Goal: Task Accomplishment & Management: Complete application form

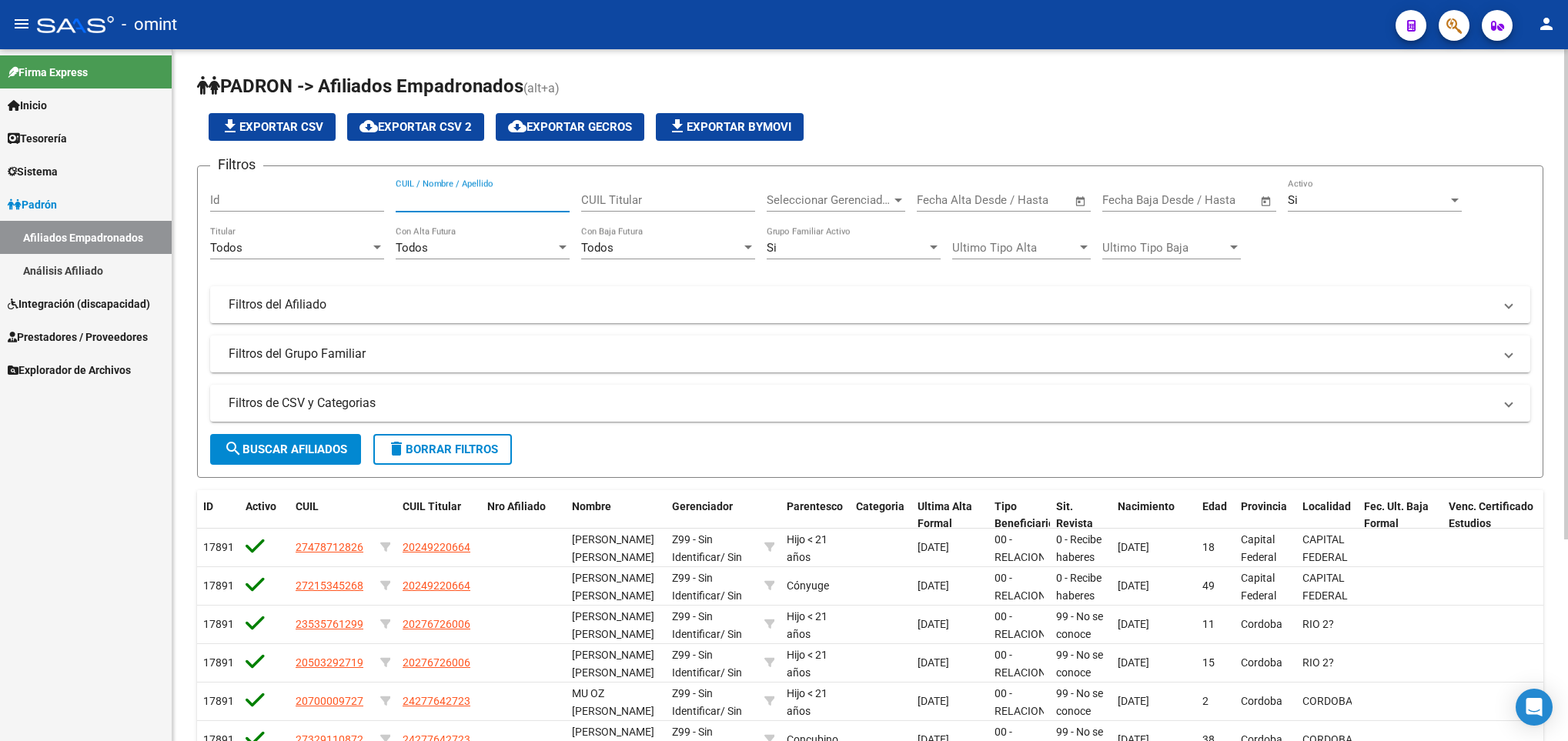
click at [485, 201] on input "CUIL / Nombre / Apellido" at bounding box center [483, 200] width 174 height 14
paste input "53080595"
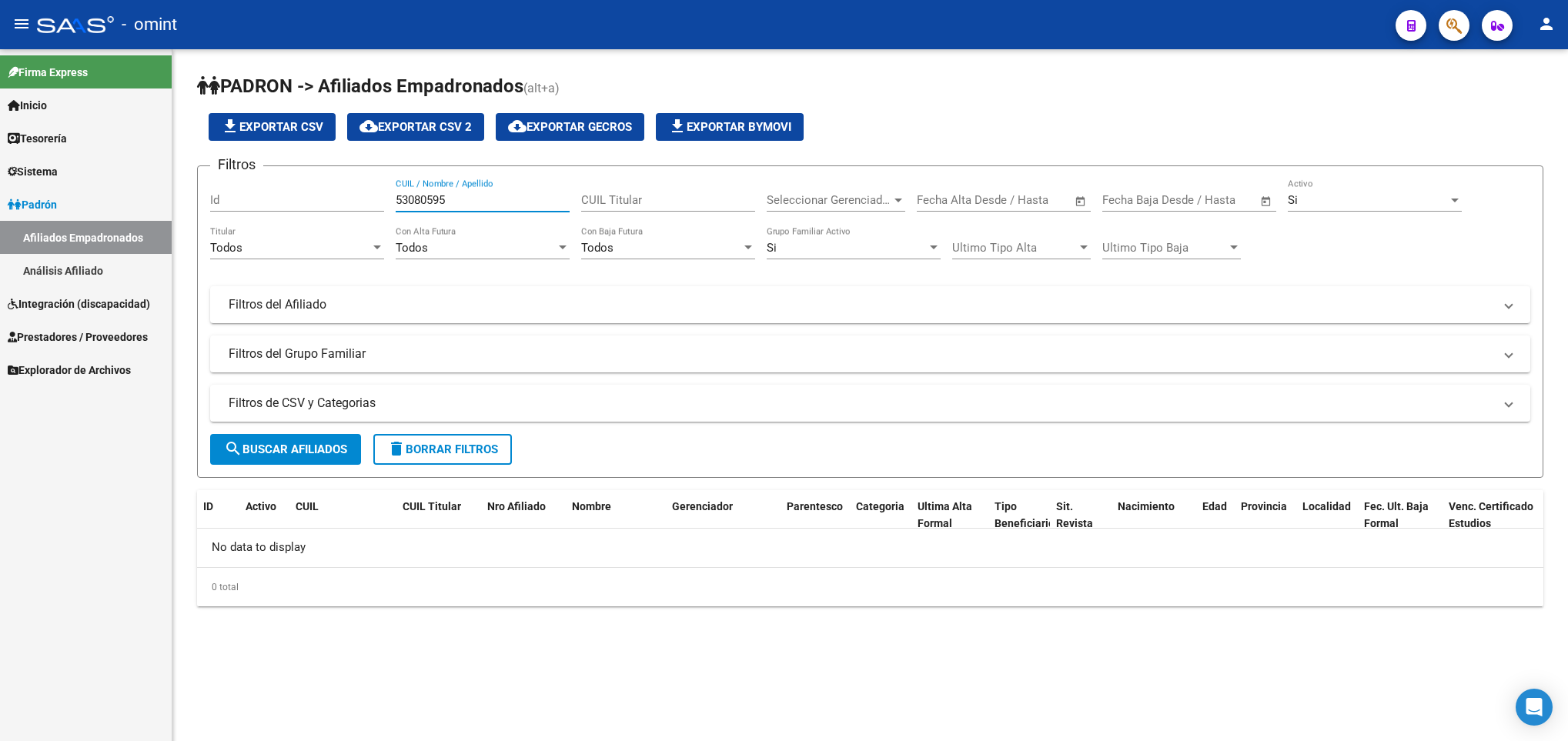
type input "53080595"
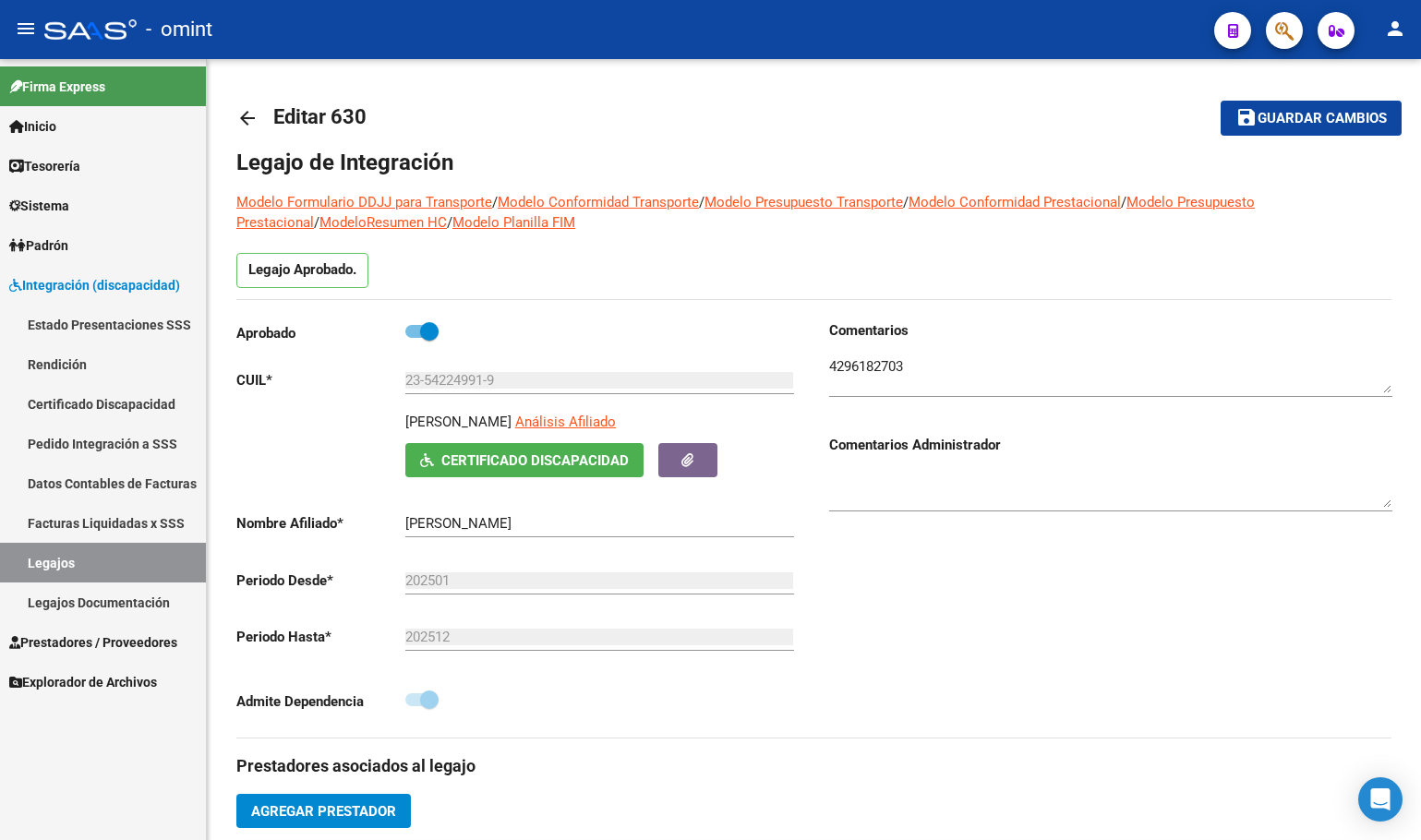
scroll to position [297, 0]
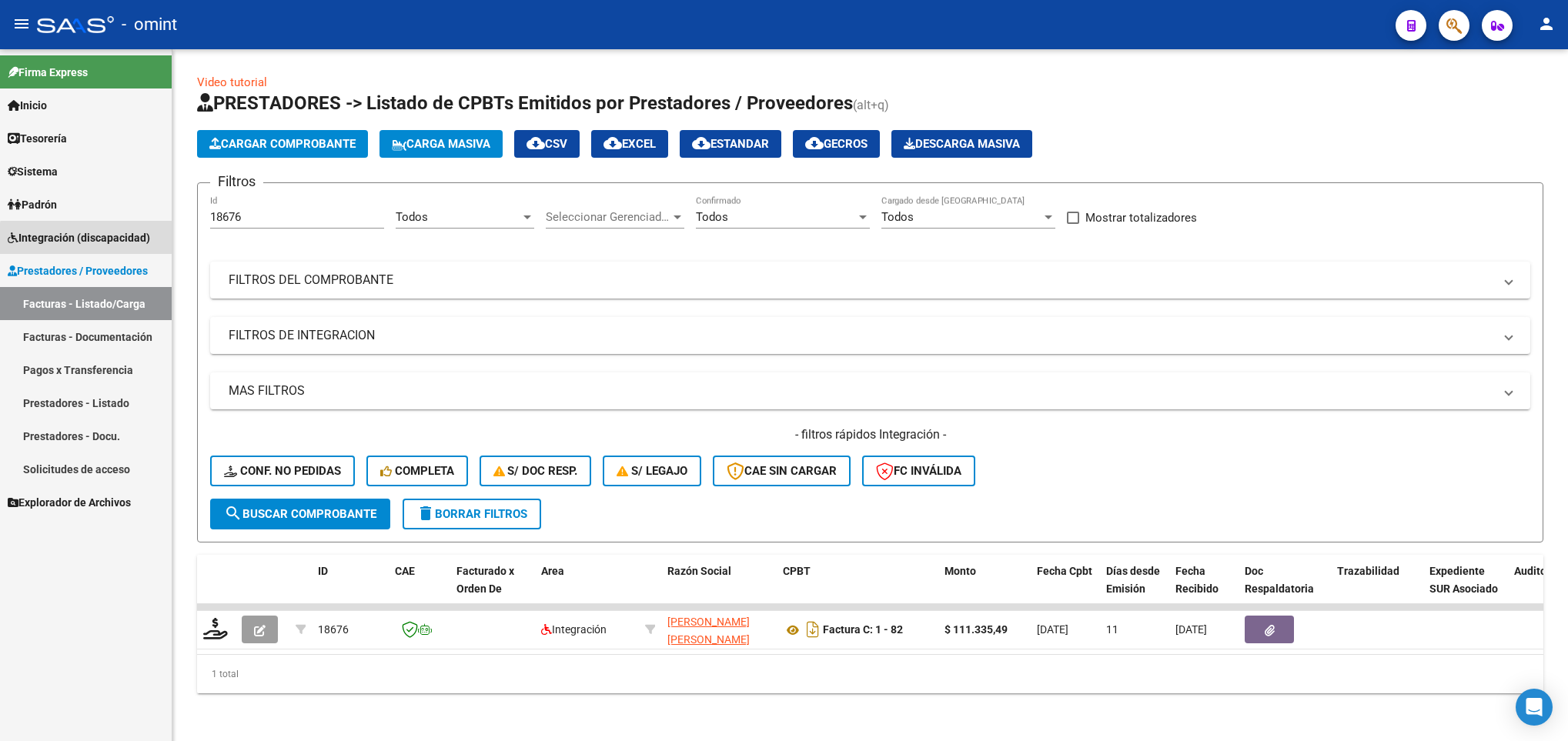
click at [86, 242] on span "Integración (discapacidad)" at bounding box center [78, 238] width 142 height 17
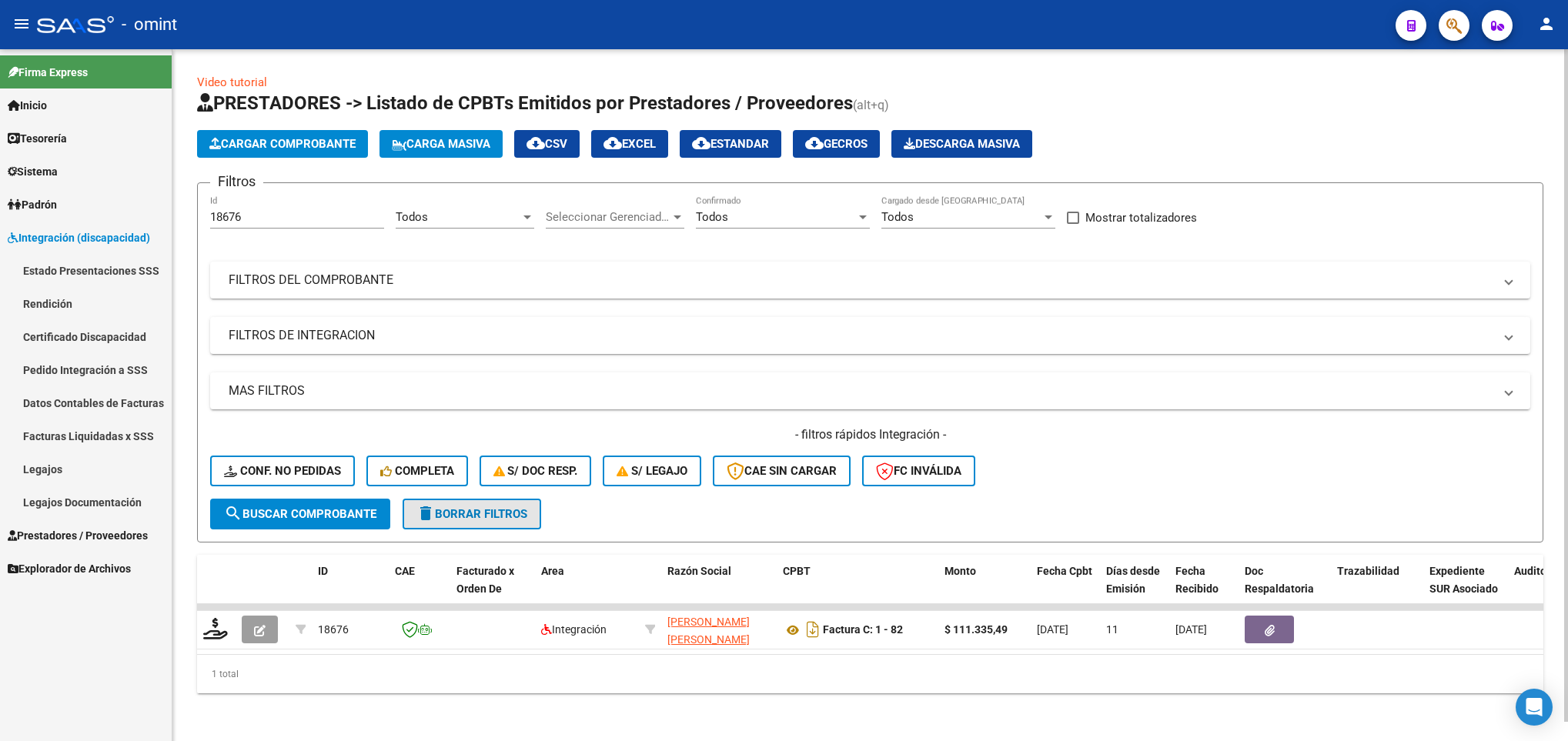
click at [497, 518] on span "delete Borrar Filtros" at bounding box center [472, 514] width 111 height 14
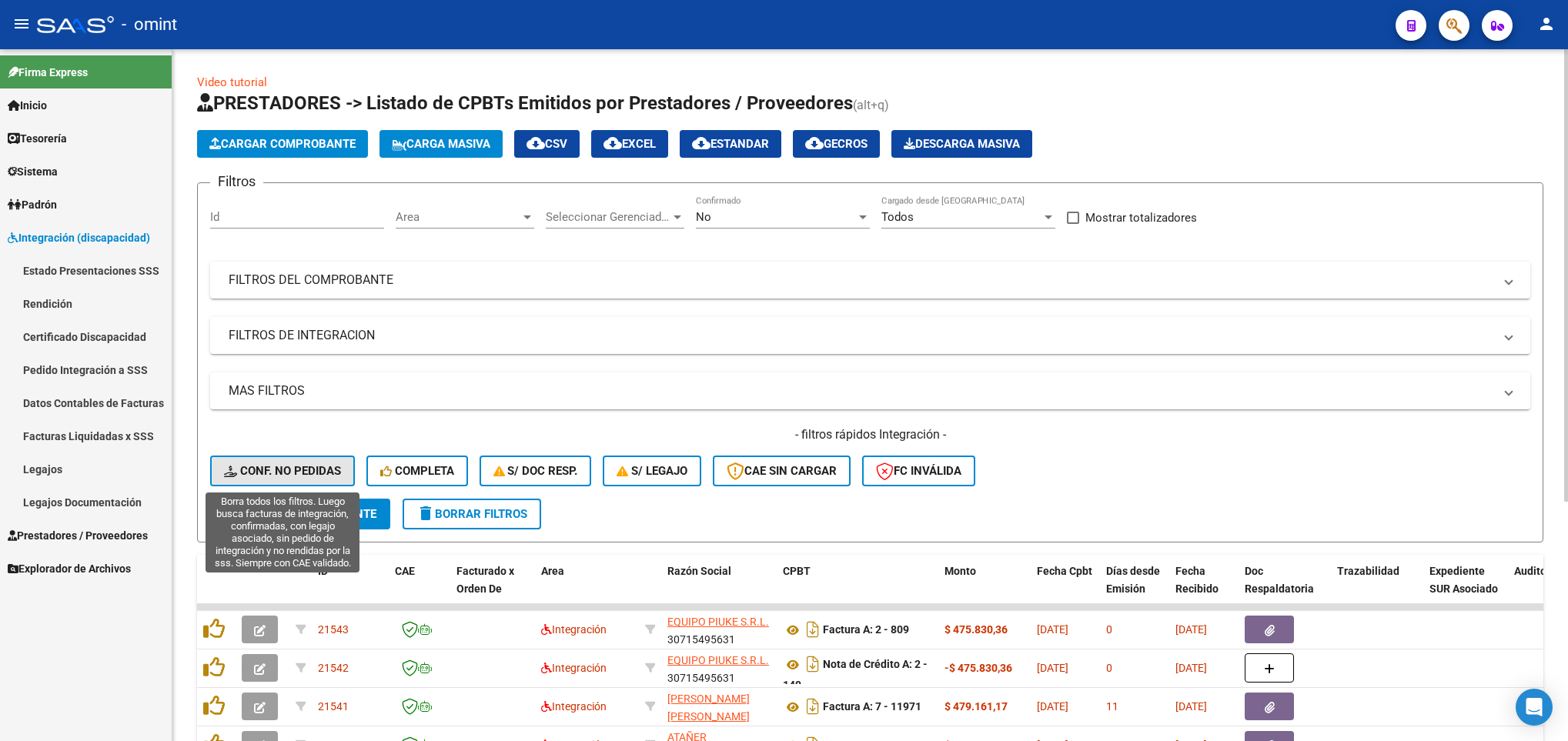
click at [273, 475] on span "Conf. no pedidas" at bounding box center [282, 471] width 117 height 14
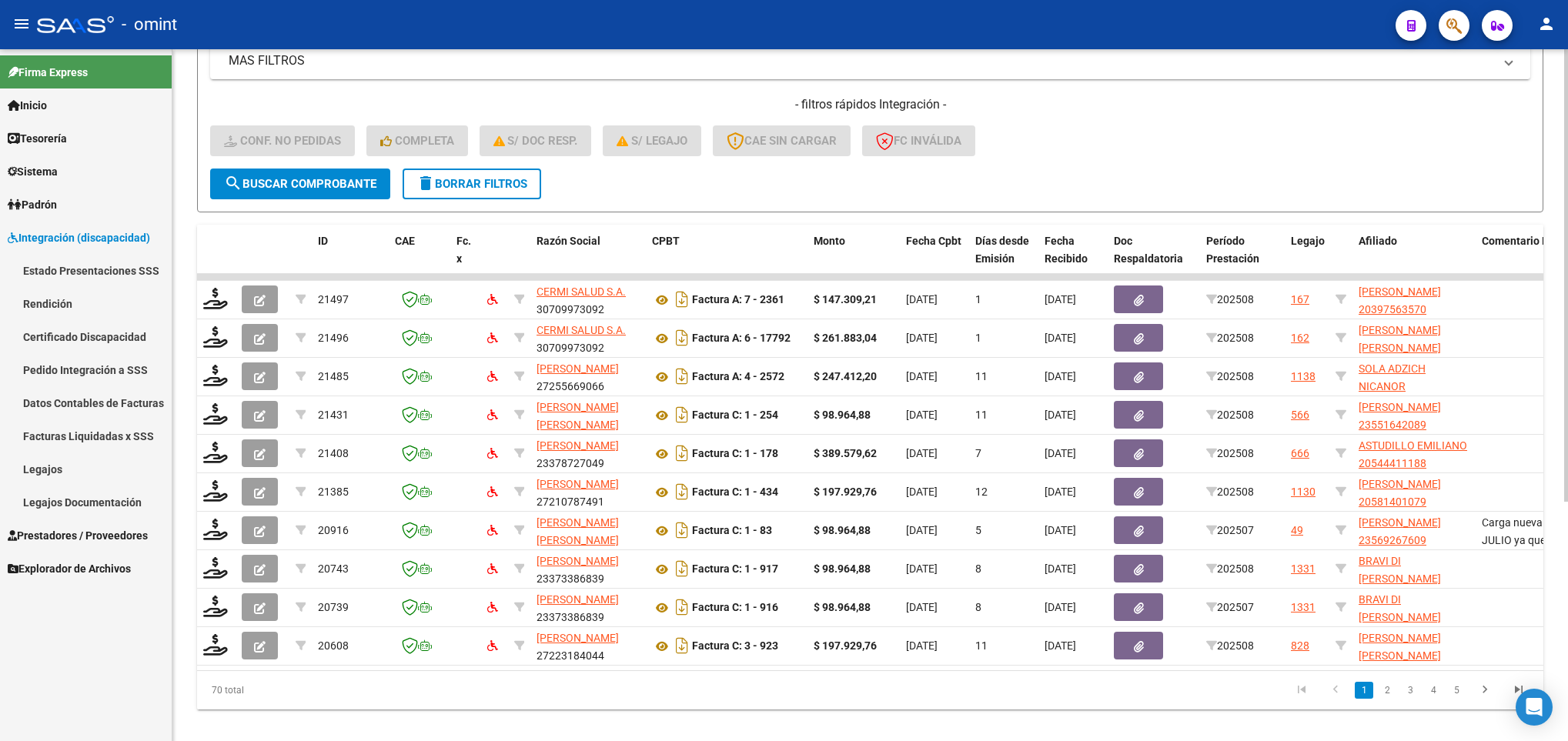
scroll to position [365, 0]
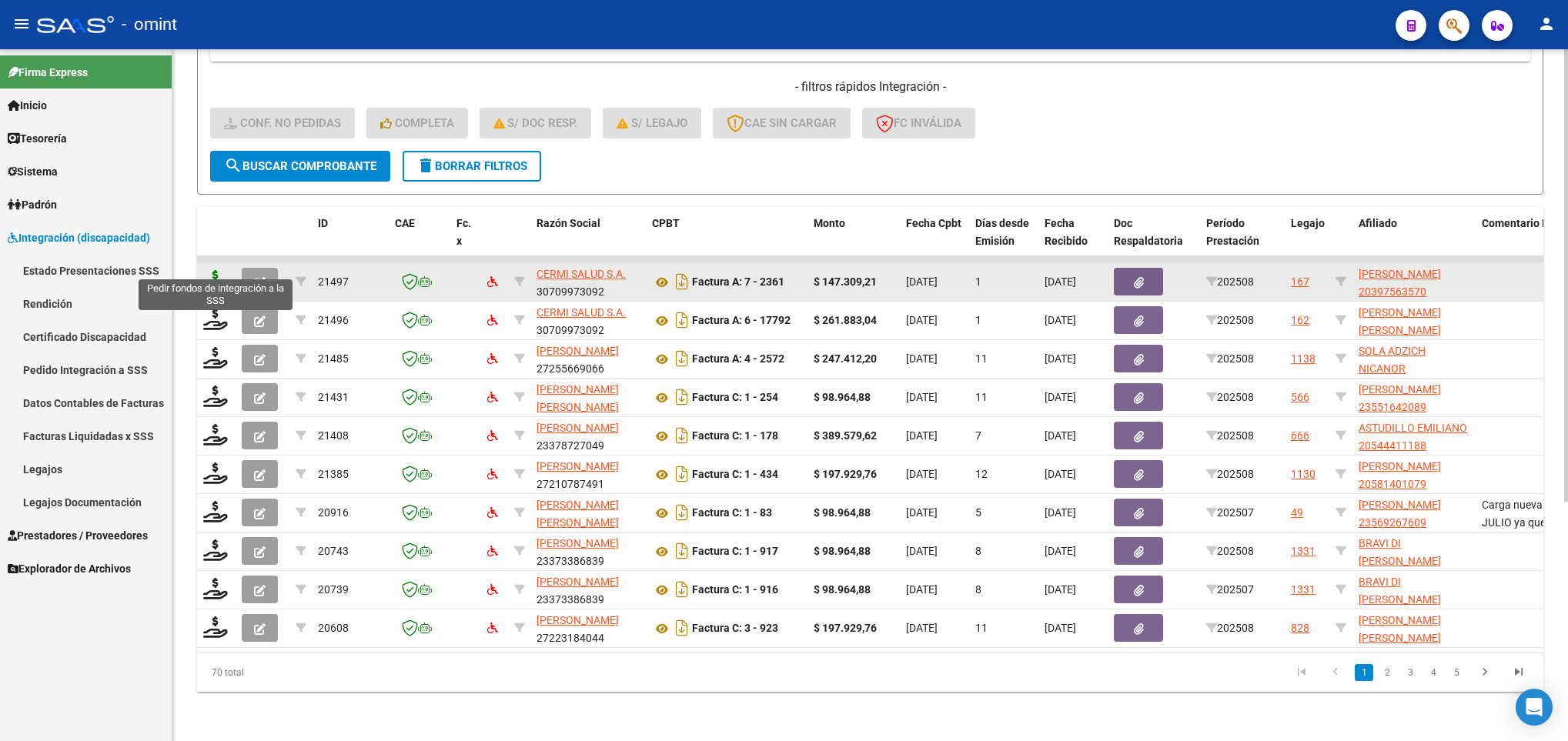
click at [217, 270] on icon at bounding box center [215, 281] width 25 height 22
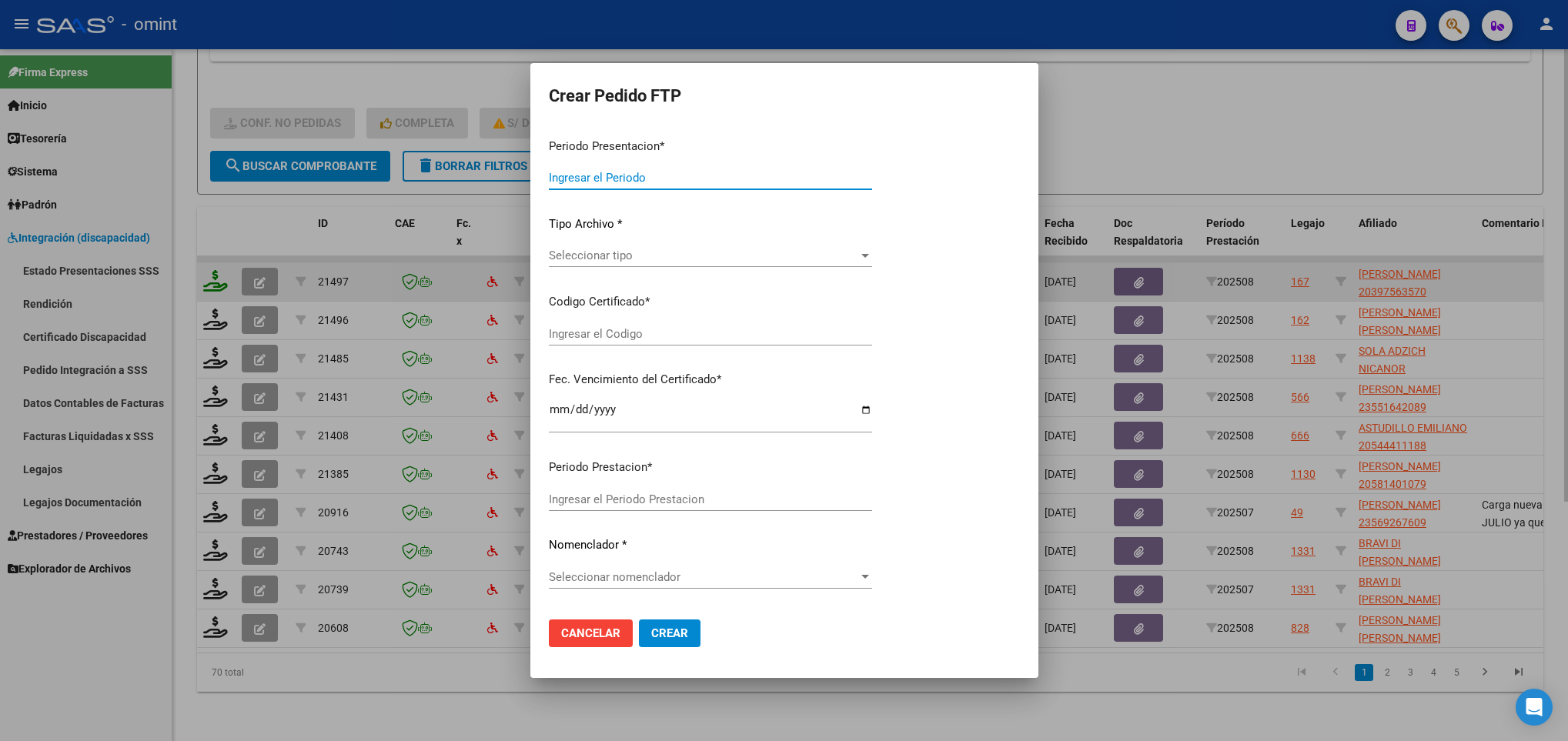
type input "202508"
type input "$ 147.309,21"
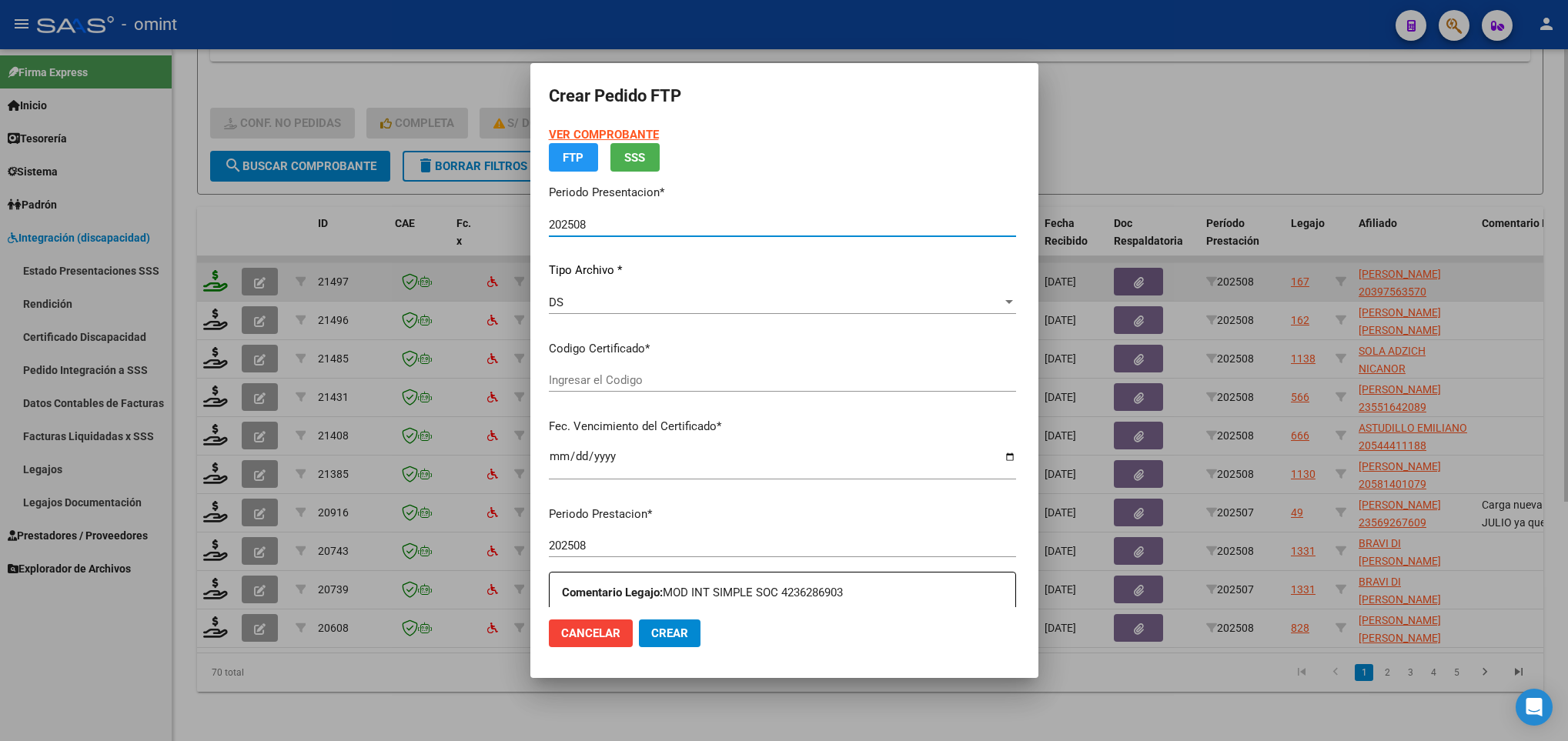
type input "5539325315"
type input "2033-02-08"
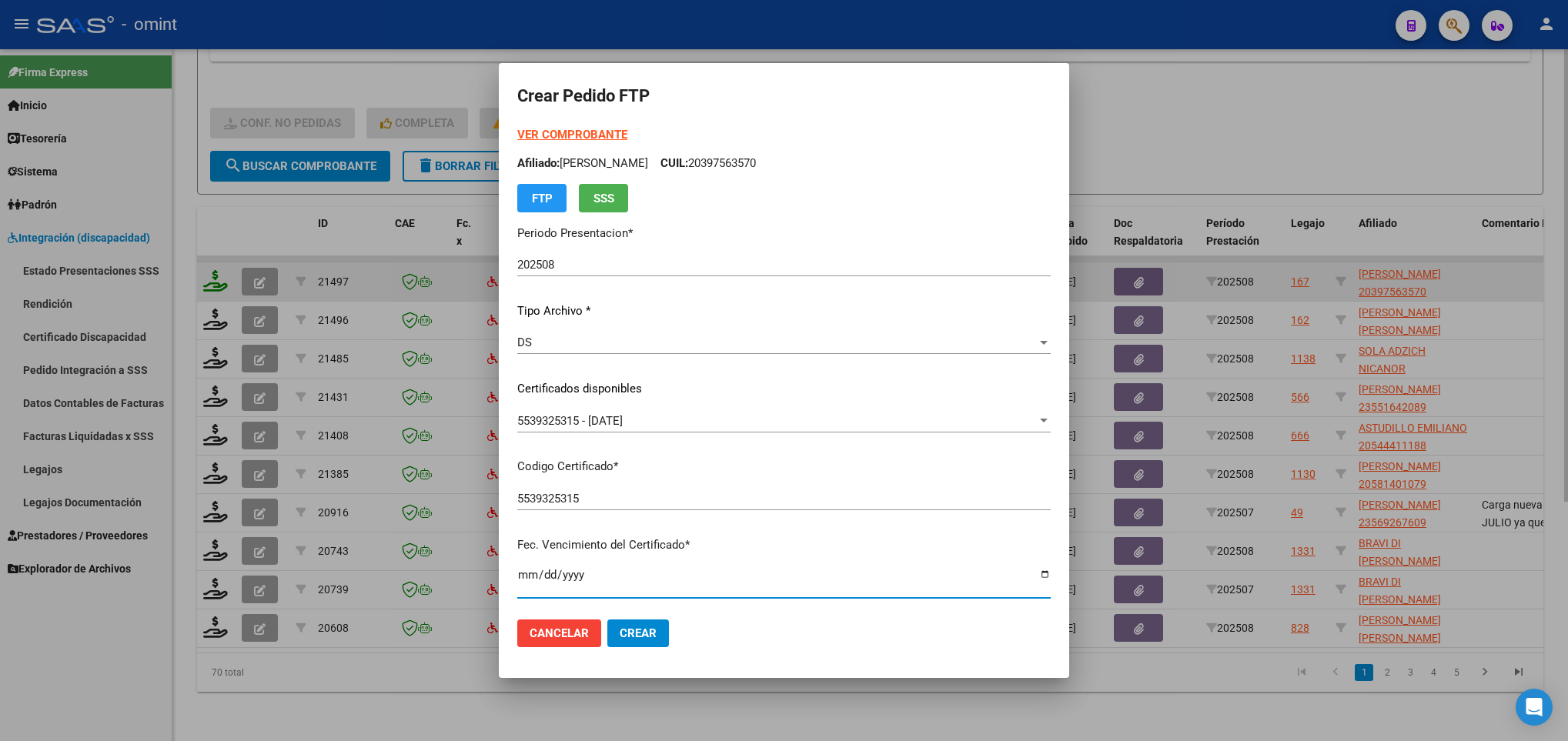
scroll to position [314, 0]
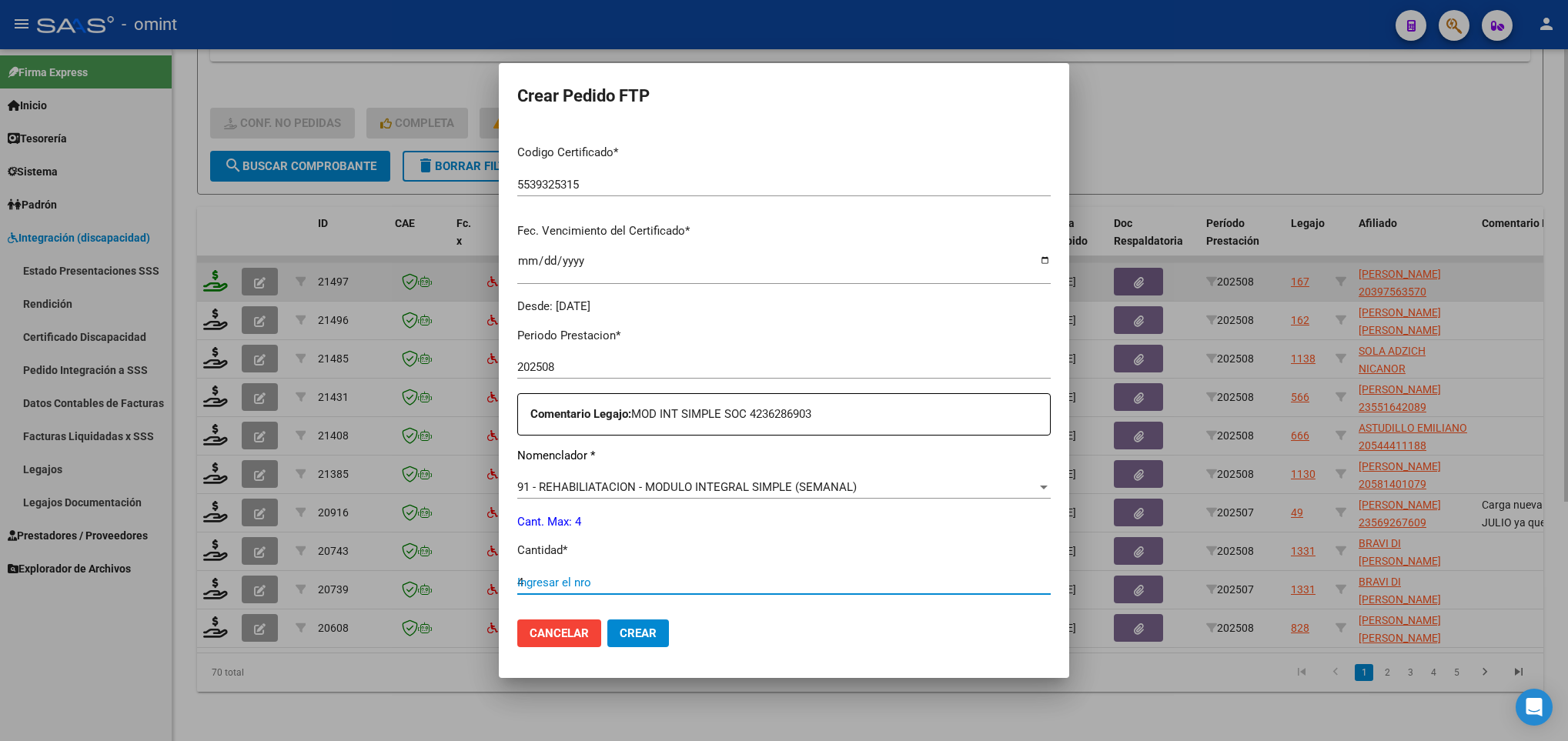
type input "4"
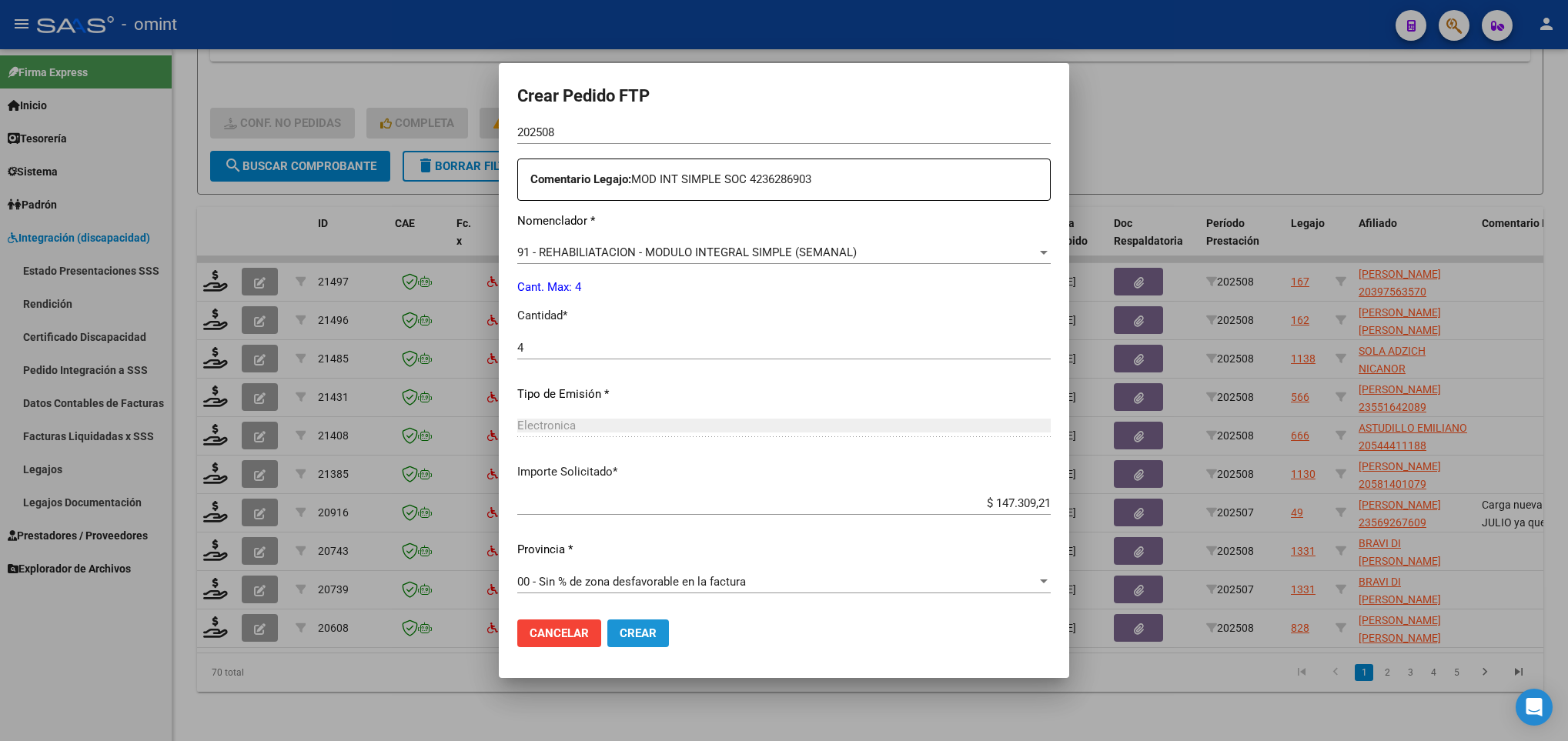
click at [628, 619] on button "Crear" at bounding box center [637, 633] width 61 height 28
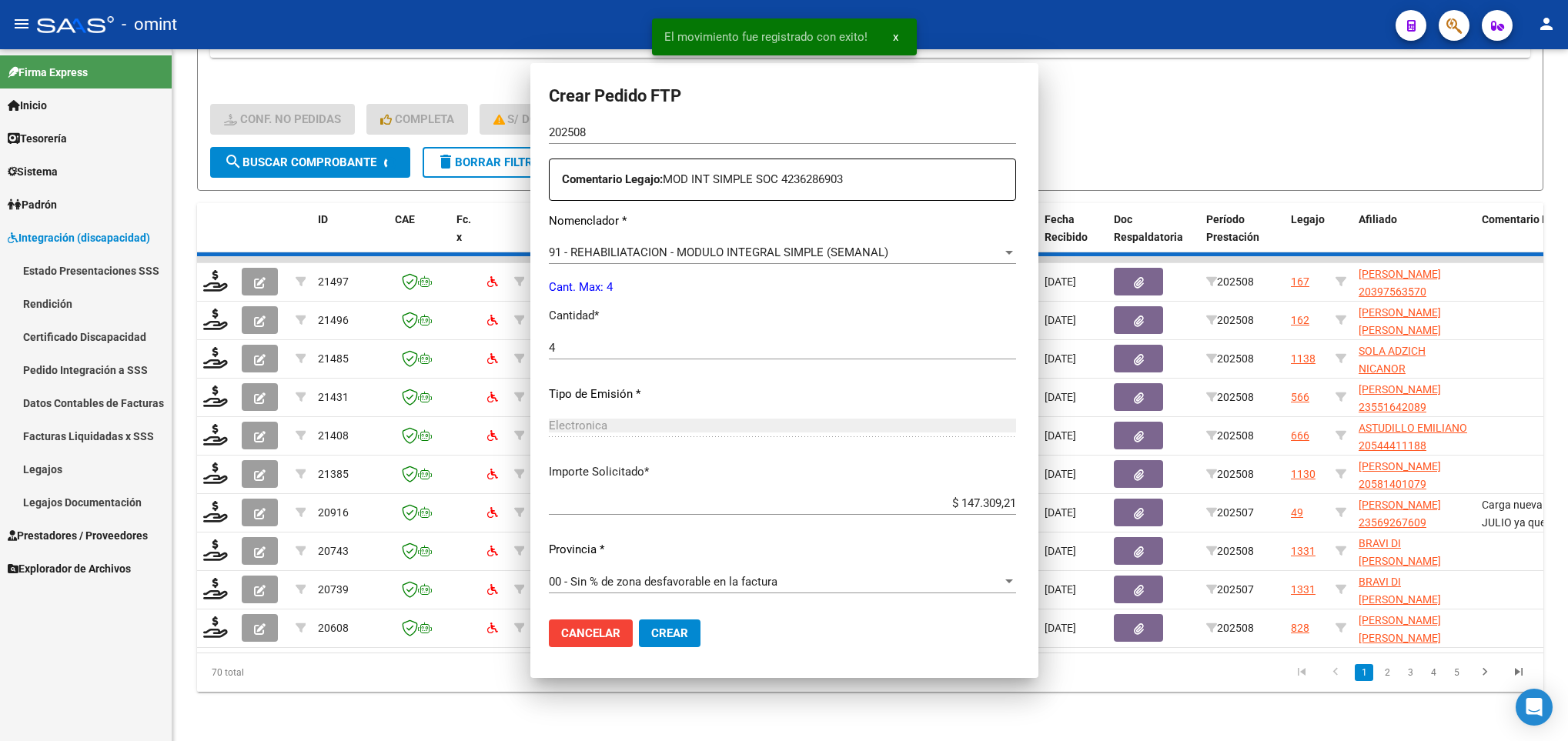
scroll to position [462, 0]
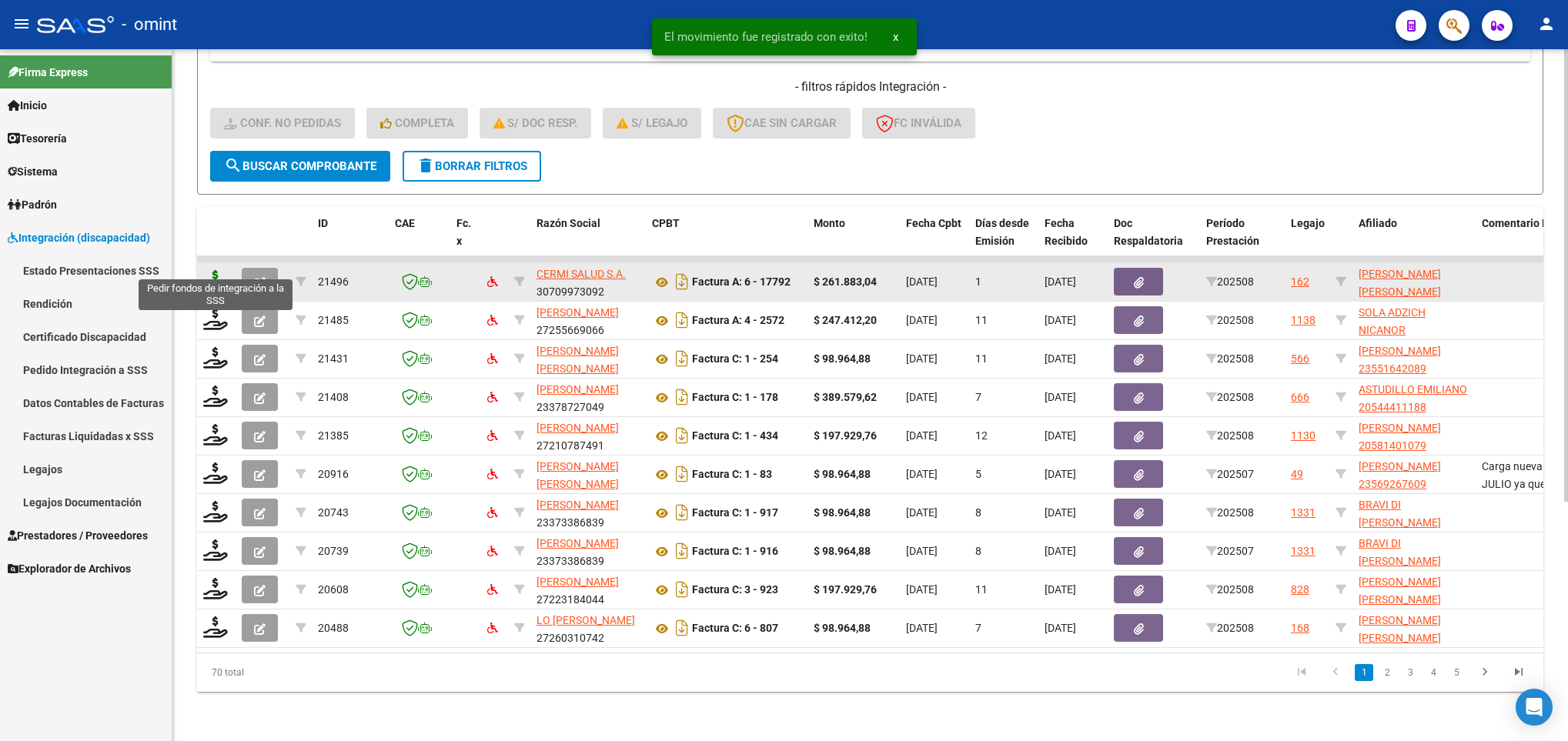
click at [213, 270] on icon at bounding box center [215, 281] width 25 height 22
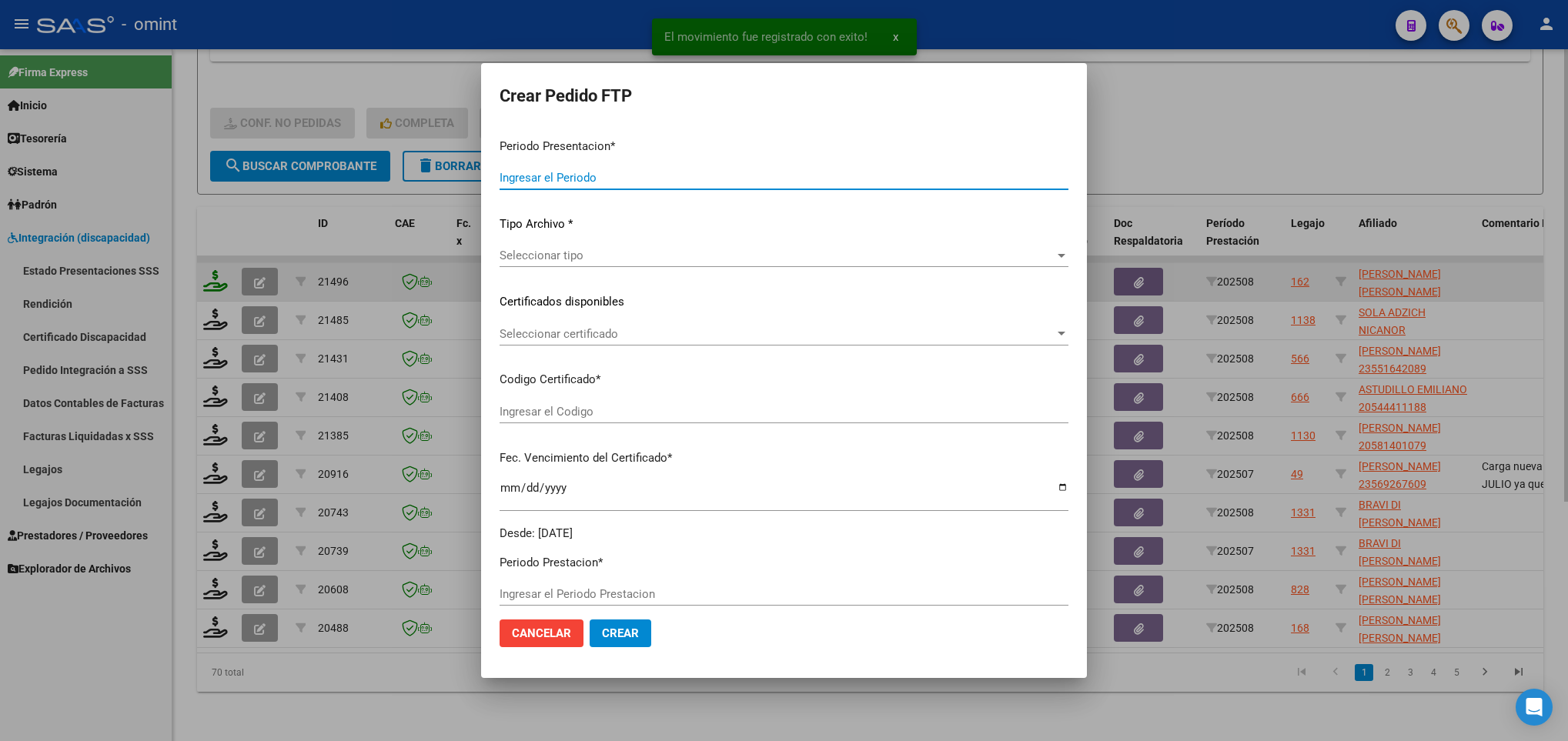
type input "202508"
type input "$ 261.883,04"
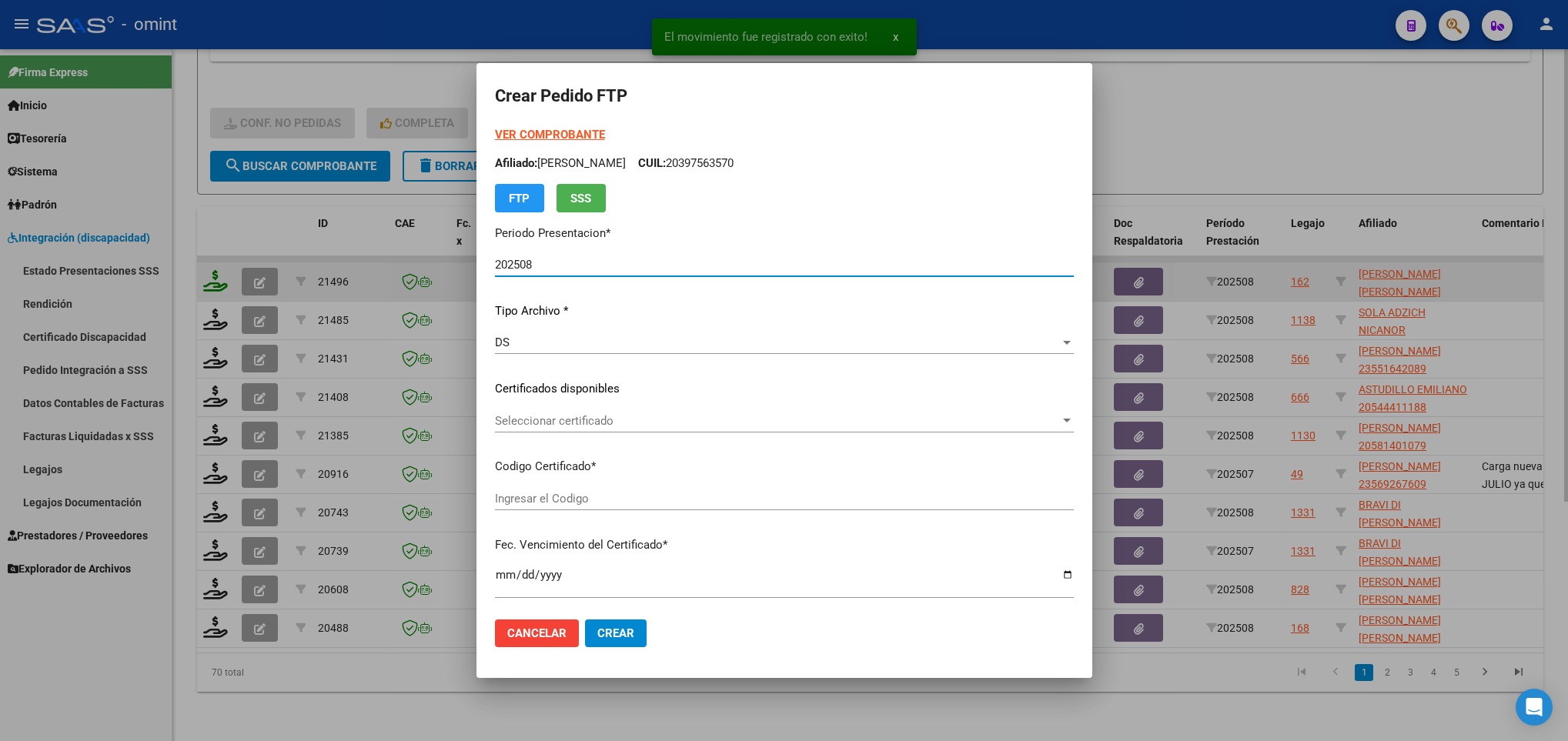
type input "8388243006"
type input "2032-09-07"
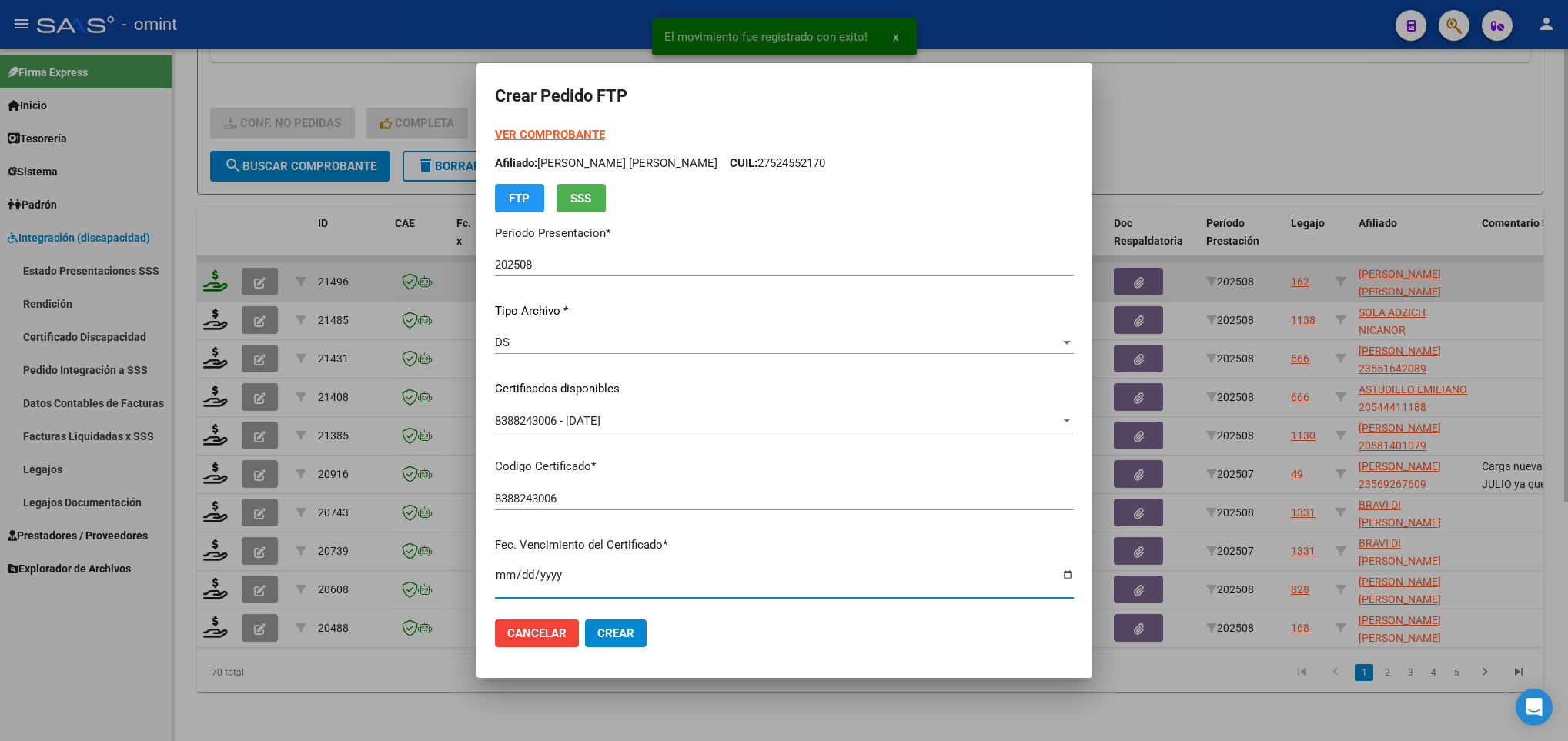
scroll to position [314, 0]
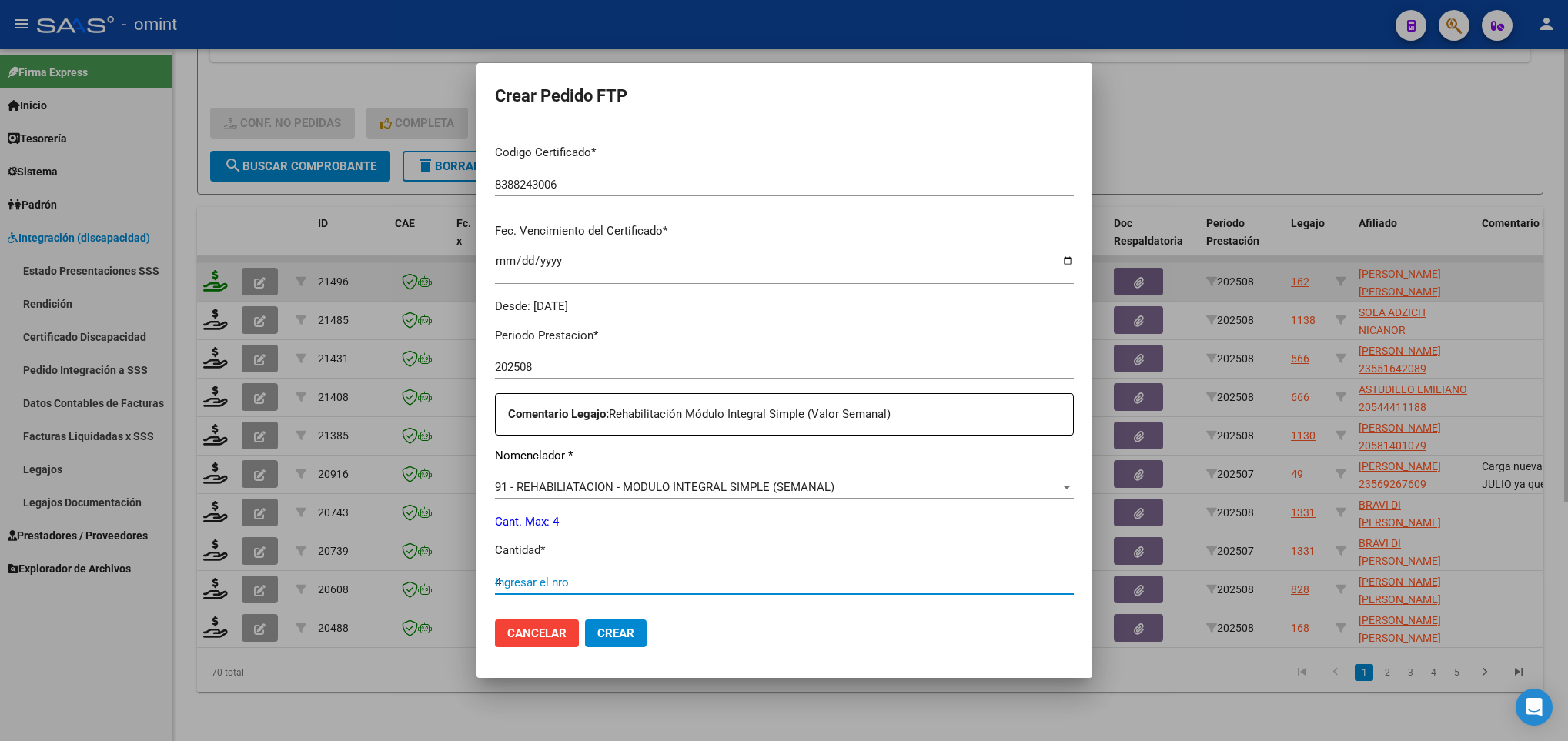
type input "4"
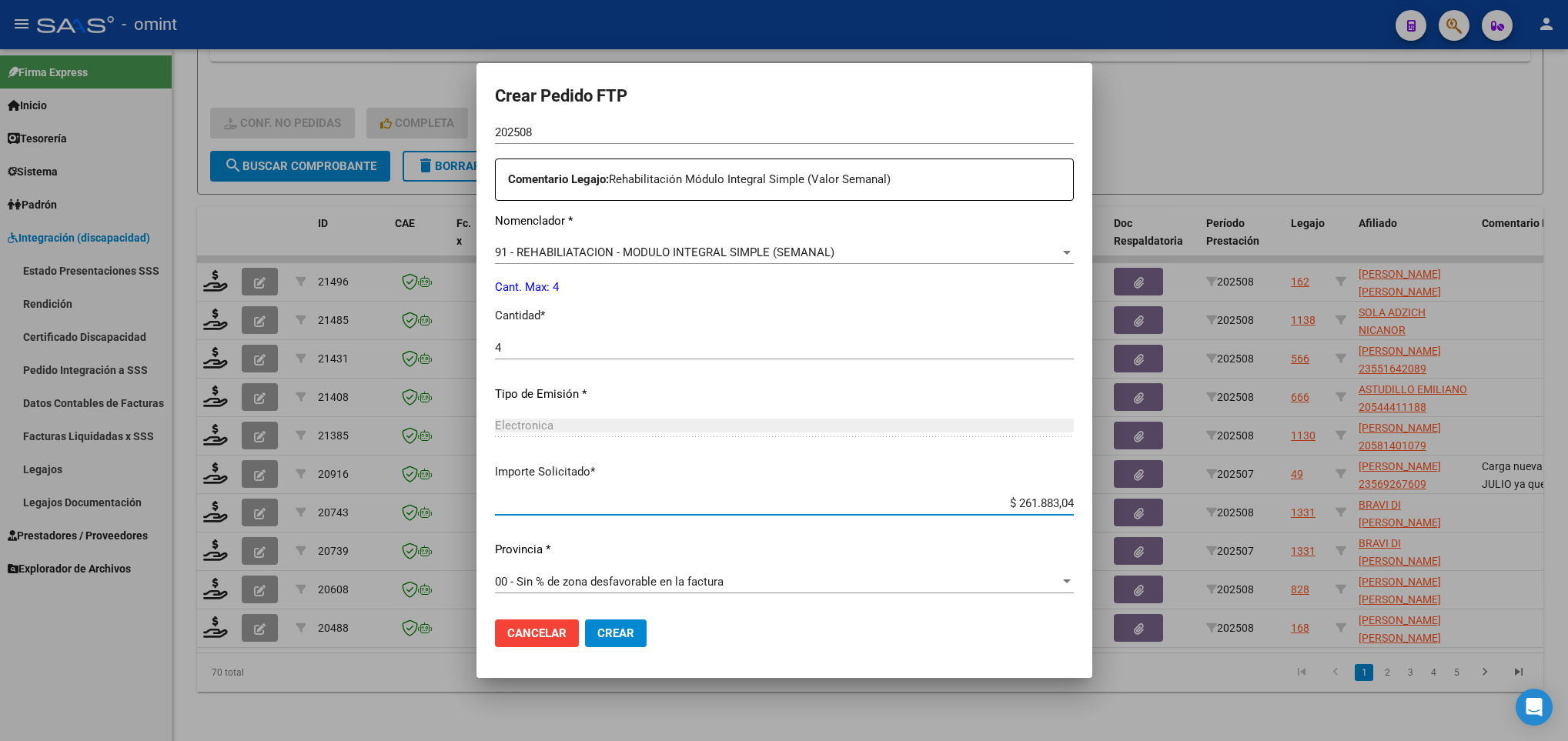
click at [617, 637] on span "Crear" at bounding box center [616, 633] width 37 height 14
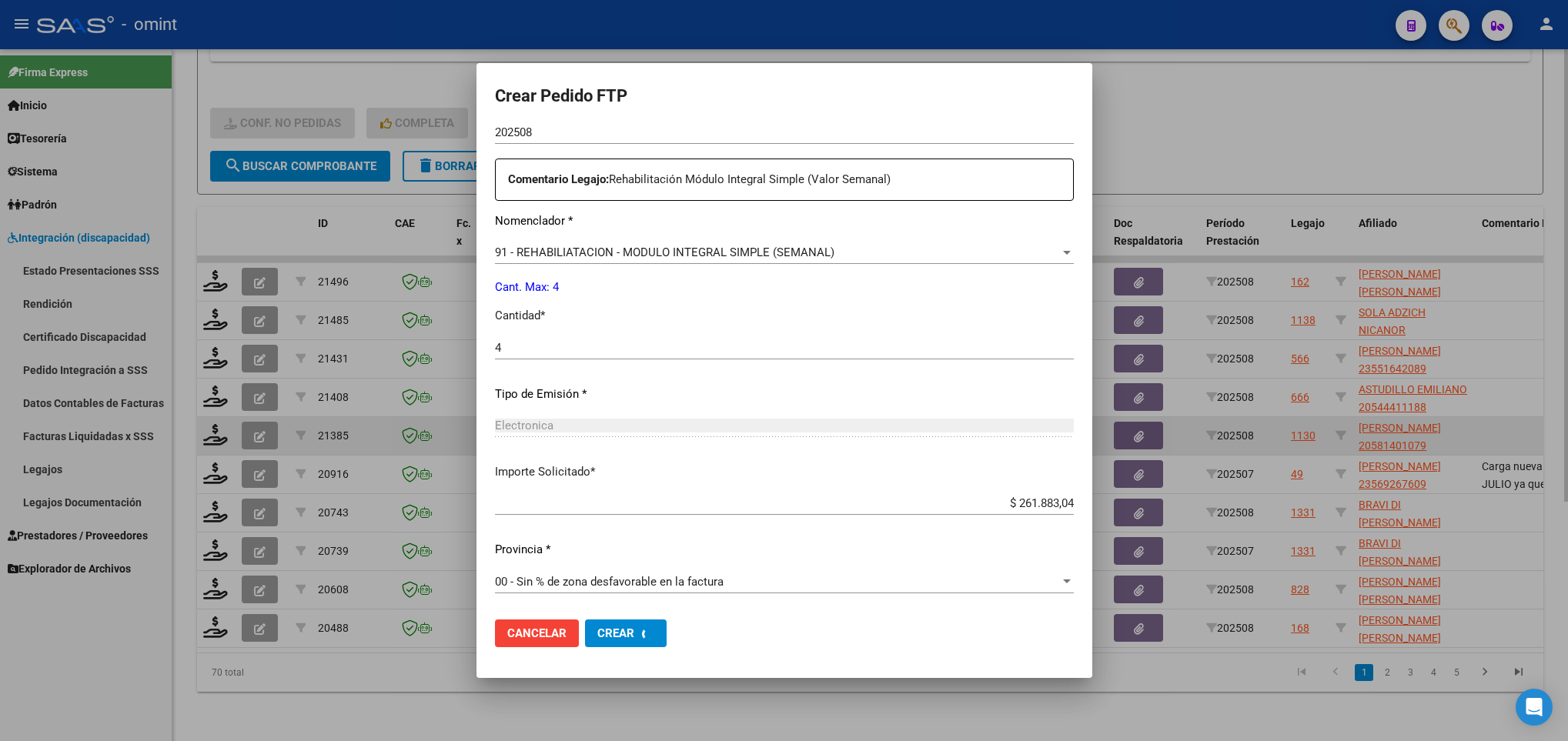
scroll to position [0, 0]
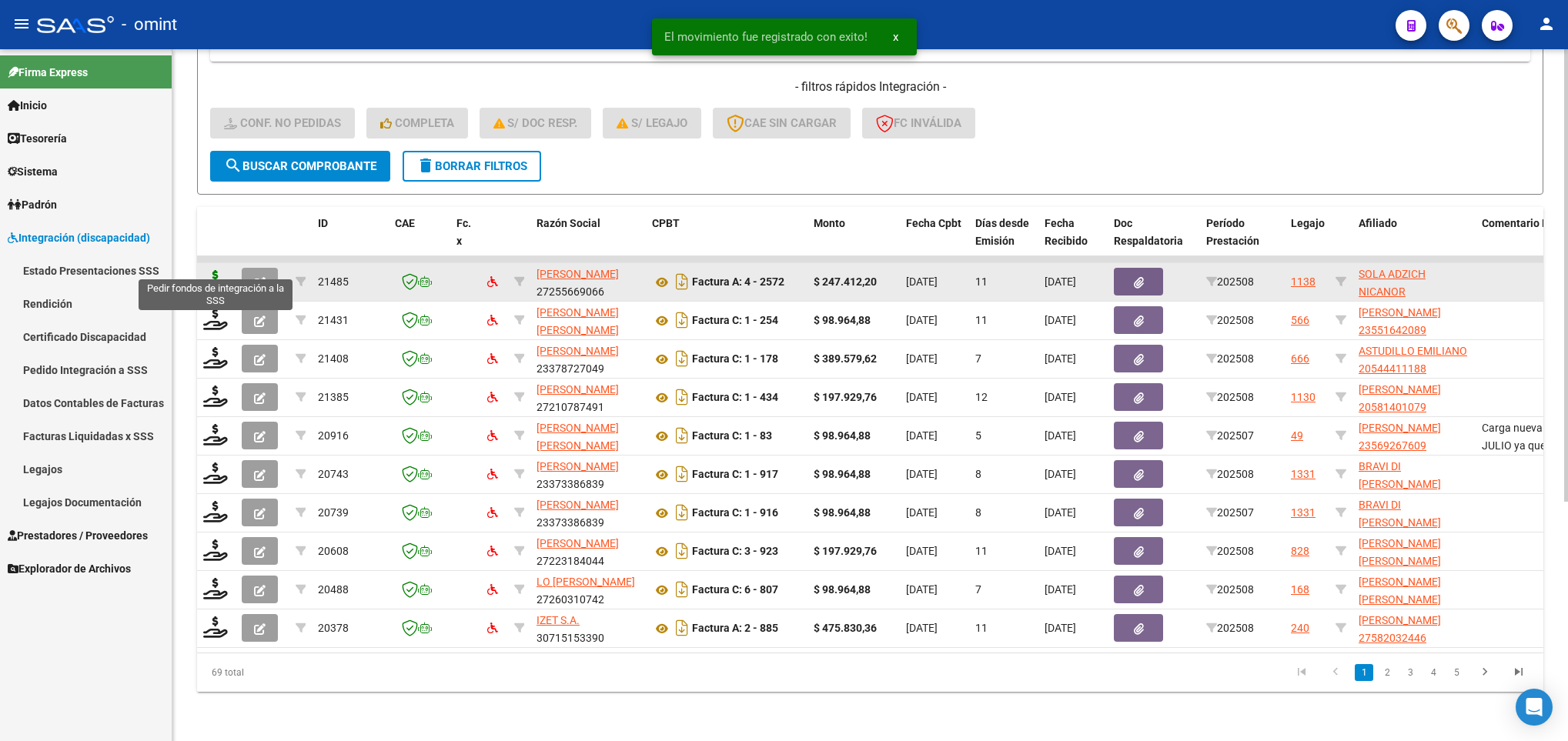
click at [210, 270] on icon at bounding box center [215, 281] width 25 height 22
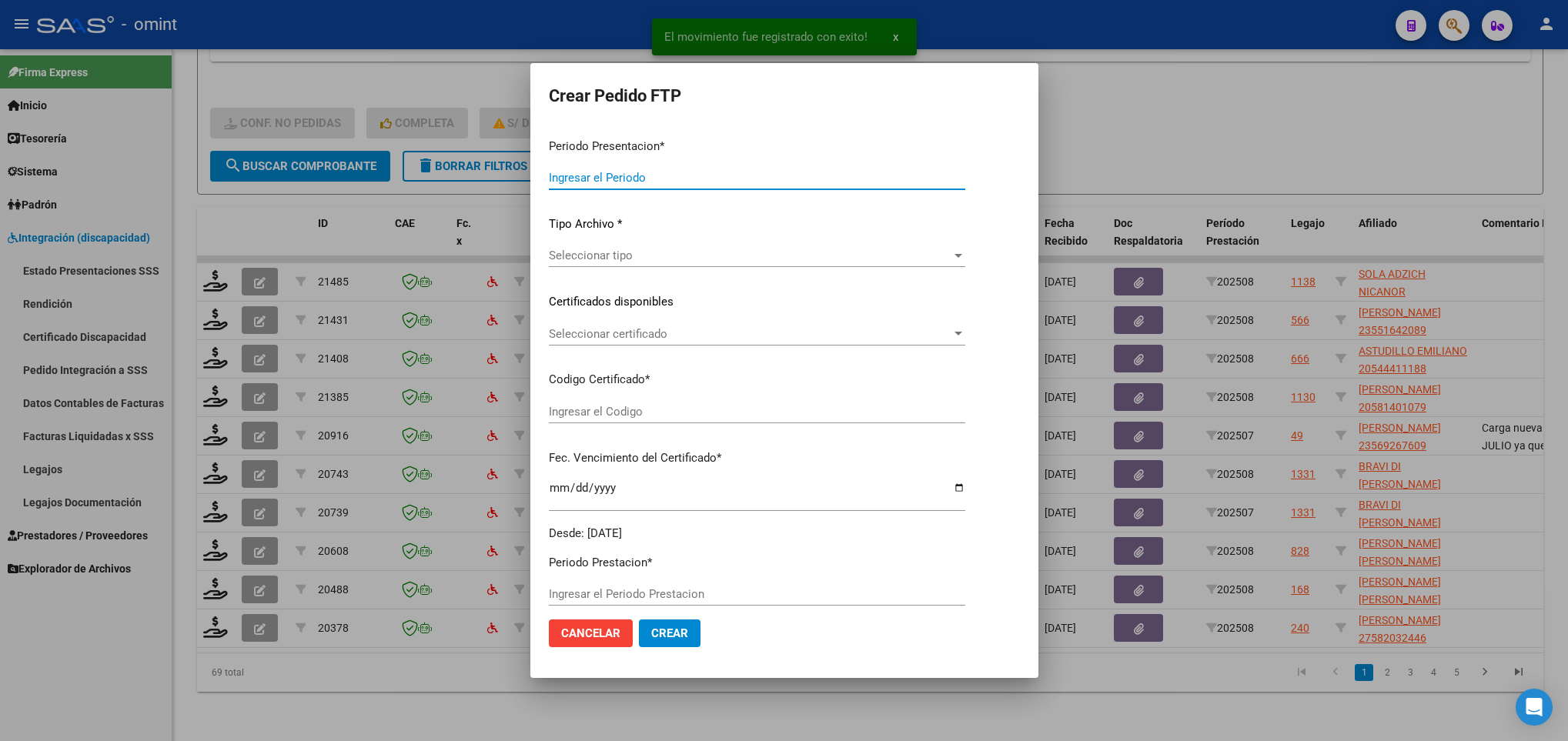
type input "202508"
type input "$ 247.412,20"
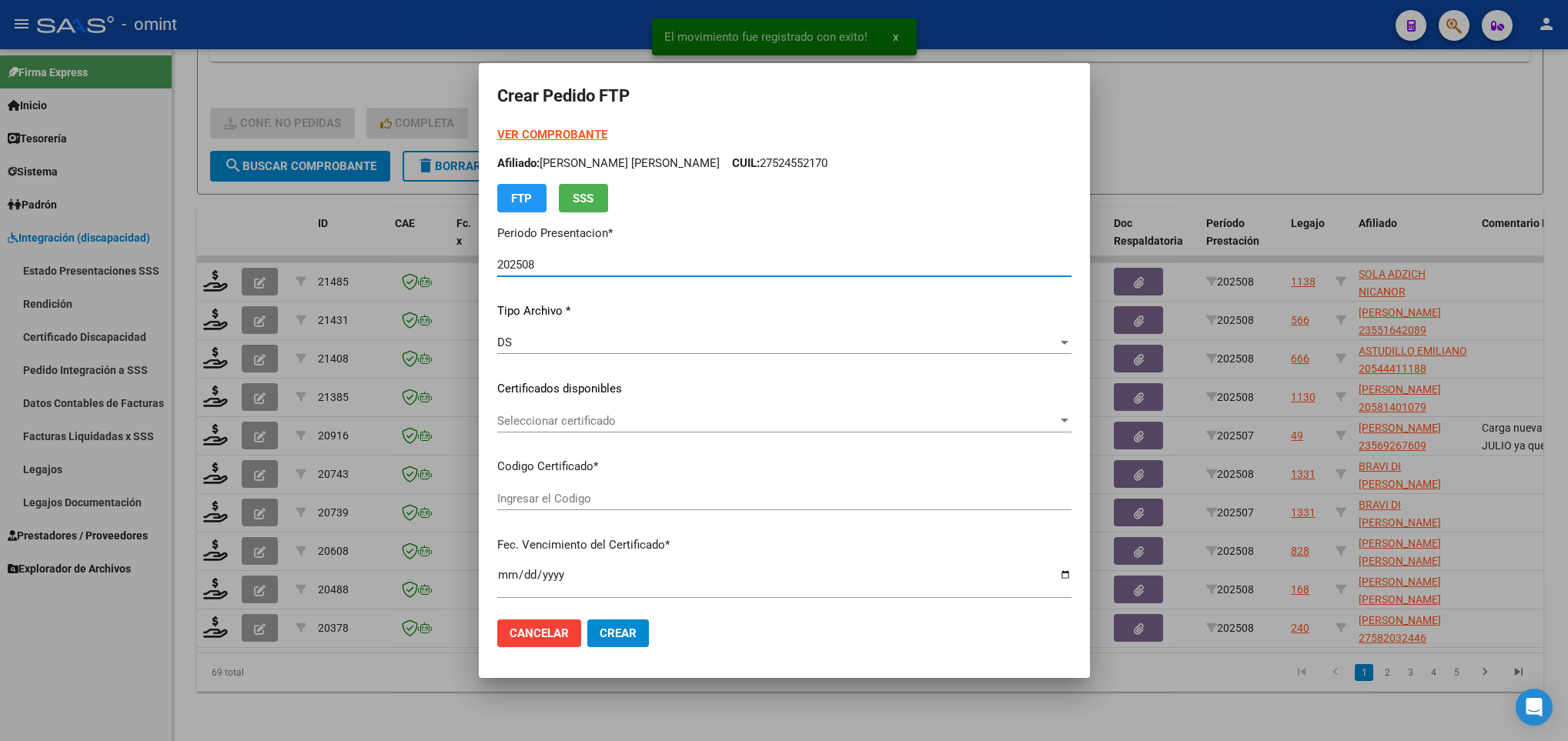
type input "8177174355"
type input "2026-04-18"
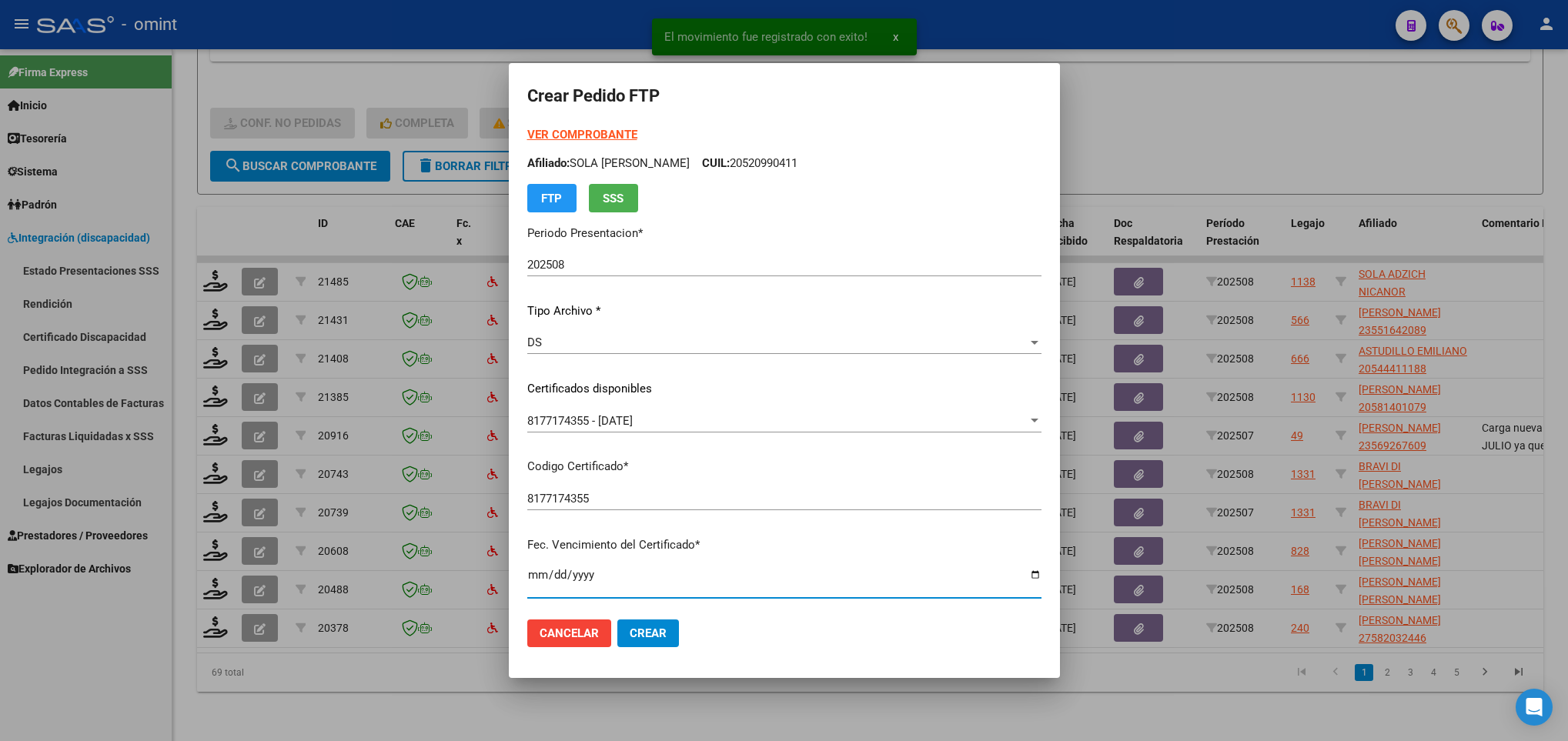
scroll to position [314, 0]
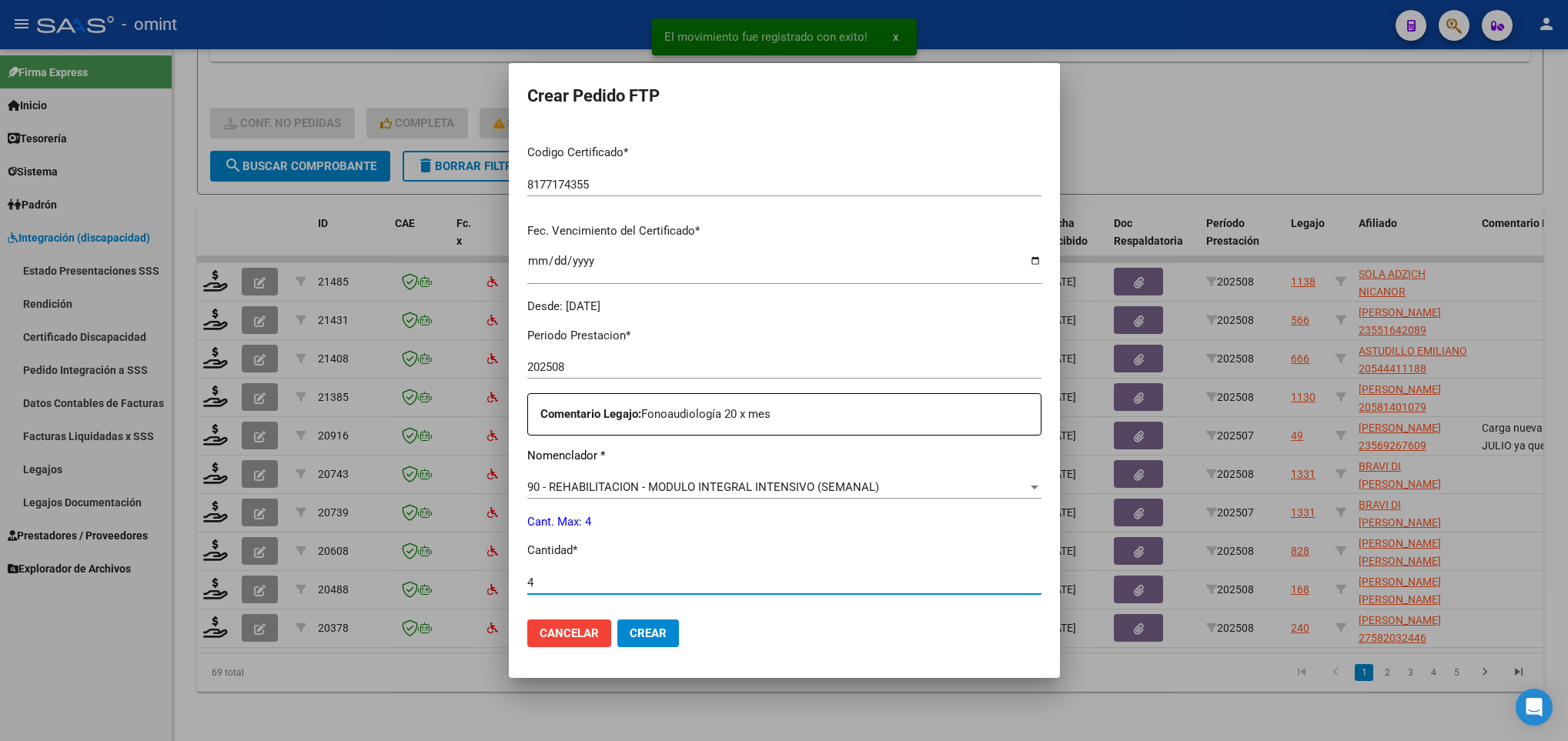
type input "4"
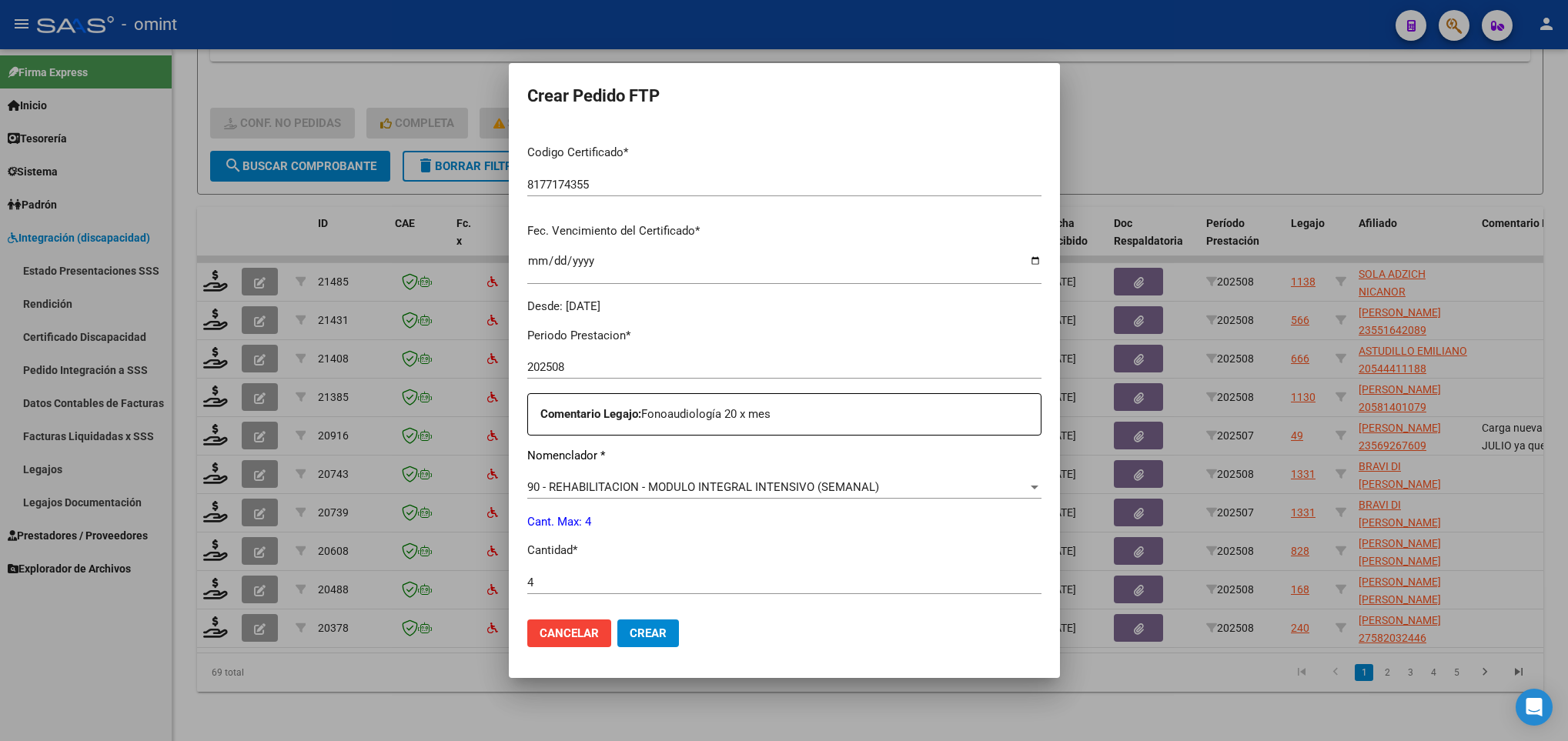
scroll to position [549, 0]
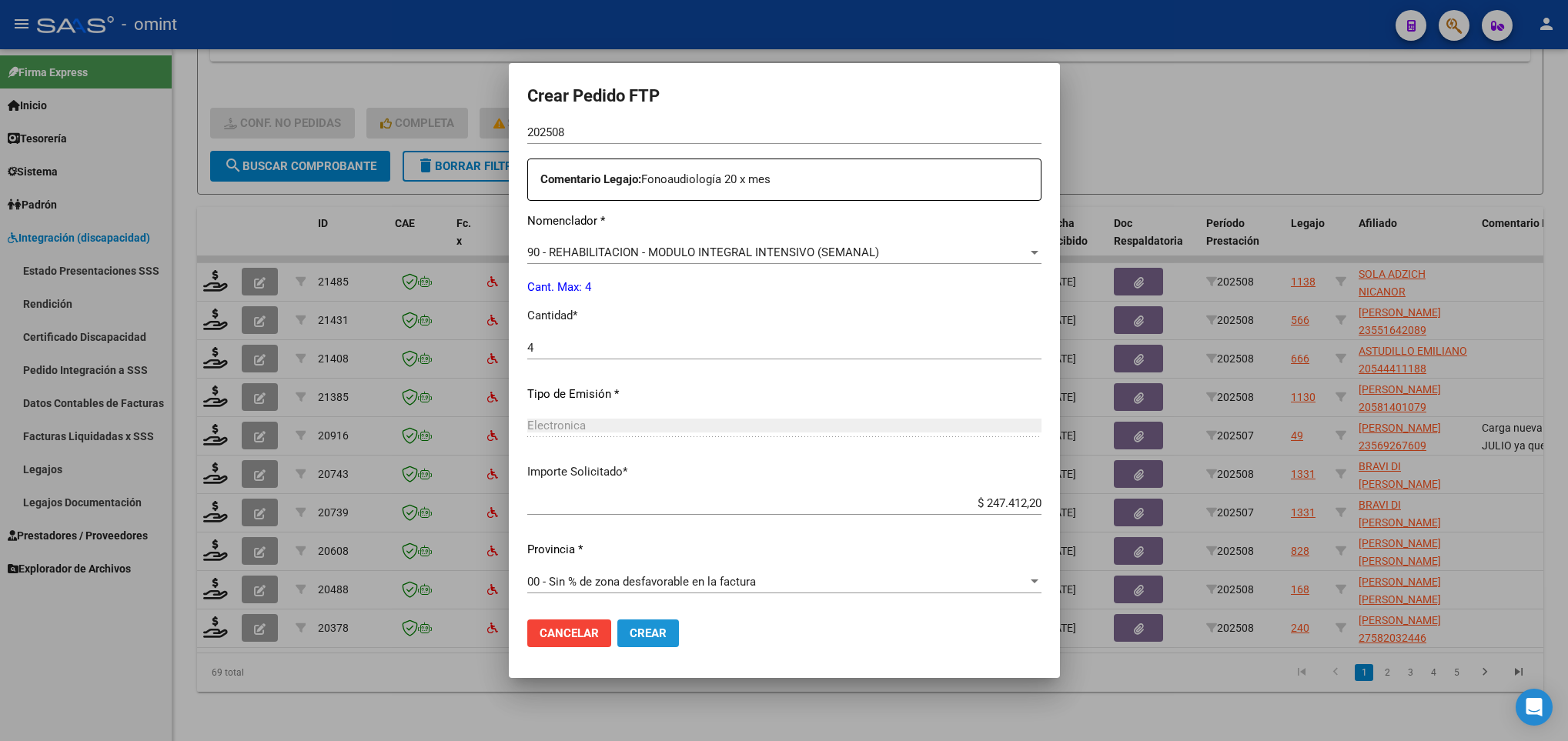
click at [642, 642] on button "Crear" at bounding box center [647, 633] width 61 height 28
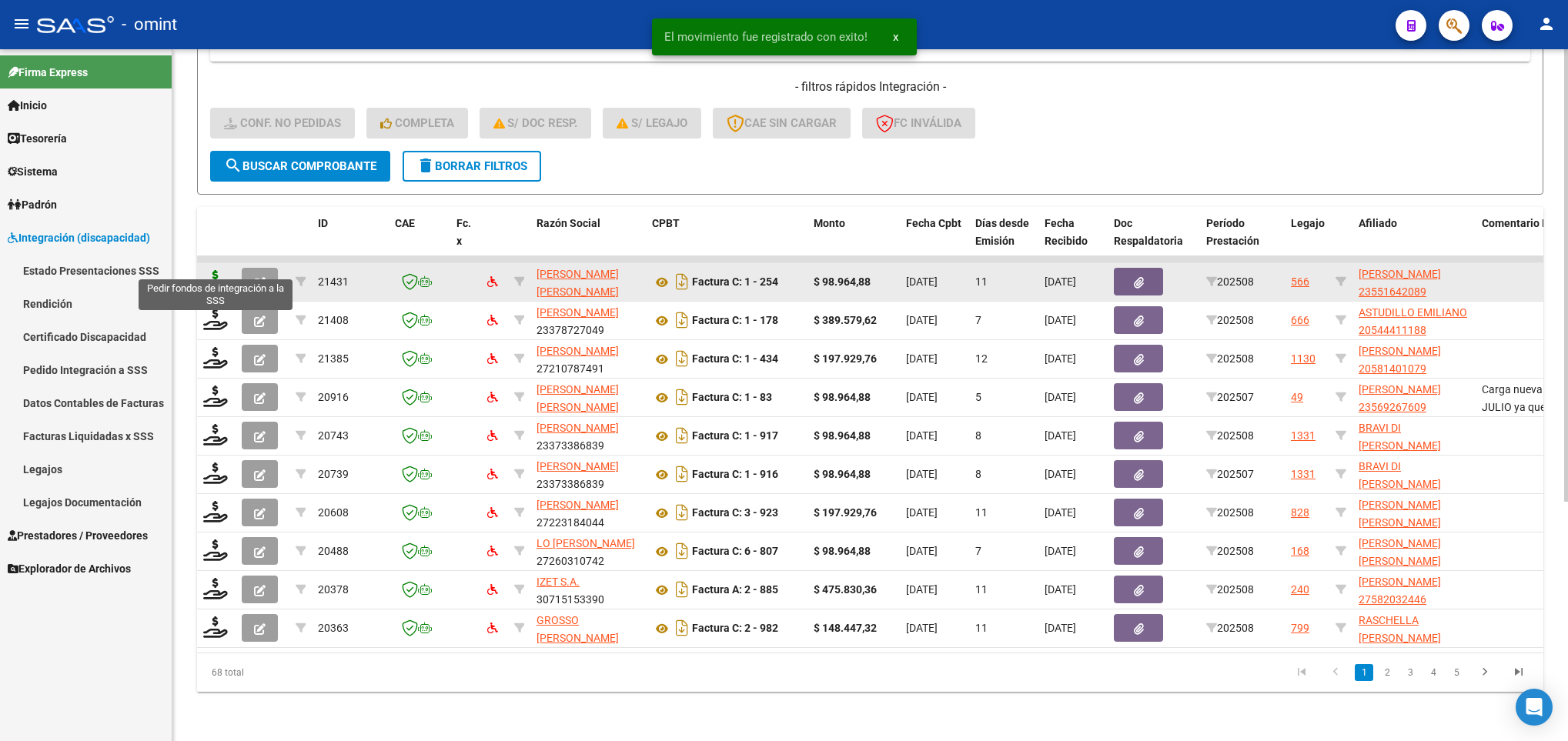
click at [206, 270] on icon at bounding box center [215, 281] width 25 height 22
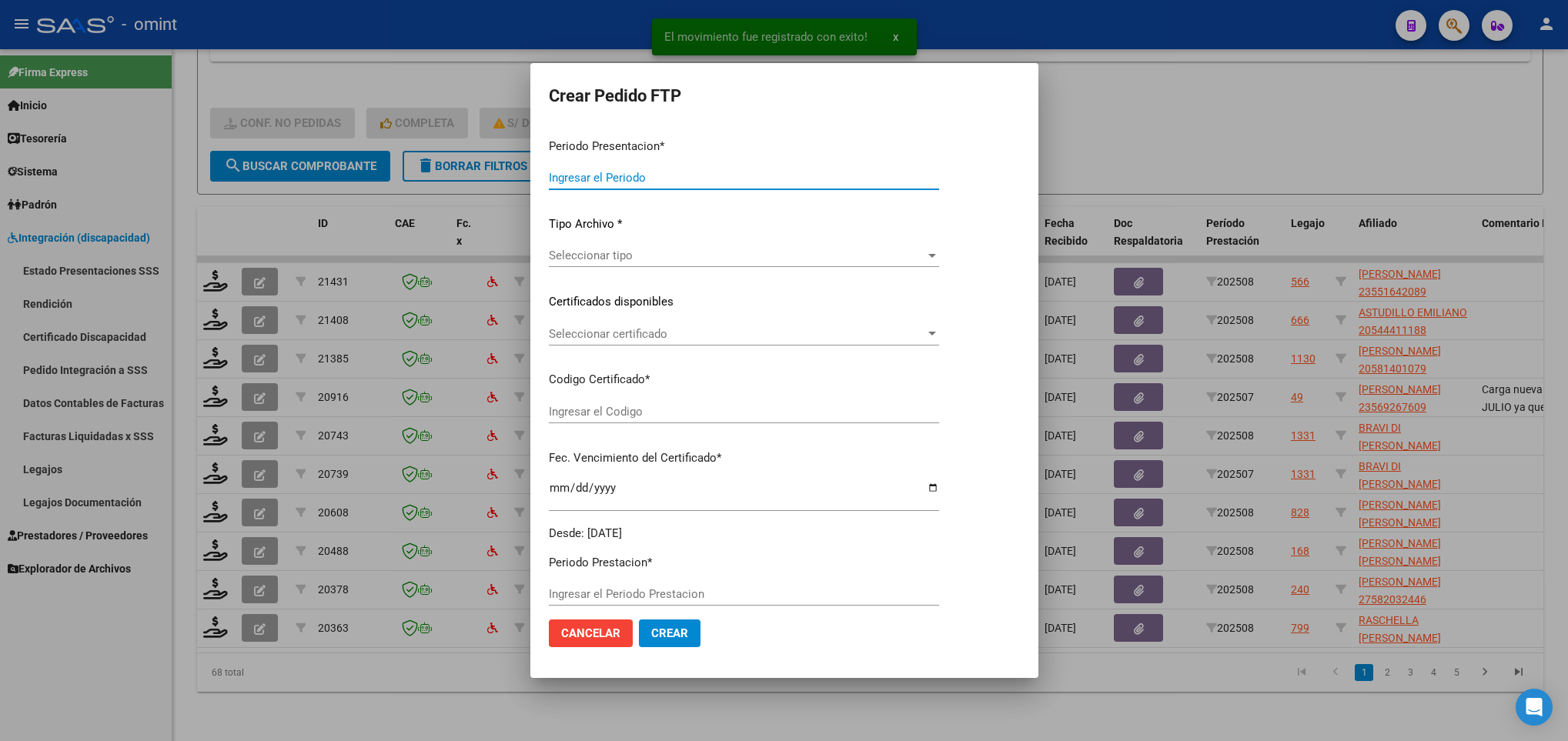
type input "202508"
type input "$ 98.964,88"
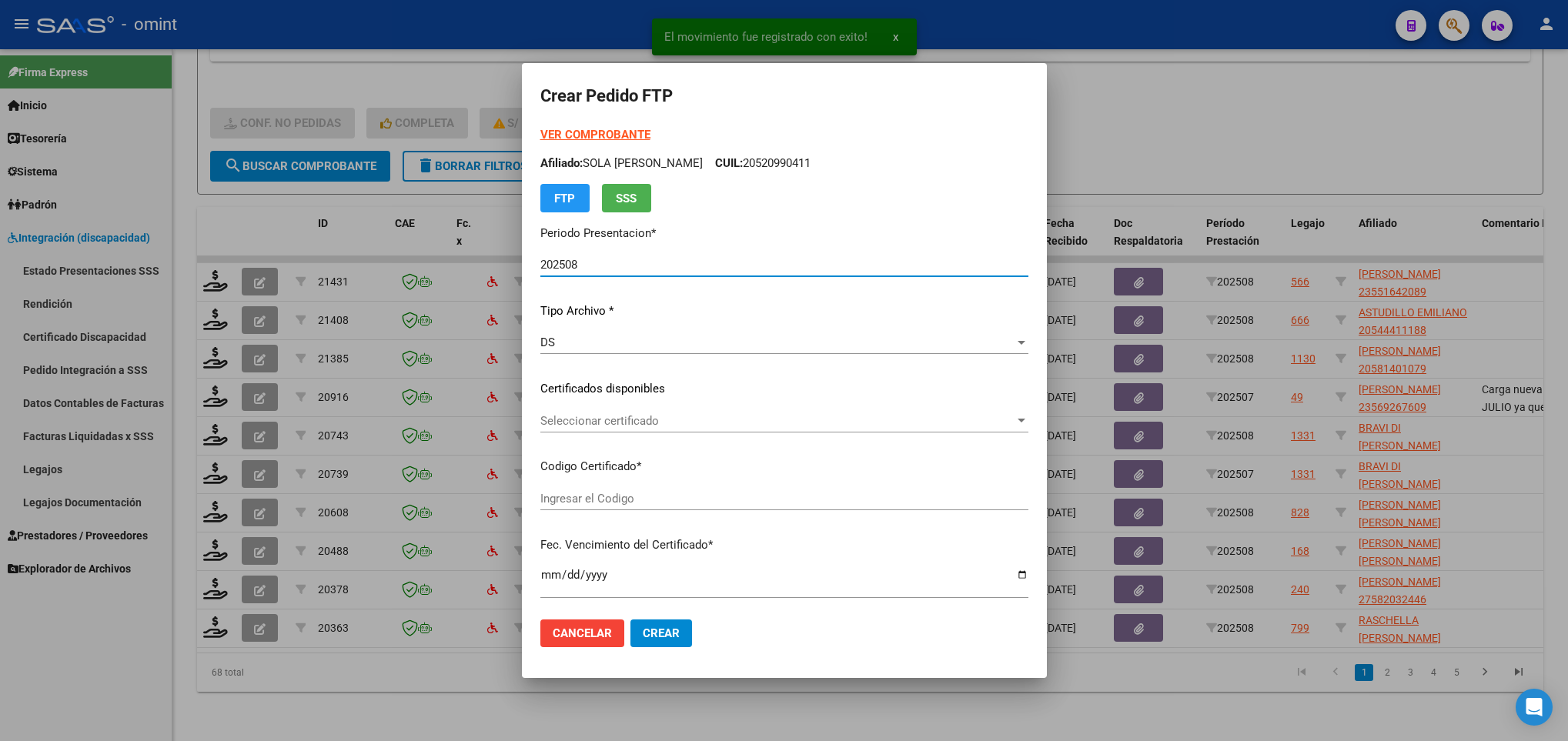
type input "231129616"
type input "2026-08-27"
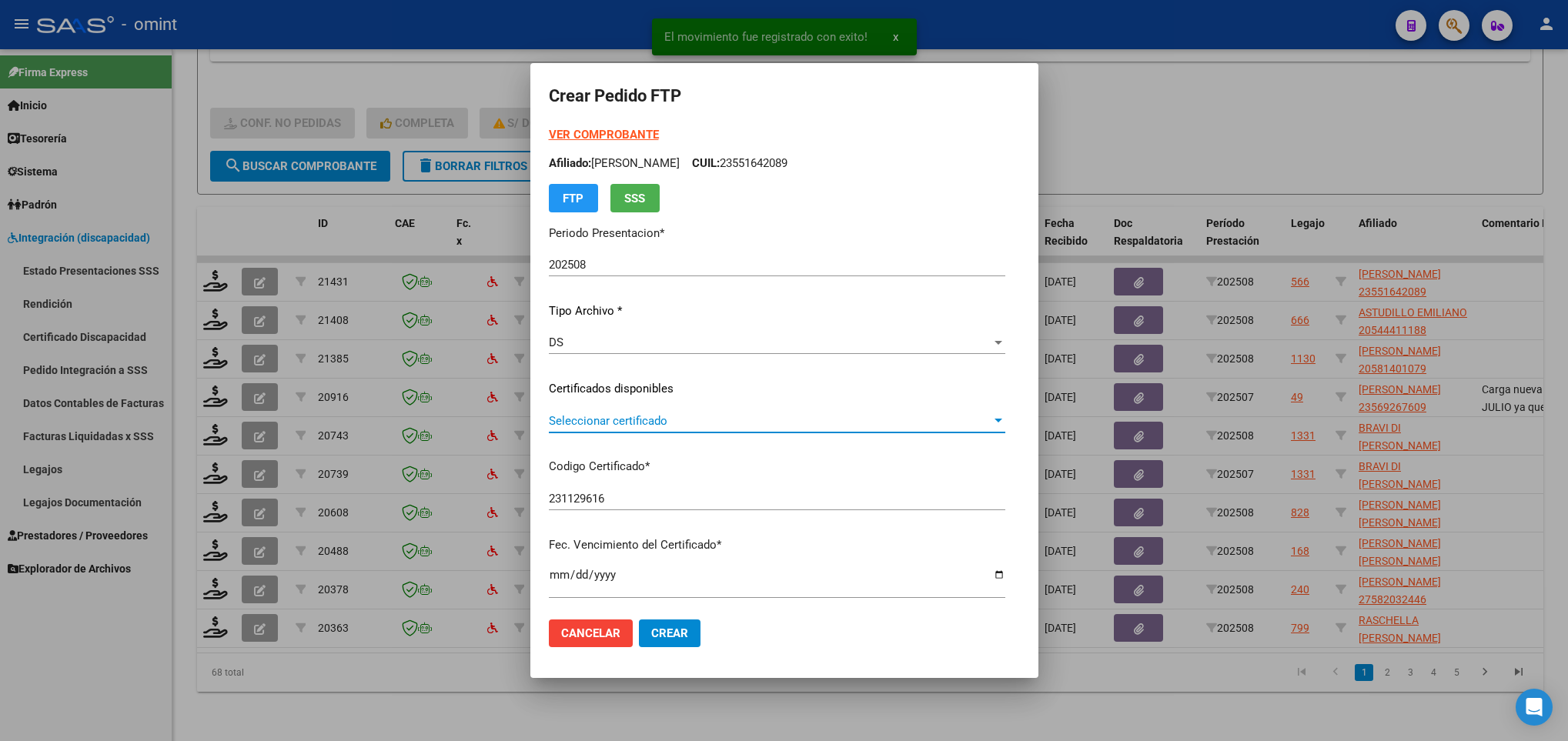
click at [617, 416] on span "Seleccionar certificado" at bounding box center [770, 421] width 443 height 14
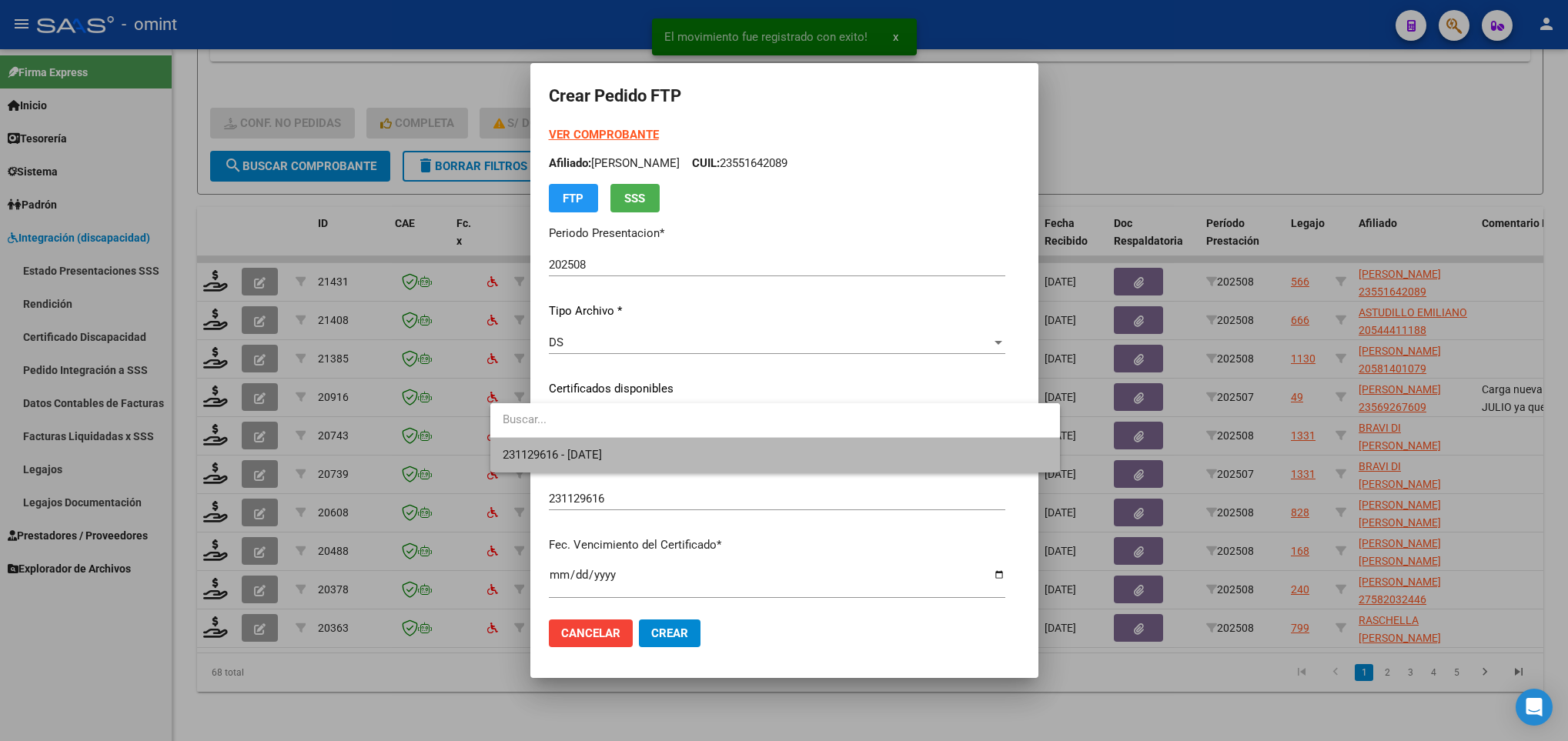
click at [630, 441] on span "231129616 - 2026-08-27" at bounding box center [775, 455] width 545 height 35
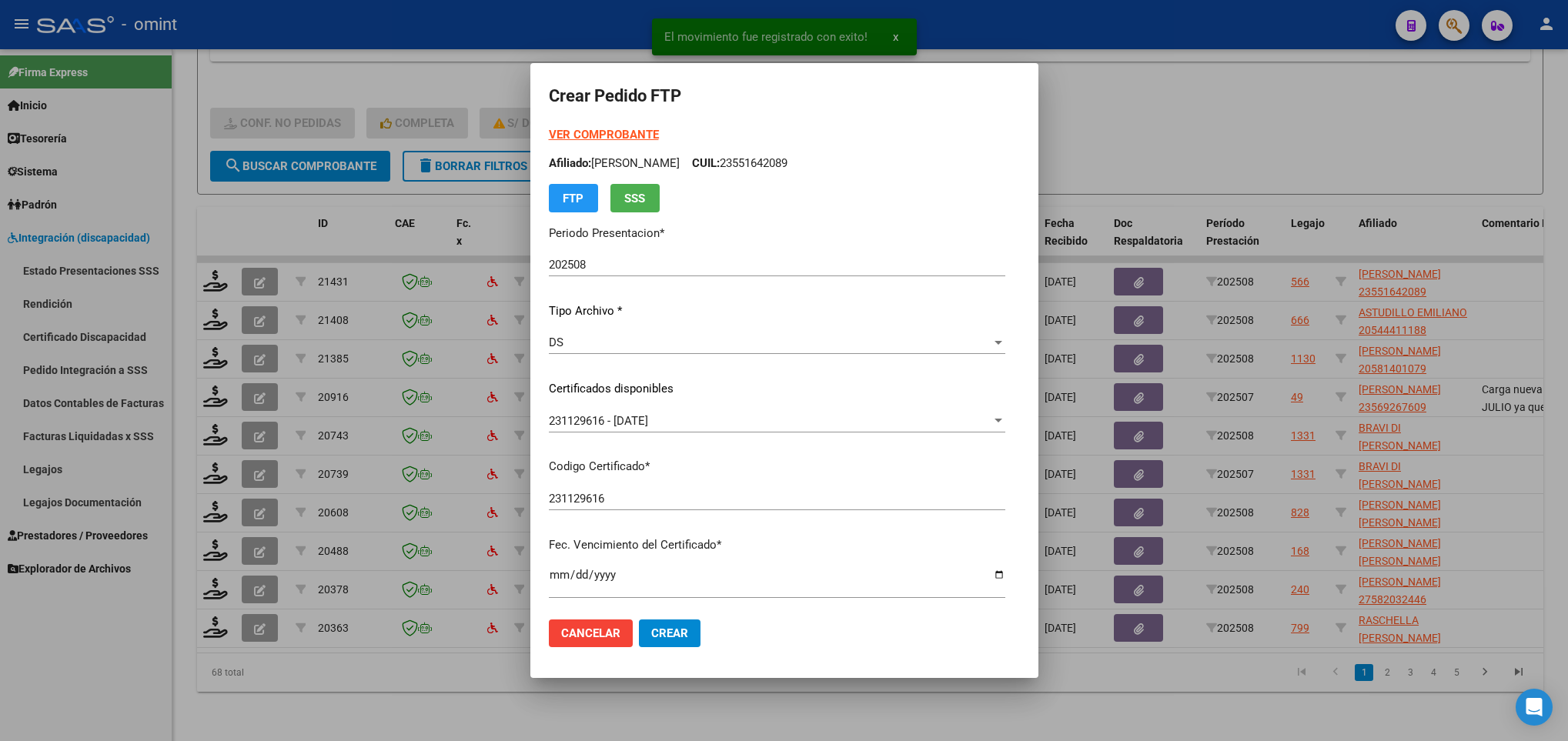
scroll to position [314, 0]
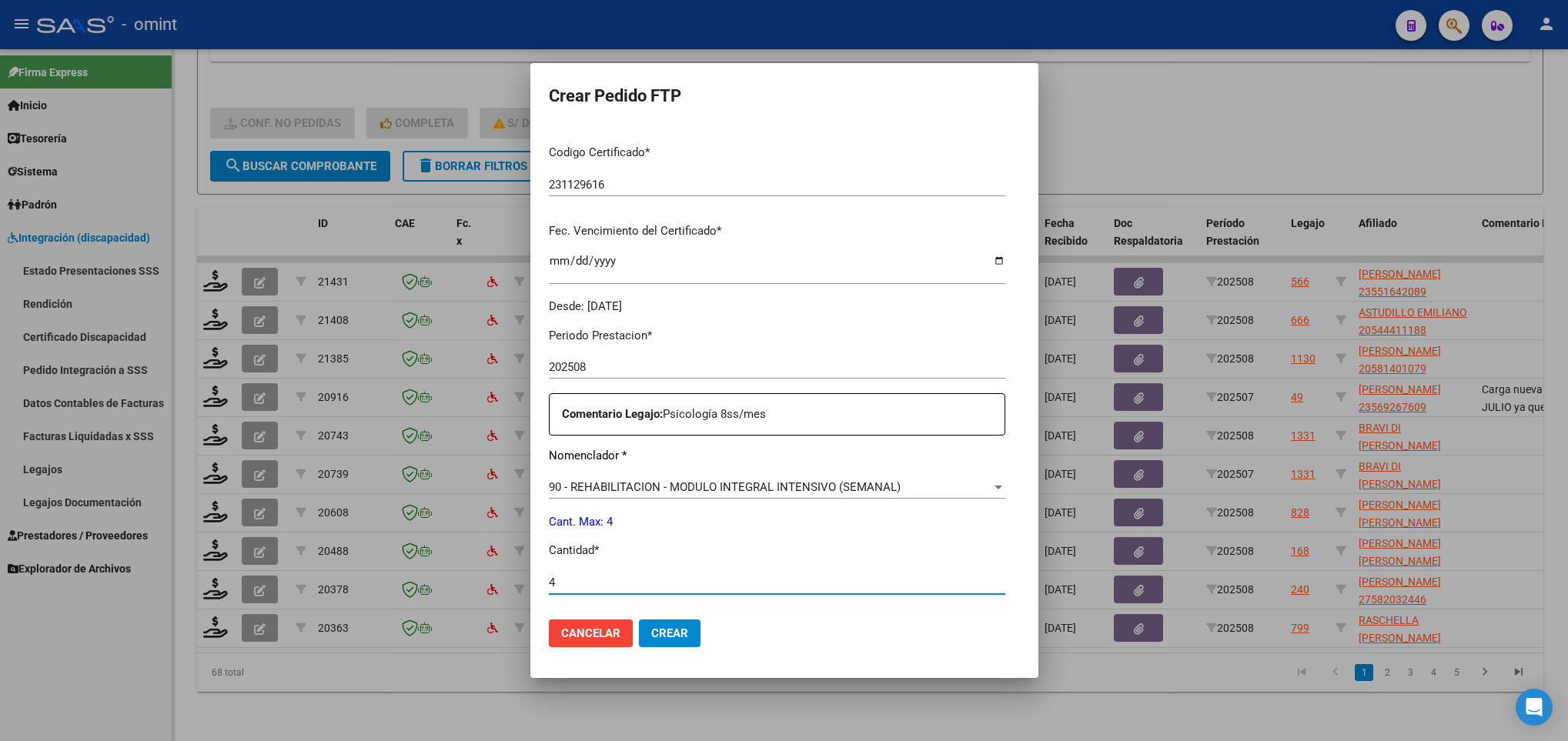
type input "4"
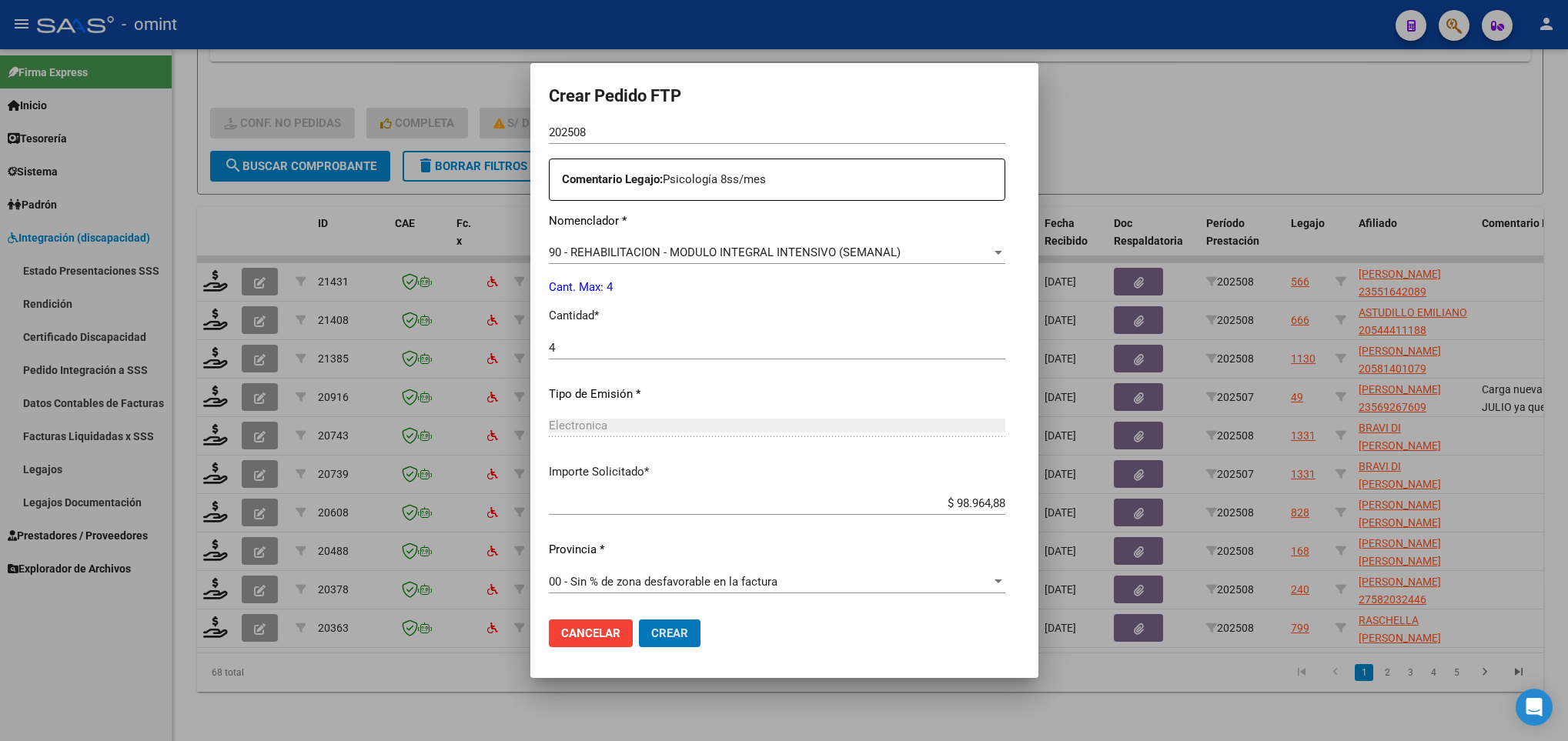
click at [639, 619] on button "Crear" at bounding box center [669, 633] width 61 height 28
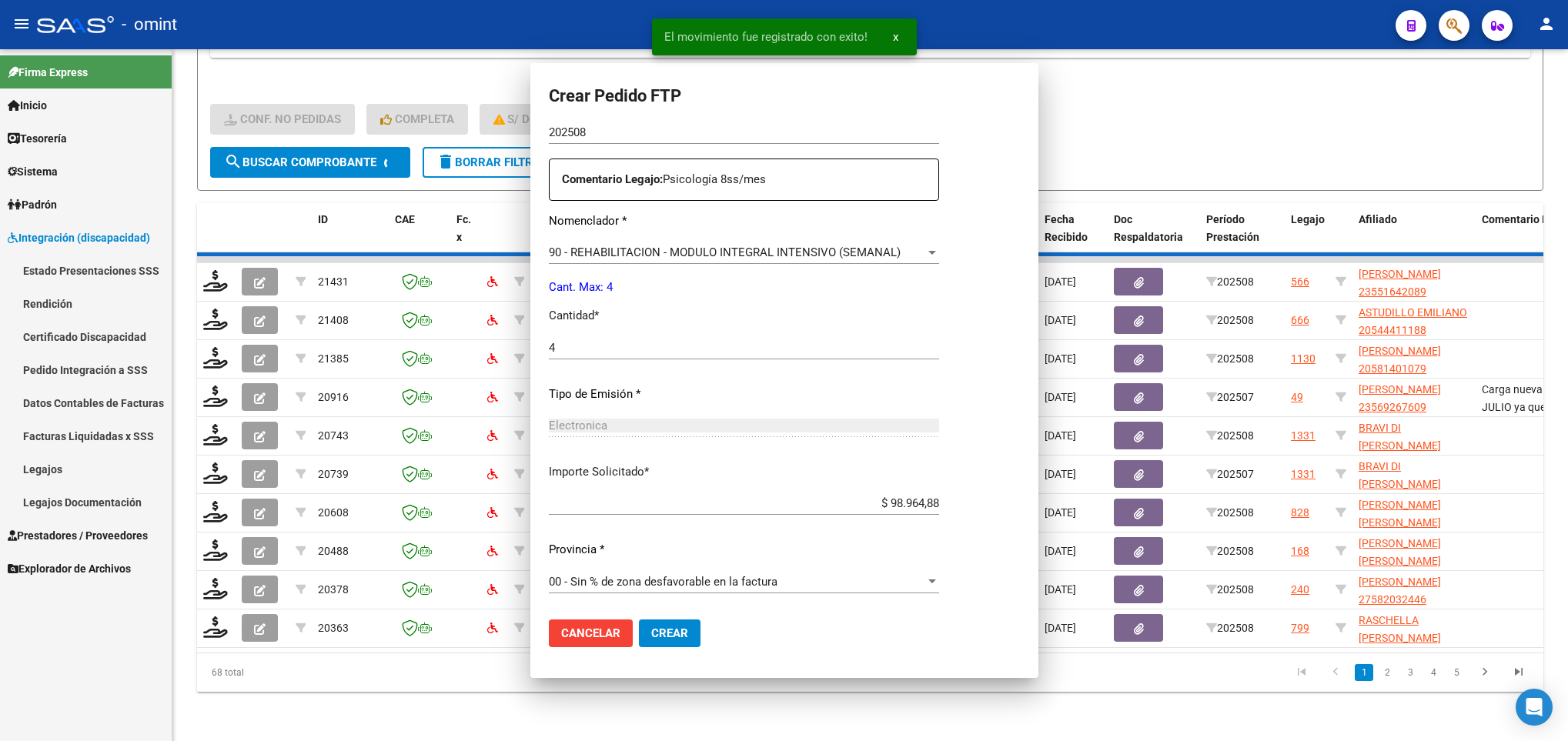
scroll to position [462, 0]
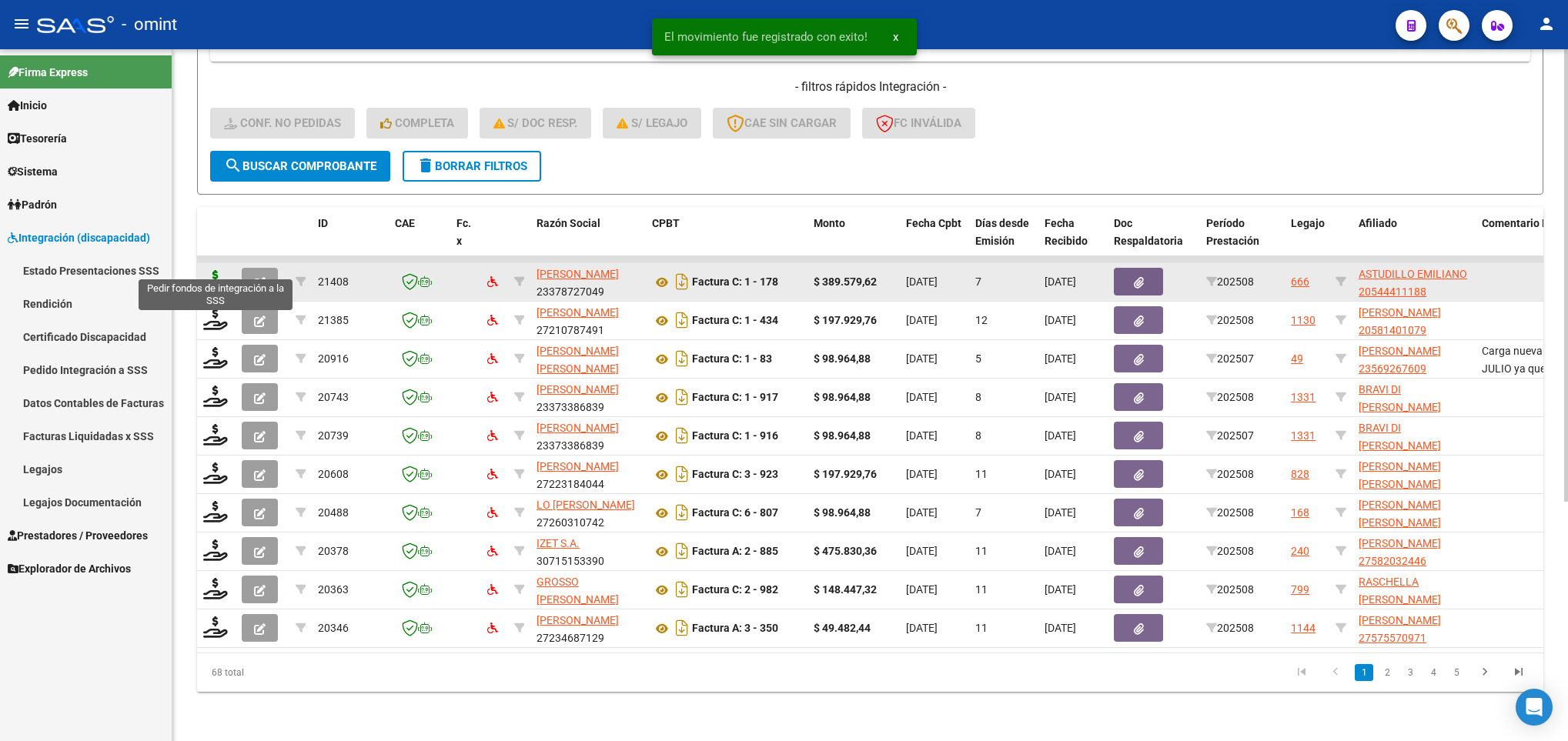
click at [210, 270] on icon at bounding box center [215, 281] width 25 height 22
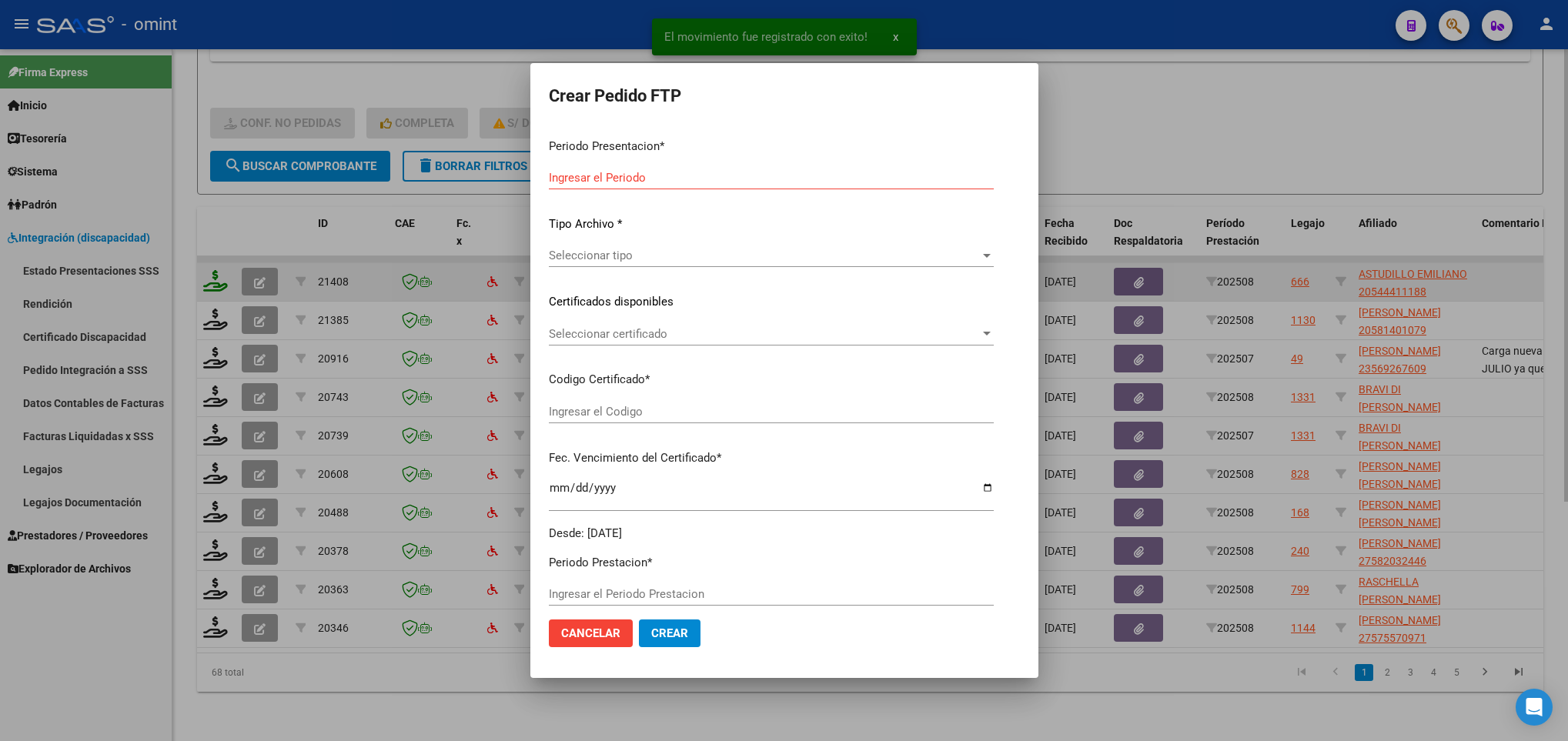
type input "202508"
type input "$ 389.579,62"
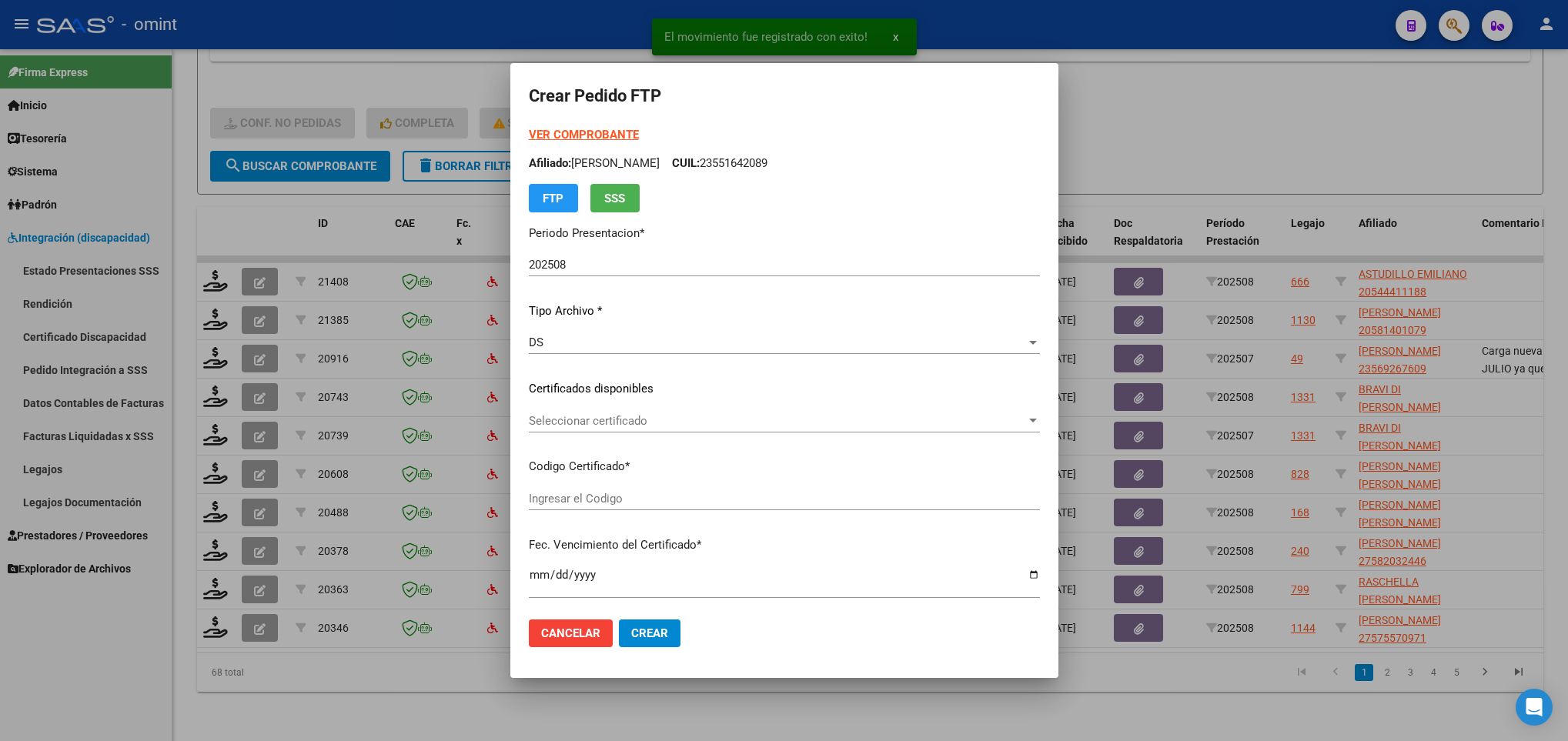
type input "8409503566"
type input "2027-02-14"
click at [210, 268] on div at bounding box center [784, 370] width 1568 height 741
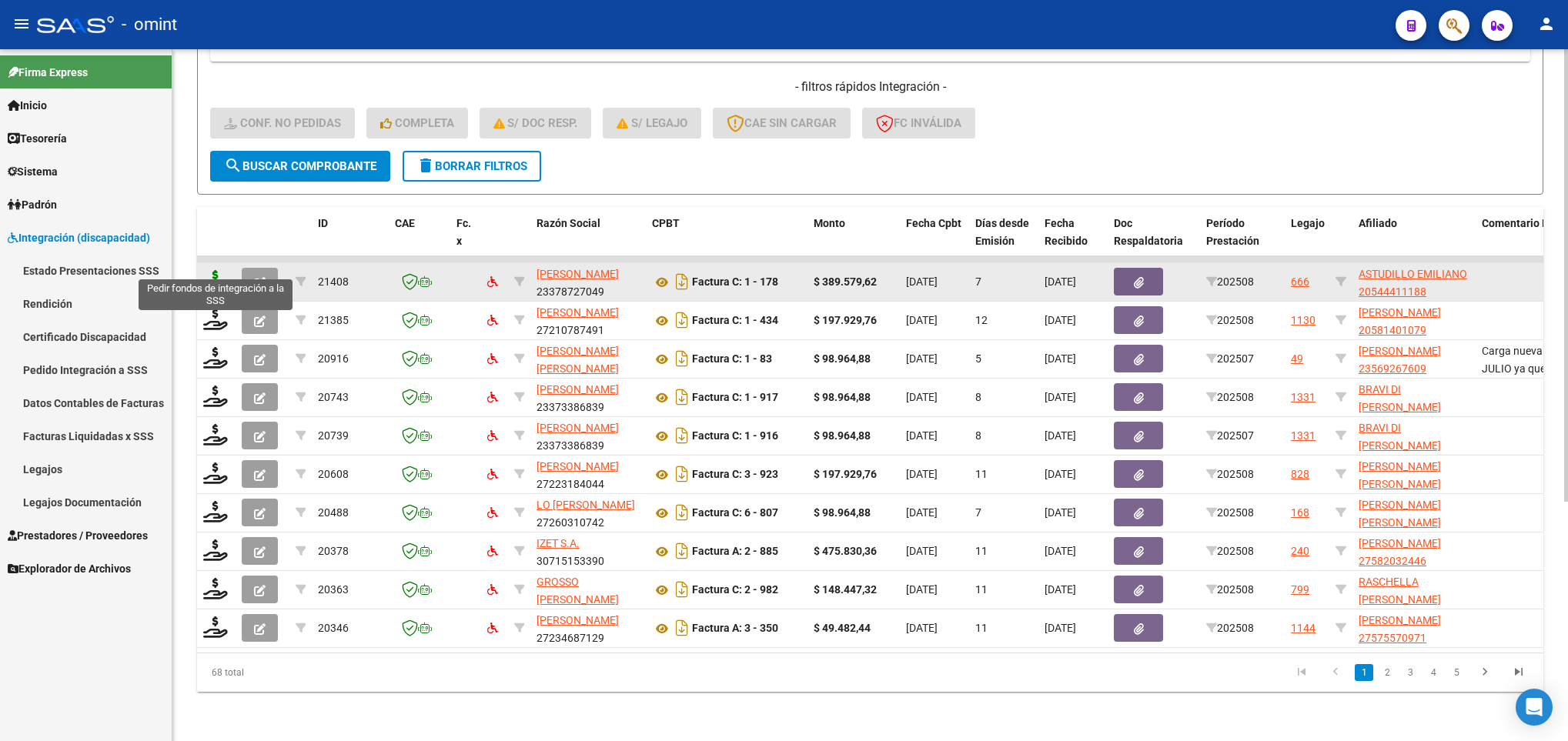
click at [210, 270] on icon at bounding box center [215, 281] width 25 height 22
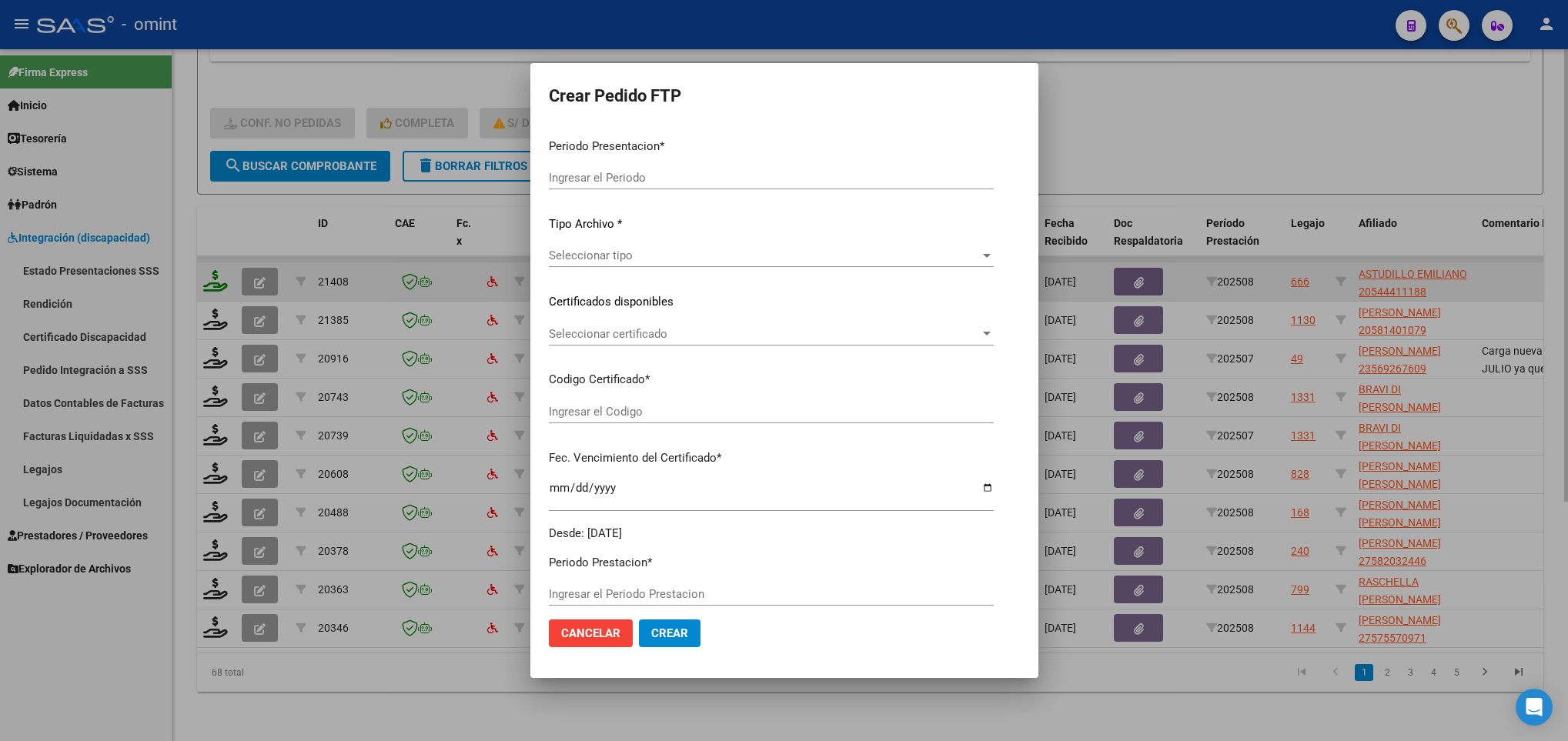
type input "202508"
type input "$ 389.579,62"
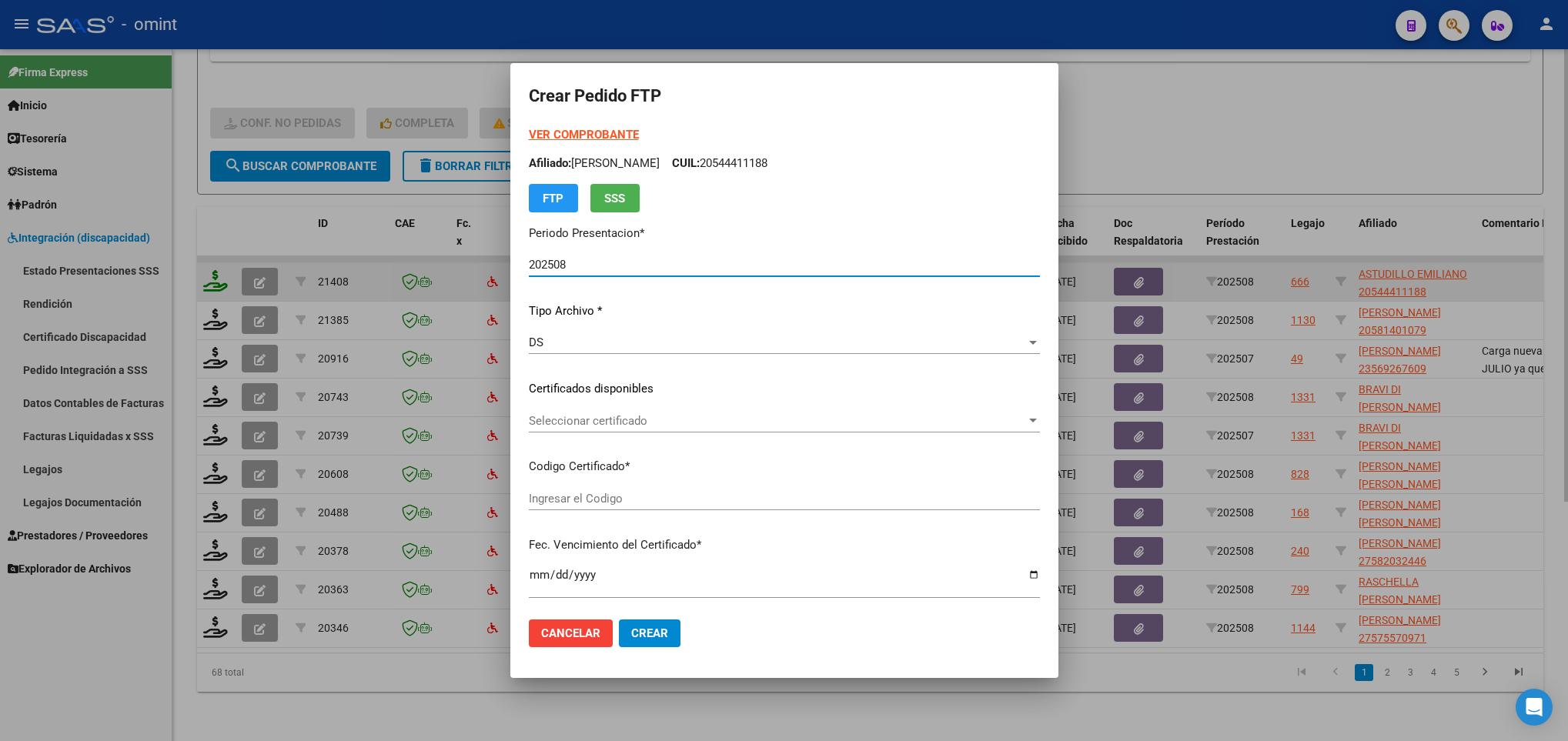
type input "8409503566"
type input "2027-02-14"
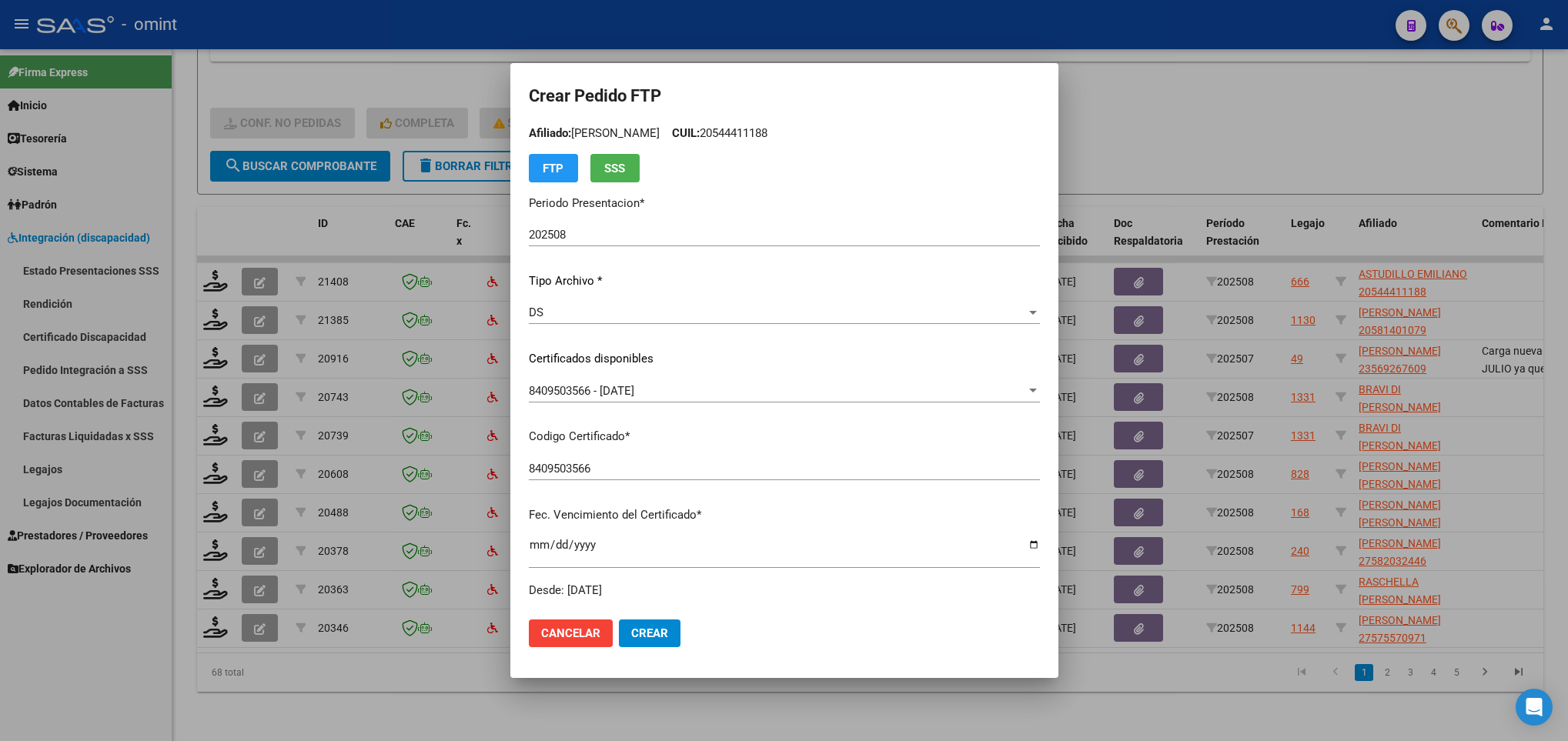
scroll to position [0, 0]
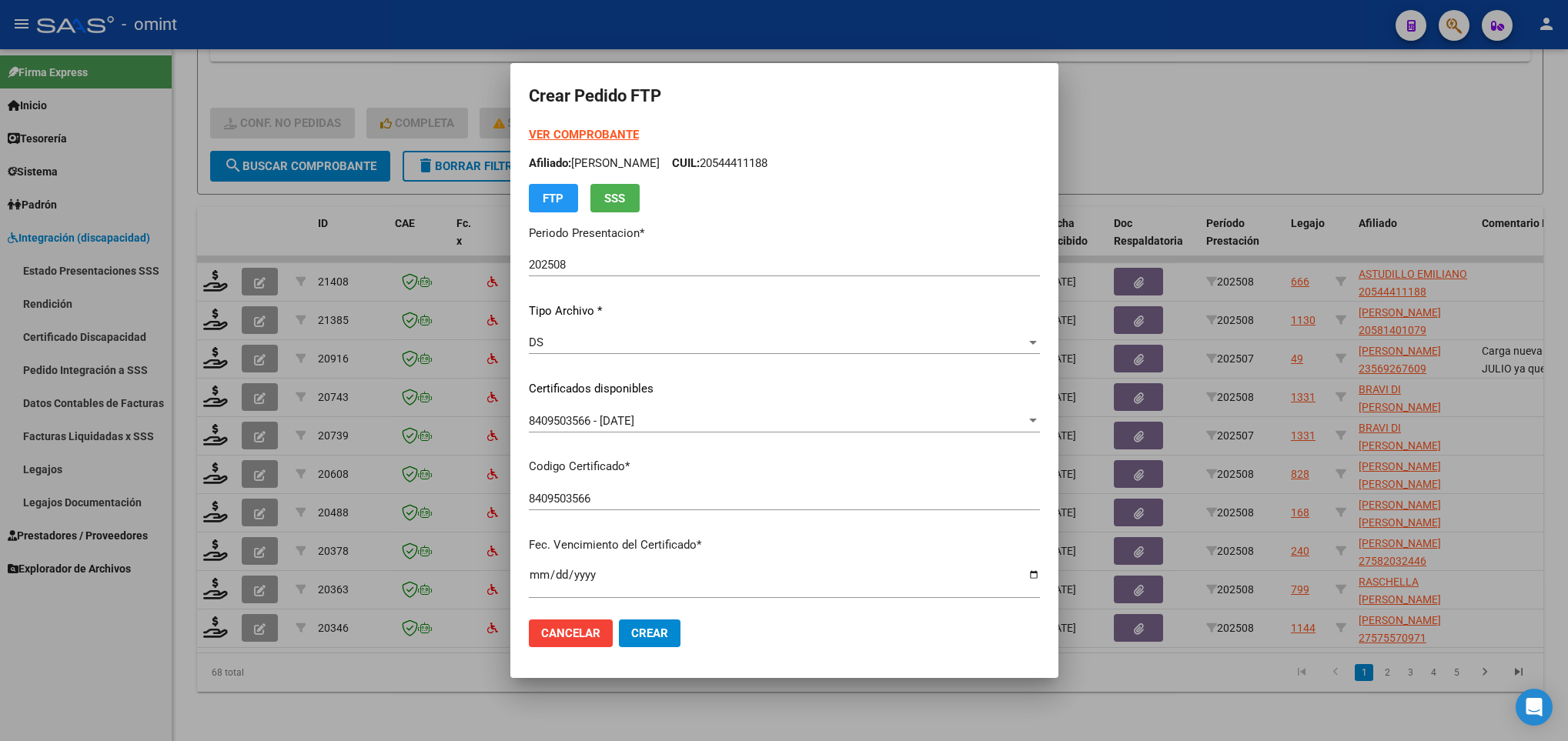
click at [552, 134] on strong "VER COMPROBANTE" at bounding box center [584, 134] width 110 height 14
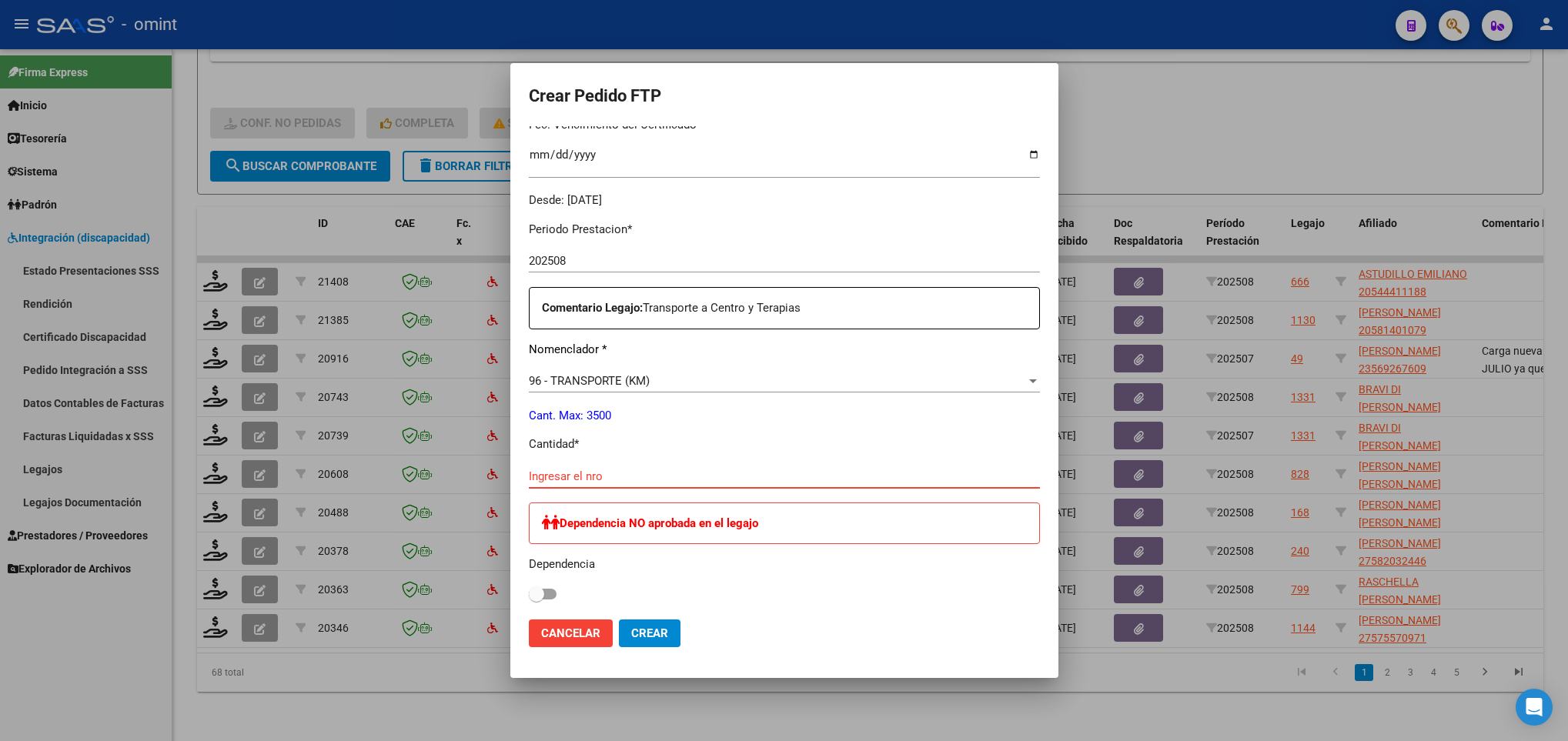
click at [638, 469] on input "Ingresar el nro" at bounding box center [784, 476] width 511 height 14
type input "720"
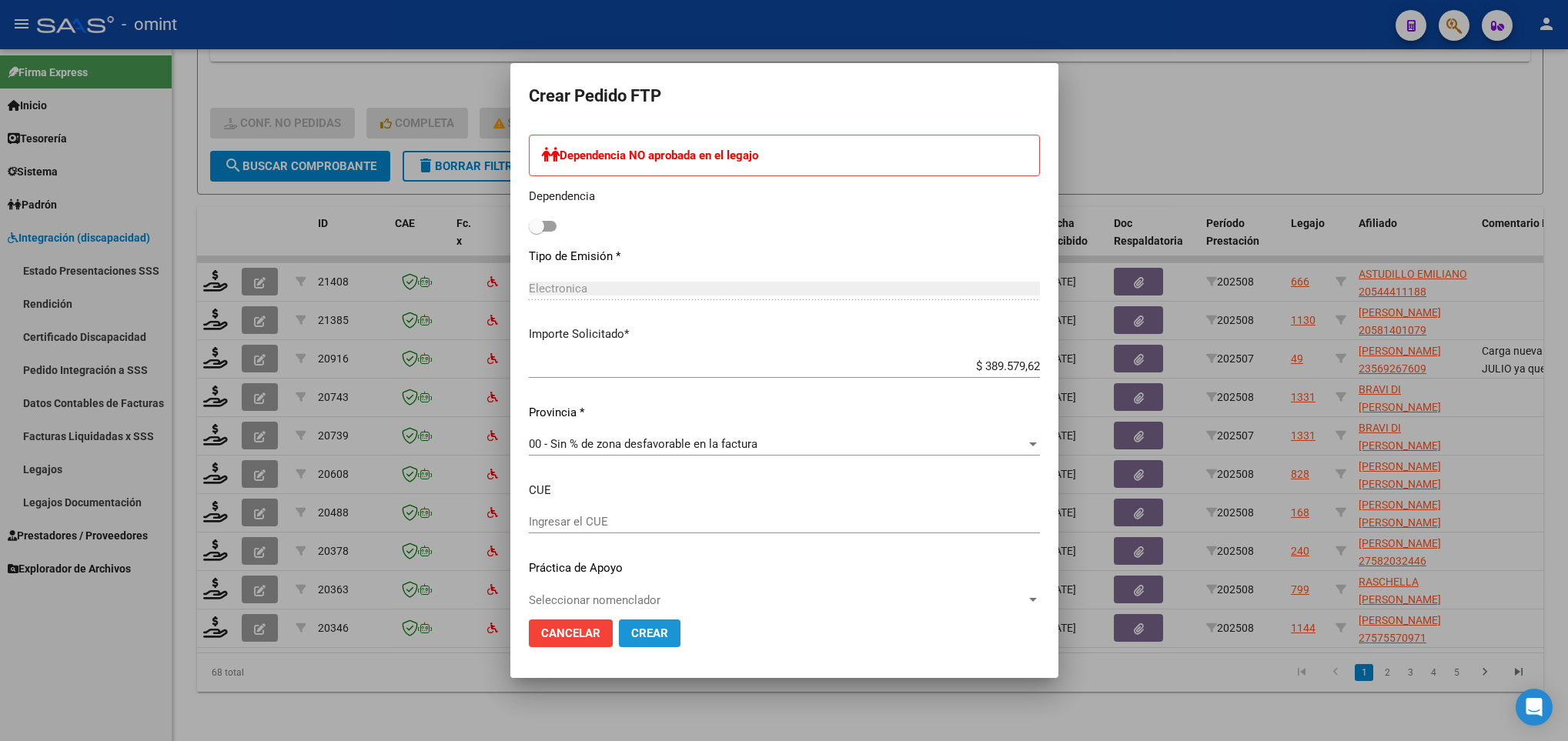
click at [631, 632] on span "Crear" at bounding box center [650, 633] width 37 height 14
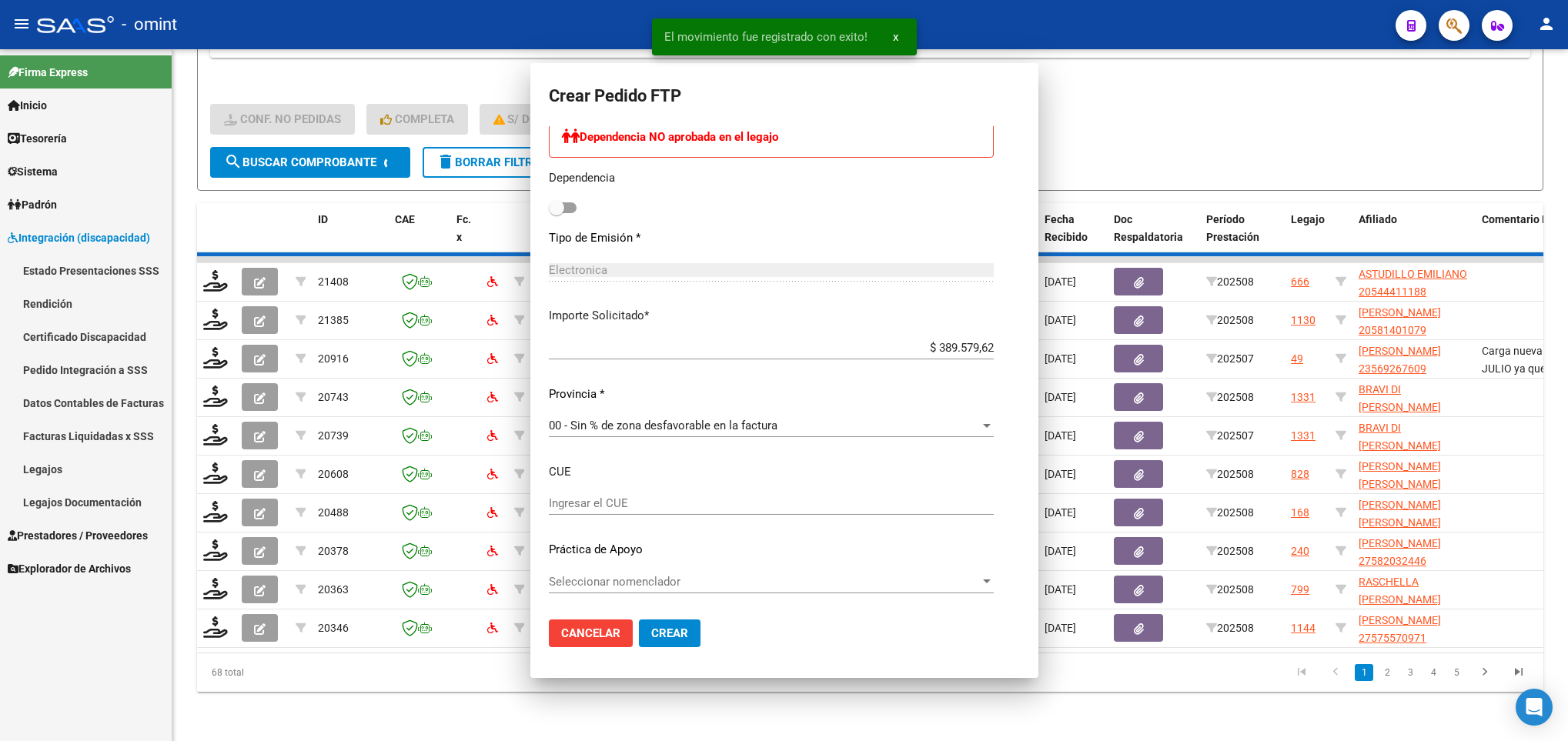
scroll to position [701, 0]
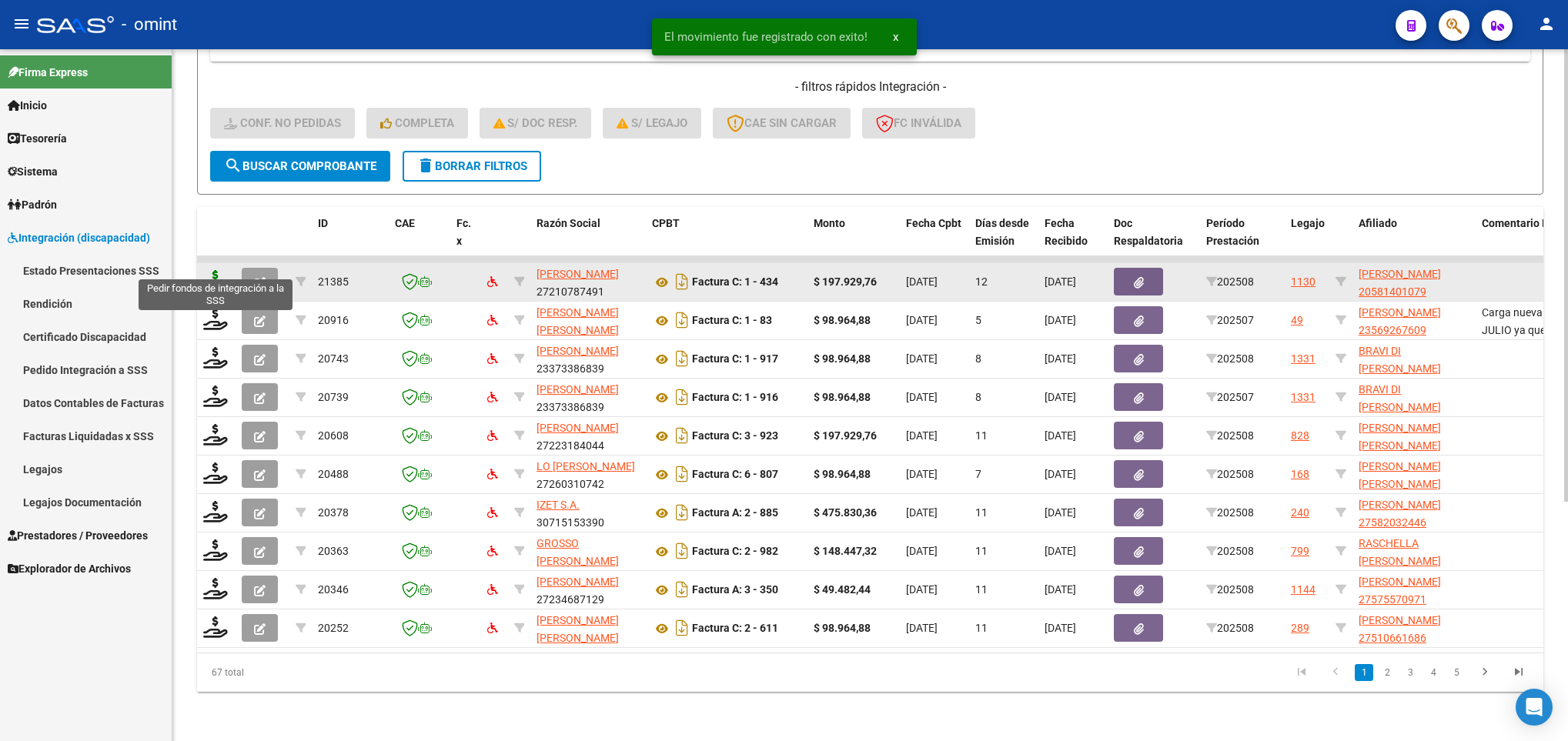
click at [217, 270] on icon at bounding box center [215, 281] width 25 height 22
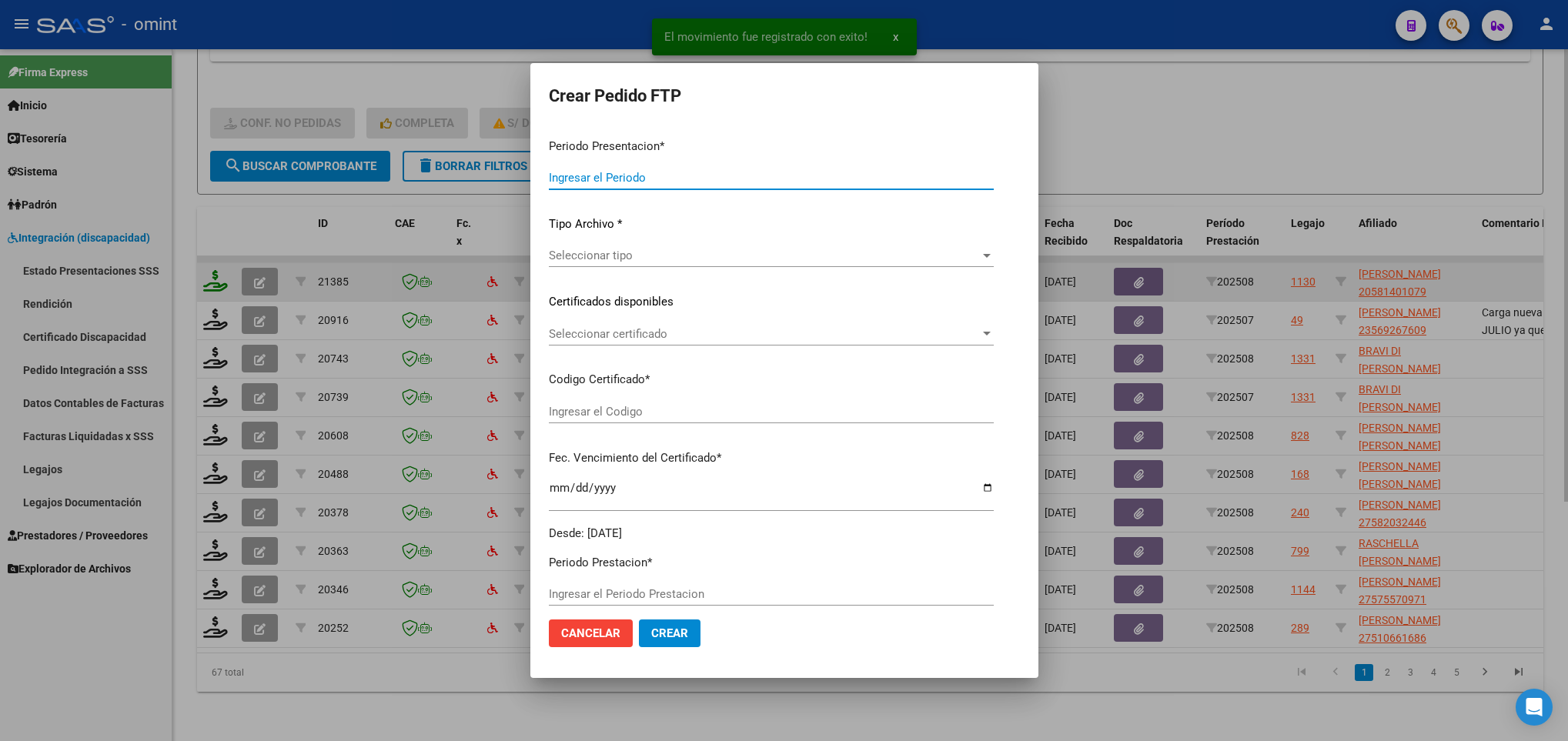
type input "202508"
type input "$ 197.929,76"
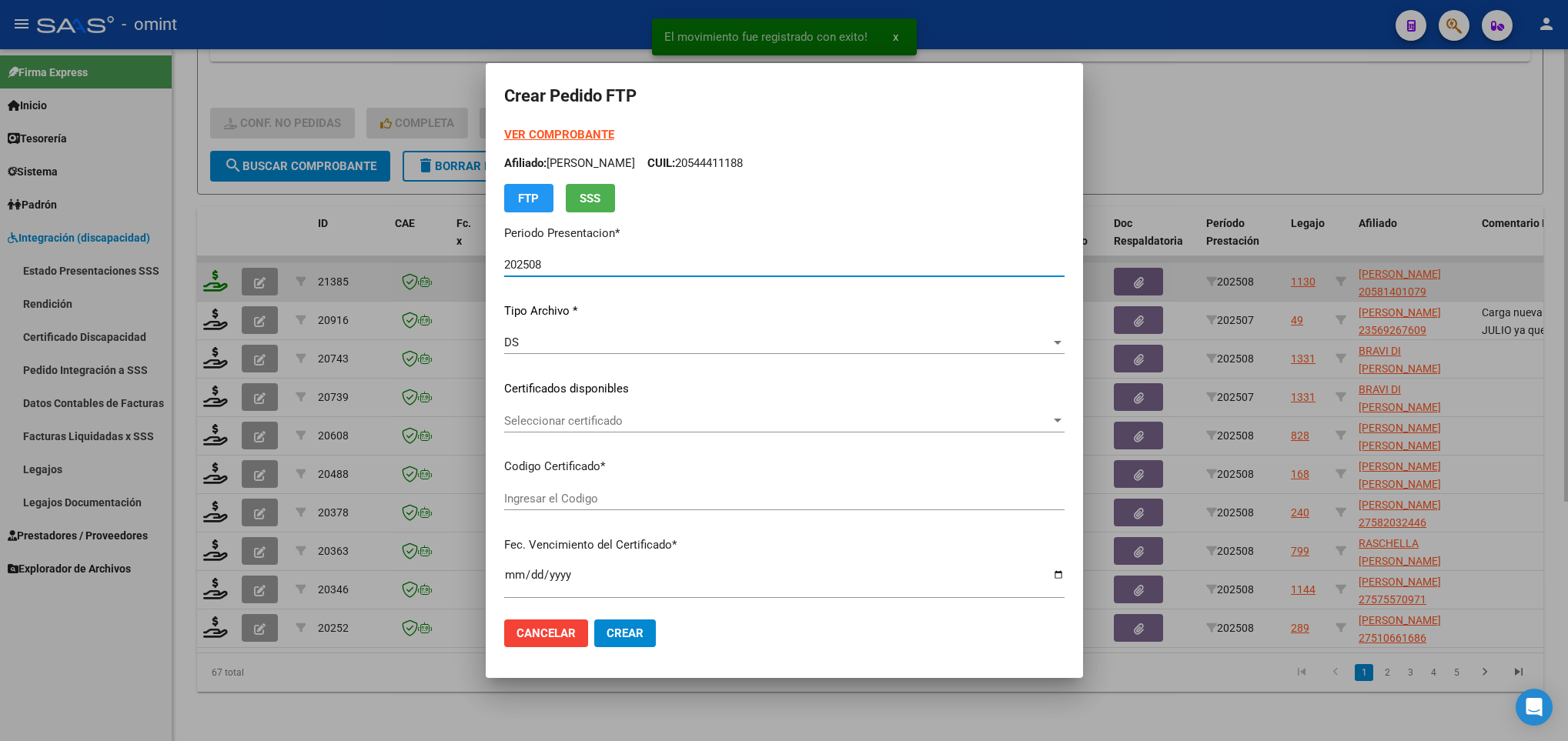
type input "6024240344"
type input "2027-11-22"
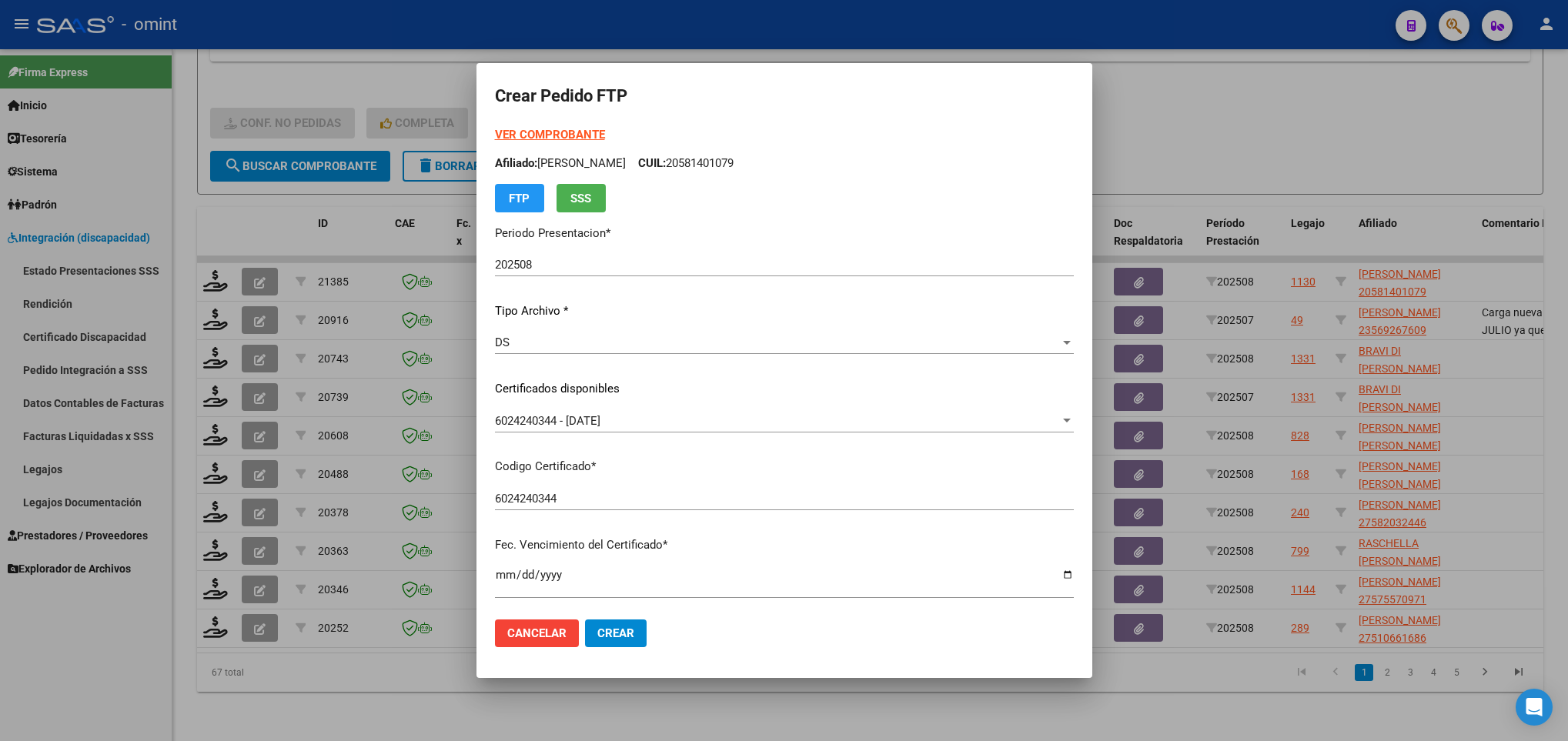
scroll to position [420, 0]
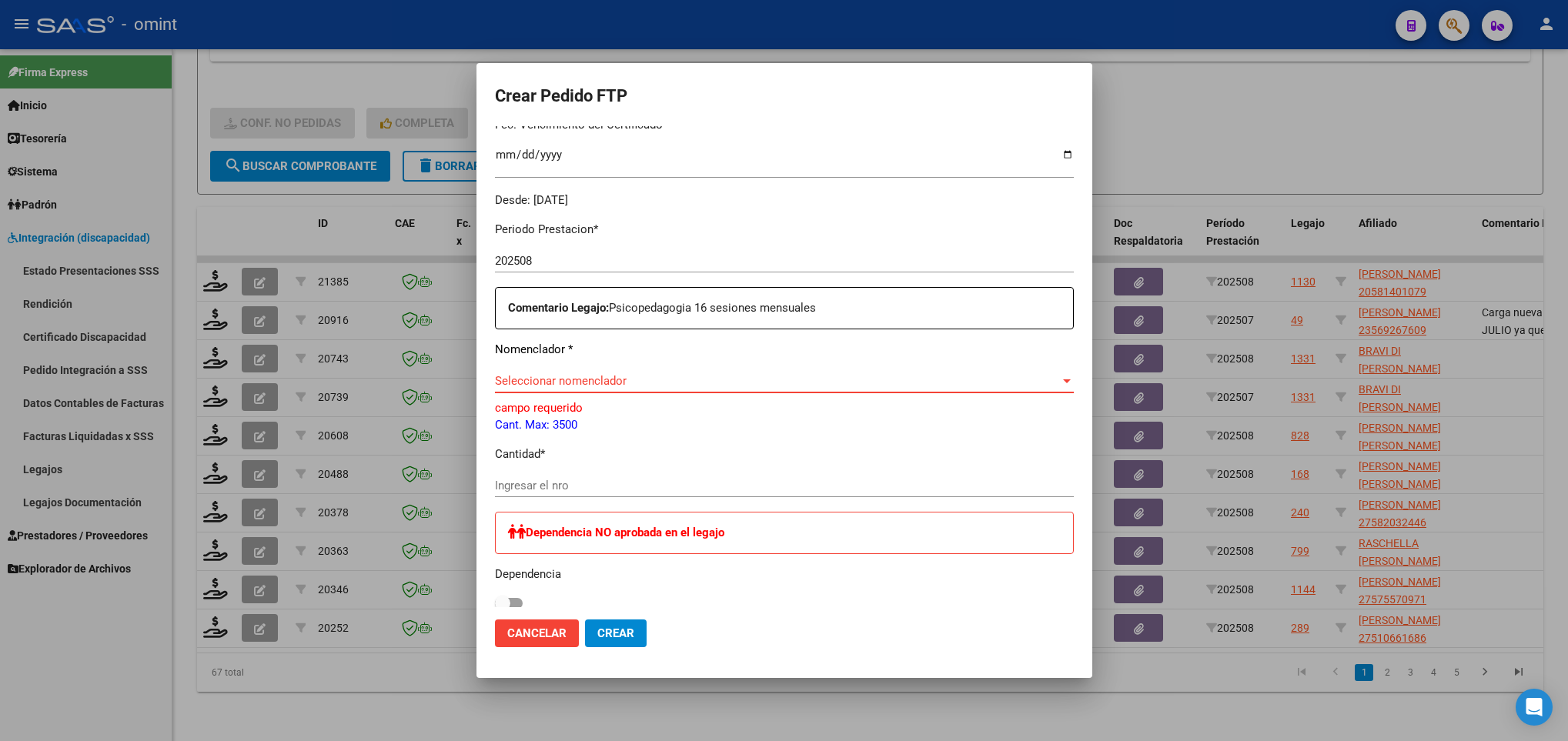
click at [737, 376] on span "Seleccionar nomenclador" at bounding box center [777, 381] width 565 height 14
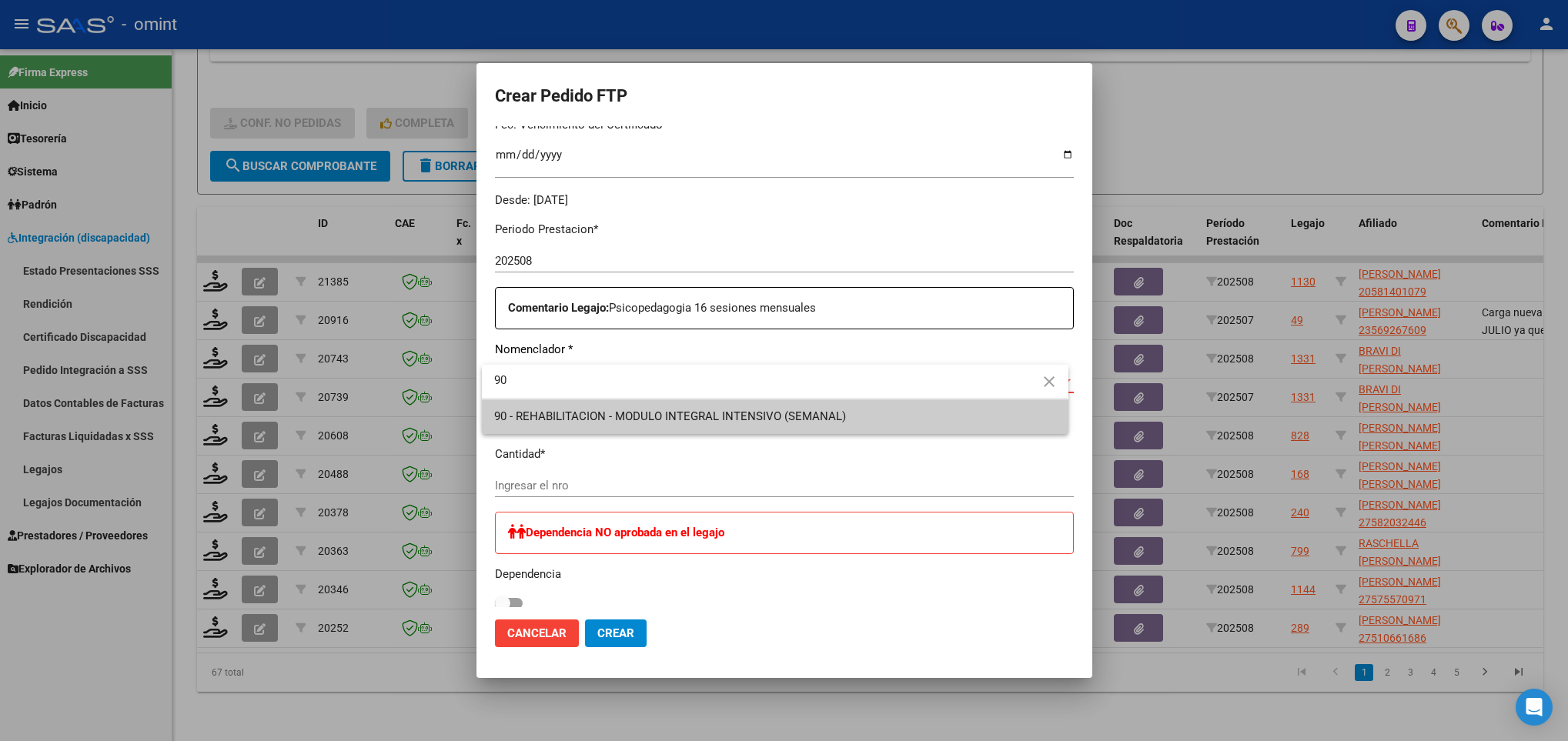
type input "90"
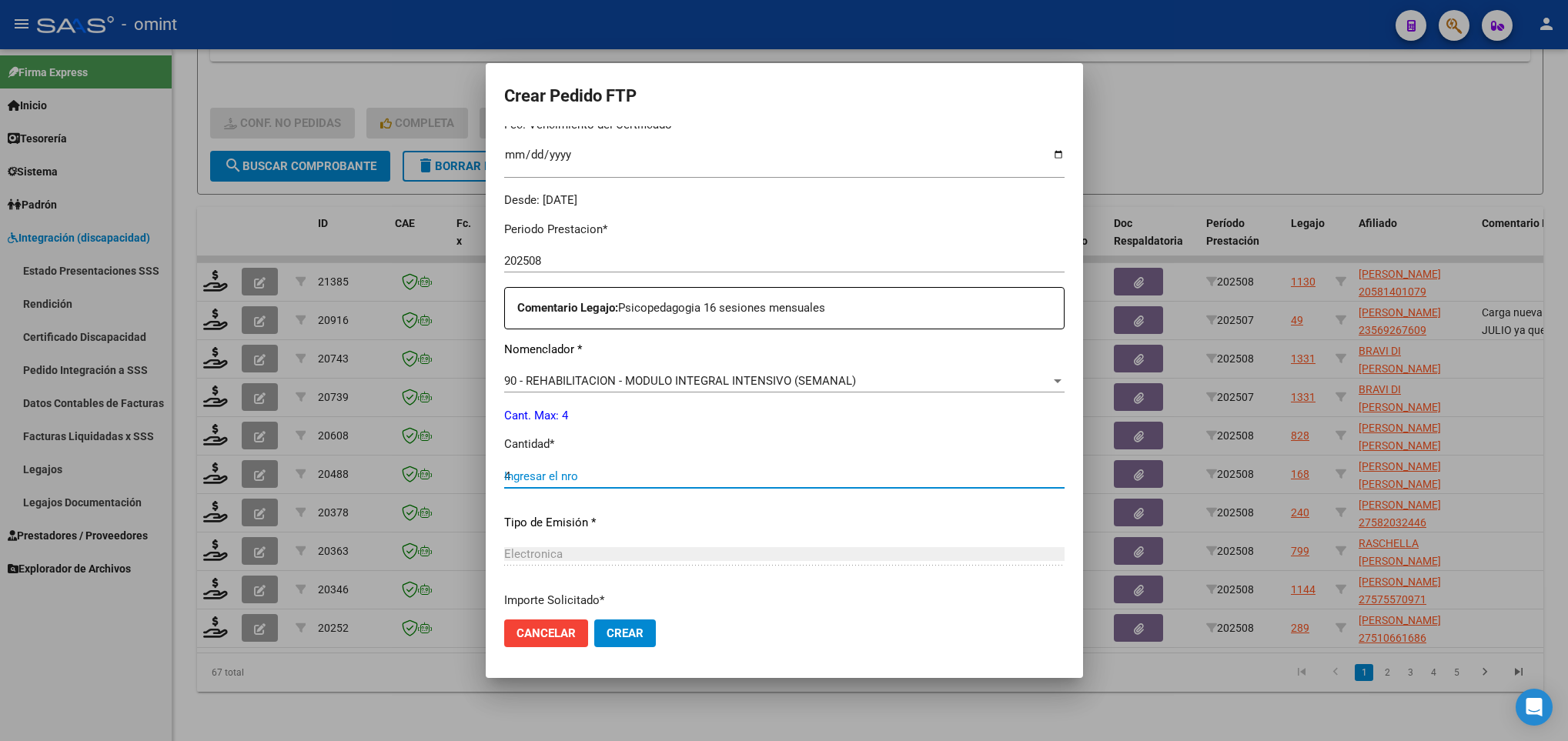
type input "4"
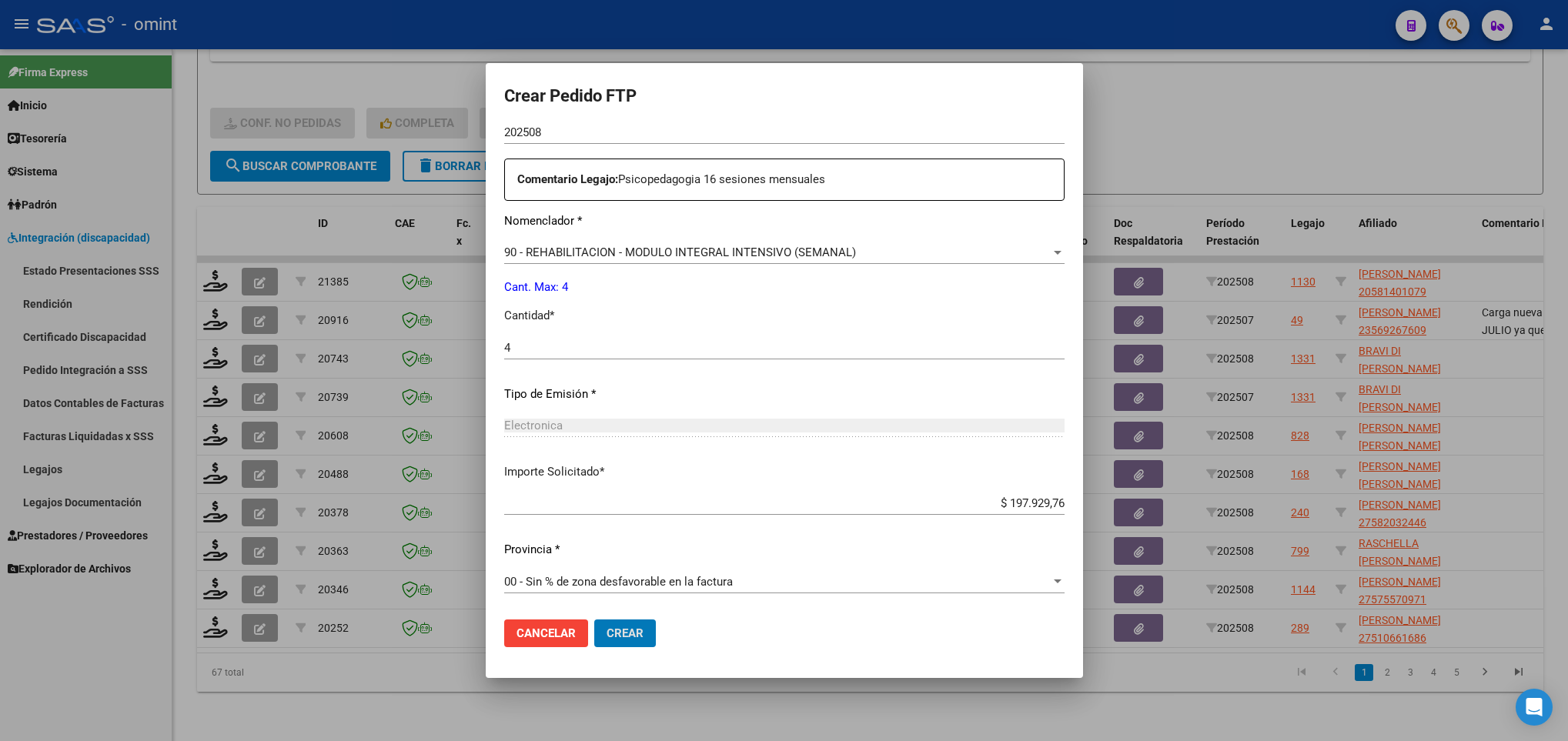
click at [594, 619] on button "Crear" at bounding box center [625, 633] width 61 height 28
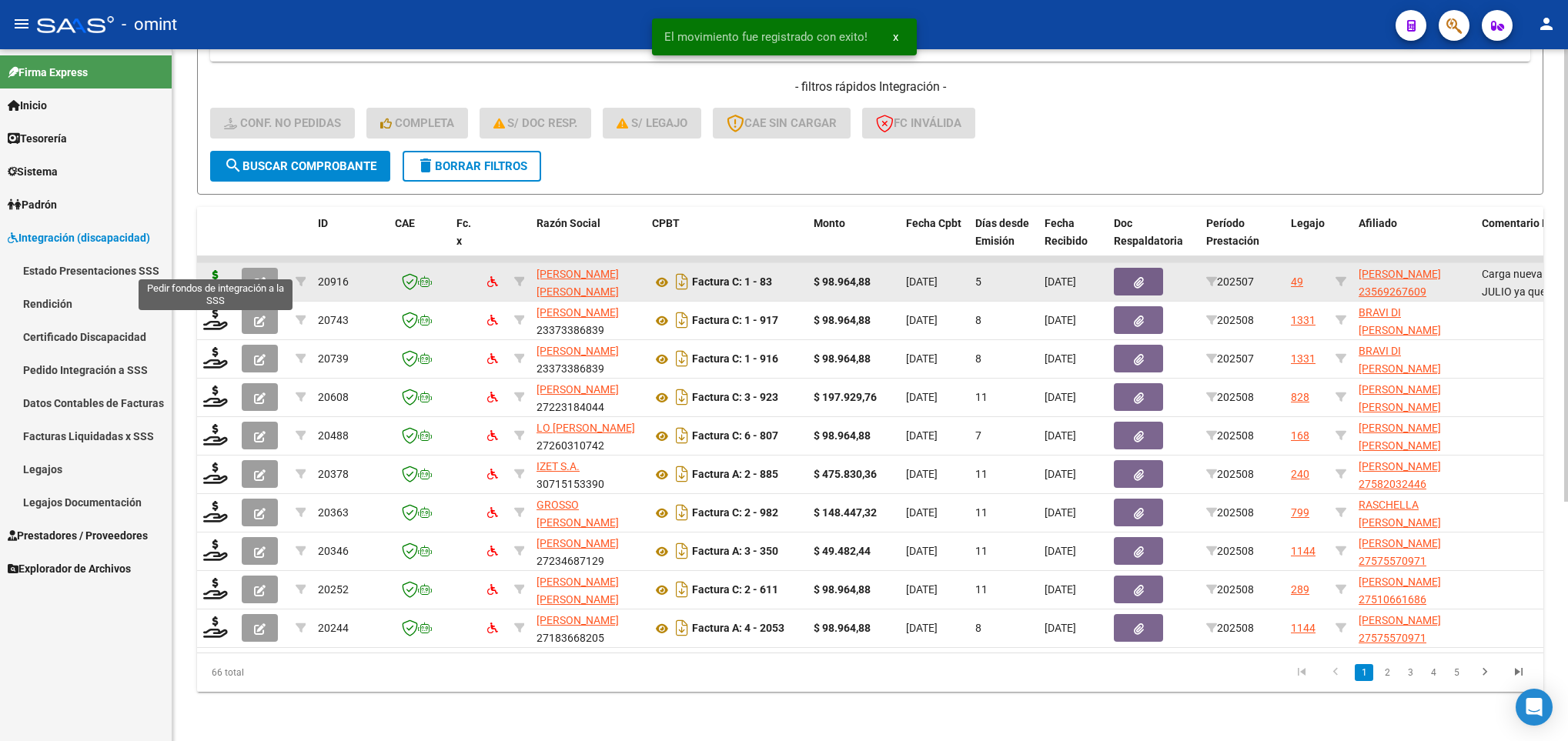
click at [213, 270] on icon at bounding box center [215, 281] width 25 height 22
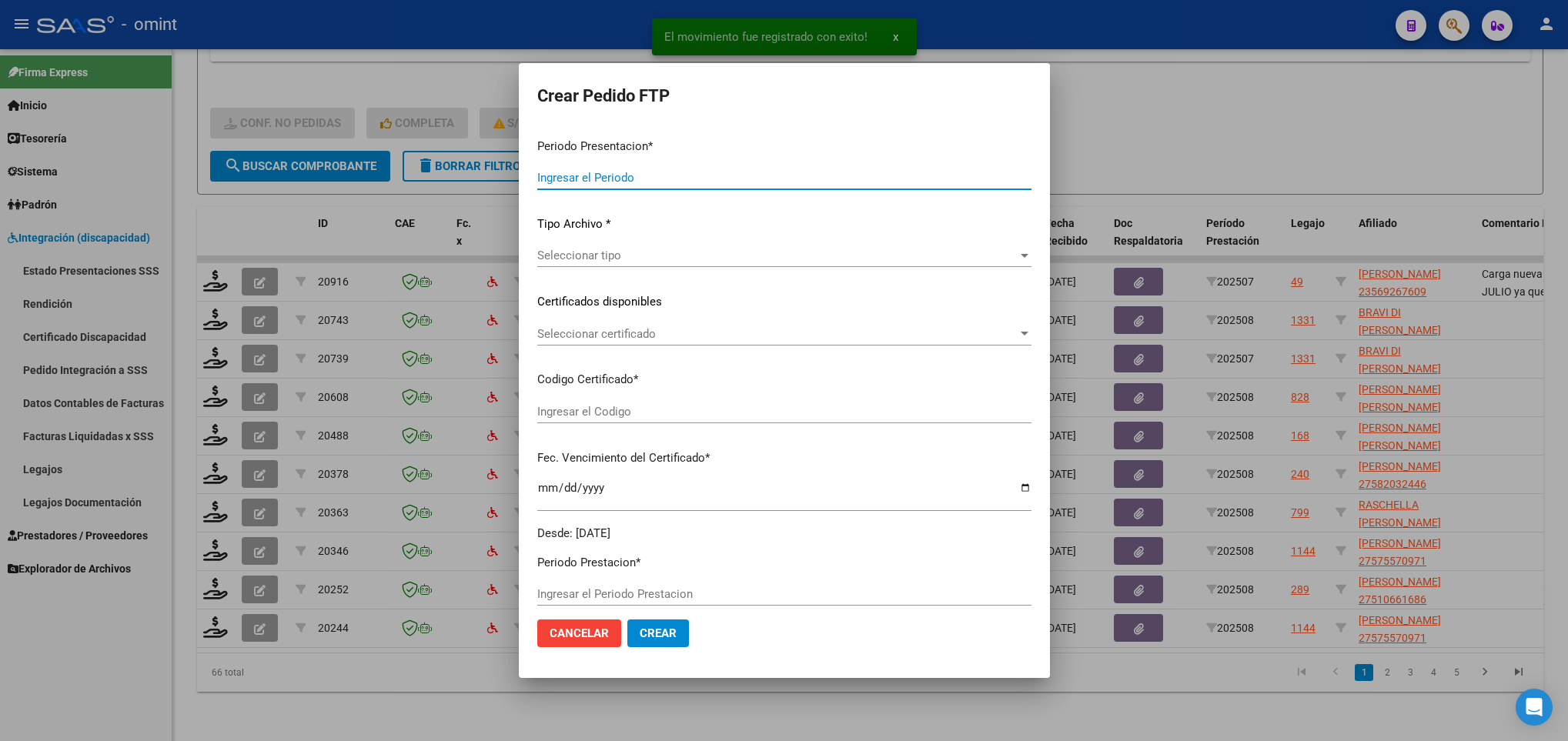
type input "202508"
type input "202507"
type input "$ 98.964,88"
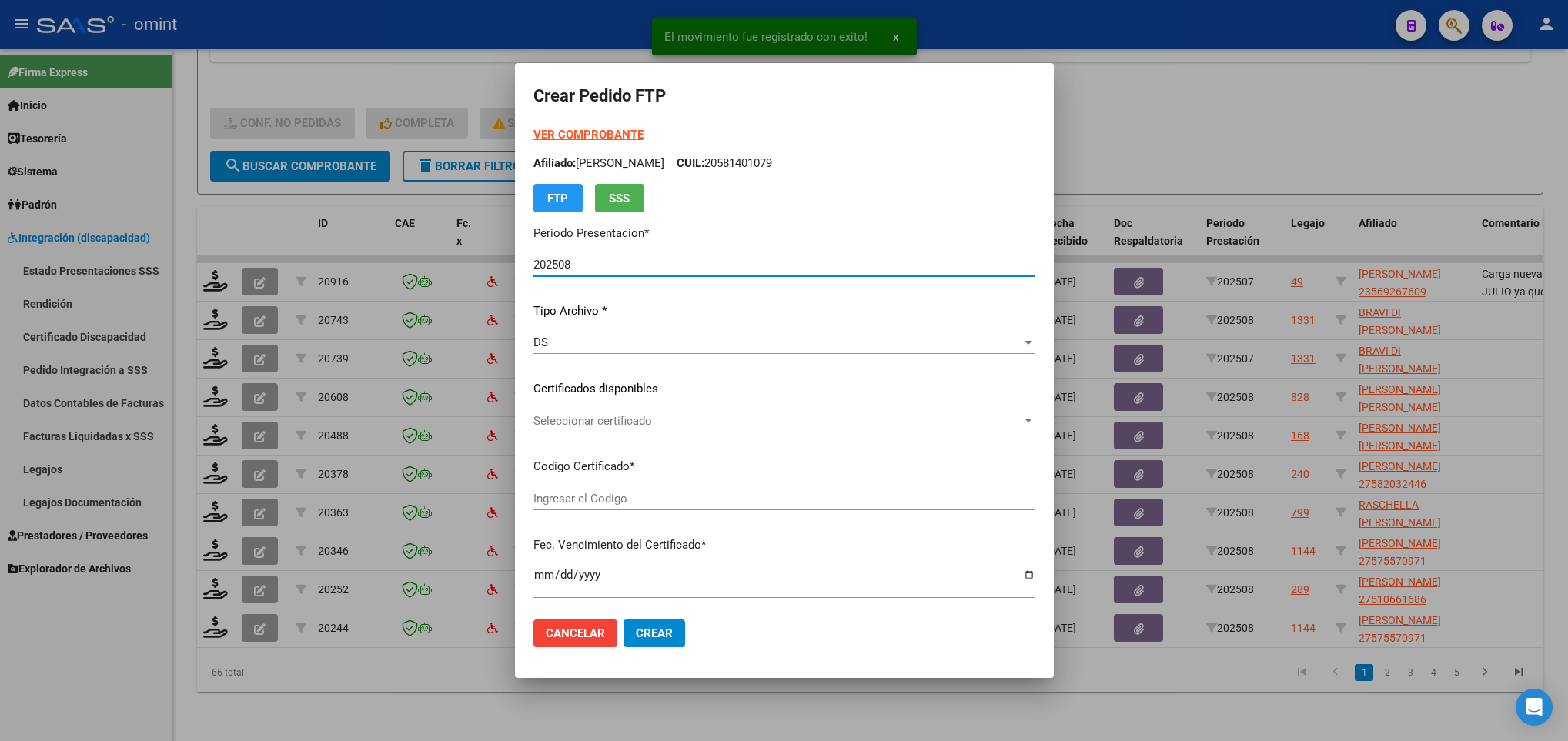
type input "2921007957"
type input "[DATE]"
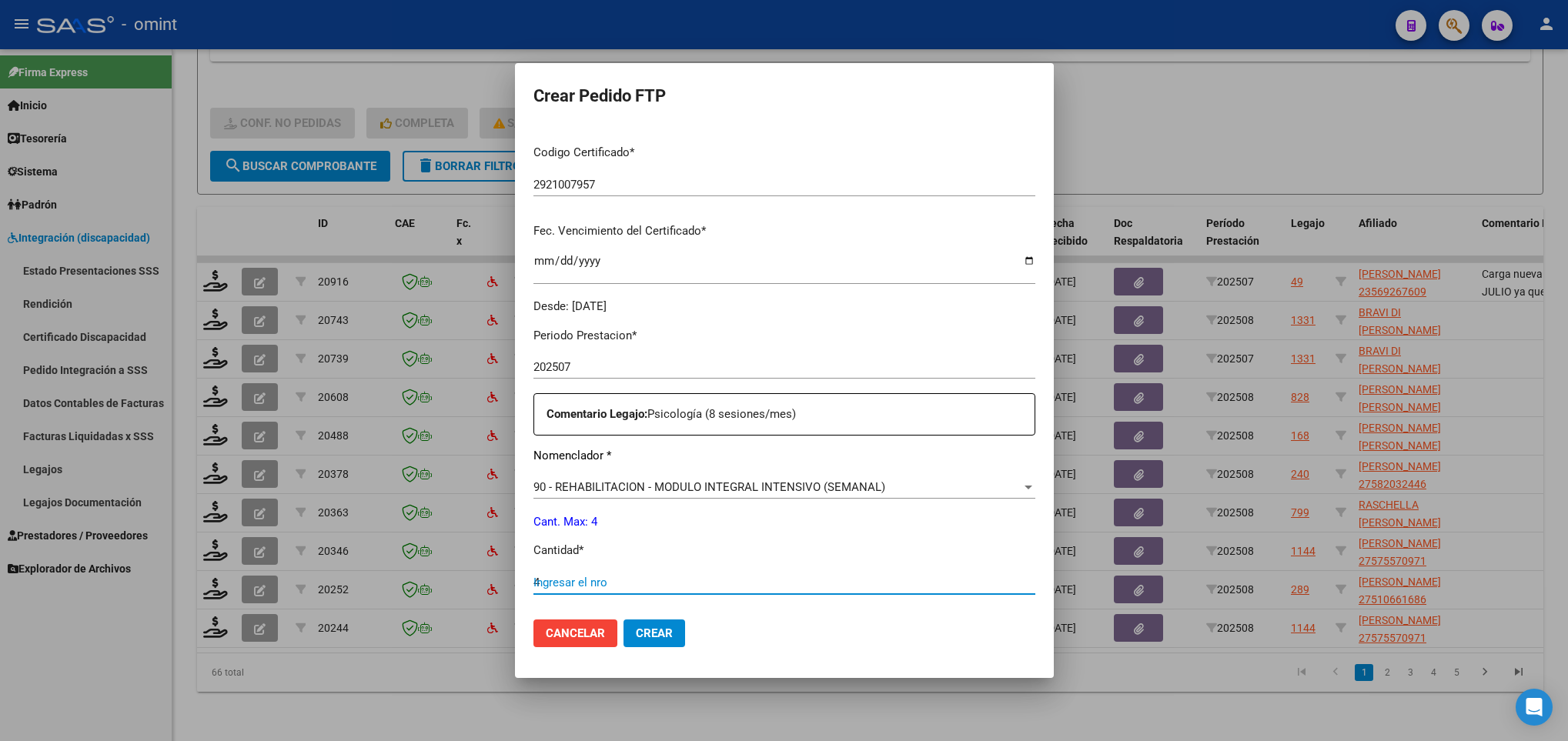
type input "4"
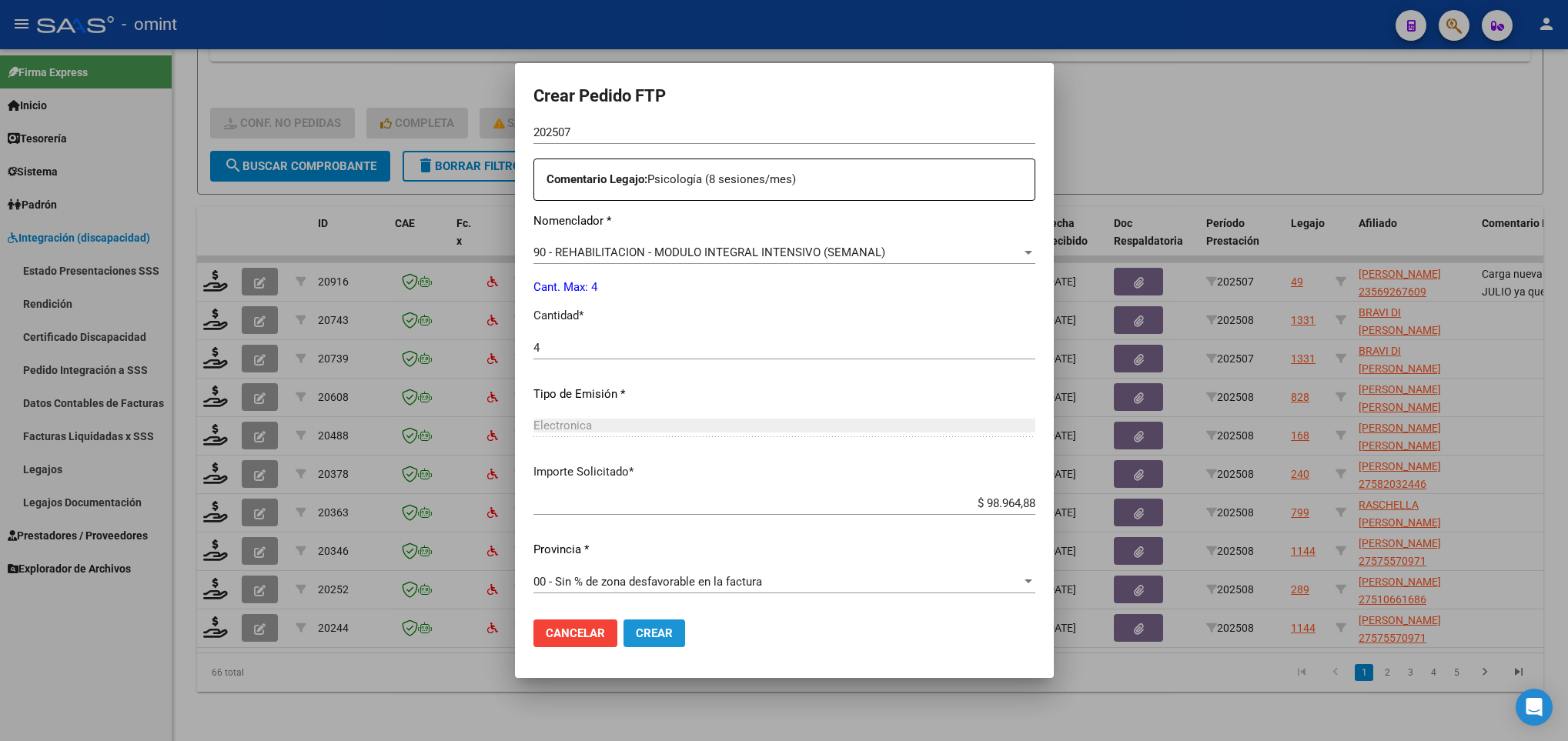
click at [623, 640] on button "Crear" at bounding box center [653, 633] width 61 height 28
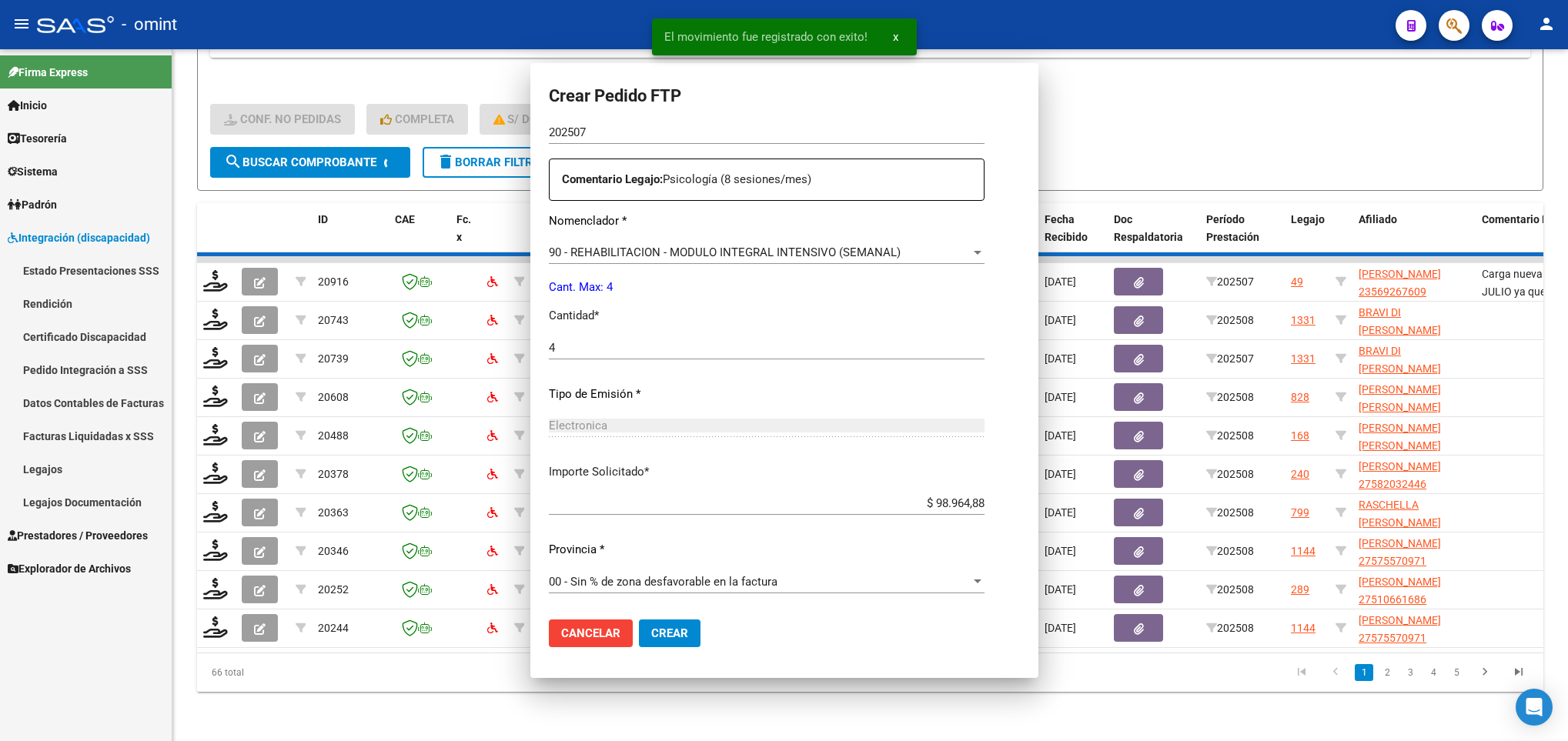
scroll to position [462, 0]
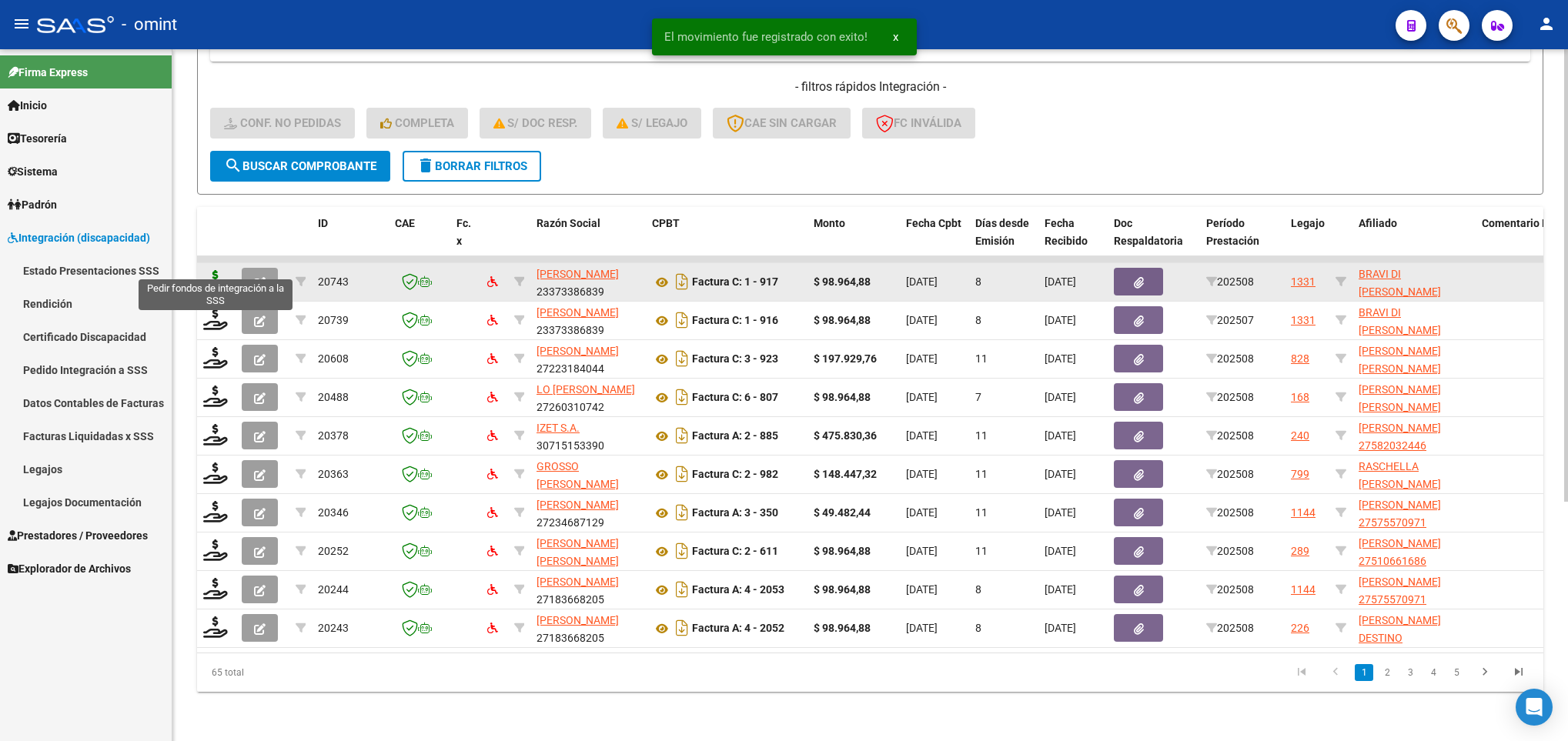
click at [212, 273] on icon at bounding box center [215, 281] width 25 height 22
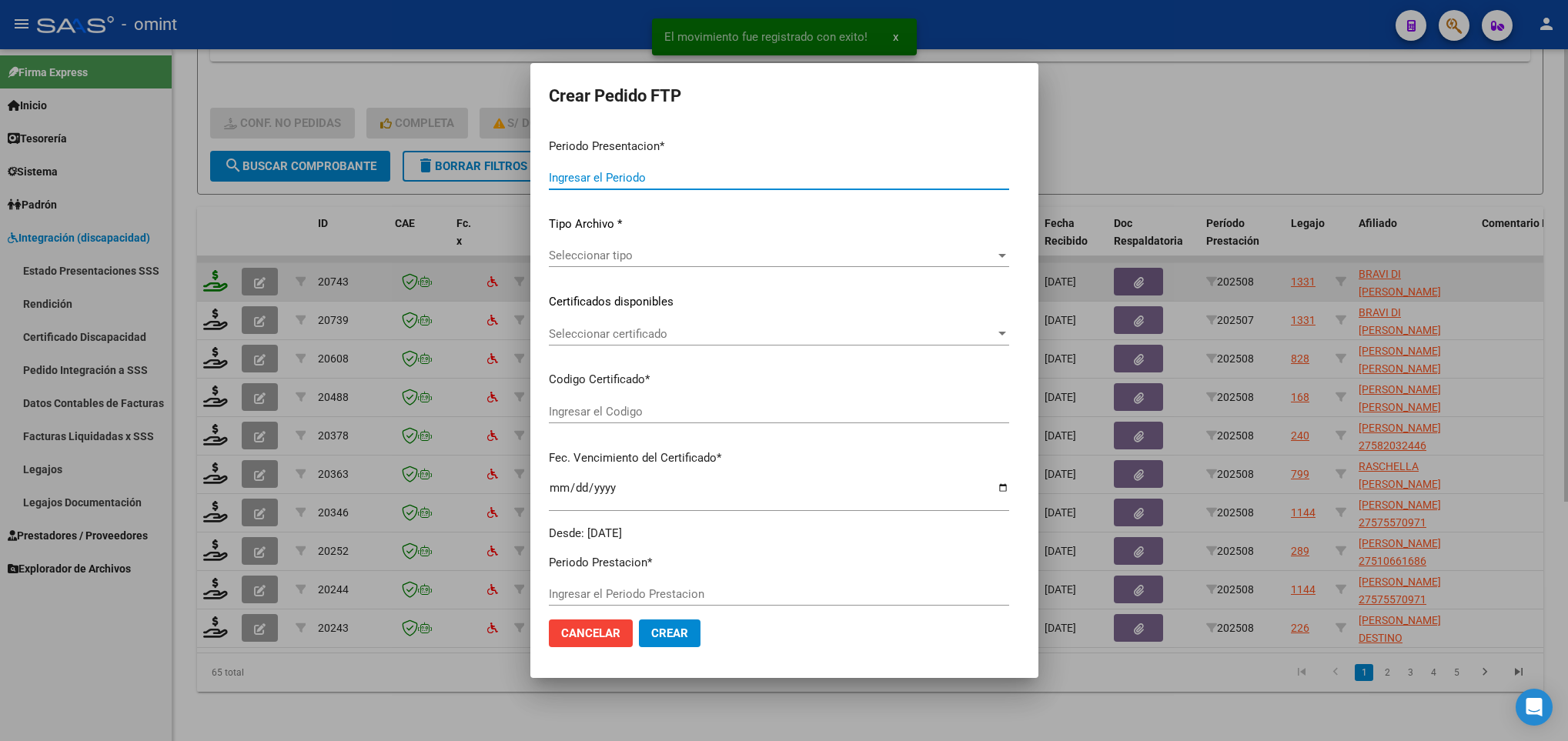
type input "202508"
type input "$ 98.964,88"
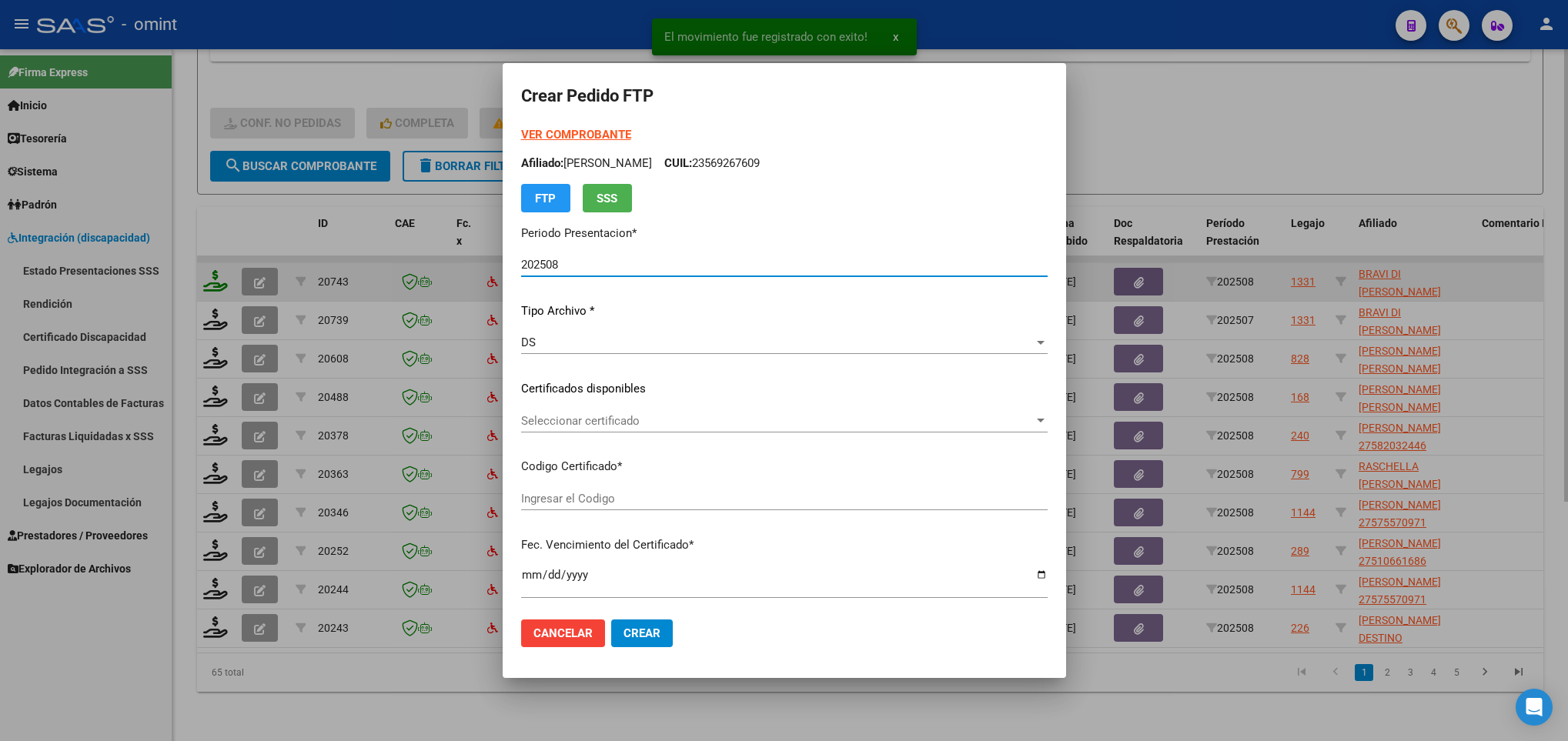
type input "7890743189"
type input "2035-04-15"
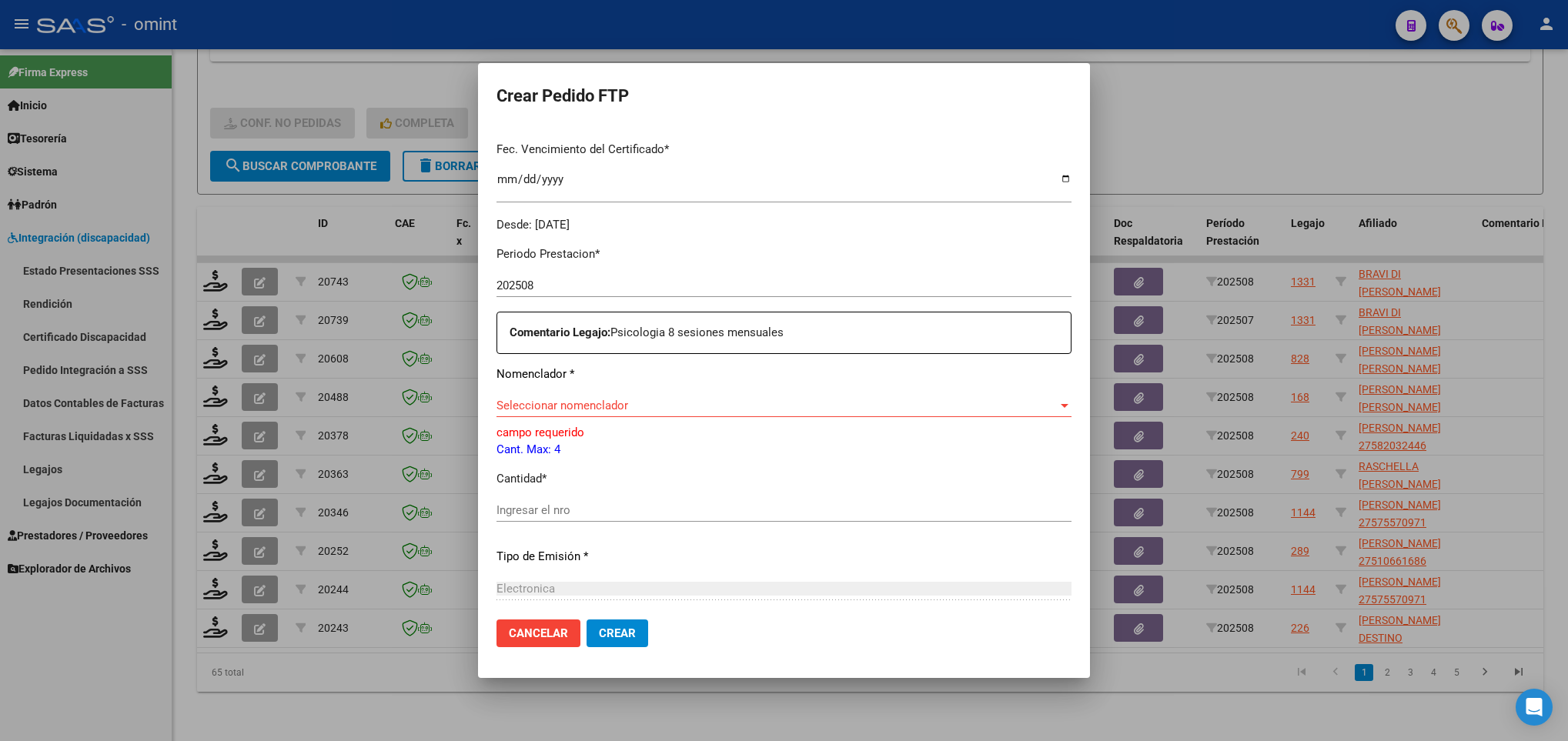
scroll to position [420, 0]
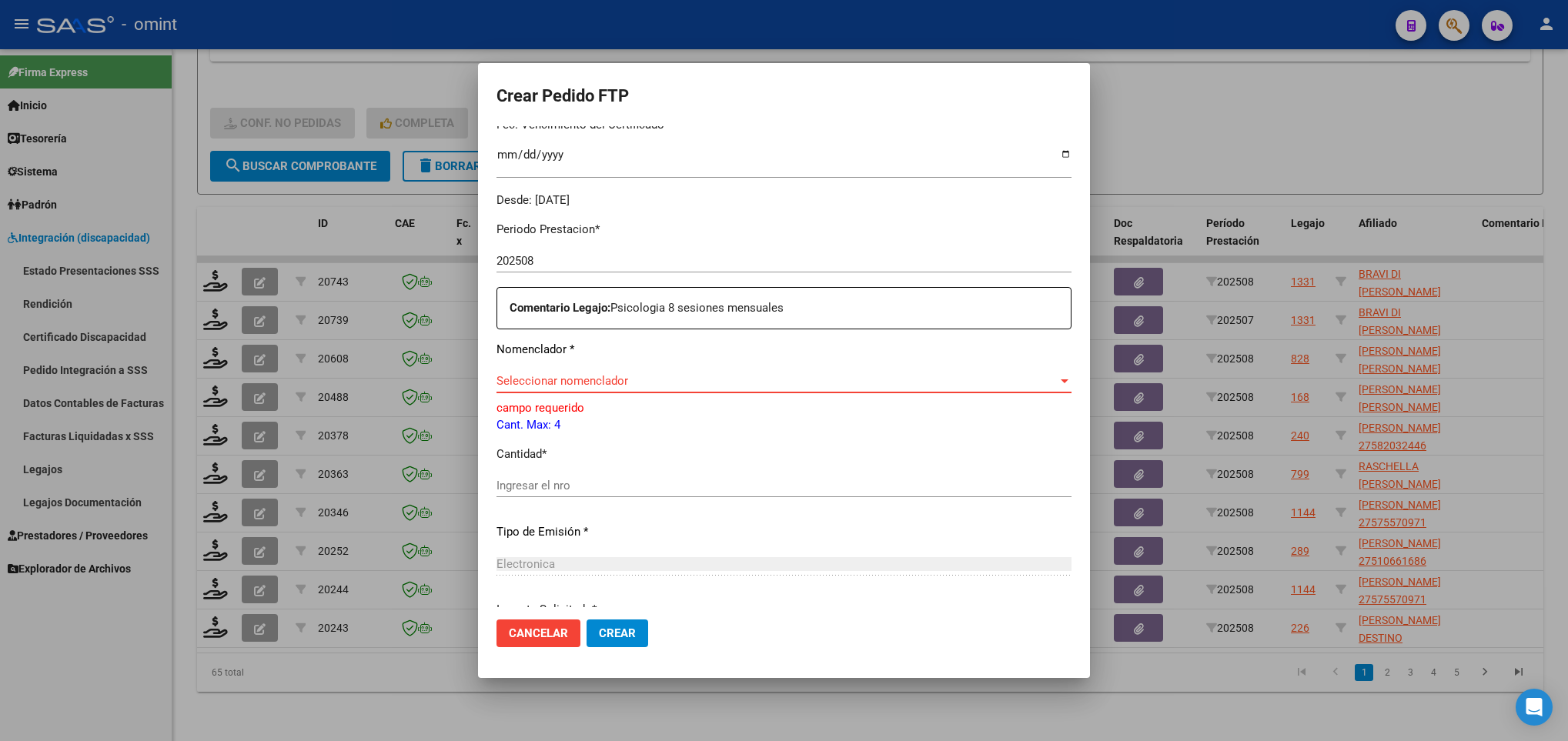
click at [688, 379] on span "Seleccionar nomenclador" at bounding box center [777, 381] width 561 height 14
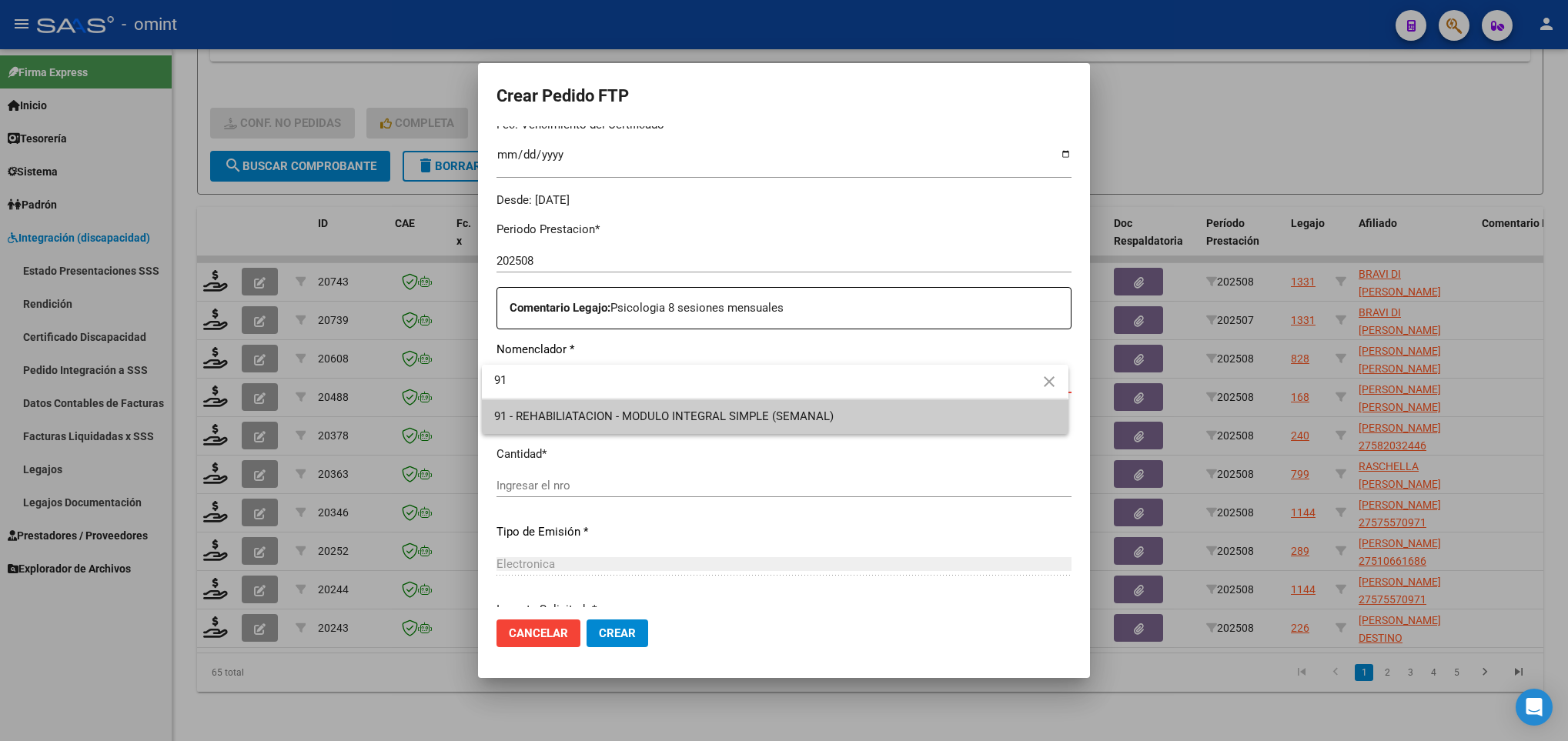
type input "91"
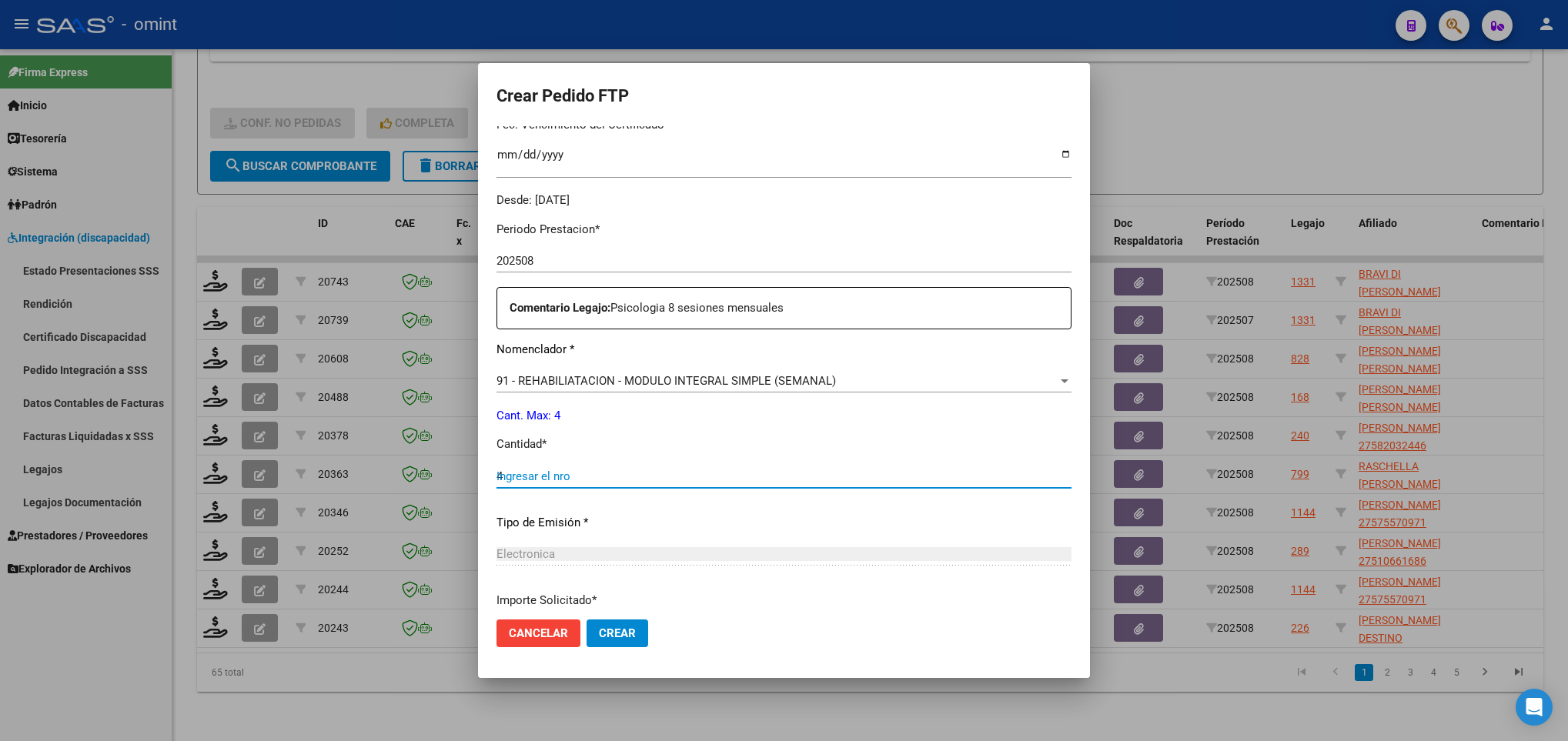
type input "4"
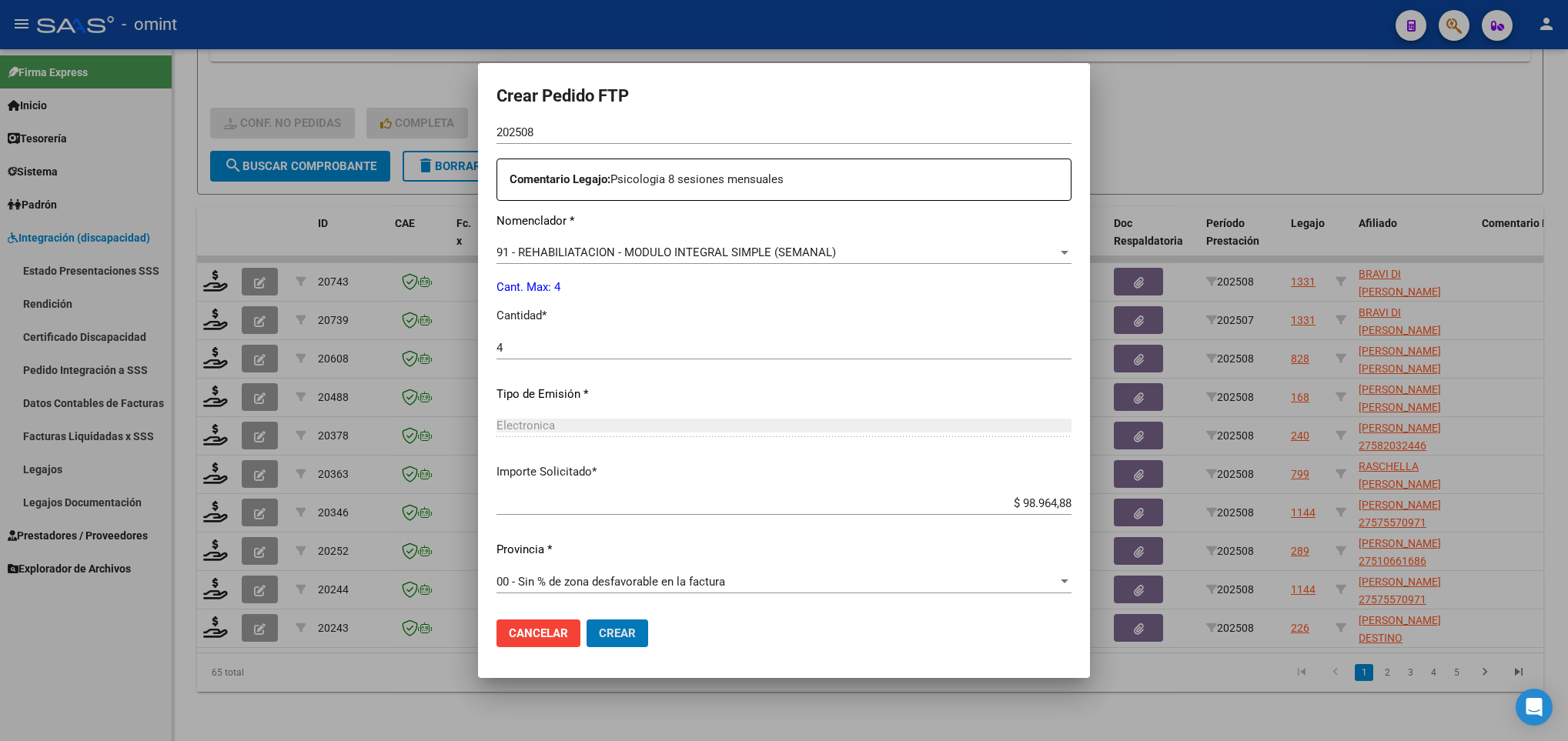
click at [587, 619] on button "Crear" at bounding box center [617, 633] width 61 height 28
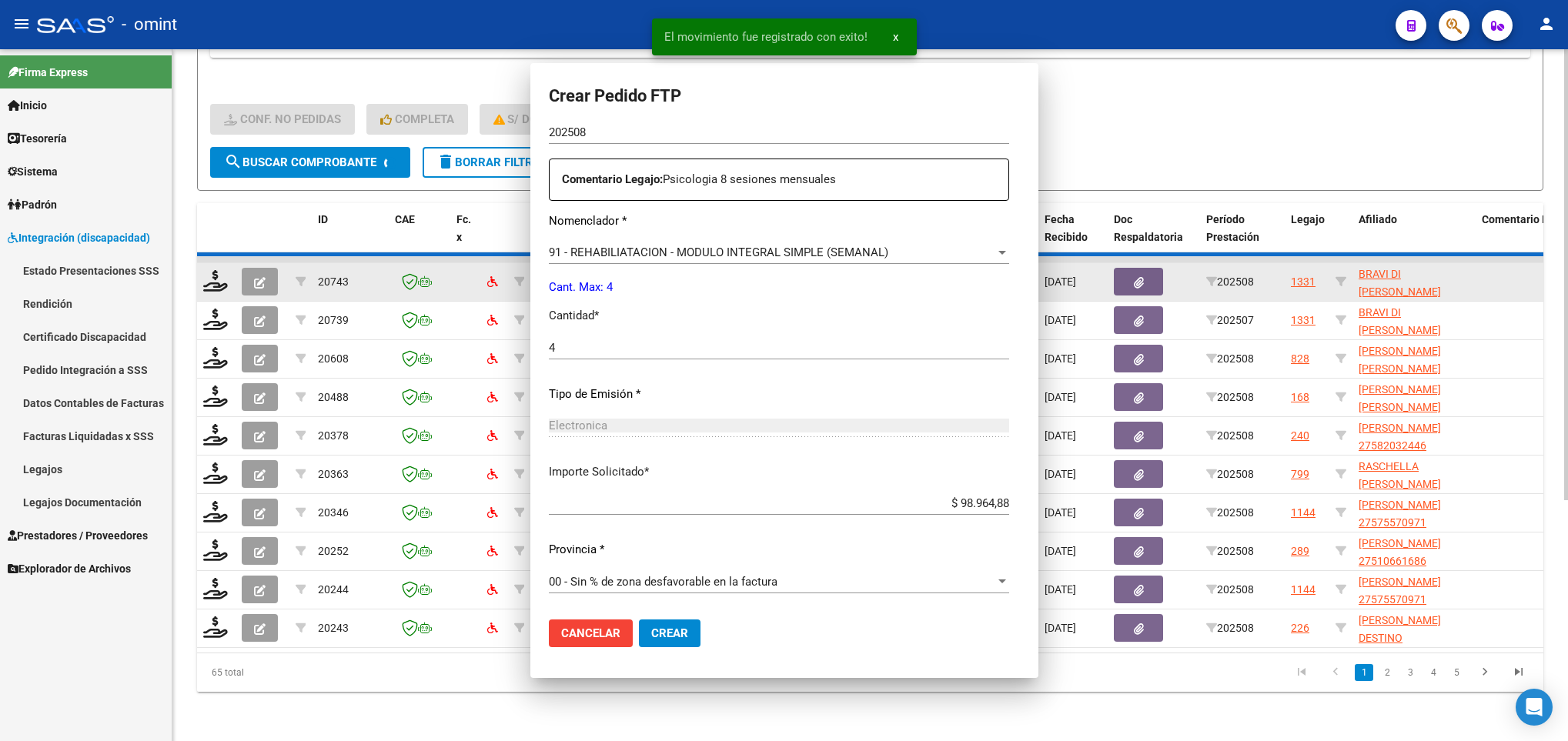
scroll to position [0, 0]
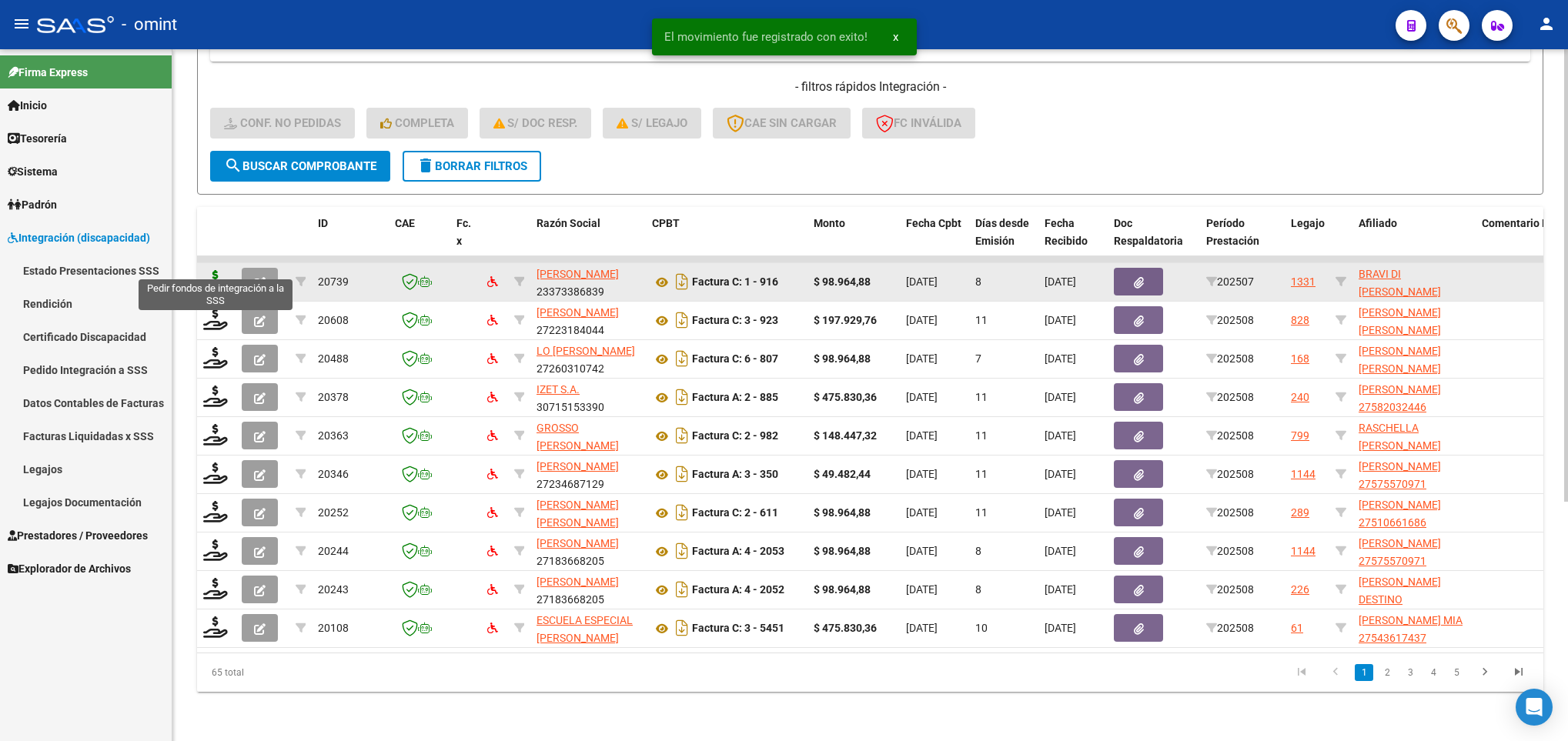
click at [208, 270] on icon at bounding box center [215, 281] width 25 height 22
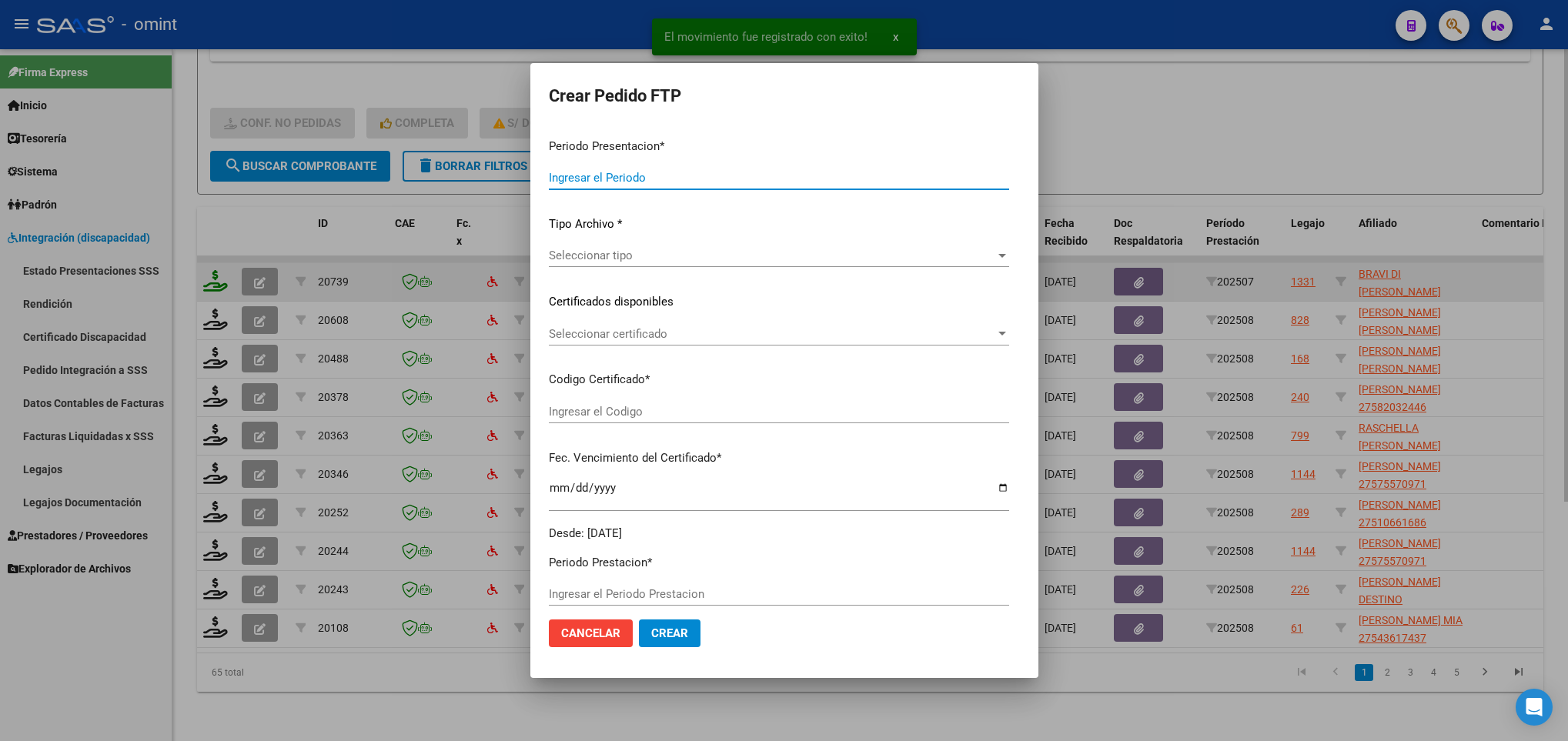
type input "202508"
type input "202507"
type input "$ 98.964,88"
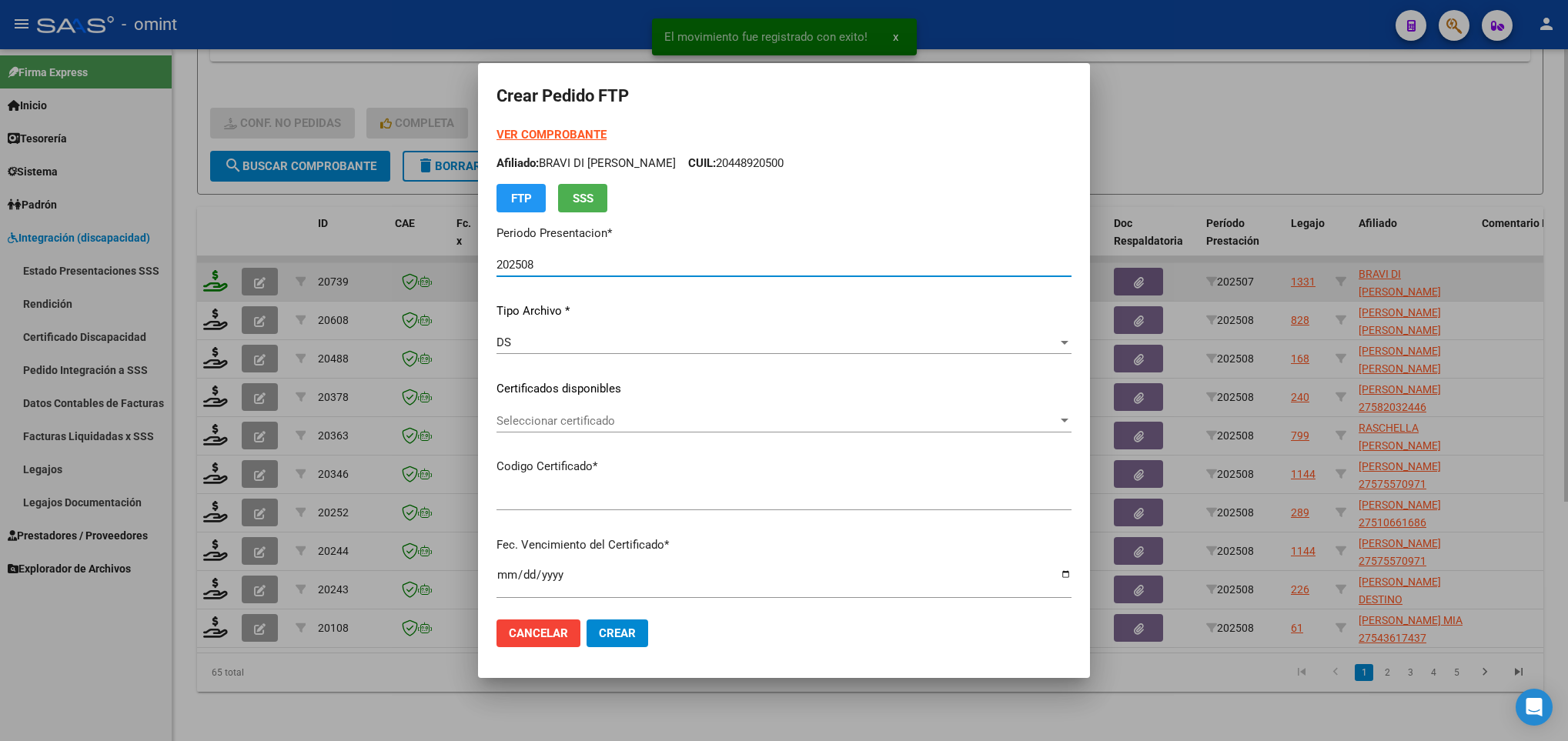
type input "7890743189"
type input "2035-04-15"
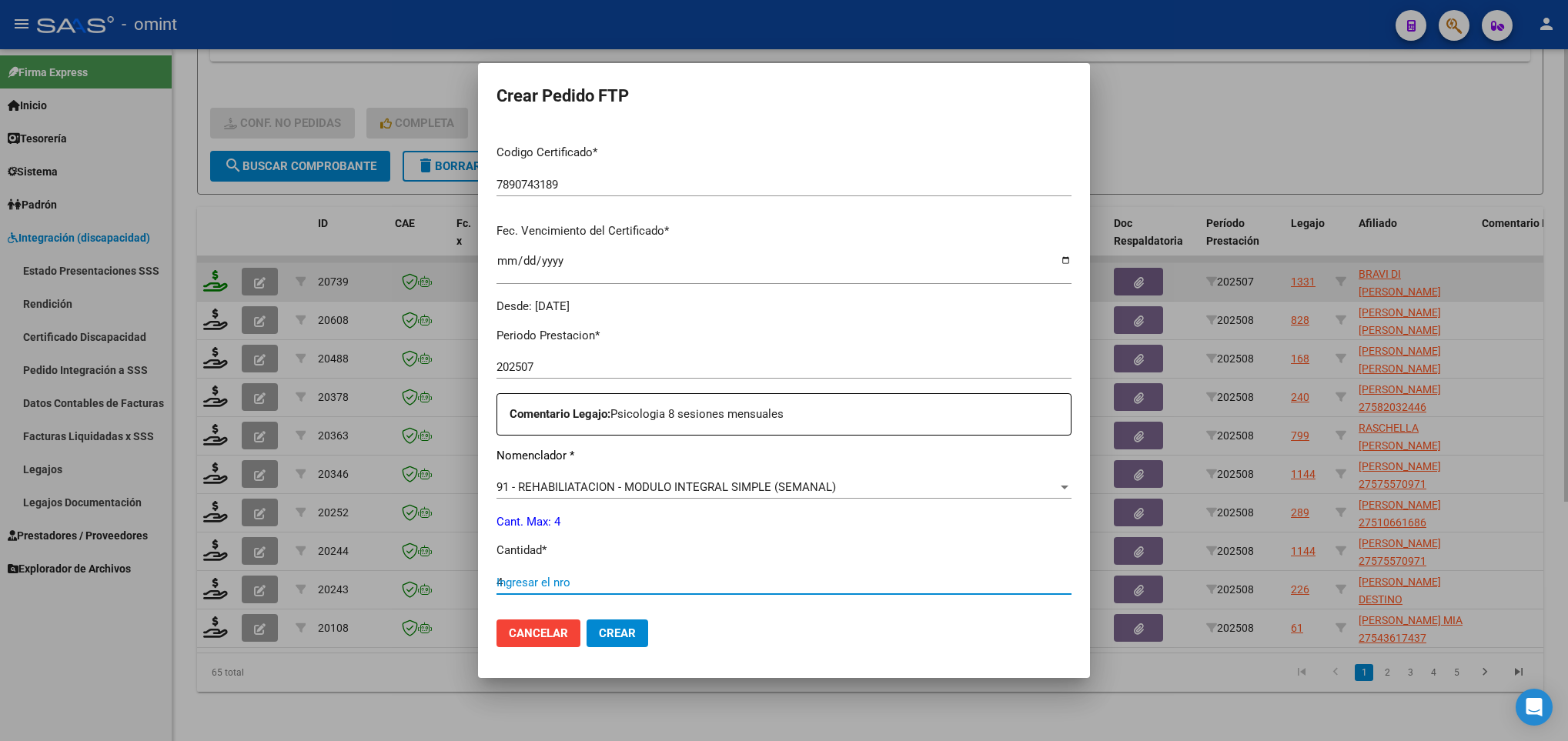
type input "4"
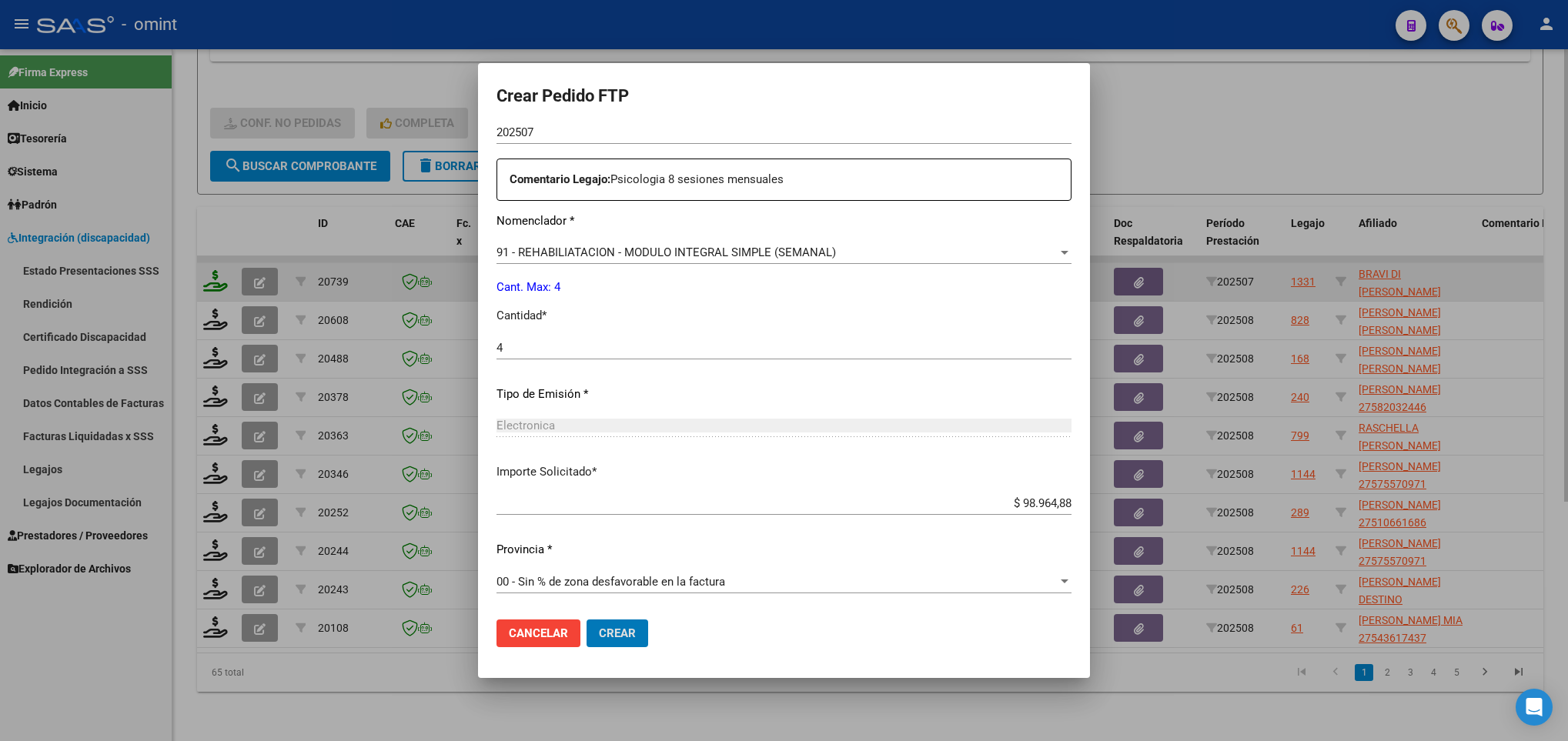
click at [587, 619] on button "Crear" at bounding box center [617, 633] width 61 height 28
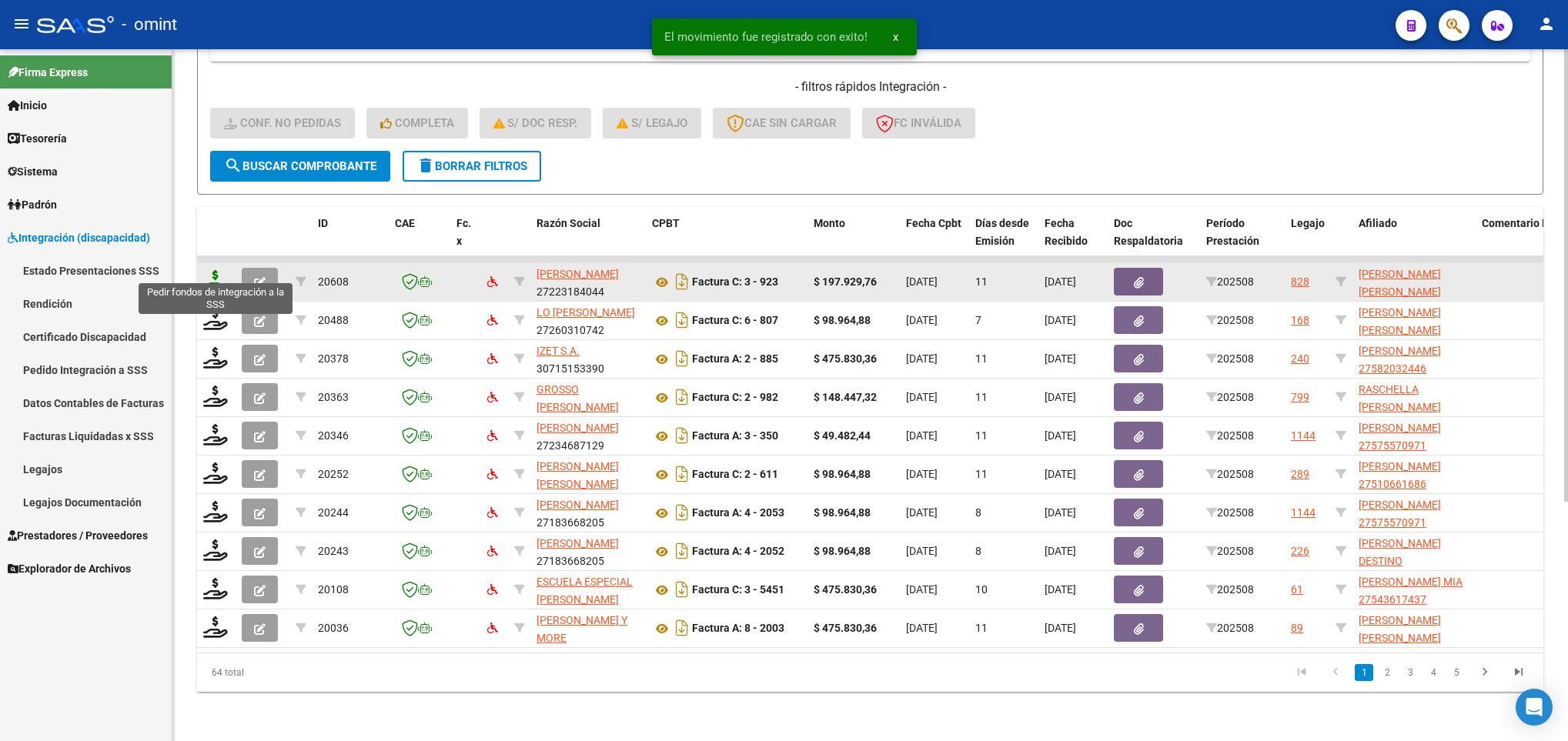
click at [205, 270] on icon at bounding box center [215, 281] width 25 height 22
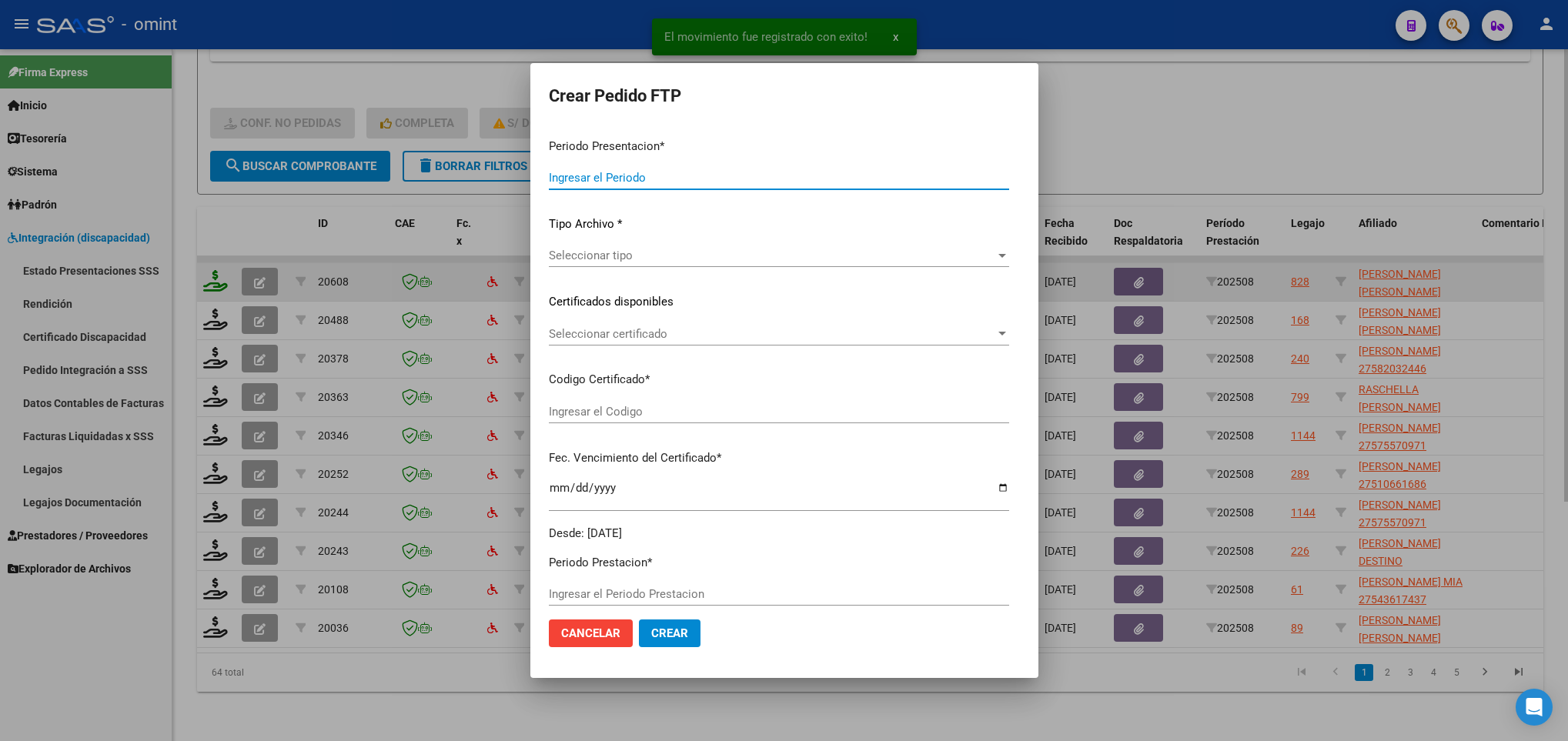
type input "202508"
type input "$ 197.929,76"
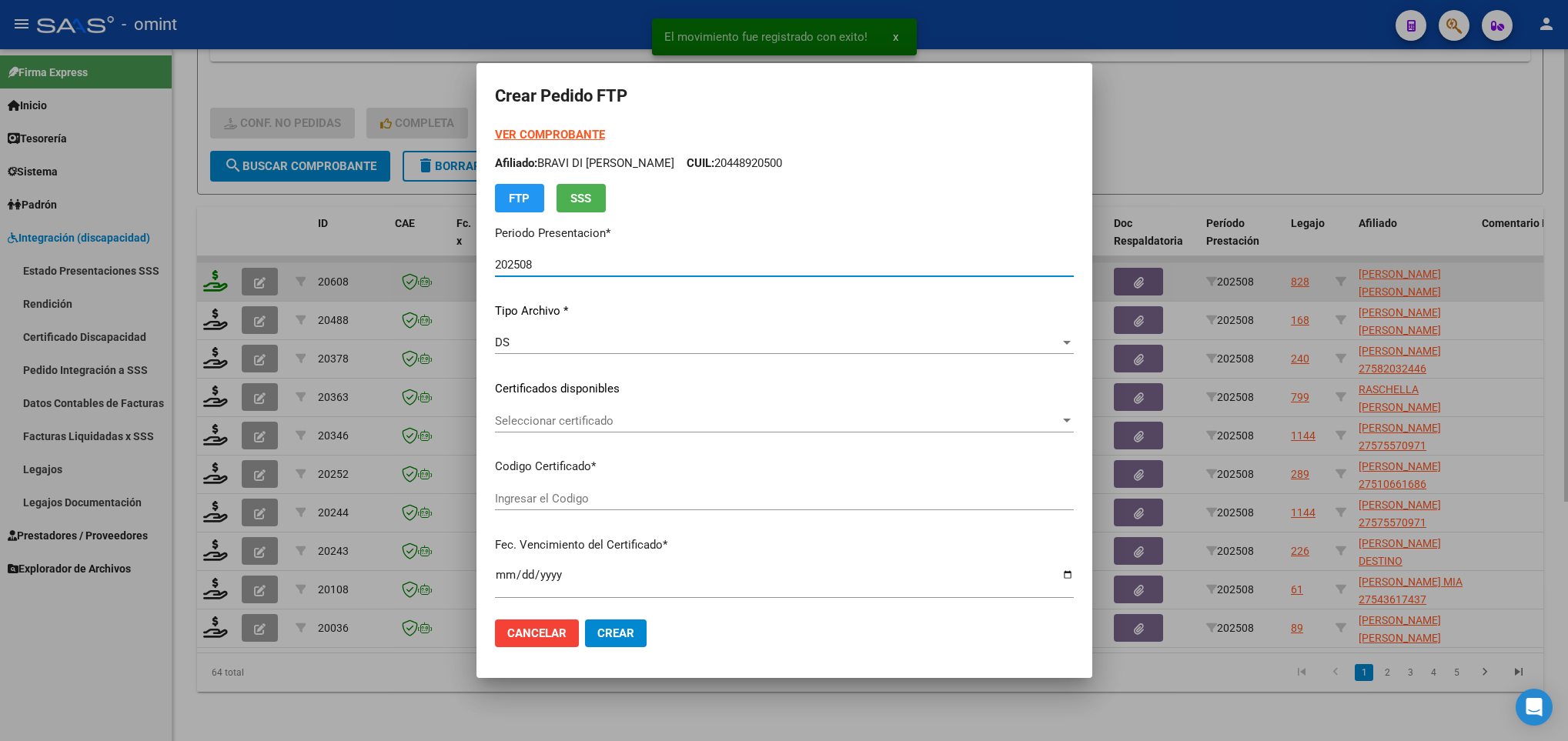
type input "9561129643"
type input "2025-04-18"
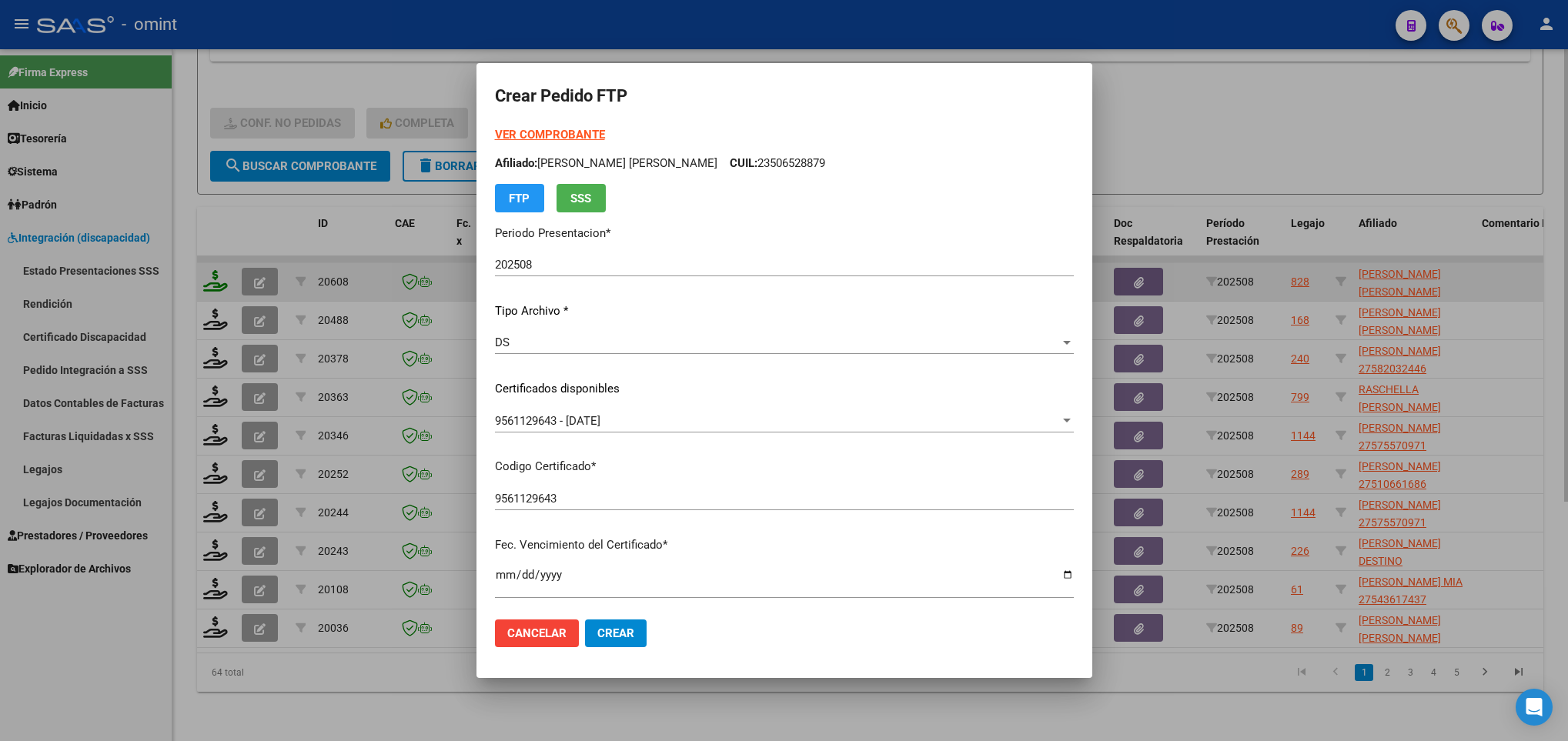
scroll to position [314, 0]
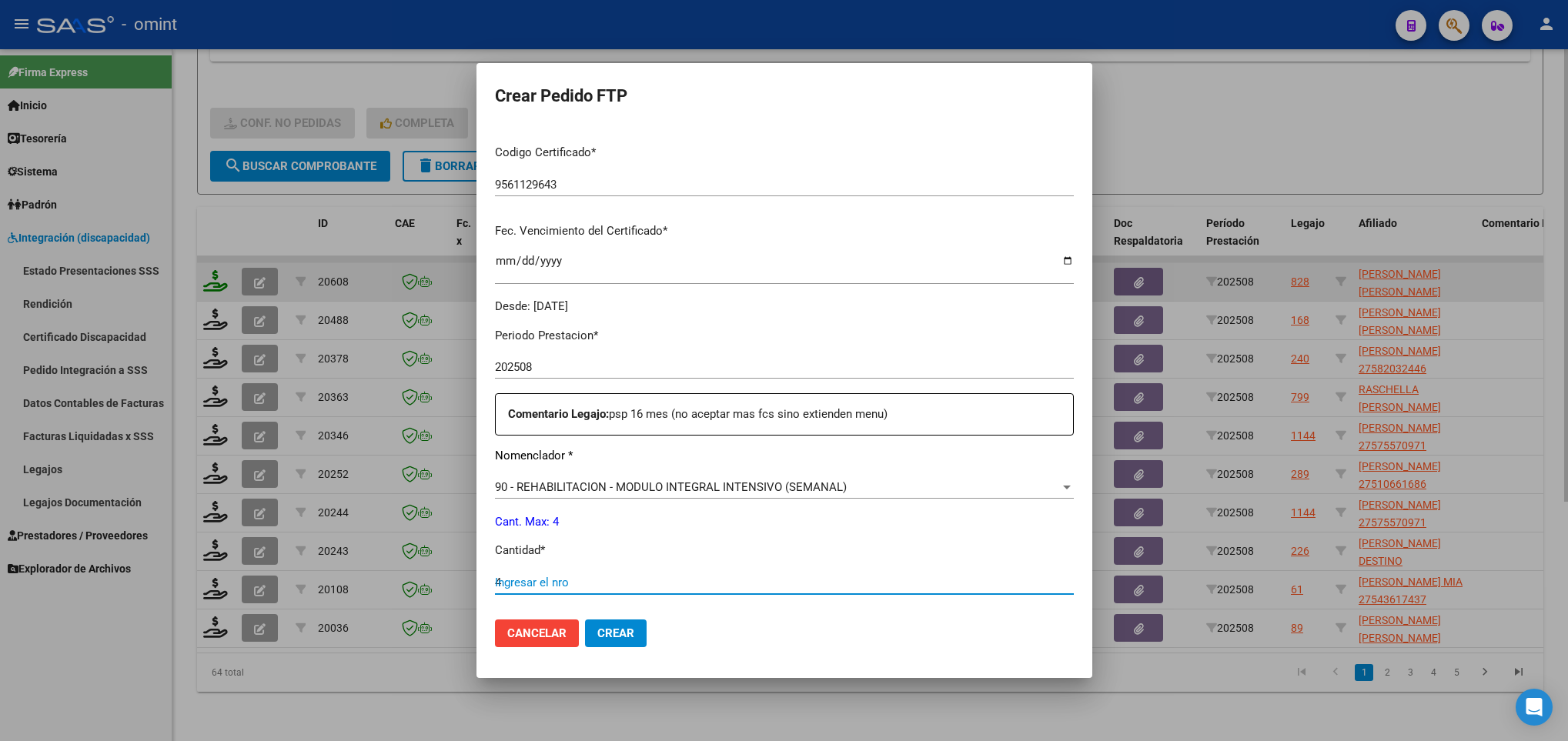
type input "4"
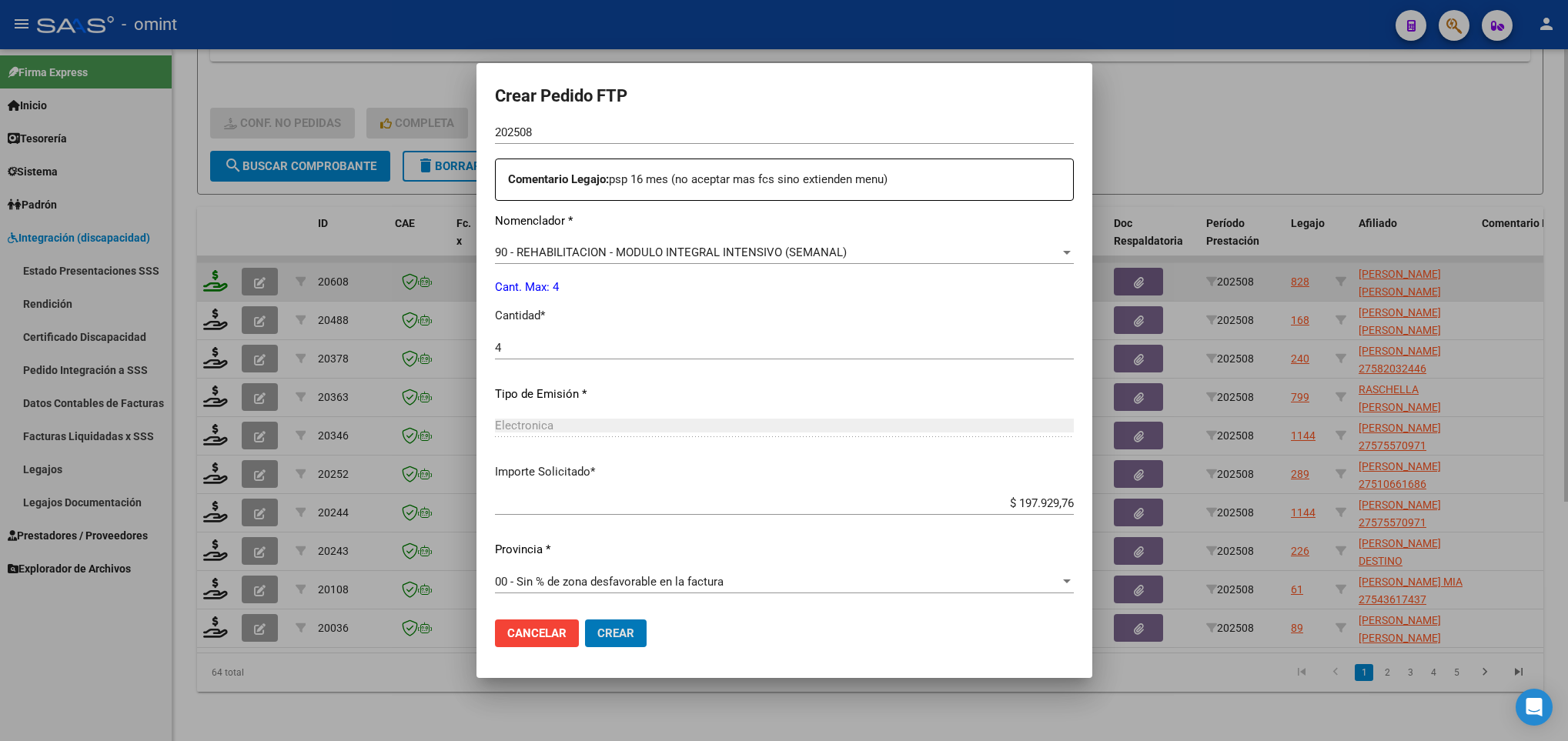
click at [585, 619] on button "Crear" at bounding box center [615, 633] width 61 height 28
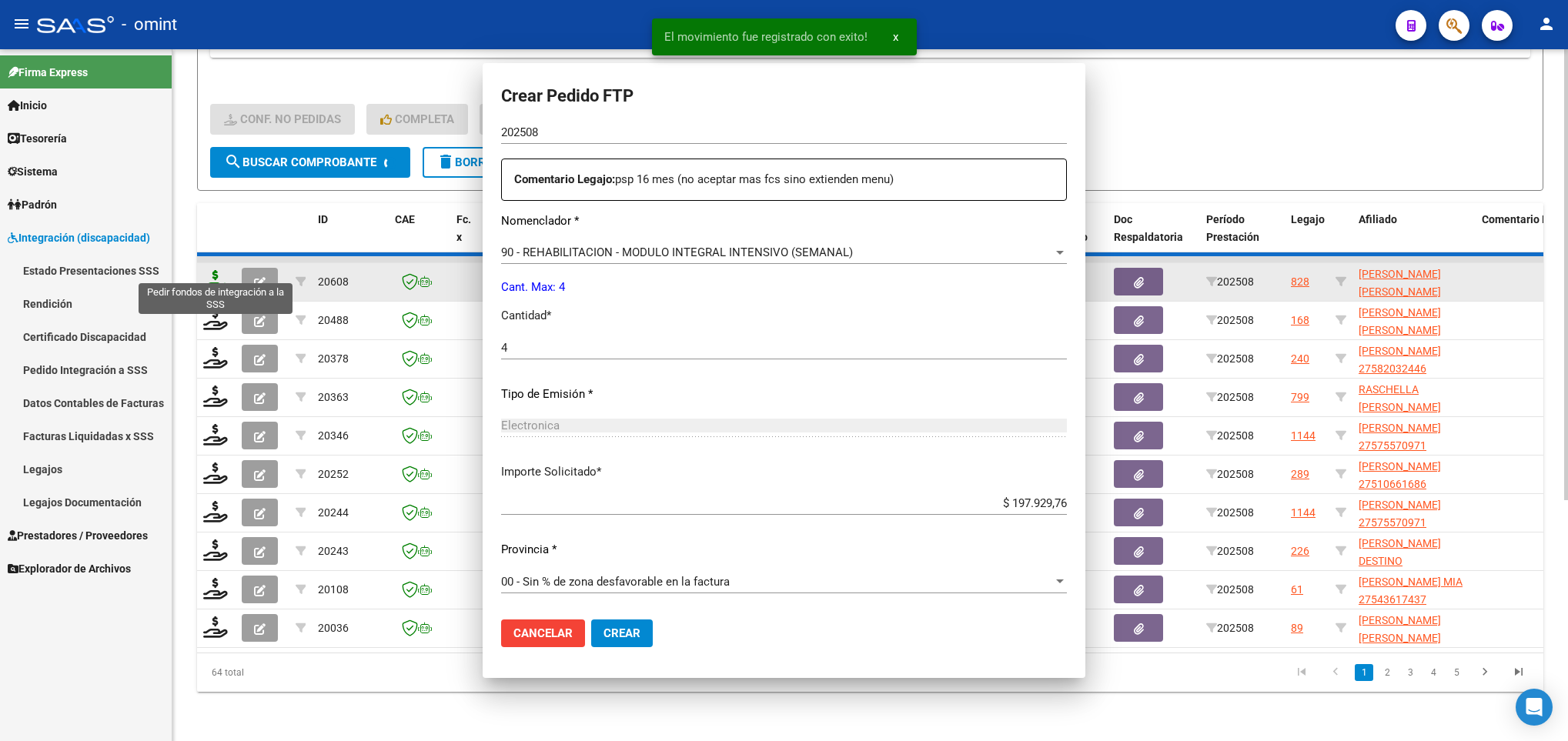
scroll to position [462, 0]
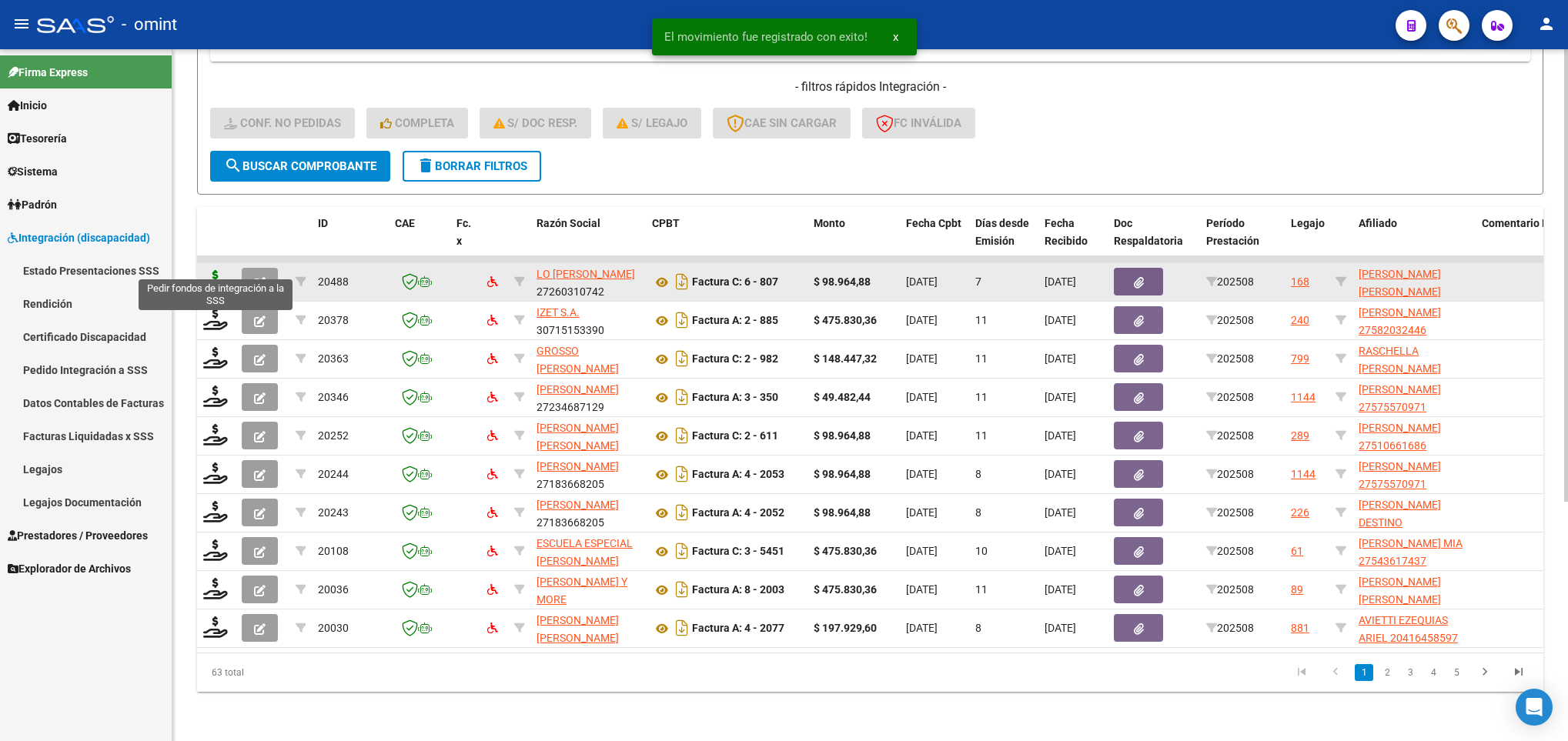
click at [212, 270] on icon at bounding box center [215, 281] width 25 height 22
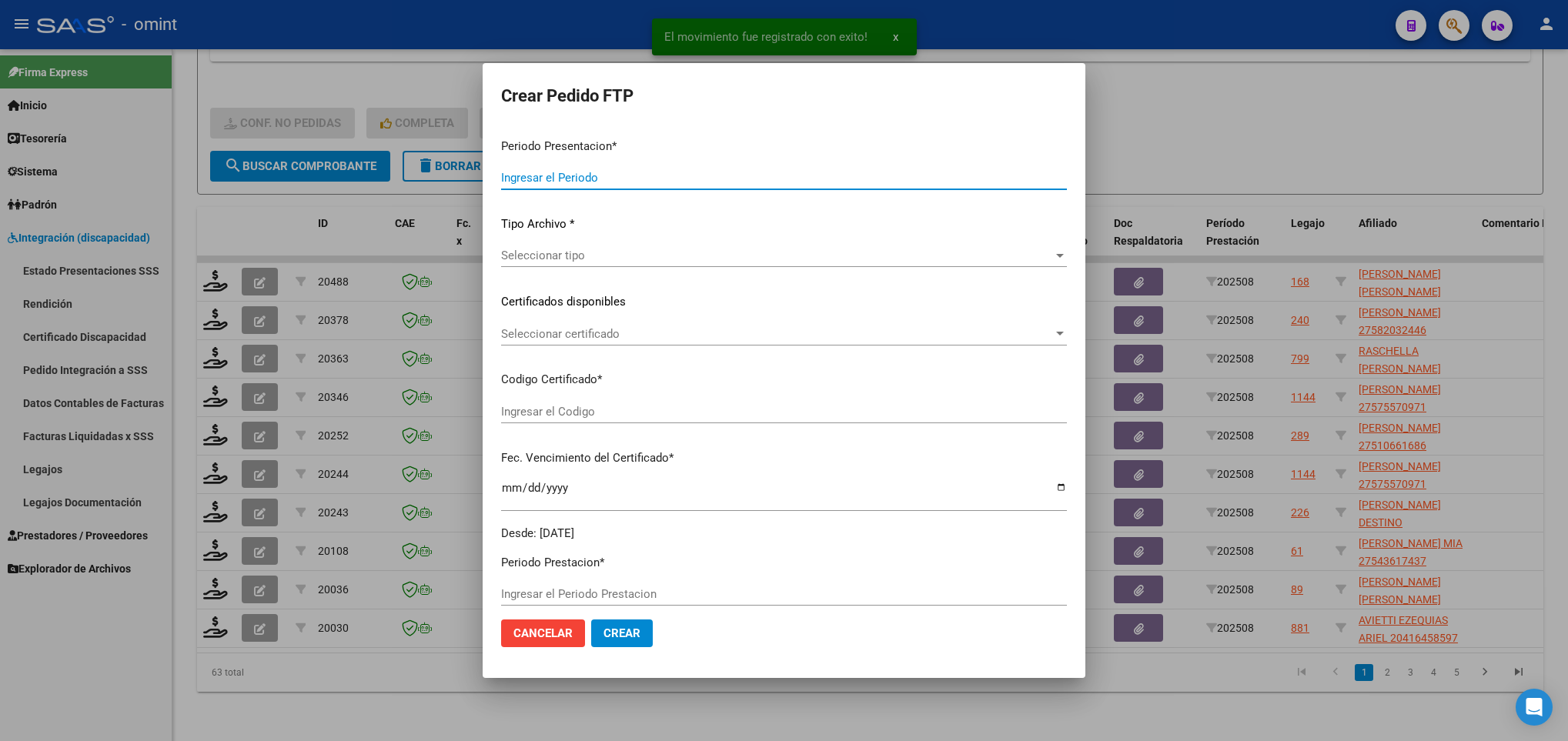
type input "202508"
type input "$ 98.964,88"
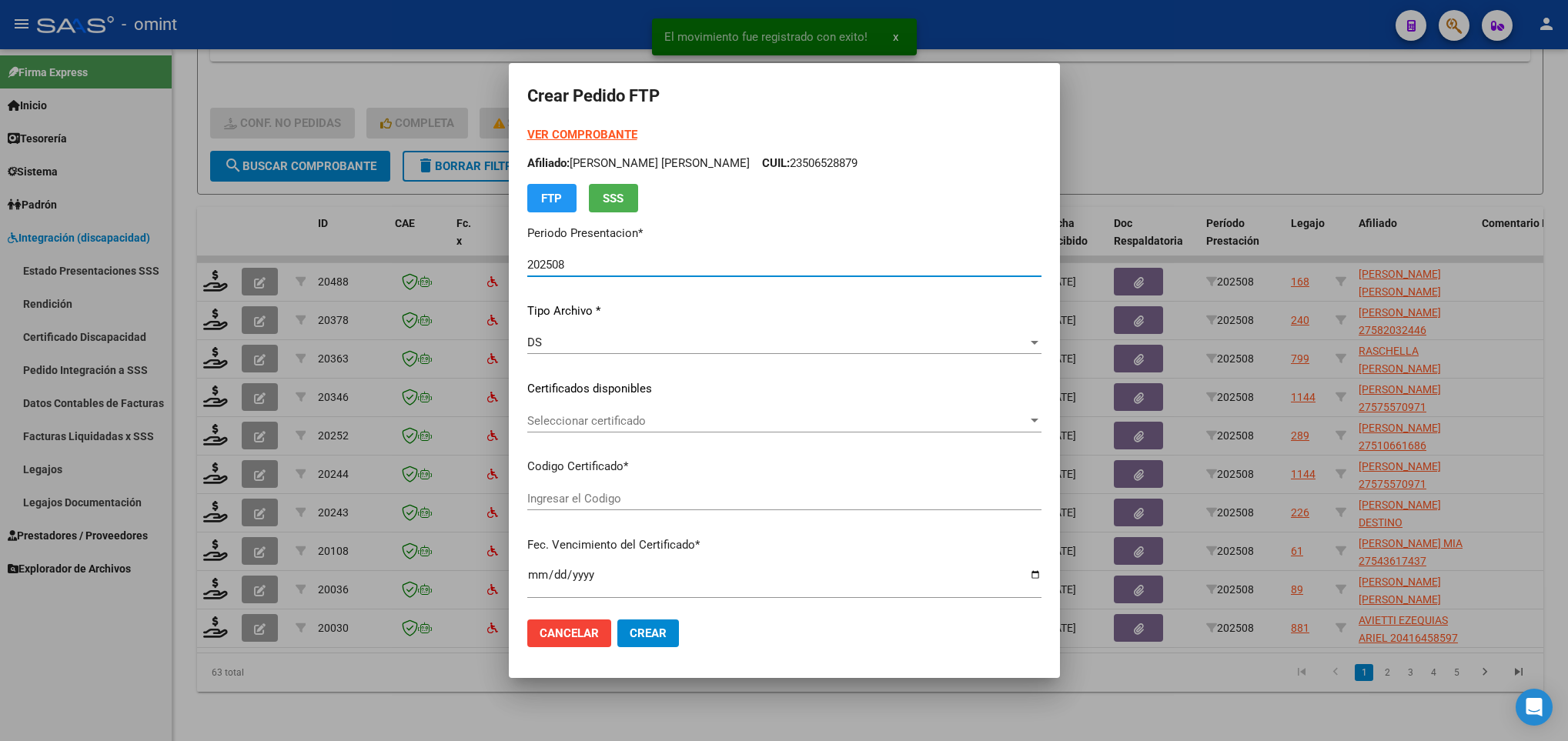
type input "4945281378"
type input "2027-05-22"
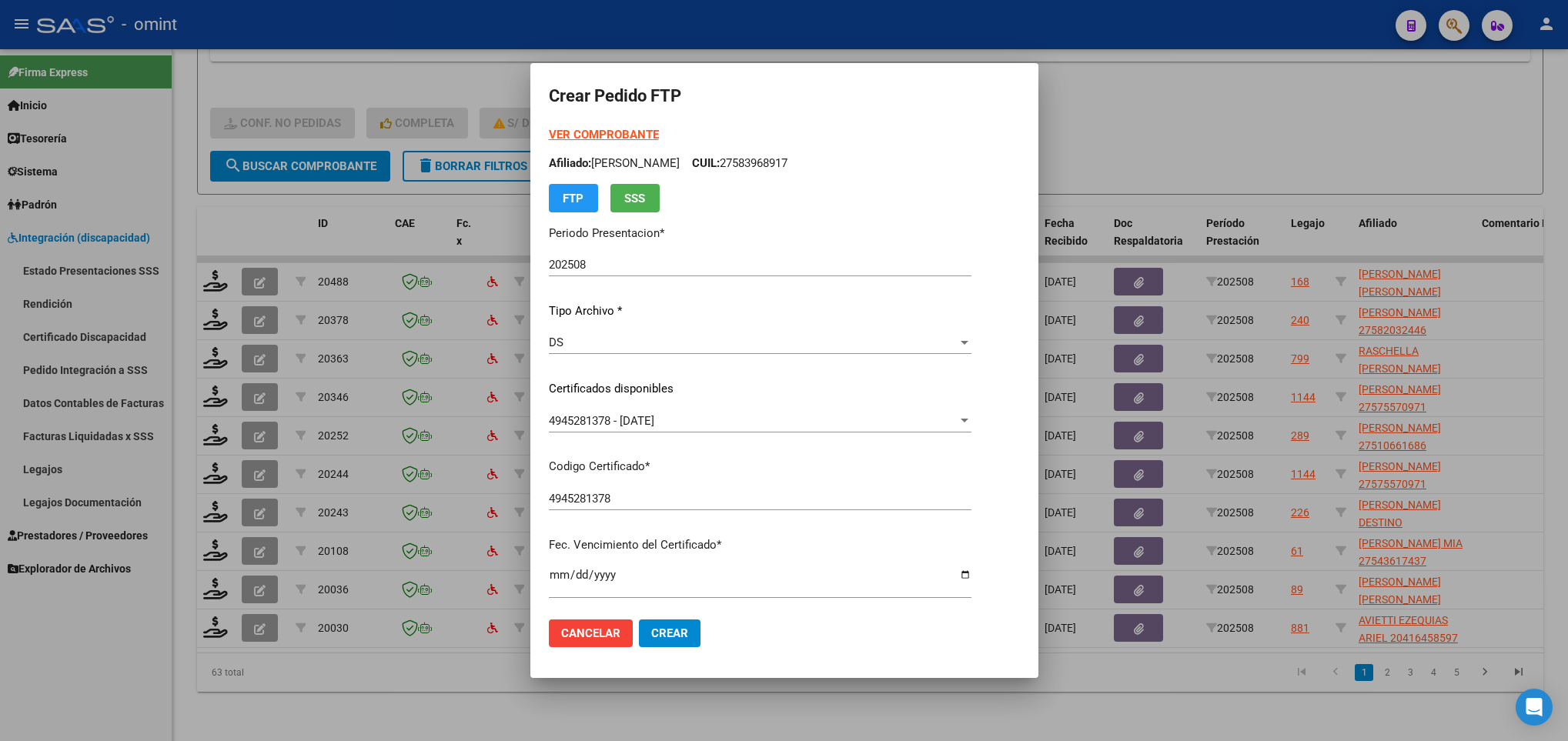
scroll to position [314, 0]
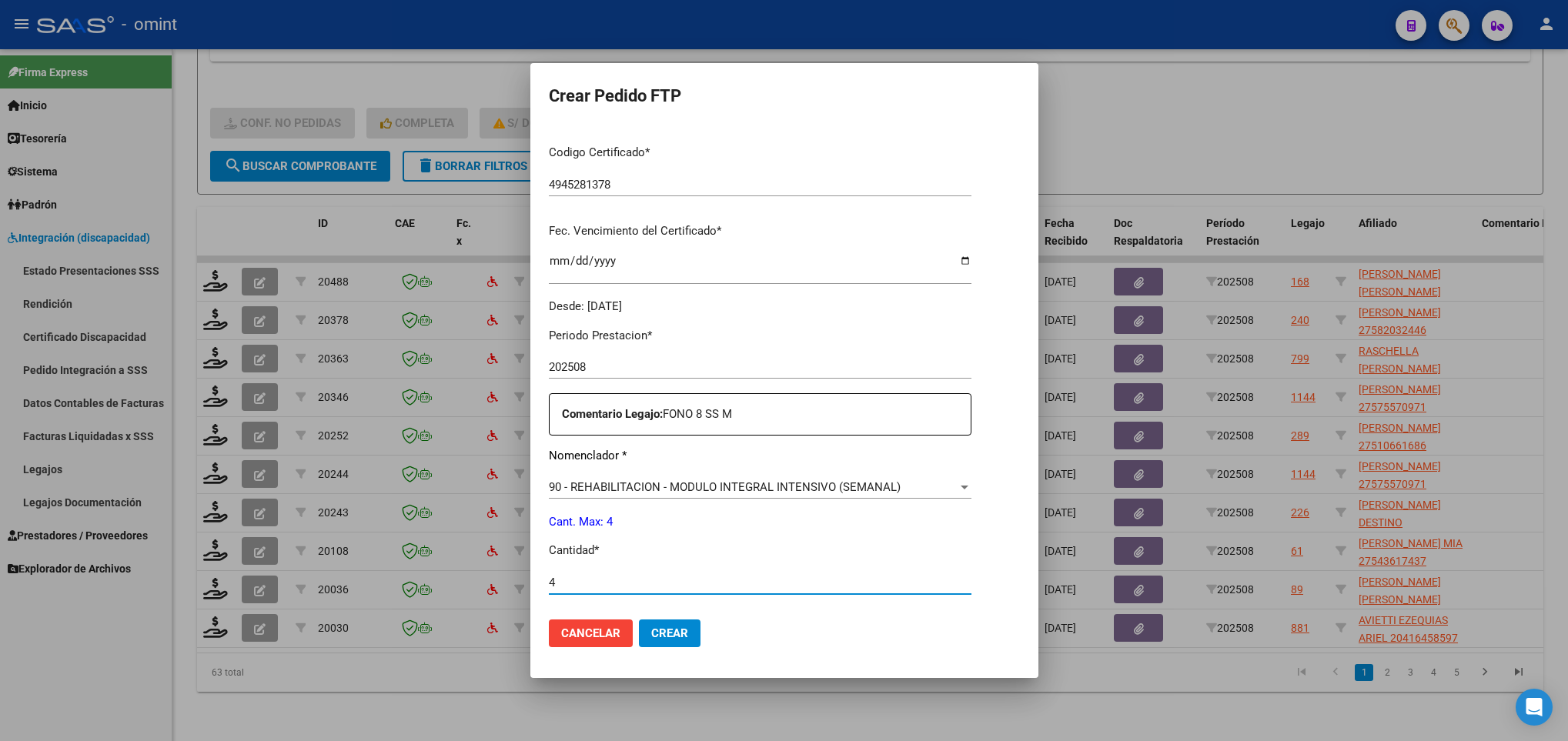
type input "4"
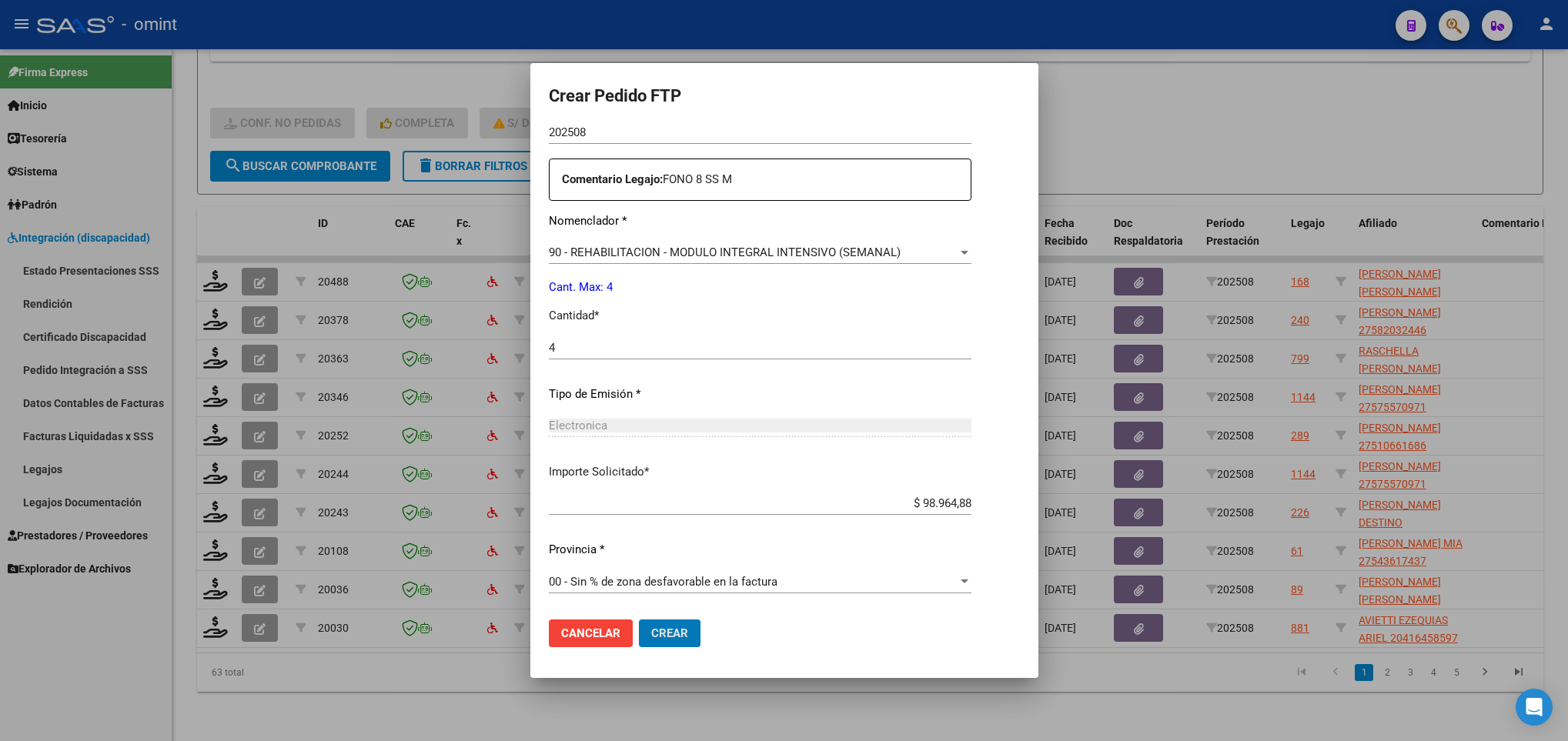
click at [639, 619] on button "Crear" at bounding box center [669, 633] width 61 height 28
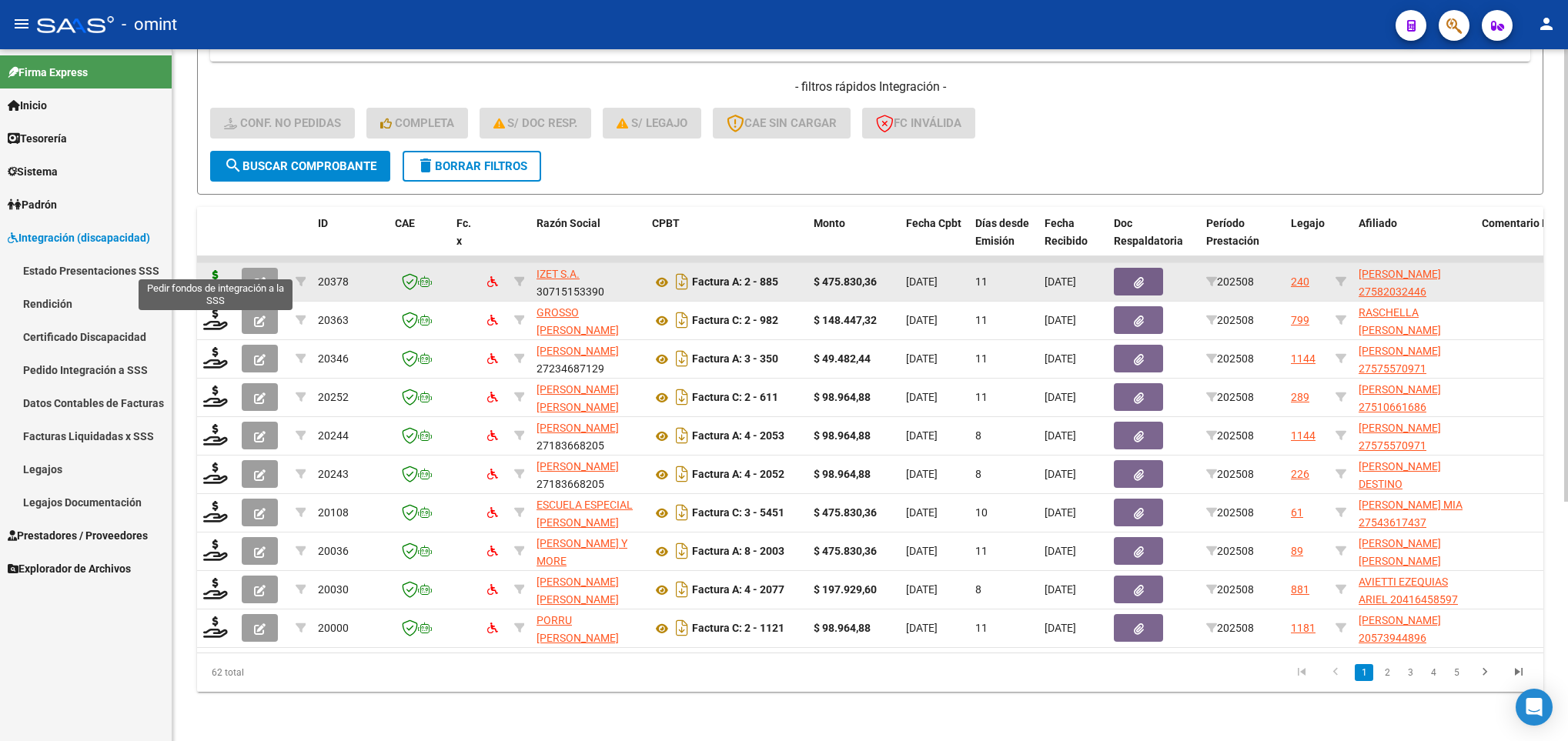
click at [215, 271] on icon at bounding box center [215, 281] width 25 height 22
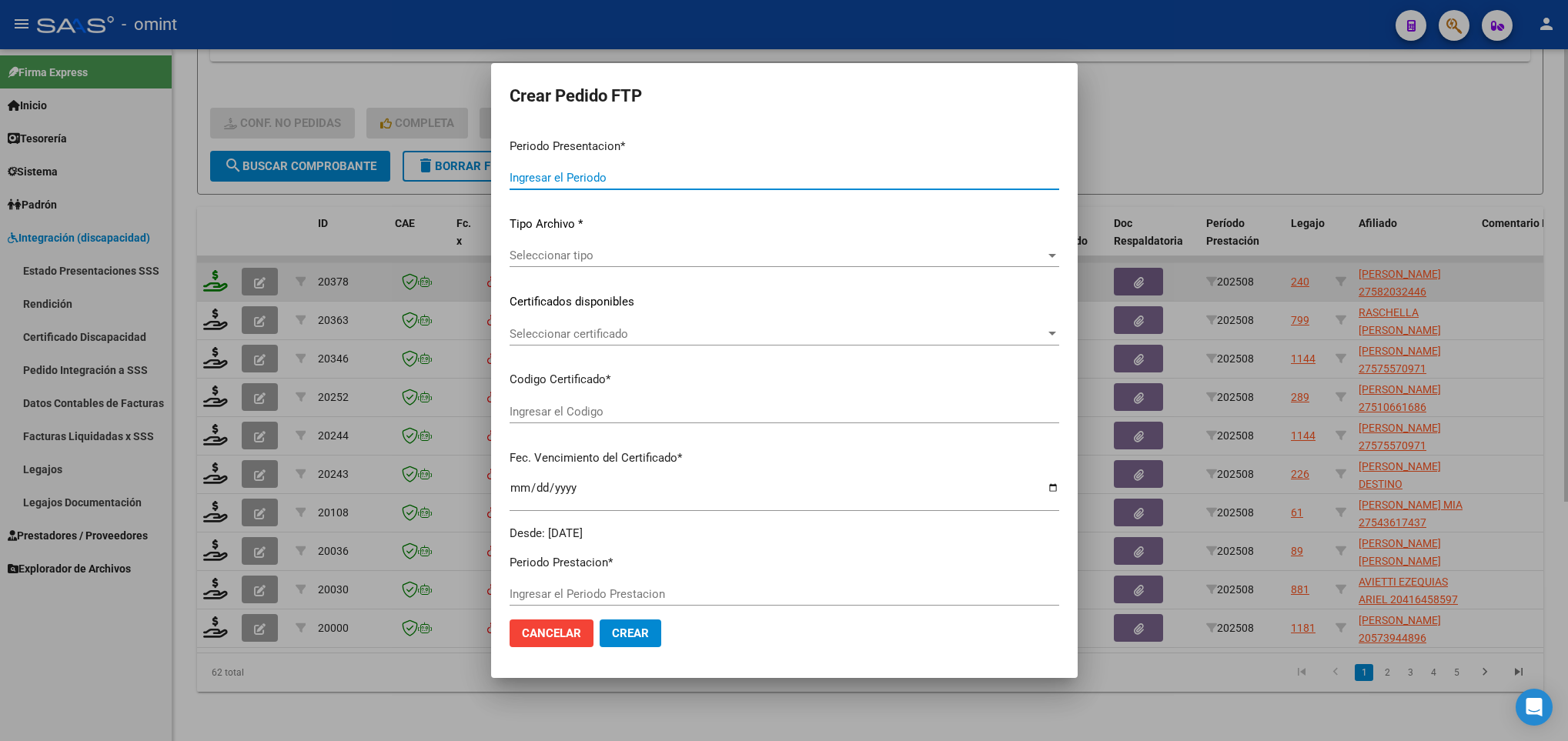
type input "202508"
type input "$ 475.830,36"
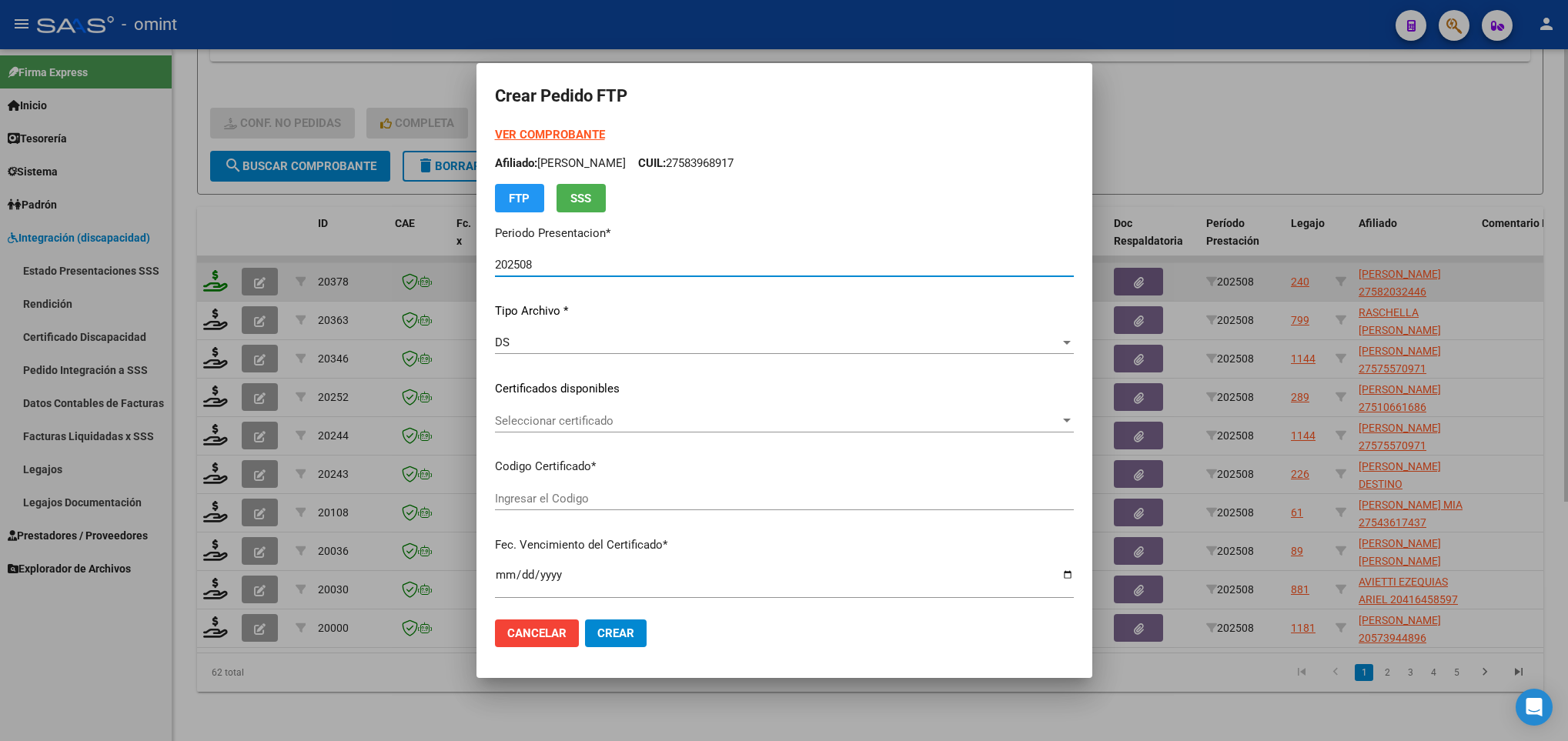
type input "638755541"
type input "2027-11-01"
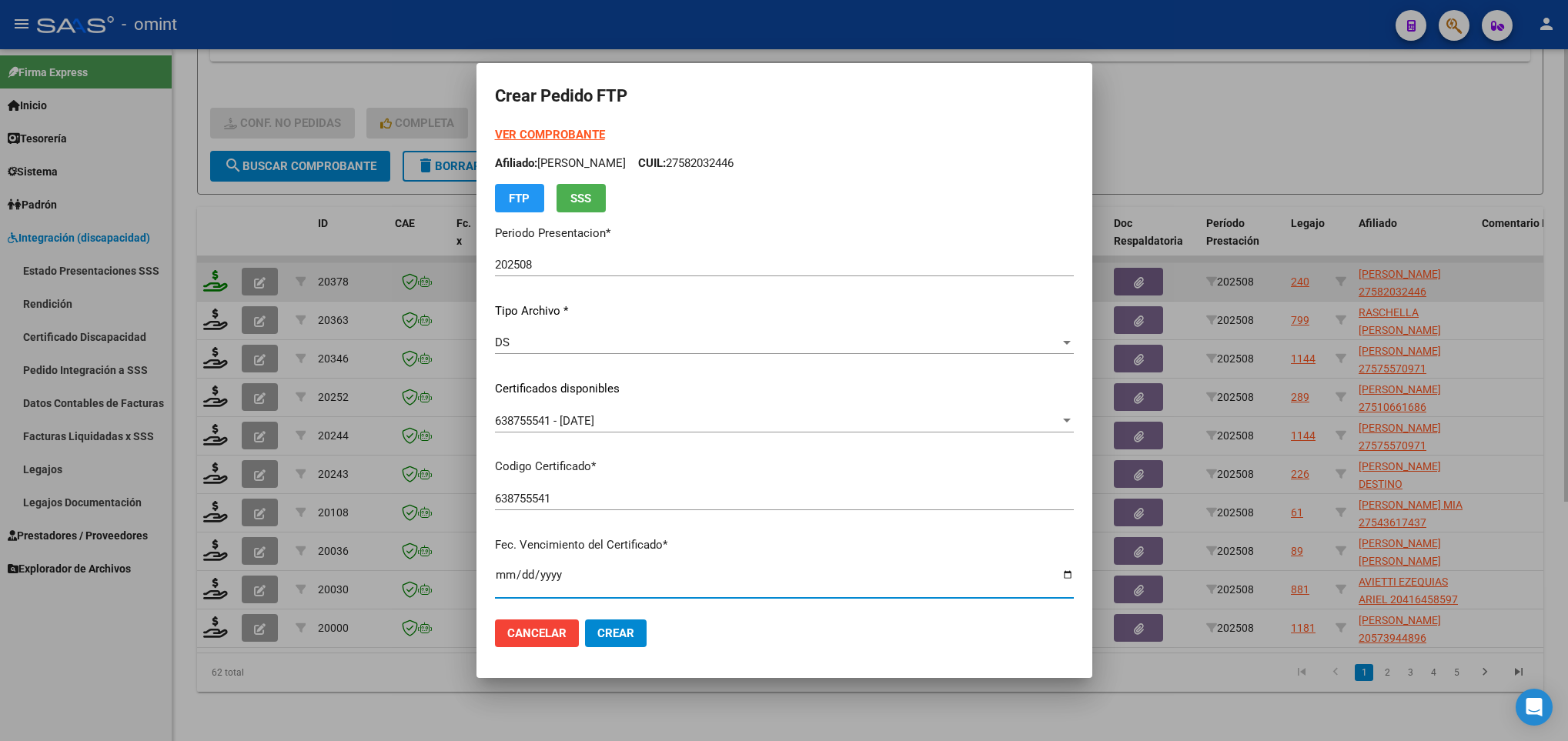
scroll to position [314, 0]
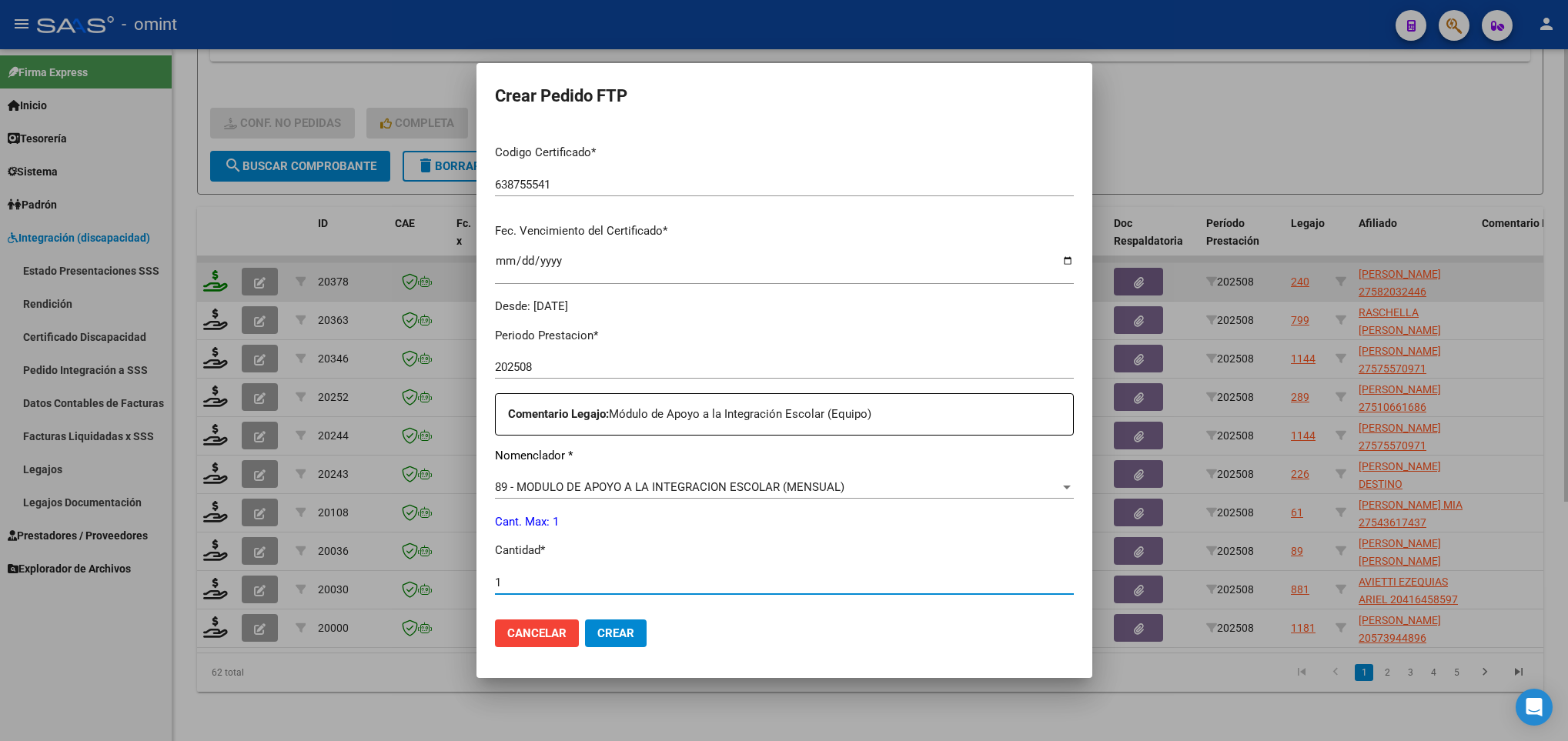
type input "1"
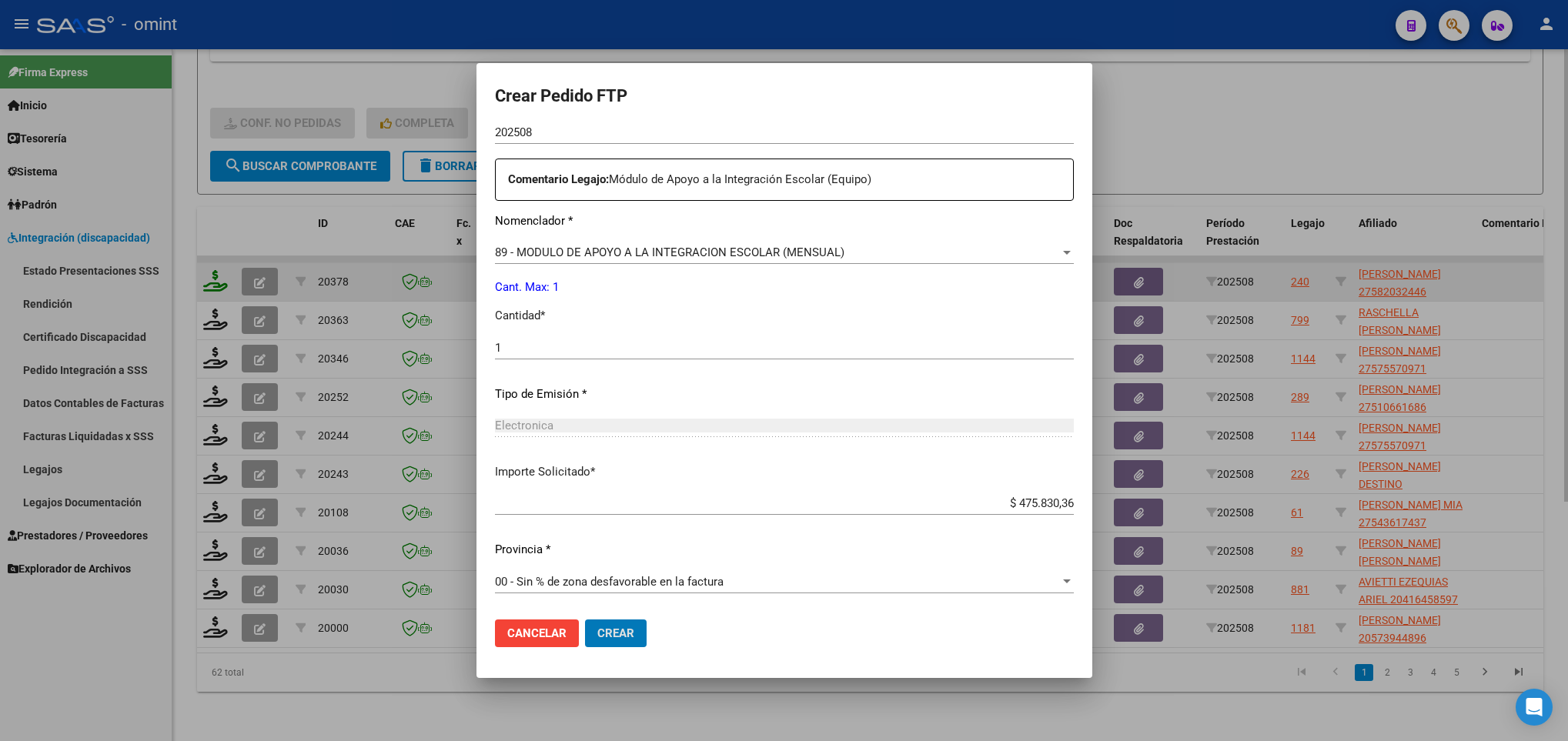
click at [585, 619] on button "Crear" at bounding box center [615, 633] width 61 height 28
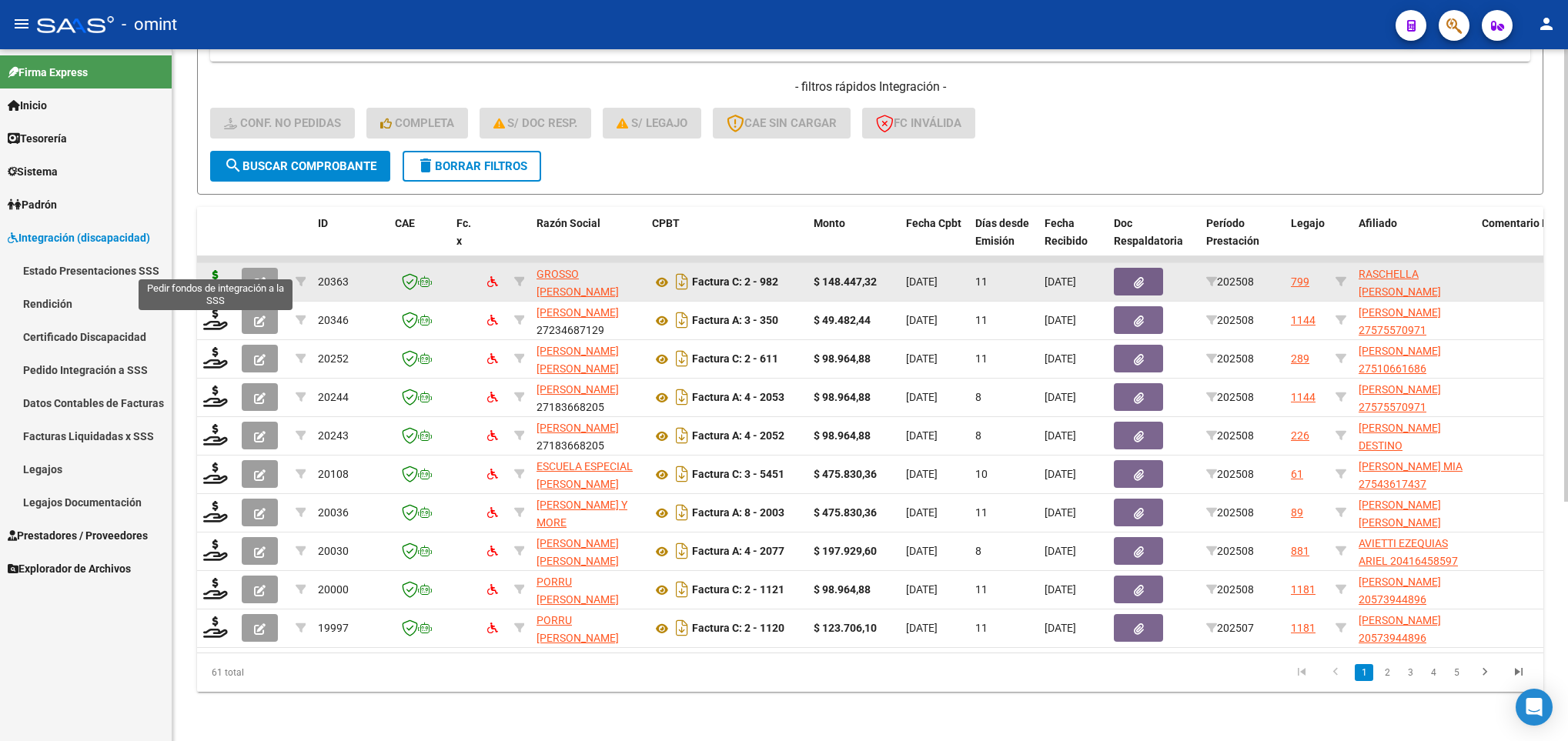
click at [212, 270] on icon at bounding box center [215, 281] width 25 height 22
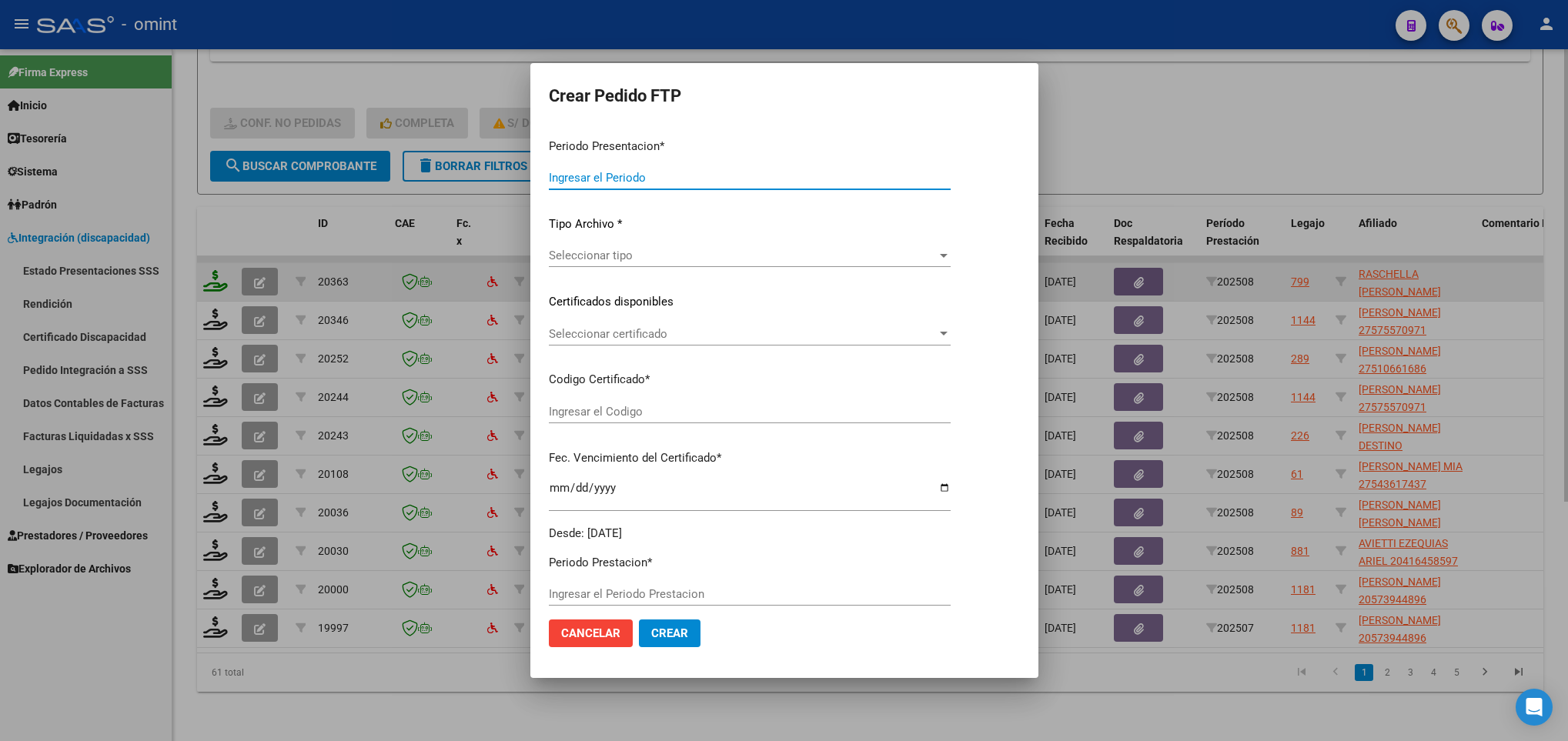
type input "202508"
type input "$ 148.447,32"
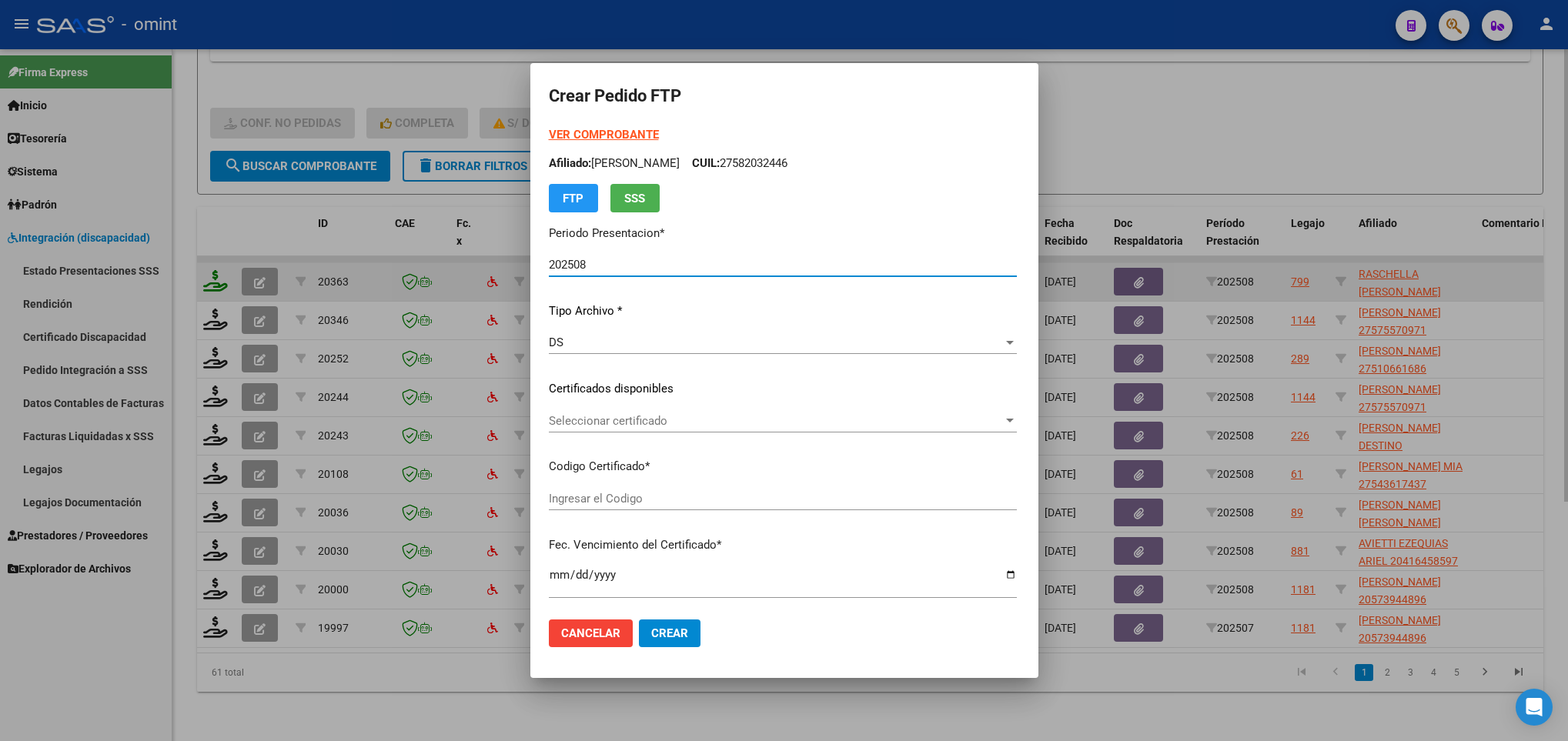
type input "676711082"
type input "2027-06-08"
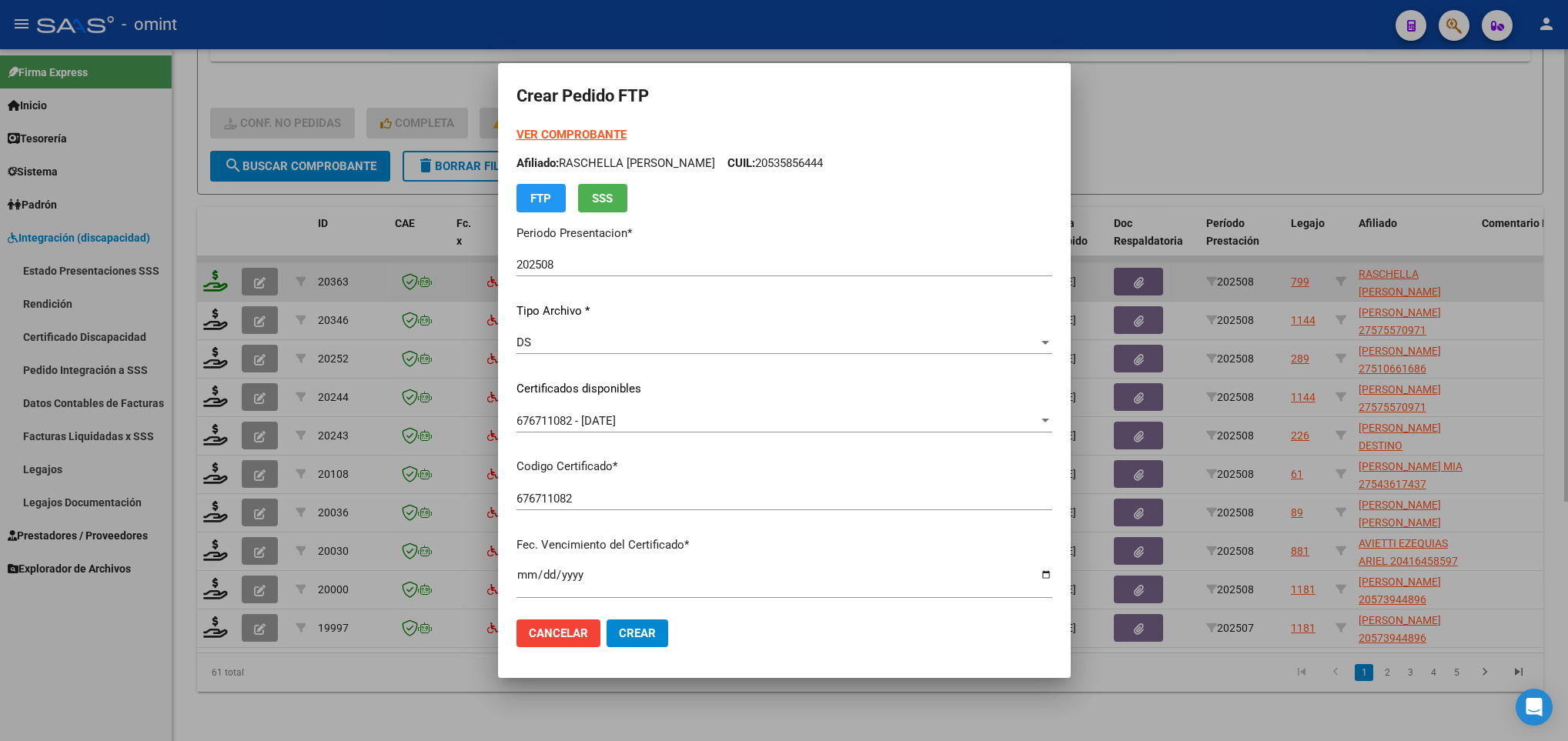
scroll to position [314, 0]
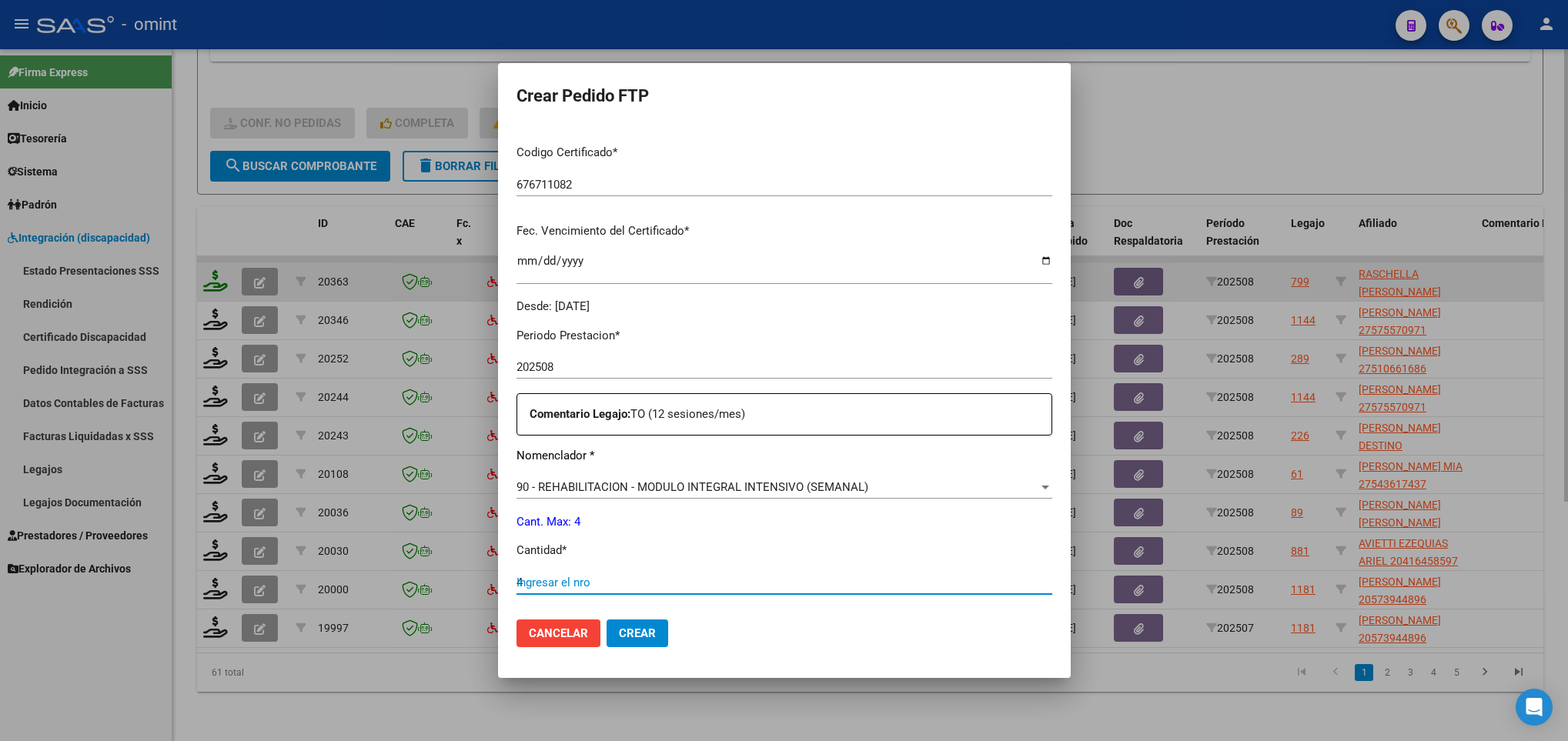
type input "4"
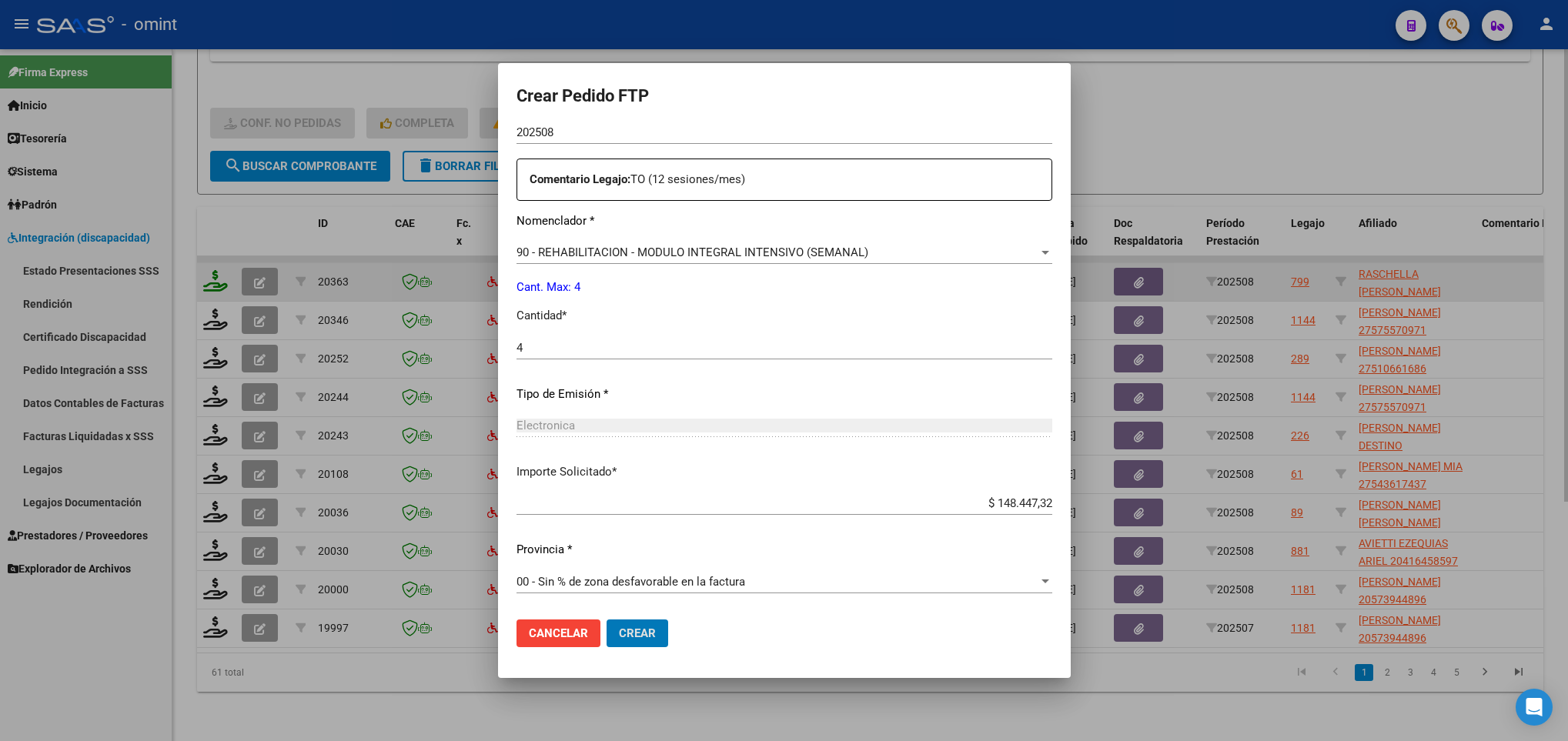
click at [606, 619] on button "Crear" at bounding box center [636, 633] width 61 height 28
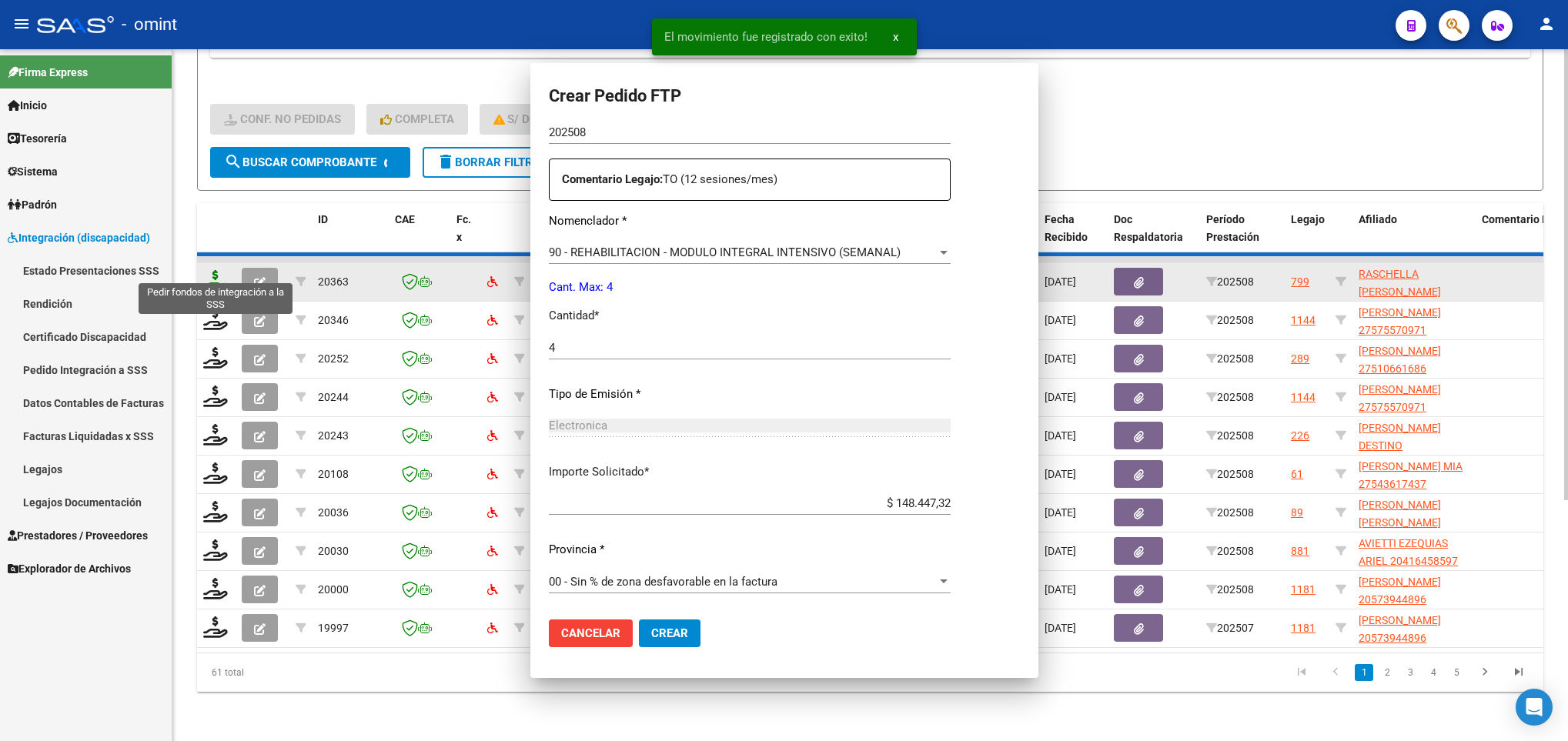
scroll to position [0, 0]
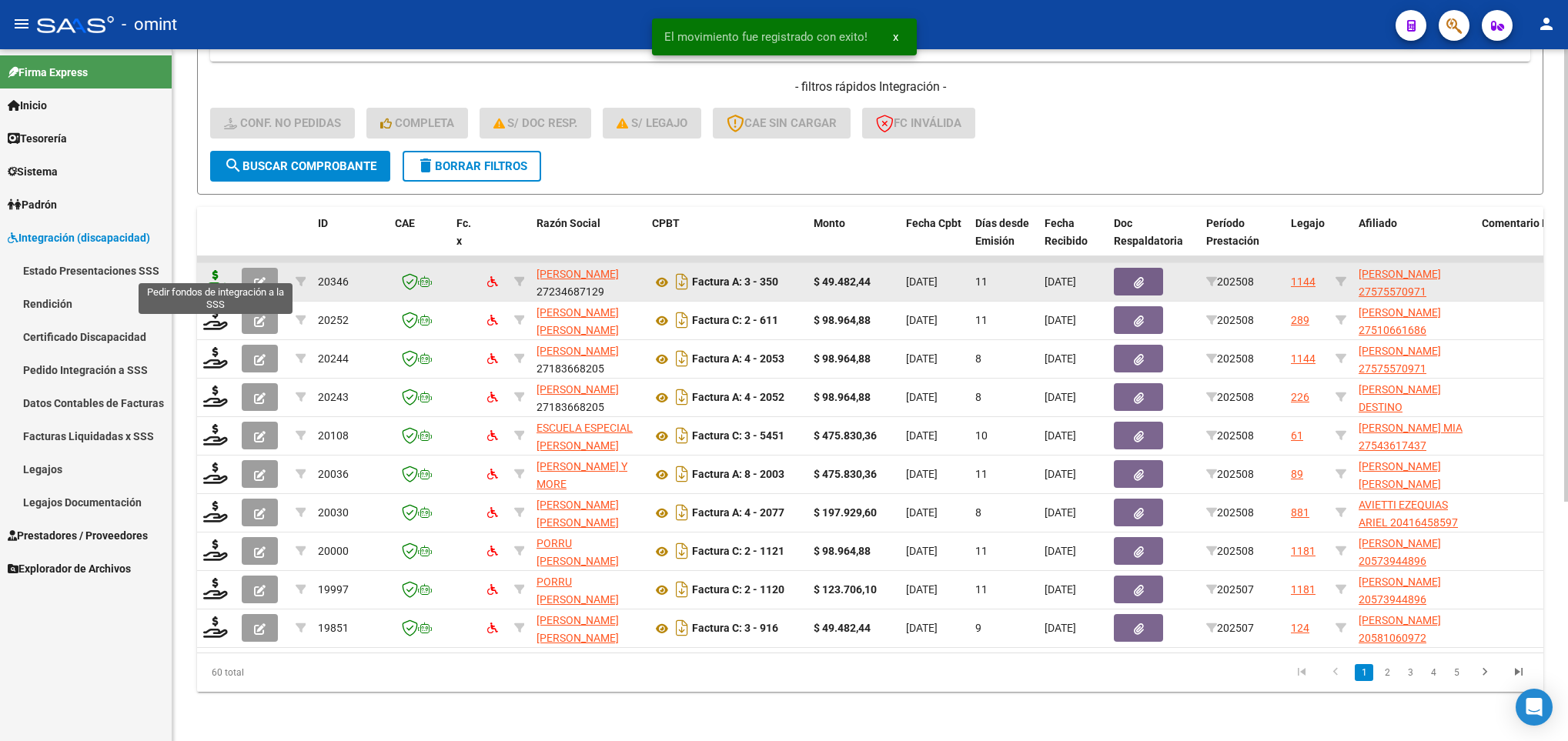
click at [212, 270] on icon at bounding box center [215, 281] width 25 height 22
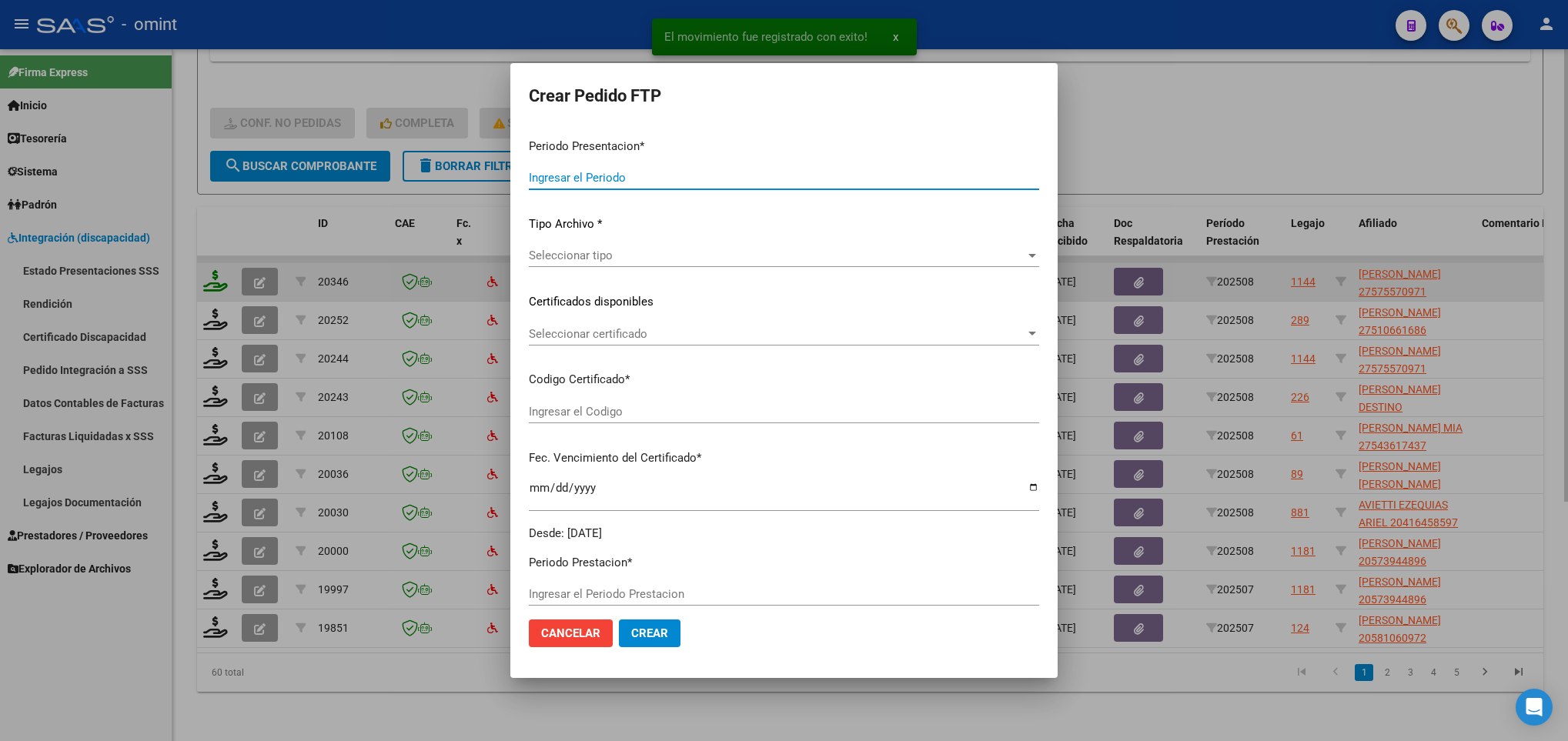
type input "202508"
type input "$ 49.482,44"
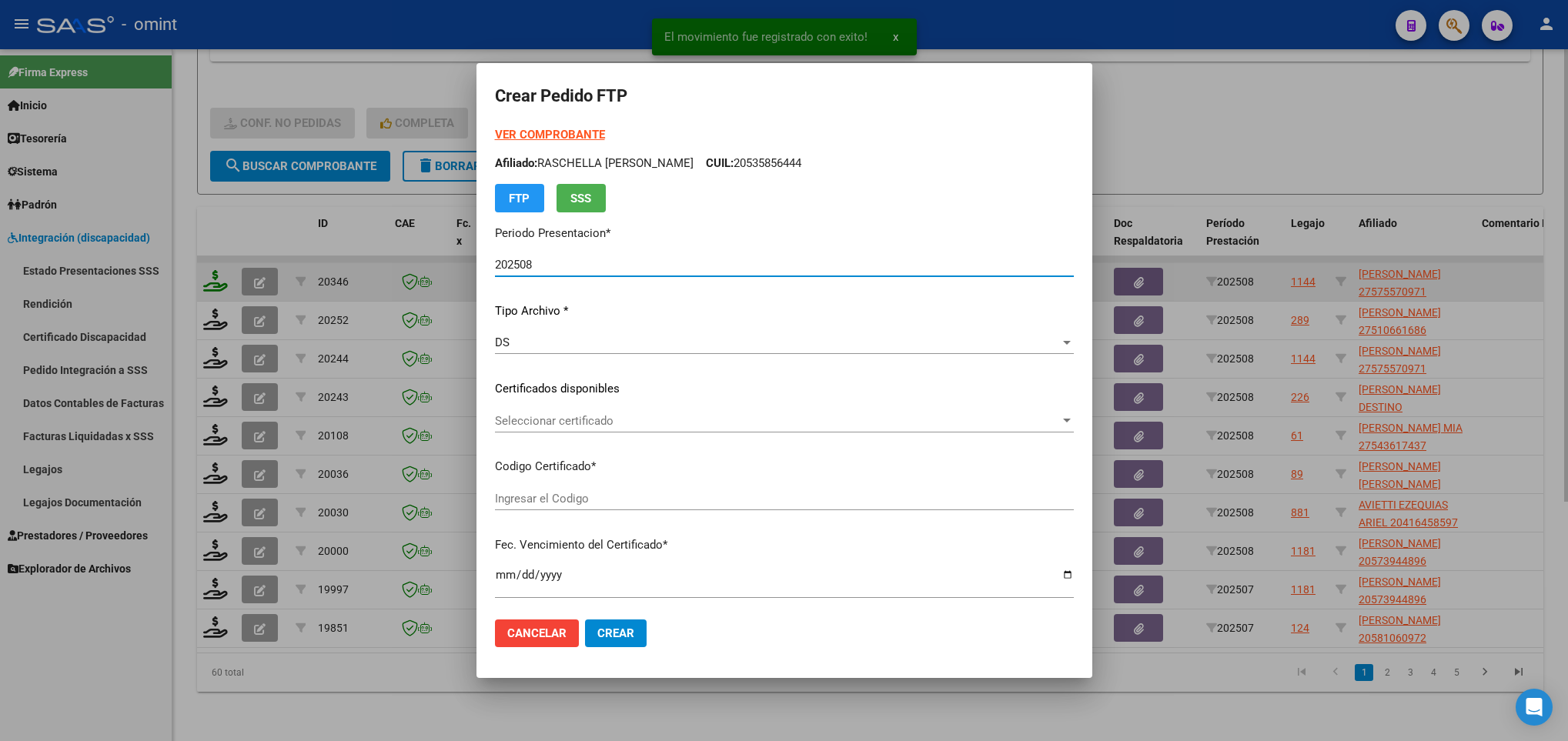
type input "119134082"
type input "2026-10-04"
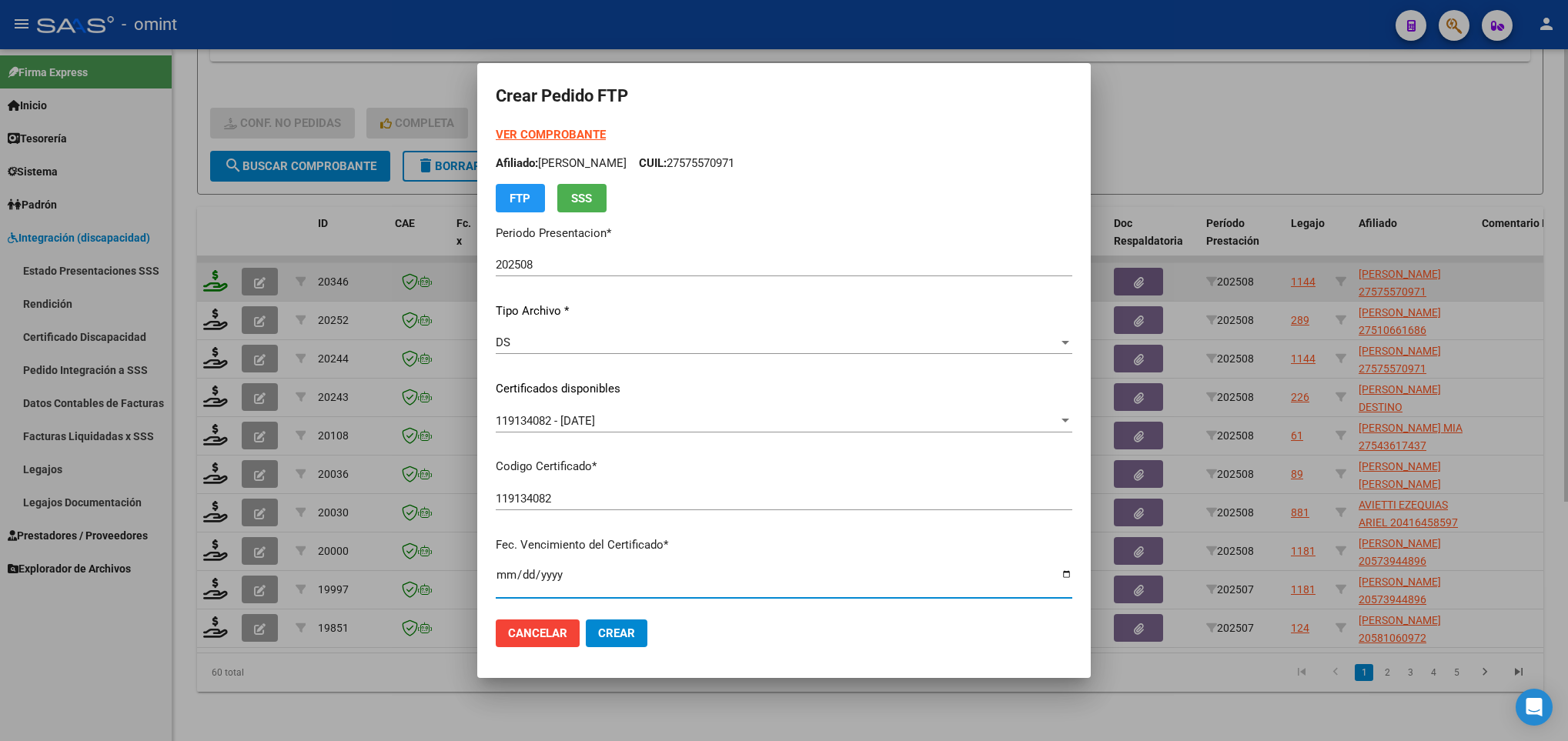
scroll to position [314, 0]
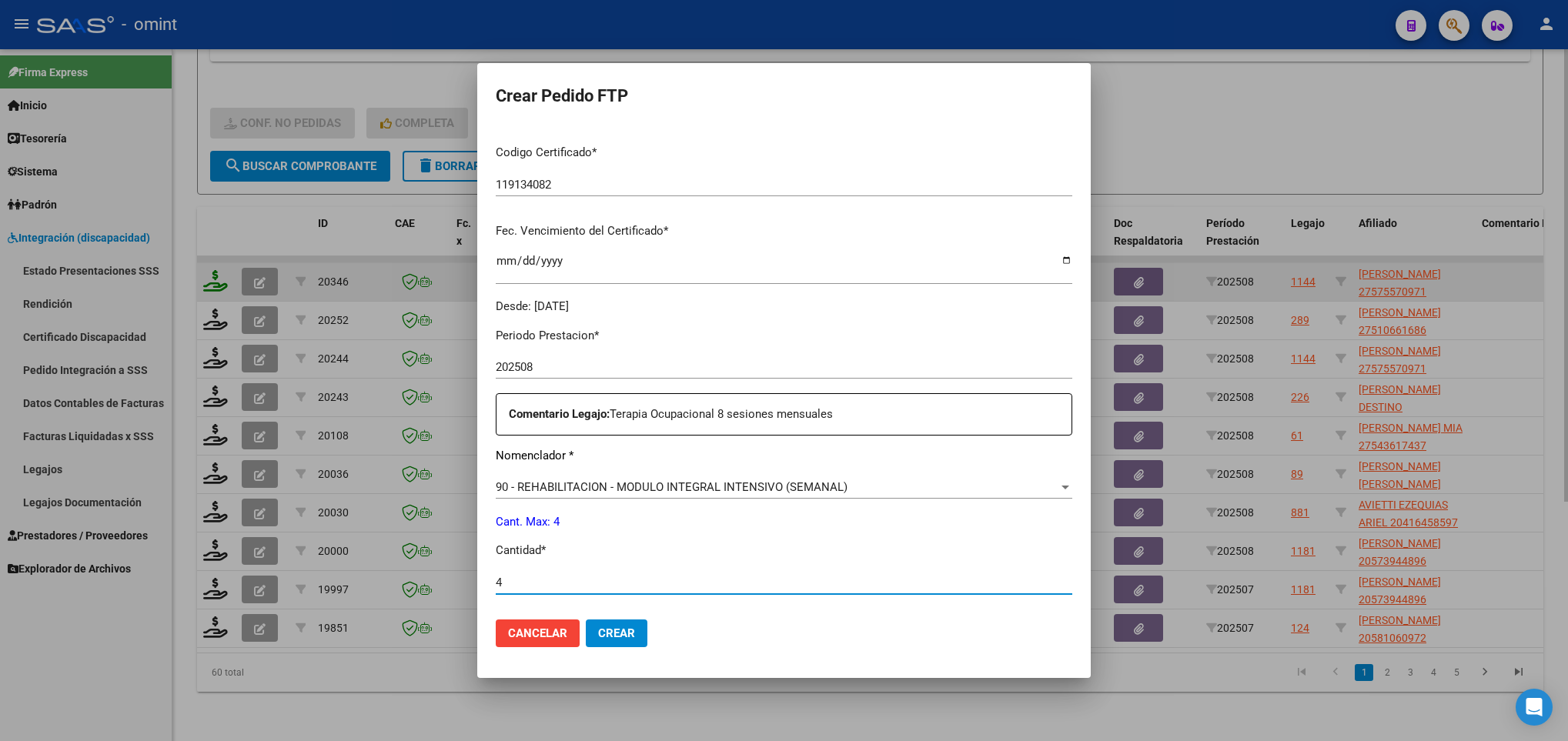
type input "4"
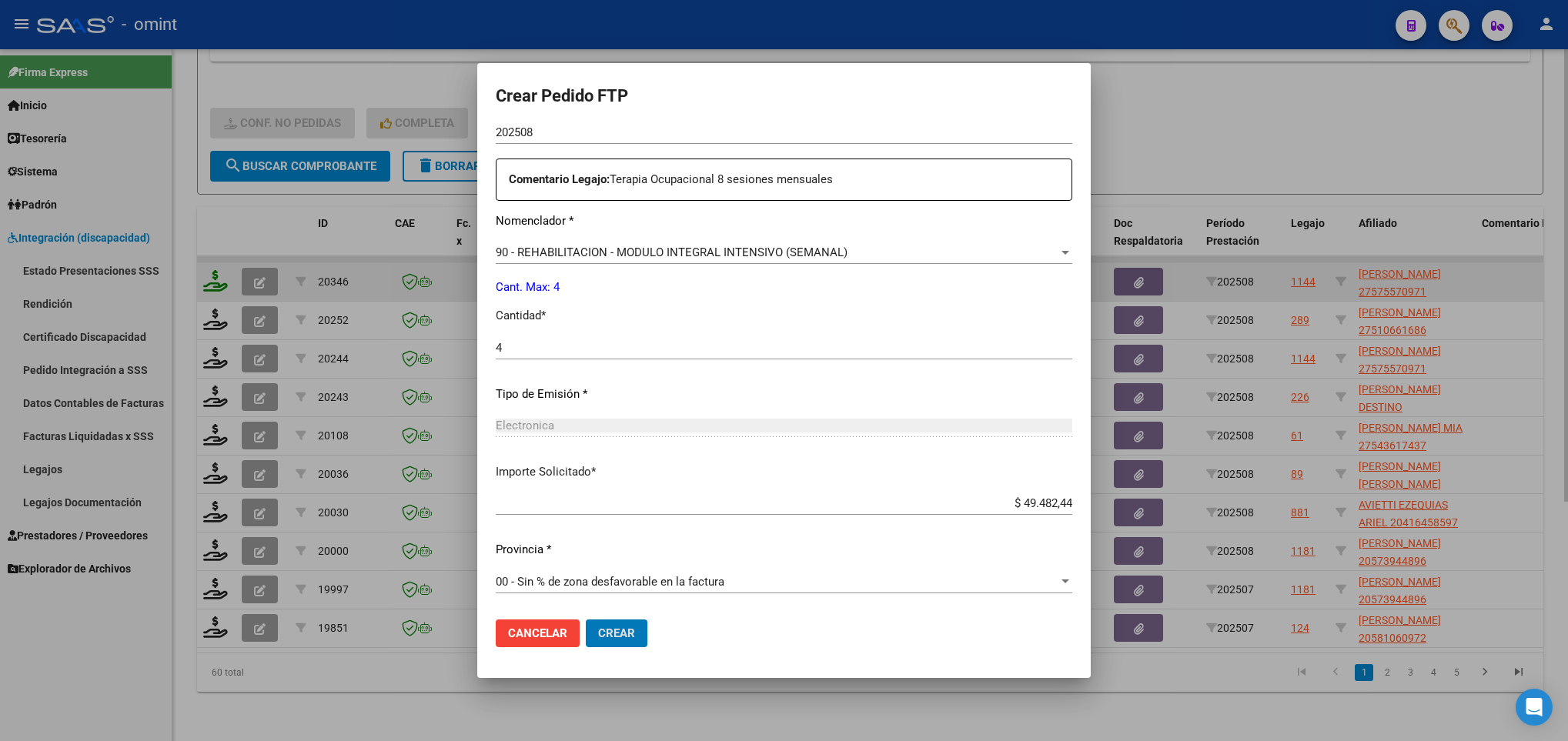
click at [586, 619] on button "Crear" at bounding box center [616, 633] width 61 height 28
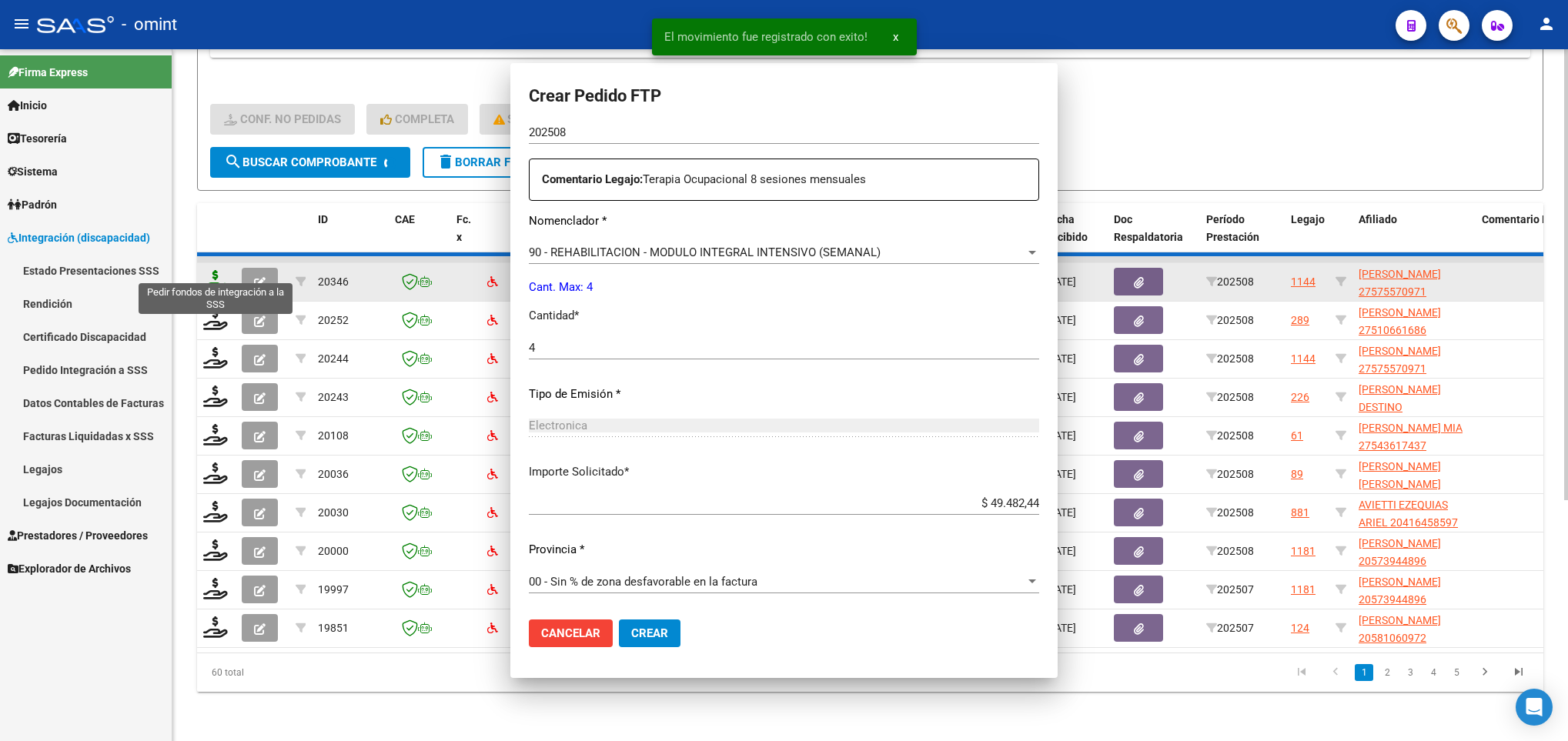
scroll to position [0, 0]
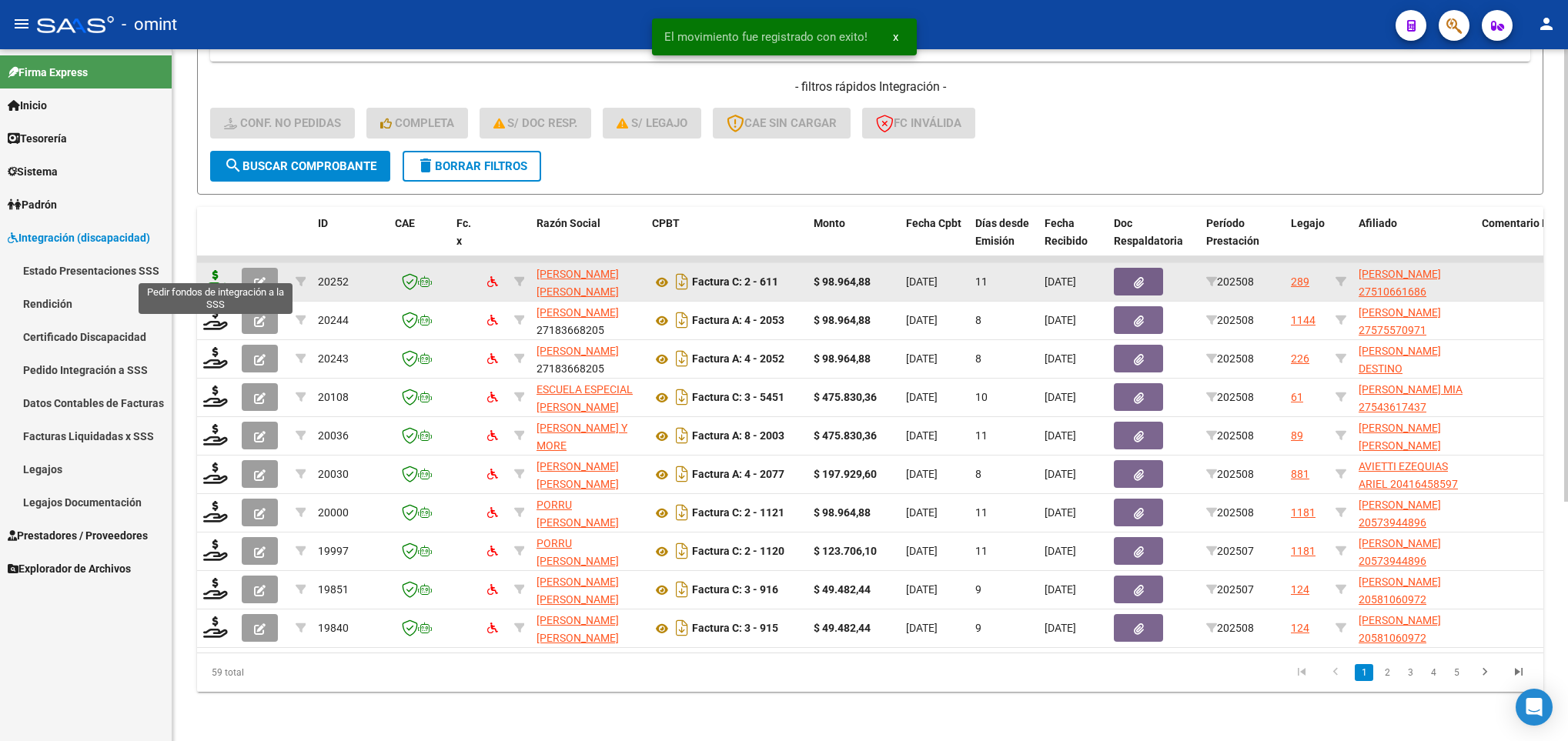
click at [212, 270] on icon at bounding box center [215, 281] width 25 height 22
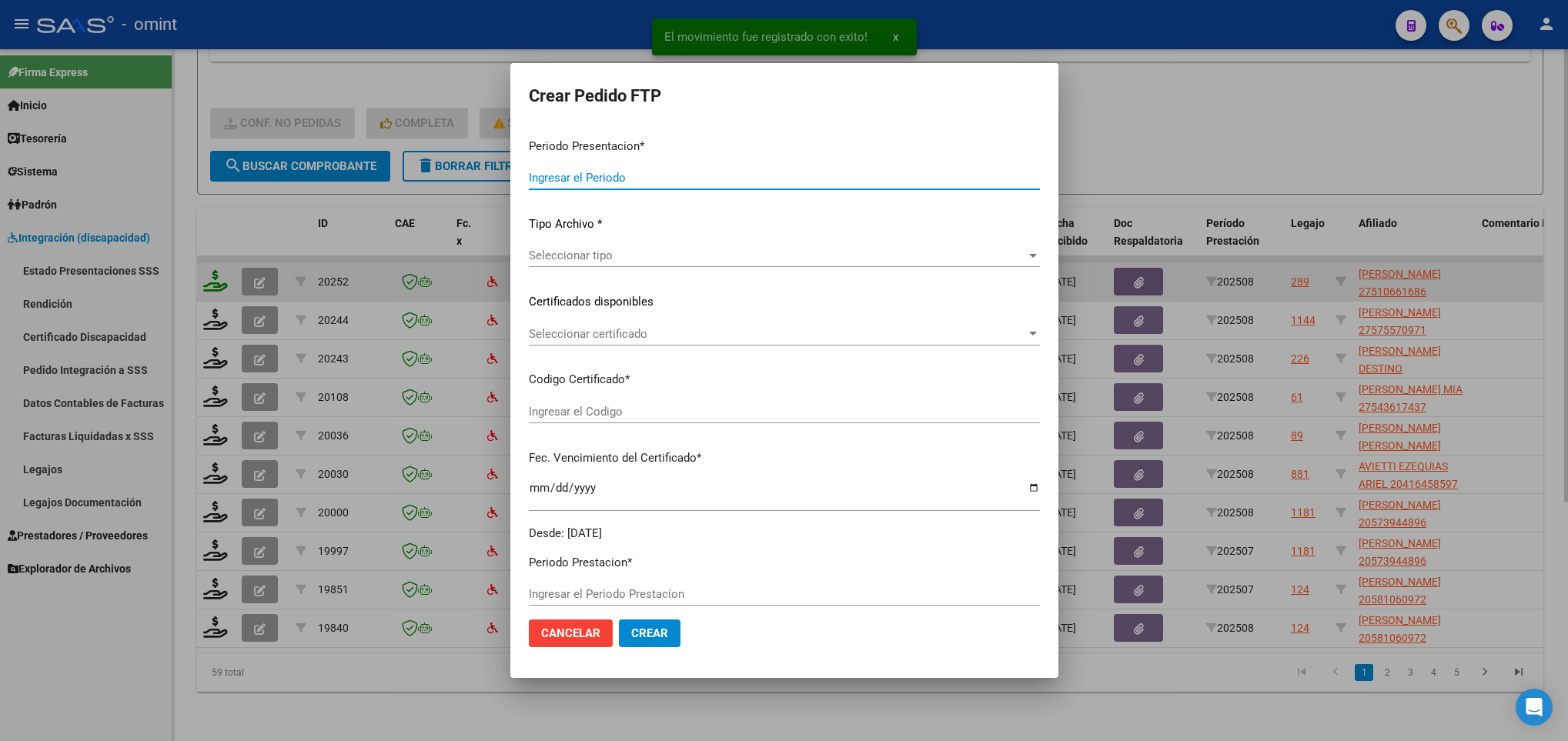
type input "202508"
type input "$ 98.964,88"
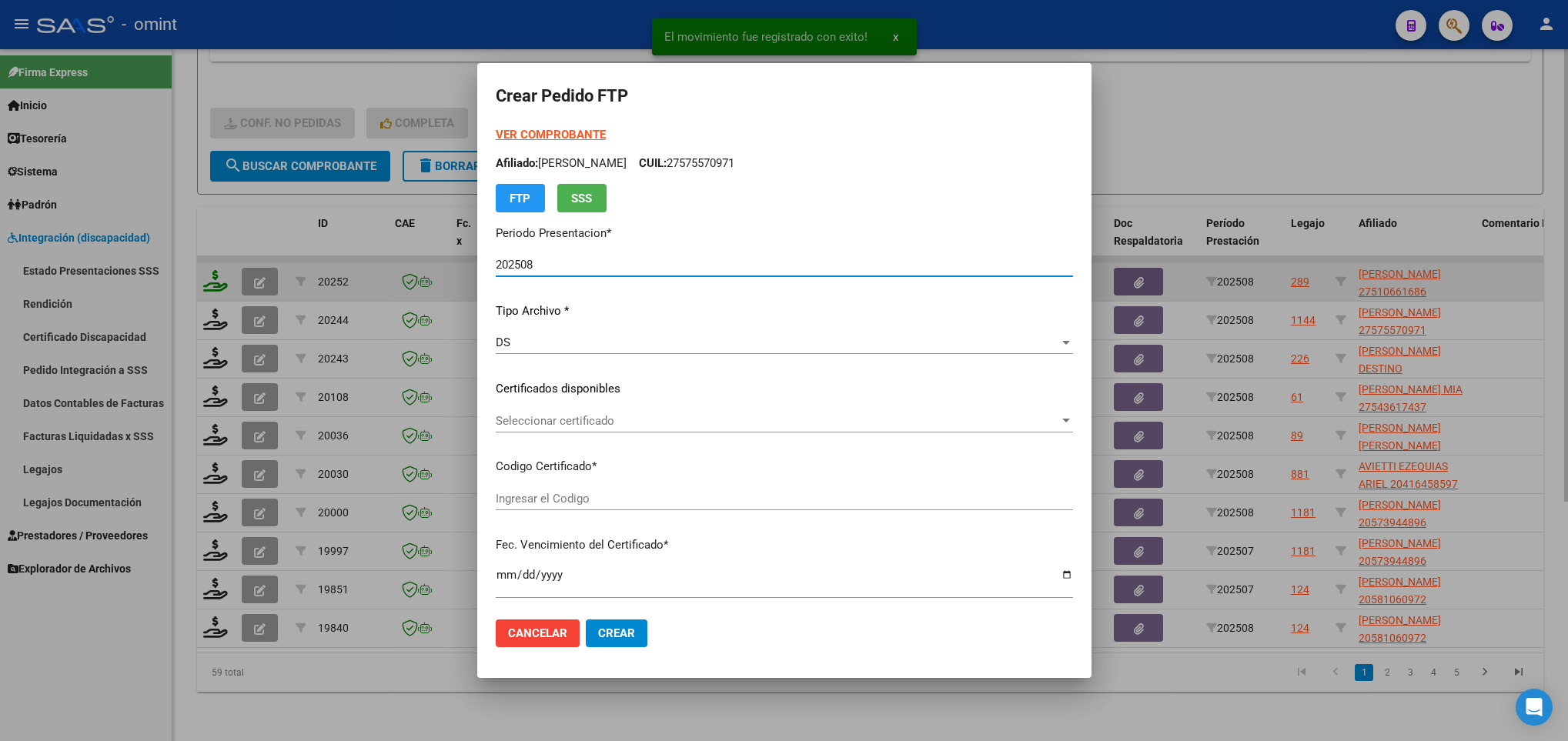
type input "7476980424"
type input "2028-02-16"
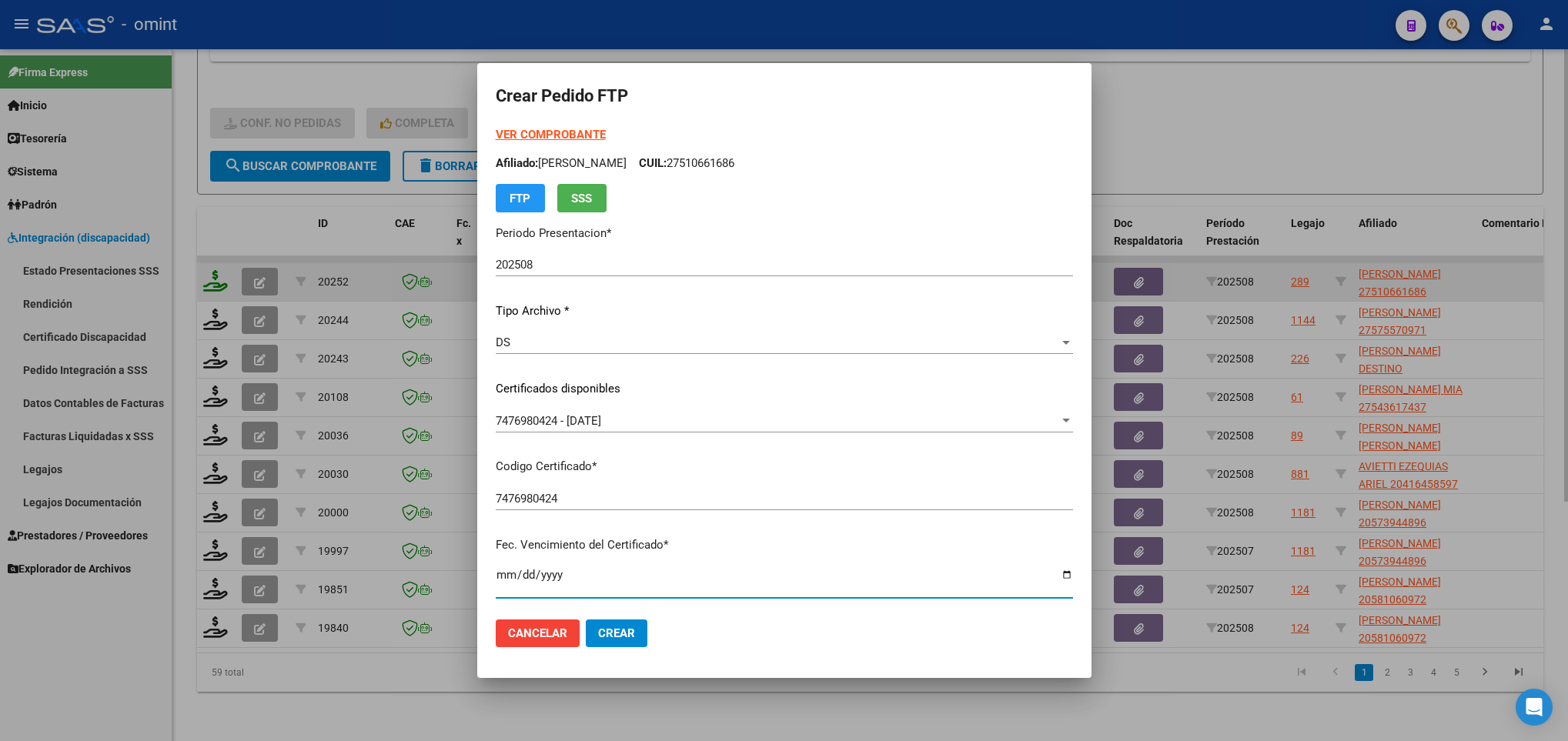
scroll to position [314, 0]
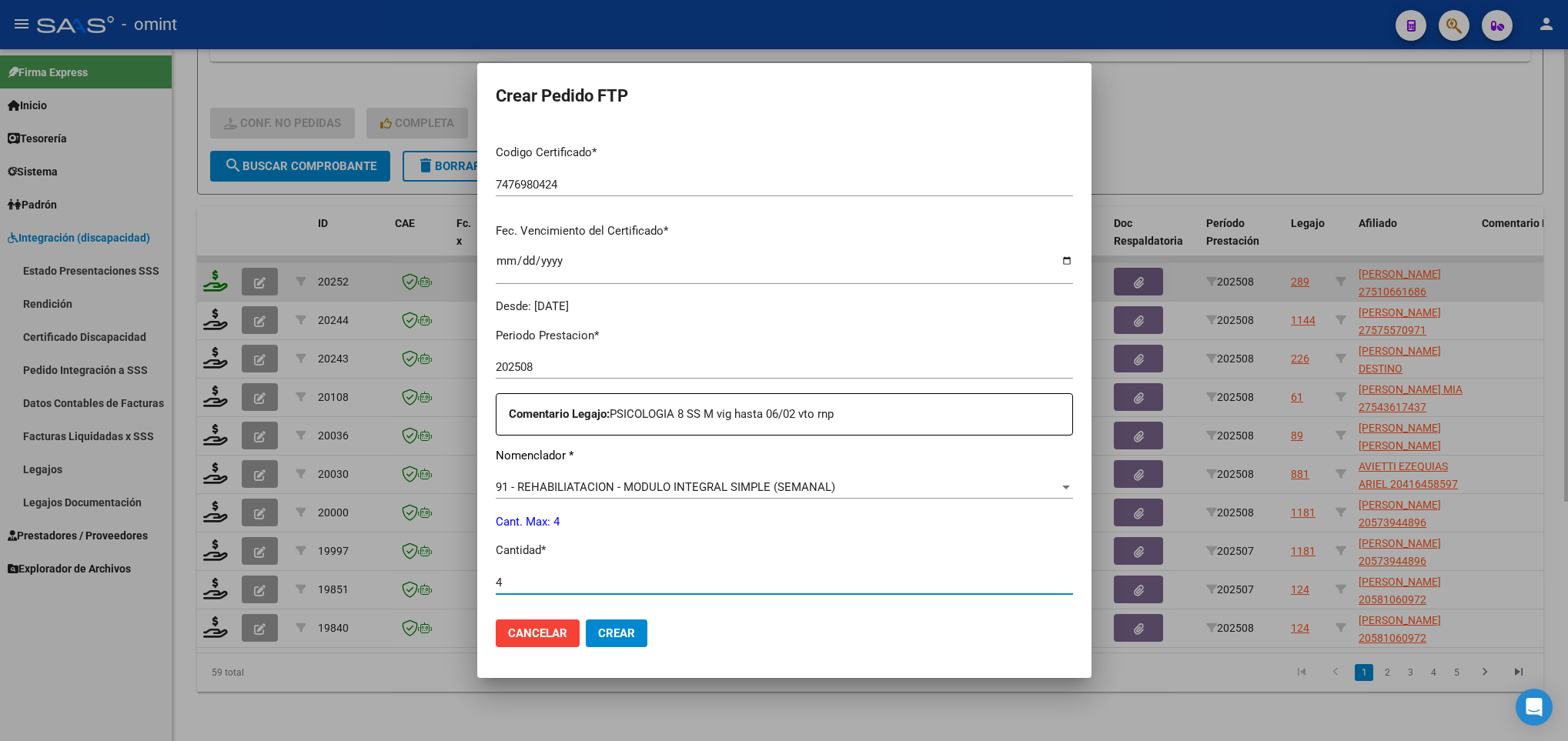
type input "4"
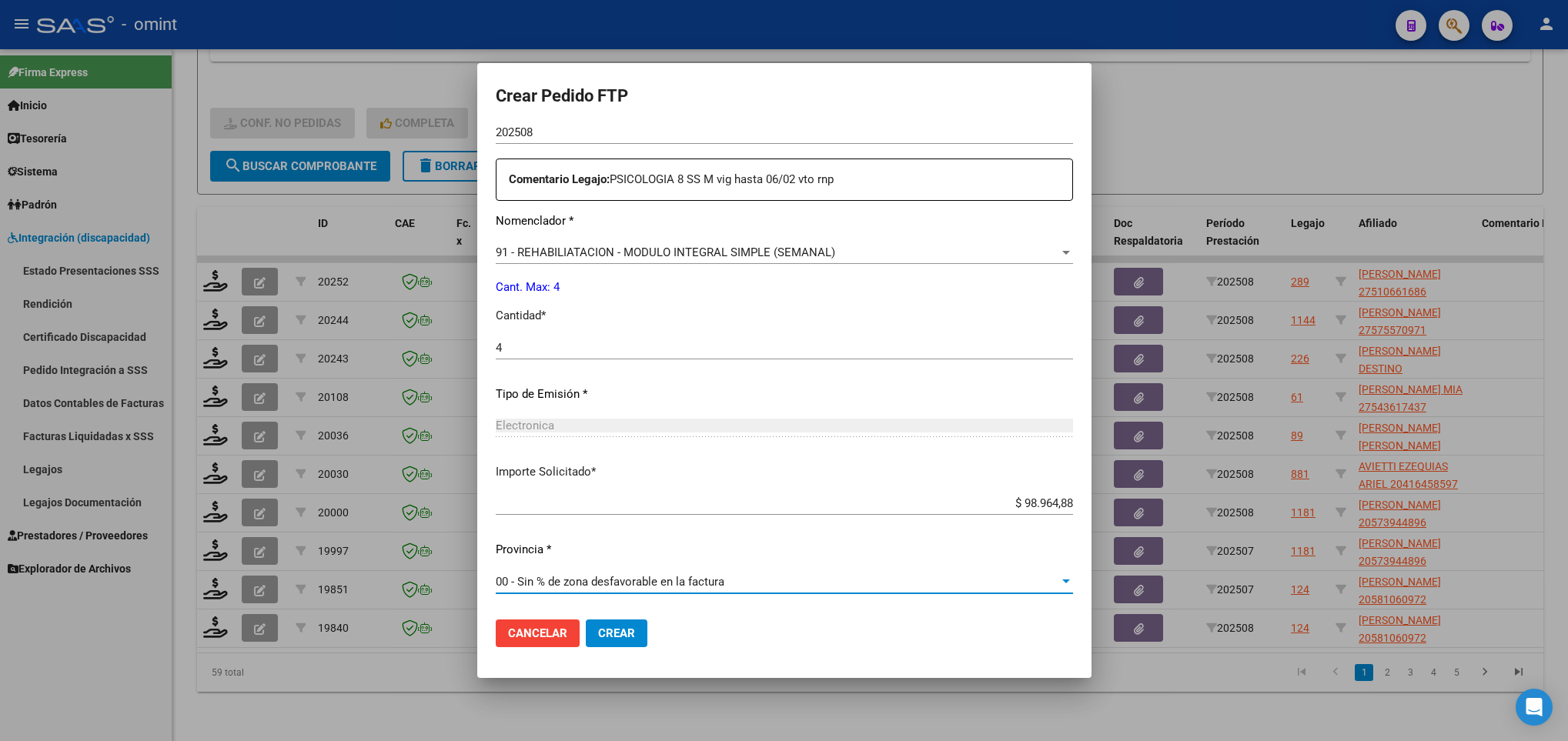
click at [624, 628] on span "Crear" at bounding box center [617, 633] width 37 height 14
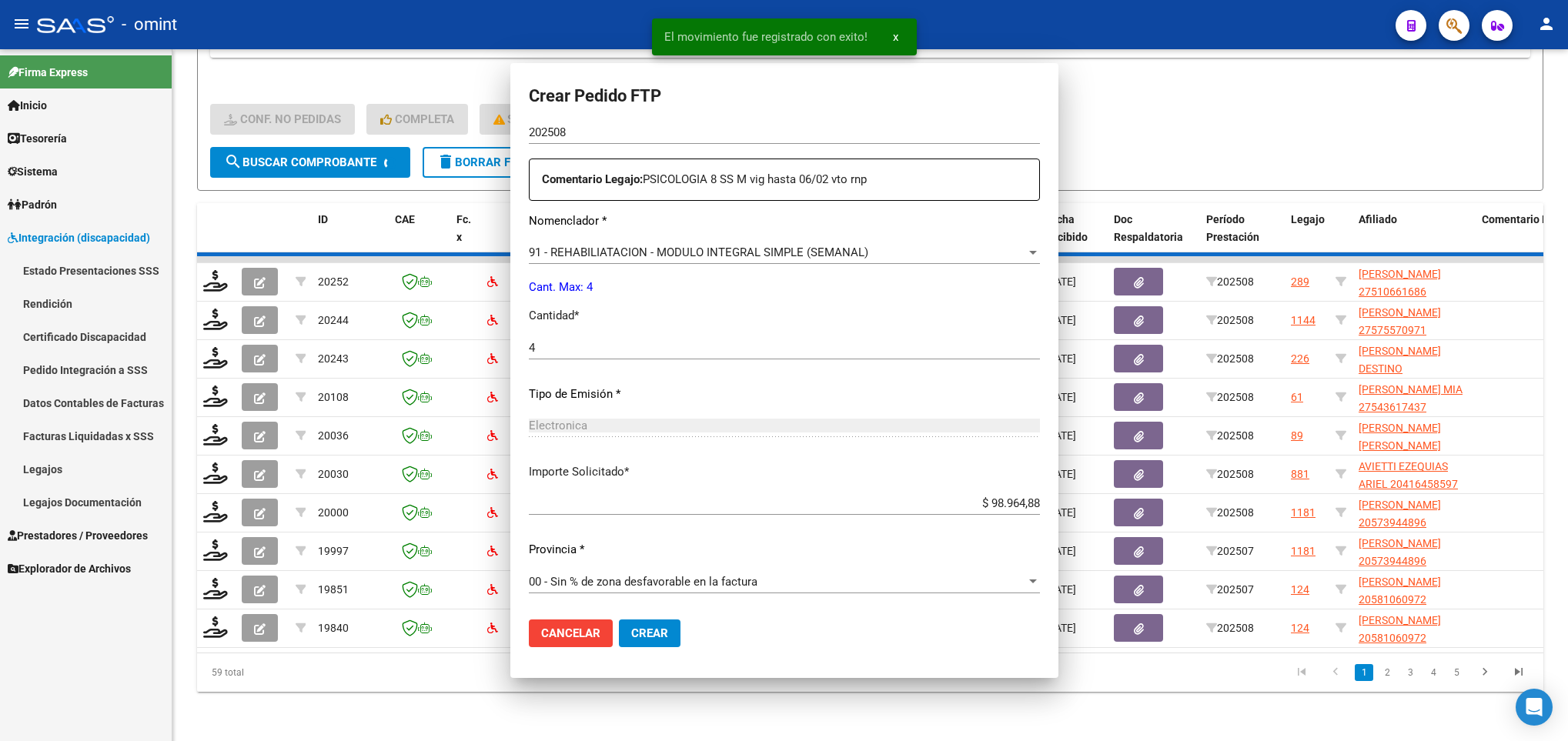
scroll to position [0, 0]
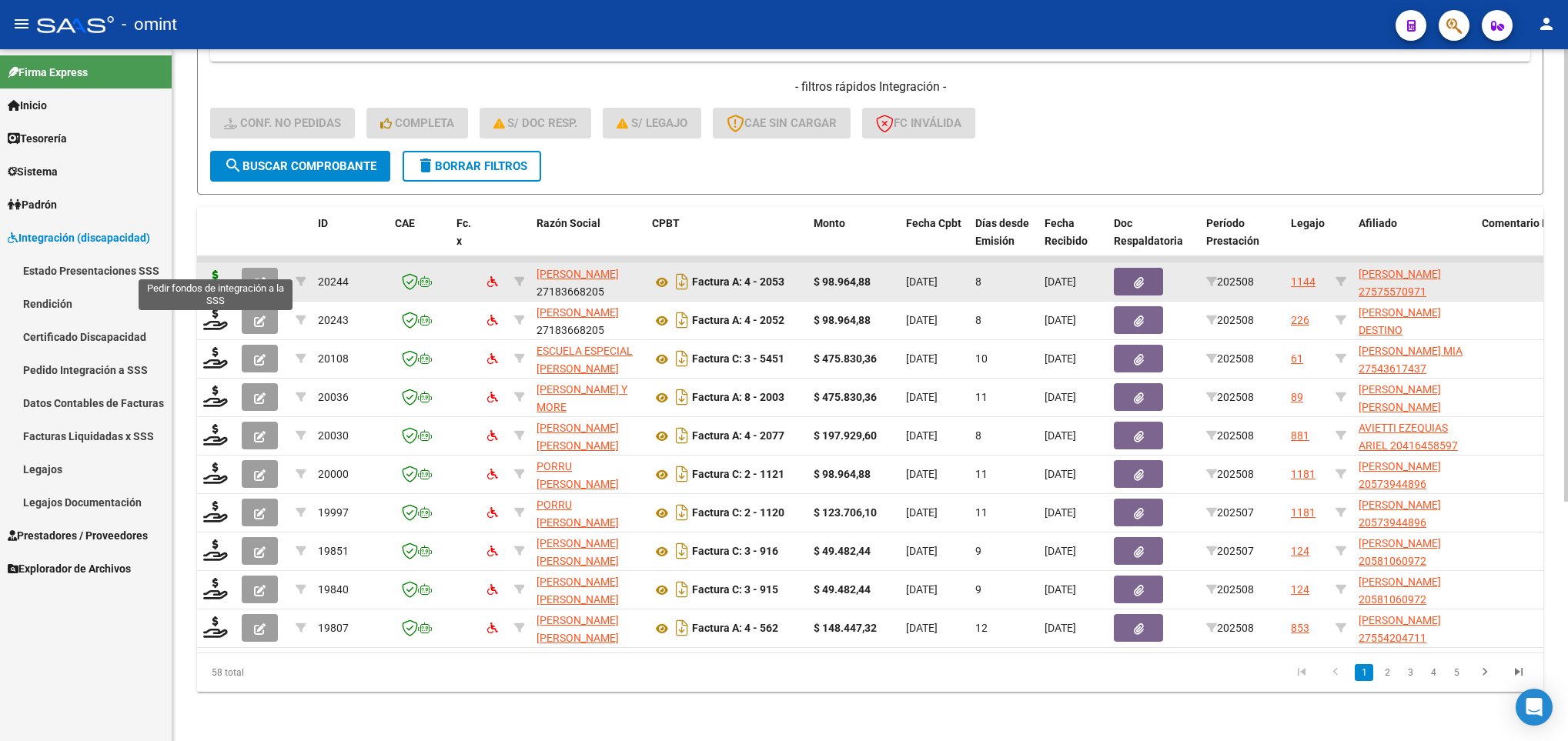
click at [206, 270] on icon at bounding box center [215, 281] width 25 height 22
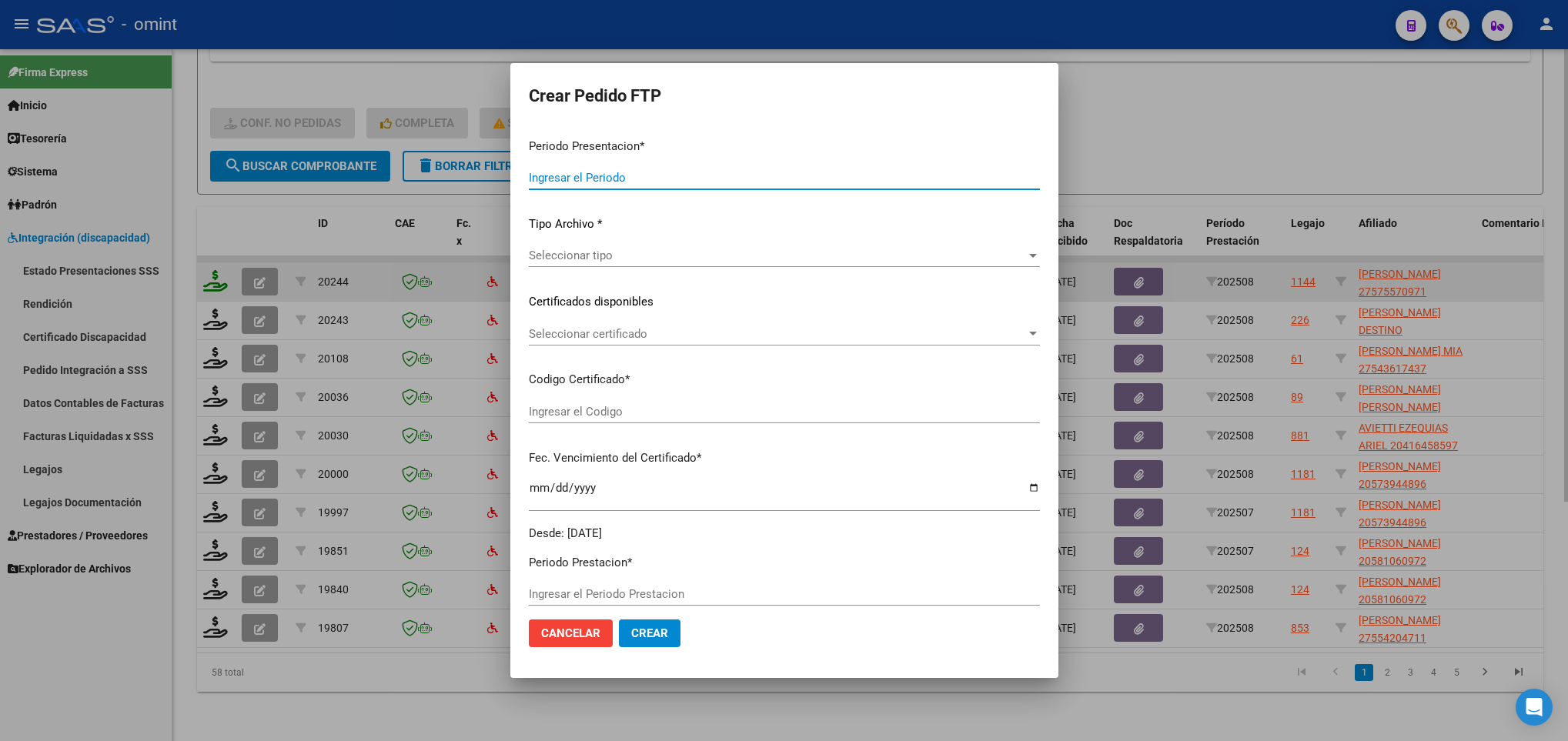
type input "202508"
type input "$ 98.964,88"
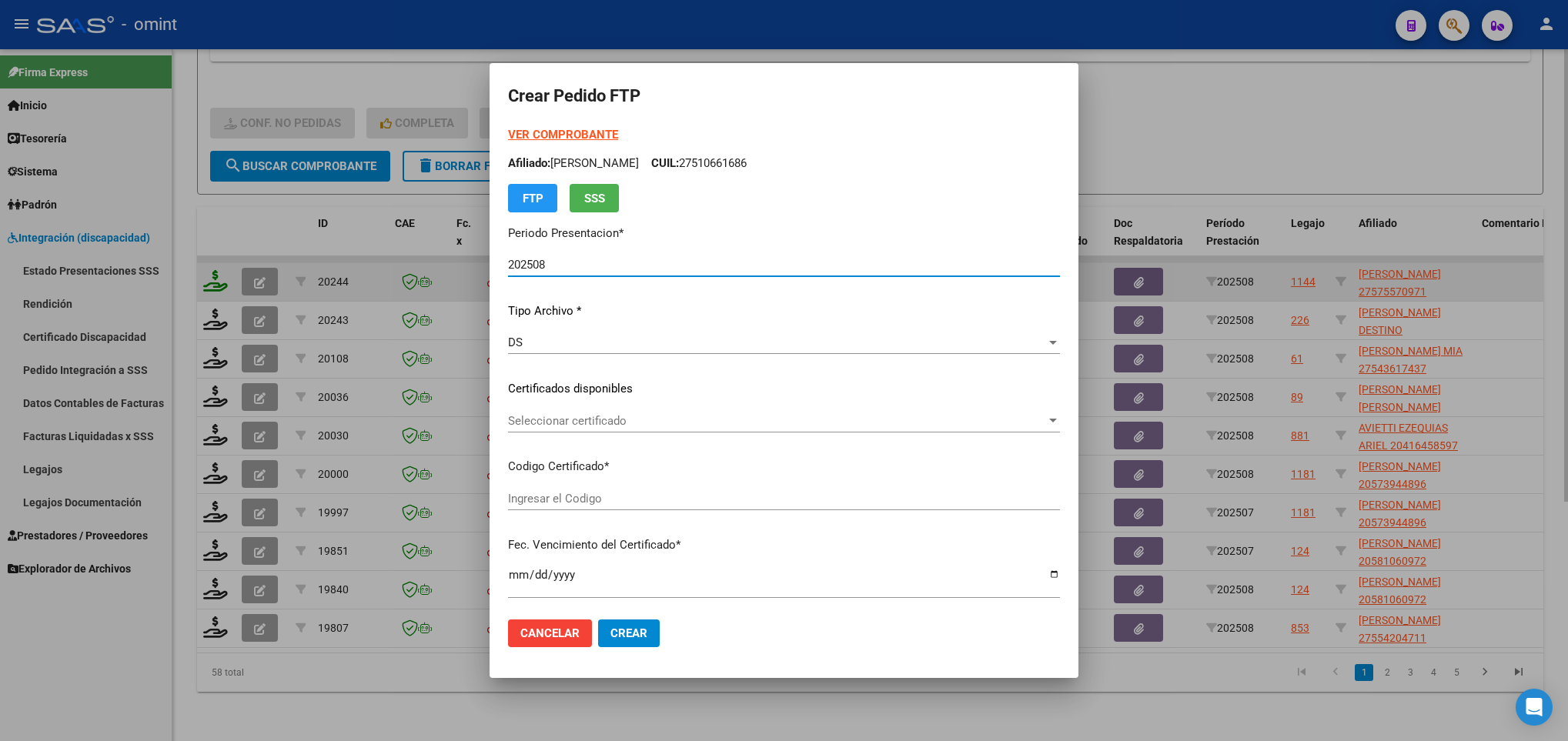
type input "119134082"
type input "2026-10-04"
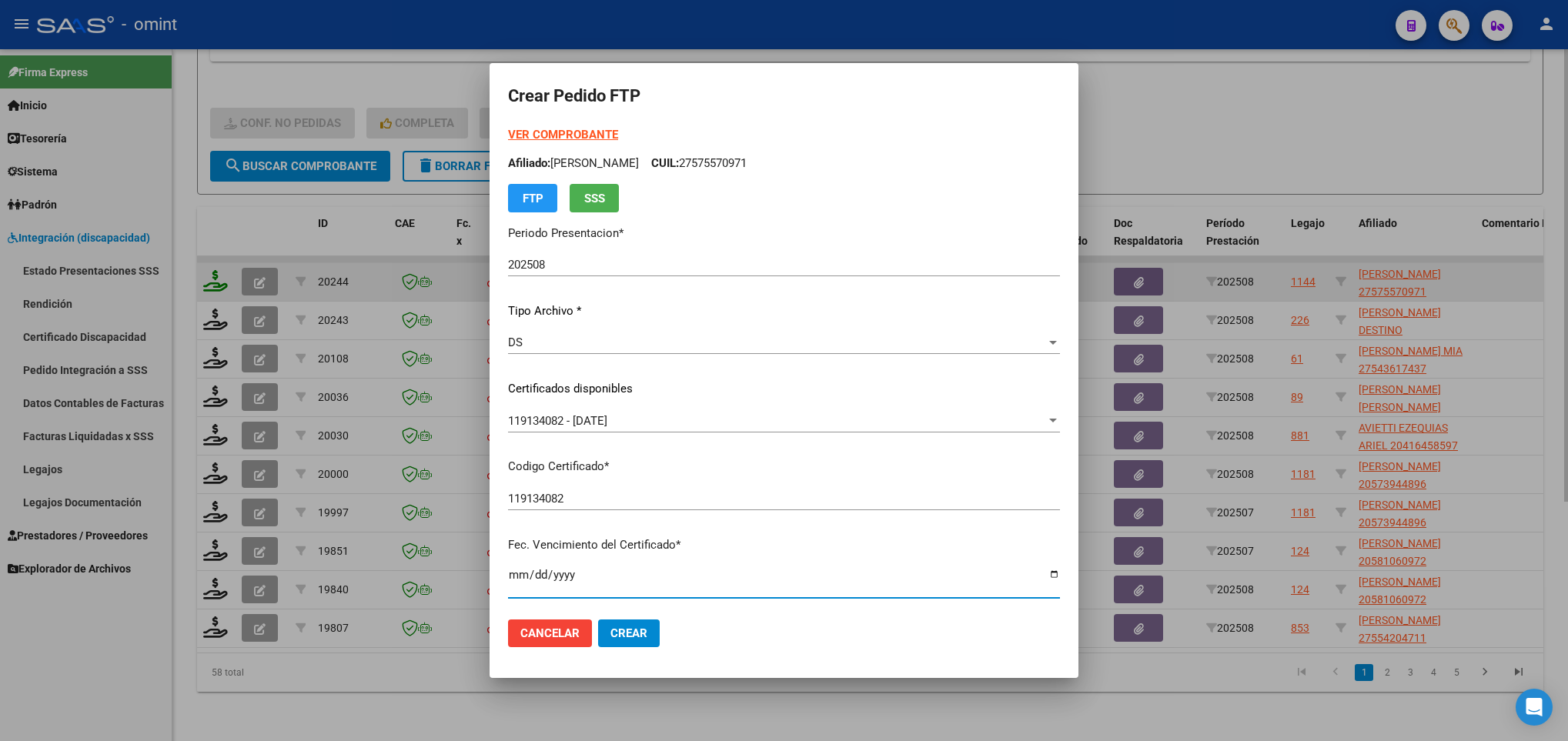
scroll to position [314, 0]
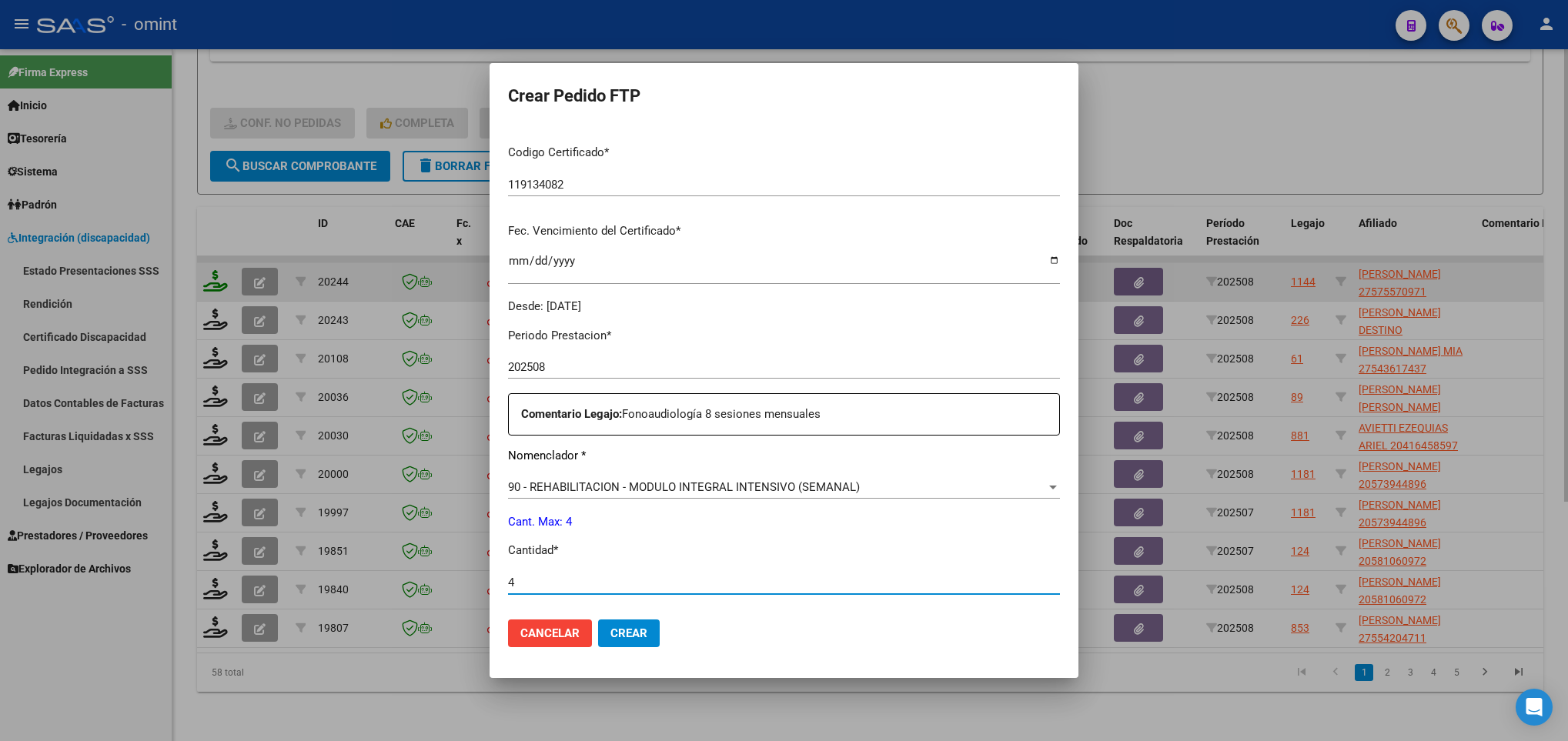
type input "4"
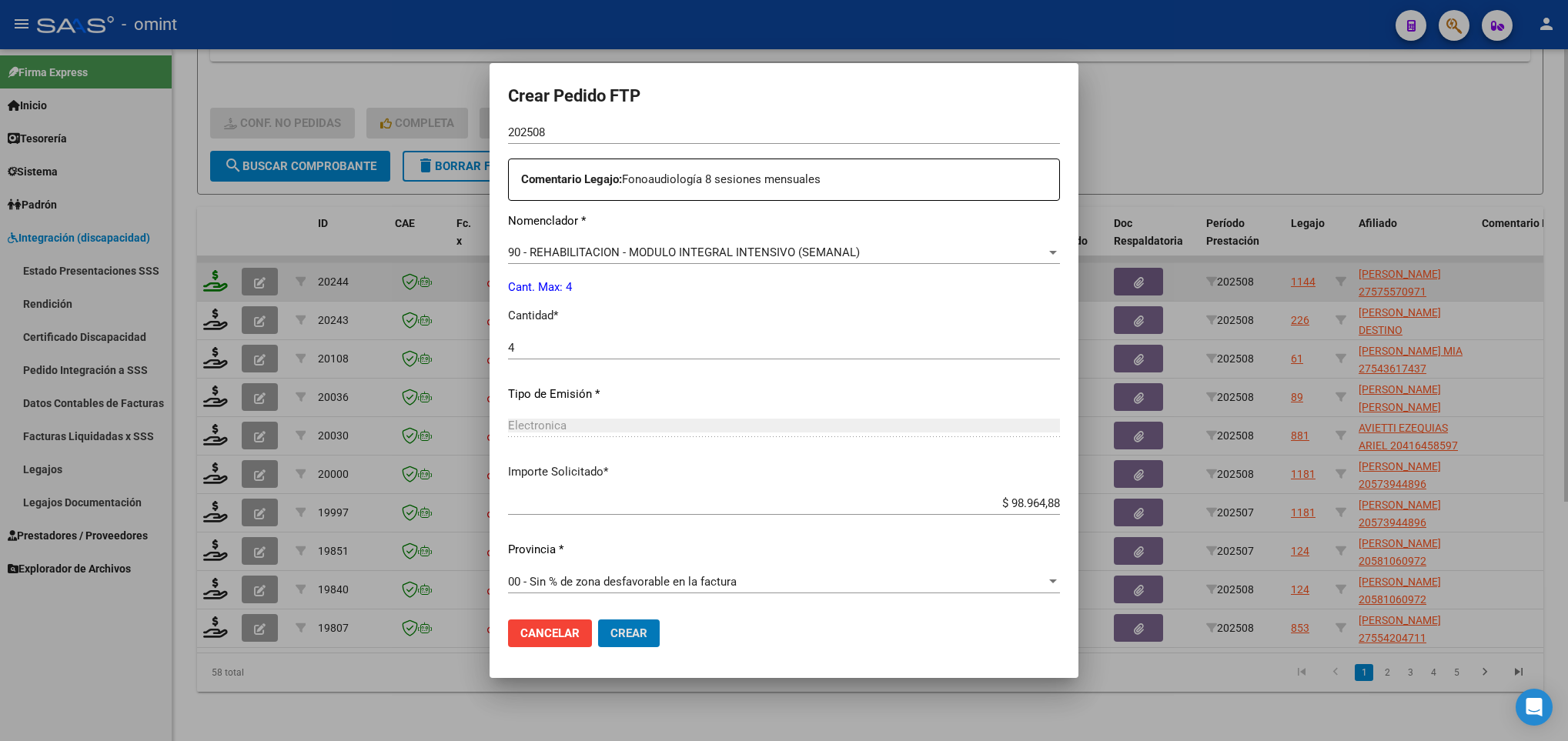
click at [598, 619] on button "Crear" at bounding box center [629, 633] width 61 height 28
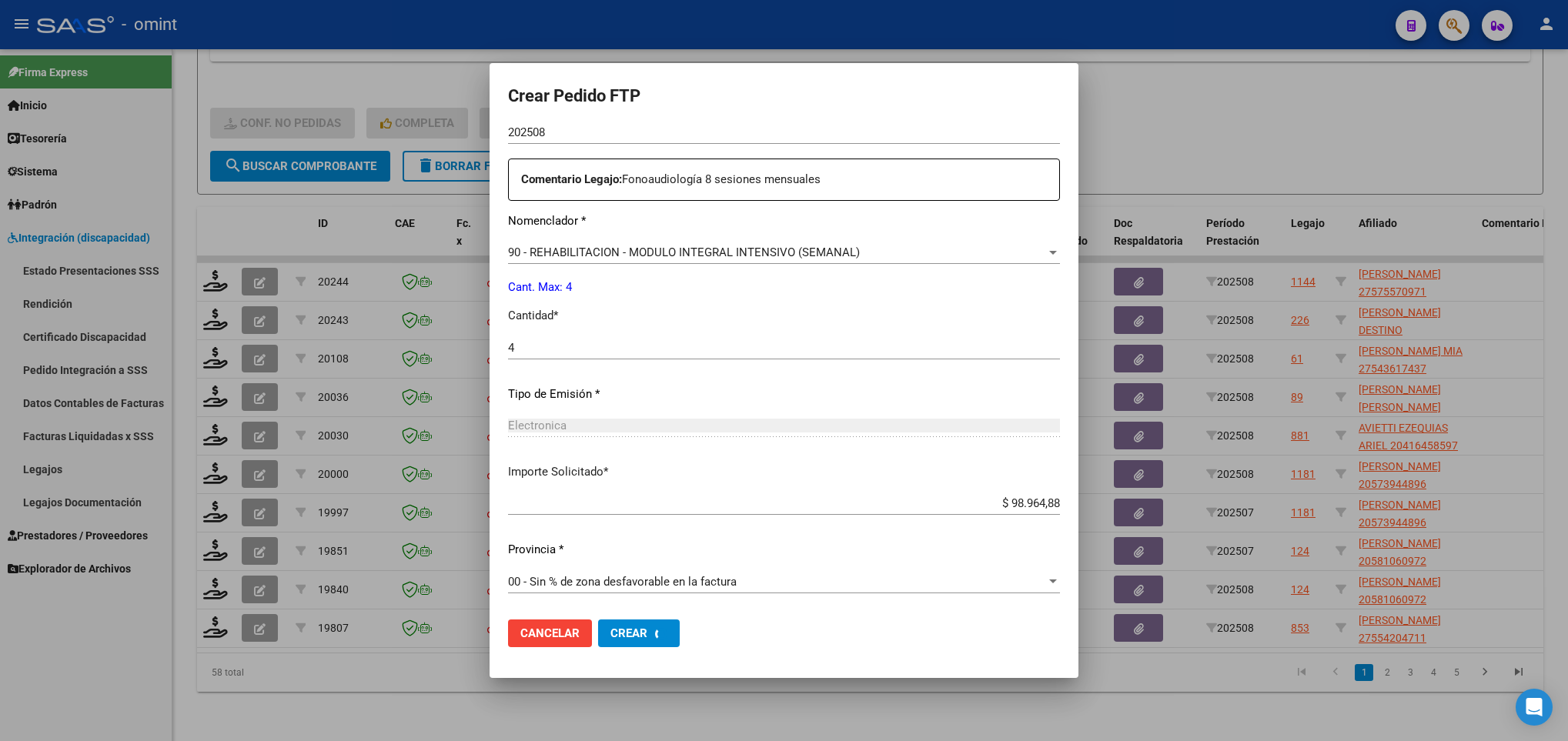
scroll to position [0, 0]
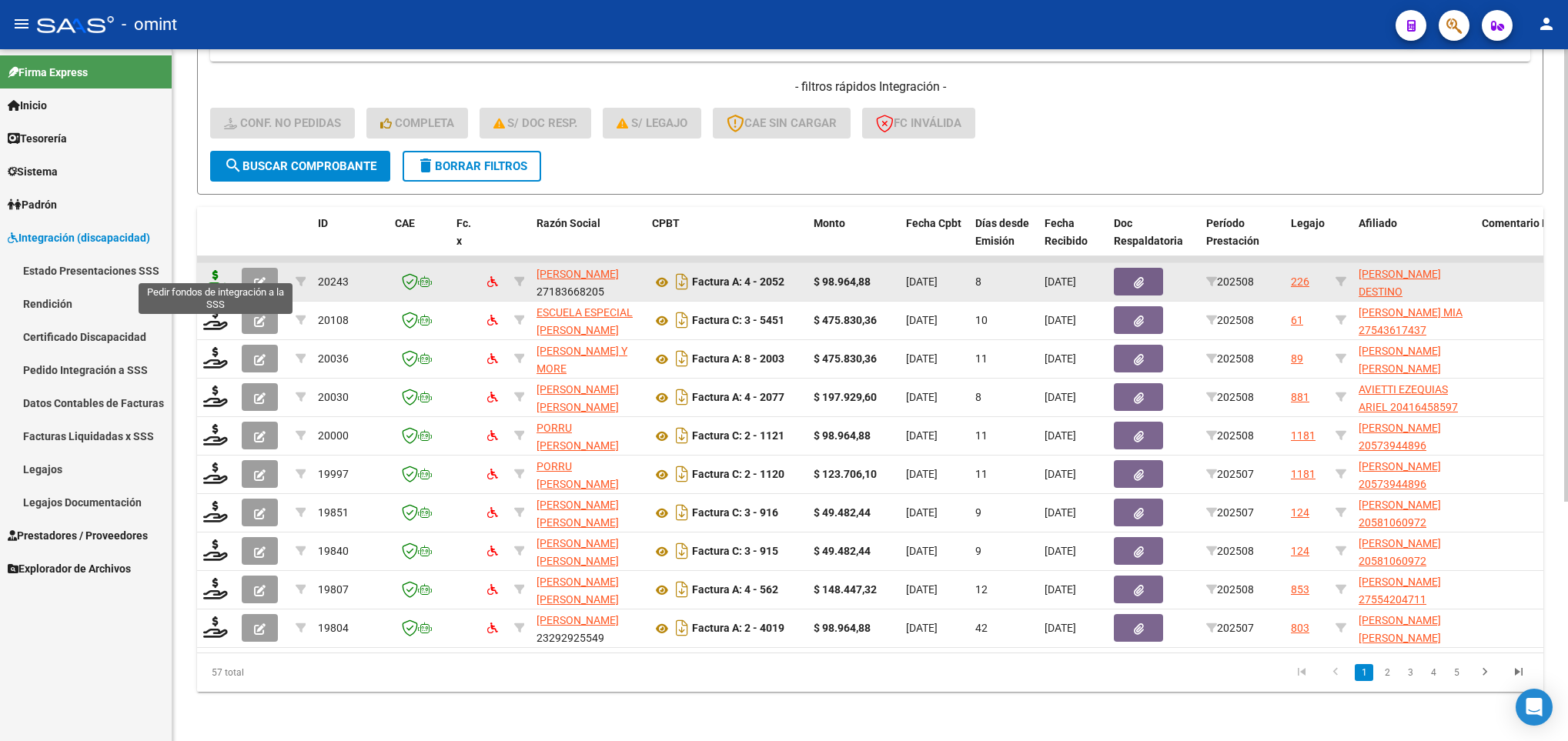
click at [218, 273] on icon at bounding box center [215, 281] width 25 height 22
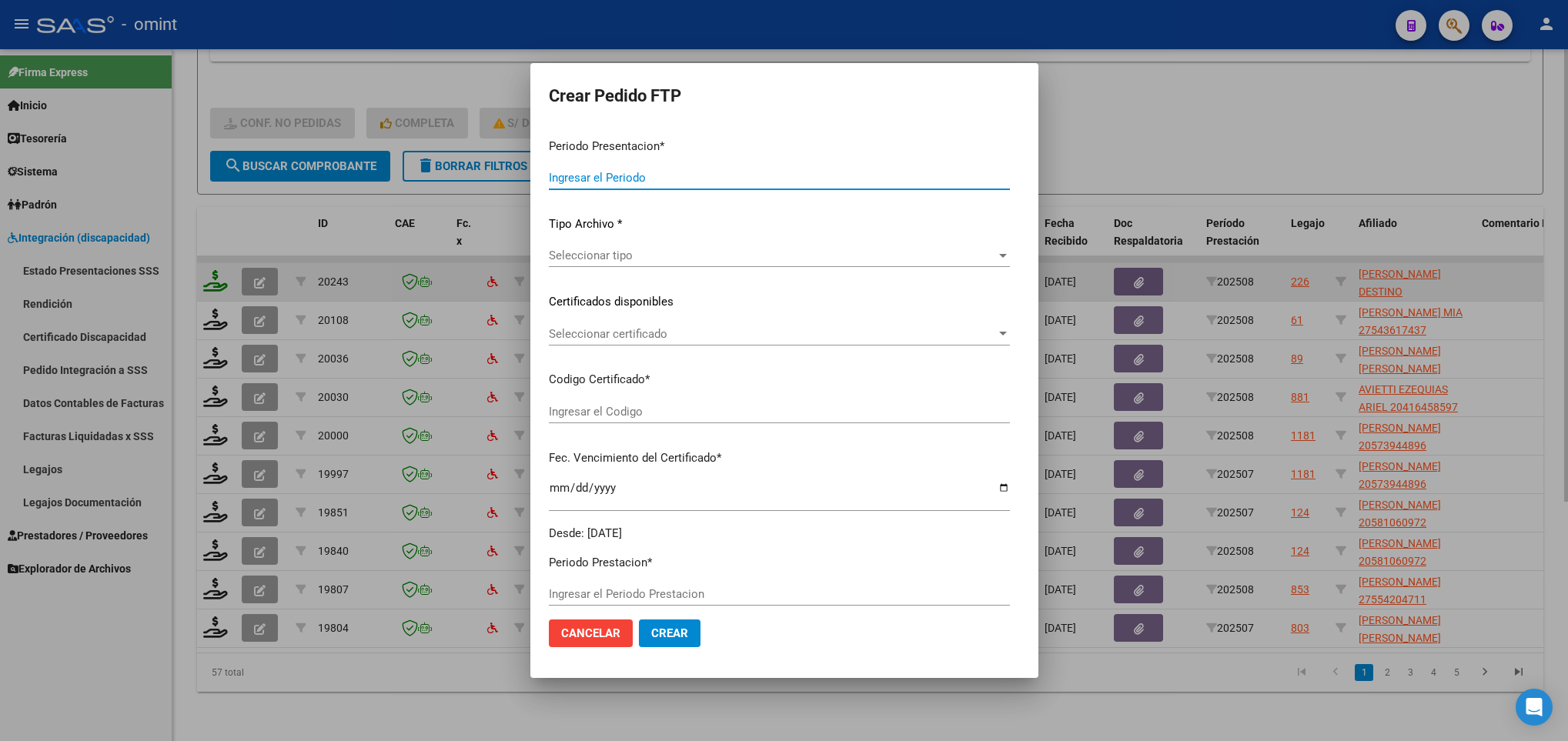
type input "202508"
type input "$ 98.964,88"
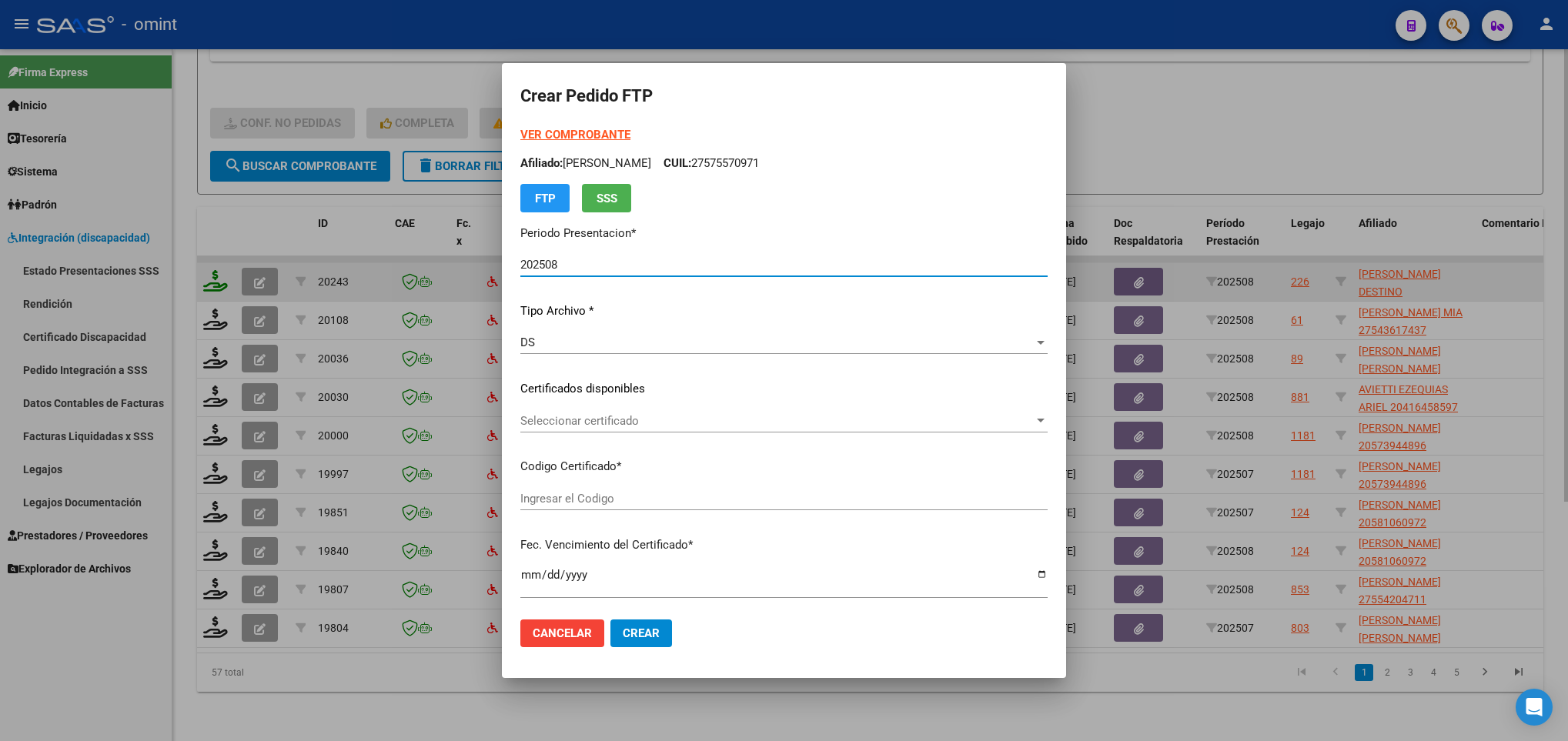
type input "6908971106"
type input "2027-02-23"
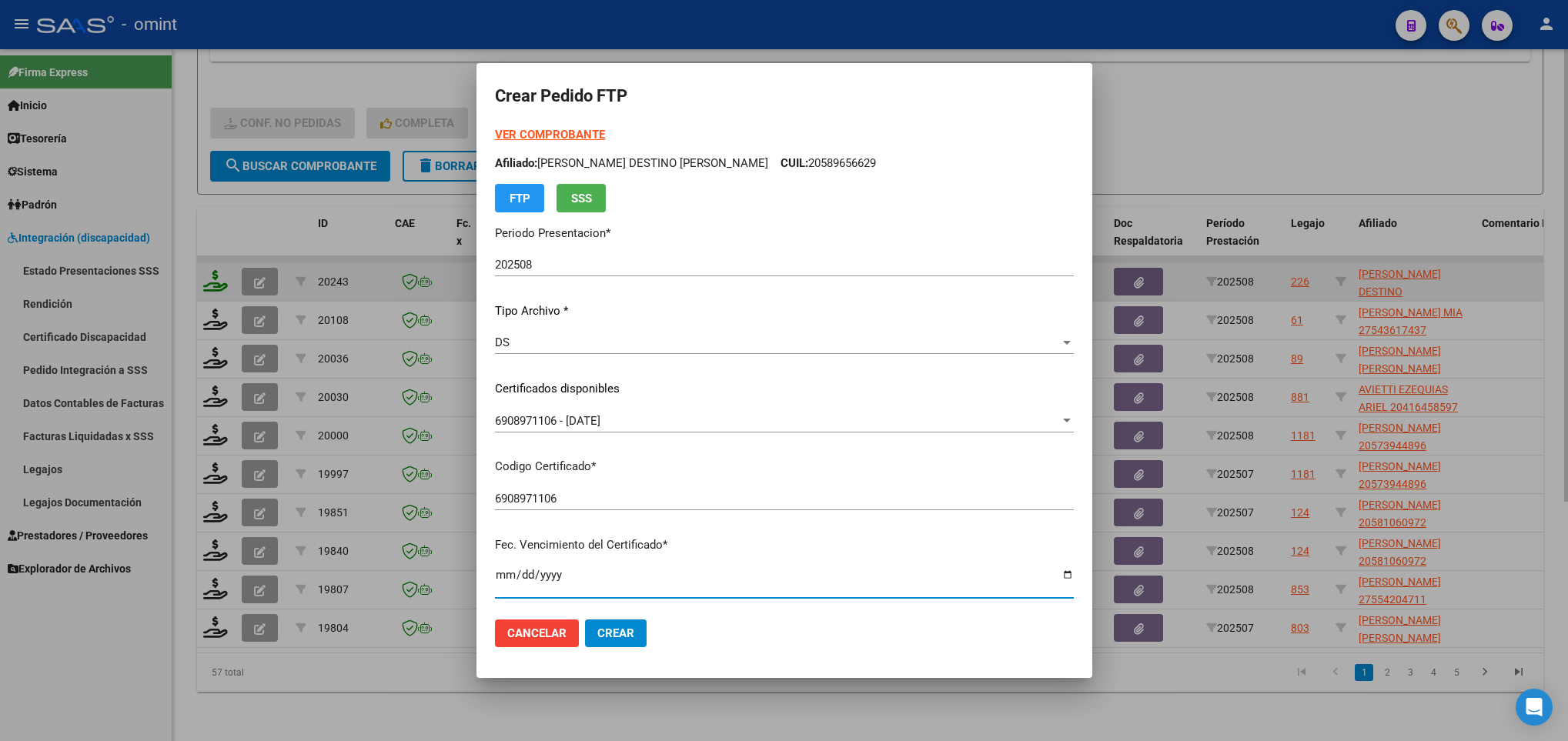
scroll to position [314, 0]
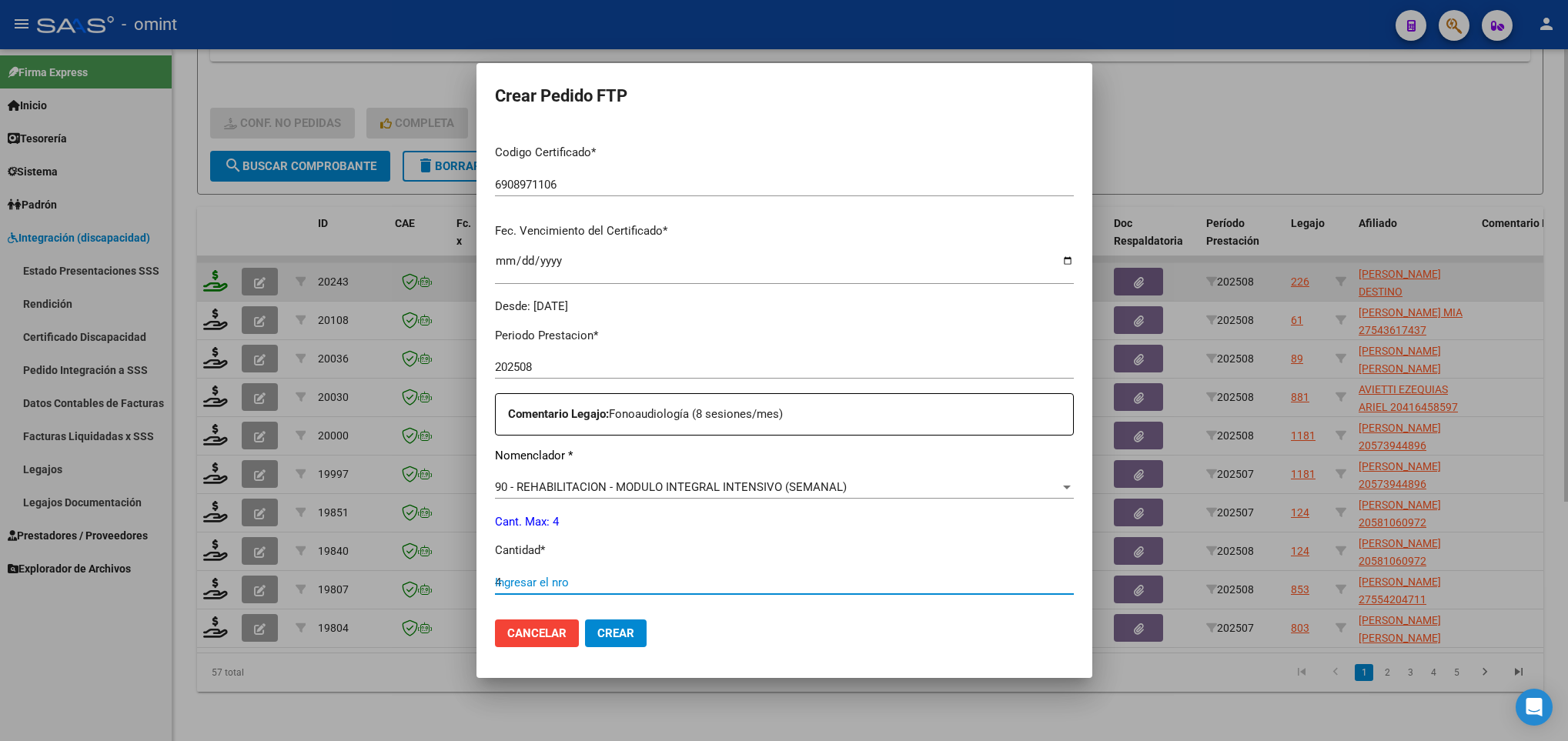
type input "4"
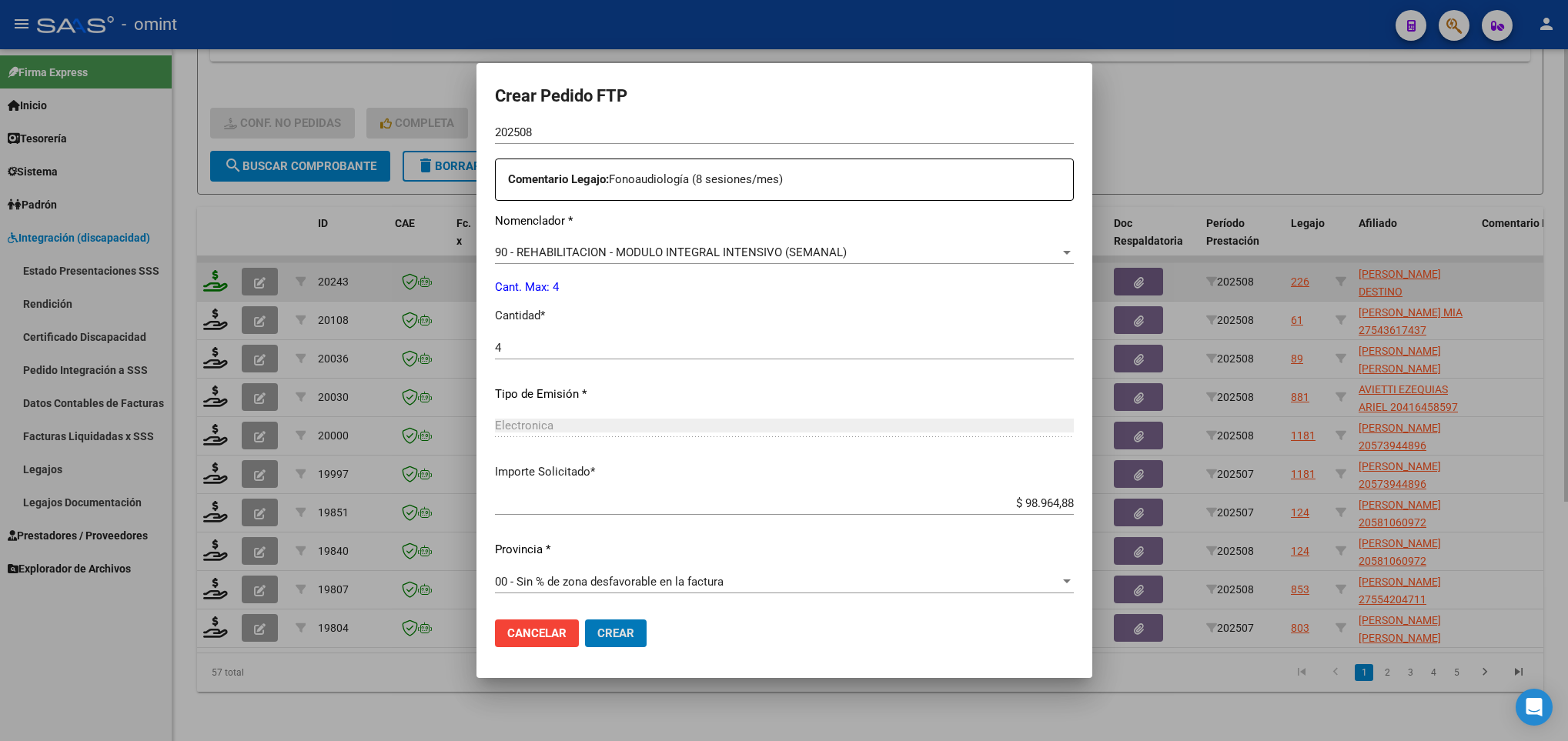
click at [585, 619] on button "Crear" at bounding box center [615, 633] width 61 height 28
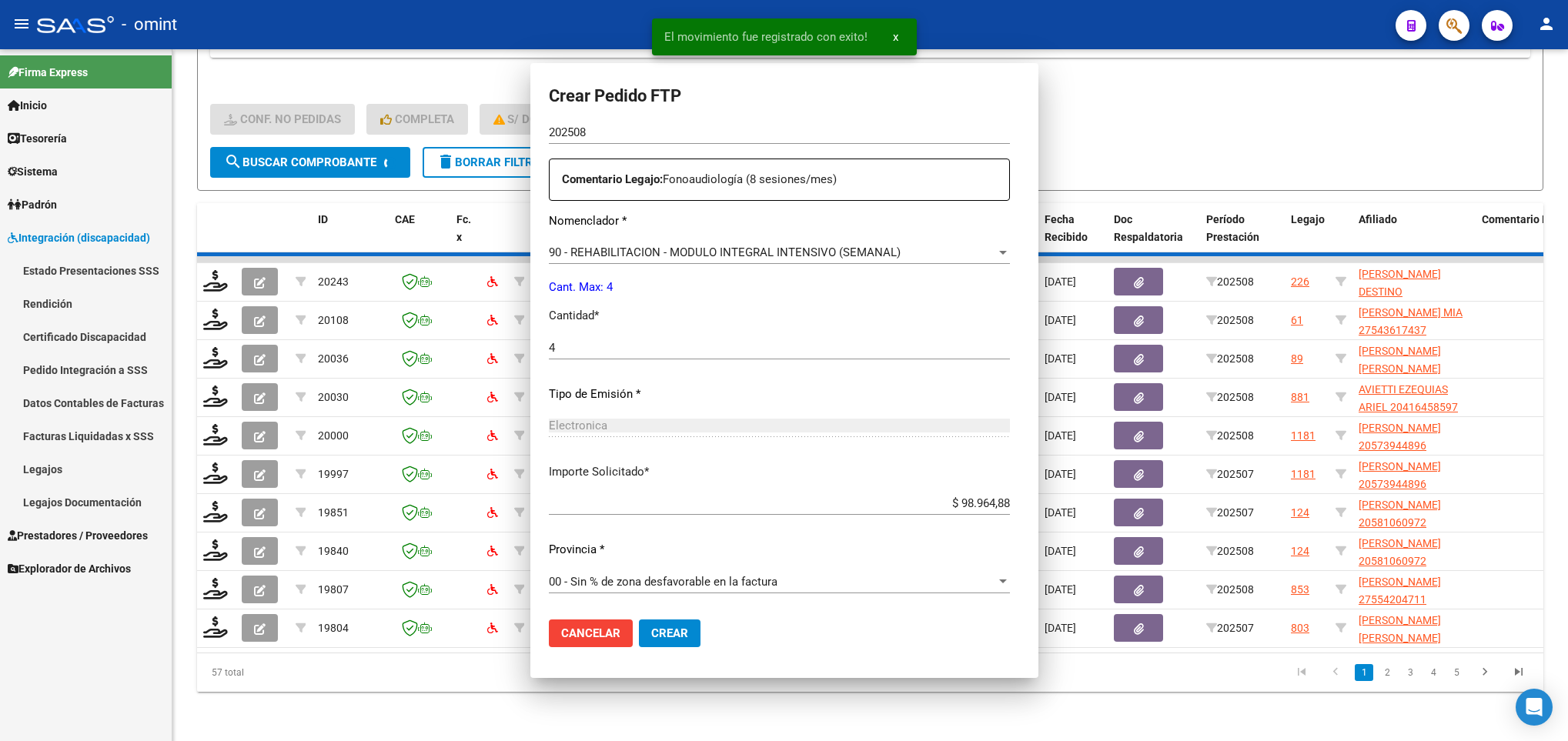
scroll to position [0, 0]
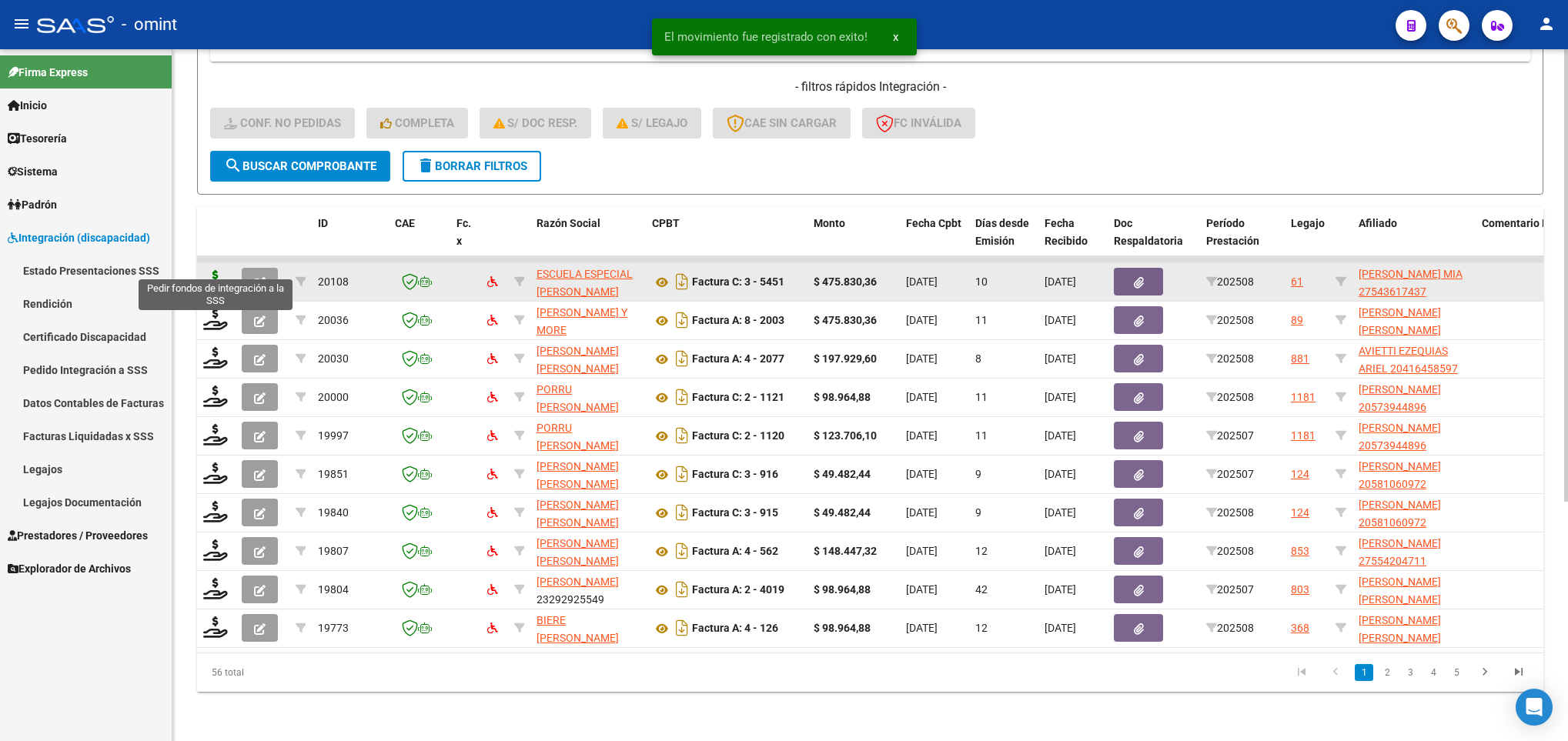
click at [208, 270] on icon at bounding box center [215, 281] width 25 height 22
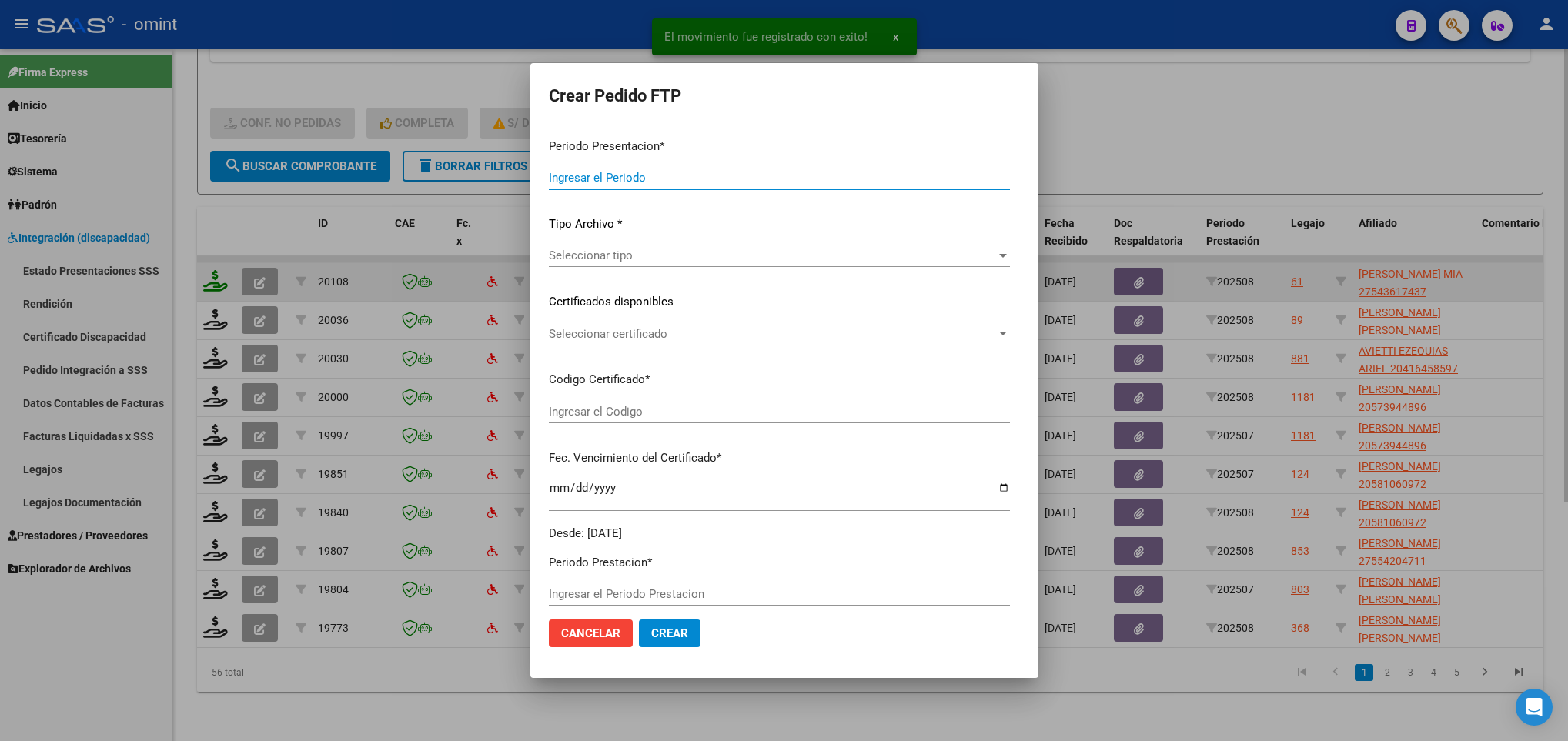
type input "202508"
type input "$ 475.830,36"
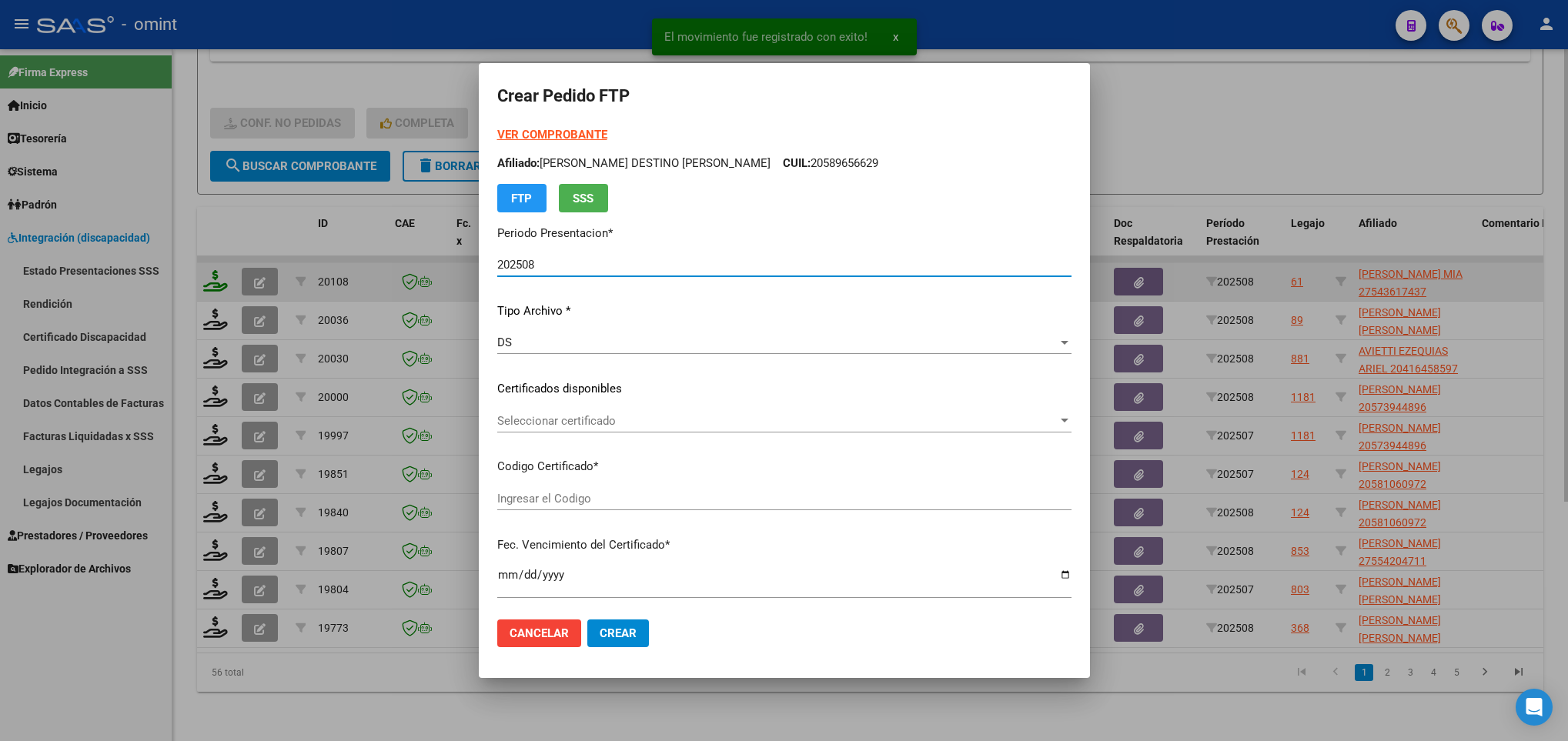
type input "5781033927"
type input "2029-09-30"
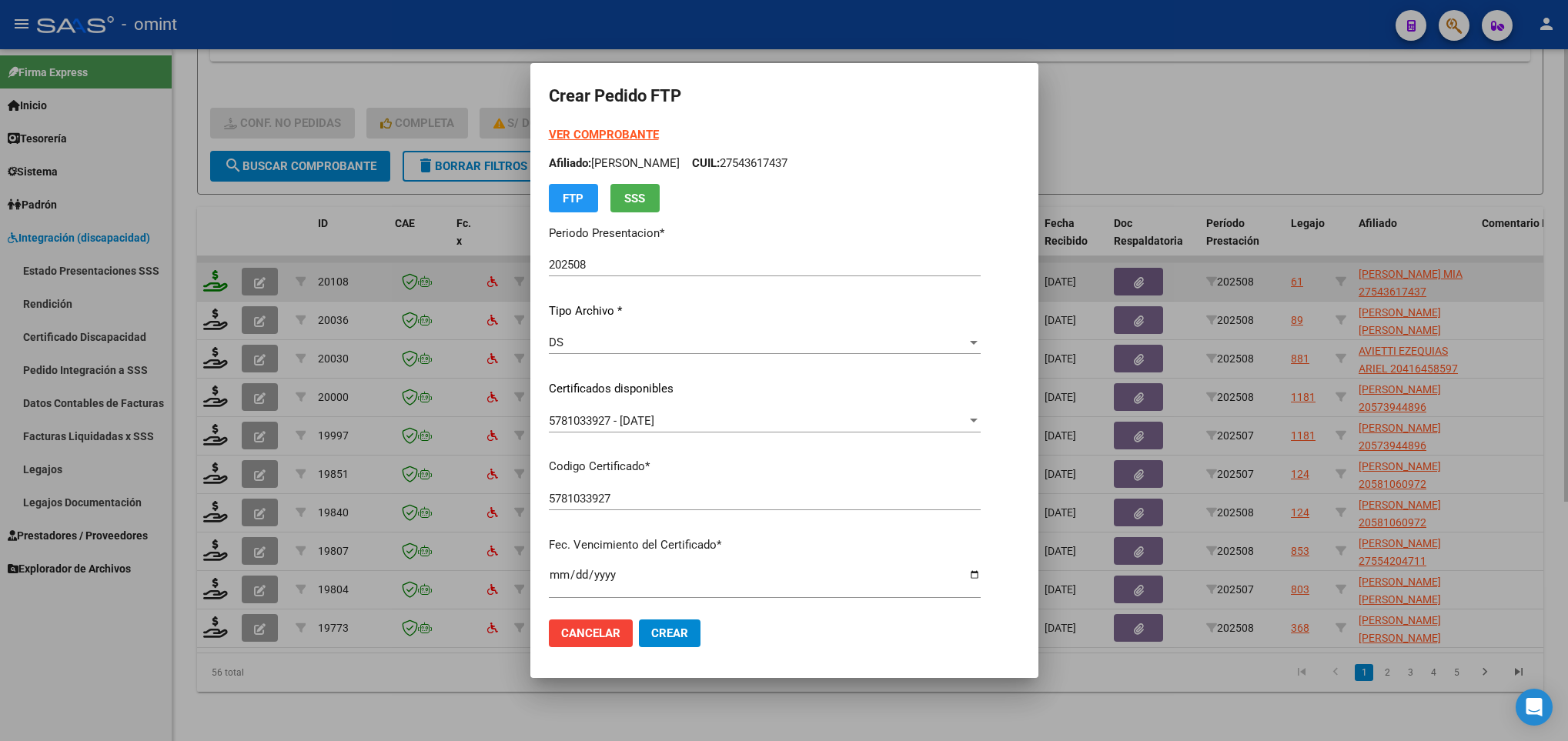
scroll to position [314, 0]
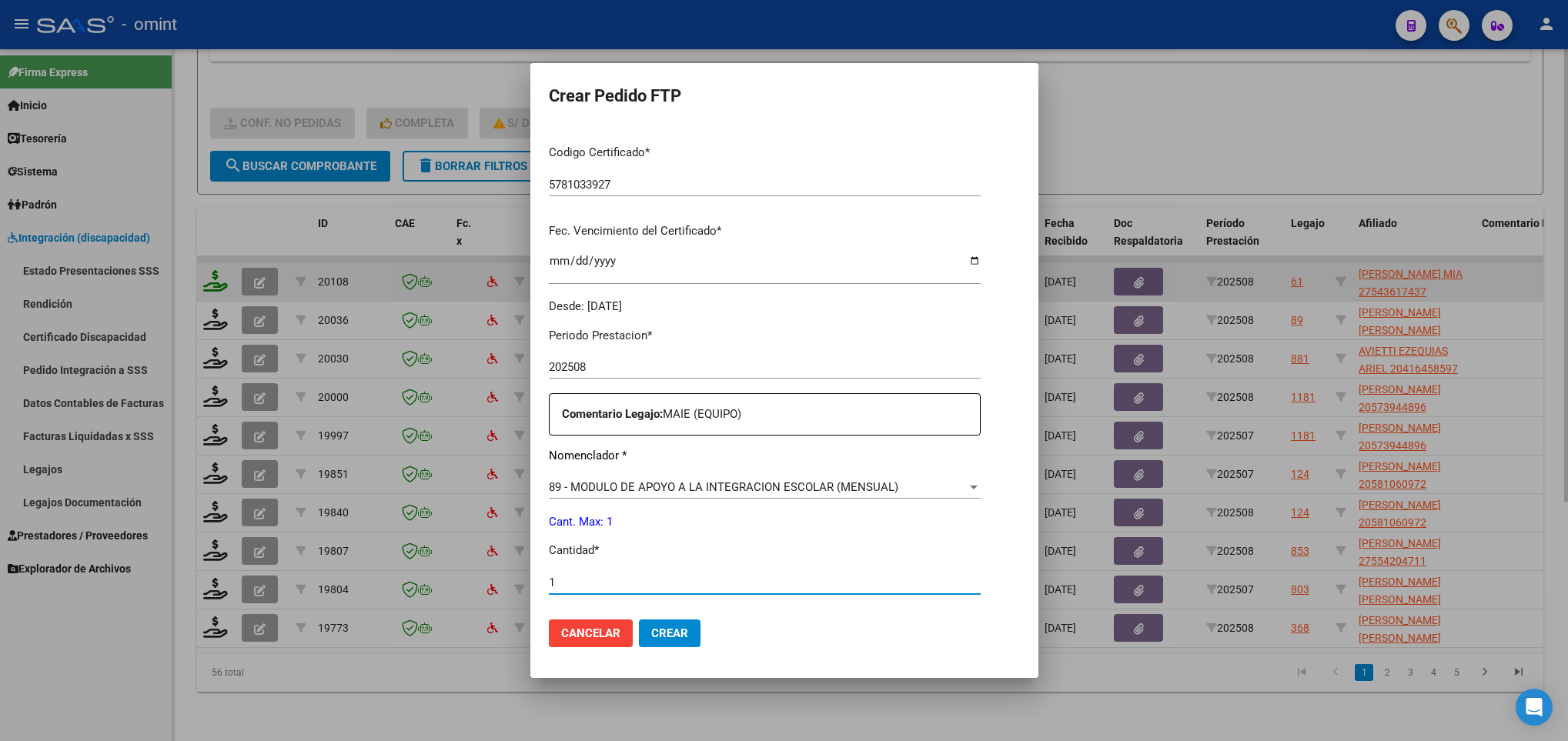
type input "1"
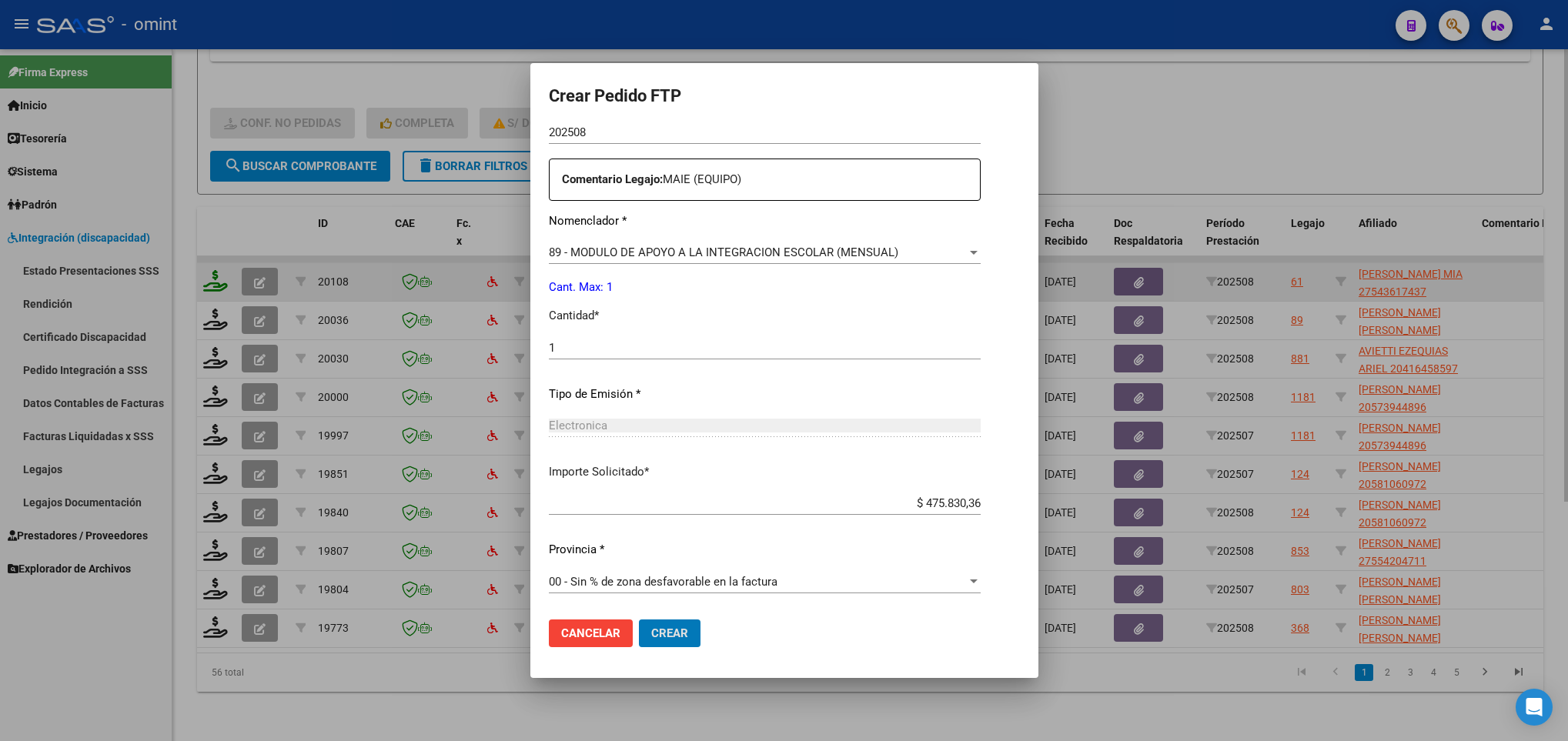
click at [639, 619] on button "Crear" at bounding box center [669, 633] width 61 height 28
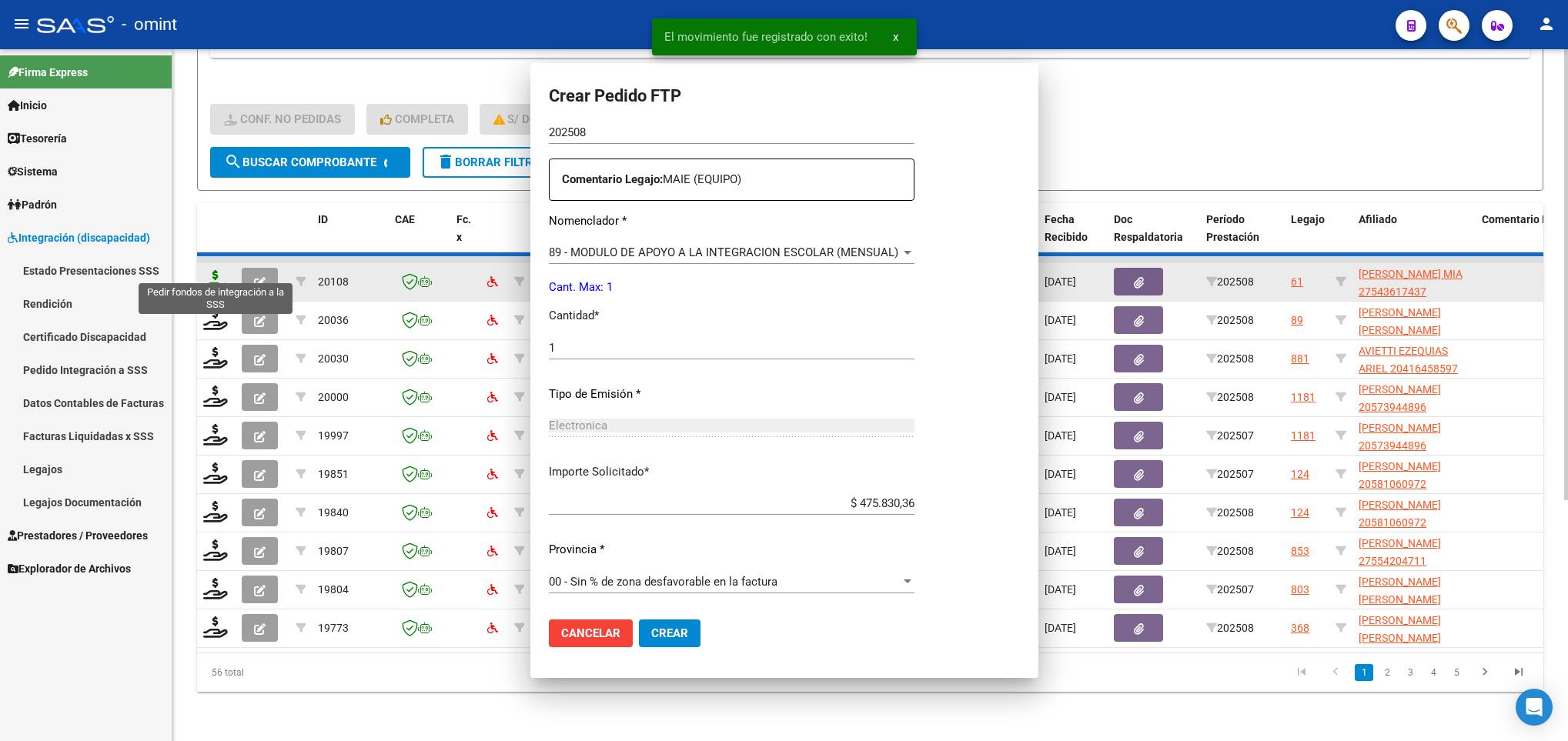
scroll to position [0, 0]
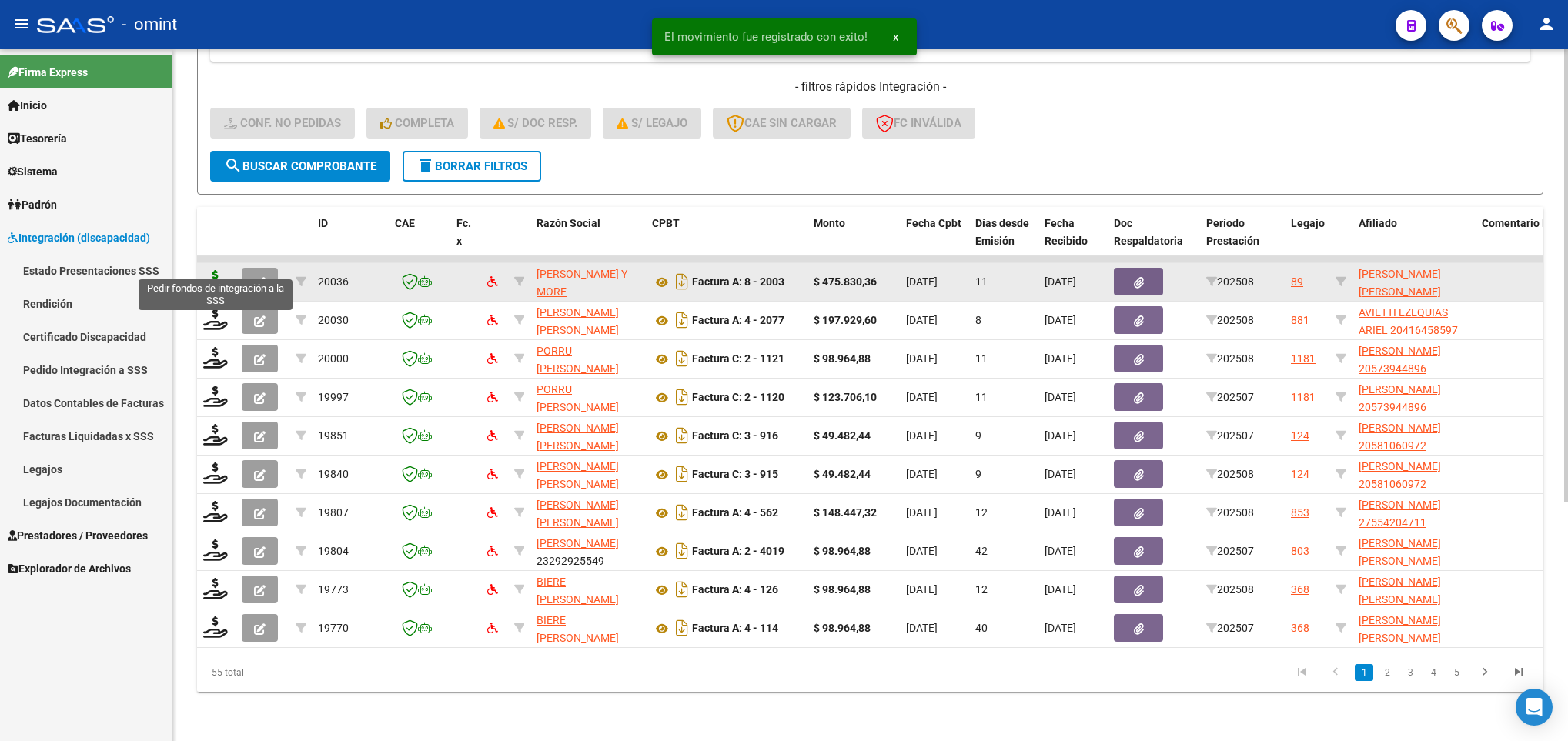
click at [219, 270] on icon at bounding box center [215, 281] width 25 height 22
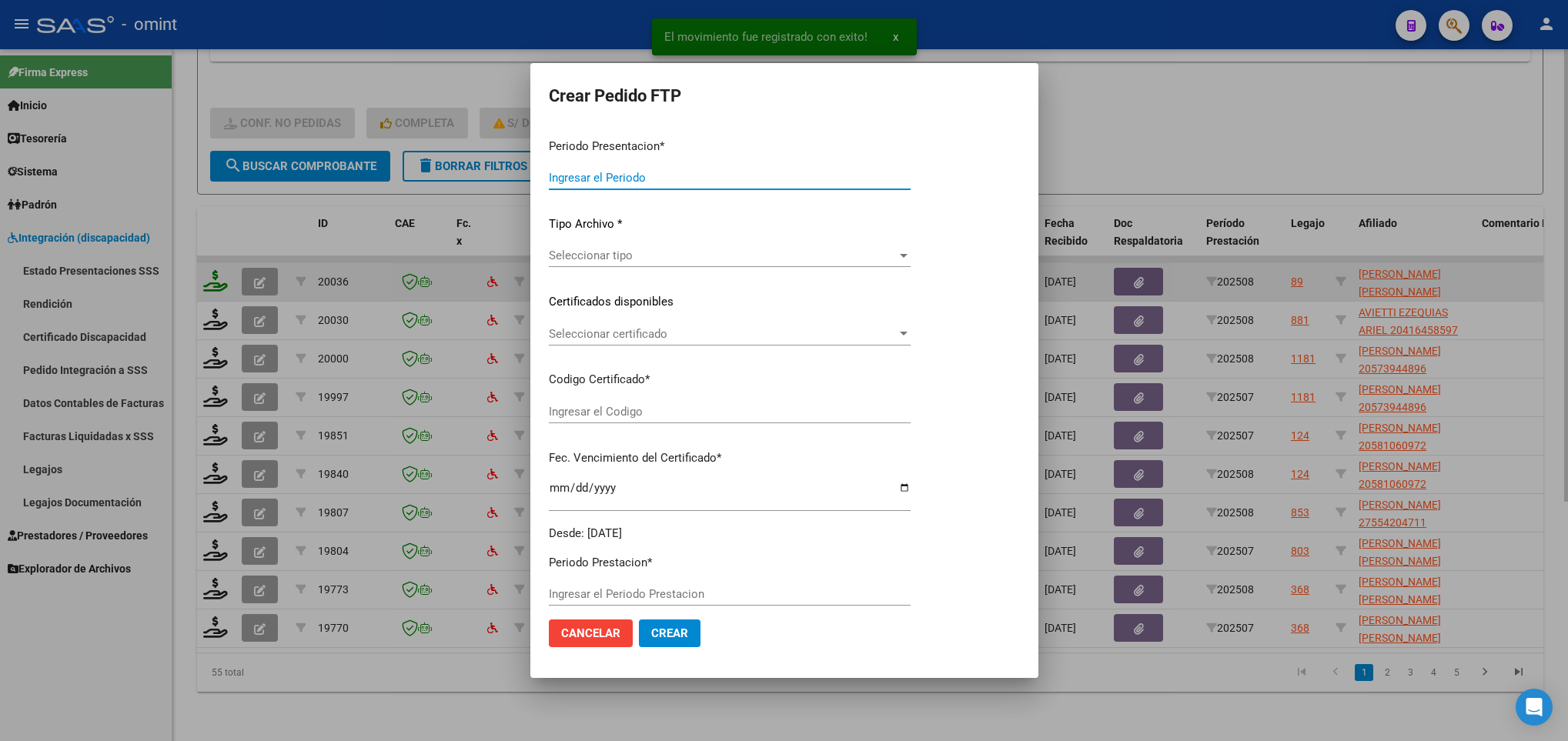
type input "202508"
type input "$ 475.830,36"
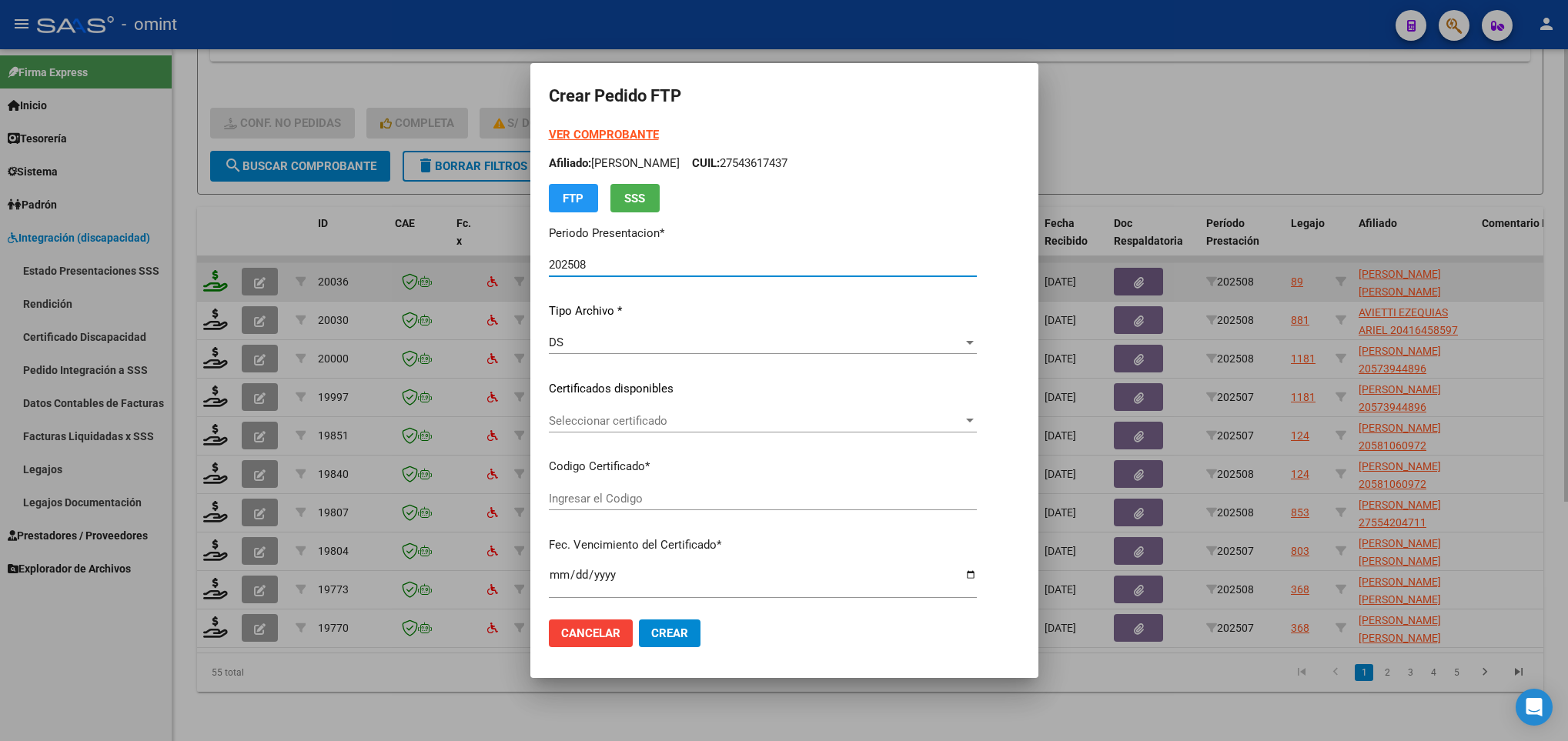
type input "1214428581"
type input "2032-01-25"
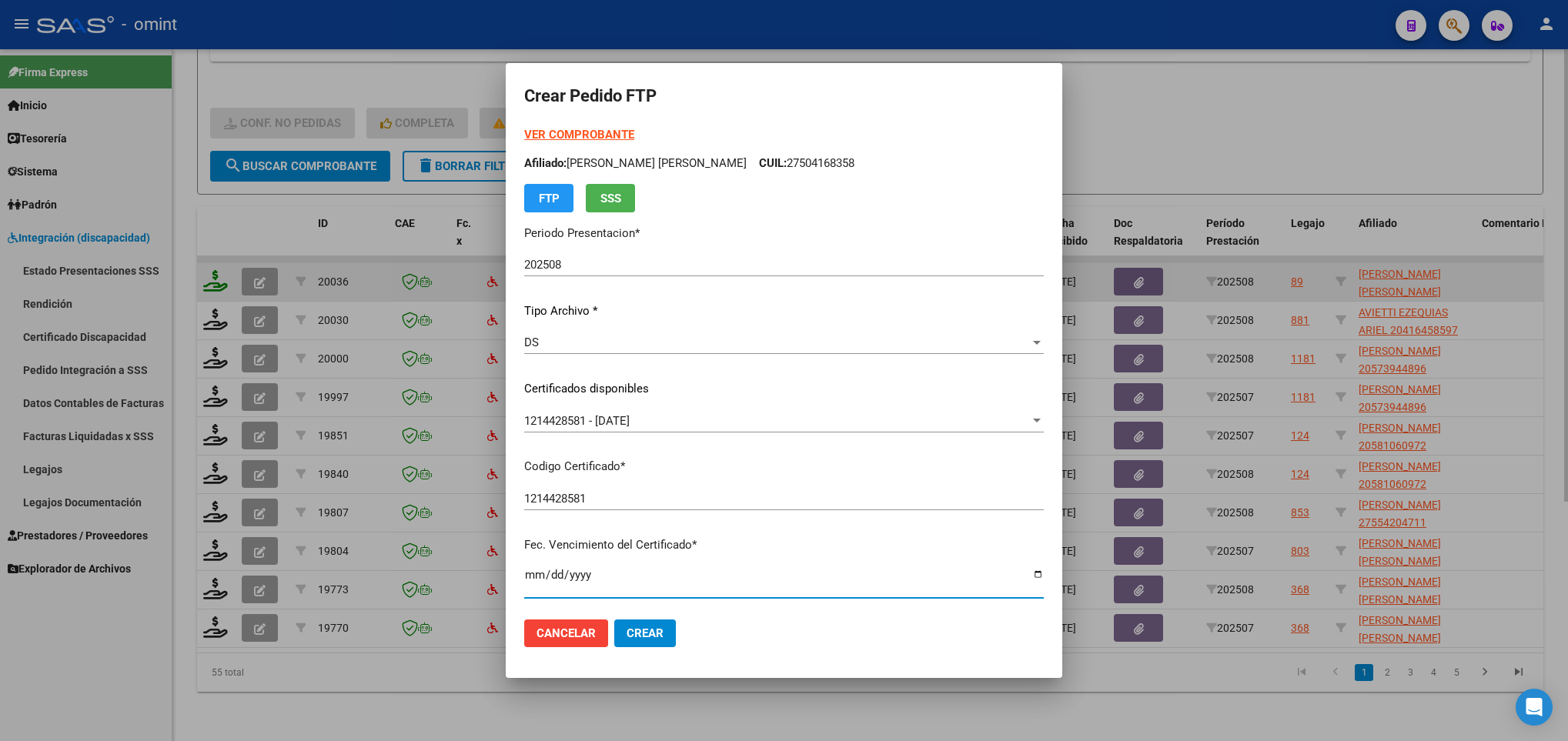
scroll to position [314, 0]
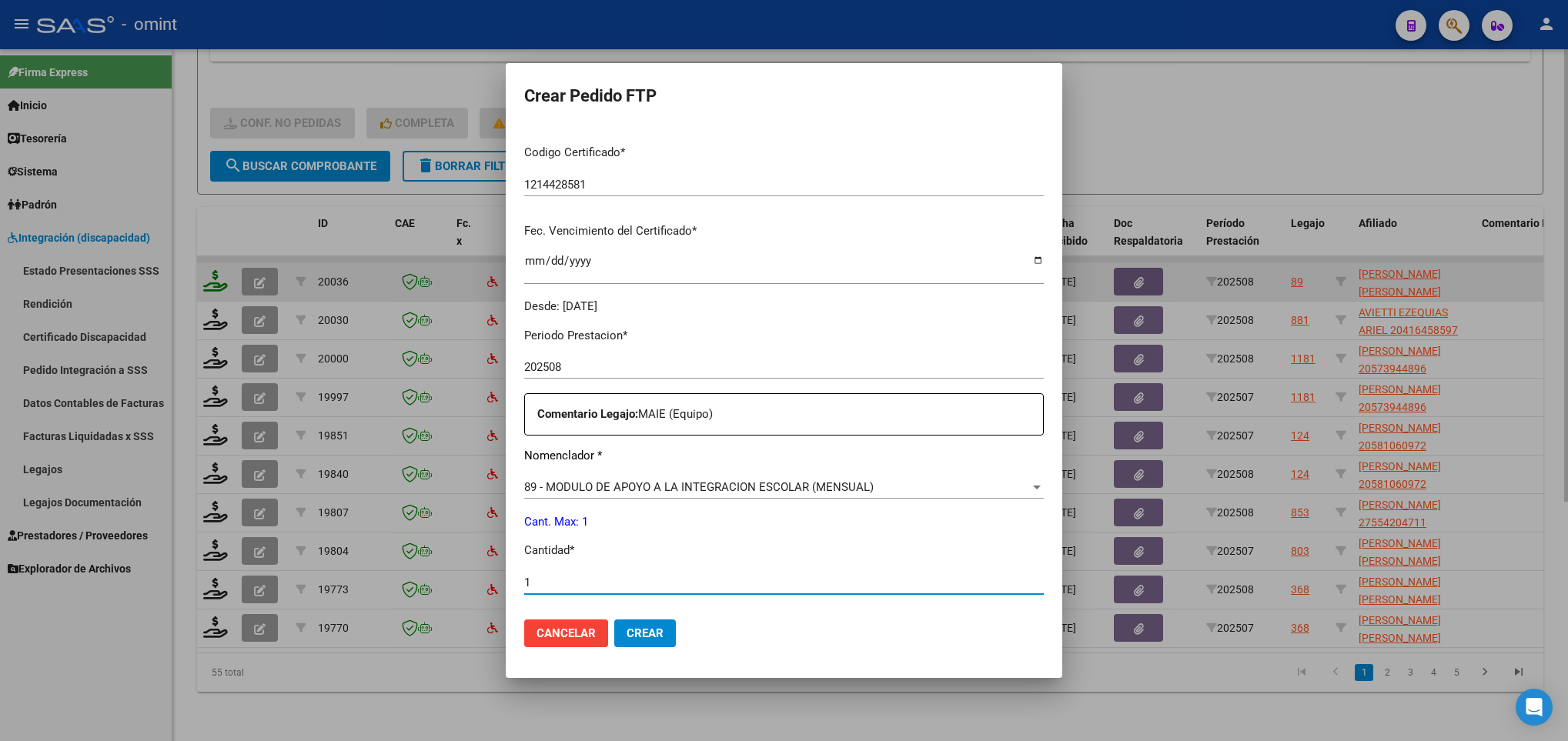
type input "1"
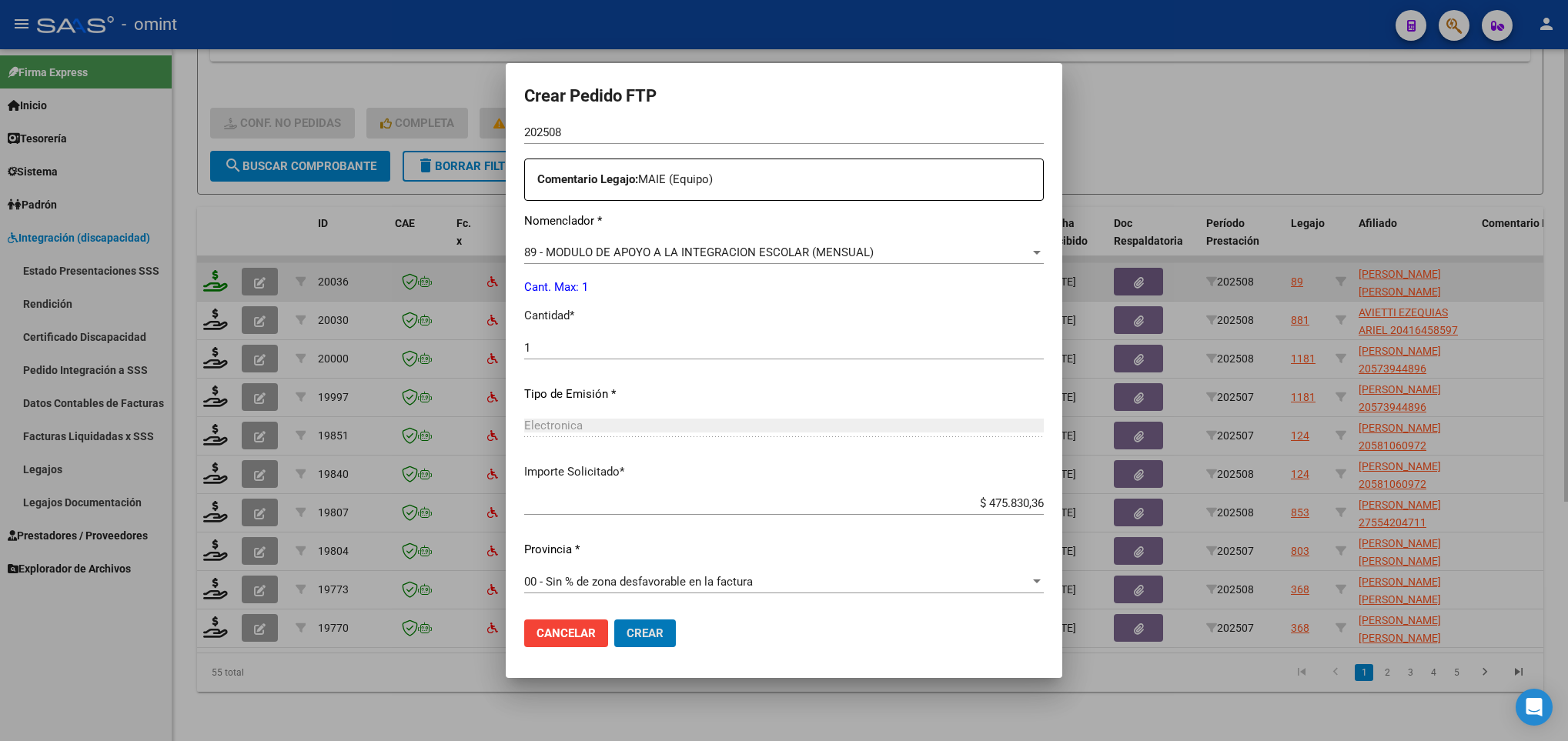
click at [614, 619] on button "Crear" at bounding box center [644, 633] width 61 height 28
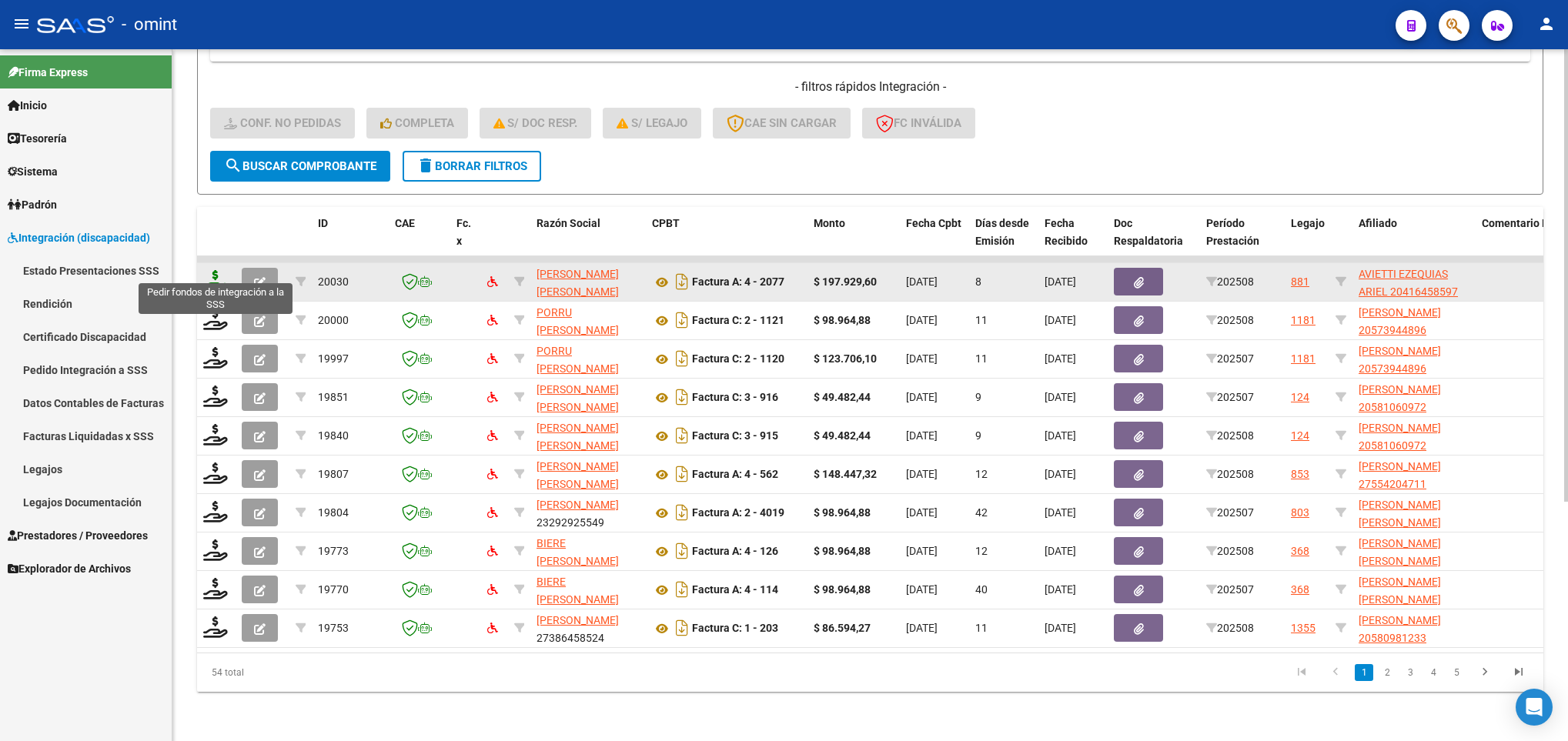
click at [219, 270] on icon at bounding box center [215, 281] width 25 height 22
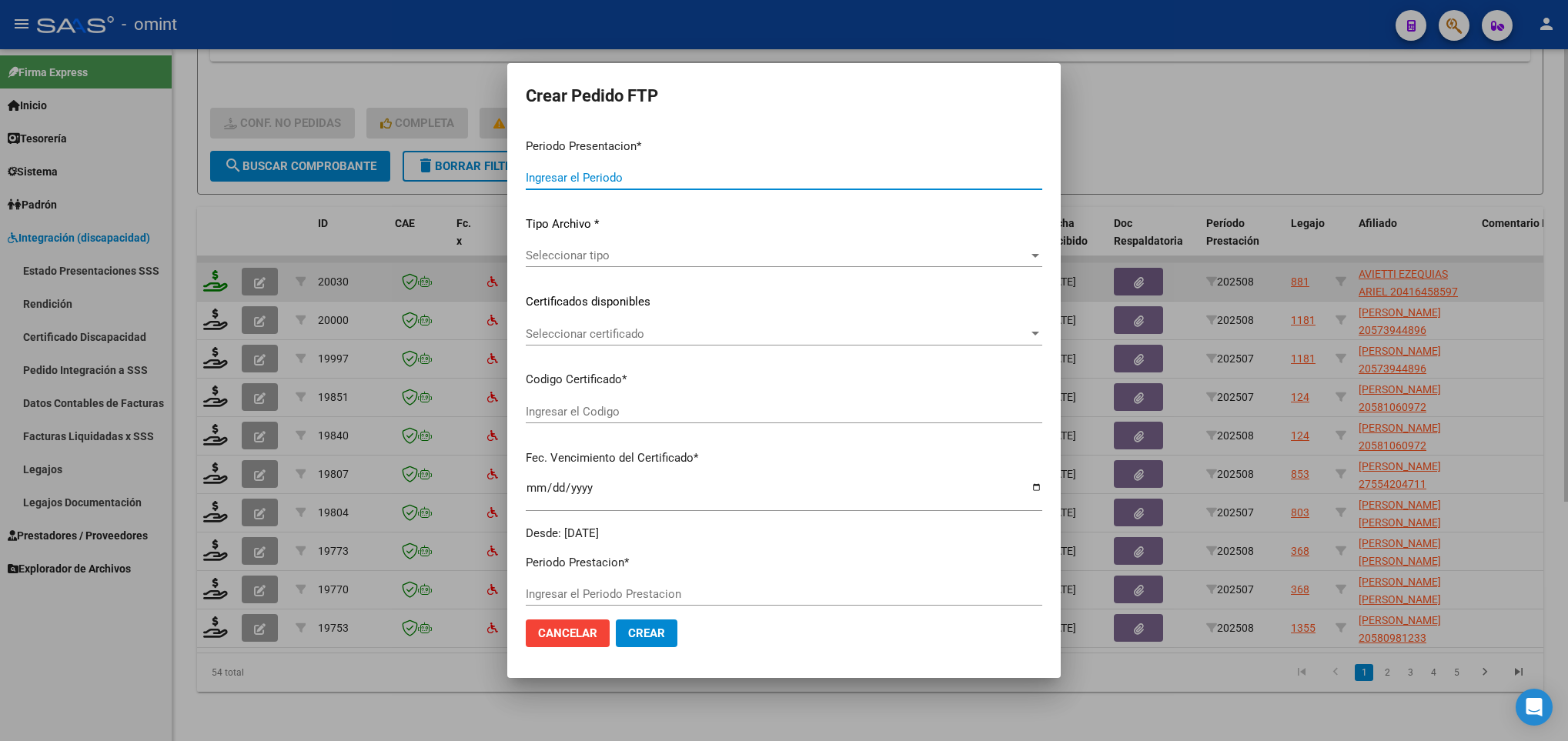
type input "202508"
type input "$ 197.929,60"
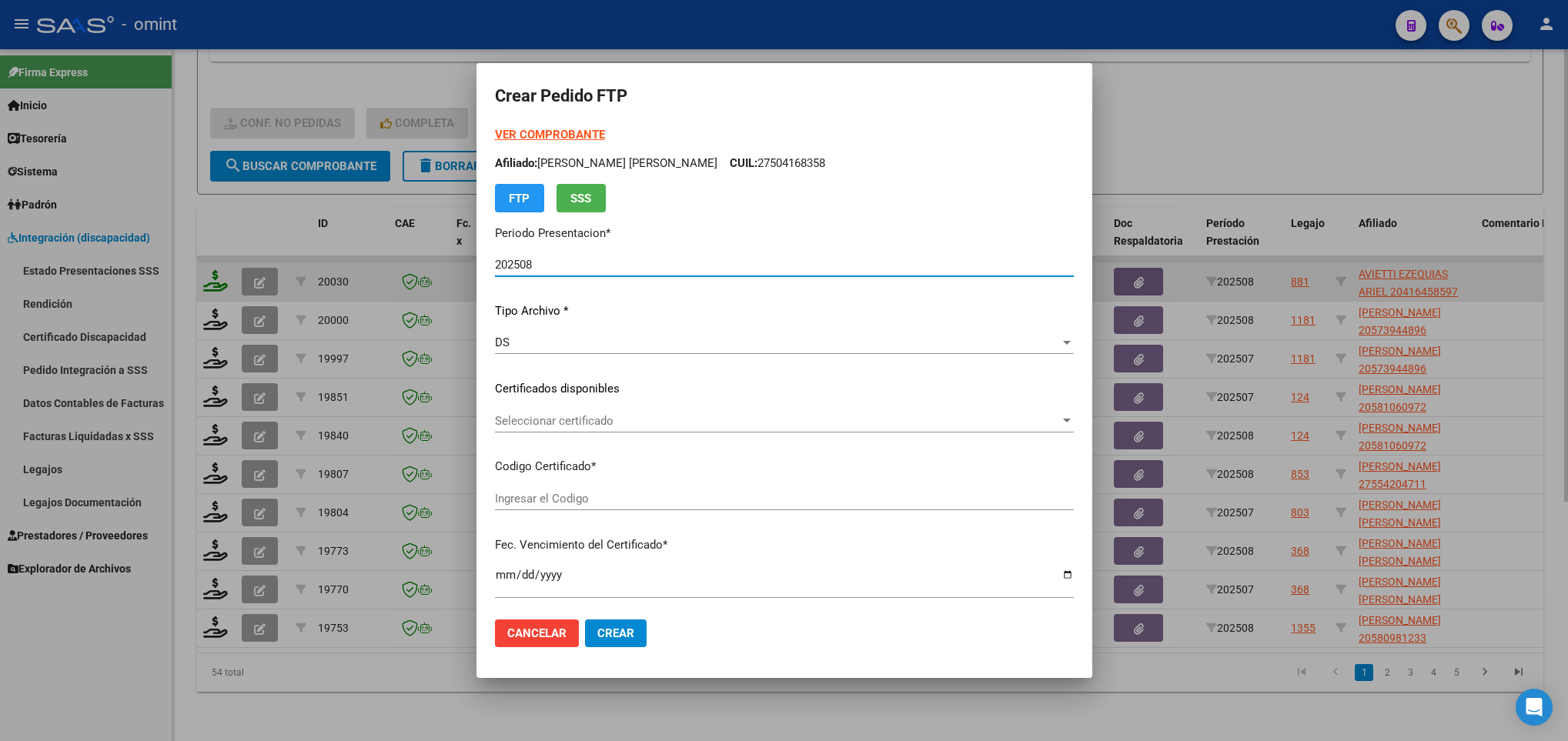
type input "7720598818"
type input "2024-11-25"
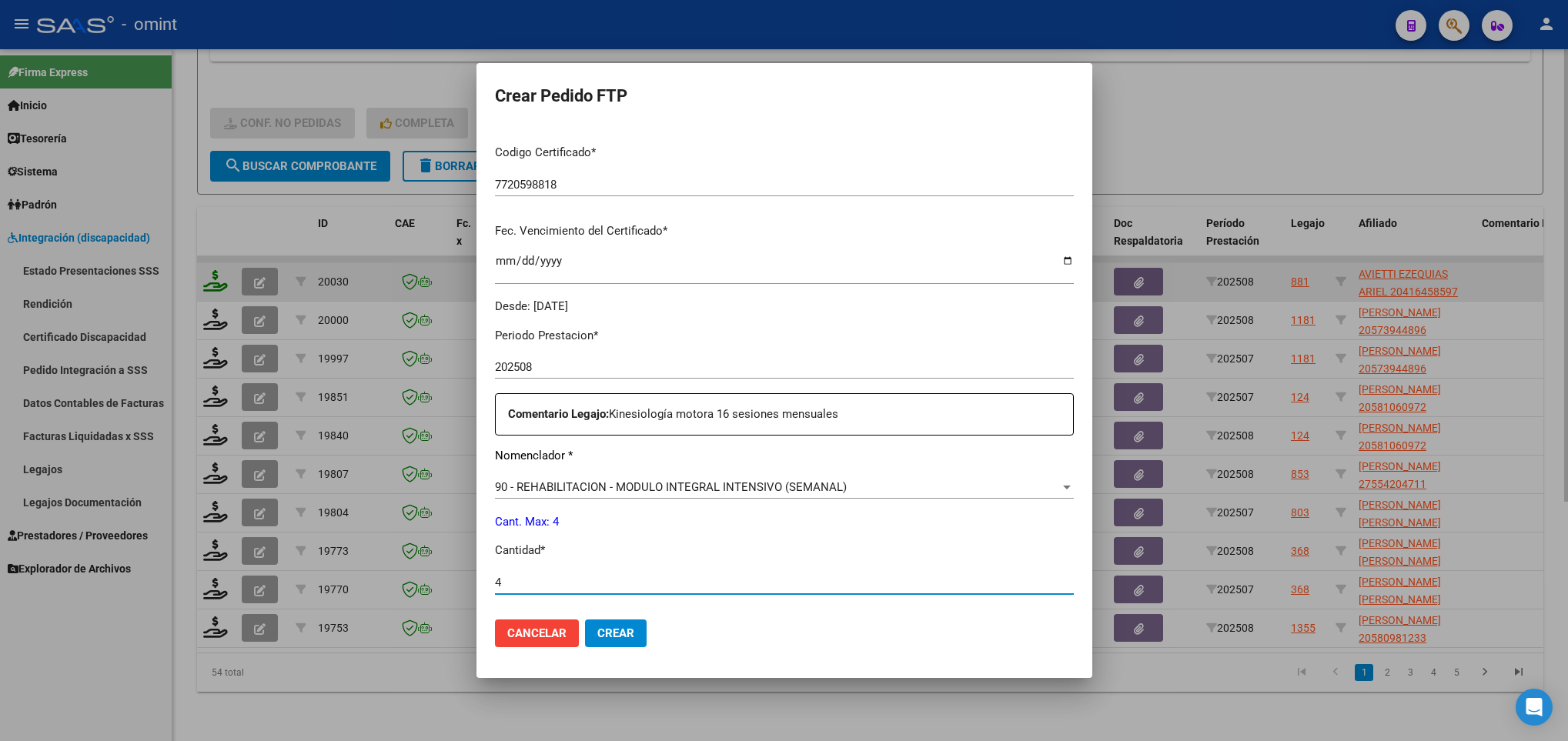
type input "4"
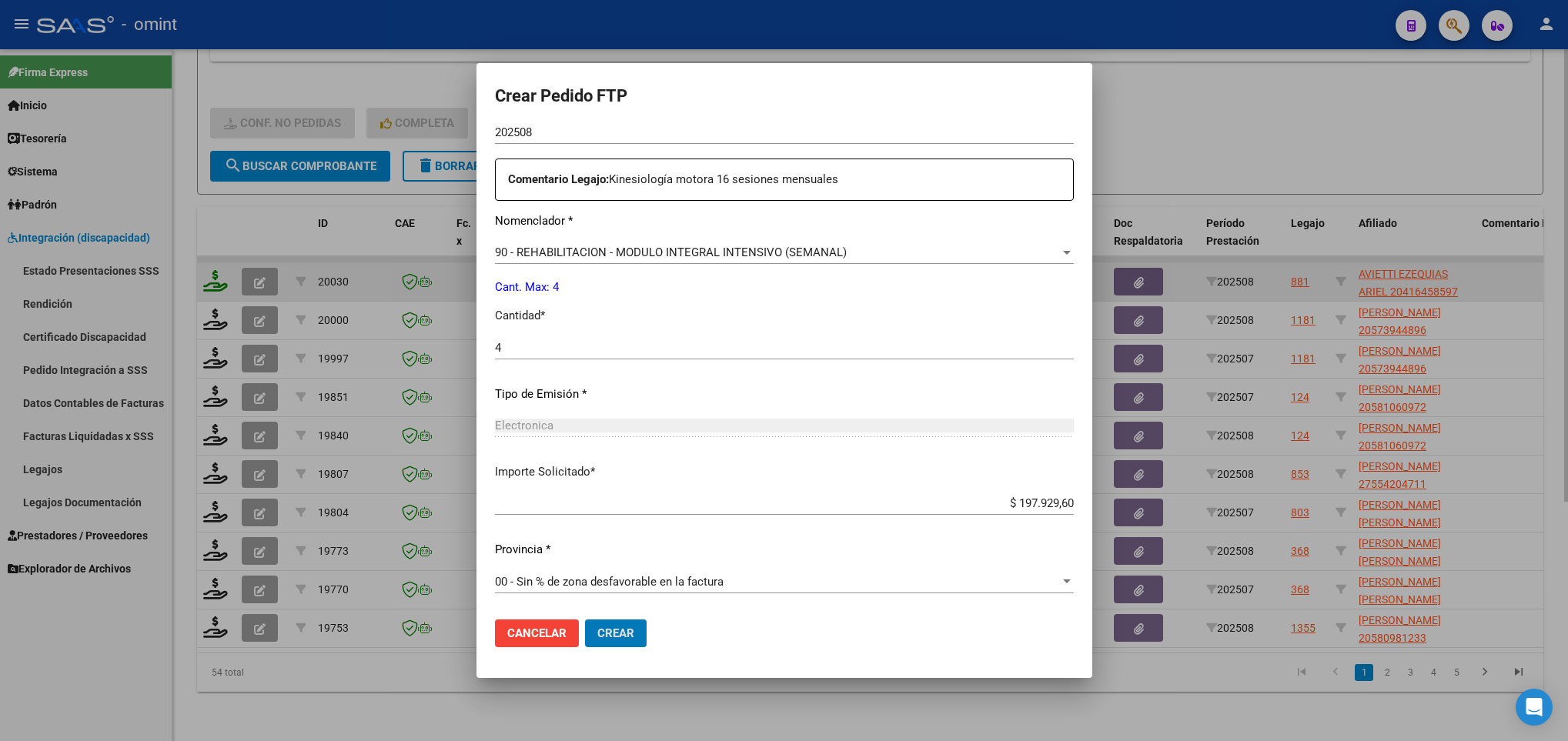
click at [585, 619] on button "Crear" at bounding box center [615, 633] width 61 height 28
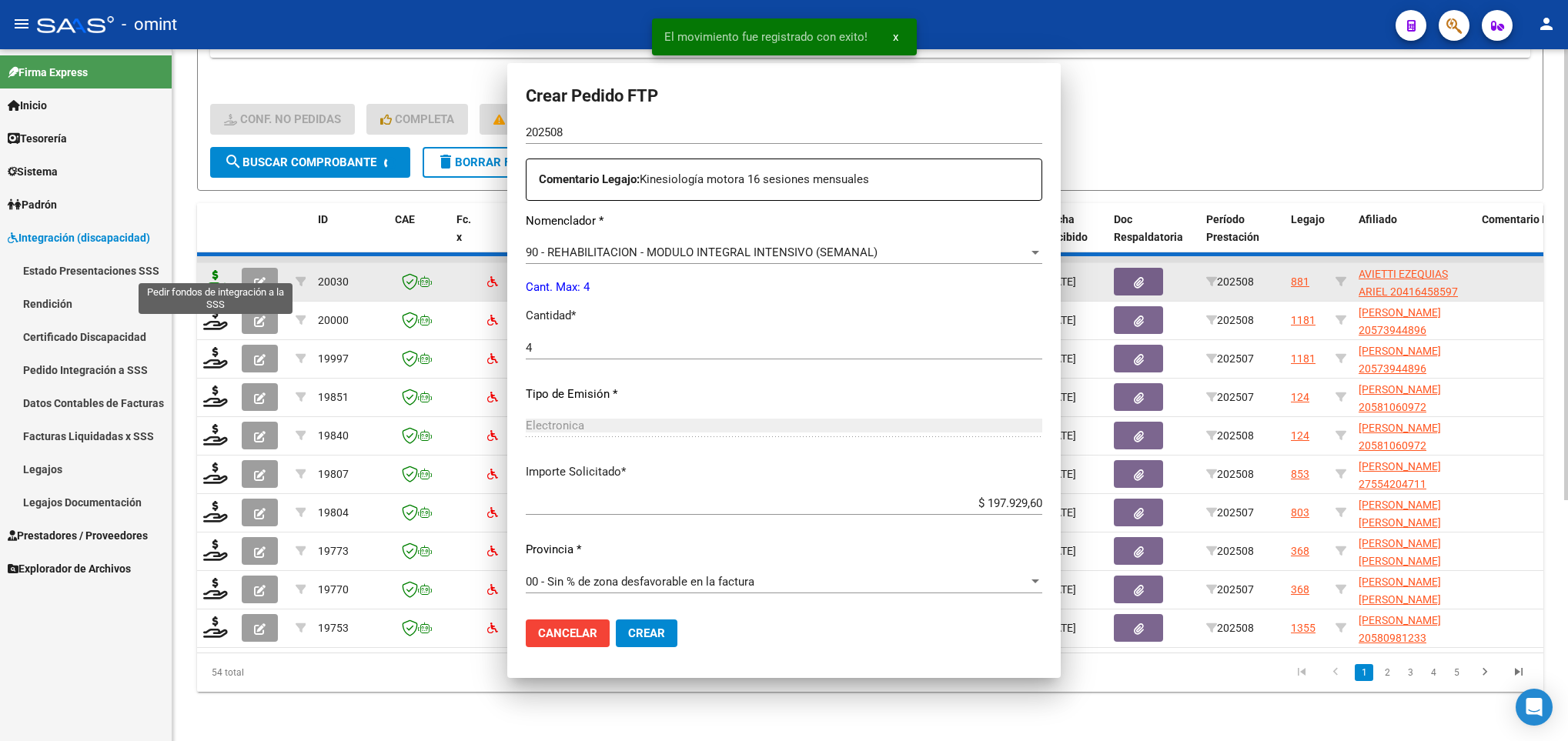
scroll to position [0, 0]
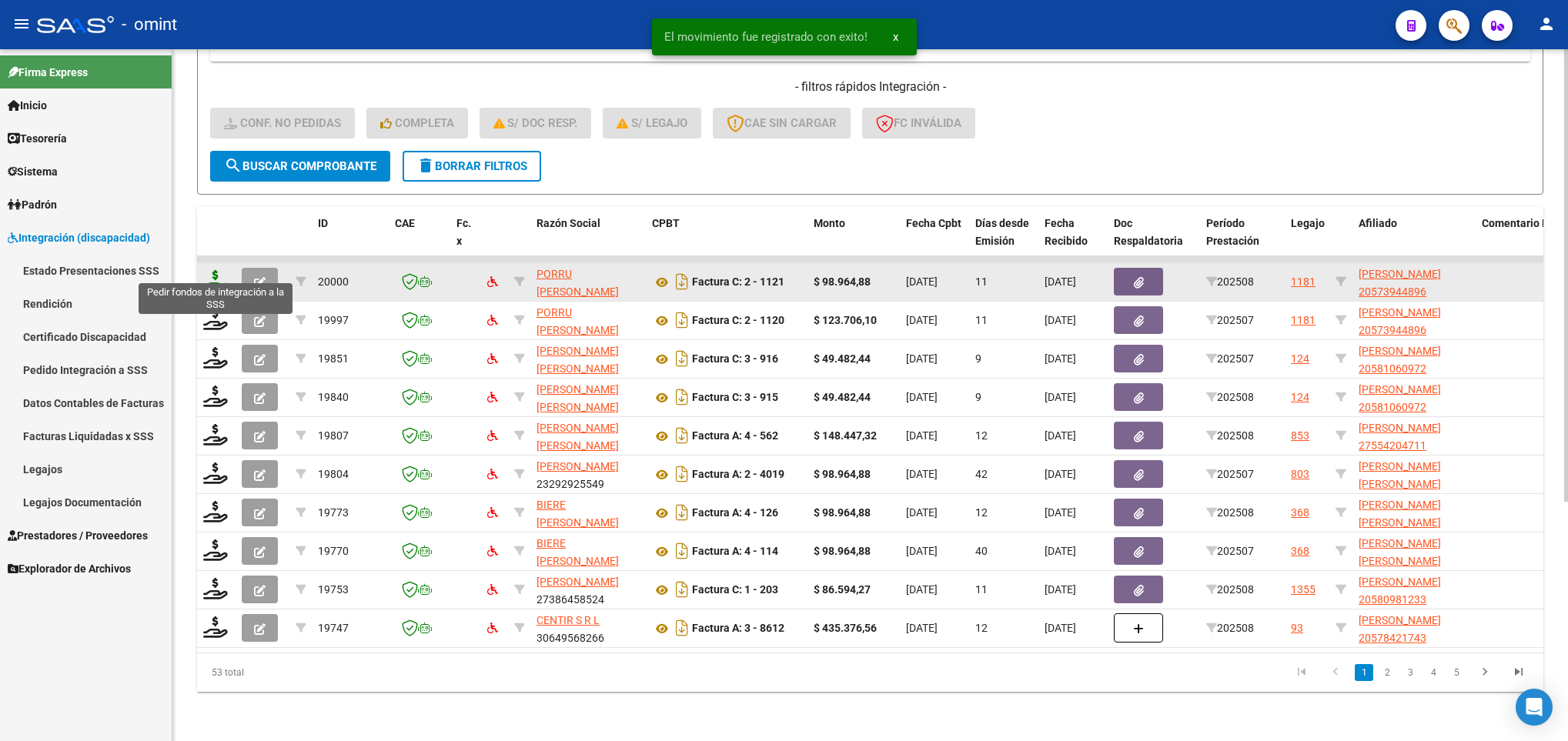
click at [219, 270] on icon at bounding box center [215, 281] width 25 height 22
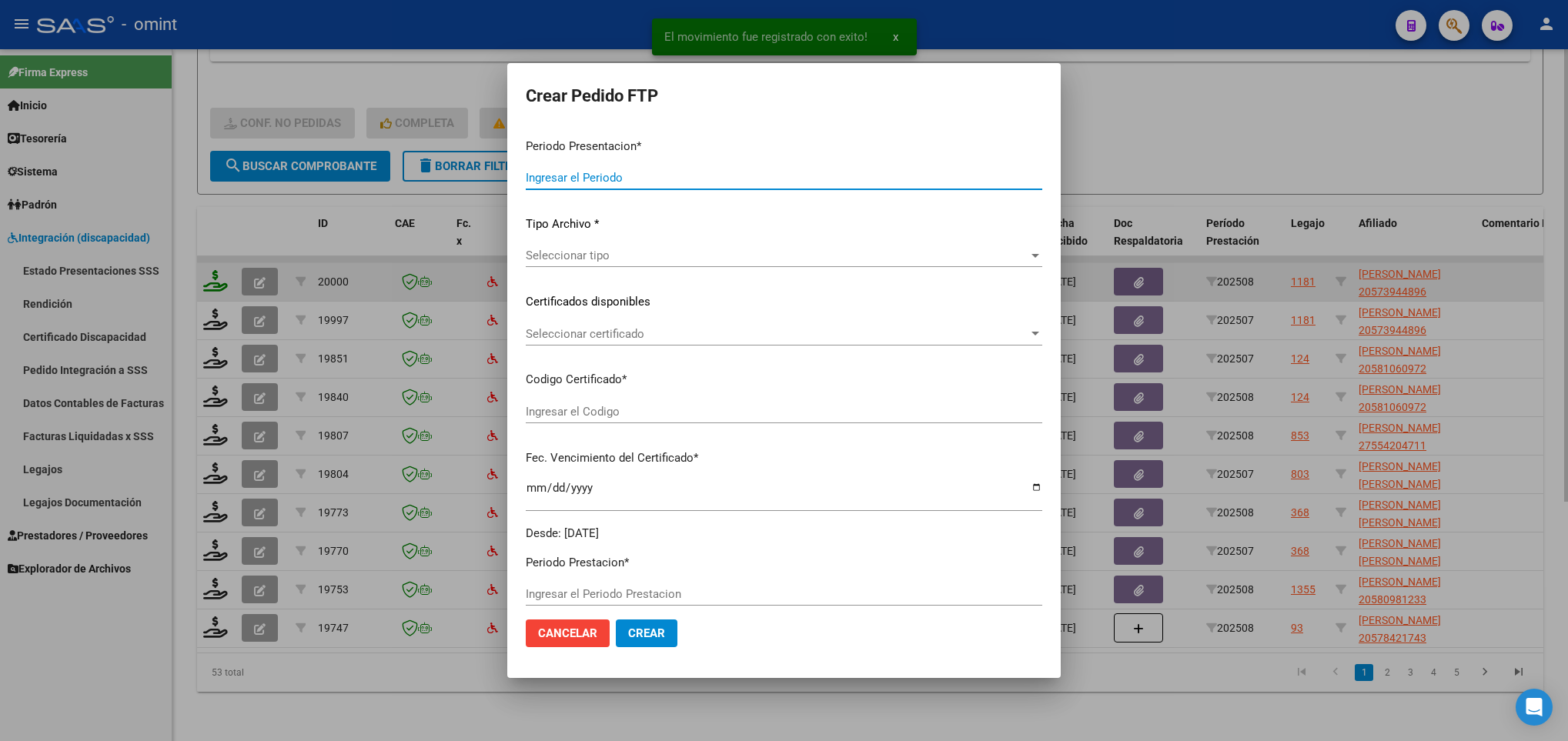
type input "202508"
type input "$ 98.964,88"
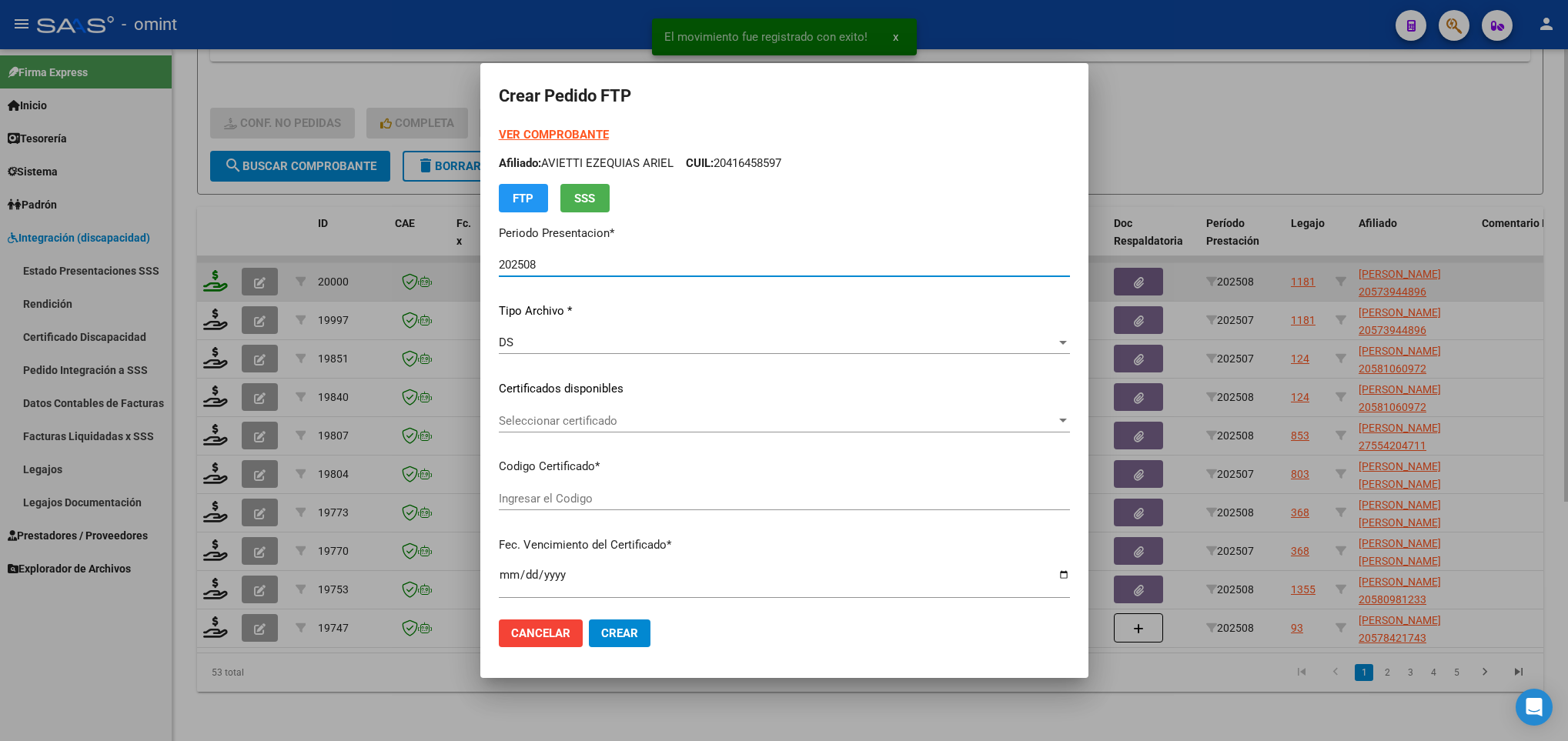
type input "7249144446"
type input "2025-06-15"
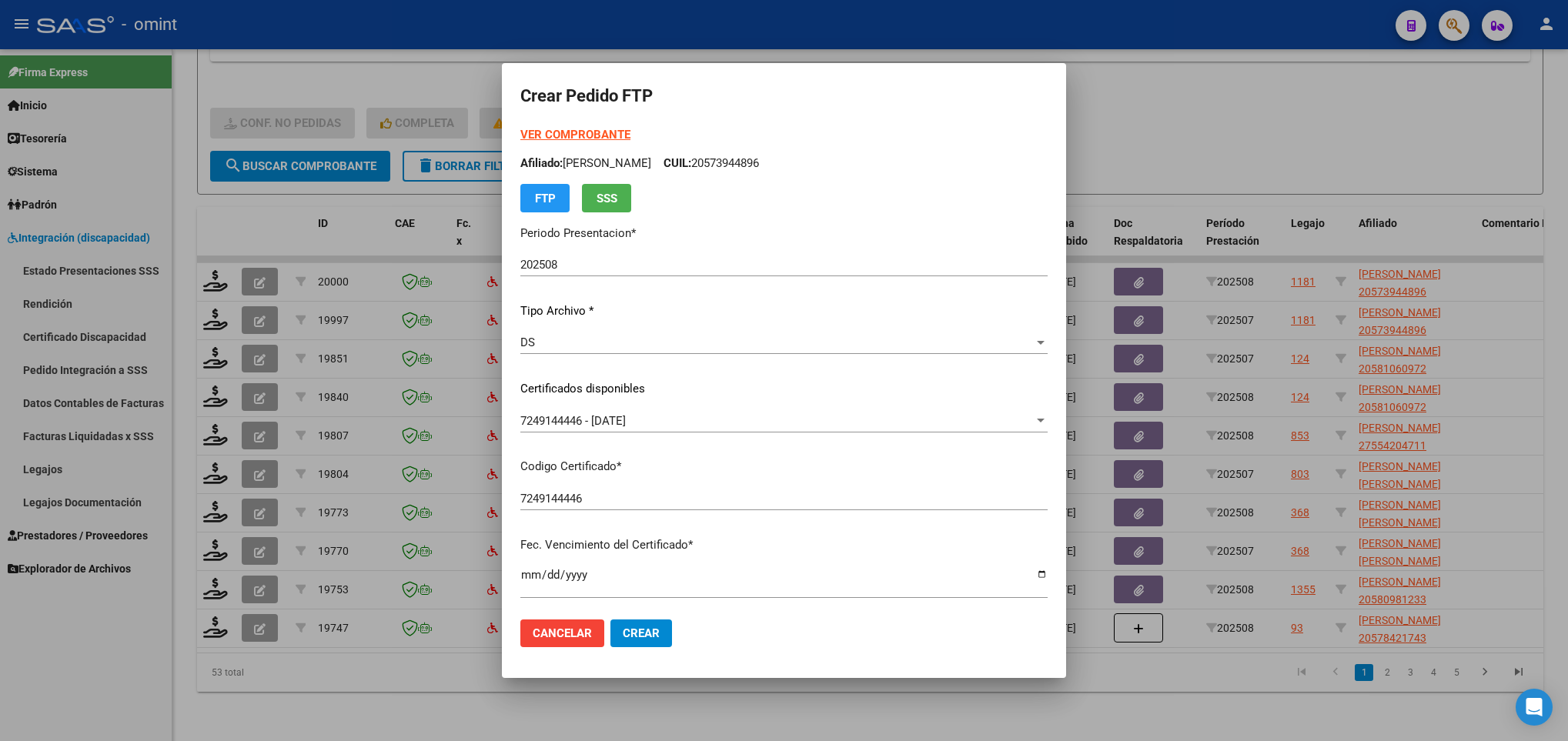
scroll to position [420, 0]
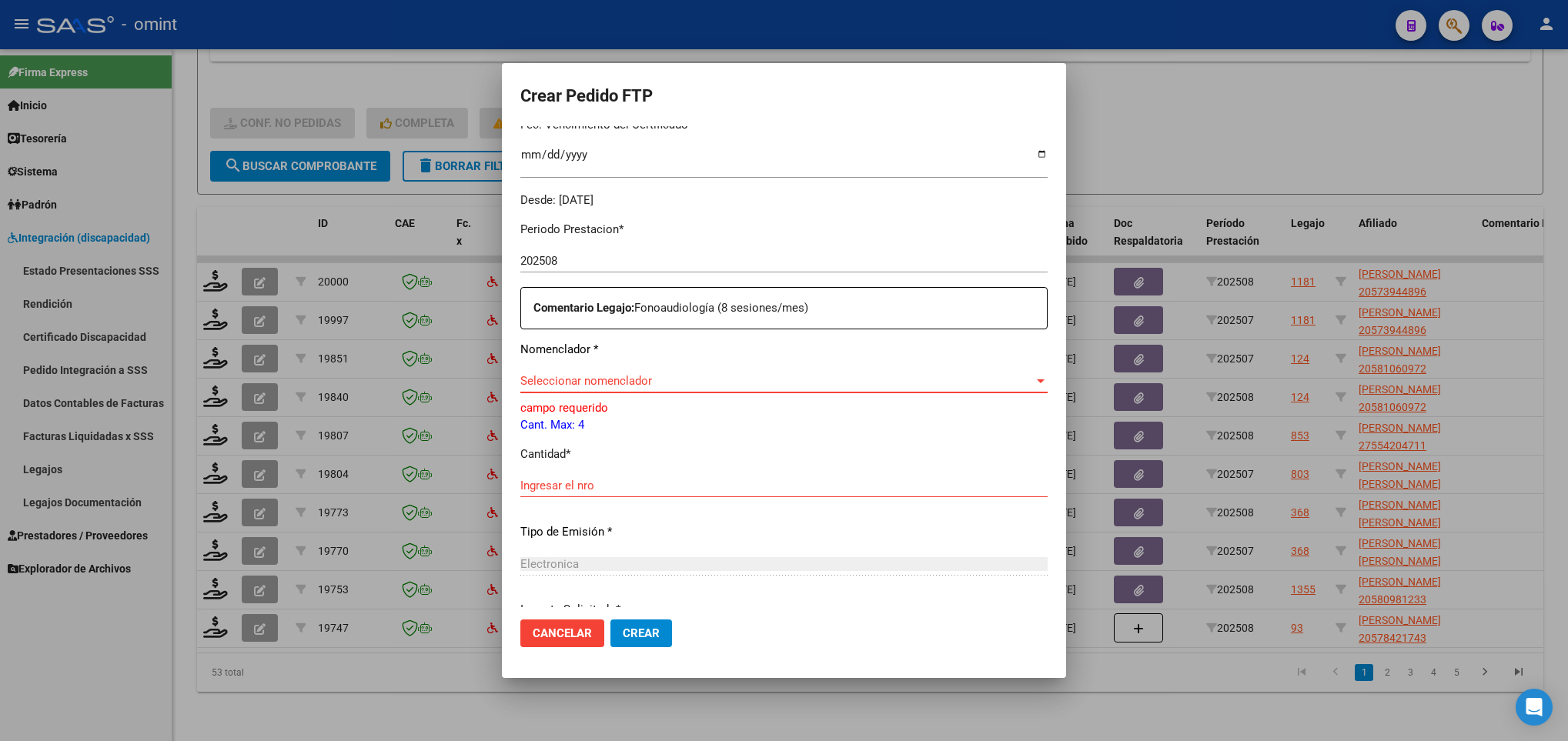
click at [807, 381] on span "Seleccionar nomenclador" at bounding box center [777, 381] width 514 height 14
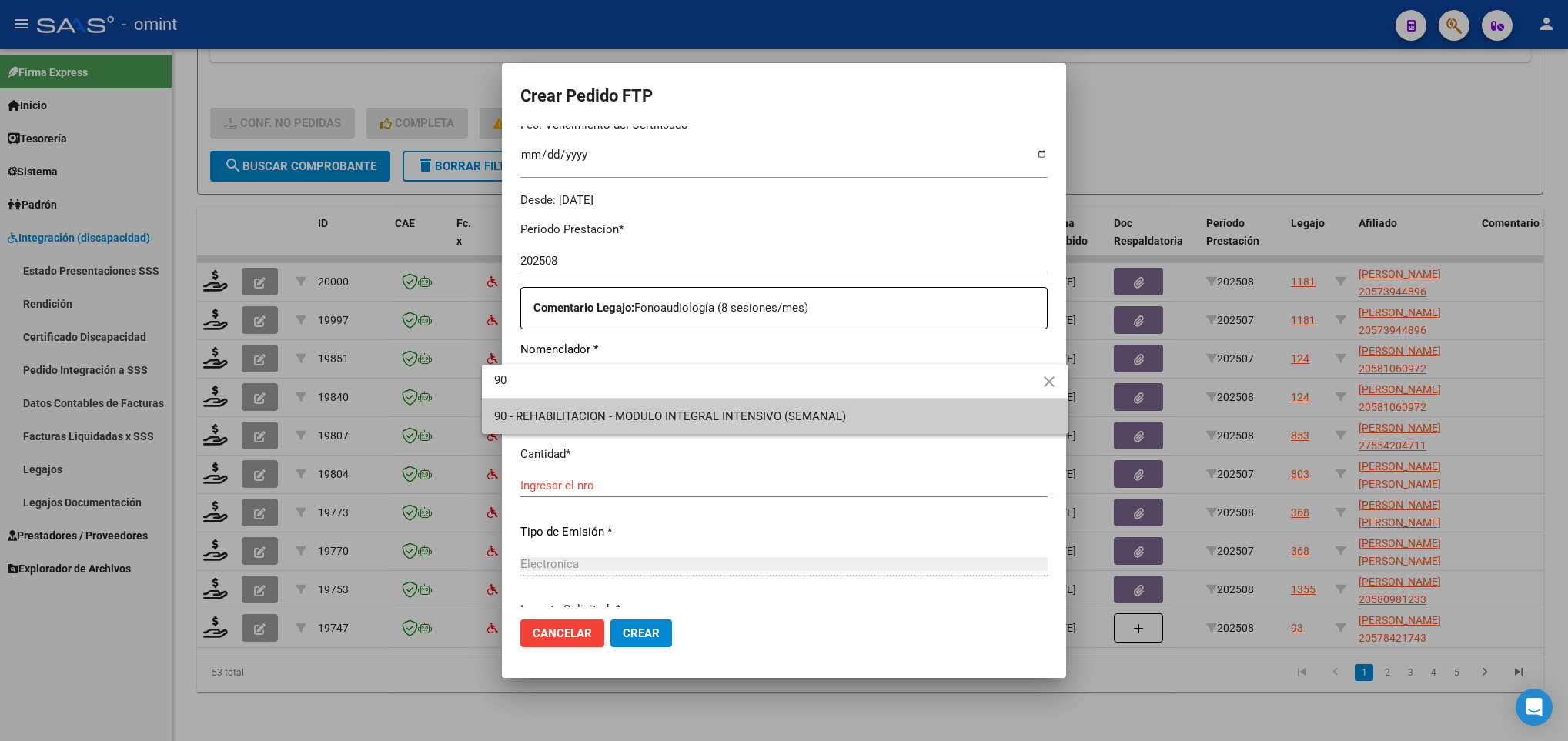
type input "90"
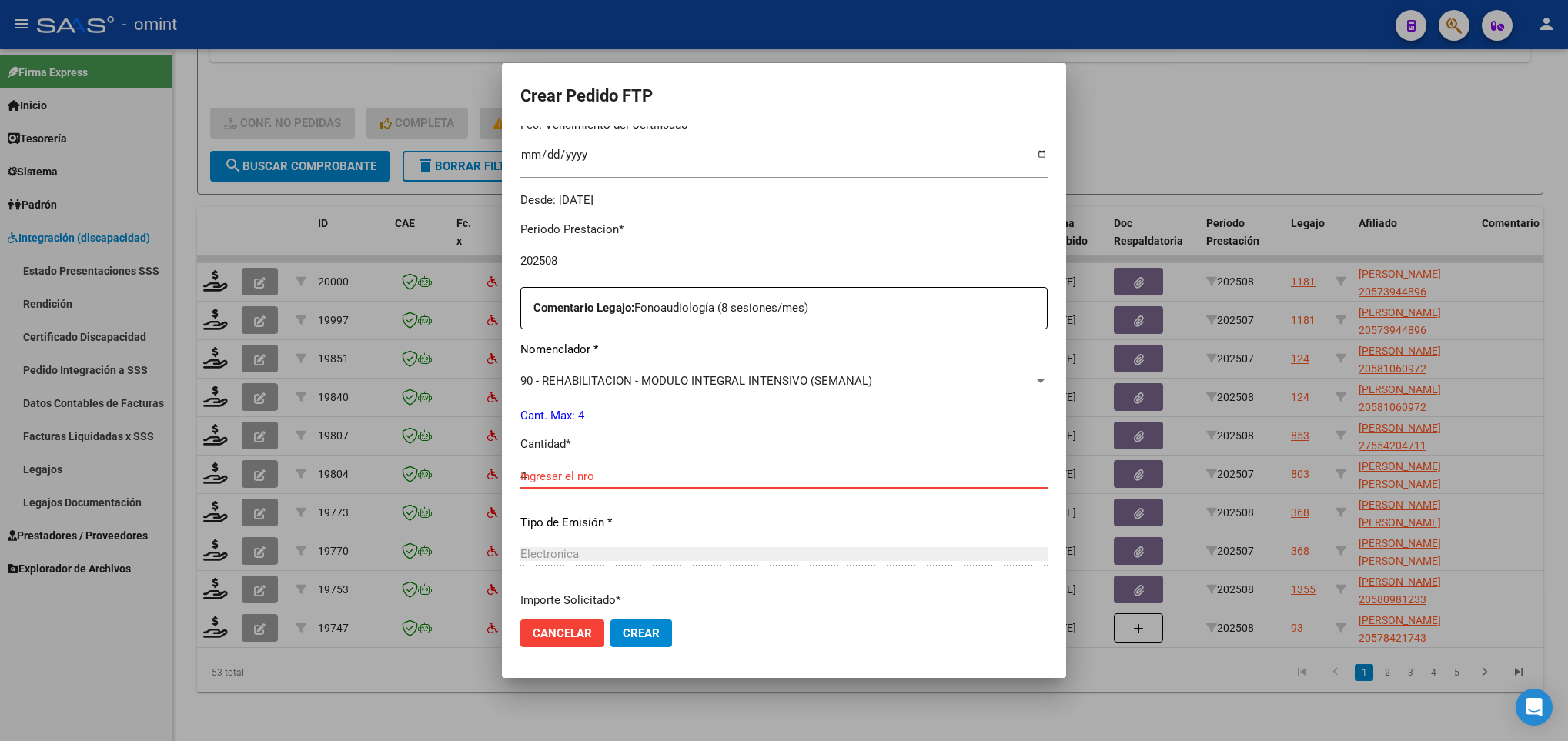
type input "4"
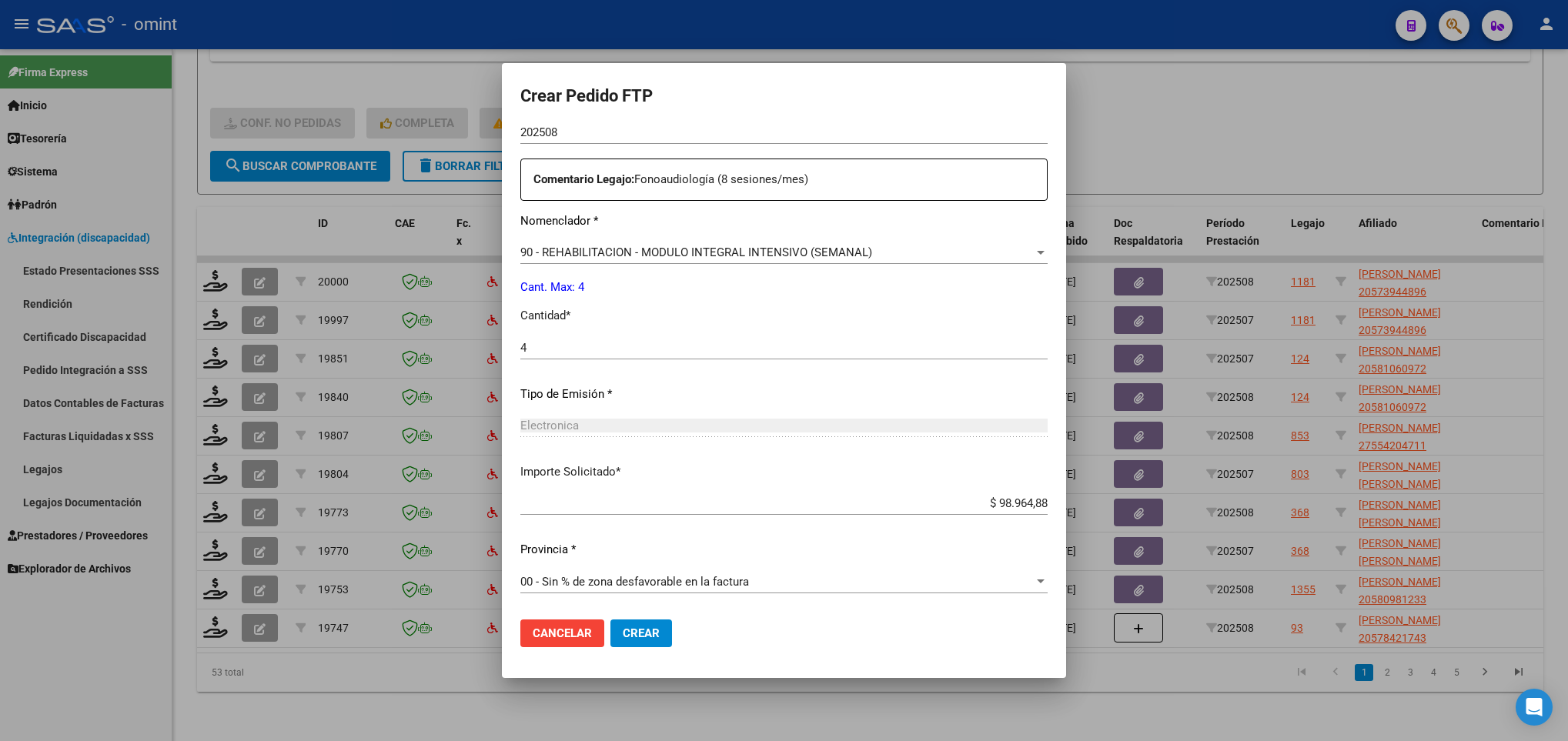
scroll to position [0, 0]
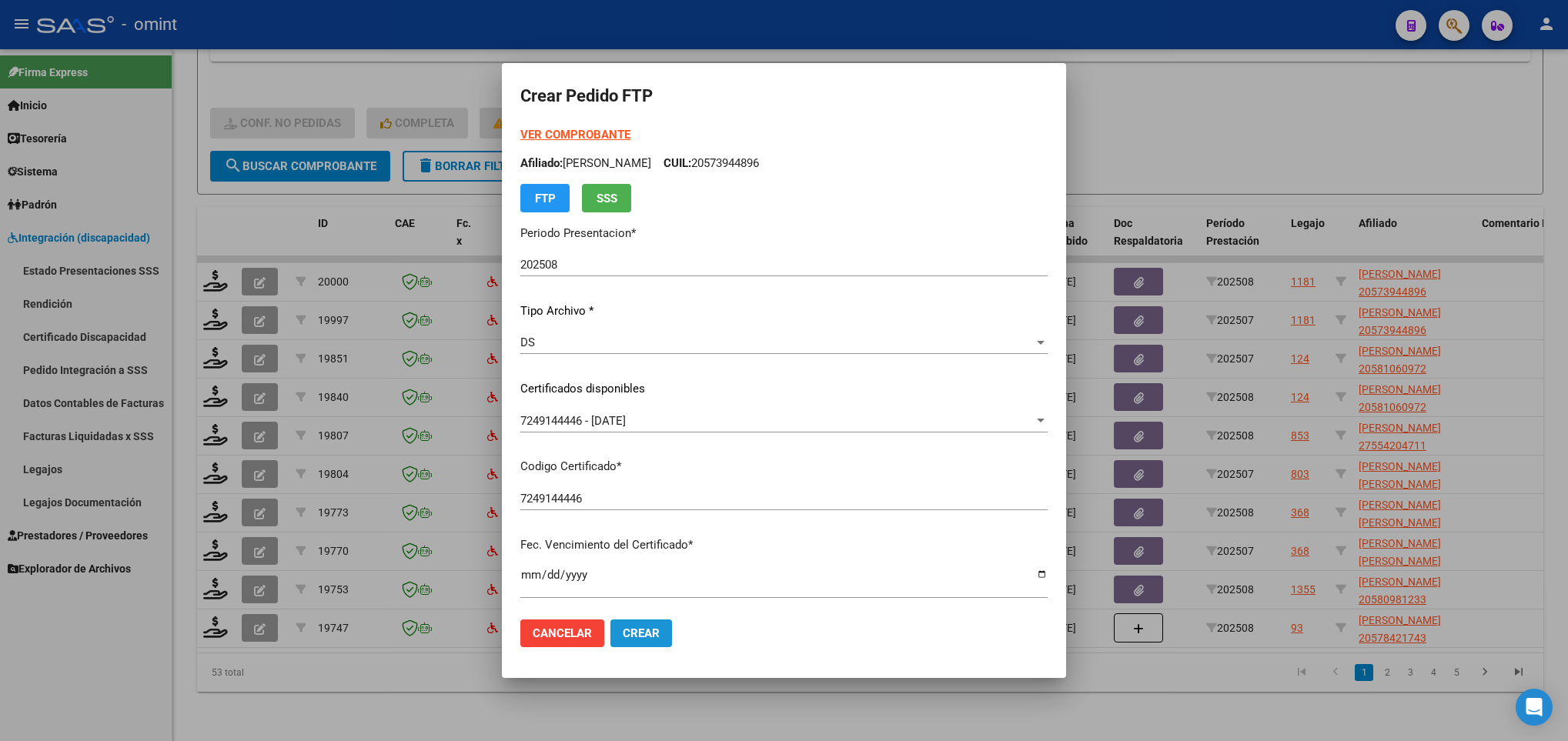
click at [622, 630] on span "Crear" at bounding box center [641, 633] width 37 height 14
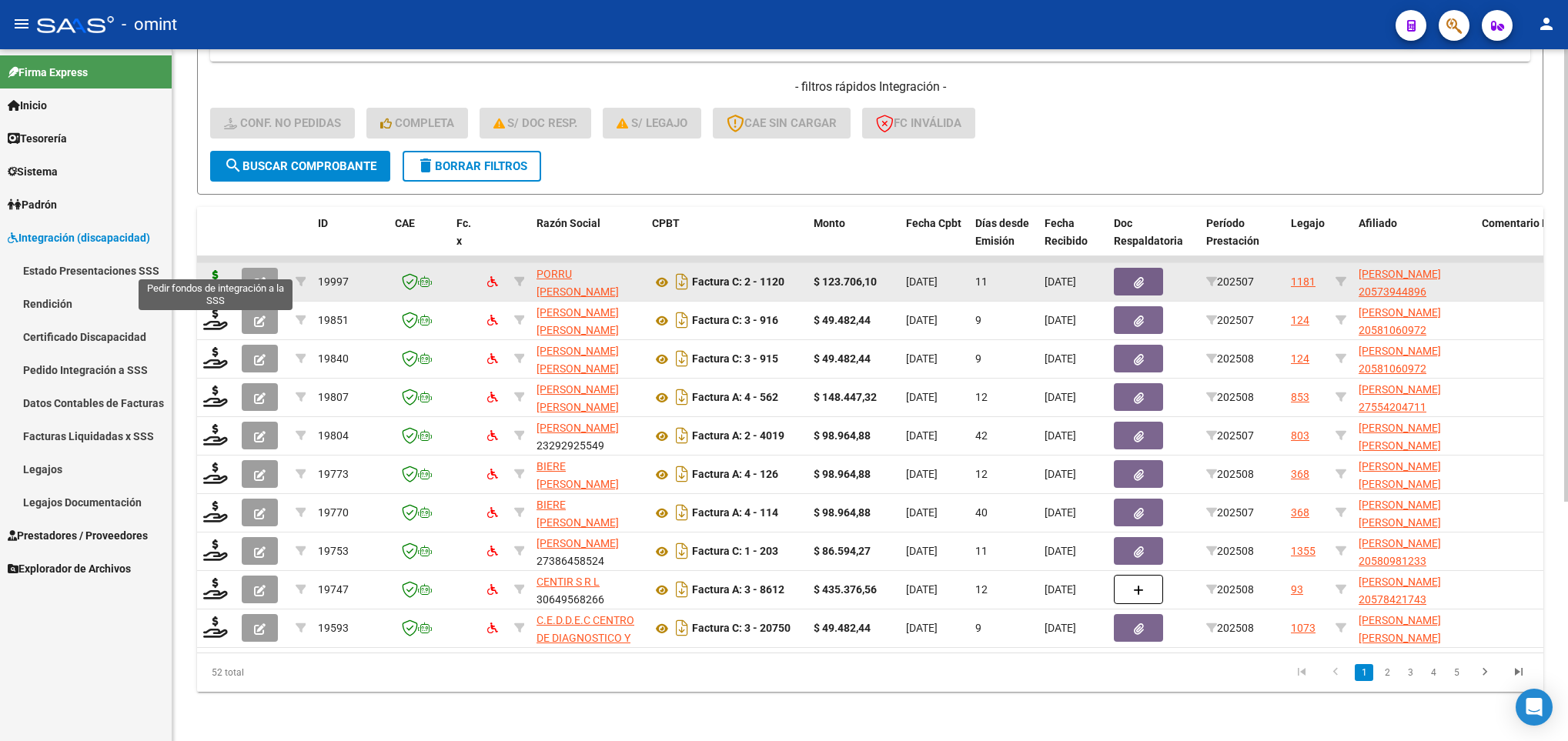
click at [205, 270] on icon at bounding box center [215, 281] width 25 height 22
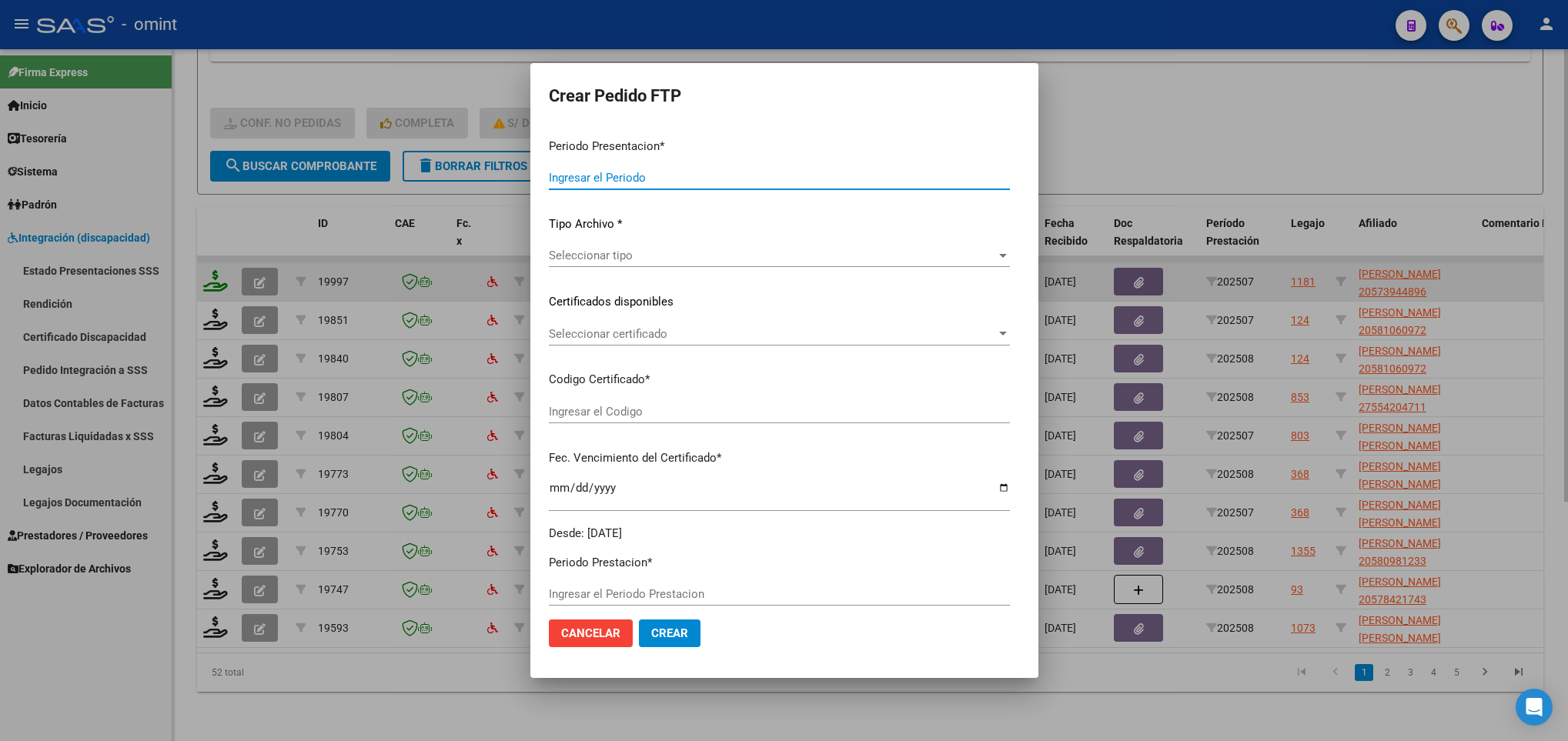
type input "202508"
type input "202507"
type input "$ 123.706,10"
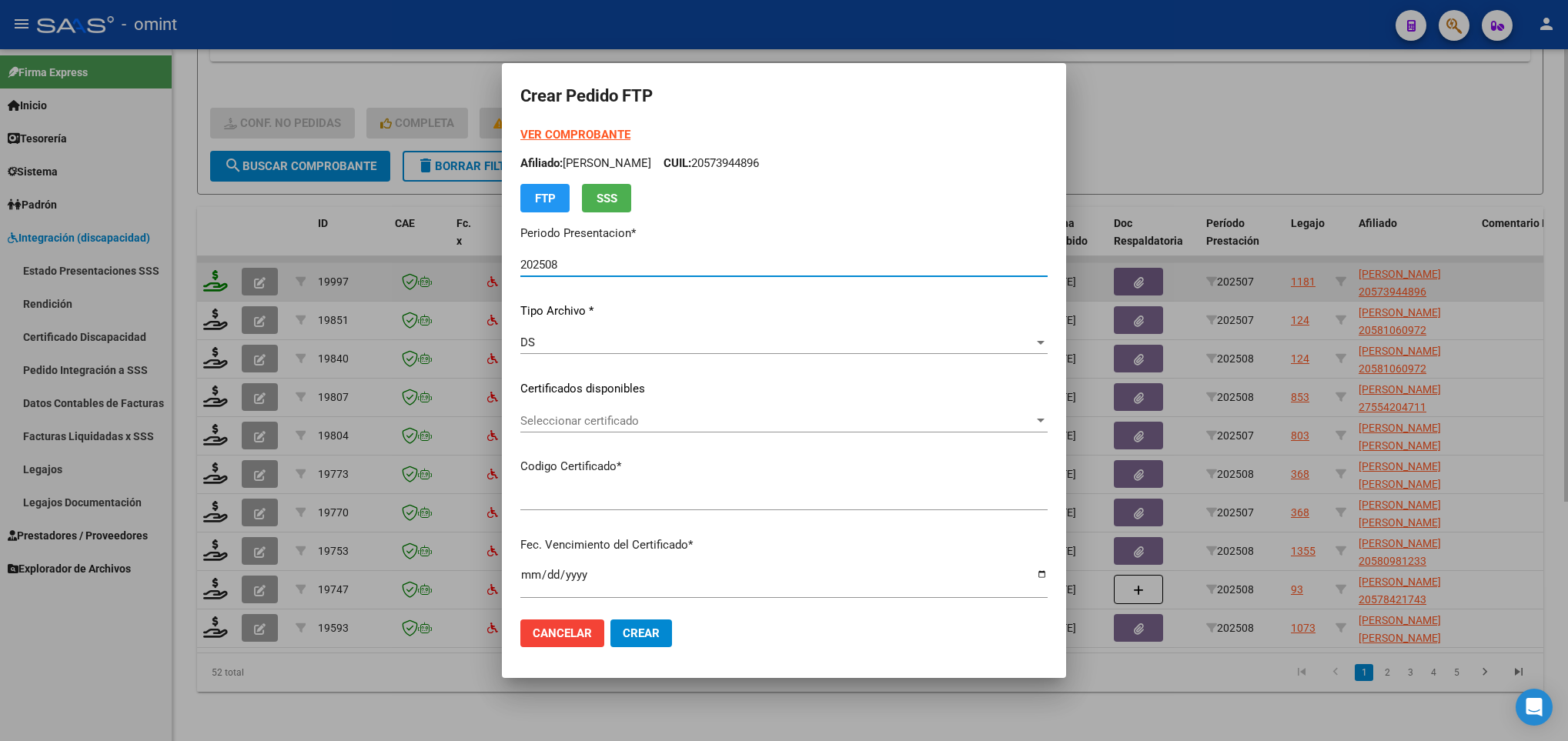
type input "7249144446"
type input "2025-06-15"
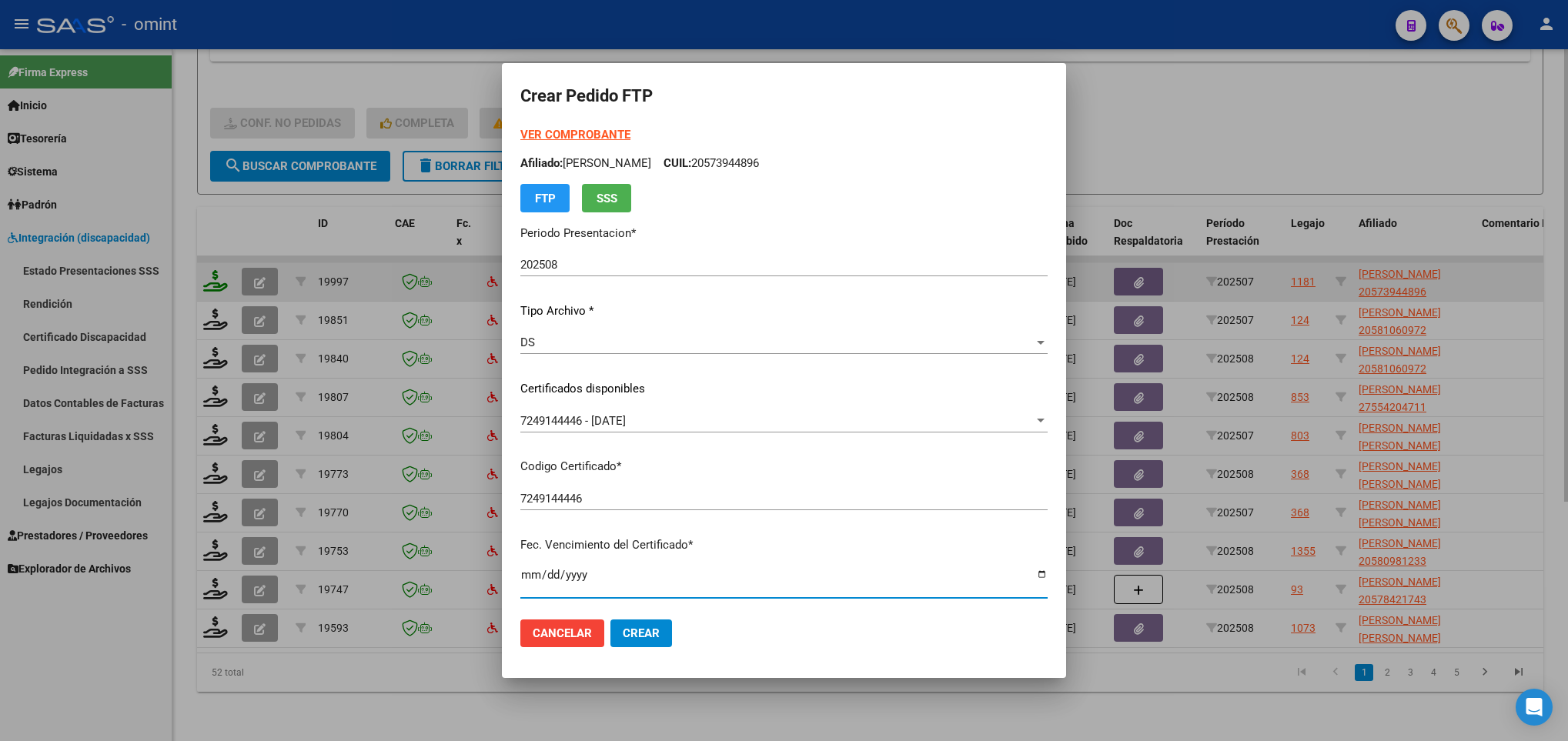
scroll to position [314, 0]
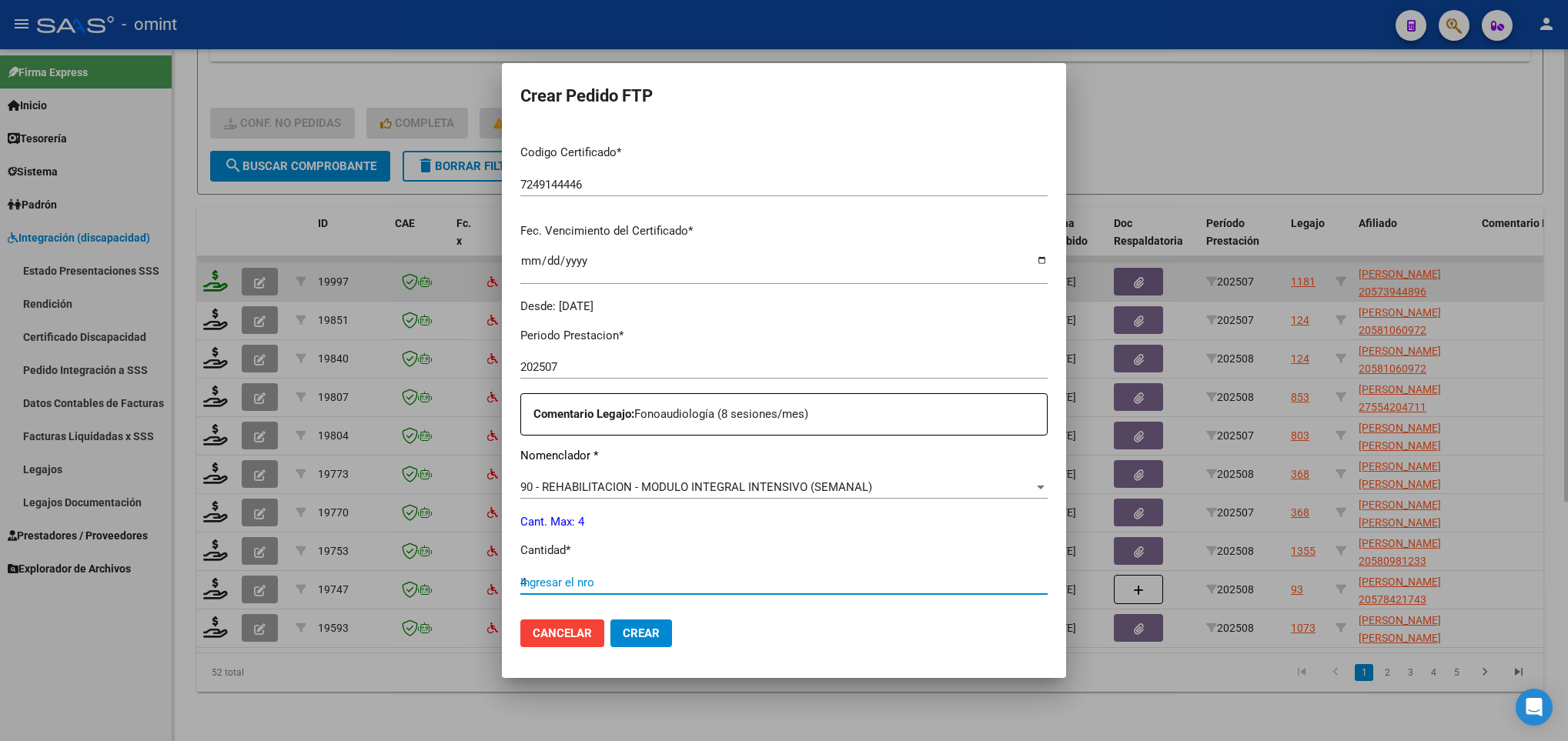
type input "4"
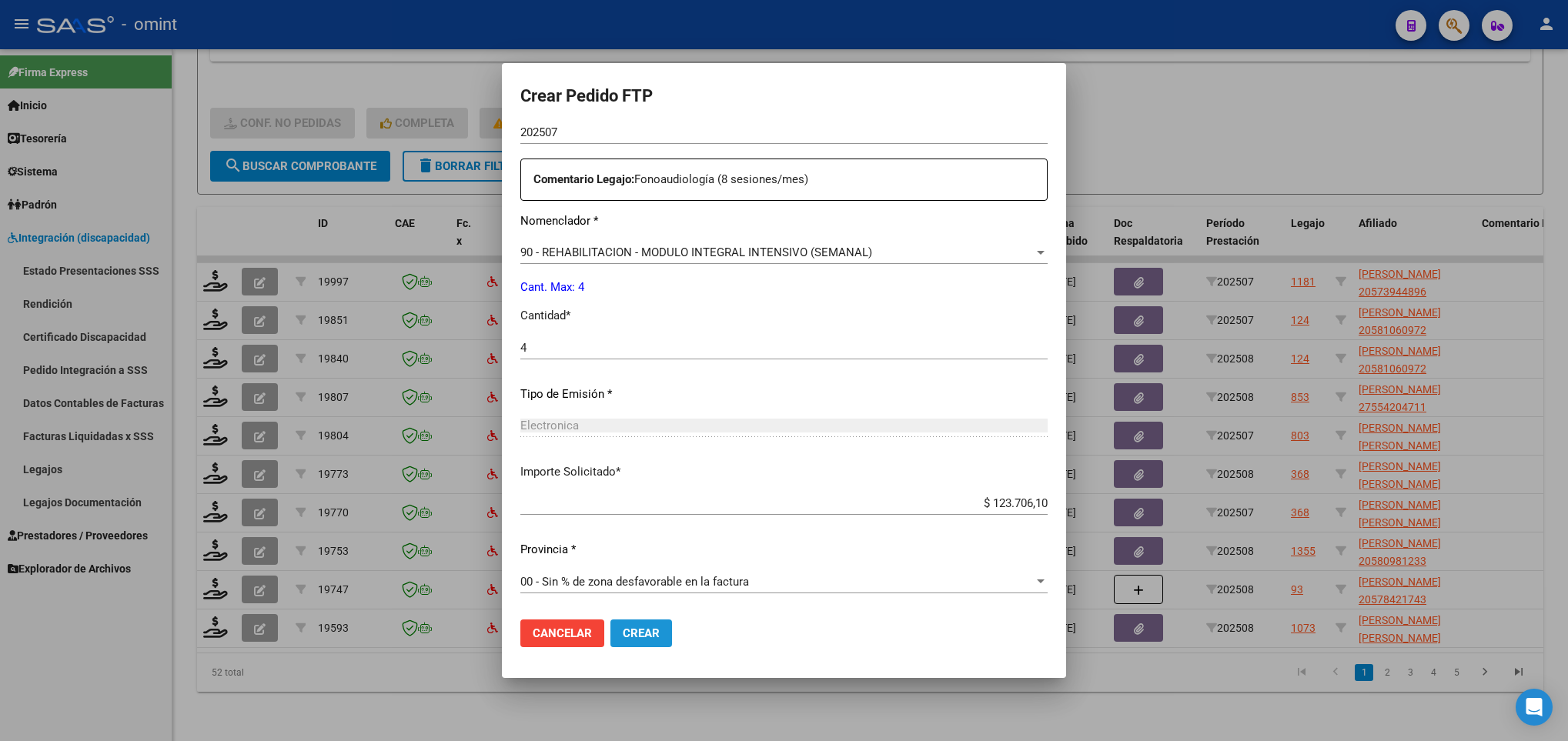
click at [622, 628] on span "Crear" at bounding box center [641, 633] width 37 height 14
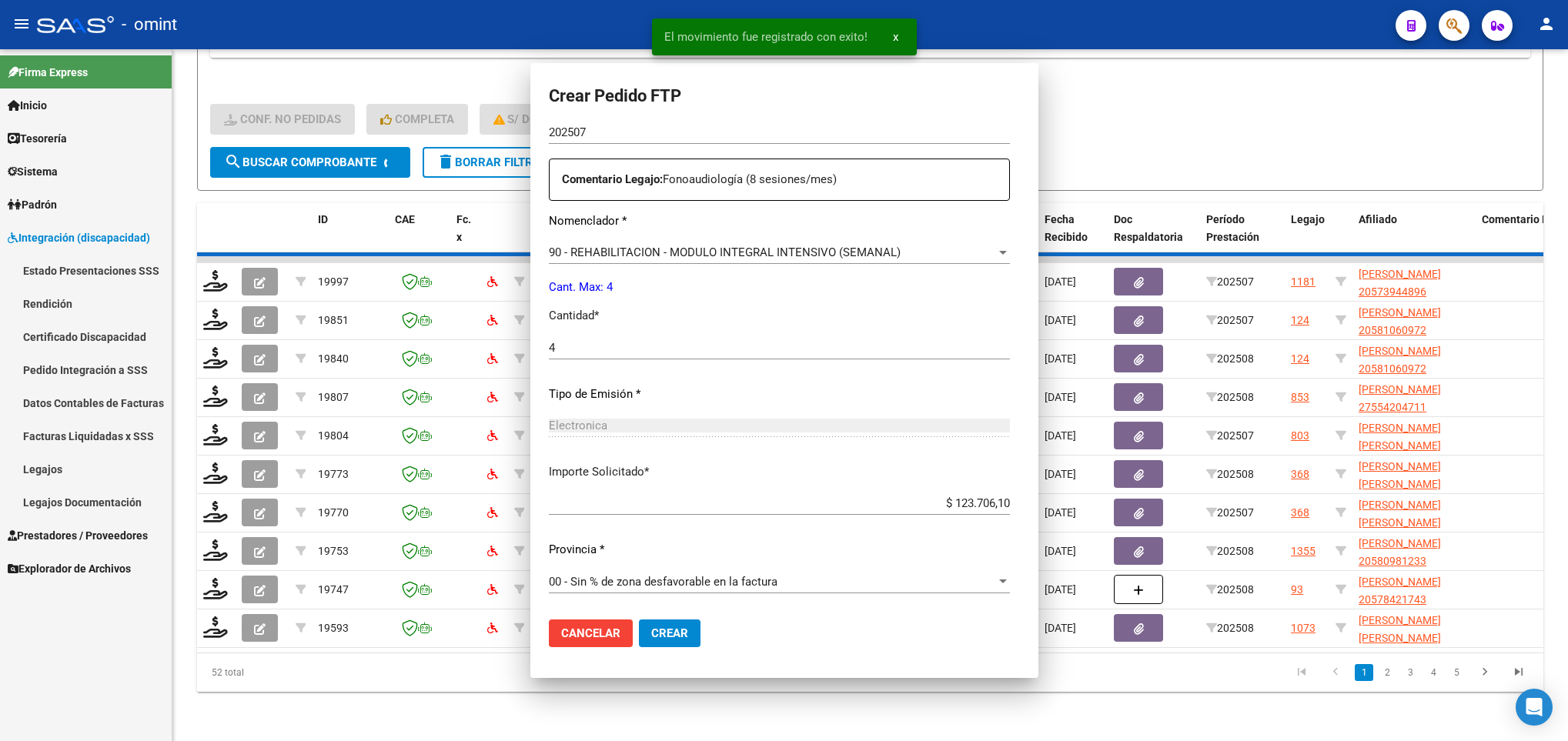
scroll to position [0, 0]
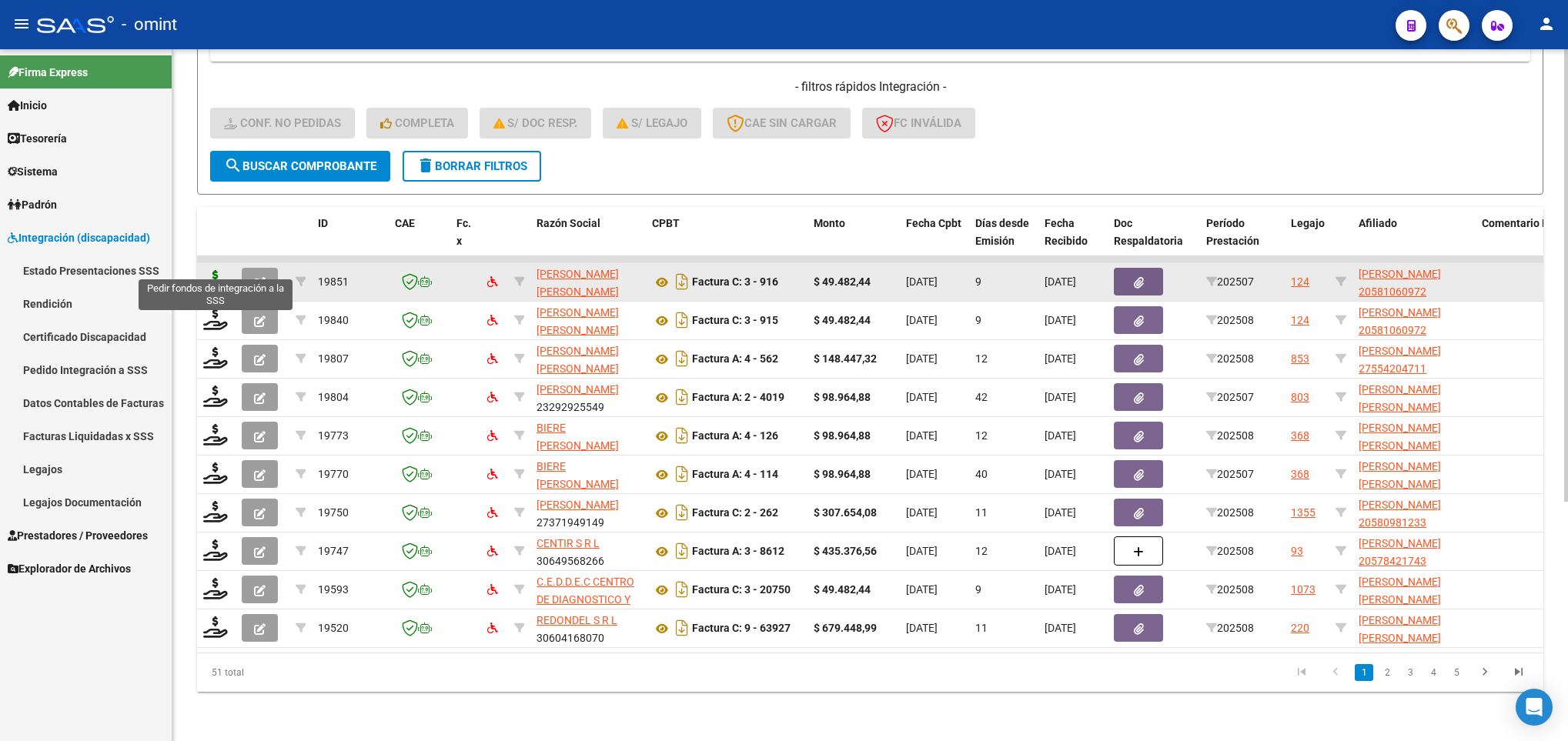
click at [220, 270] on icon at bounding box center [215, 281] width 25 height 22
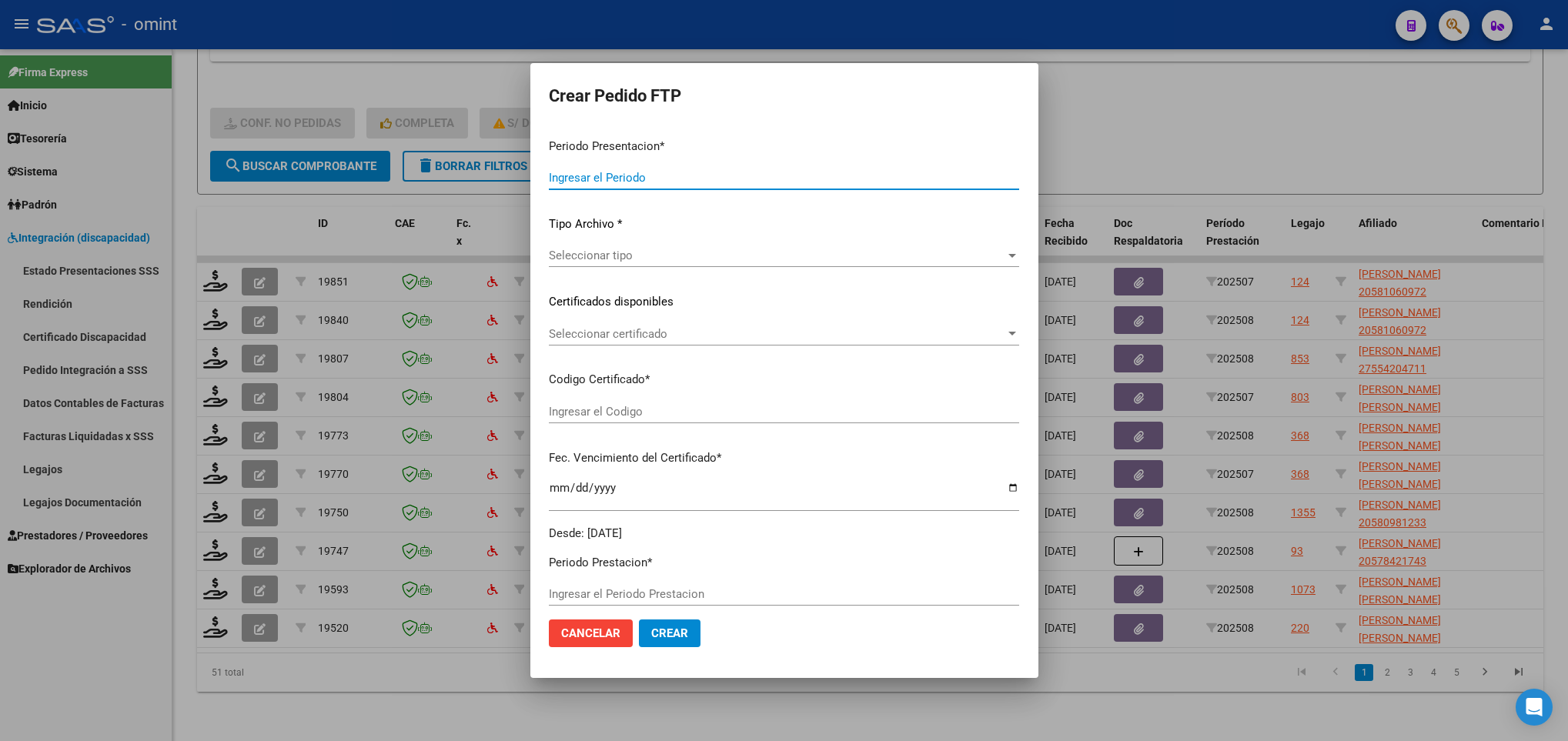
type input "202508"
type input "202507"
type input "$ 49.482,44"
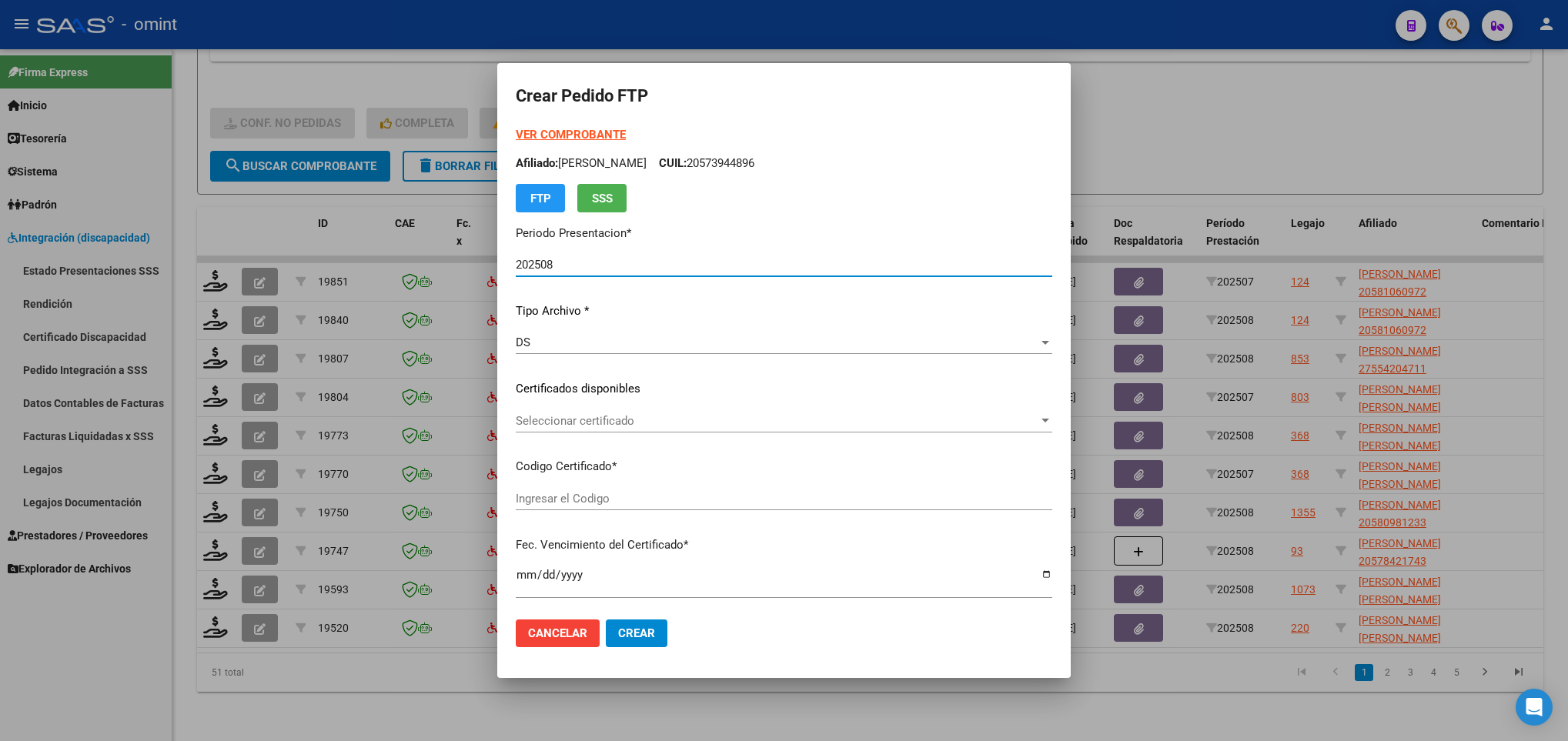
type input "4811570398"
type input "2026-01-21"
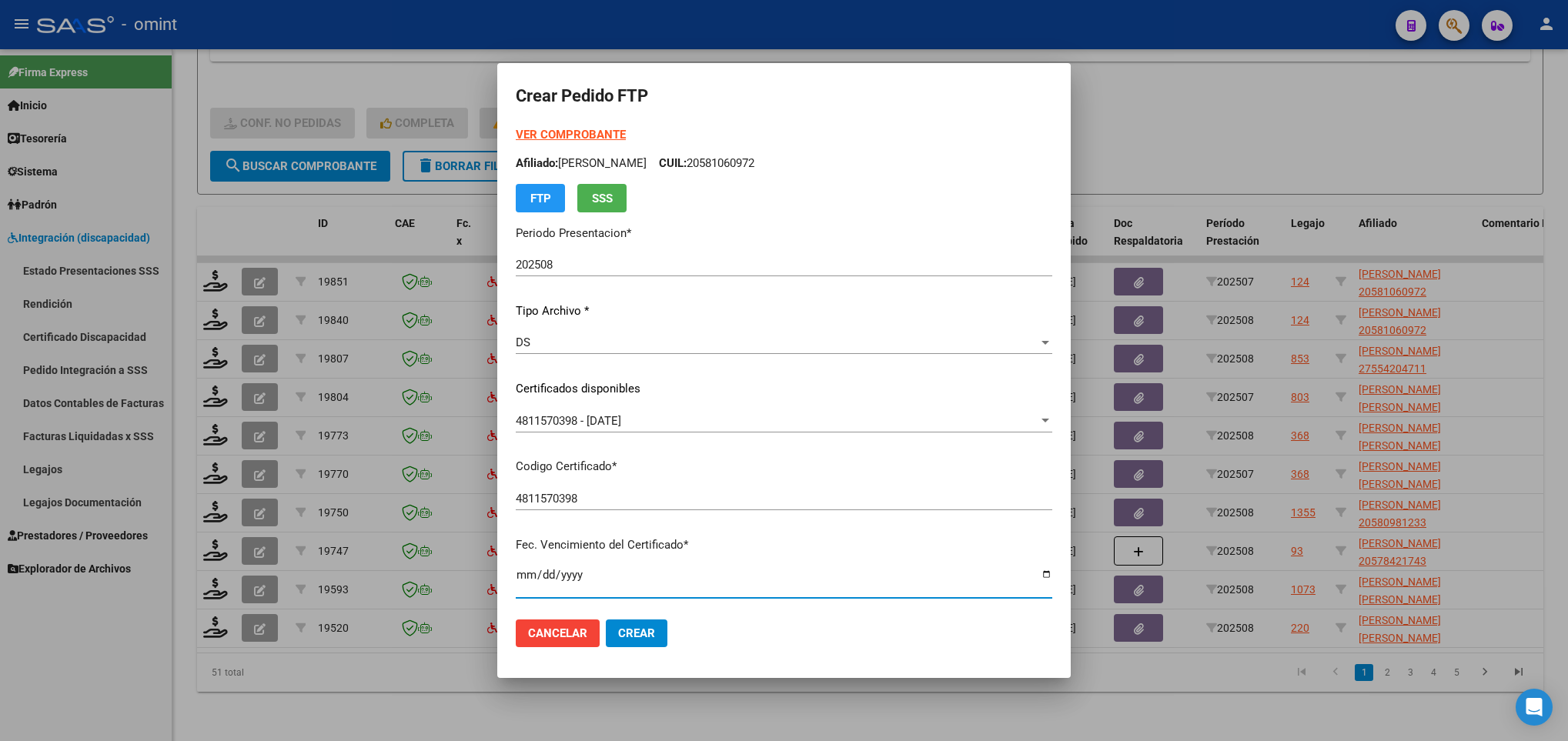
scroll to position [314, 0]
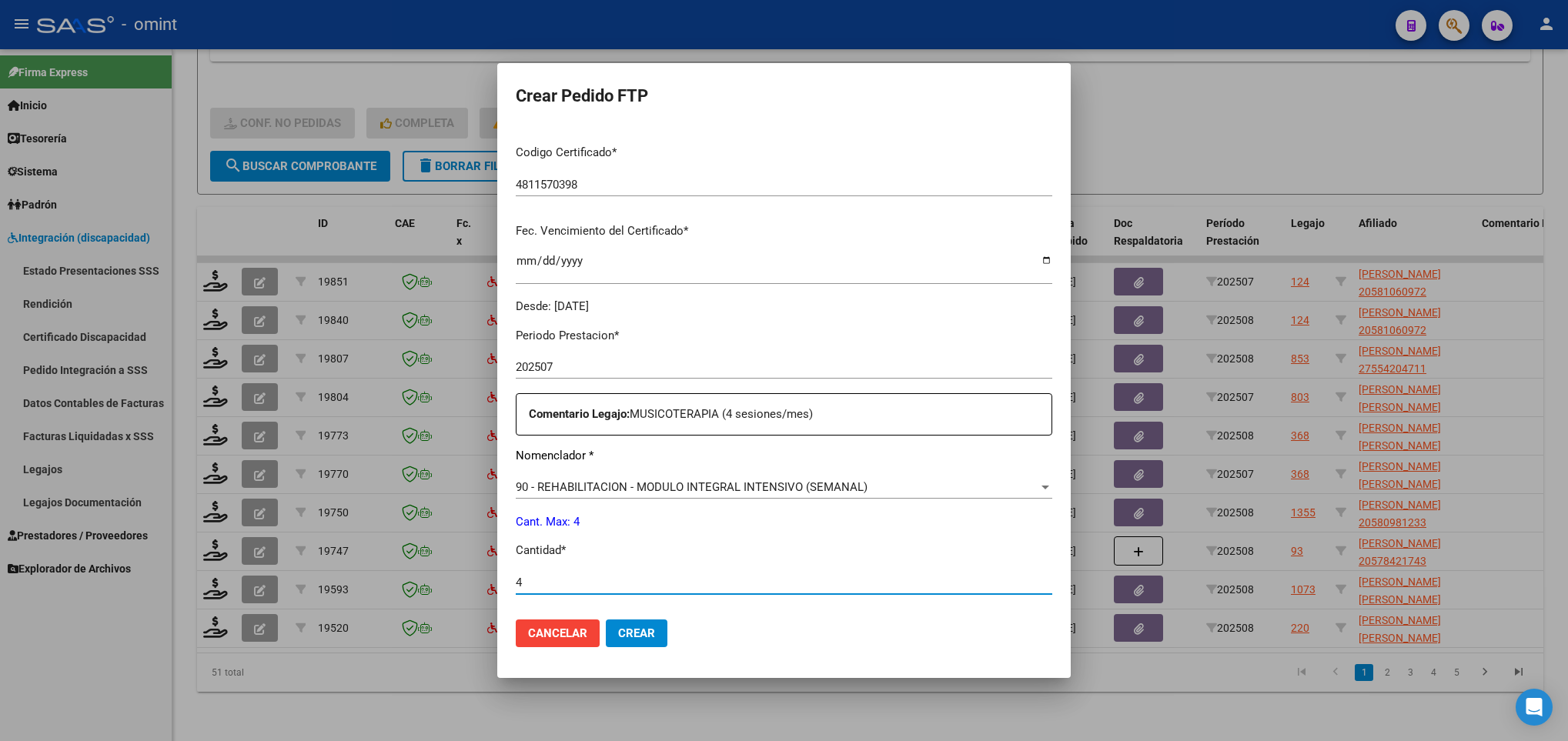
type input "4"
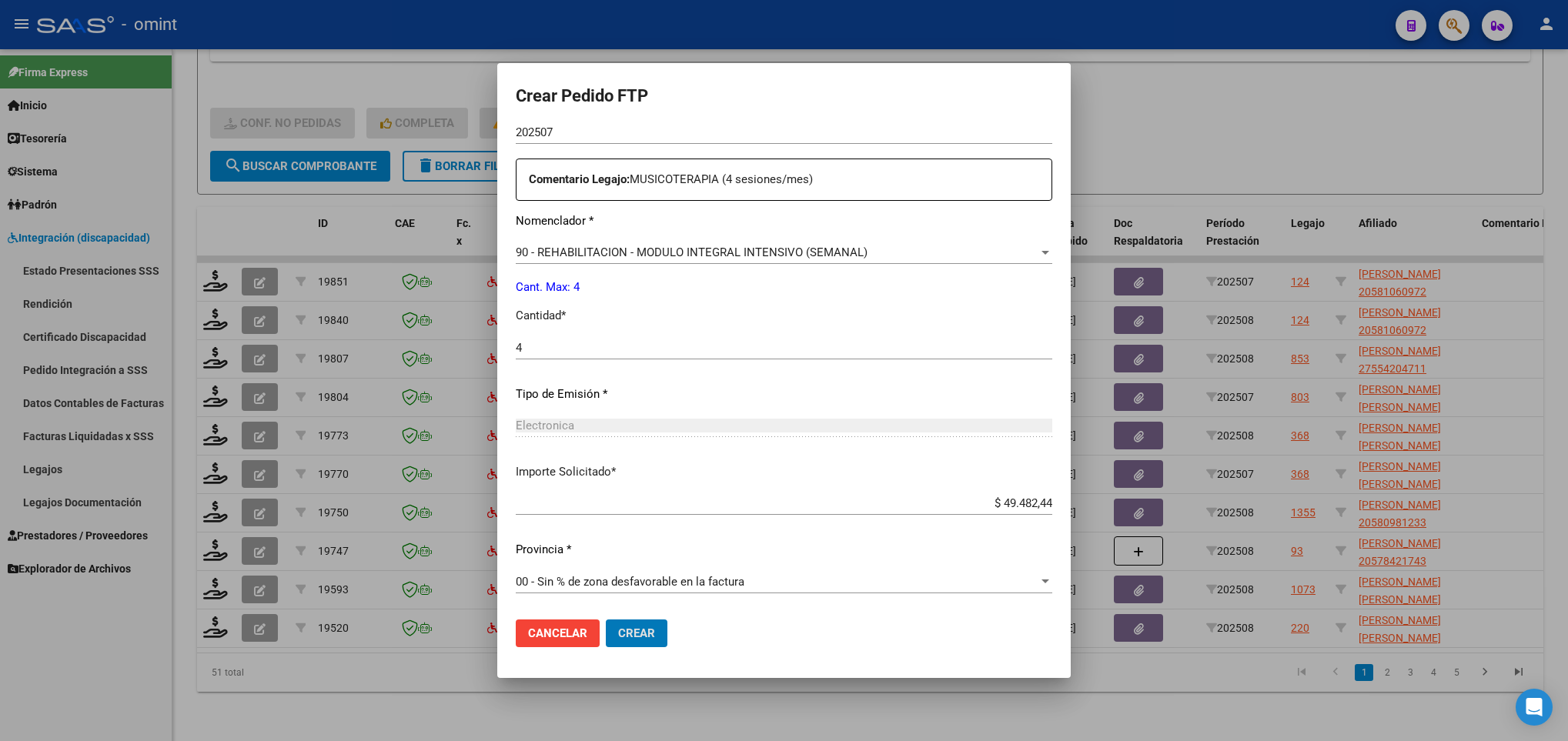
click at [605, 619] on button "Crear" at bounding box center [636, 633] width 61 height 28
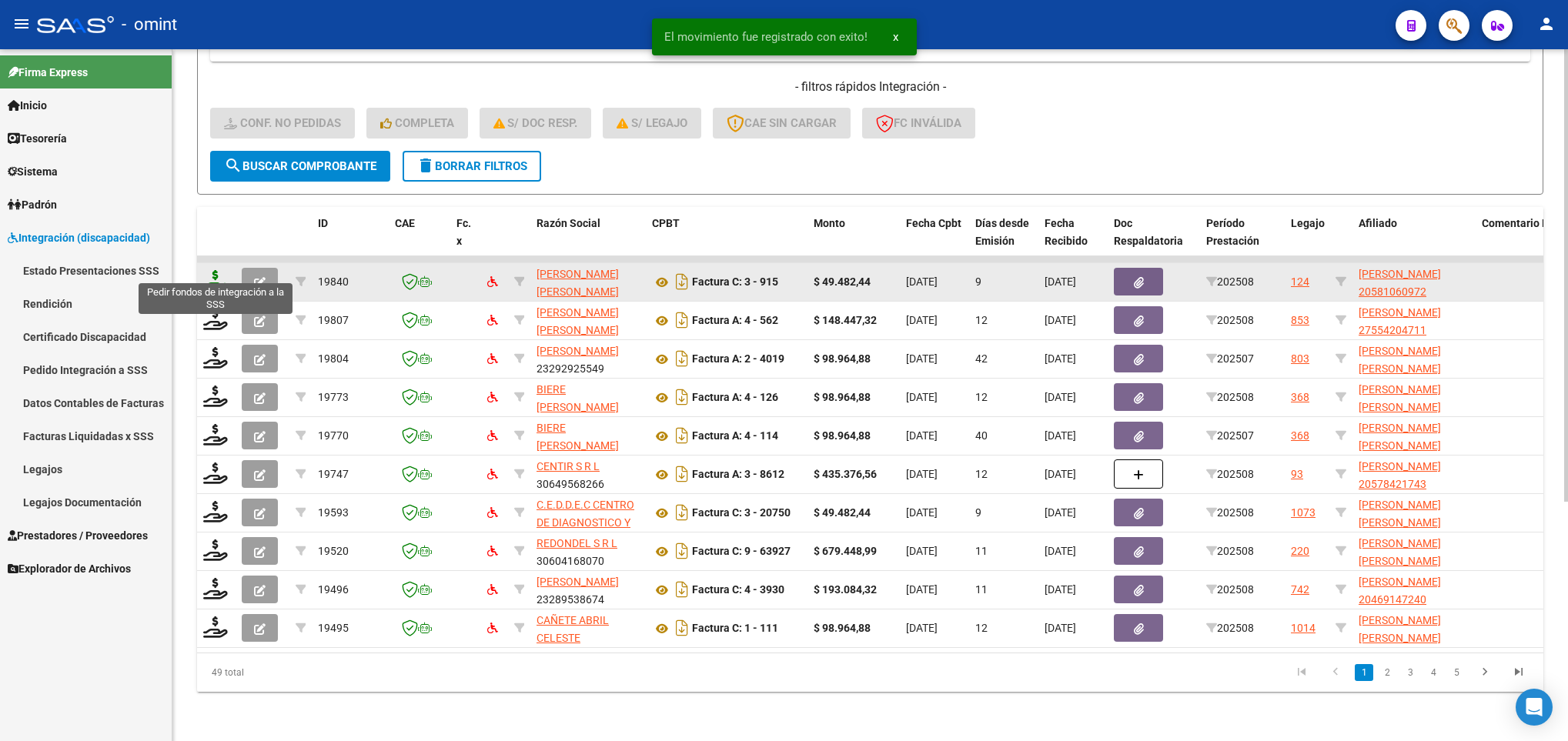
click at [207, 270] on icon at bounding box center [215, 281] width 25 height 22
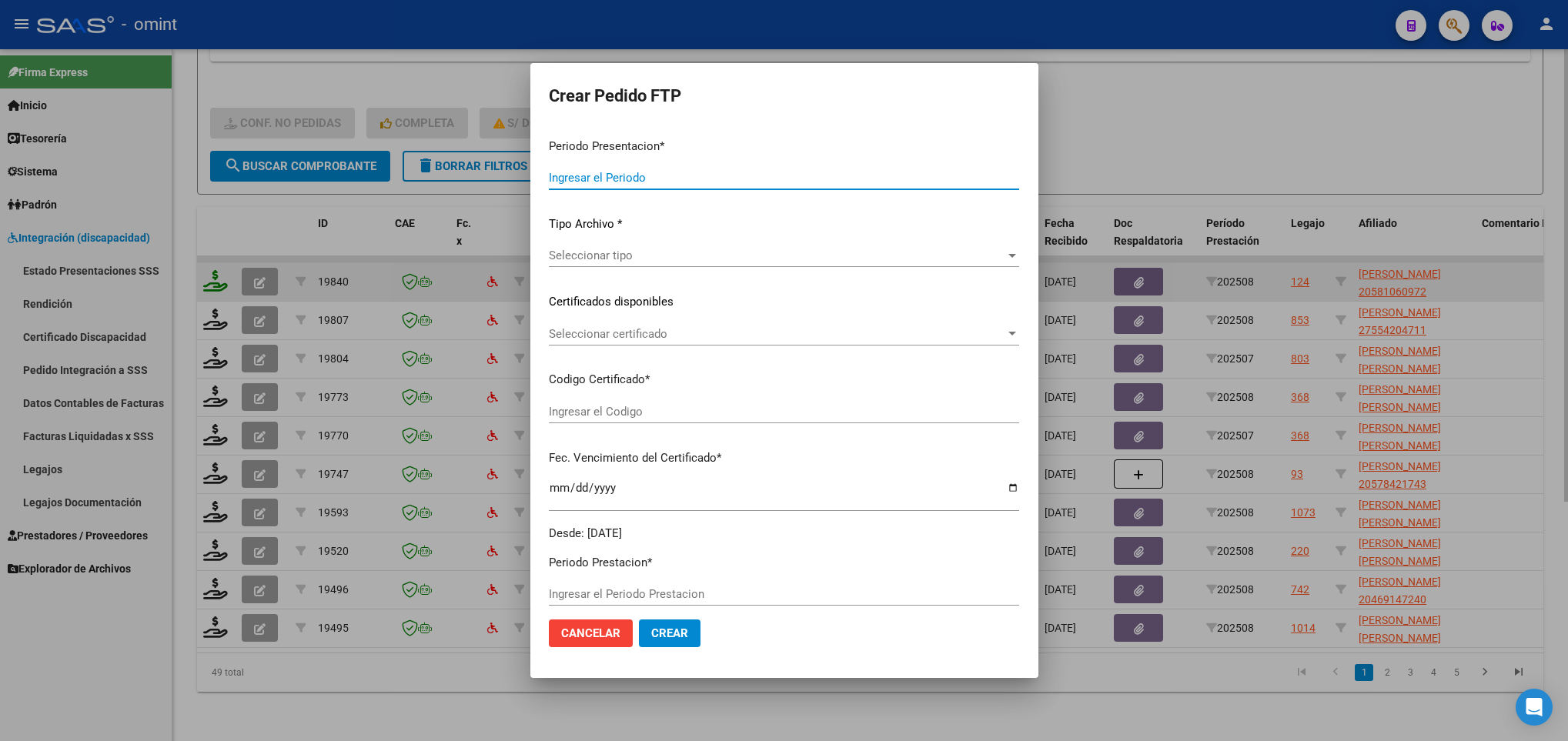
type input "202508"
type input "$ 49.482,44"
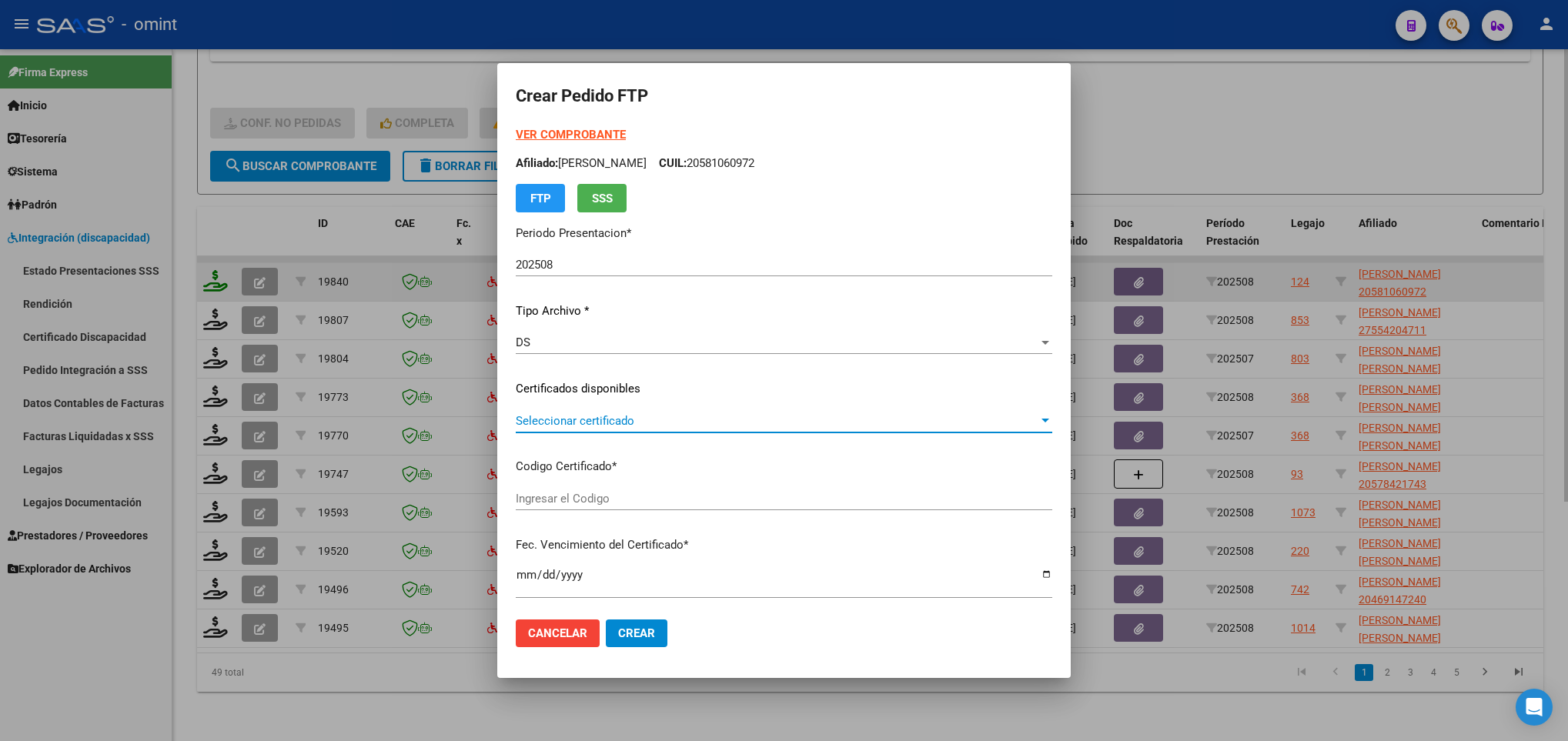
type input "4811570398"
type input "2026-01-21"
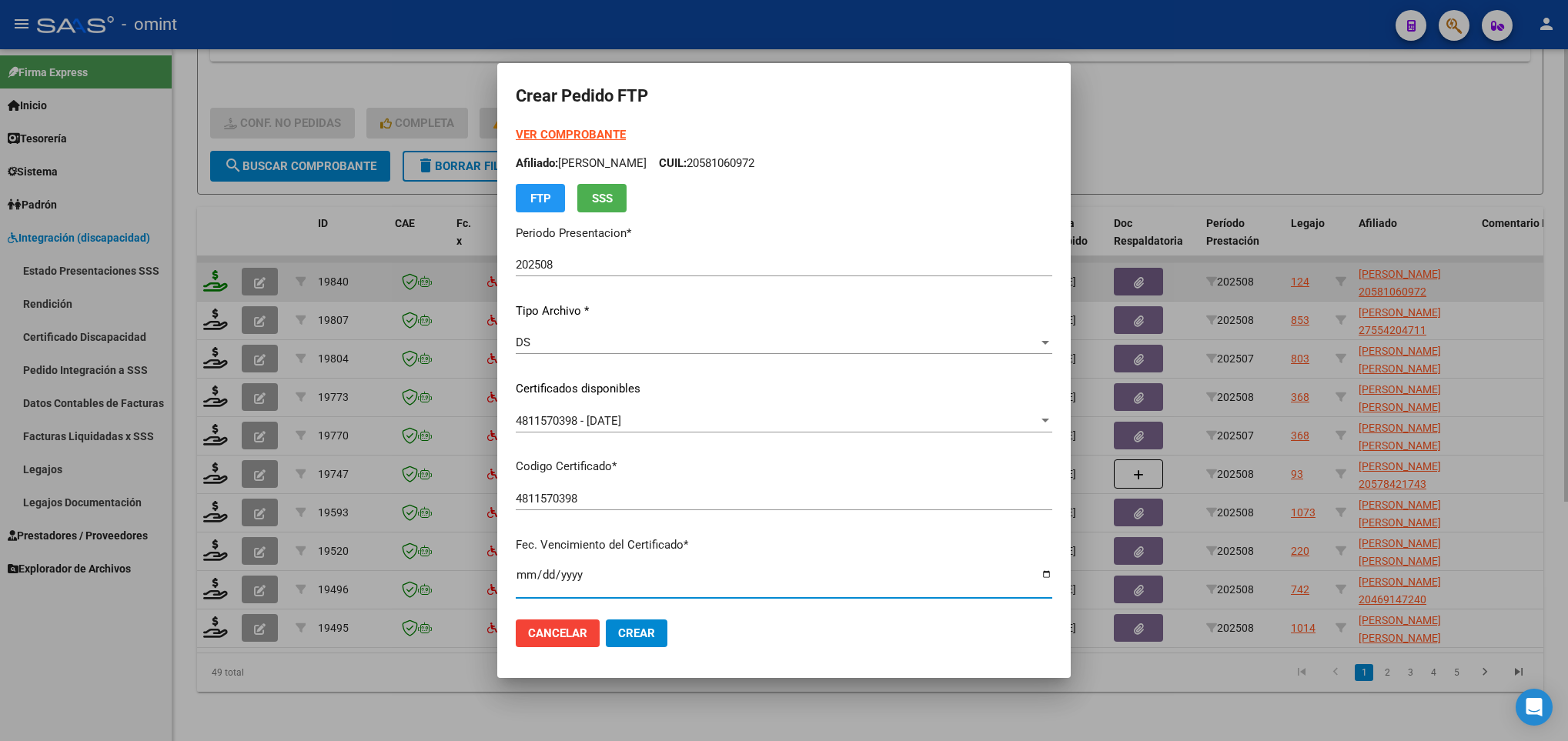
scroll to position [314, 0]
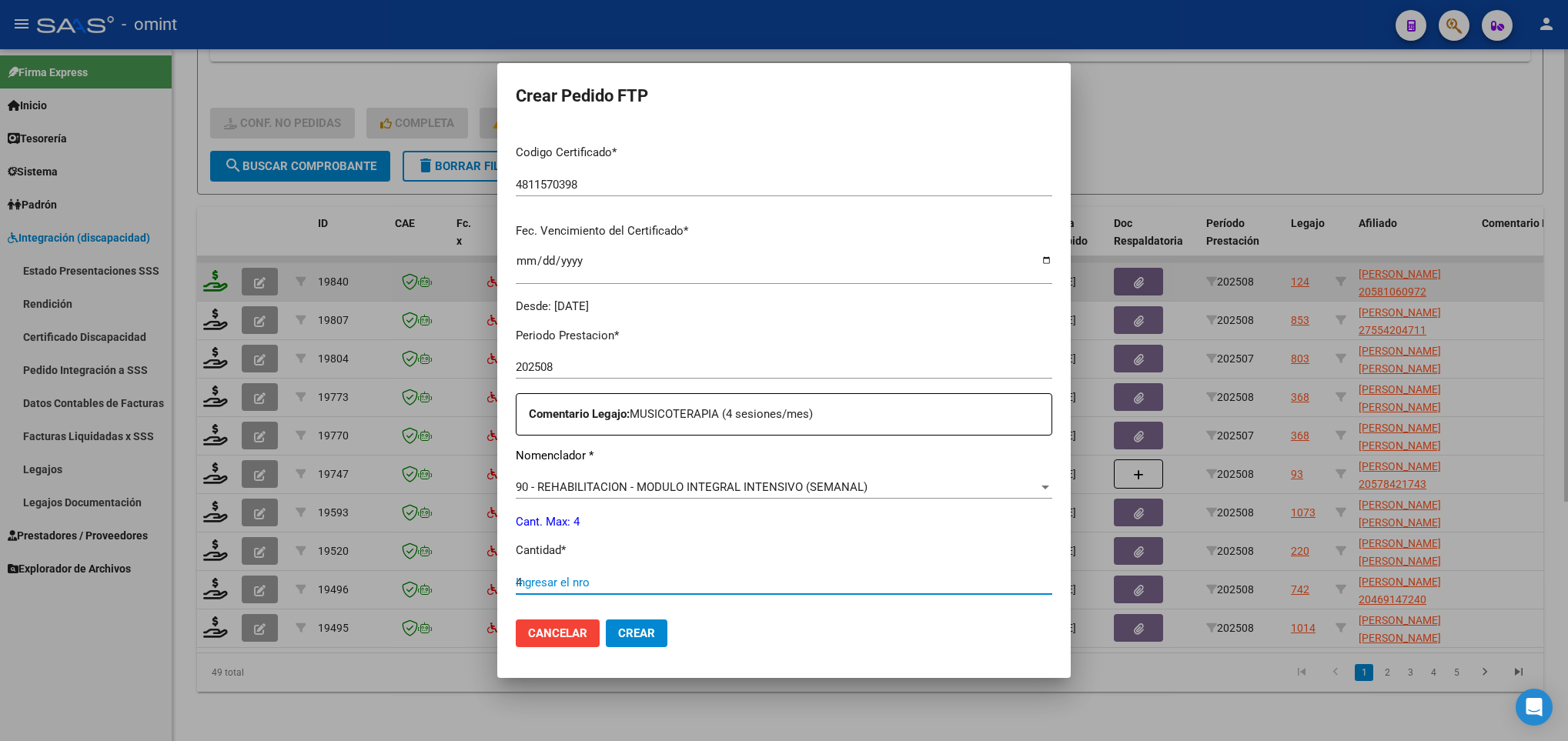
type input "4"
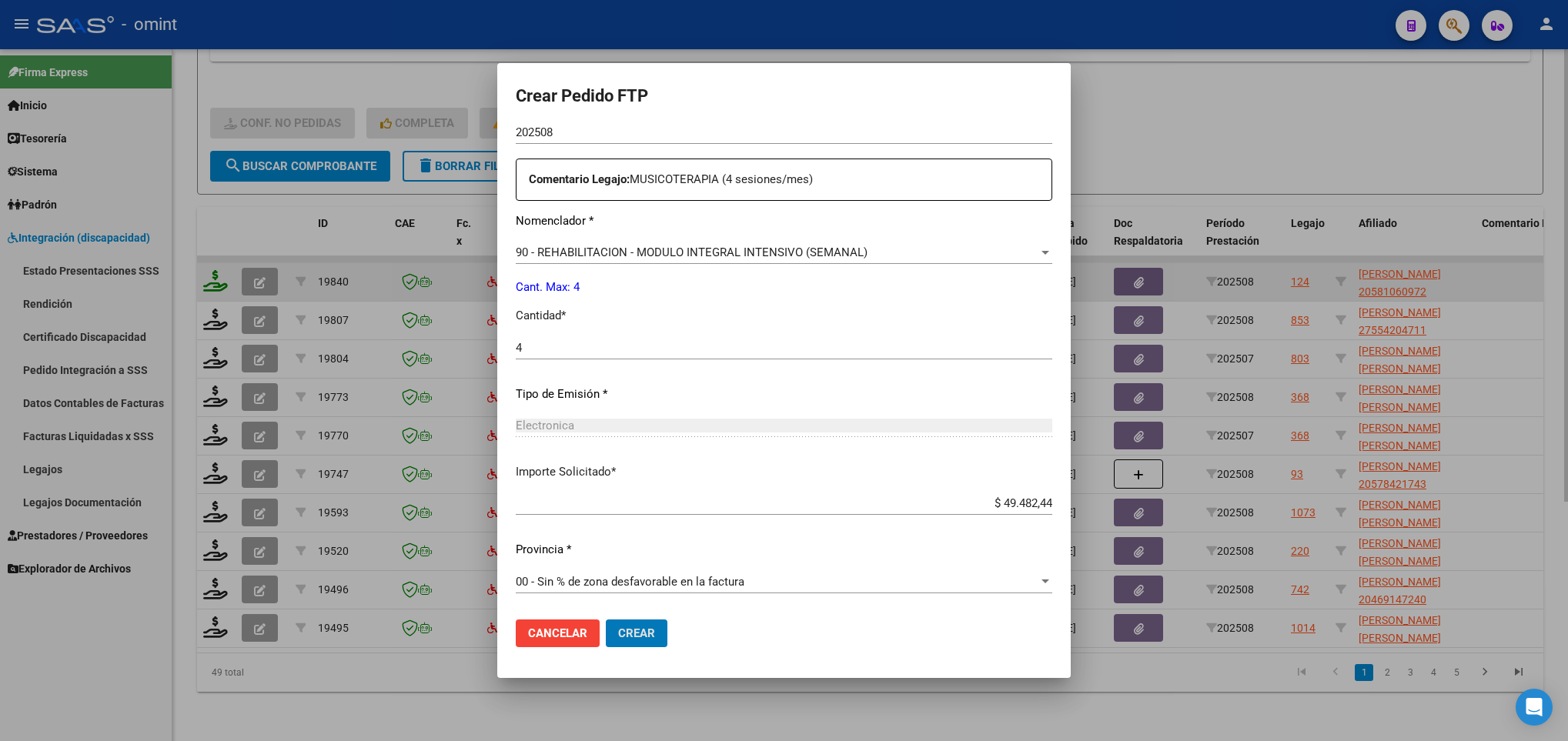
click at [605, 619] on button "Crear" at bounding box center [636, 633] width 61 height 28
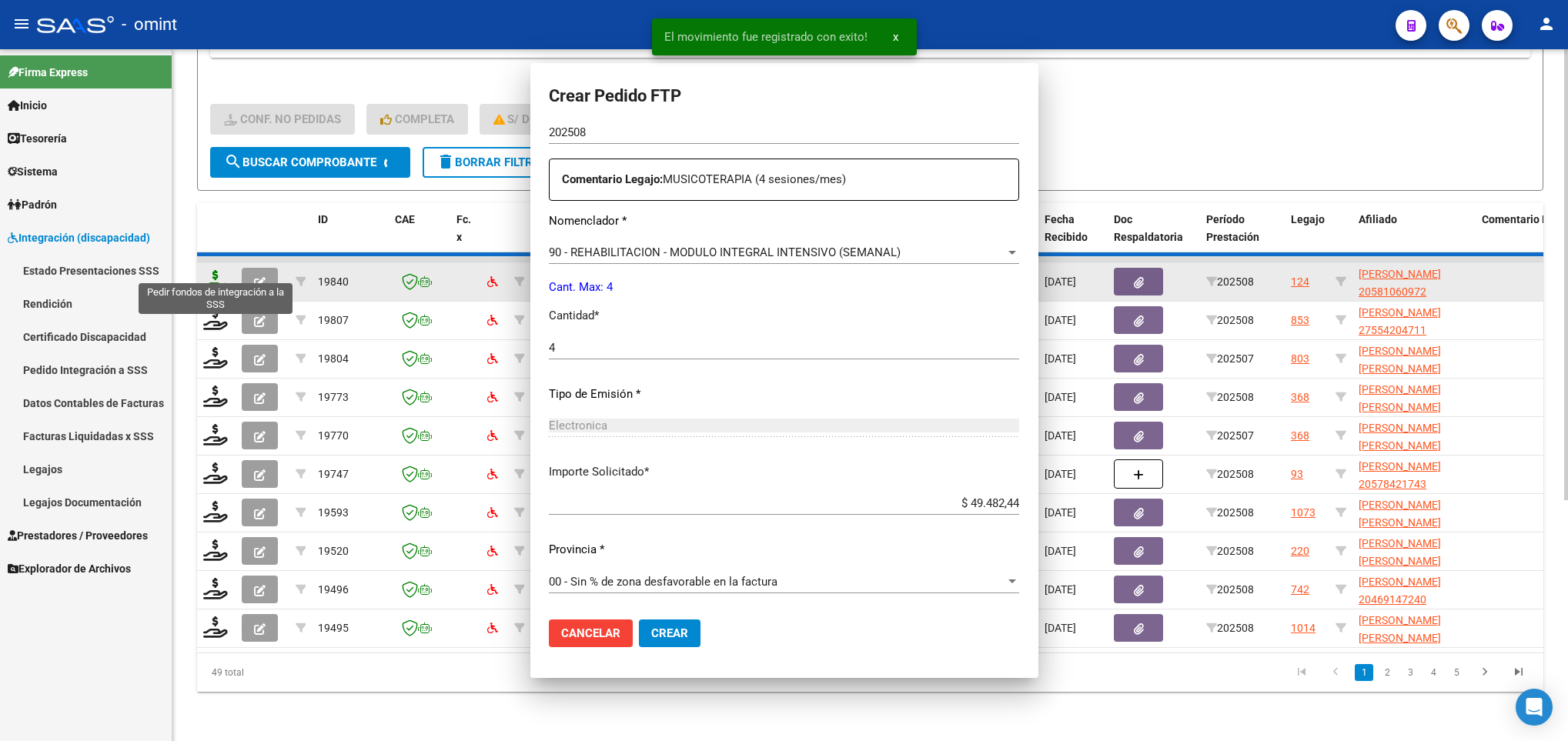
scroll to position [462, 0]
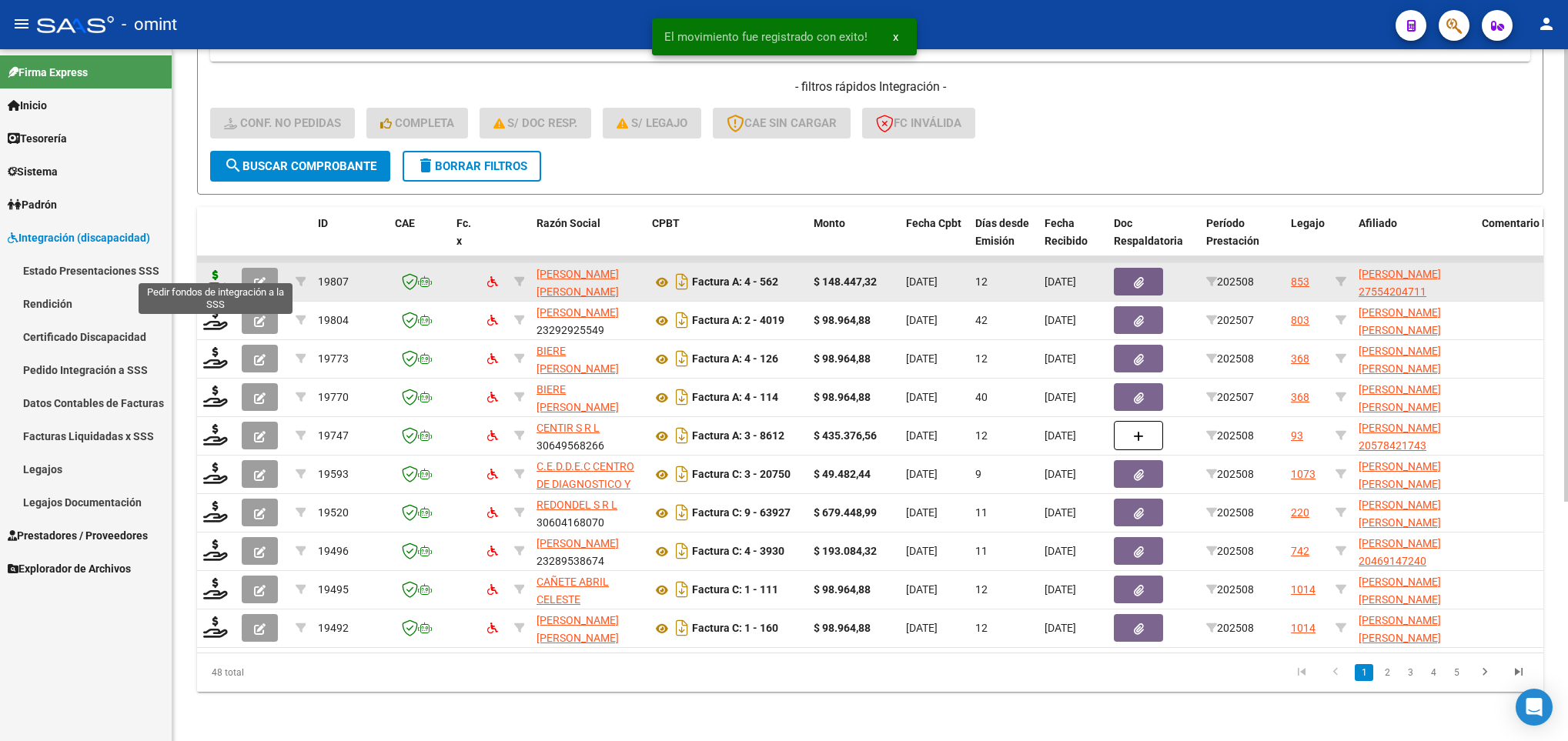
click at [207, 270] on icon at bounding box center [215, 281] width 25 height 22
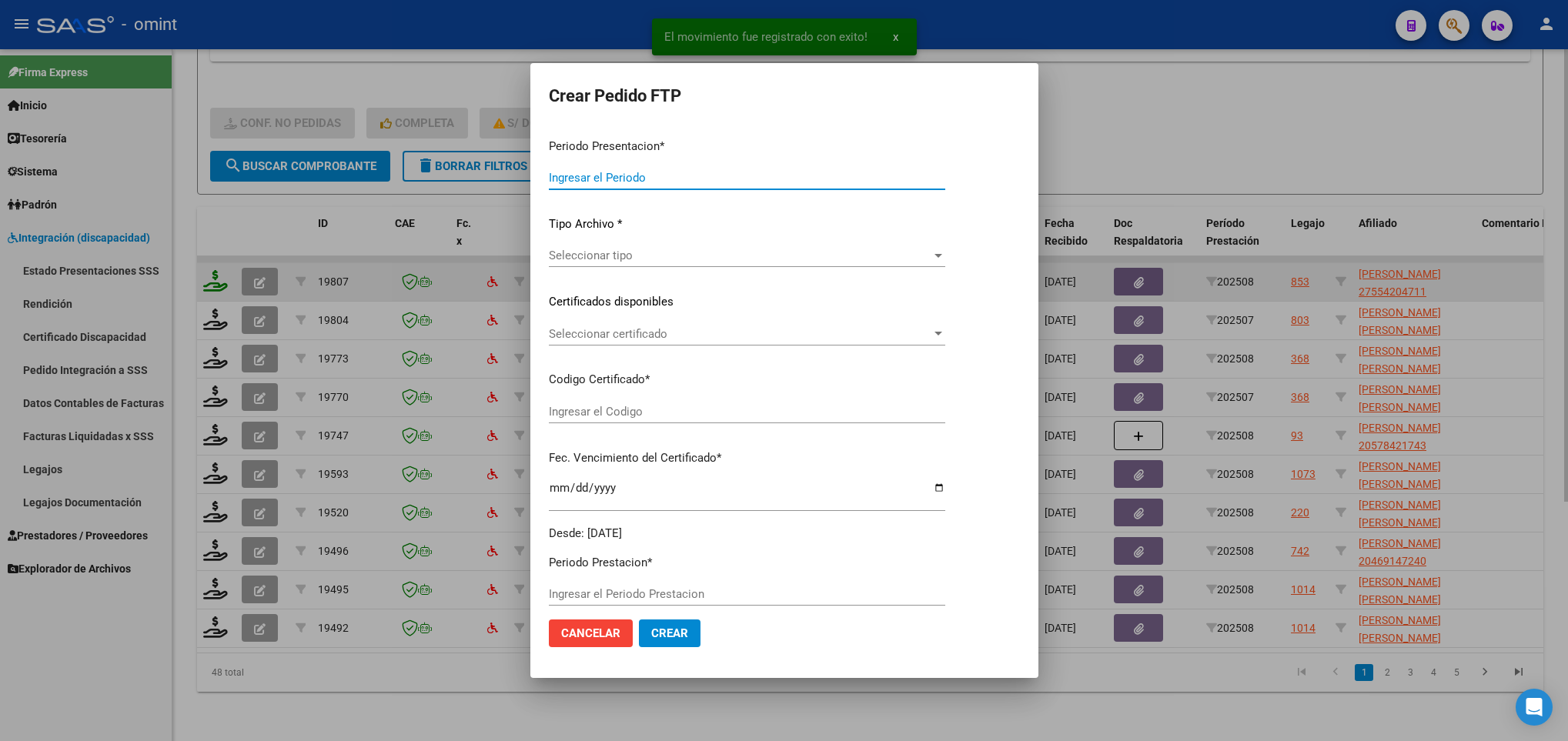
type input "202508"
type input "$ 148.447,32"
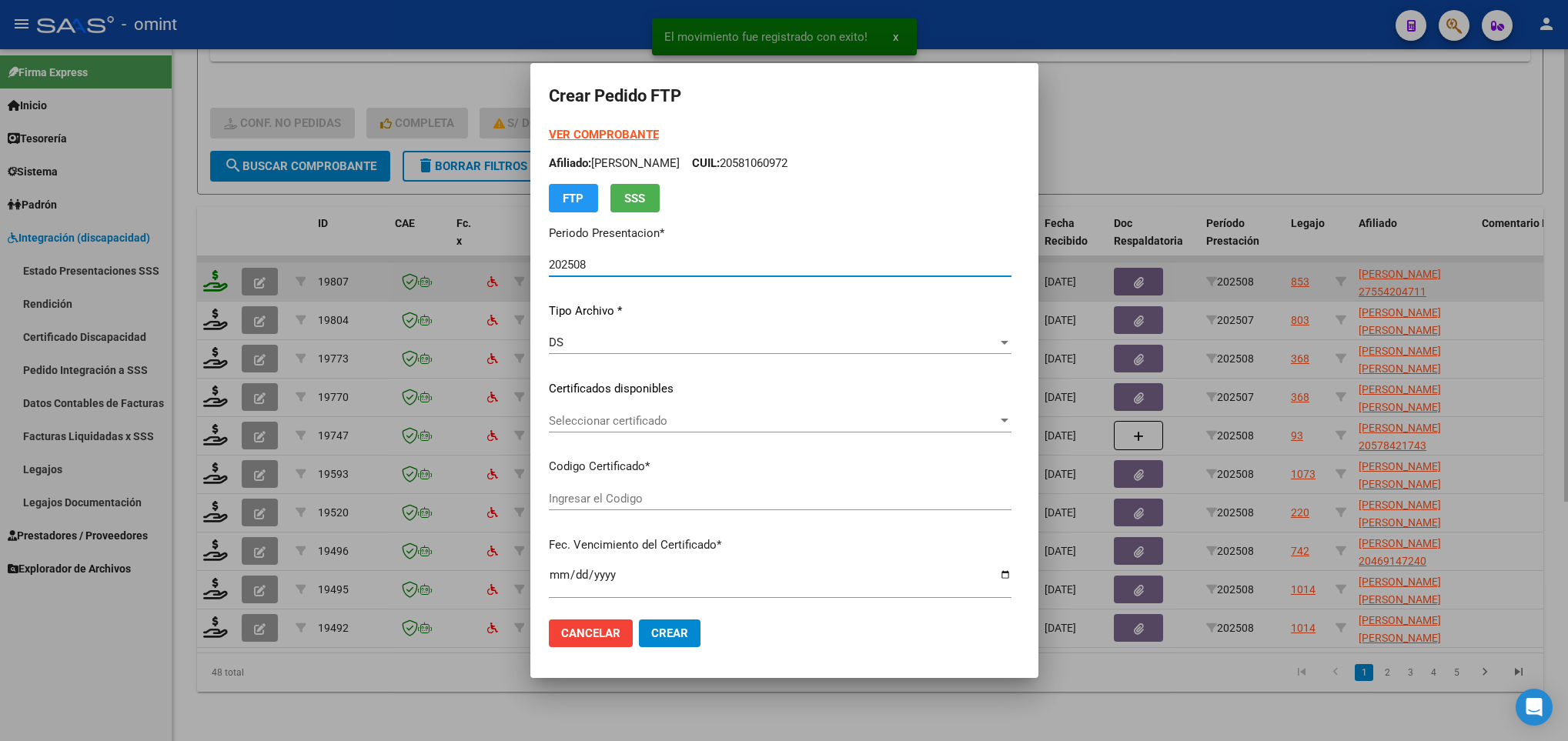
type input "863229503"
type input "2029-01-02"
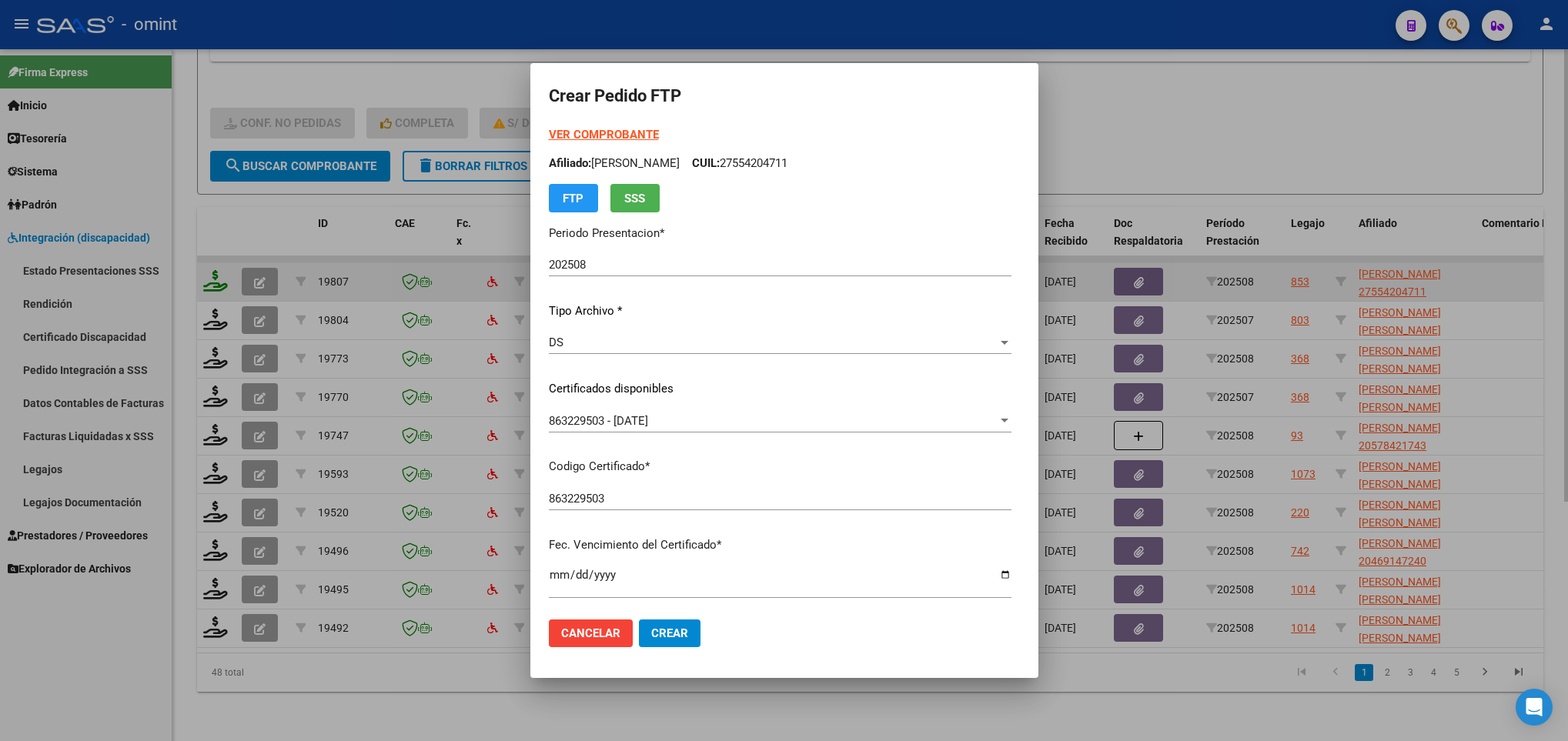
scroll to position [314, 0]
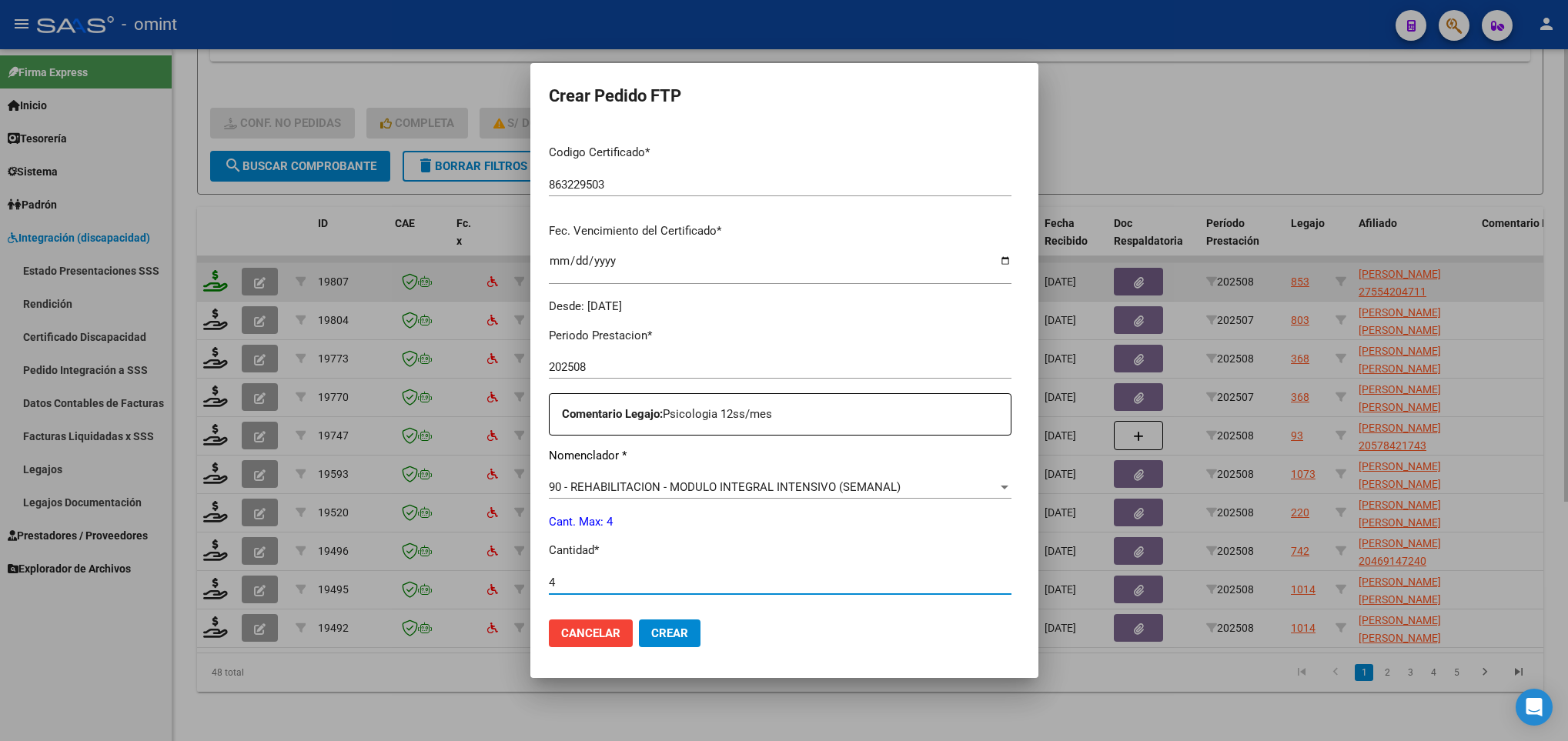
type input "4"
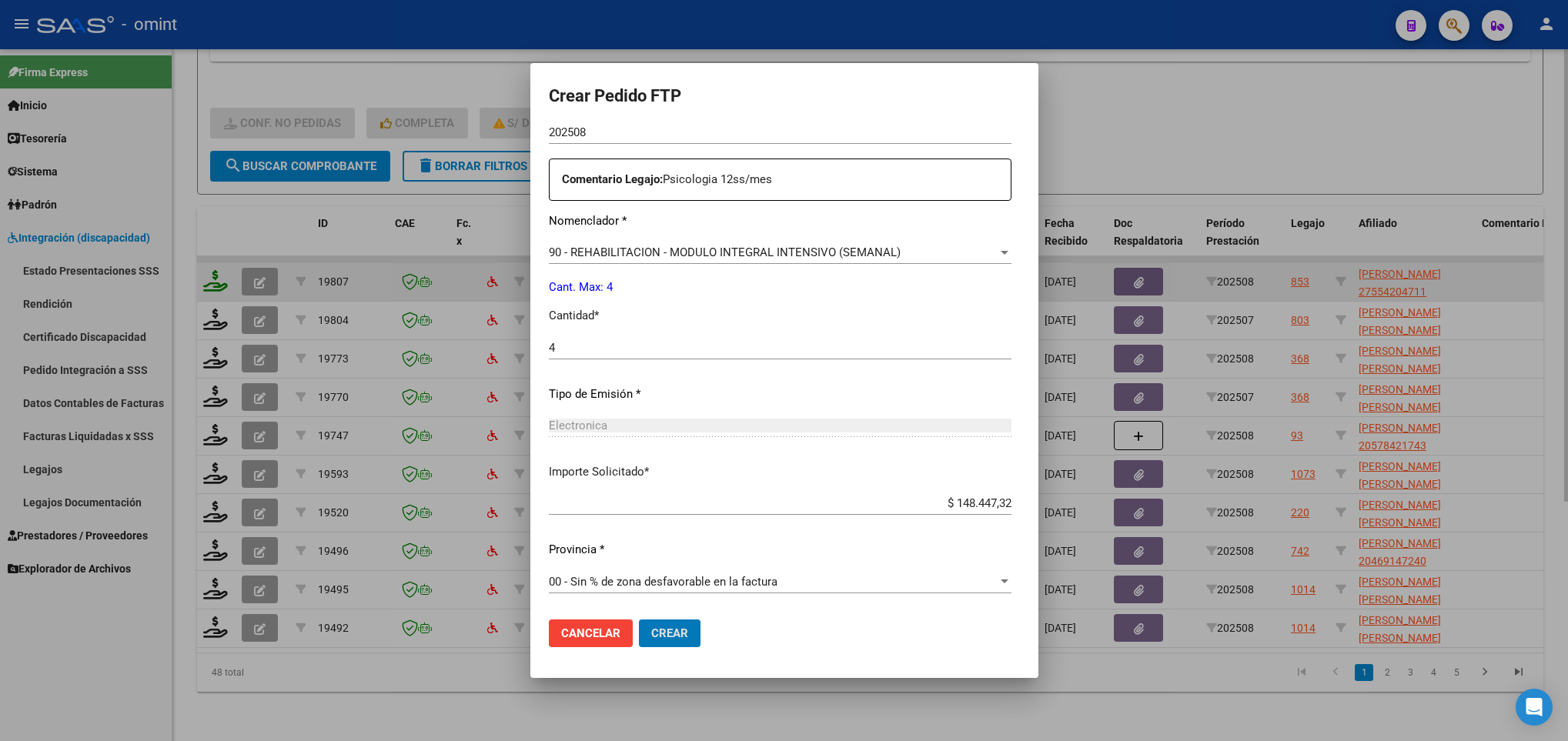
click at [639, 619] on button "Crear" at bounding box center [669, 633] width 61 height 28
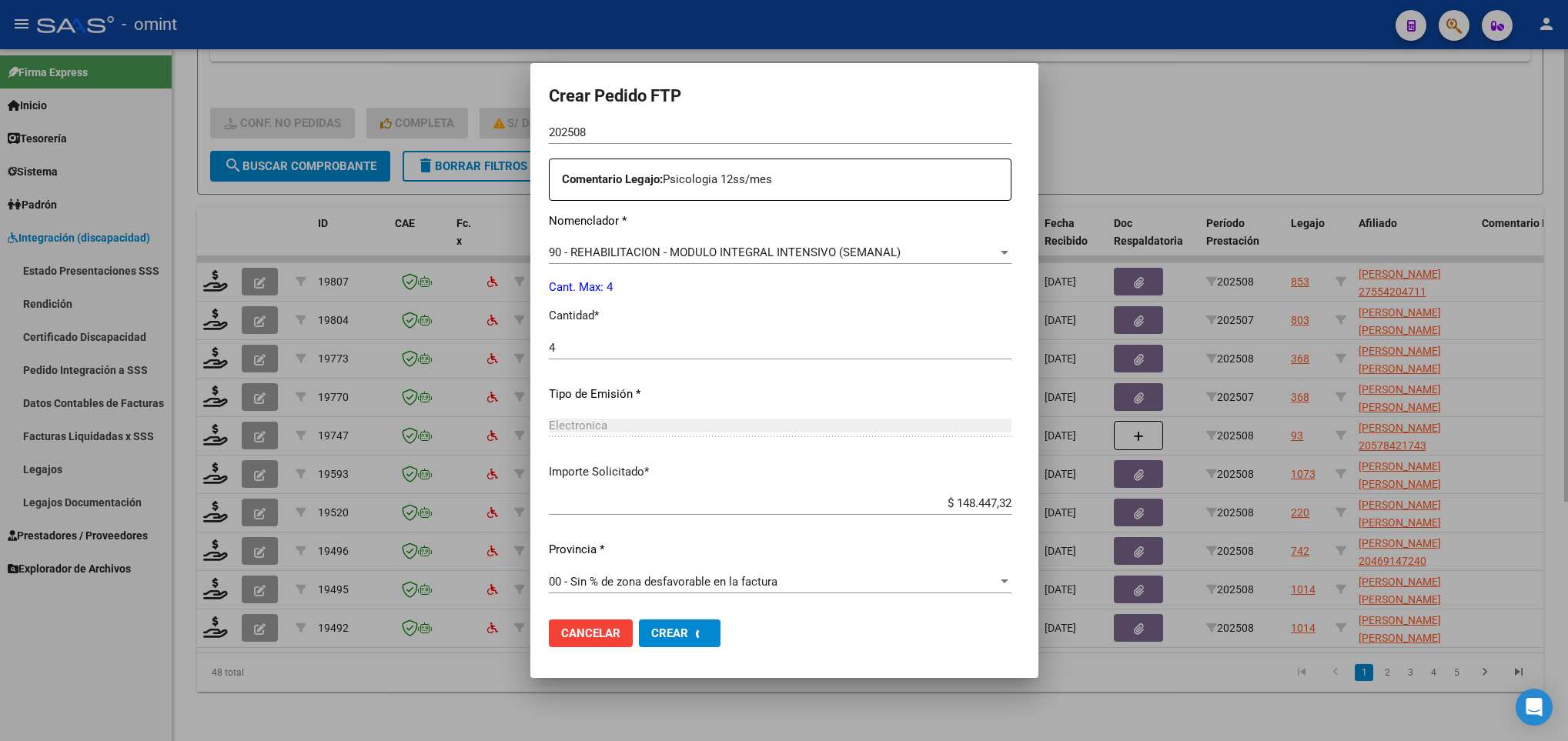
scroll to position [0, 0]
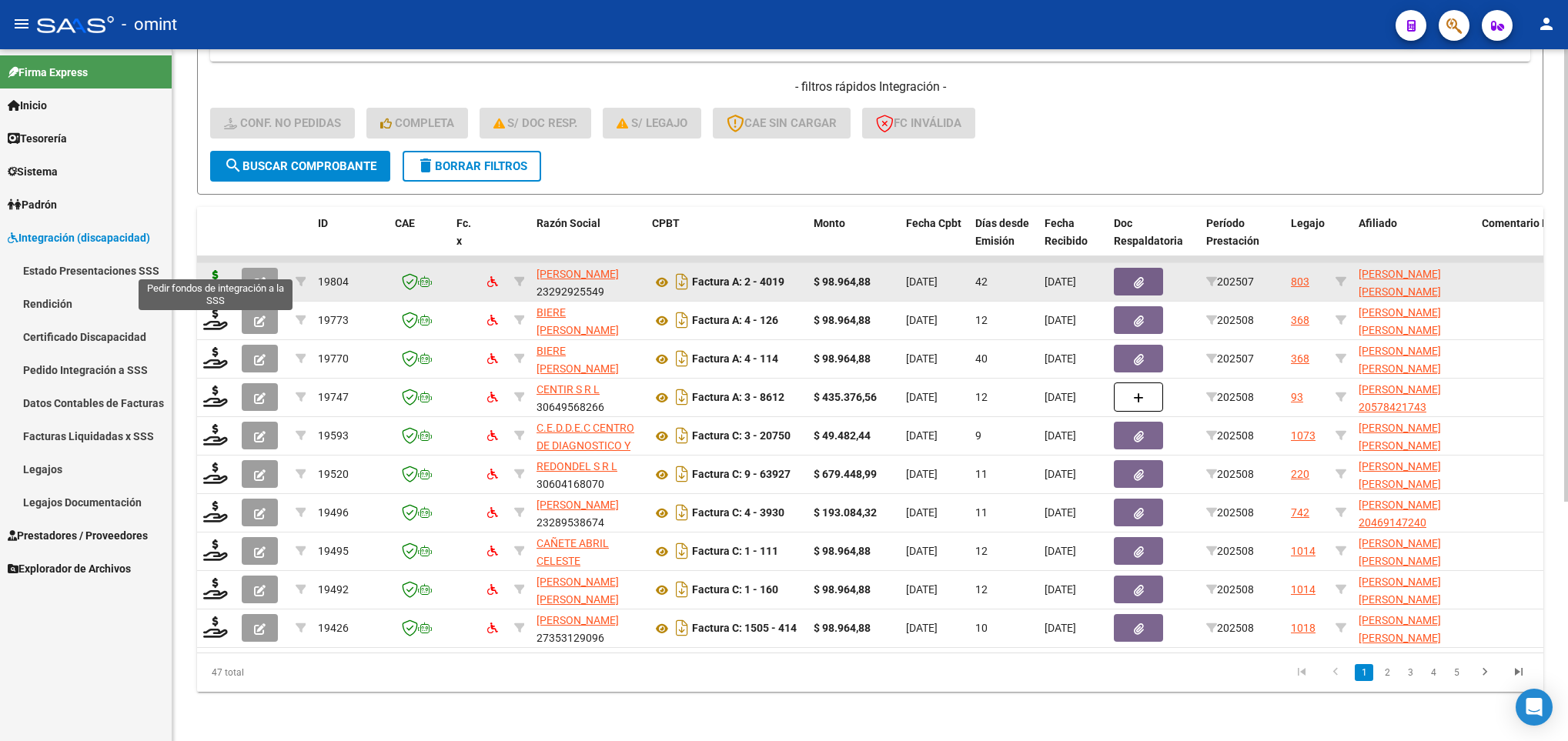
click at [219, 270] on icon at bounding box center [215, 281] width 25 height 22
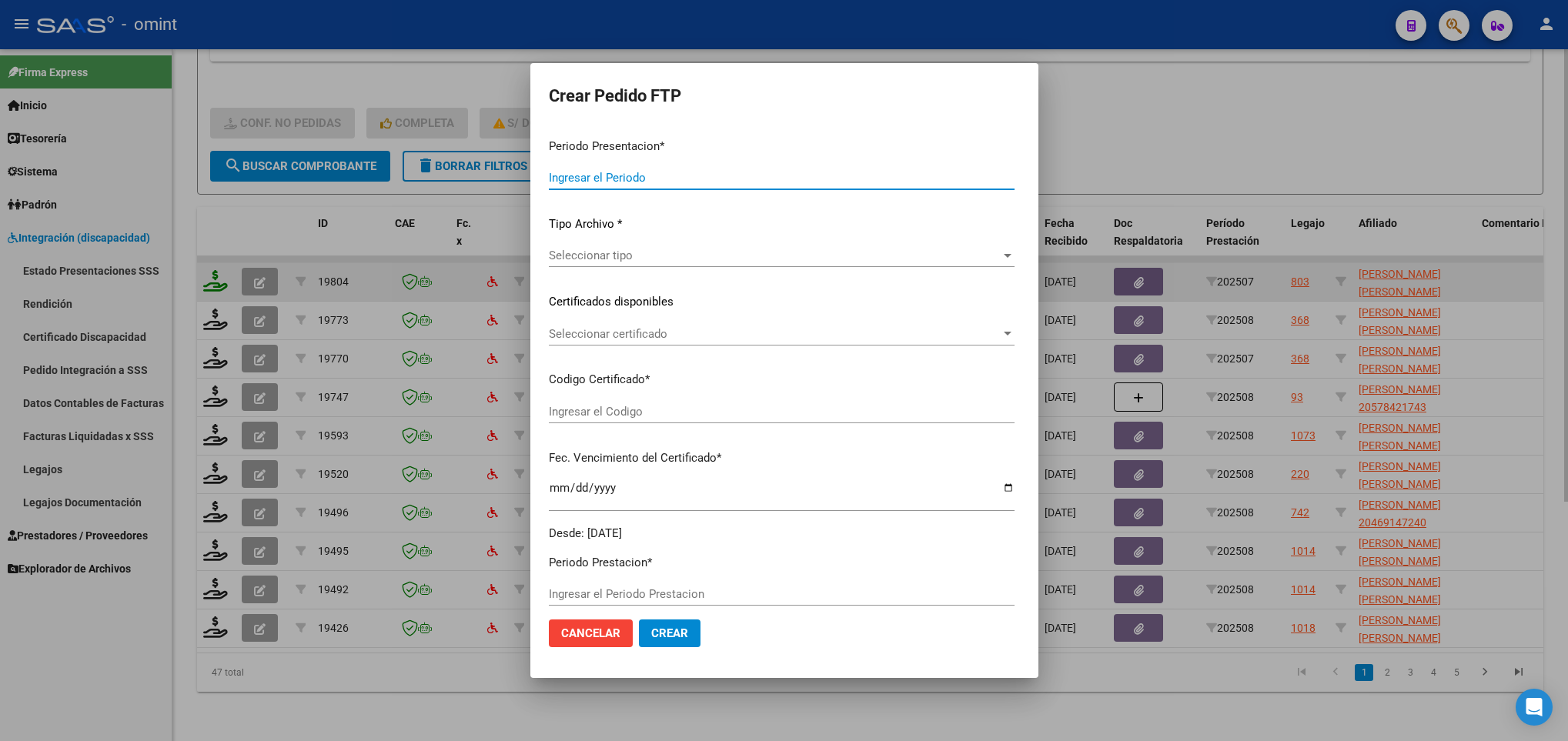
type input "202508"
type input "202507"
type input "$ 98.964,88"
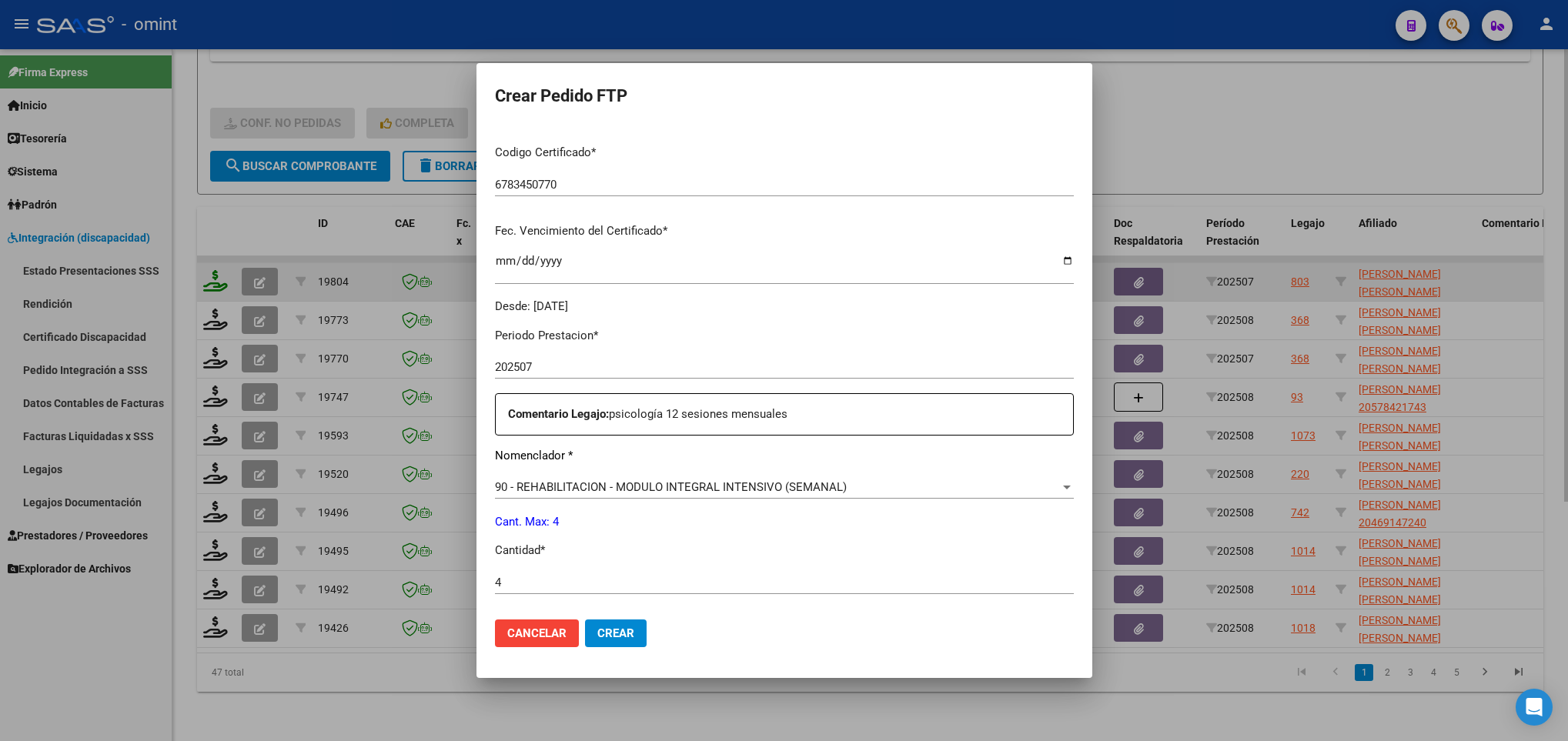
scroll to position [549, 0]
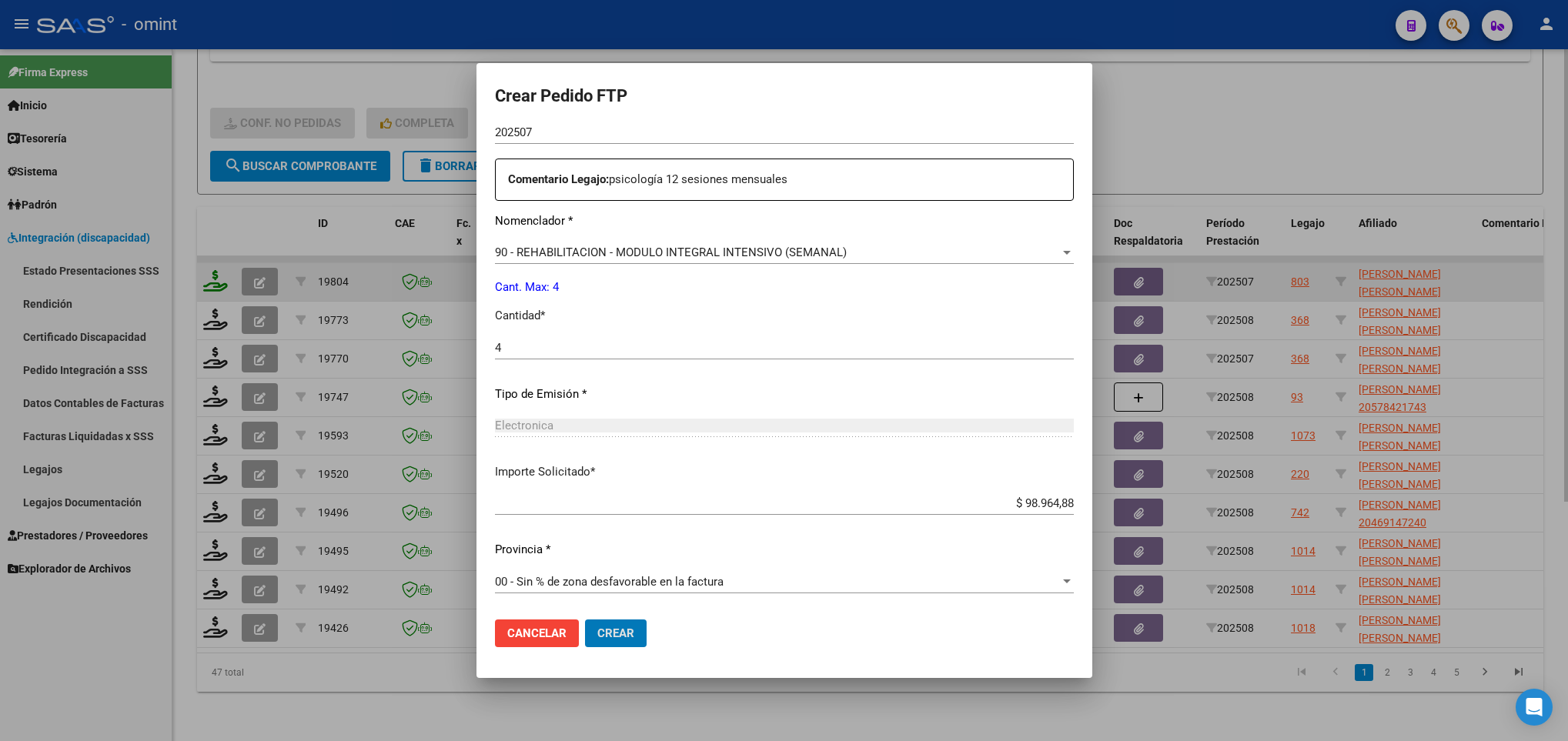
click at [585, 619] on button "Crear" at bounding box center [615, 633] width 61 height 28
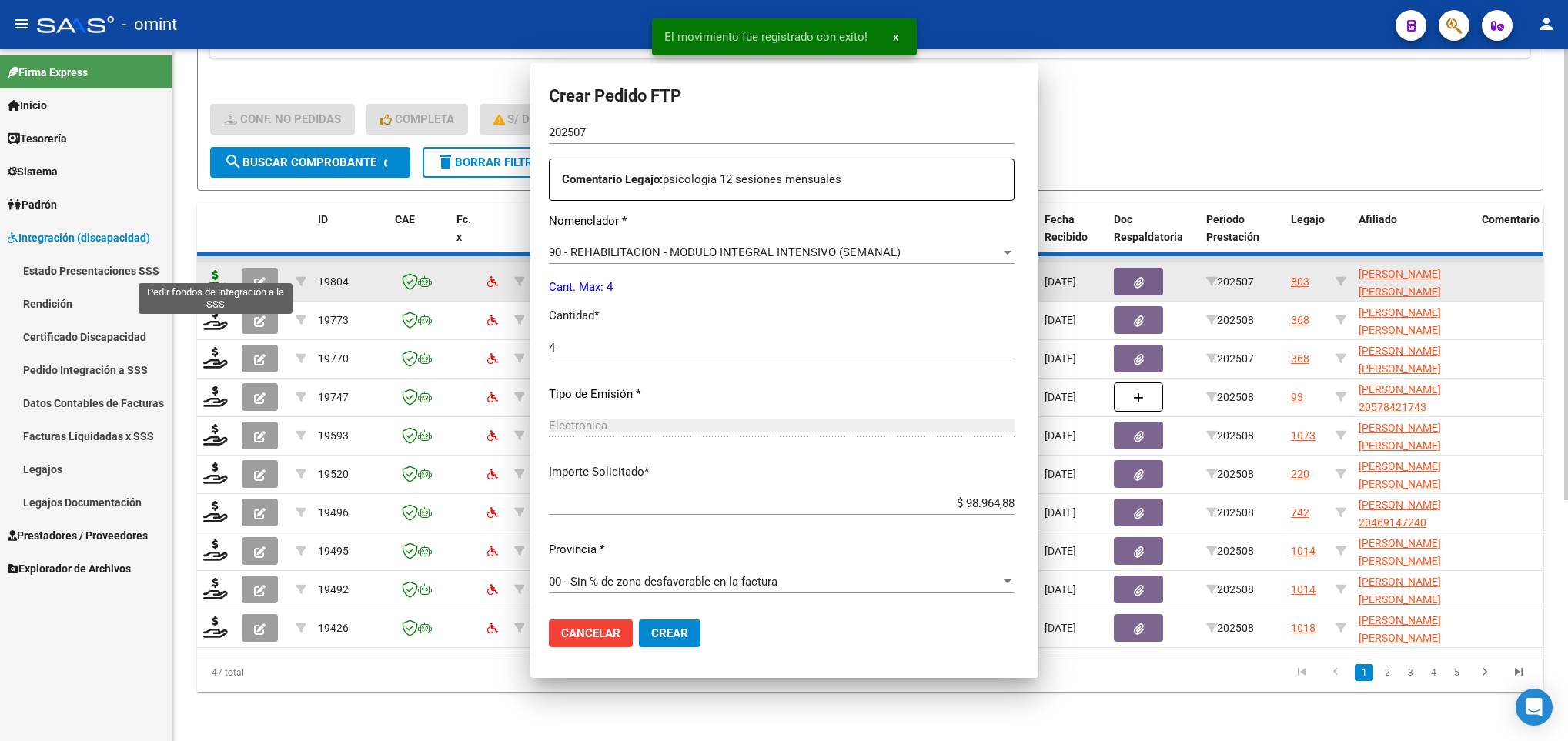
scroll to position [0, 0]
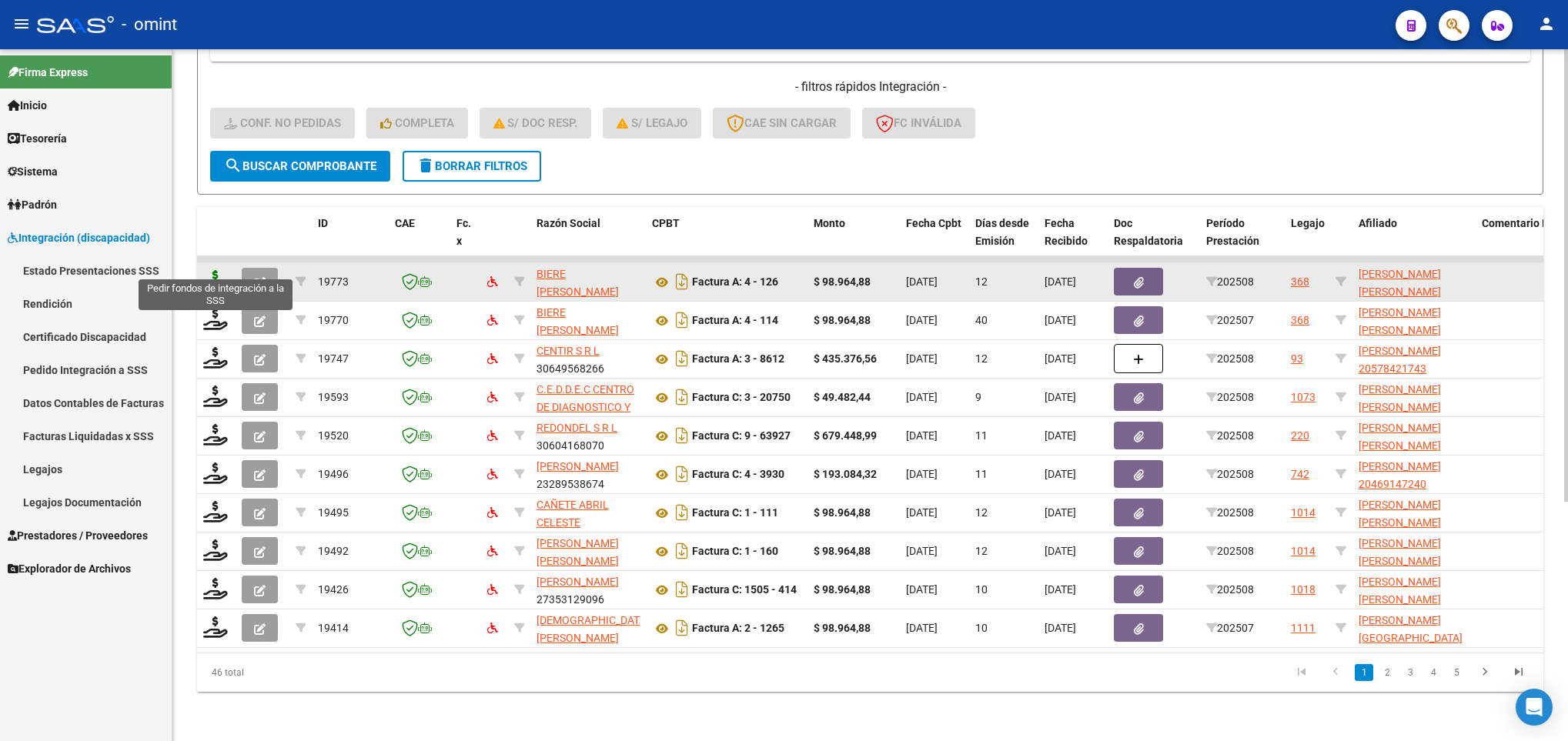
click at [212, 270] on icon at bounding box center [215, 281] width 25 height 22
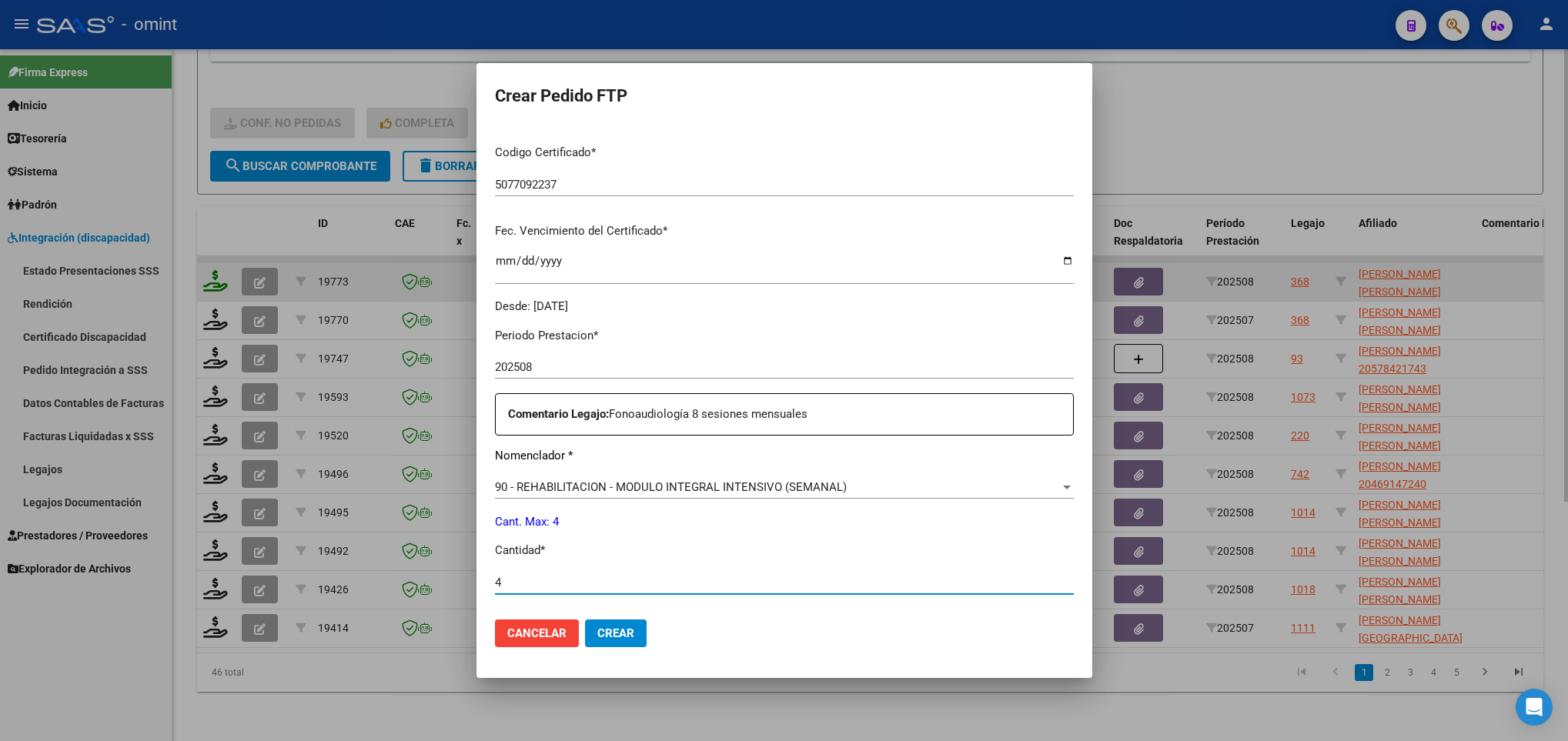
scroll to position [549, 0]
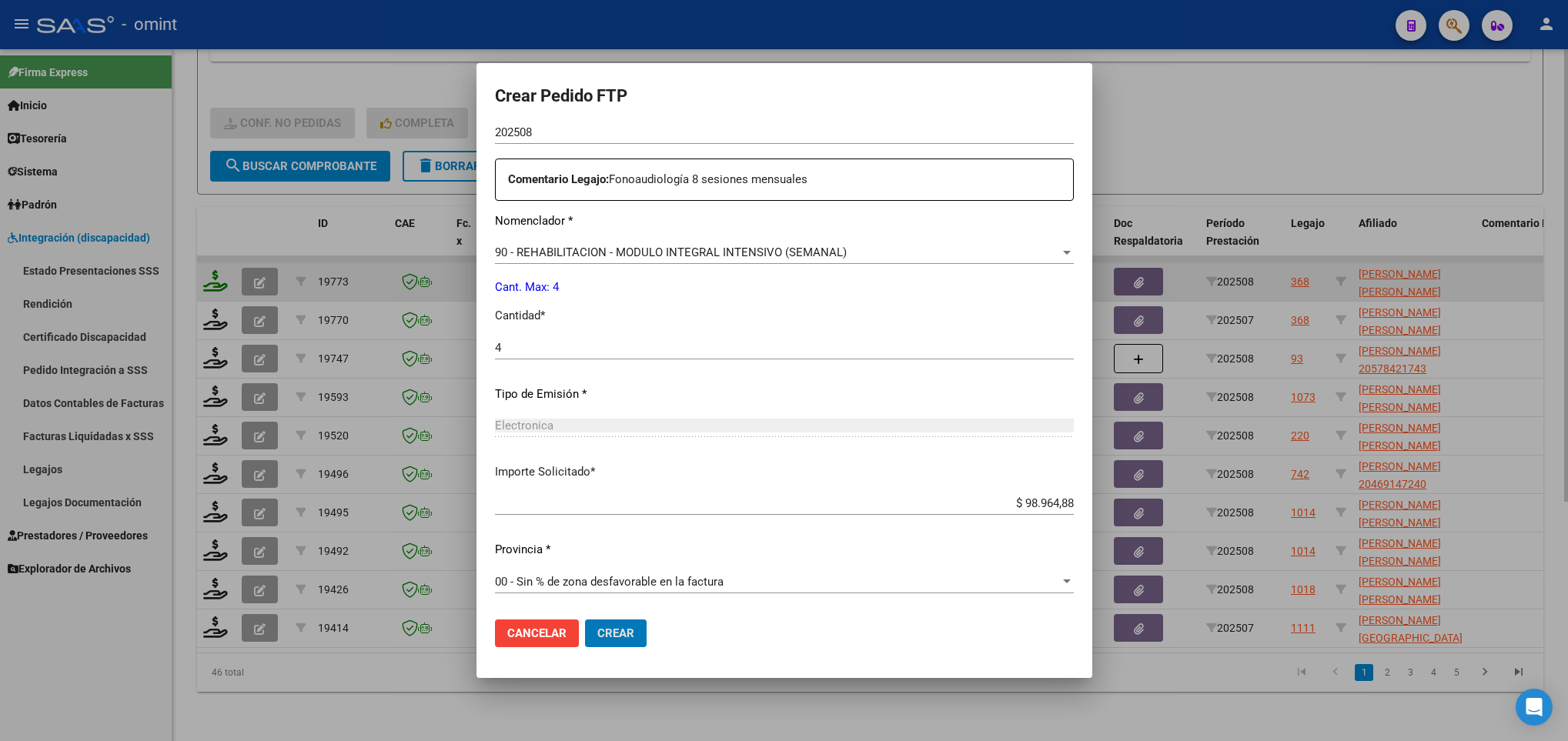
click at [585, 619] on button "Crear" at bounding box center [615, 633] width 61 height 28
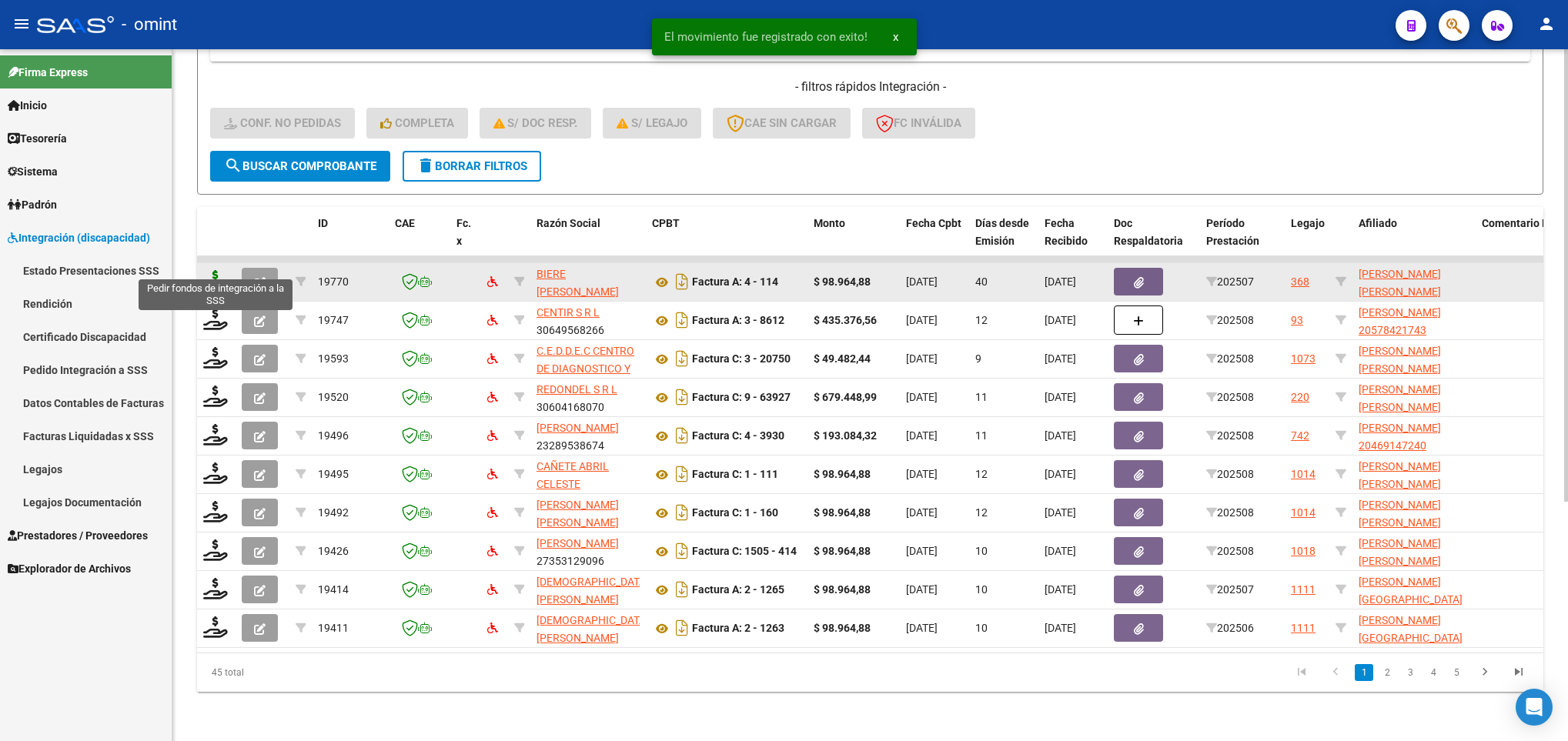
click at [214, 270] on icon at bounding box center [215, 281] width 25 height 22
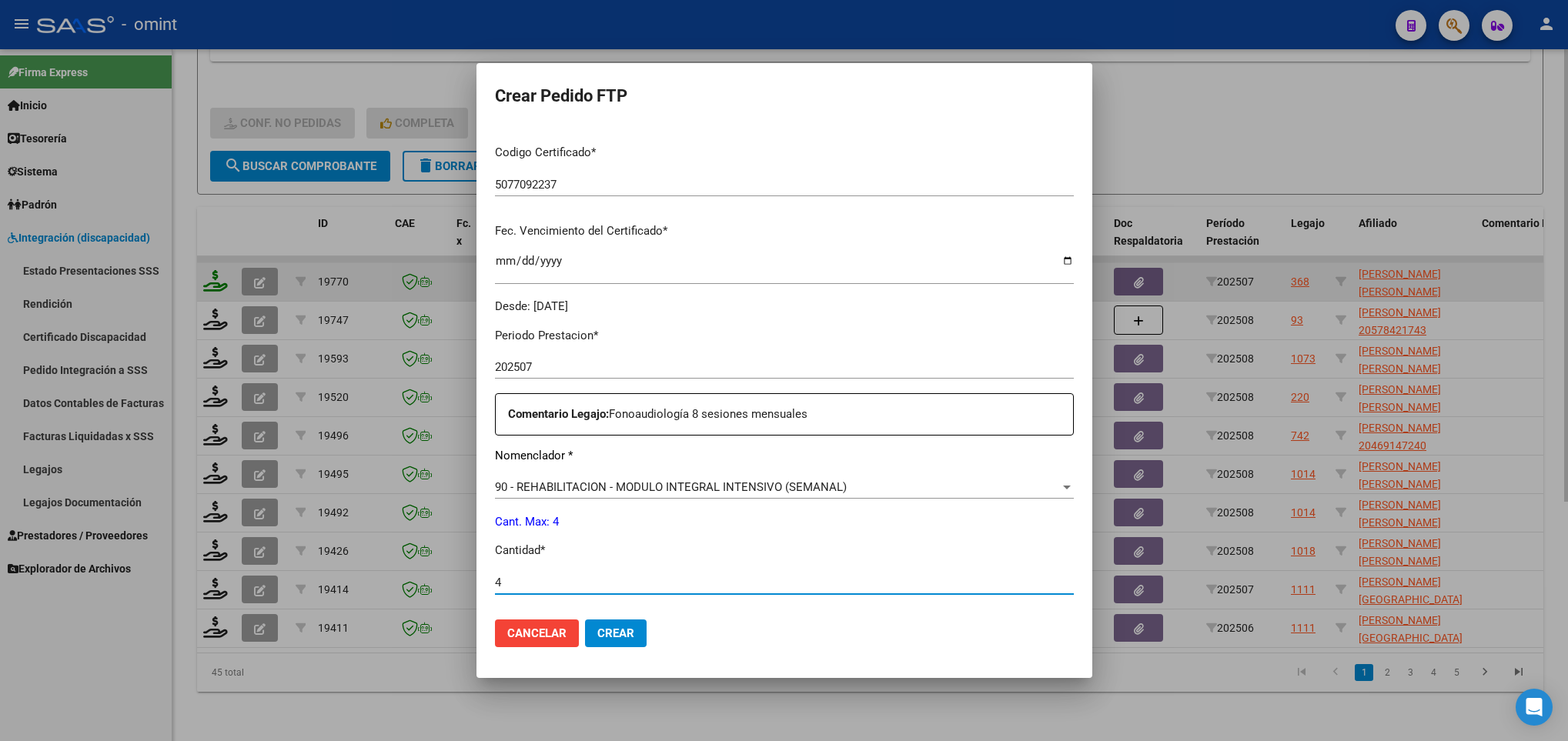
scroll to position [549, 0]
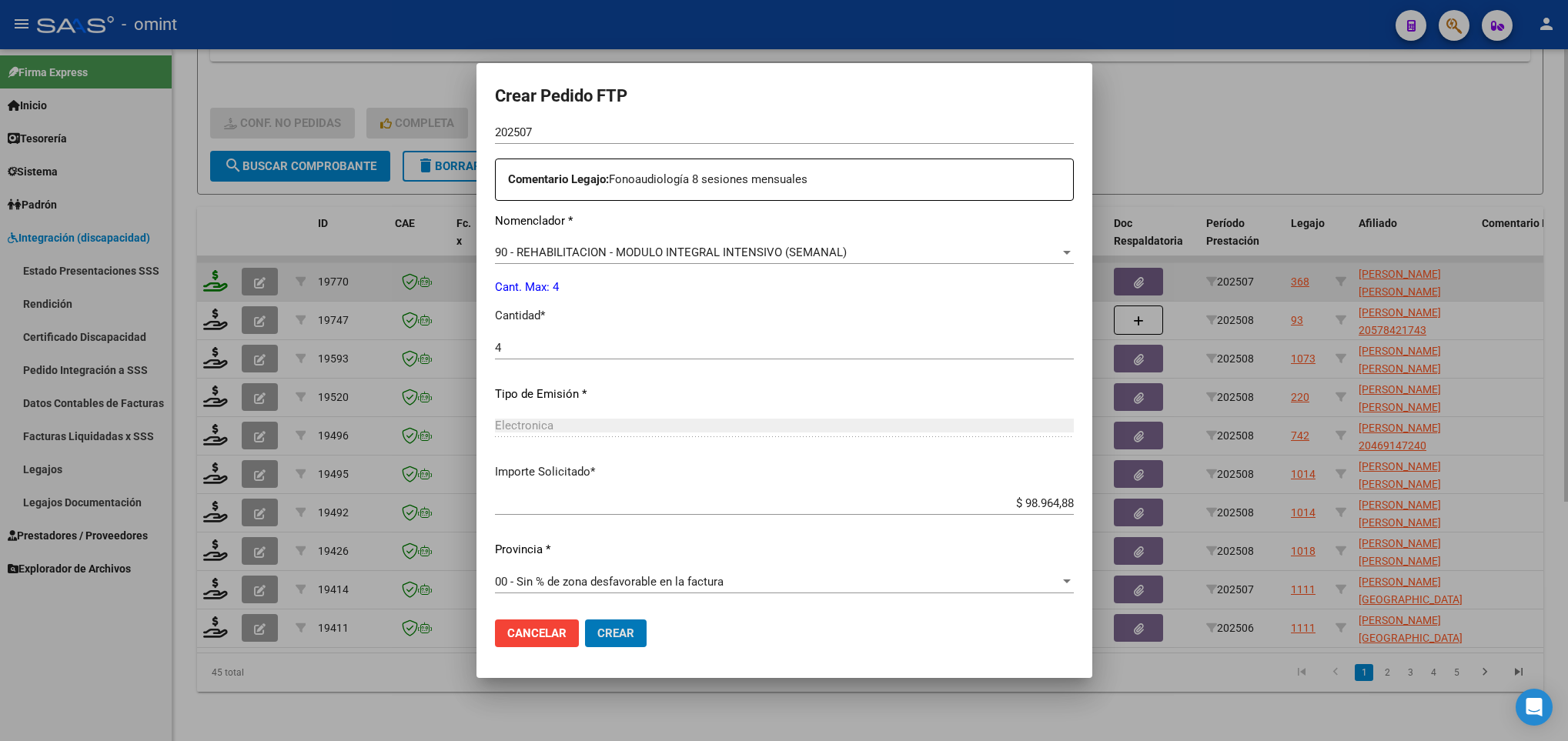
click at [585, 619] on button "Crear" at bounding box center [615, 633] width 61 height 28
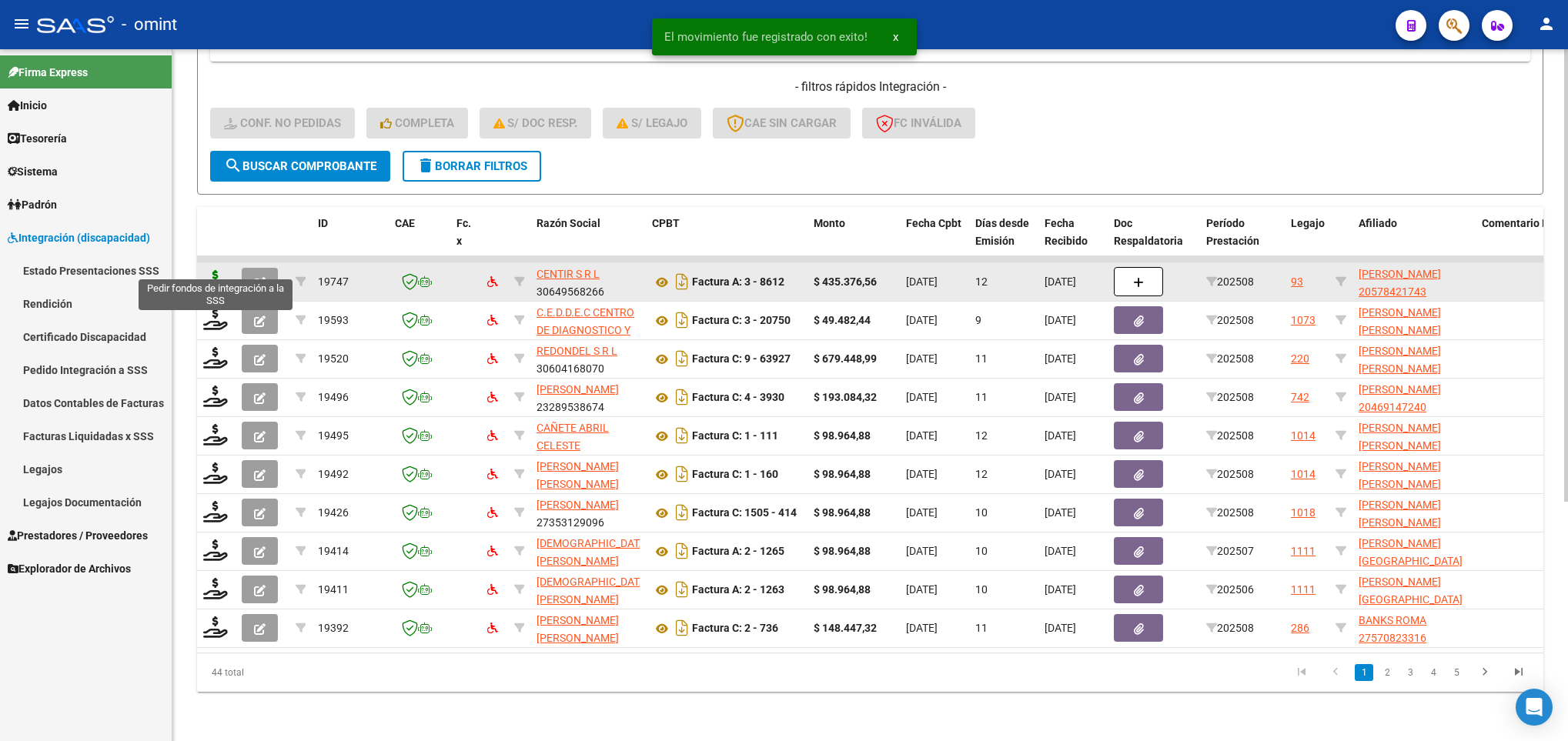
click at [211, 270] on icon at bounding box center [215, 281] width 25 height 22
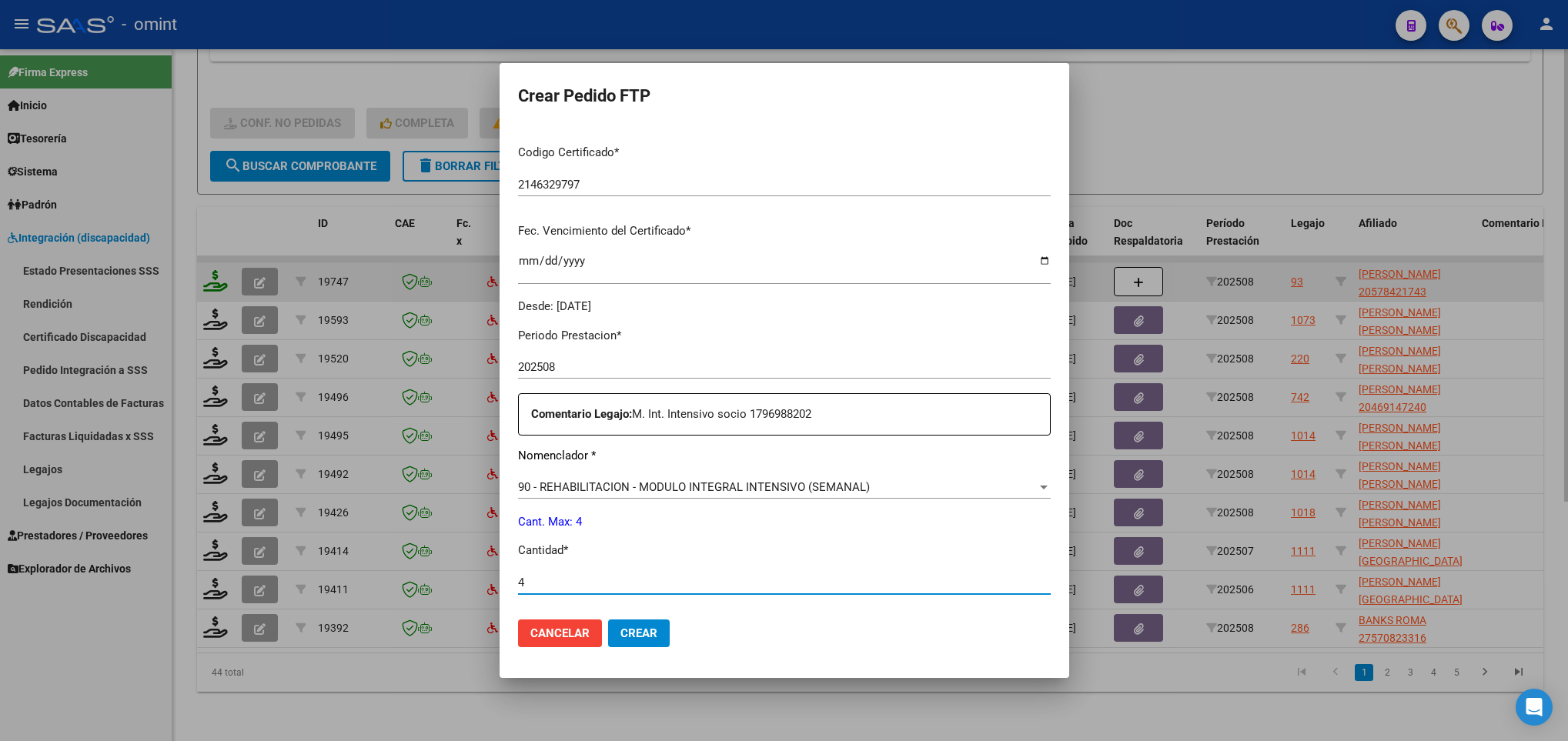
scroll to position [549, 0]
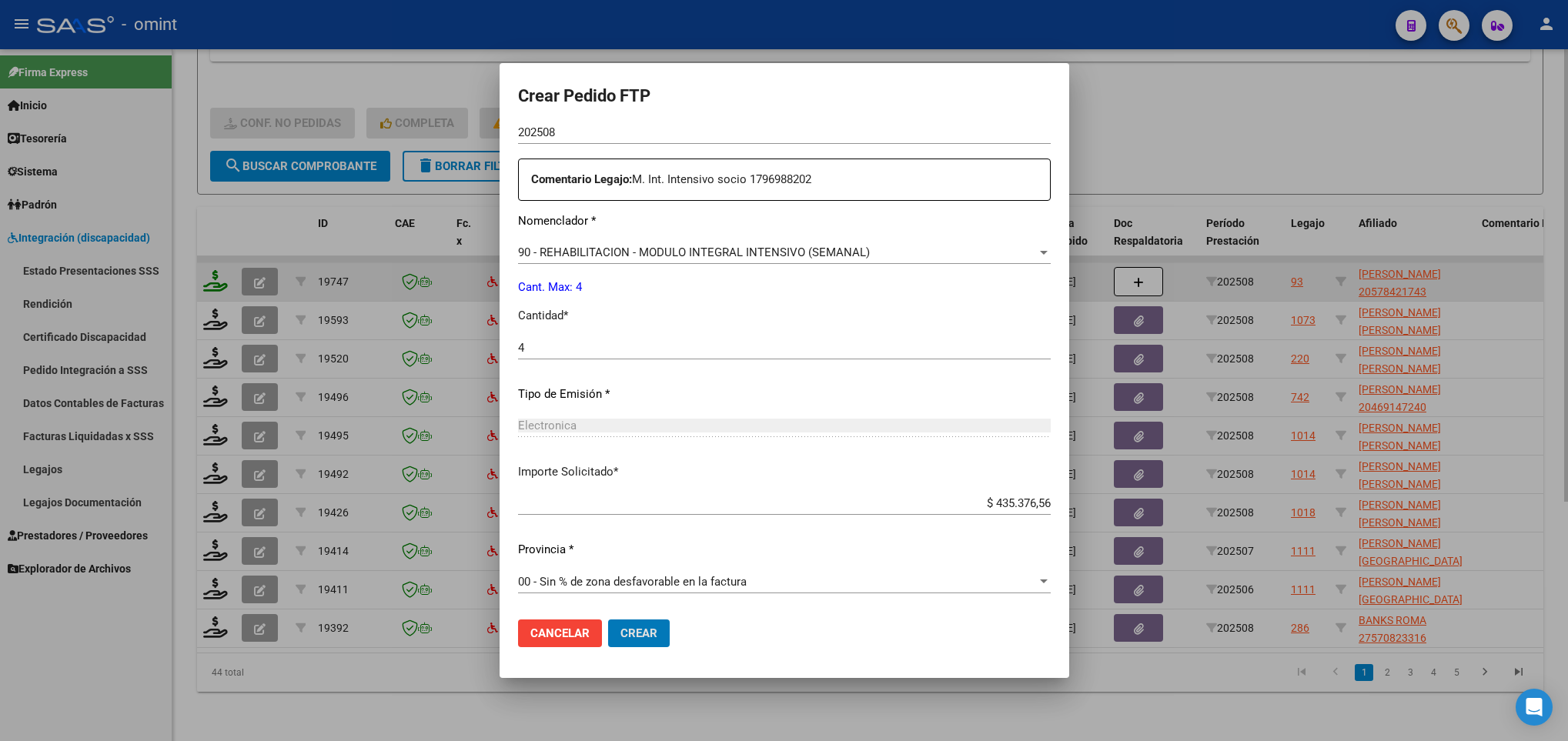
click at [608, 619] on button "Crear" at bounding box center [638, 633] width 61 height 28
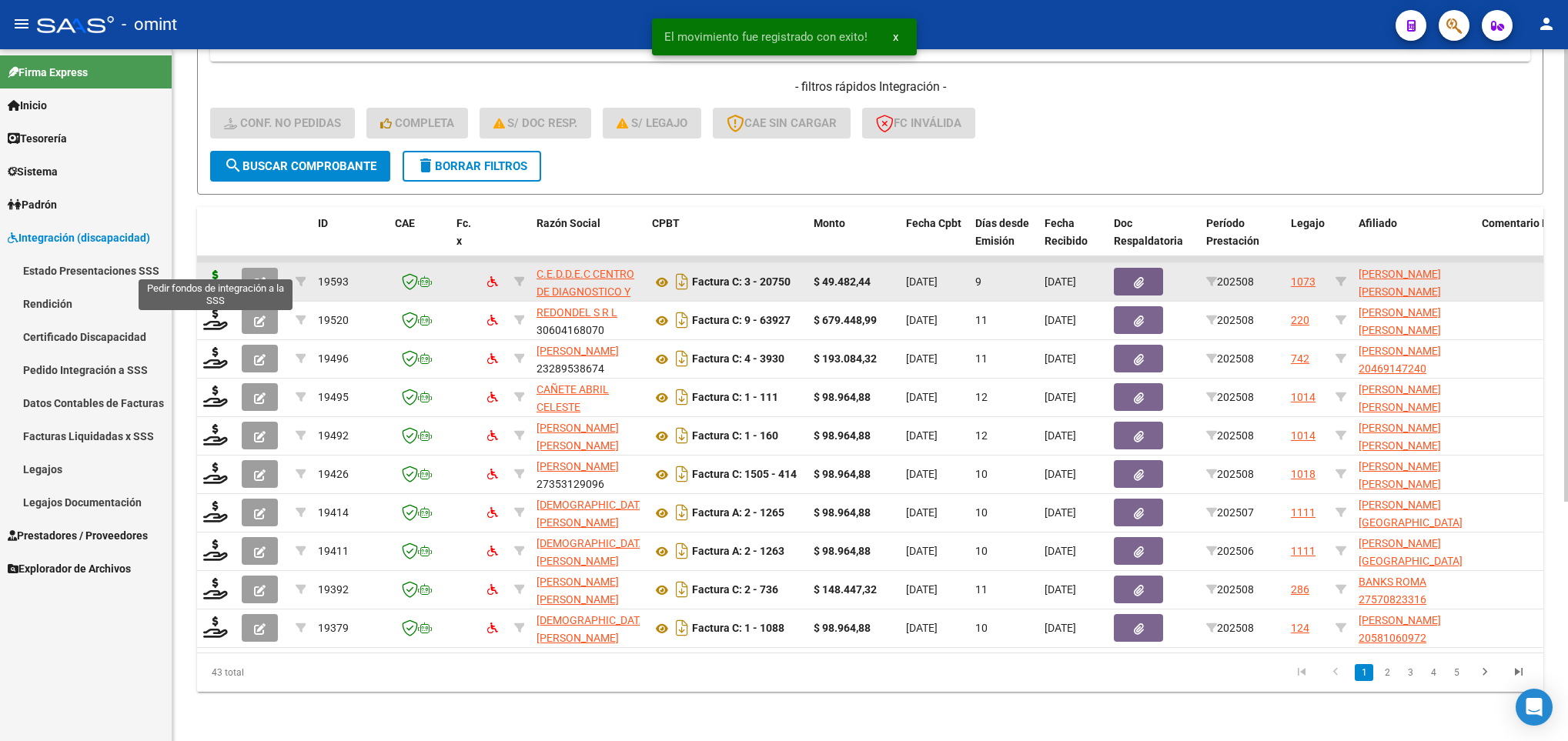
click at [214, 270] on icon at bounding box center [215, 281] width 25 height 22
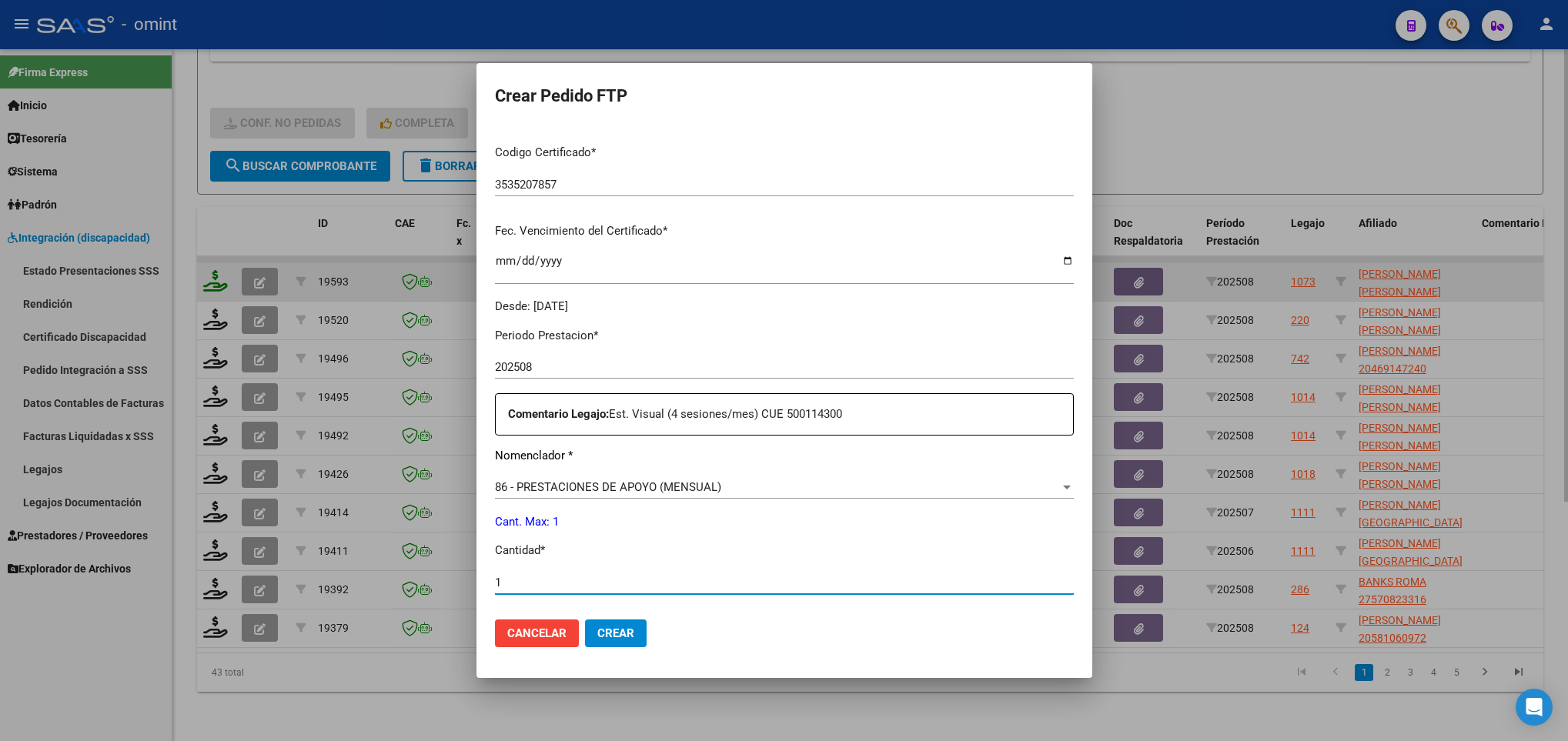
scroll to position [685, 0]
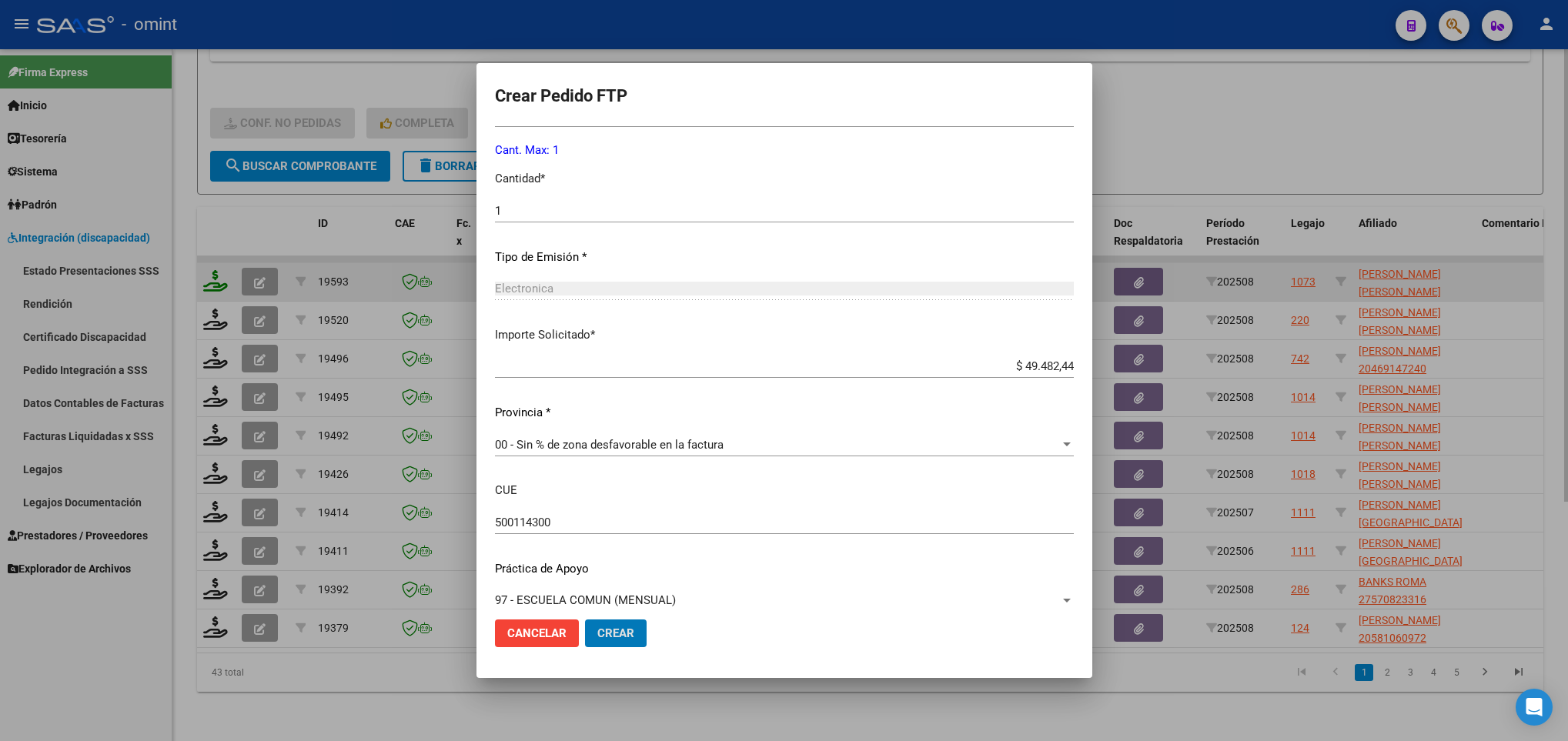
click at [585, 619] on button "Crear" at bounding box center [615, 633] width 61 height 28
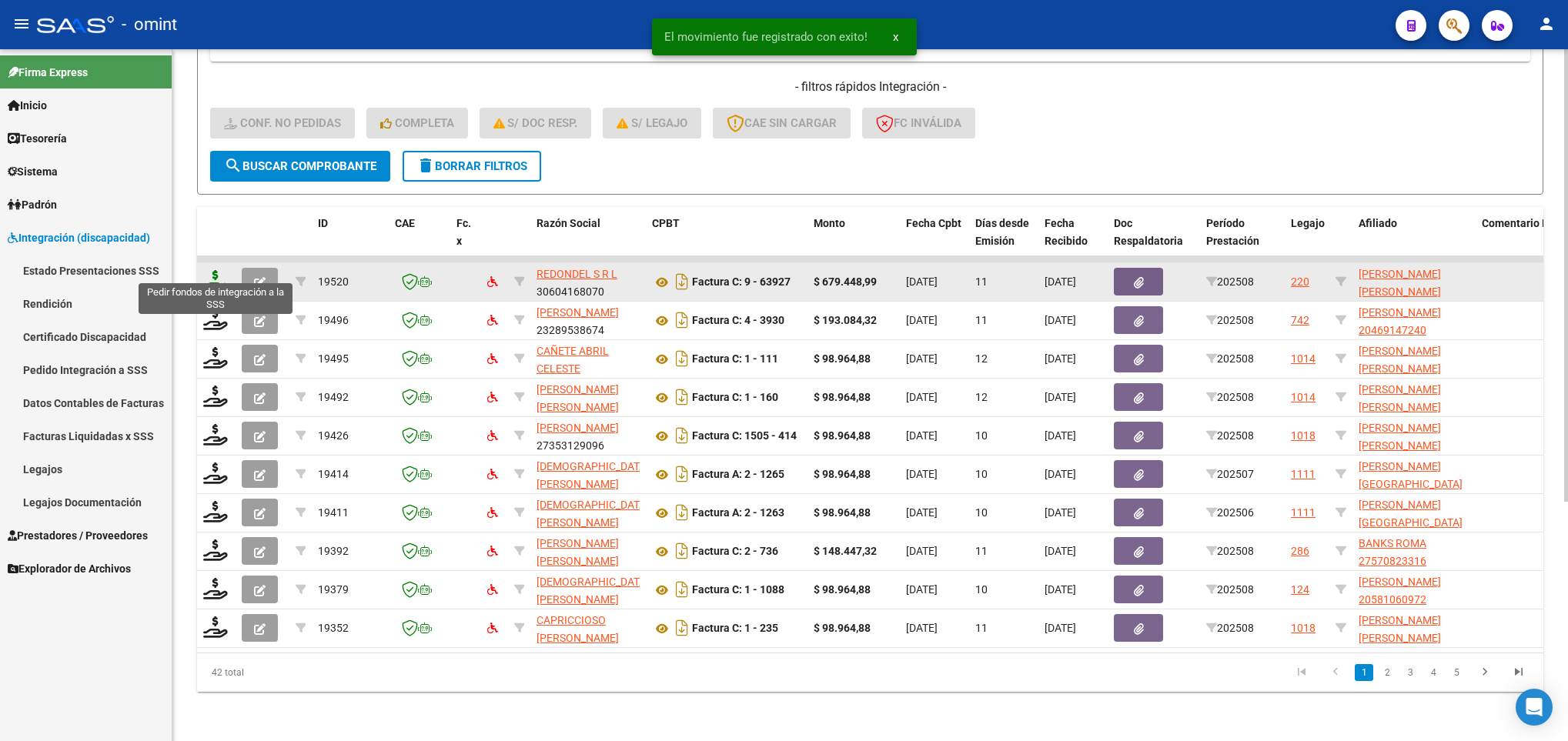
click at [214, 270] on icon at bounding box center [215, 281] width 25 height 22
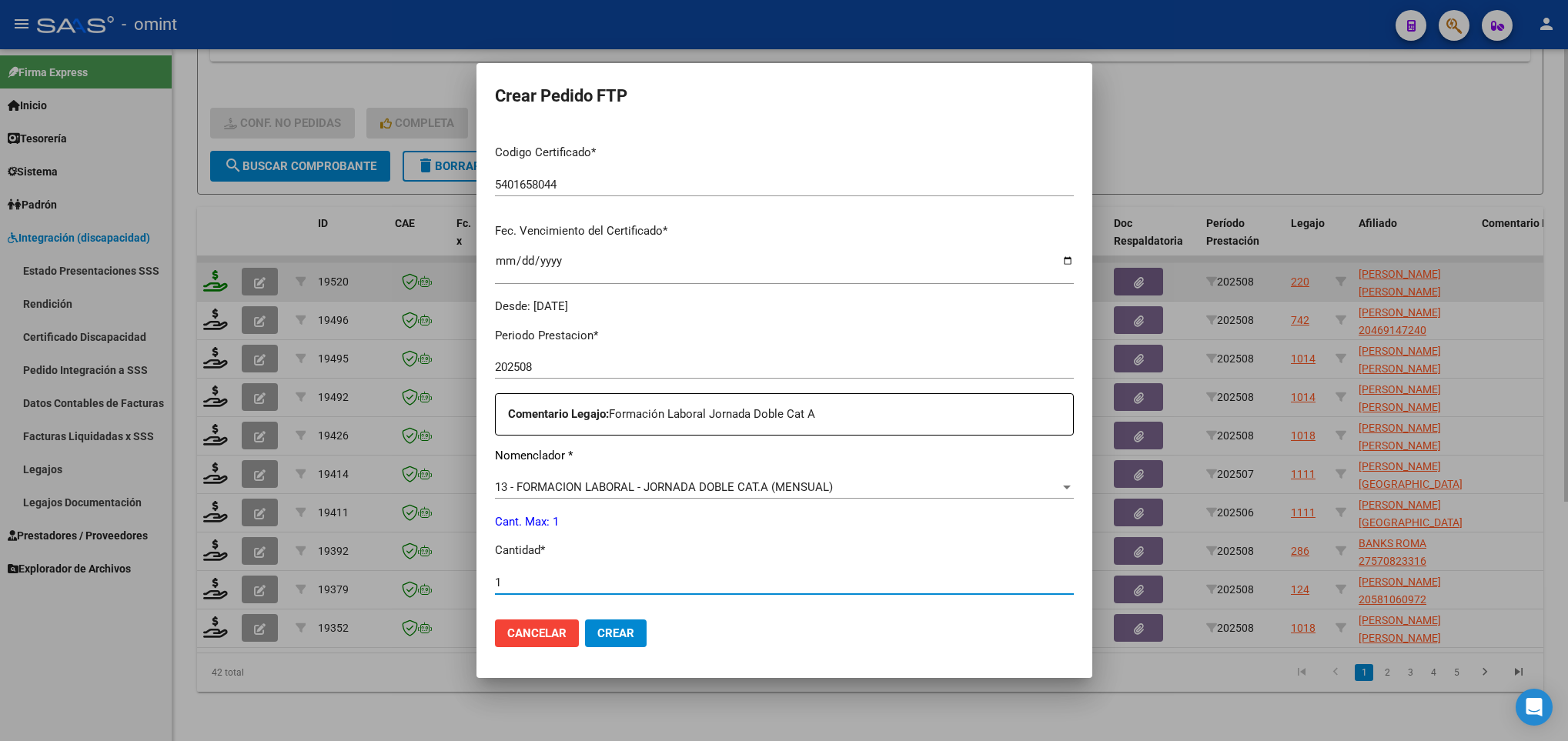
scroll to position [549, 0]
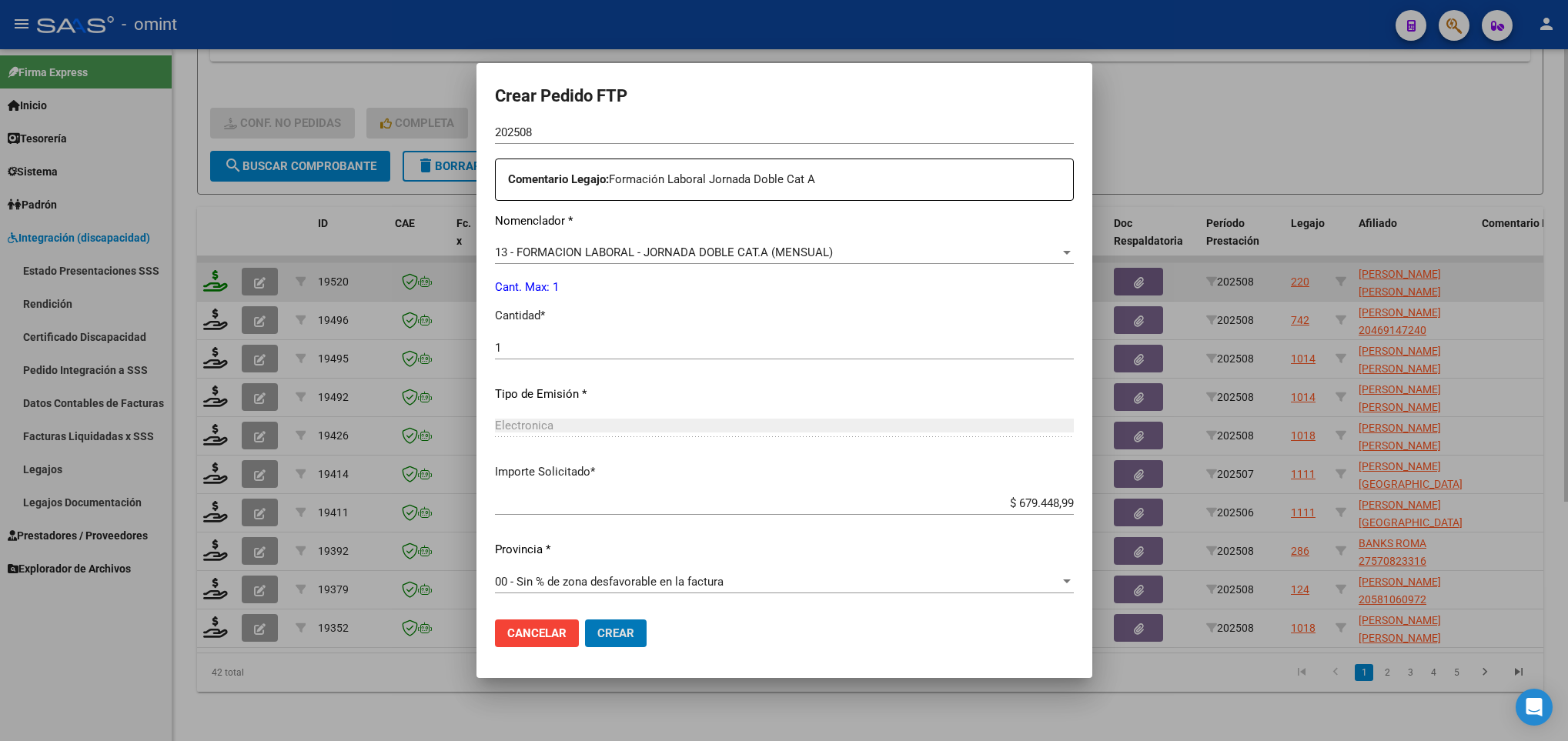
click at [585, 619] on button "Crear" at bounding box center [615, 633] width 61 height 28
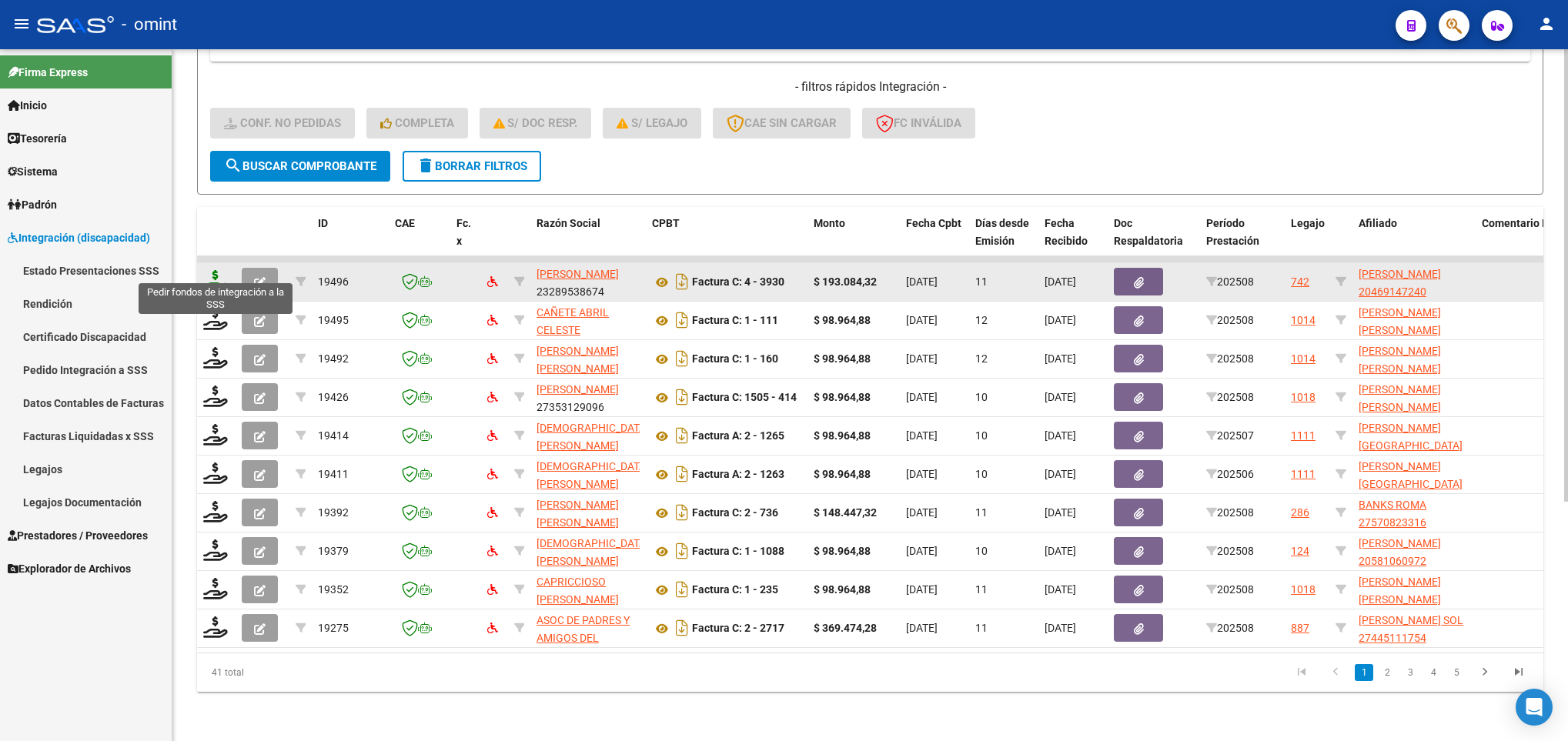
click at [214, 270] on icon at bounding box center [215, 281] width 25 height 22
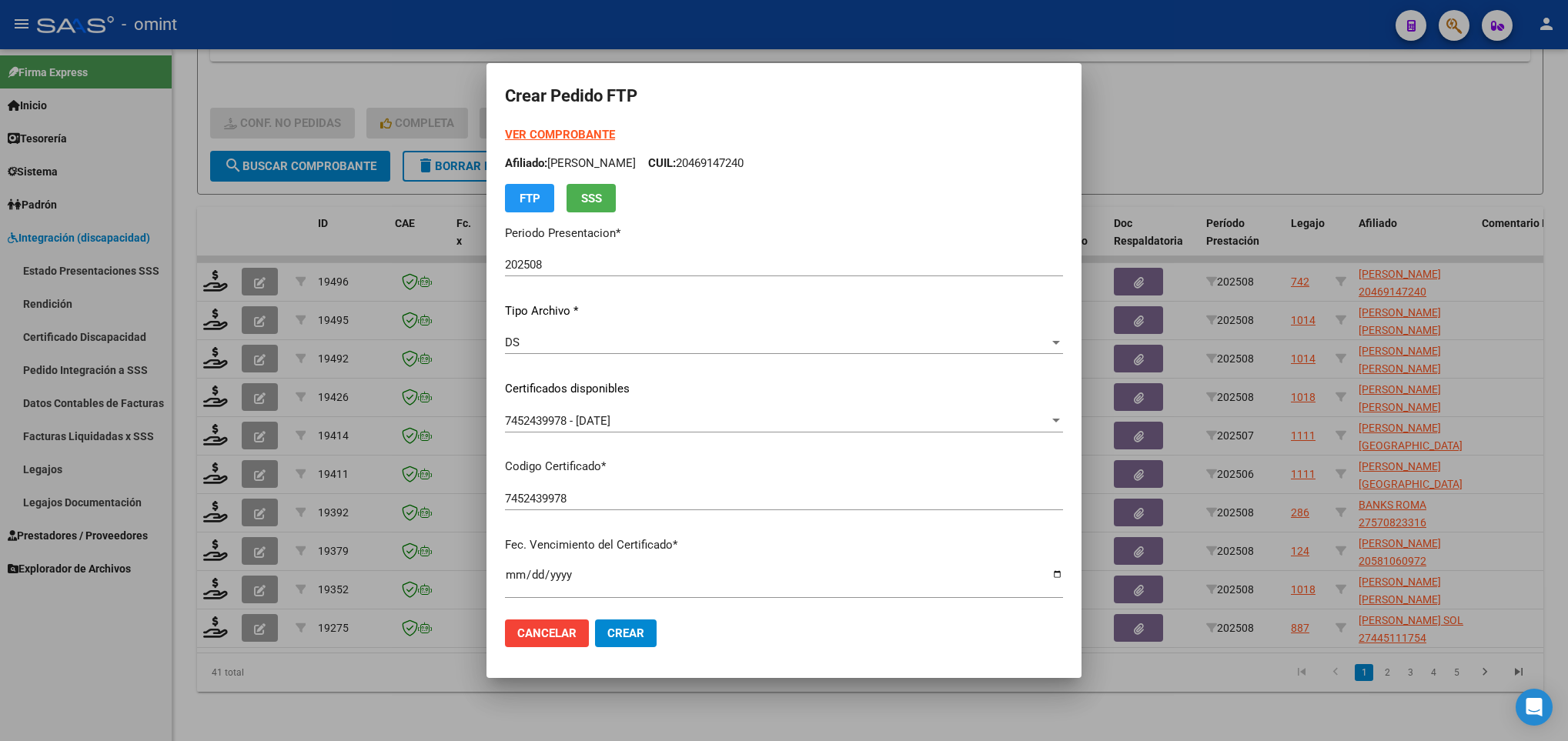
click at [540, 137] on strong "VER COMPROBANTE" at bounding box center [560, 134] width 110 height 14
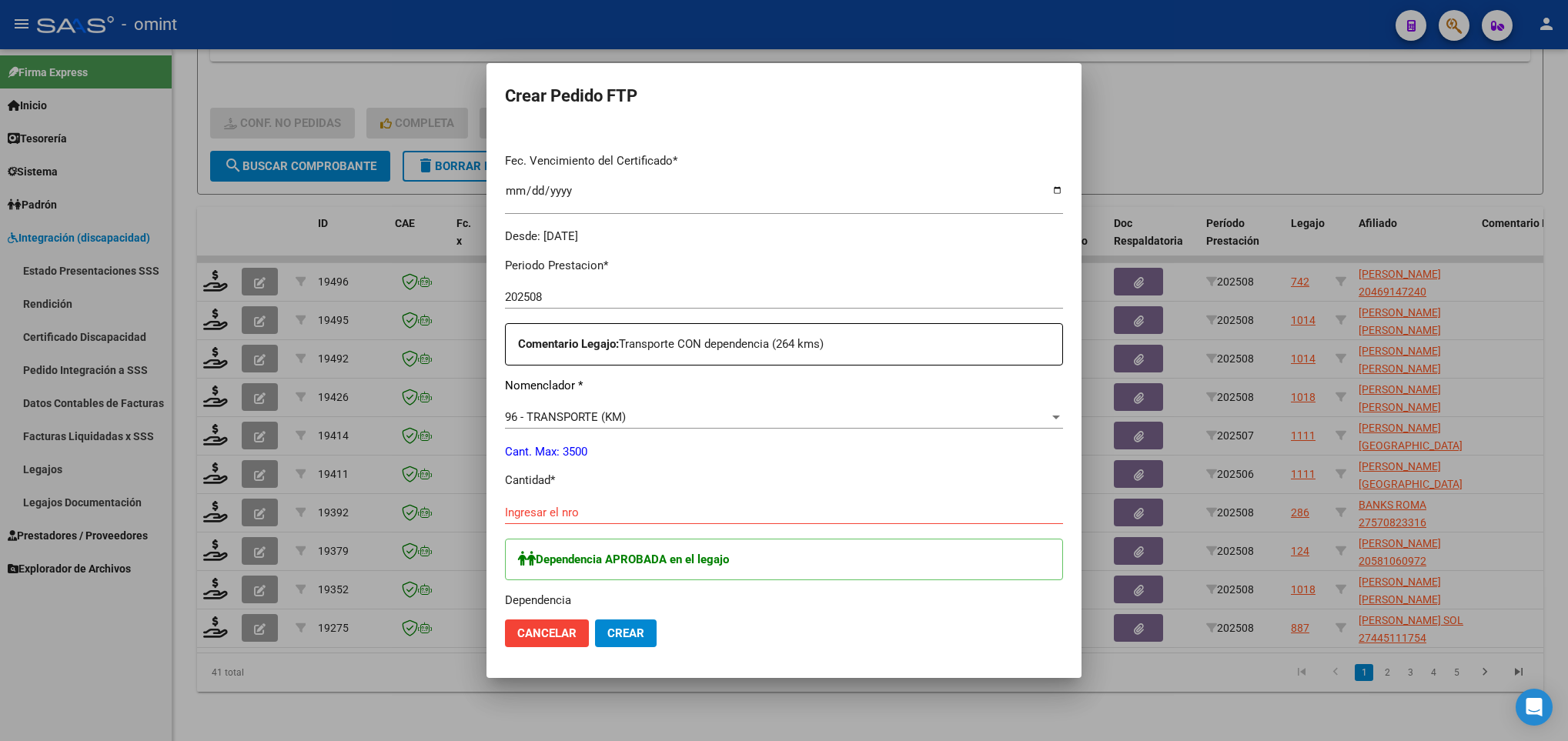
scroll to position [420, 0]
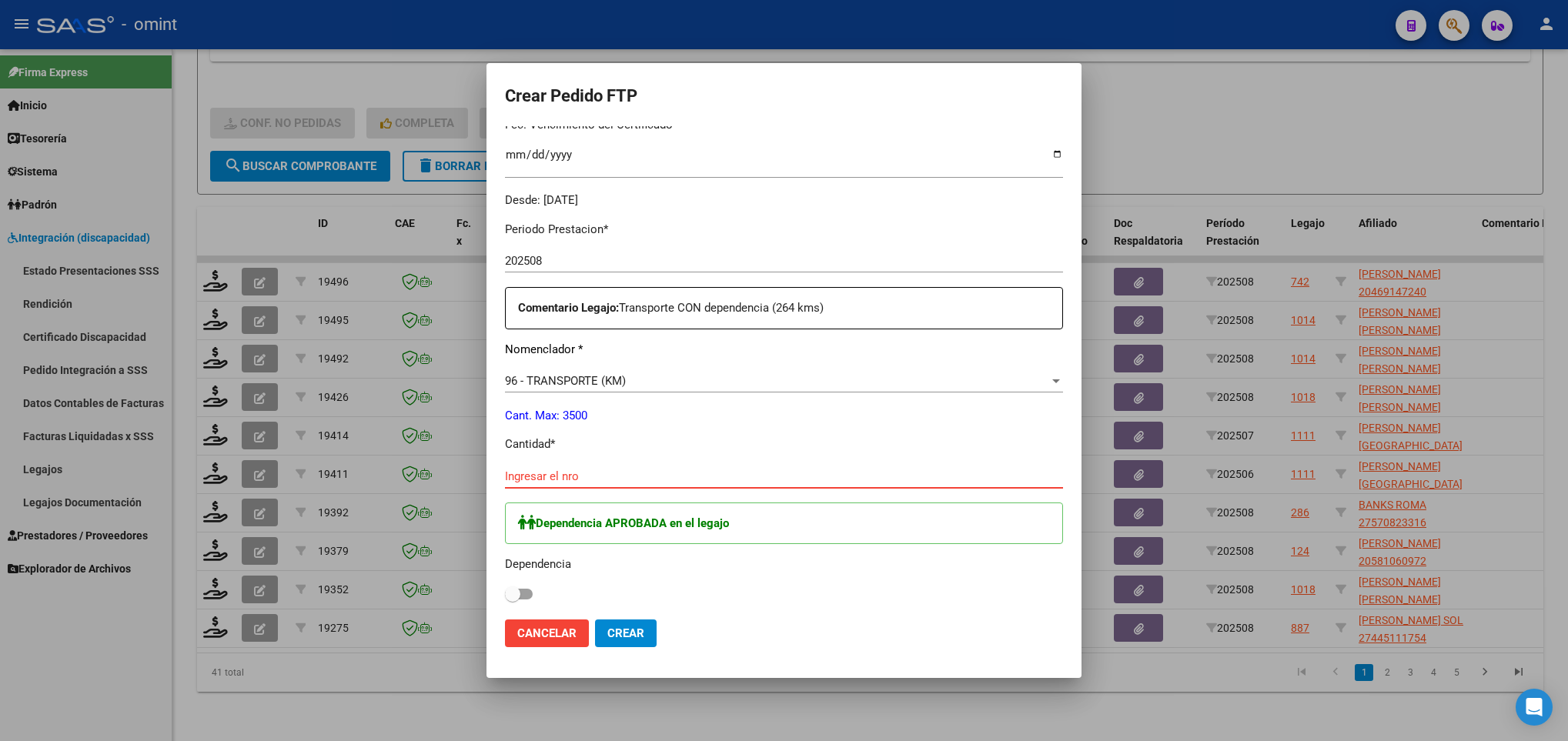
click at [653, 469] on input "Ingresar el nro" at bounding box center [784, 476] width 558 height 14
click at [520, 587] on label at bounding box center [519, 594] width 28 height 19
click at [513, 600] on input "checkbox" at bounding box center [512, 600] width 1 height 1
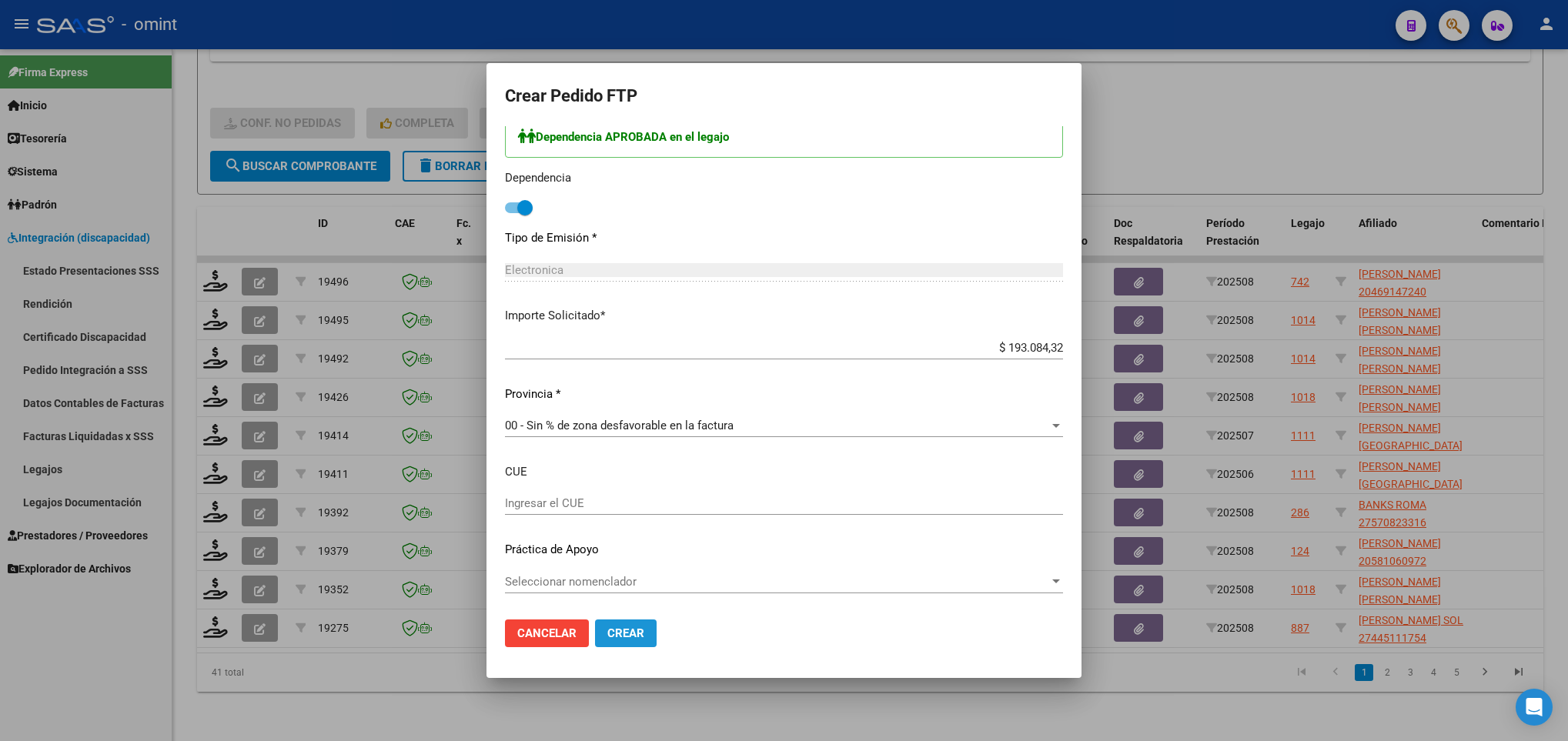
click at [636, 637] on button "Crear" at bounding box center [625, 633] width 61 height 28
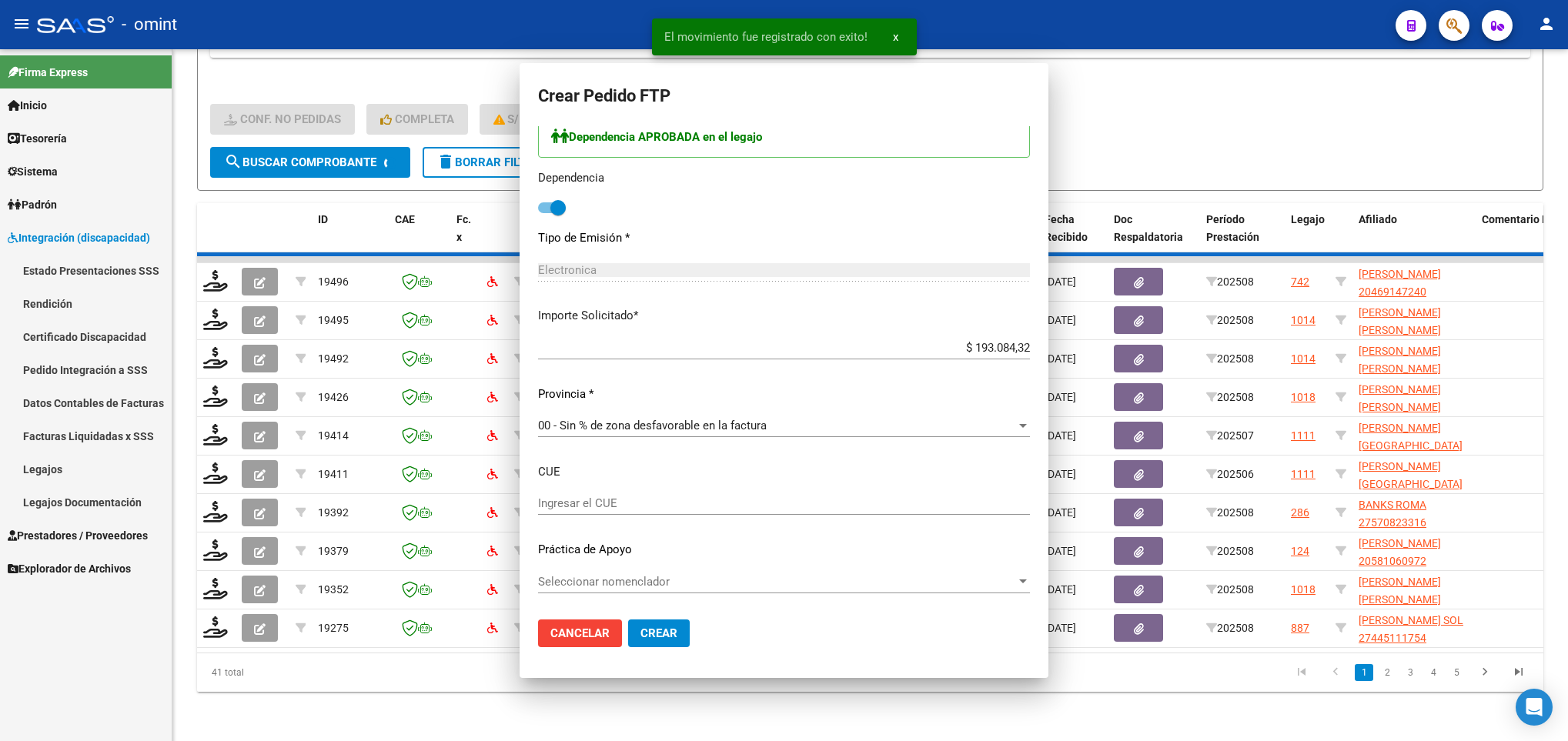
scroll to position [0, 0]
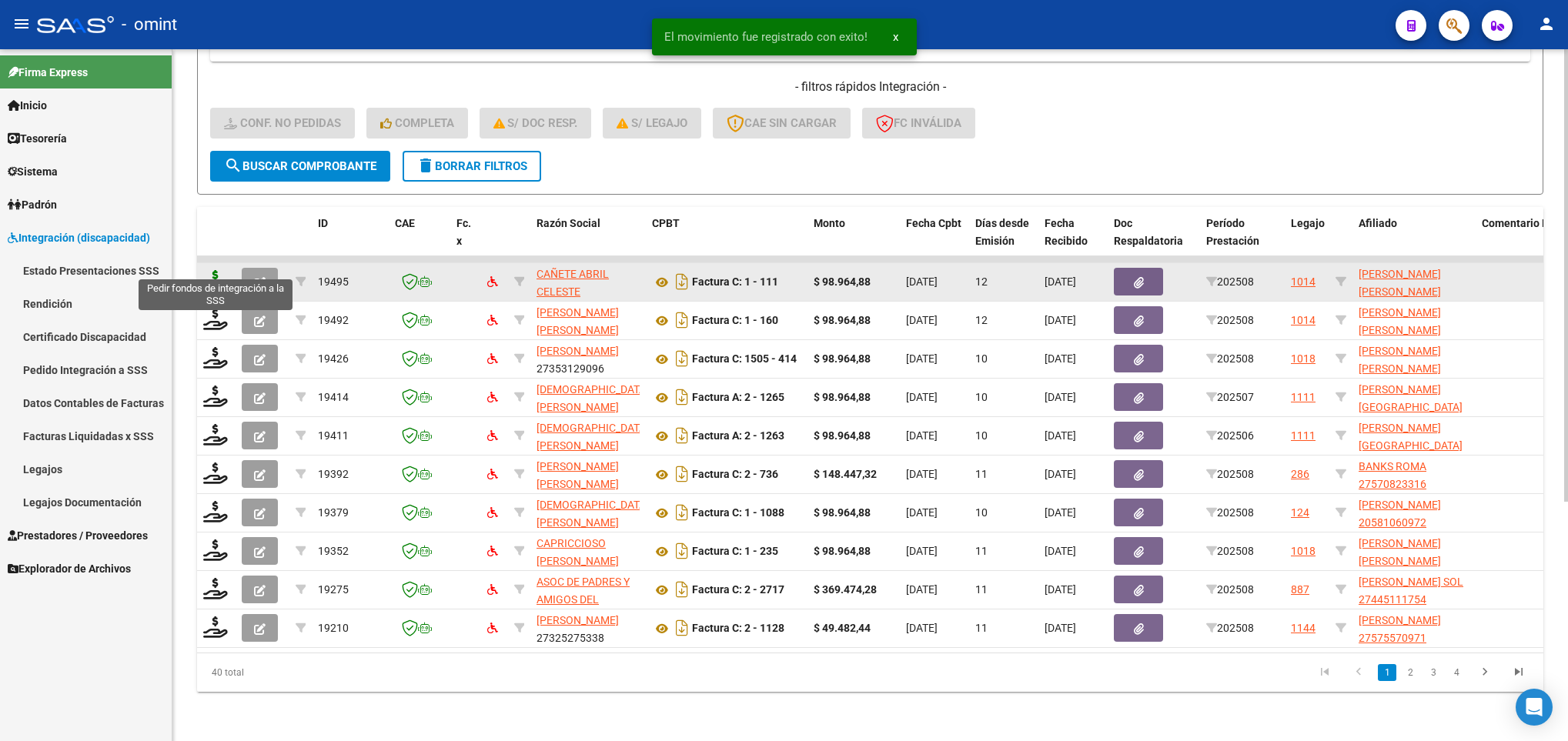
click at [218, 270] on icon at bounding box center [215, 281] width 25 height 22
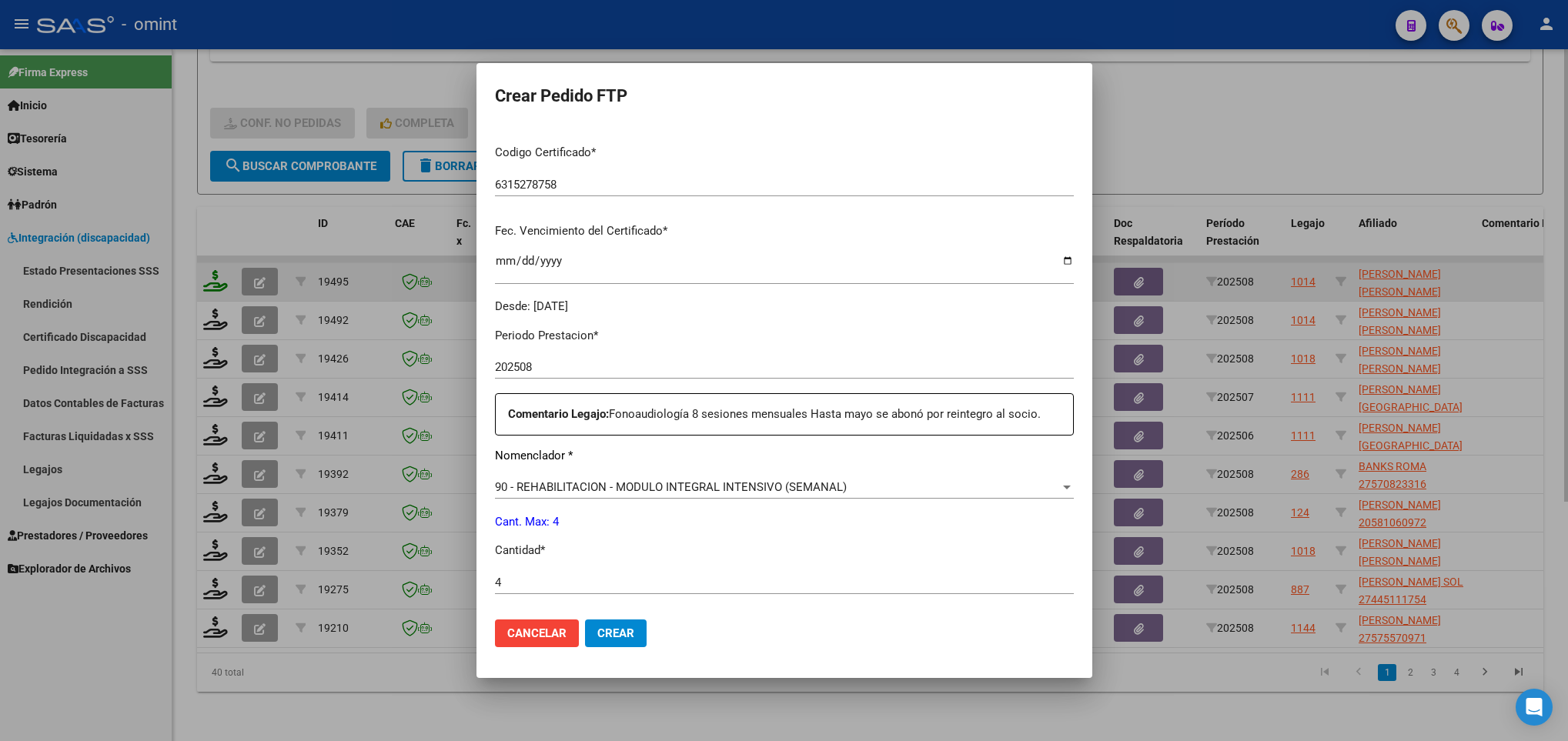
scroll to position [549, 0]
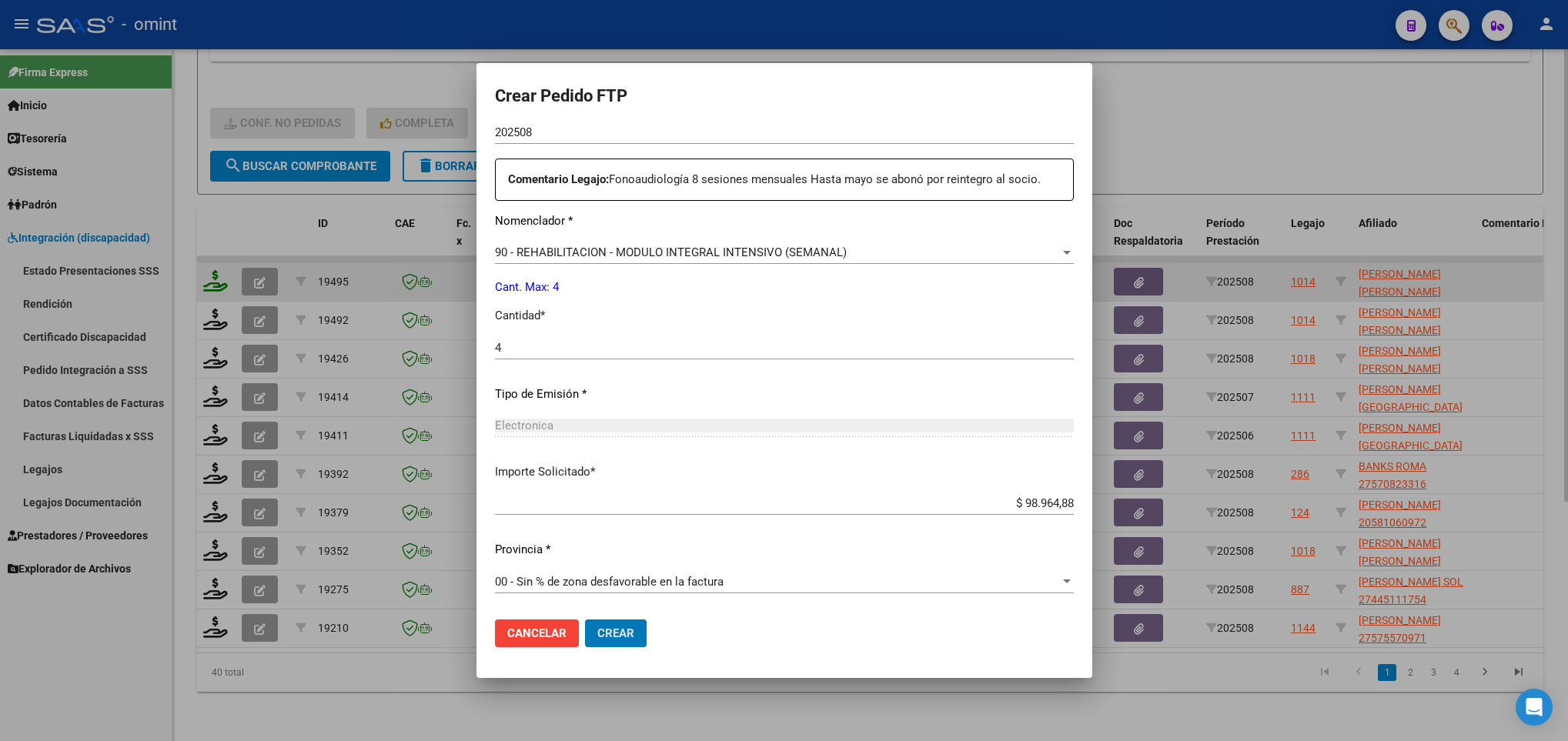
click at [585, 619] on button "Crear" at bounding box center [615, 633] width 61 height 28
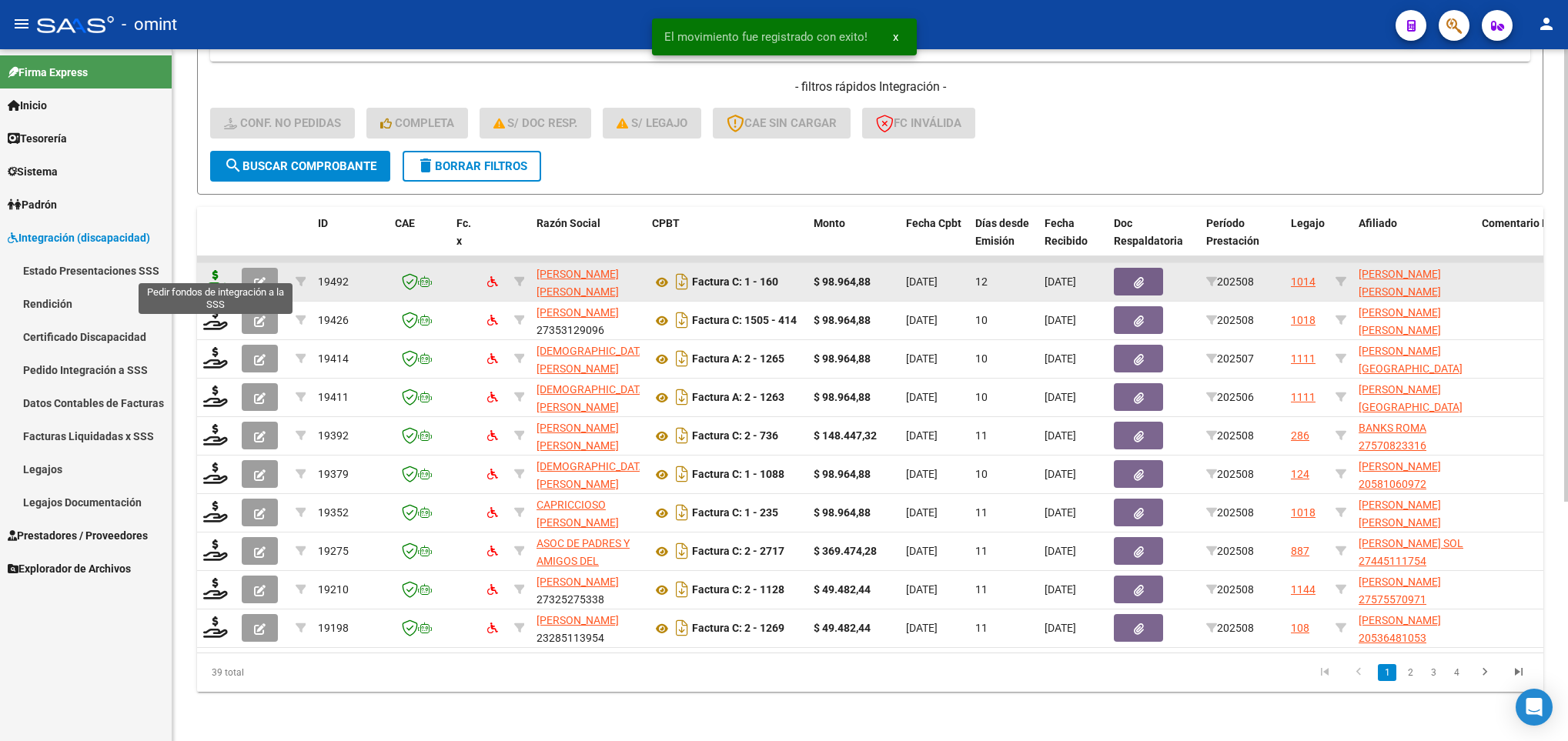
click at [207, 270] on icon at bounding box center [215, 281] width 25 height 22
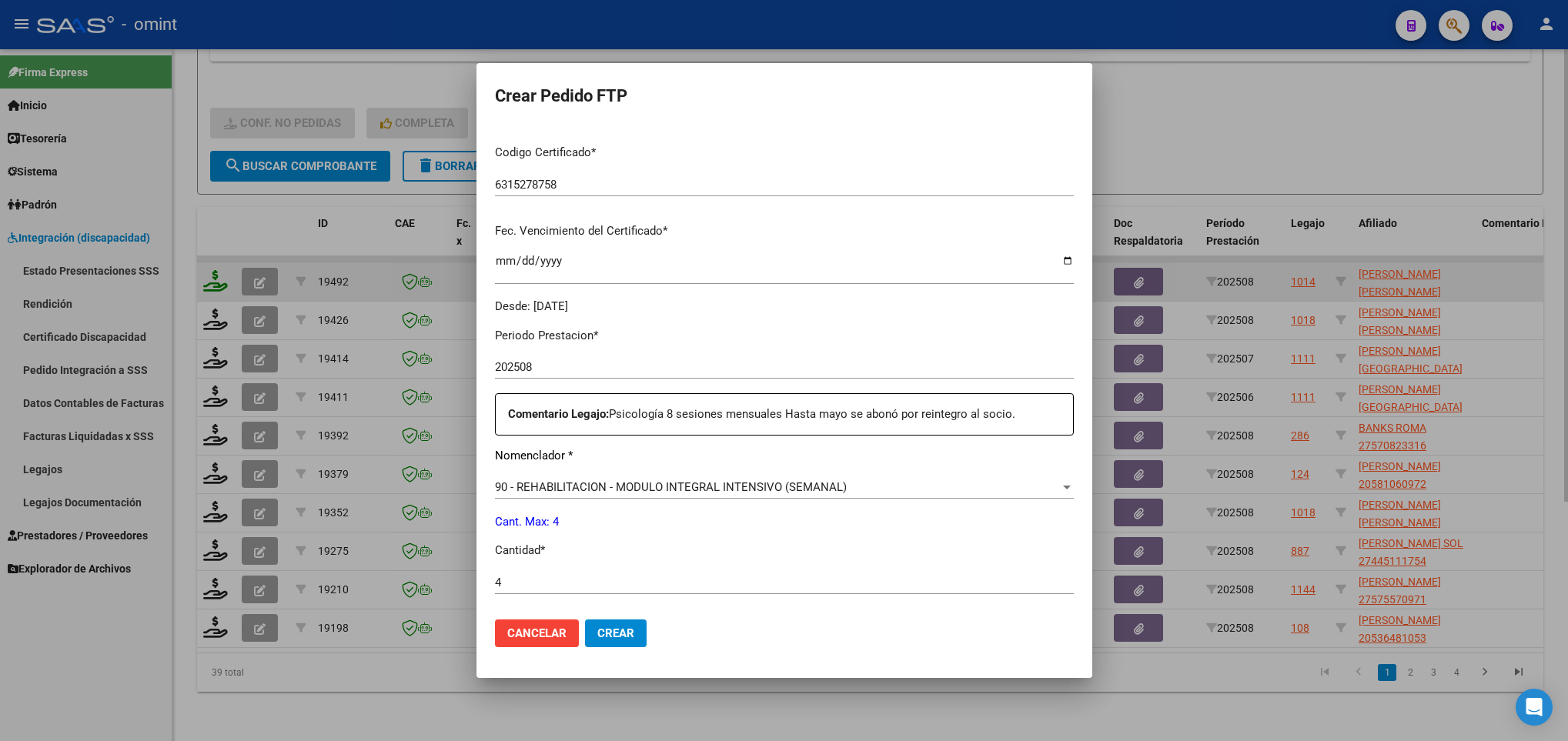
scroll to position [549, 0]
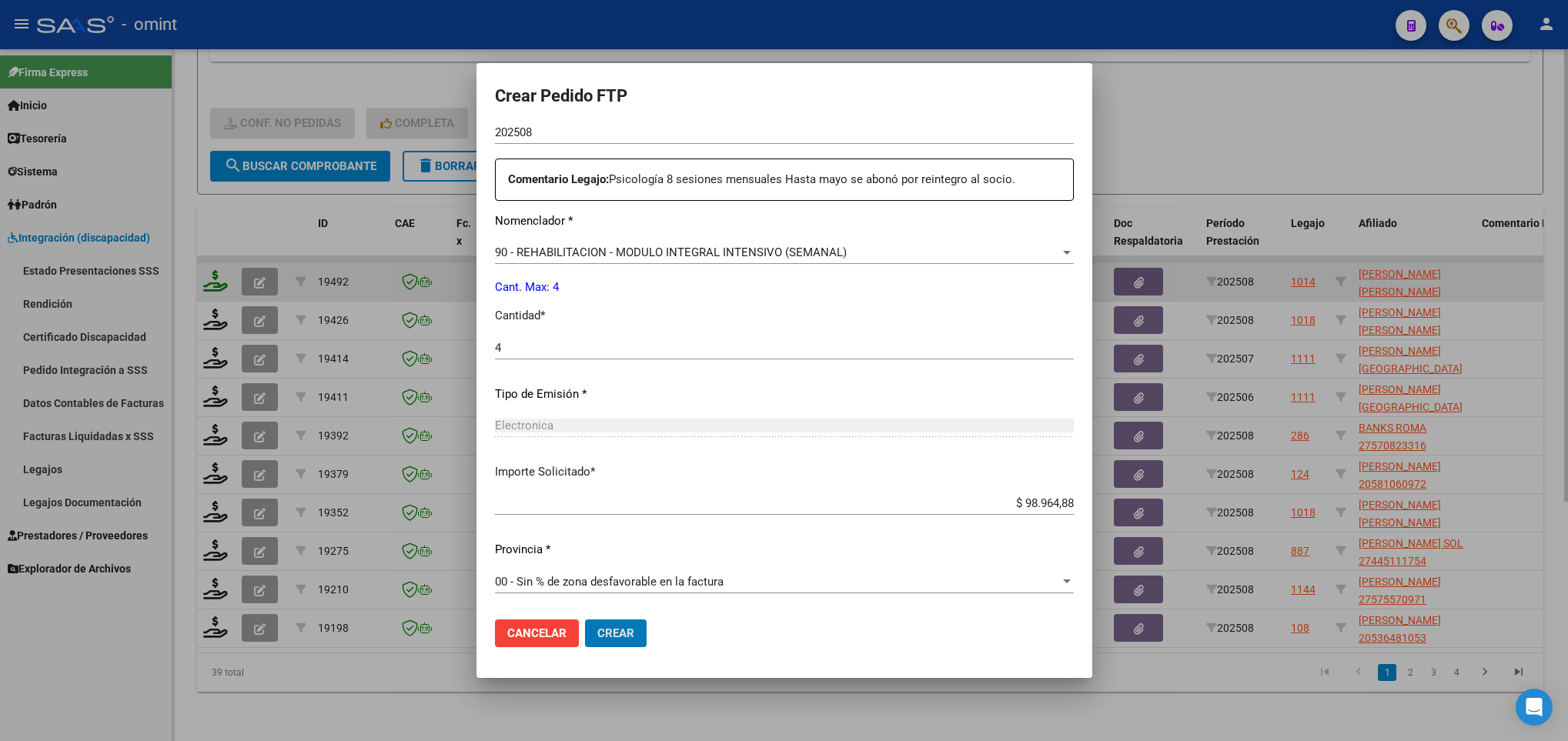
click at [585, 619] on button "Crear" at bounding box center [615, 633] width 61 height 28
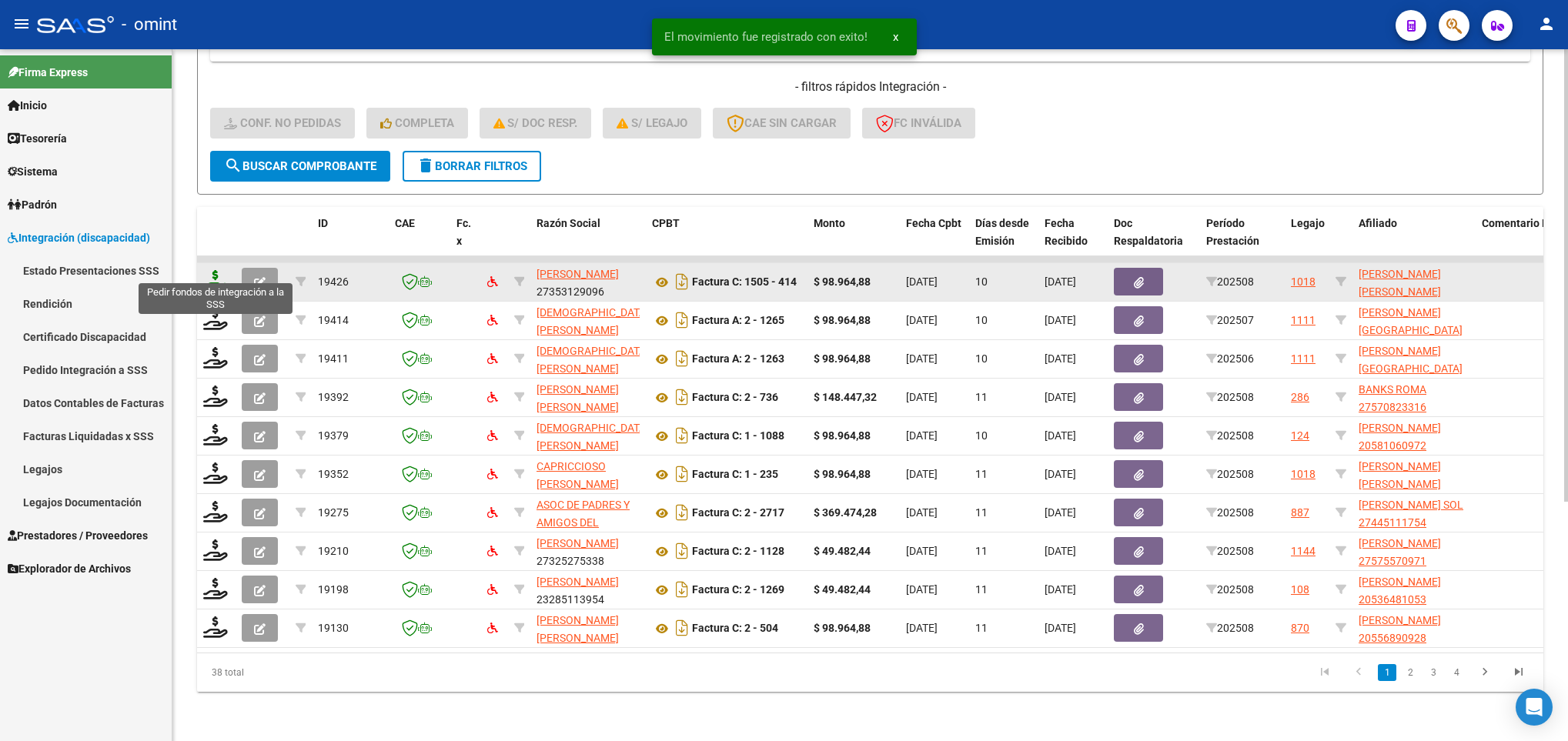
click at [207, 270] on icon at bounding box center [215, 281] width 25 height 22
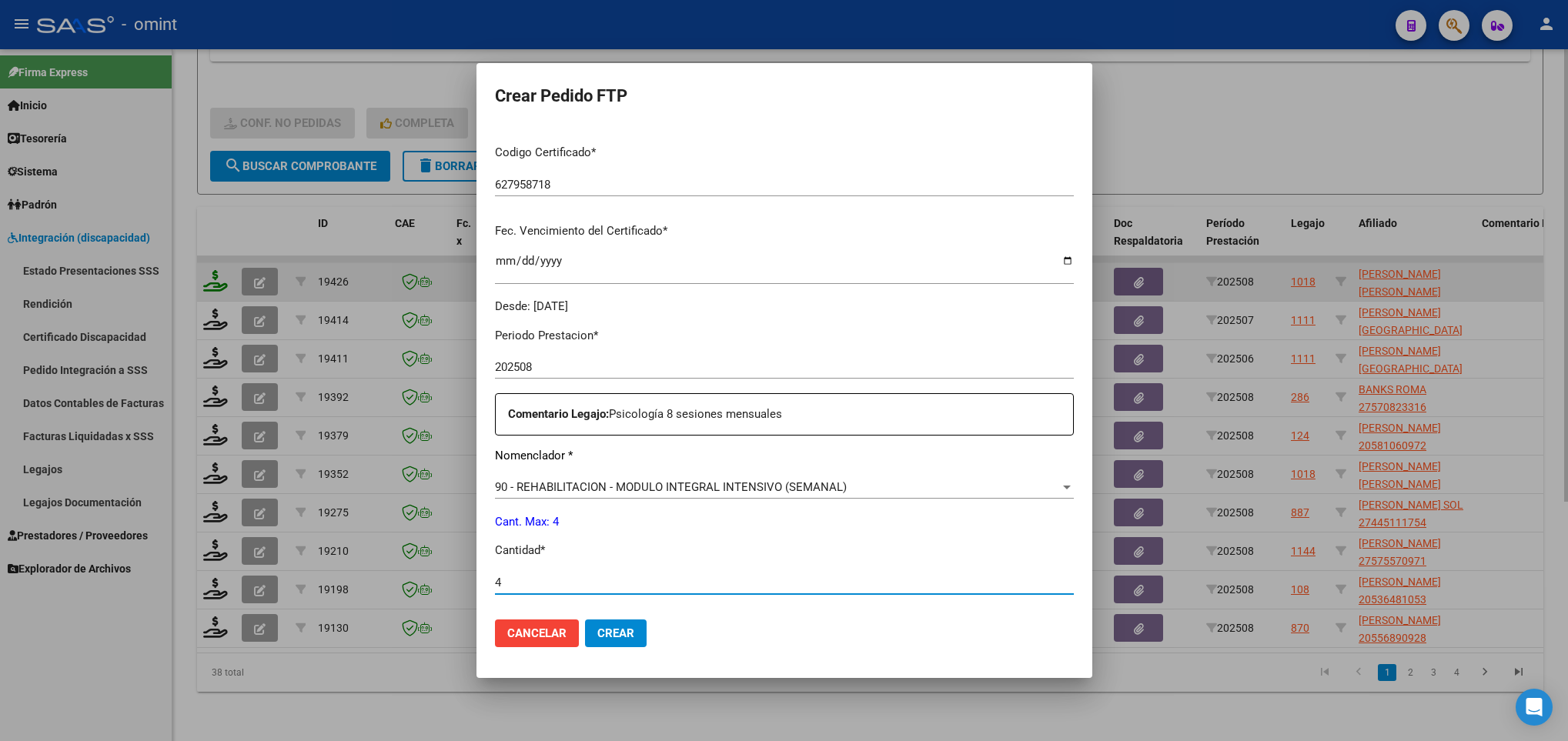
scroll to position [549, 0]
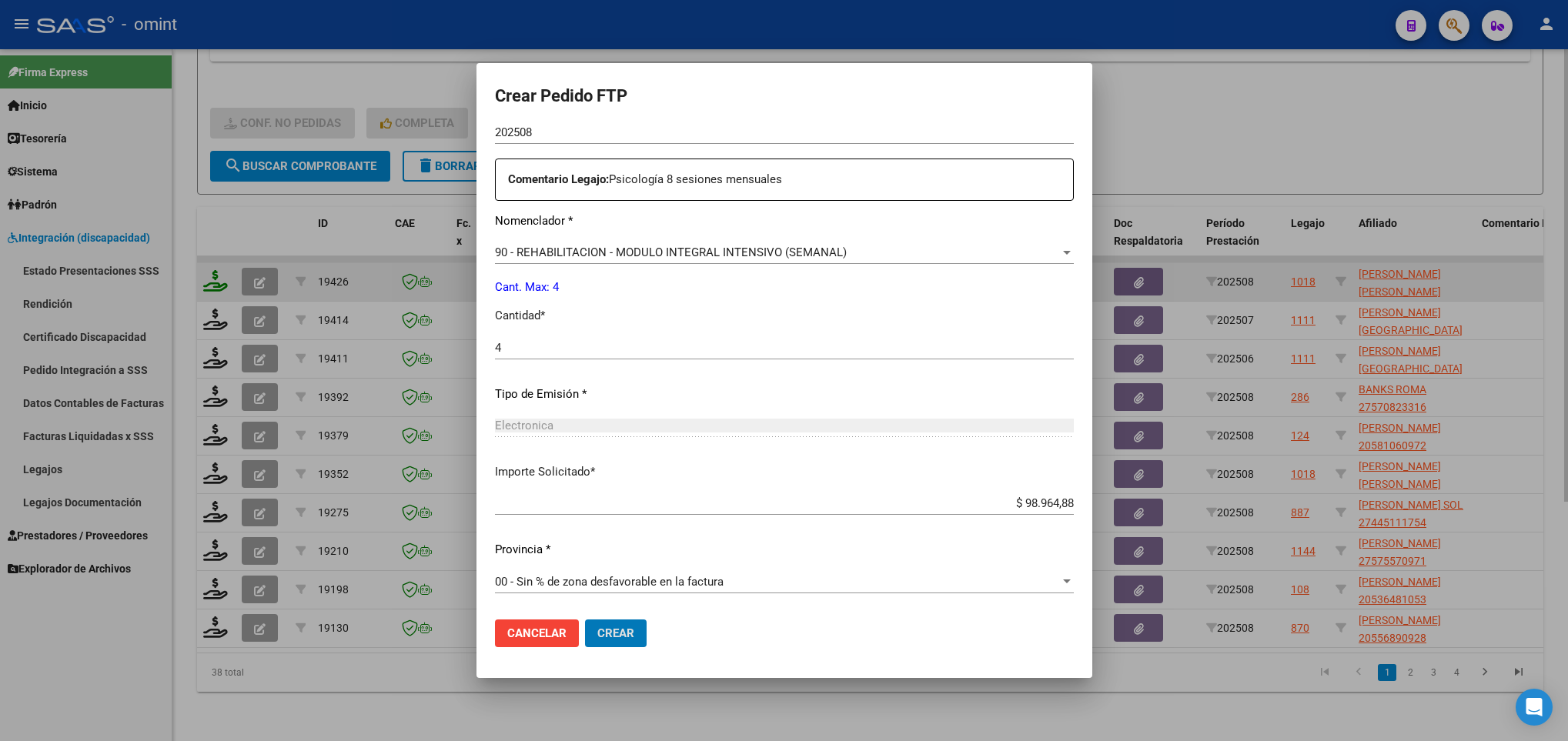
click at [585, 619] on button "Crear" at bounding box center [615, 633] width 61 height 28
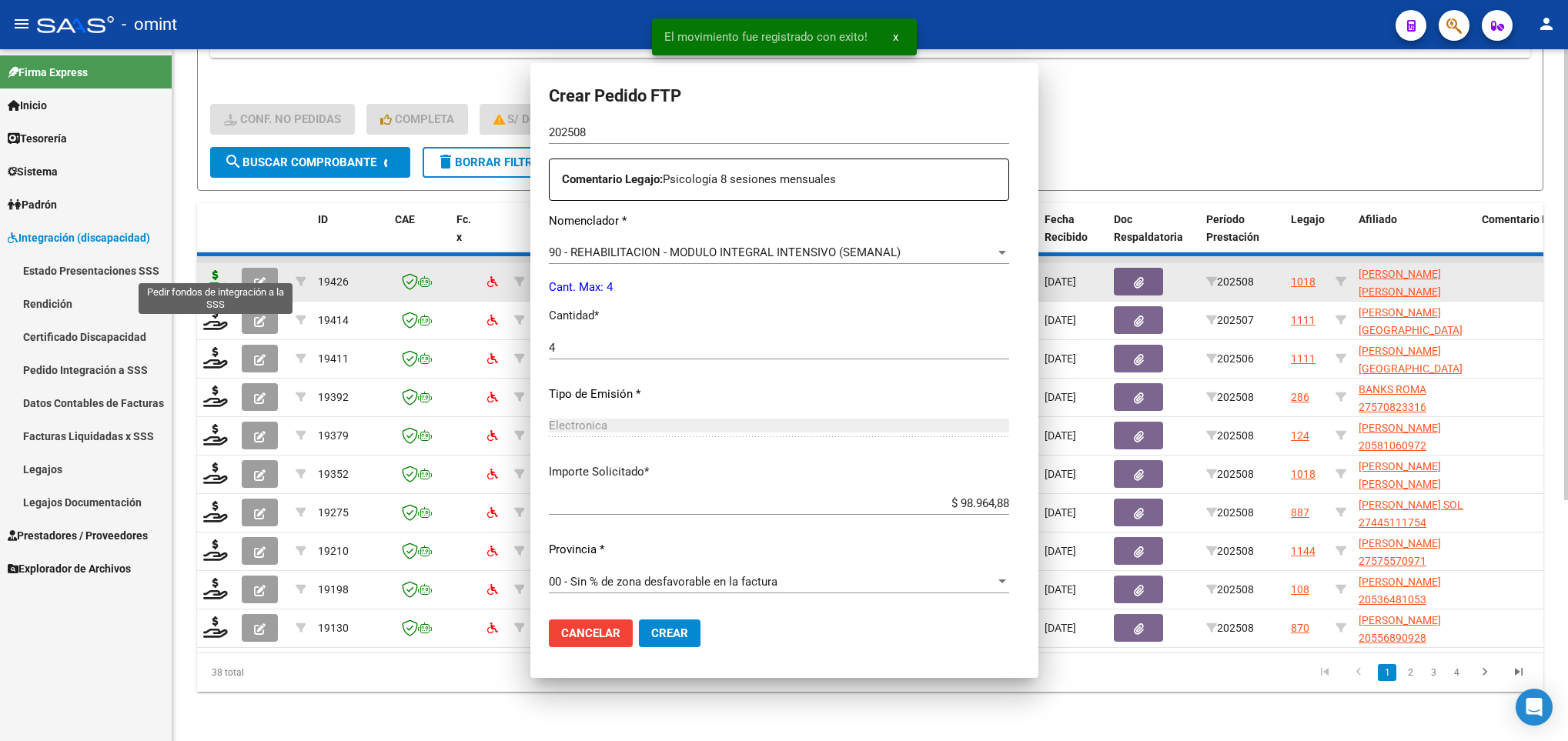
scroll to position [462, 0]
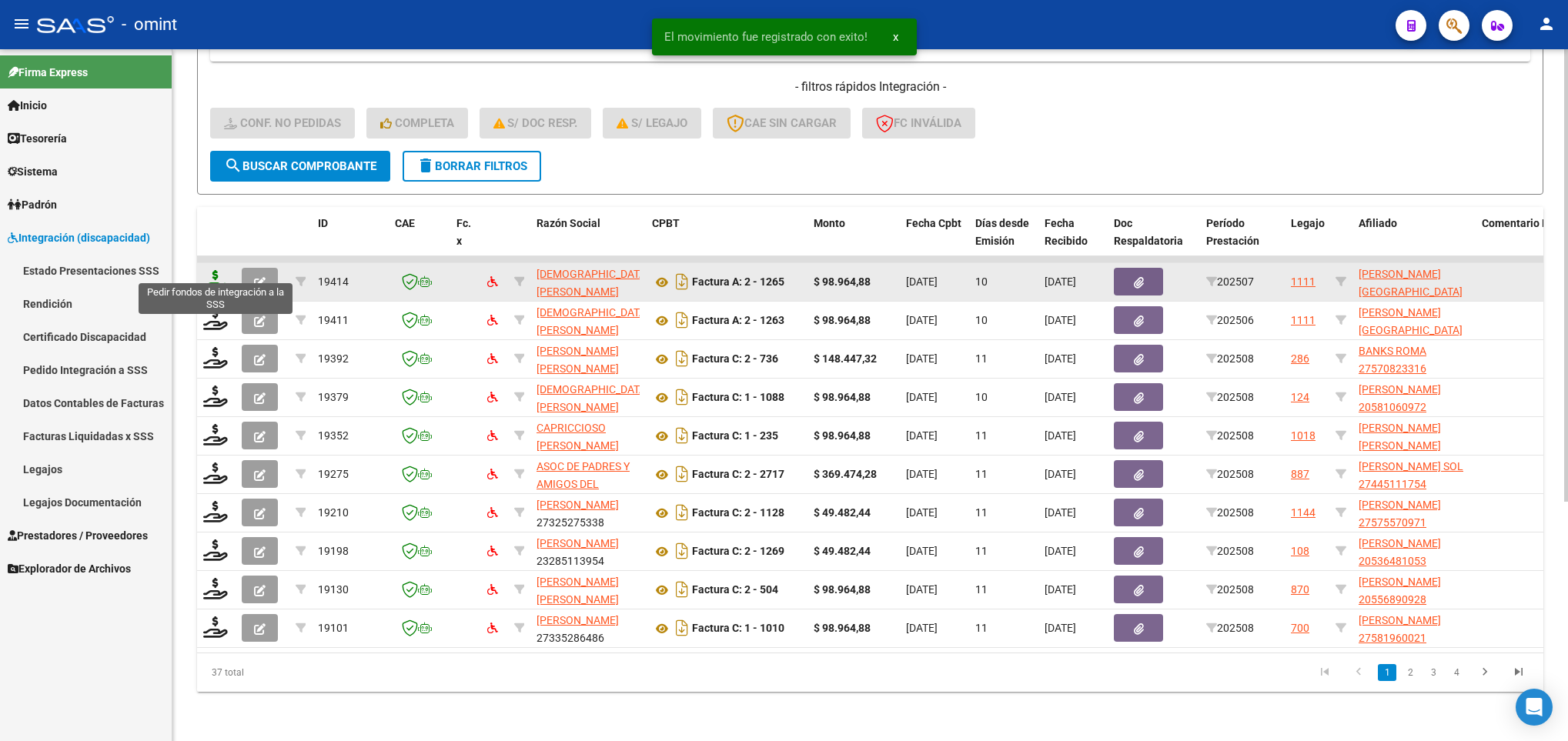
click at [208, 271] on icon at bounding box center [215, 281] width 25 height 22
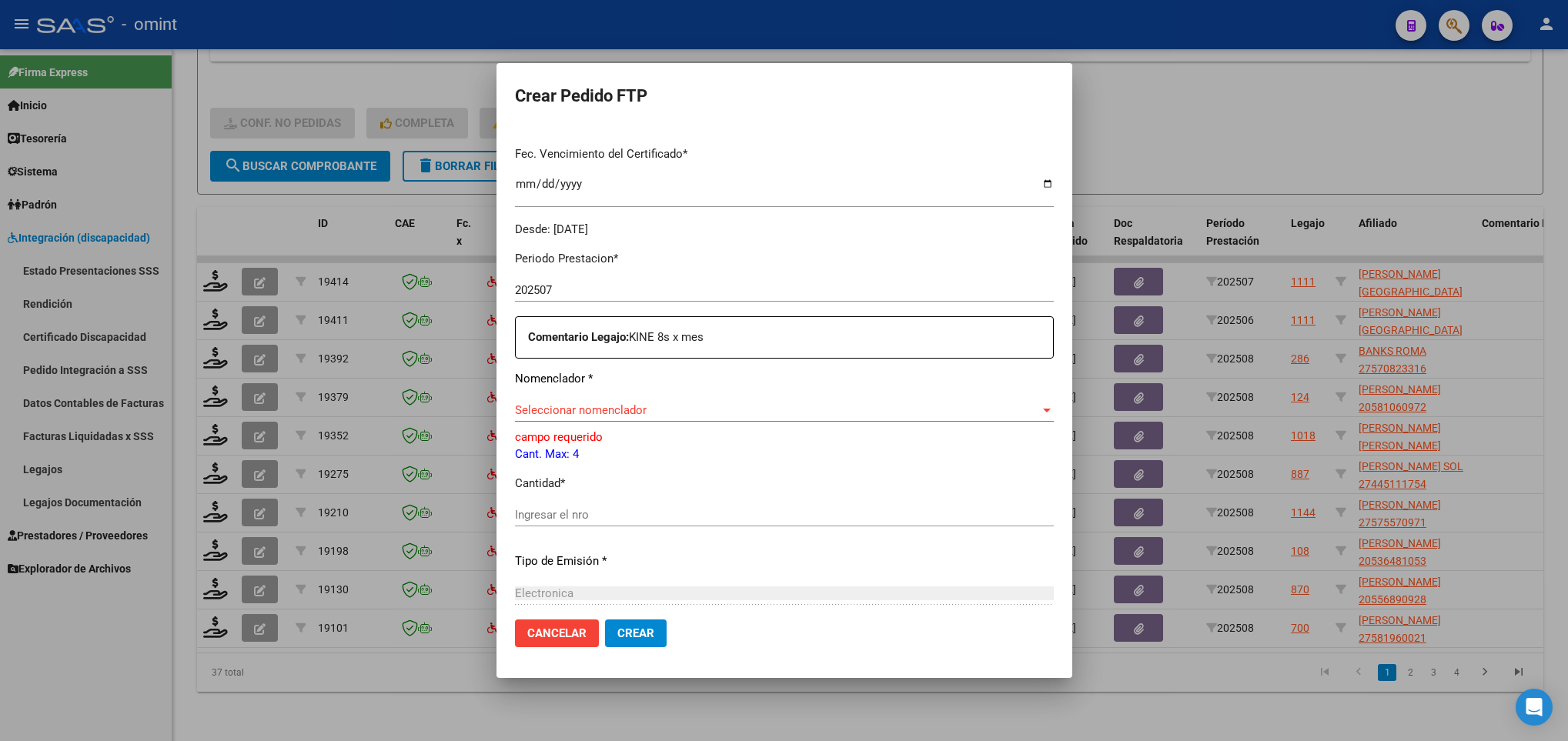
scroll to position [420, 0]
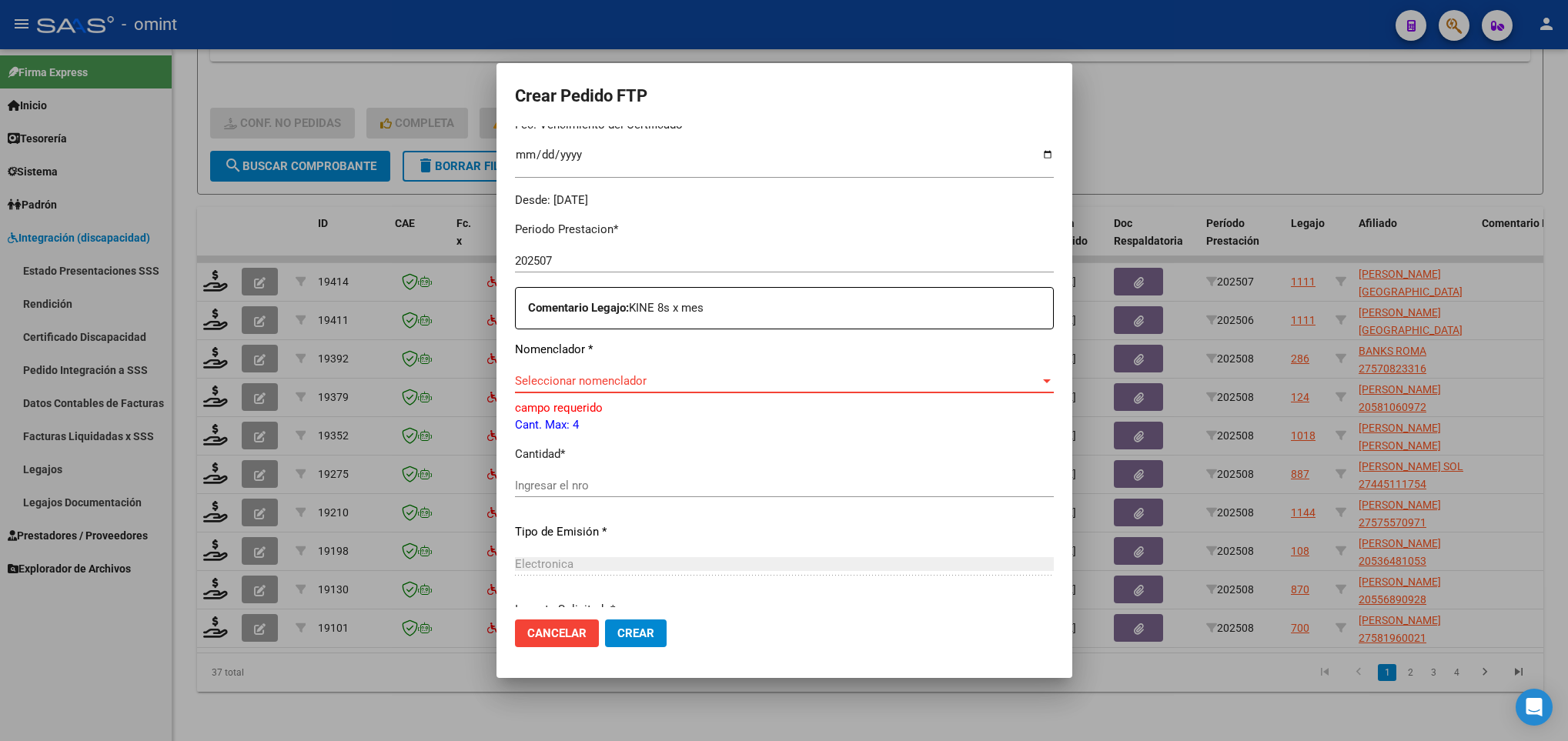
click at [684, 376] on span "Seleccionar nomenclador" at bounding box center [777, 381] width 524 height 14
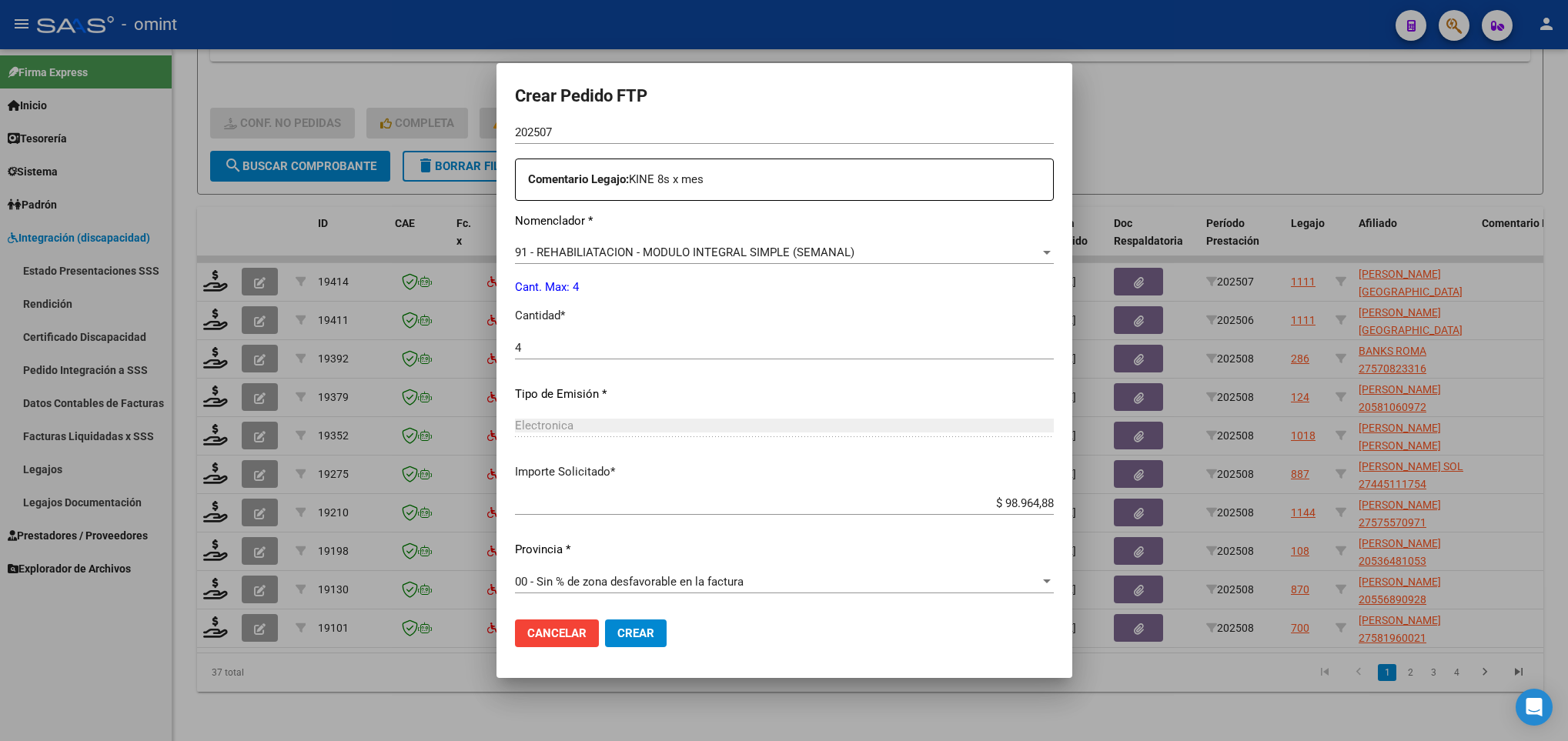
scroll to position [0, 0]
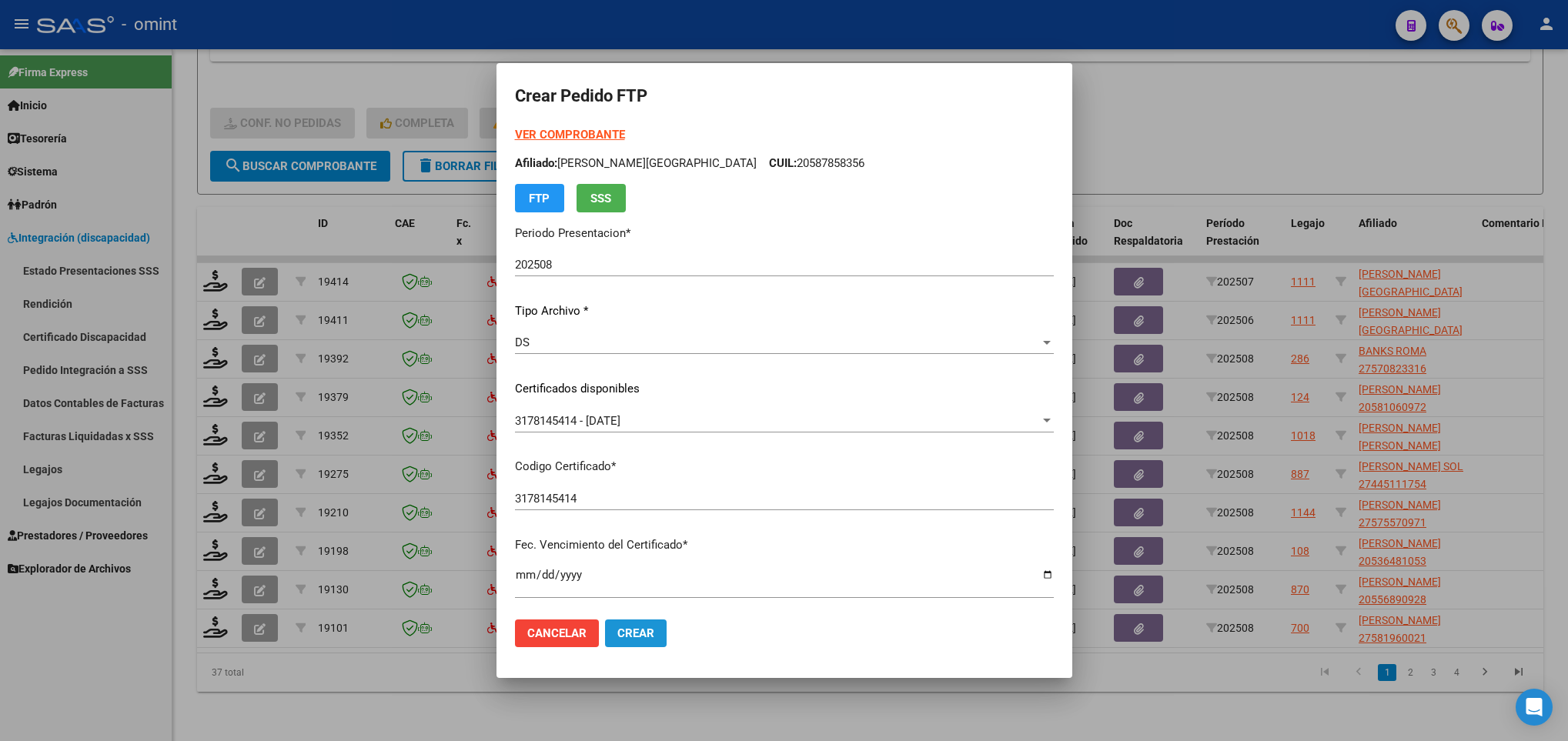
click at [652, 633] on span "Crear" at bounding box center [636, 633] width 37 height 14
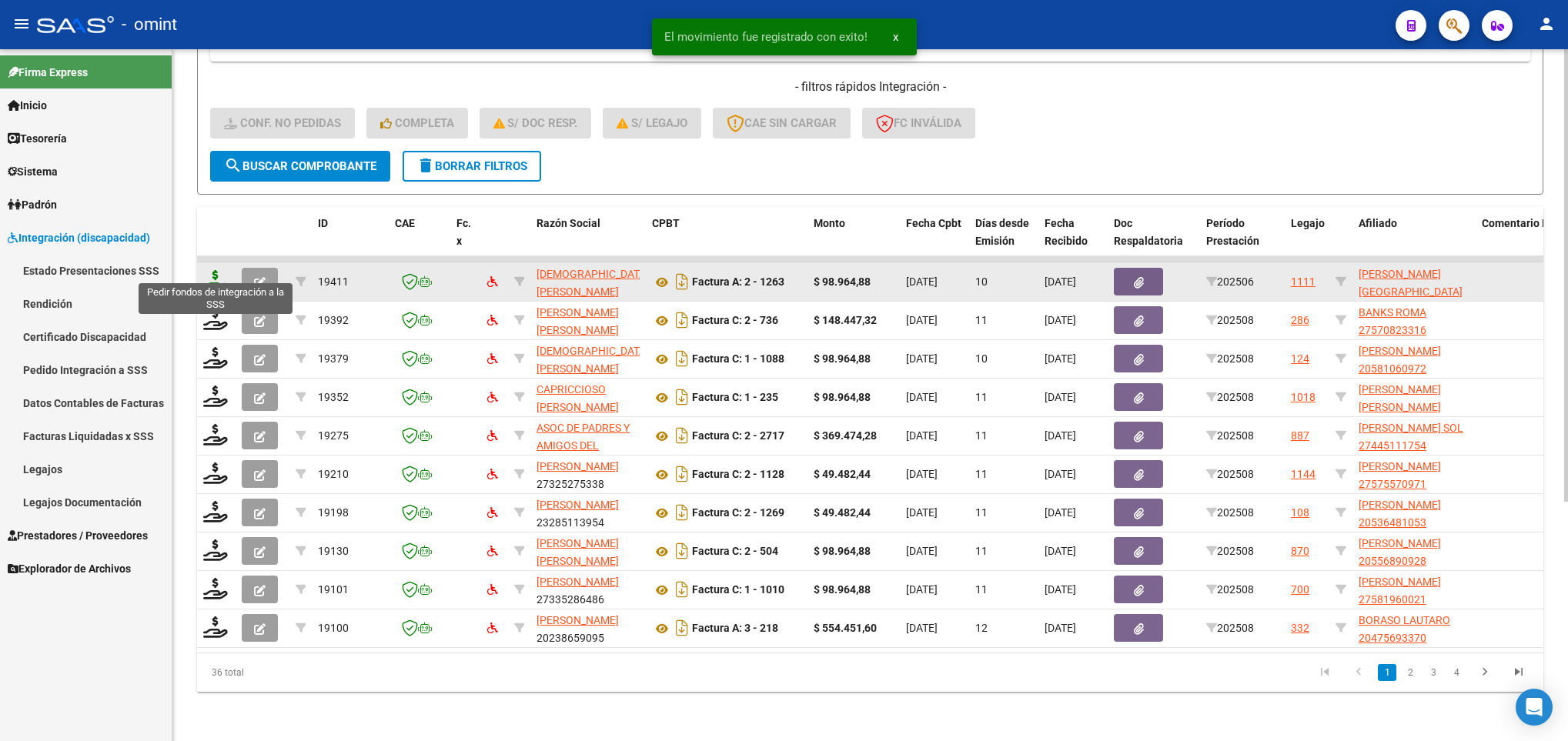
click at [208, 270] on icon at bounding box center [215, 281] width 25 height 22
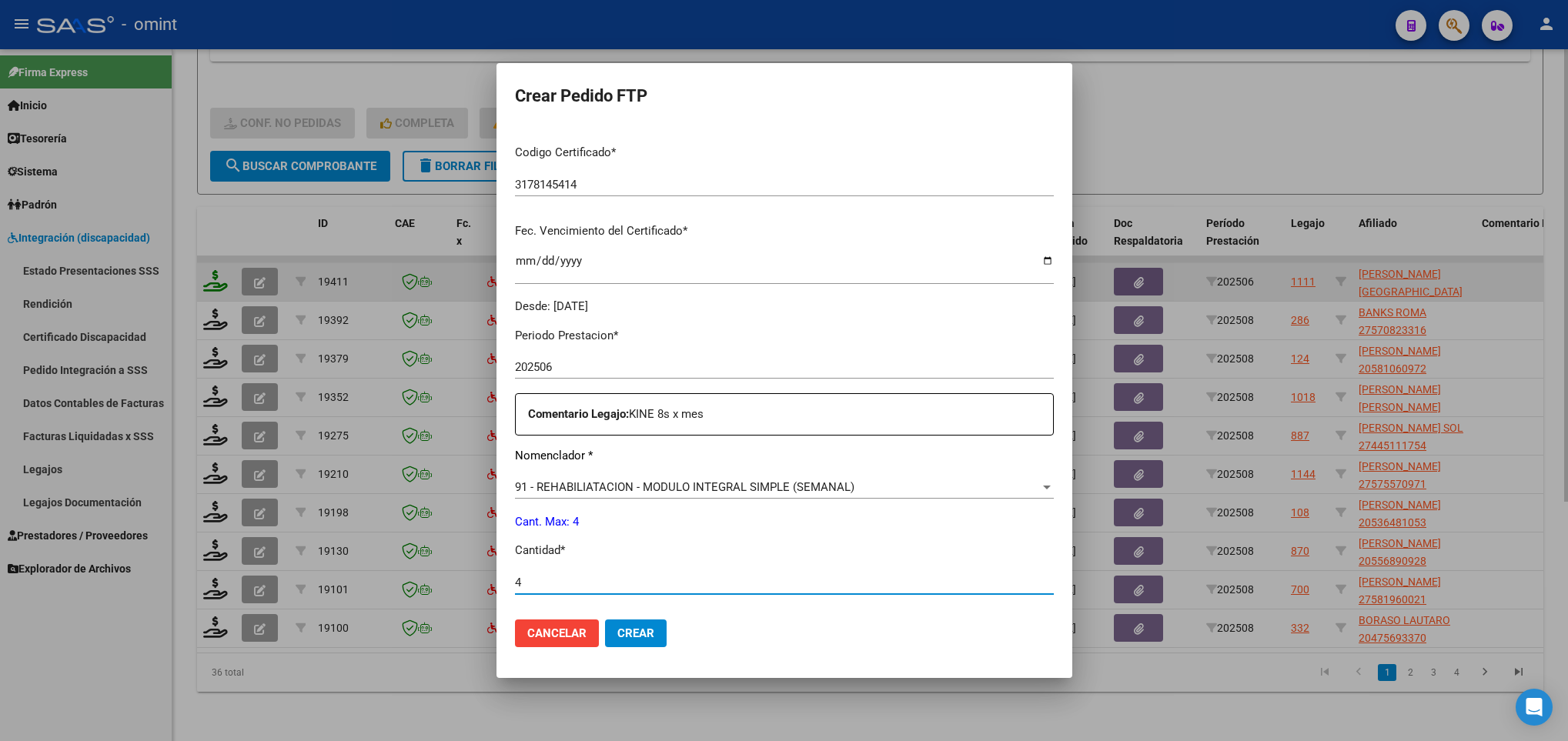
scroll to position [549, 0]
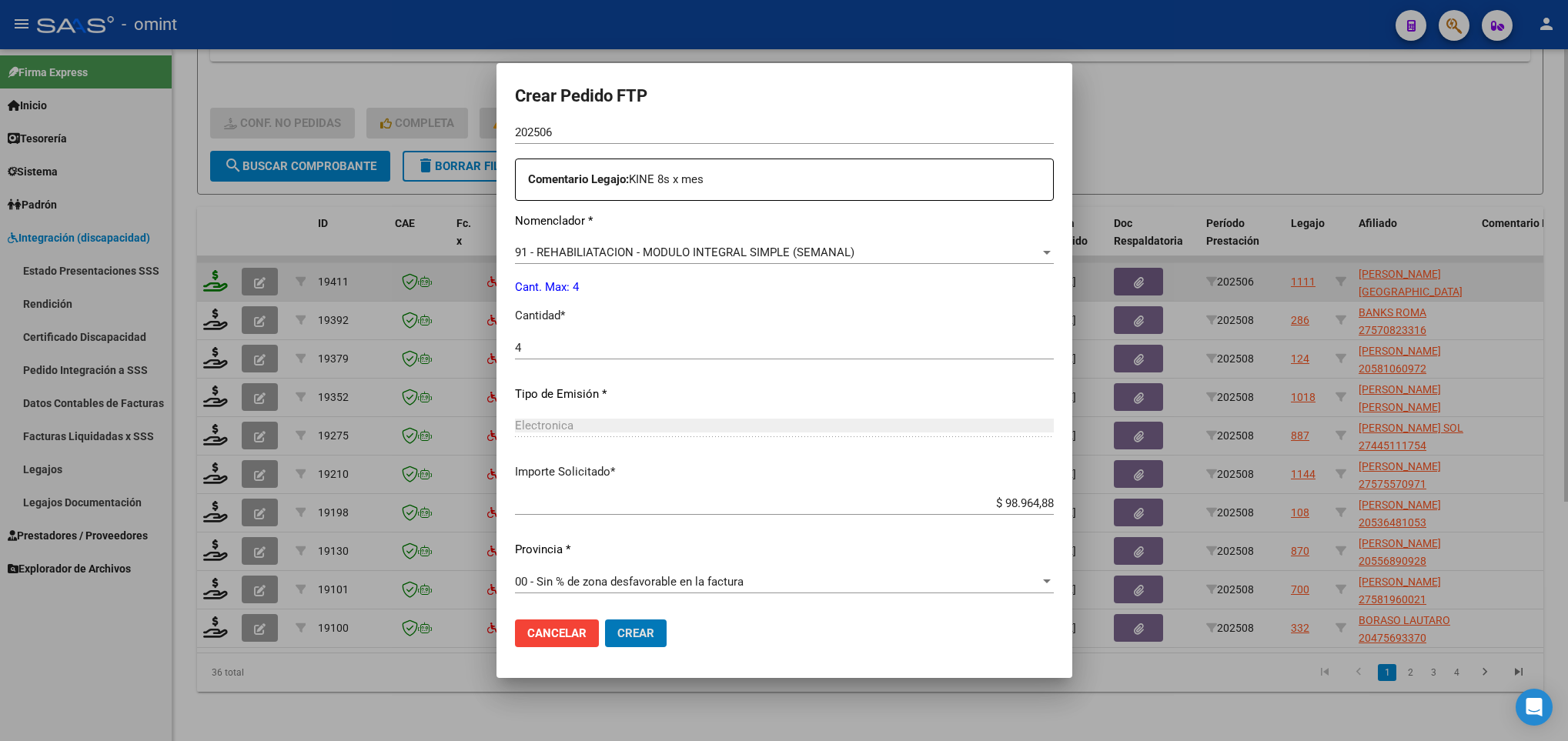
click at [605, 619] on button "Crear" at bounding box center [635, 633] width 61 height 28
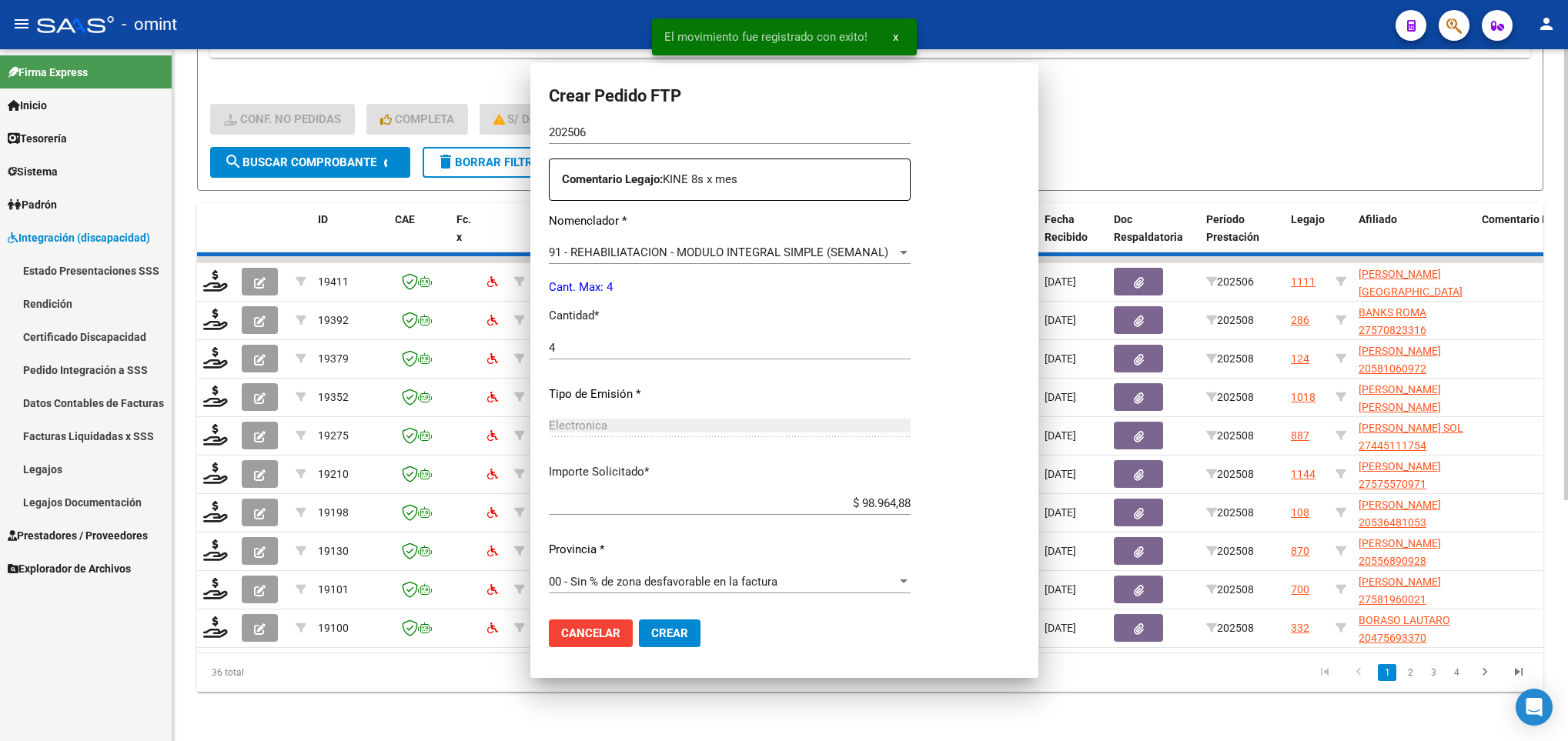
scroll to position [0, 0]
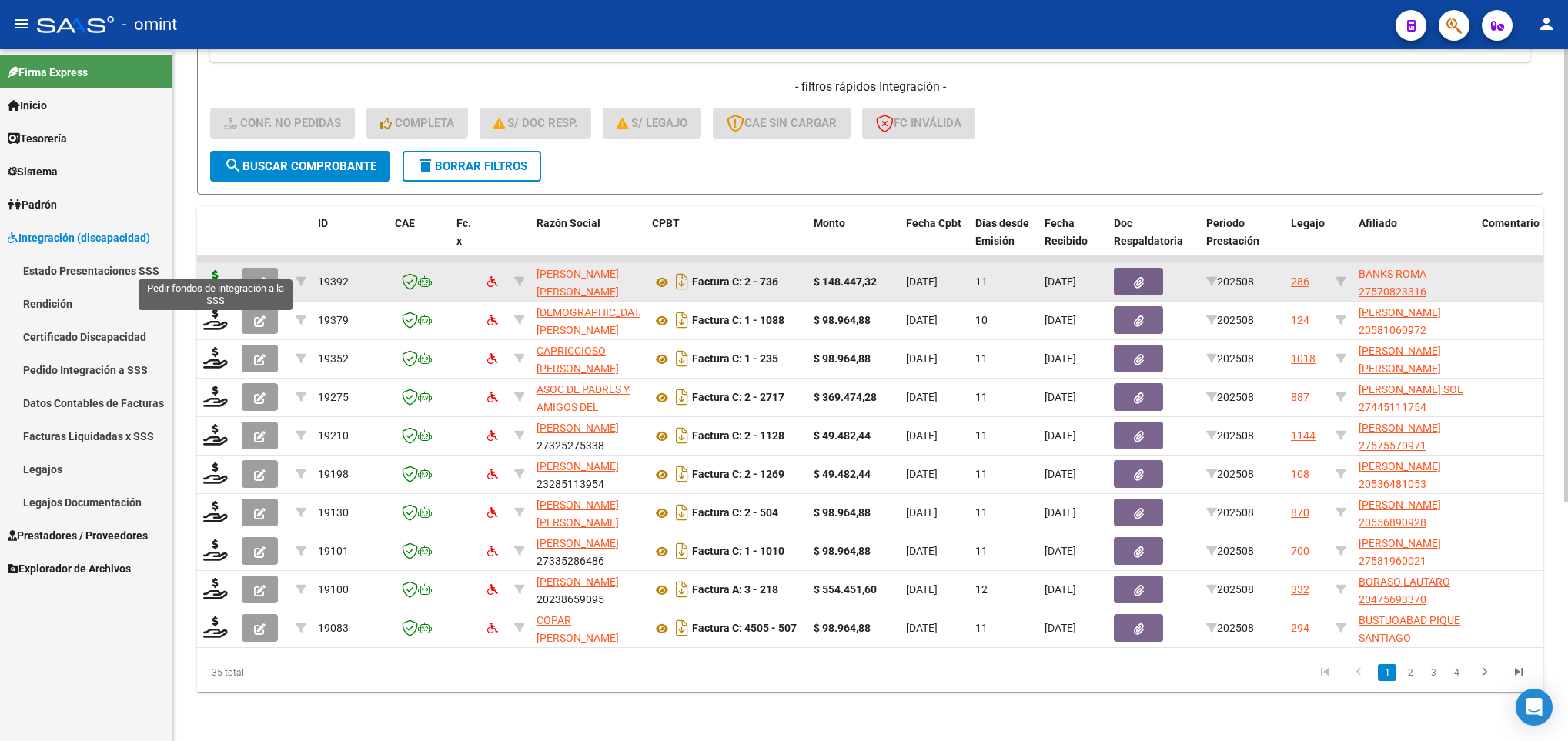
click at [220, 270] on icon at bounding box center [215, 281] width 25 height 22
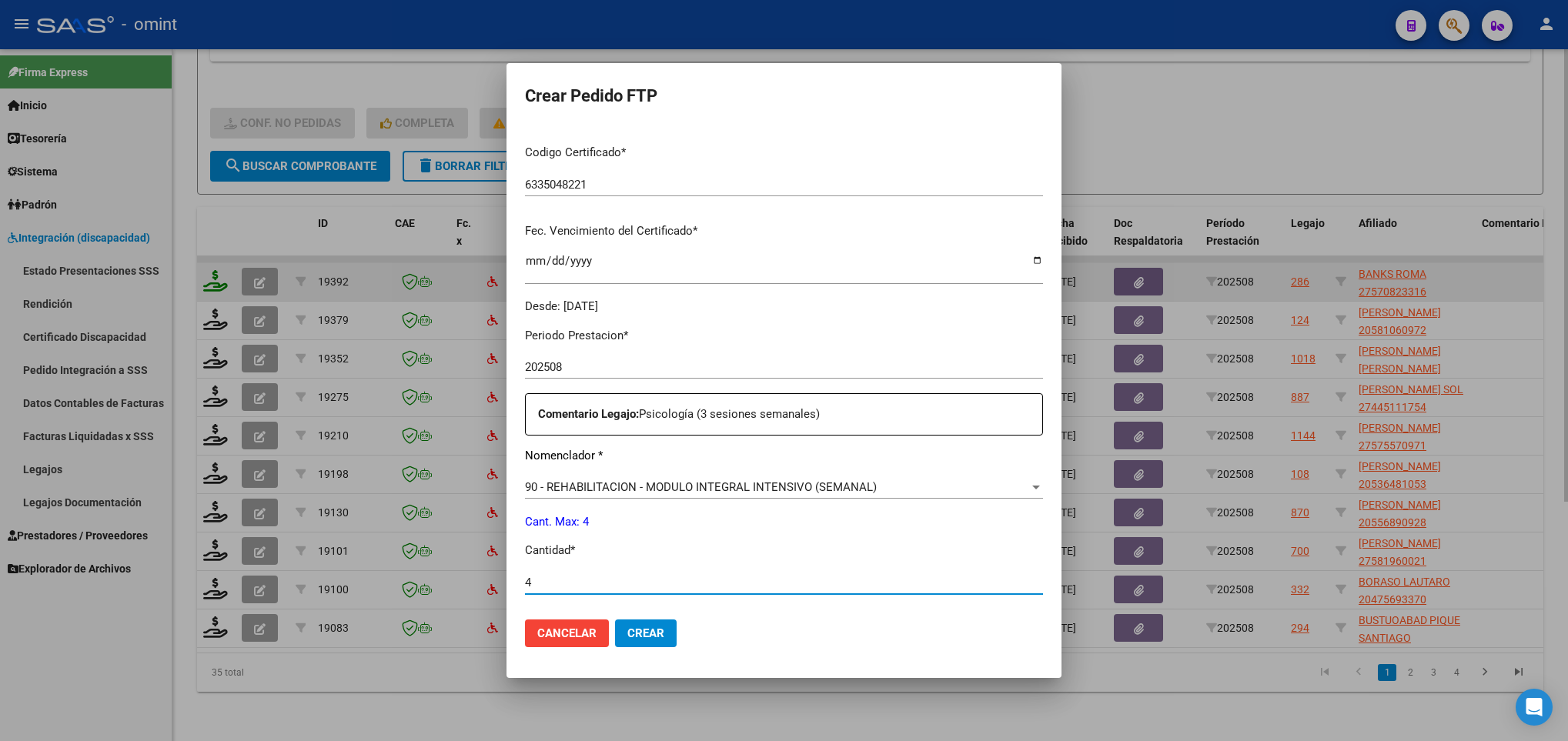
scroll to position [549, 0]
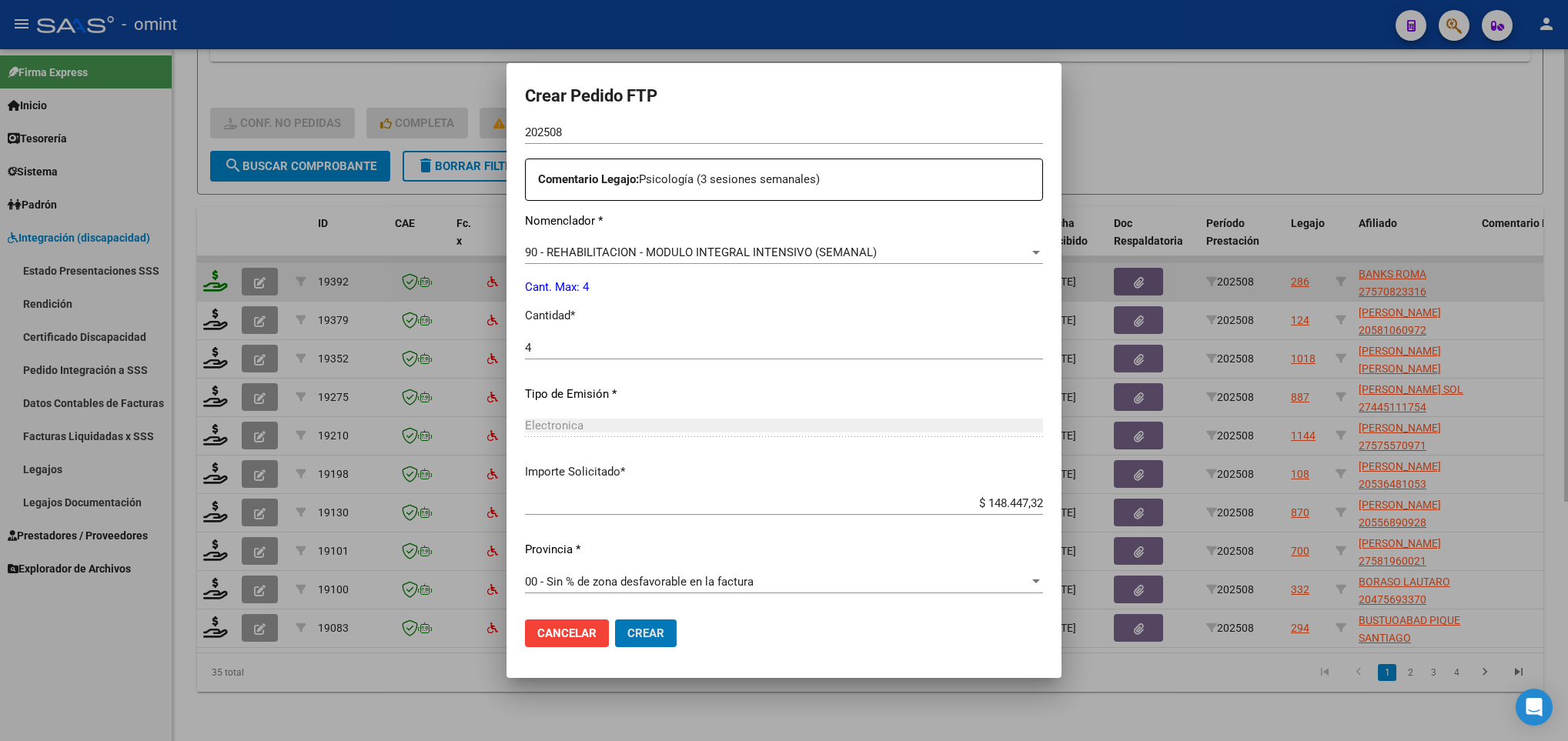
click at [615, 619] on button "Crear" at bounding box center [645, 633] width 61 height 28
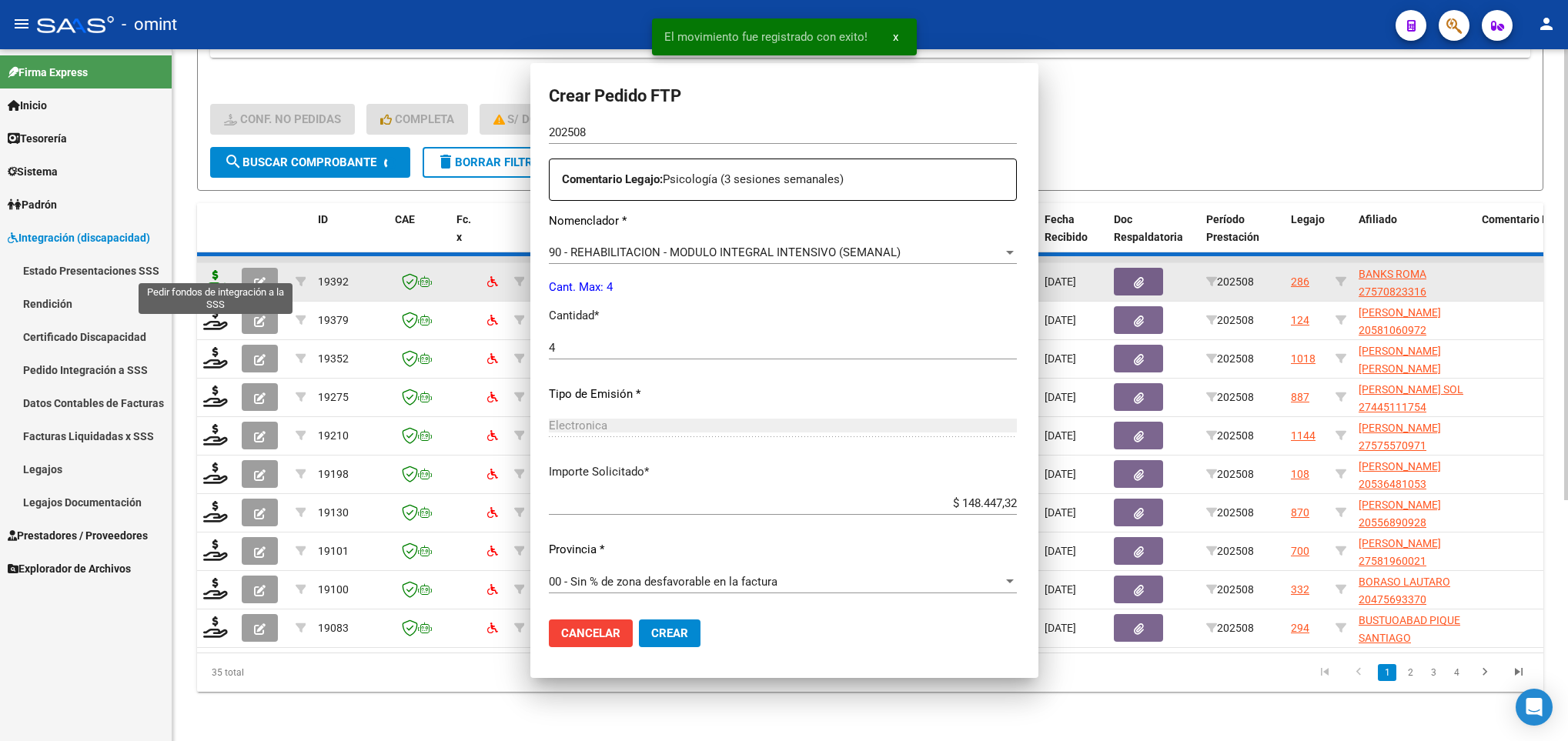
scroll to position [0, 0]
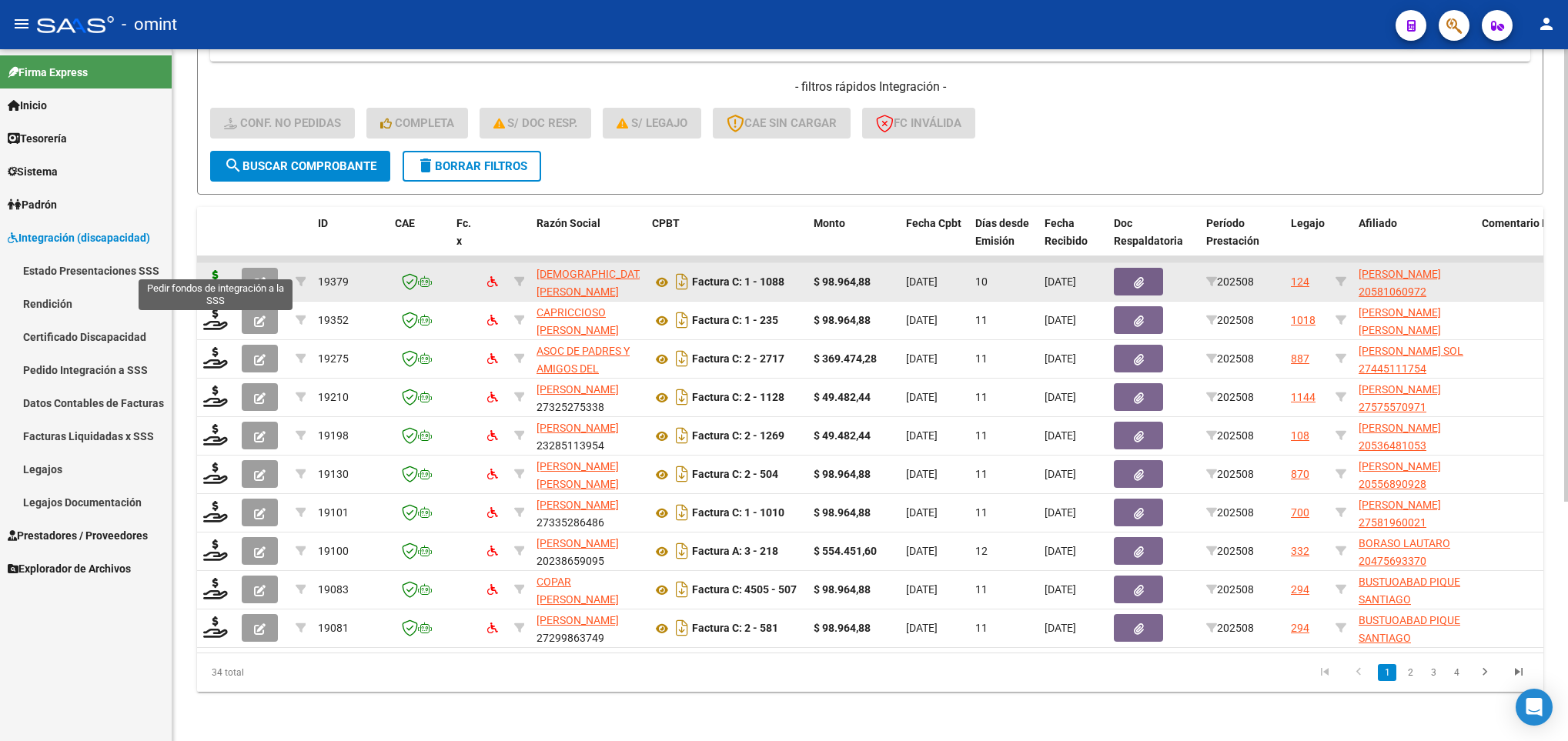
click at [219, 270] on icon at bounding box center [215, 281] width 25 height 22
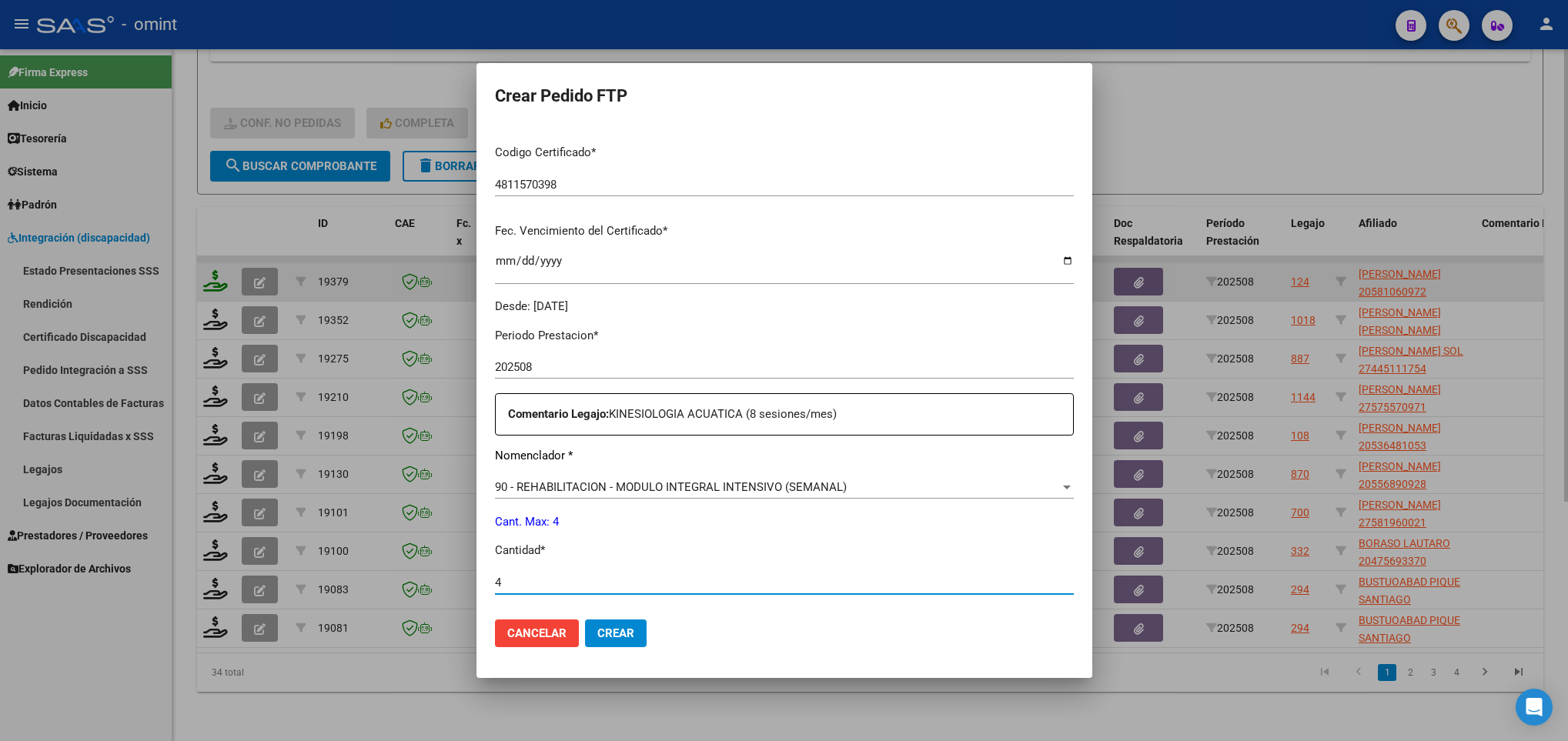
scroll to position [549, 0]
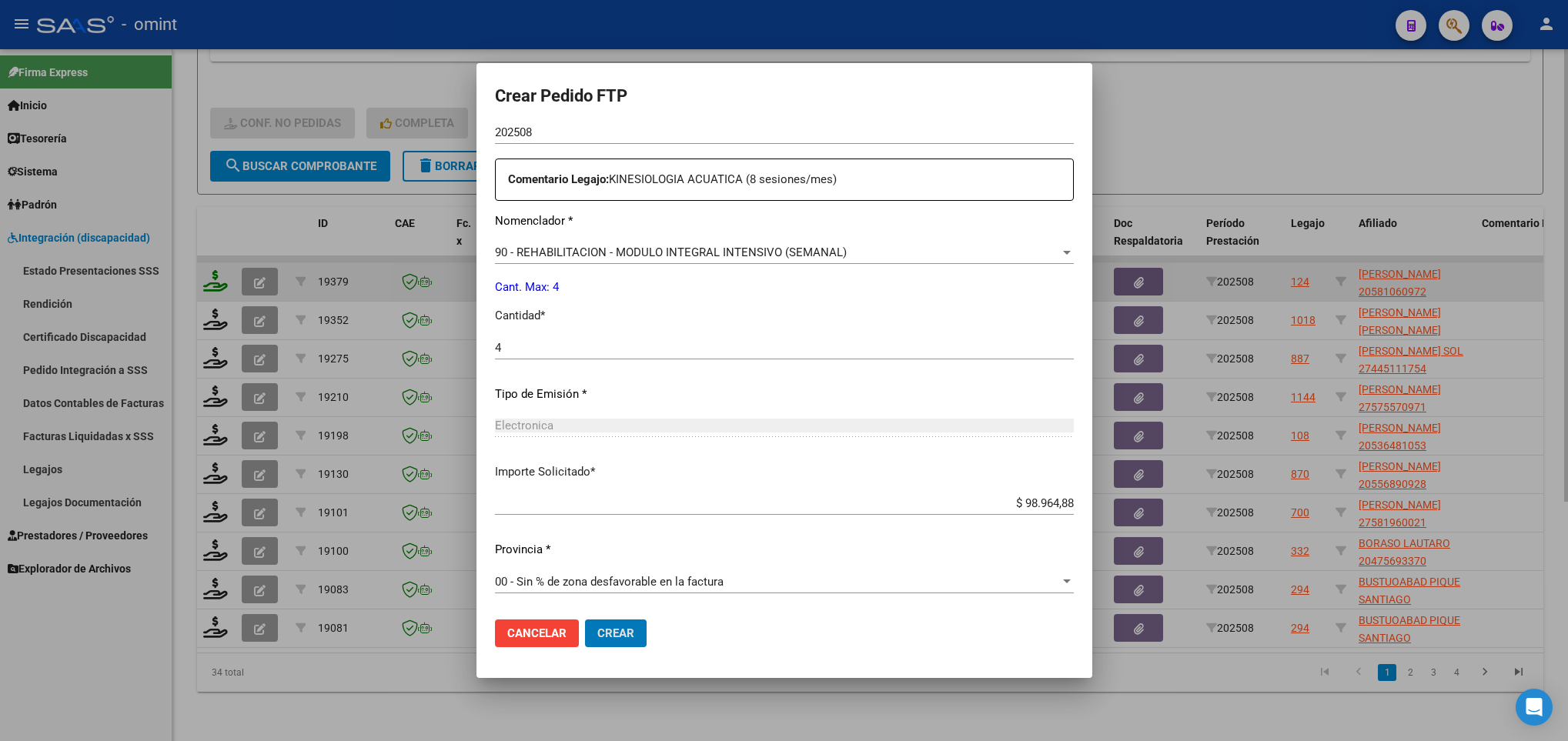
click at [585, 619] on button "Crear" at bounding box center [615, 633] width 61 height 28
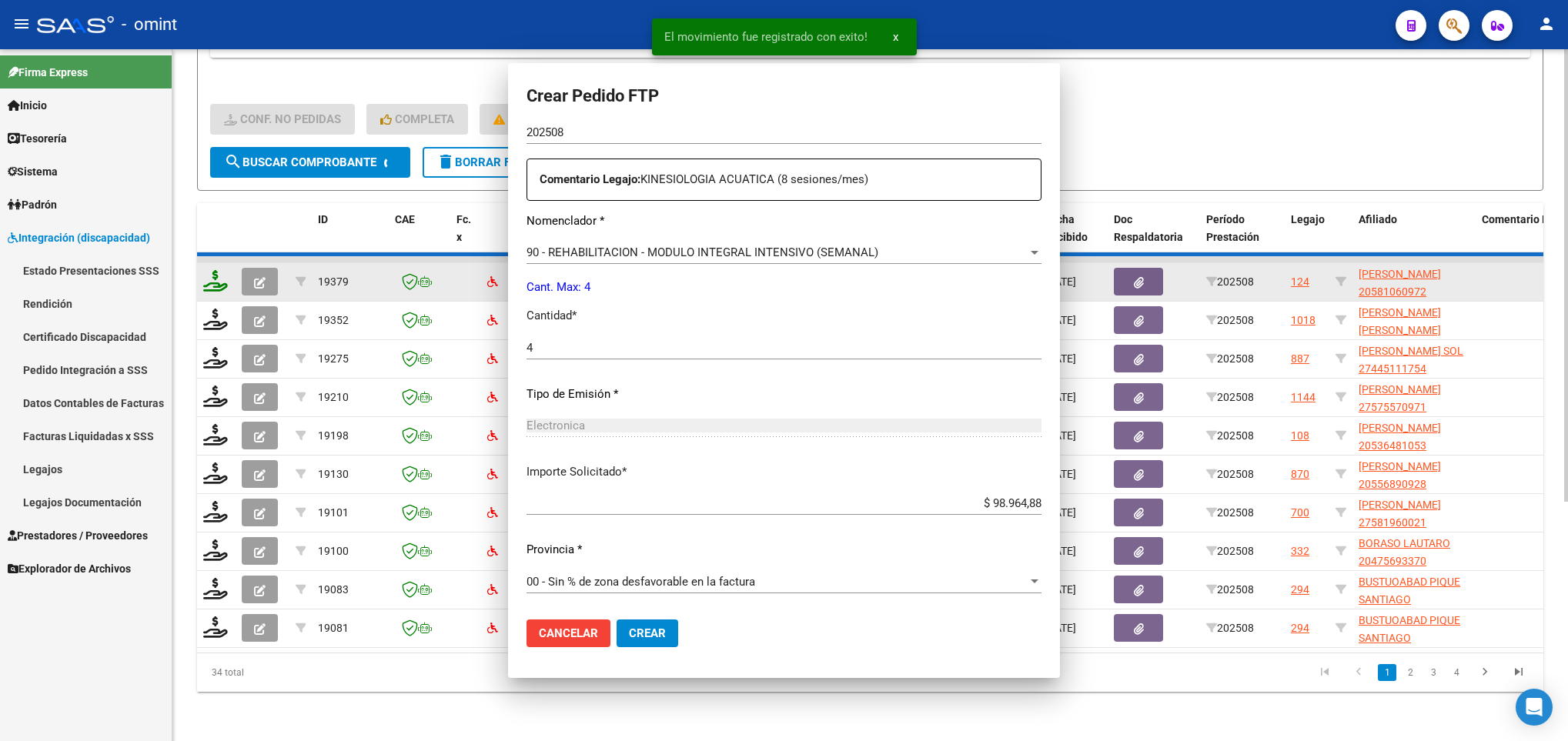
scroll to position [462, 0]
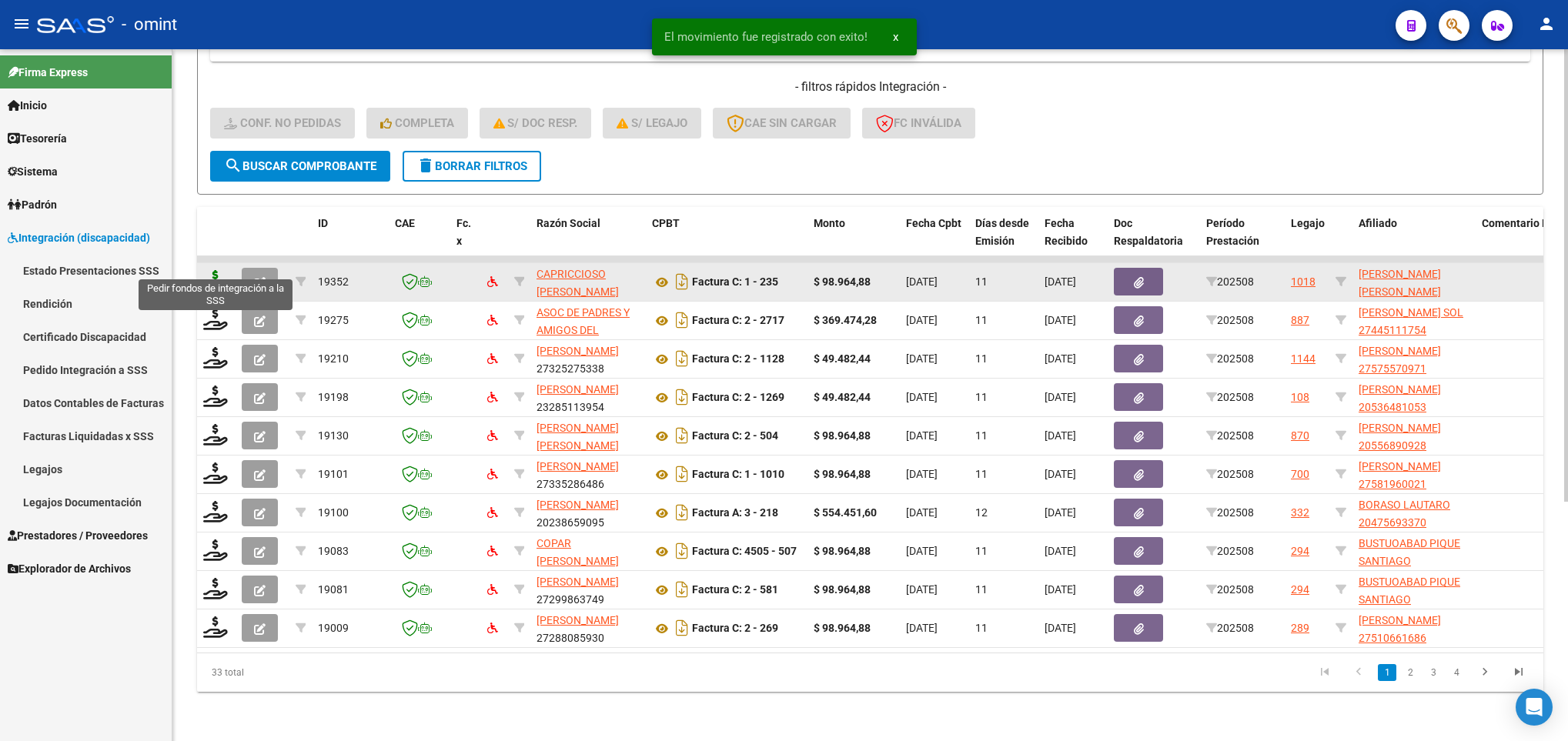
click at [219, 270] on icon at bounding box center [215, 281] width 25 height 22
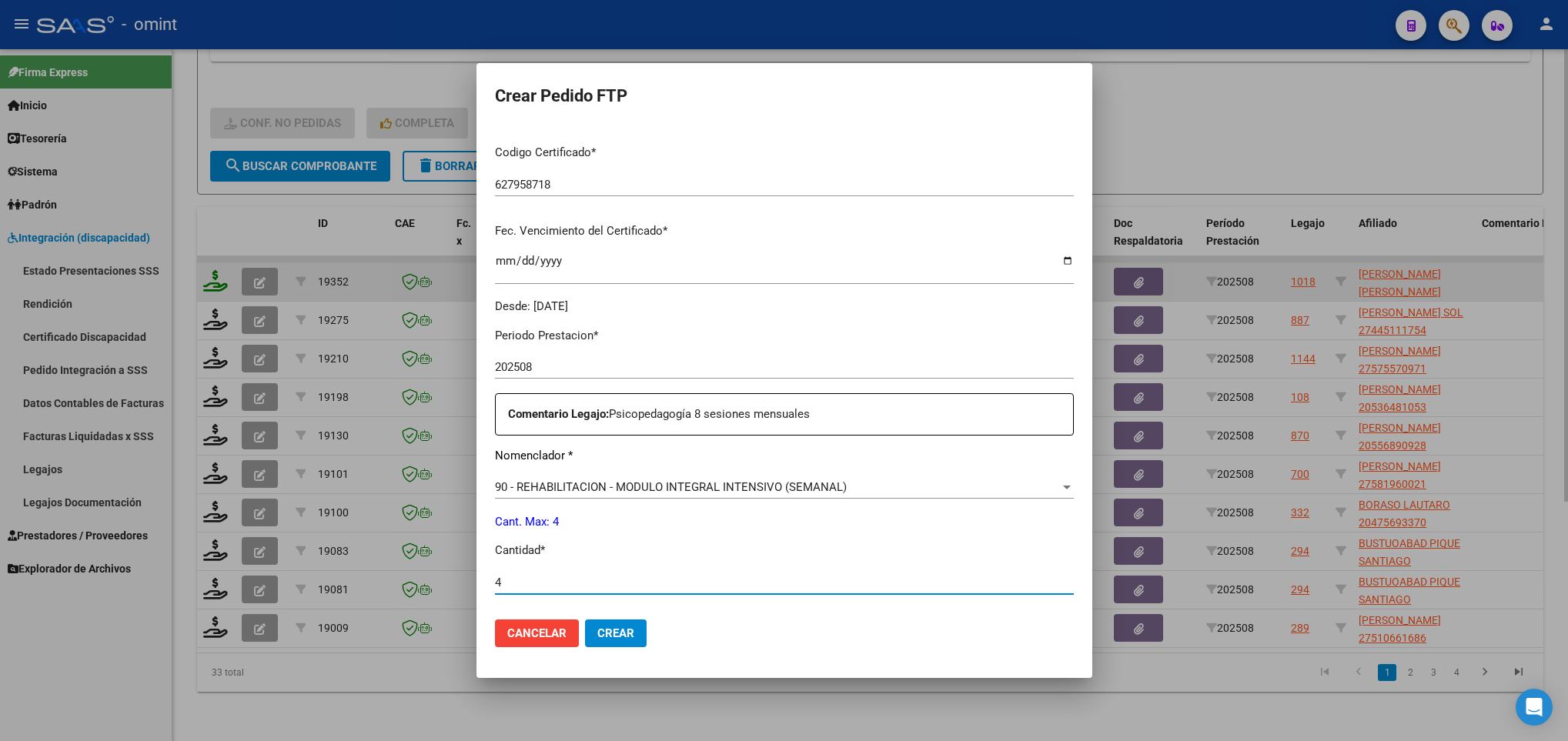
scroll to position [549, 0]
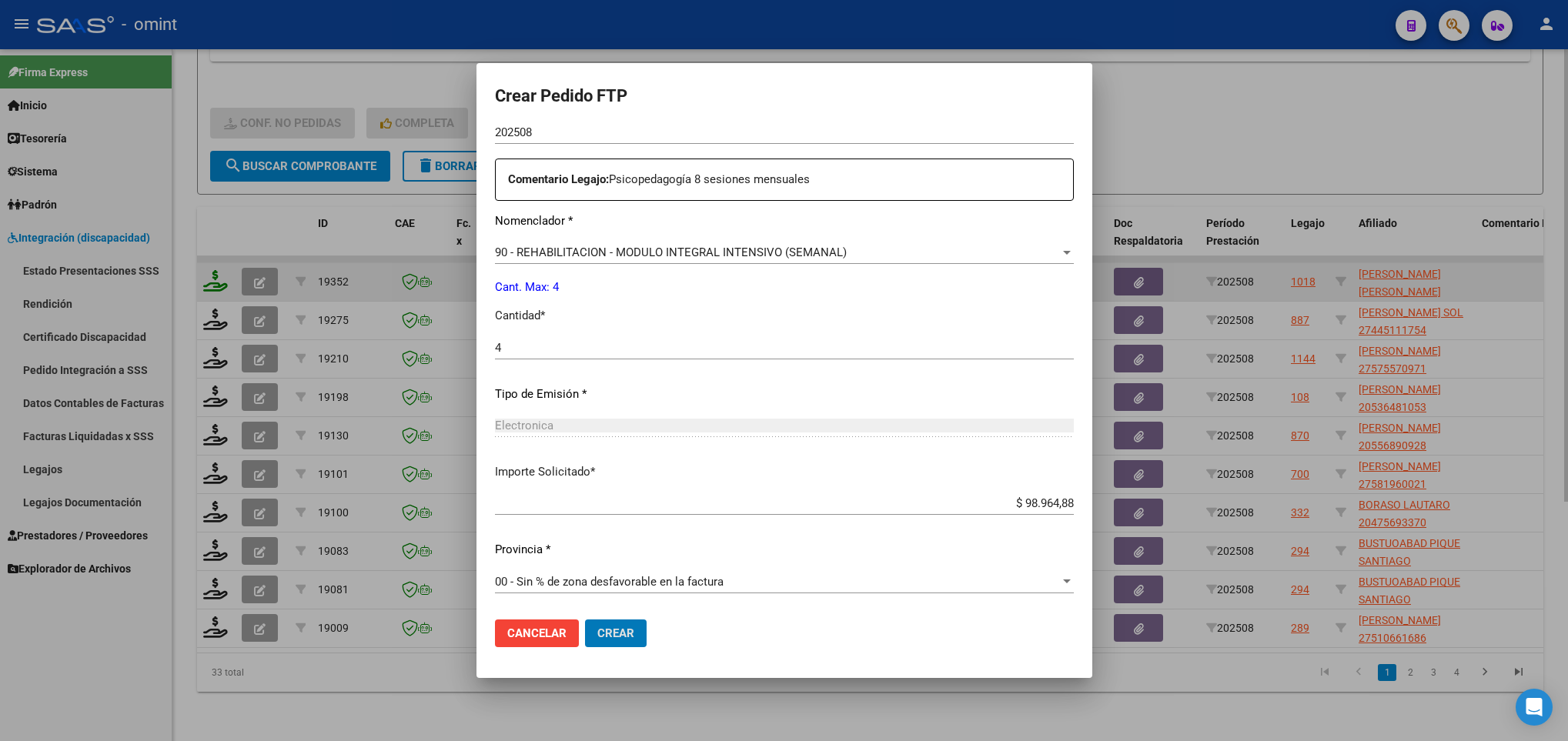
click at [585, 619] on button "Crear" at bounding box center [615, 633] width 61 height 28
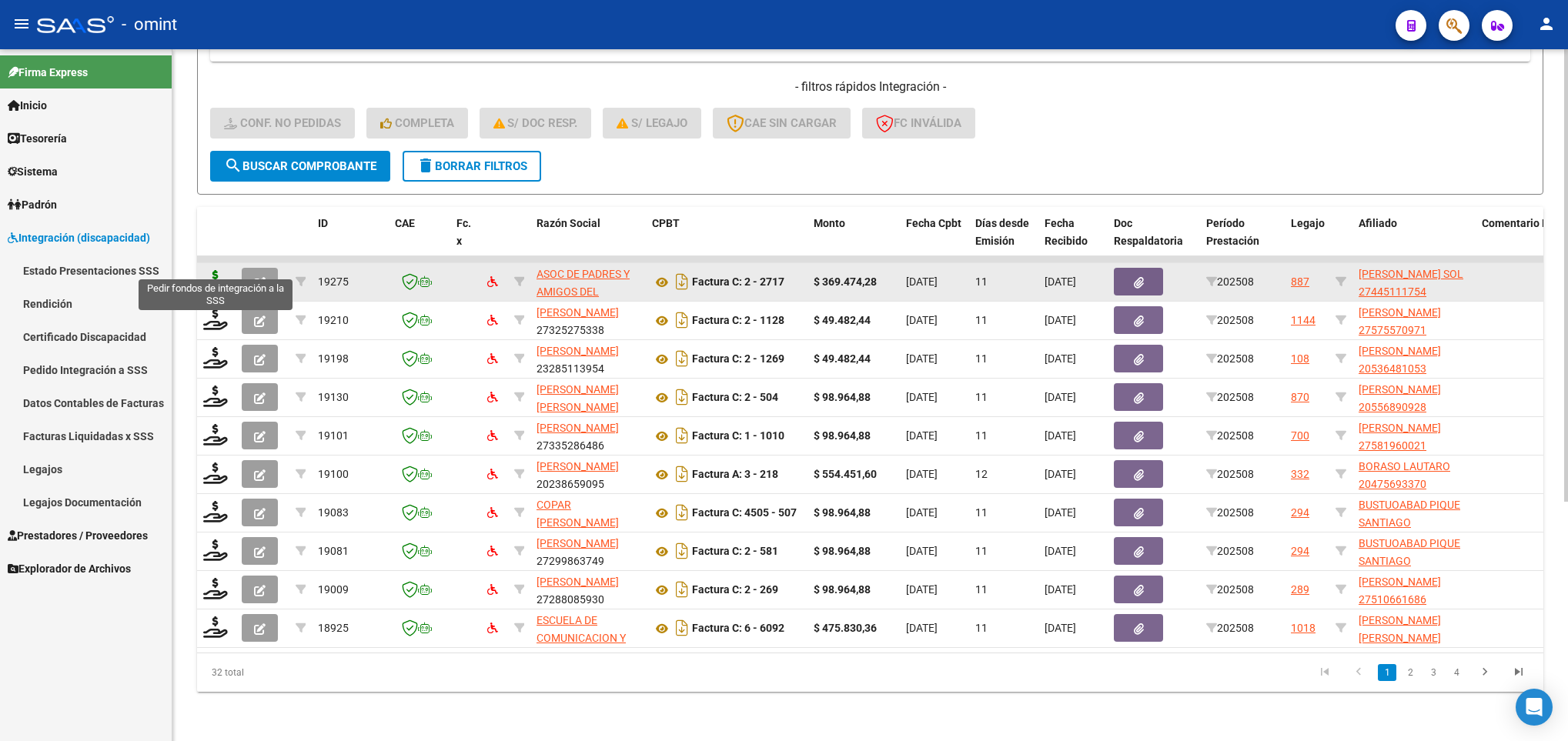
click at [215, 270] on icon at bounding box center [215, 281] width 25 height 22
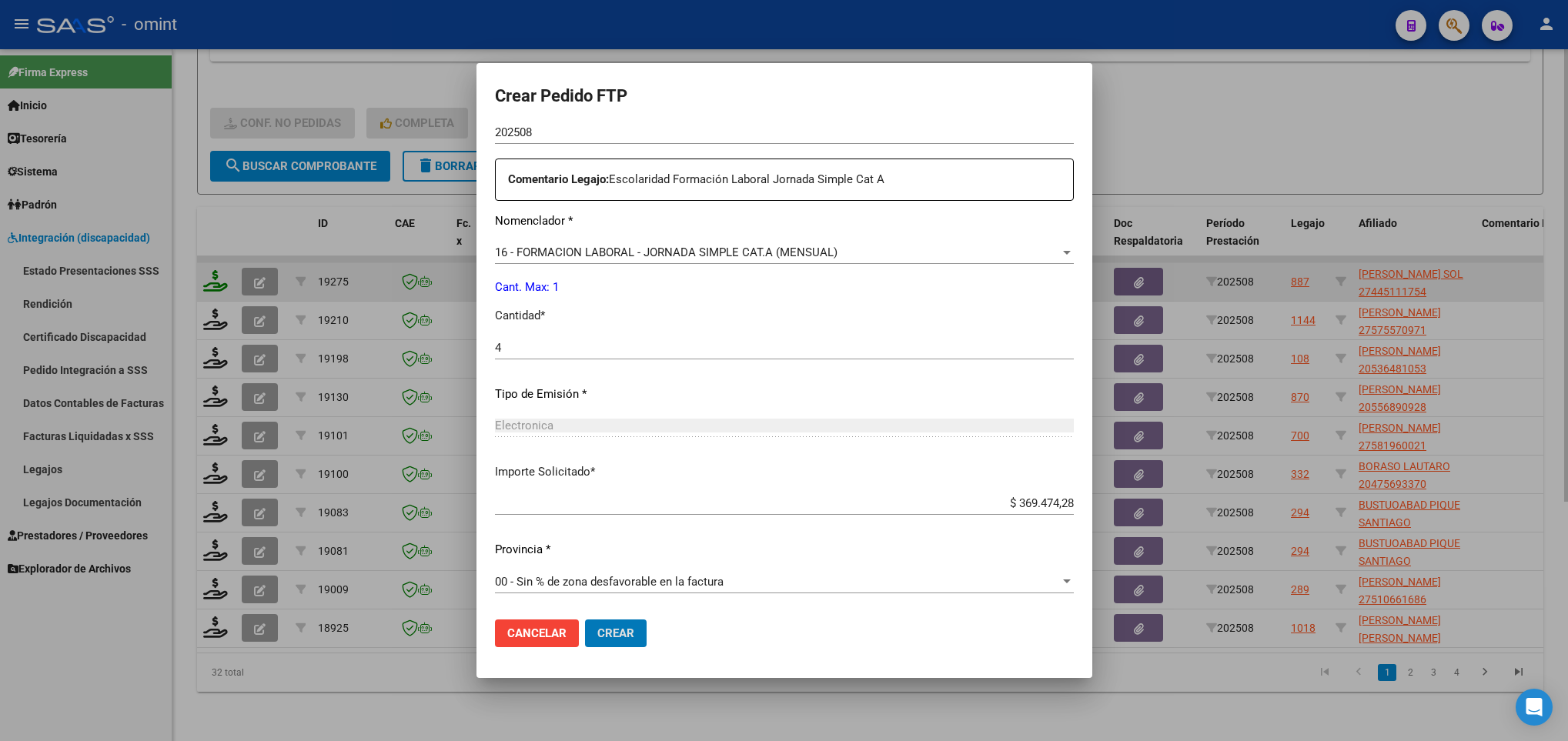
click at [585, 619] on button "Crear" at bounding box center [615, 633] width 61 height 28
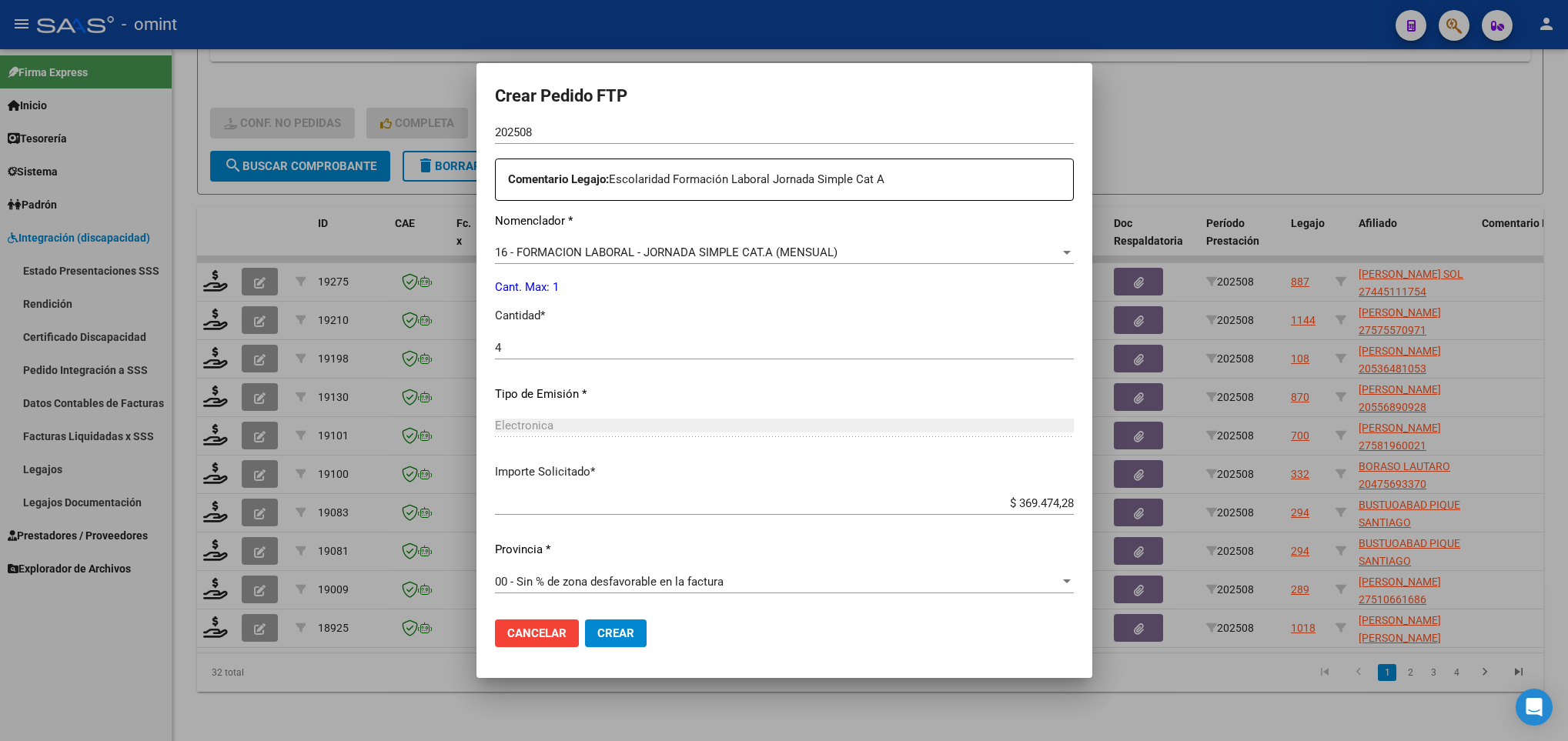
click at [566, 354] on div "4 Ingresar el nro" at bounding box center [784, 348] width 579 height 23
click at [603, 642] on button "Crear" at bounding box center [615, 633] width 61 height 28
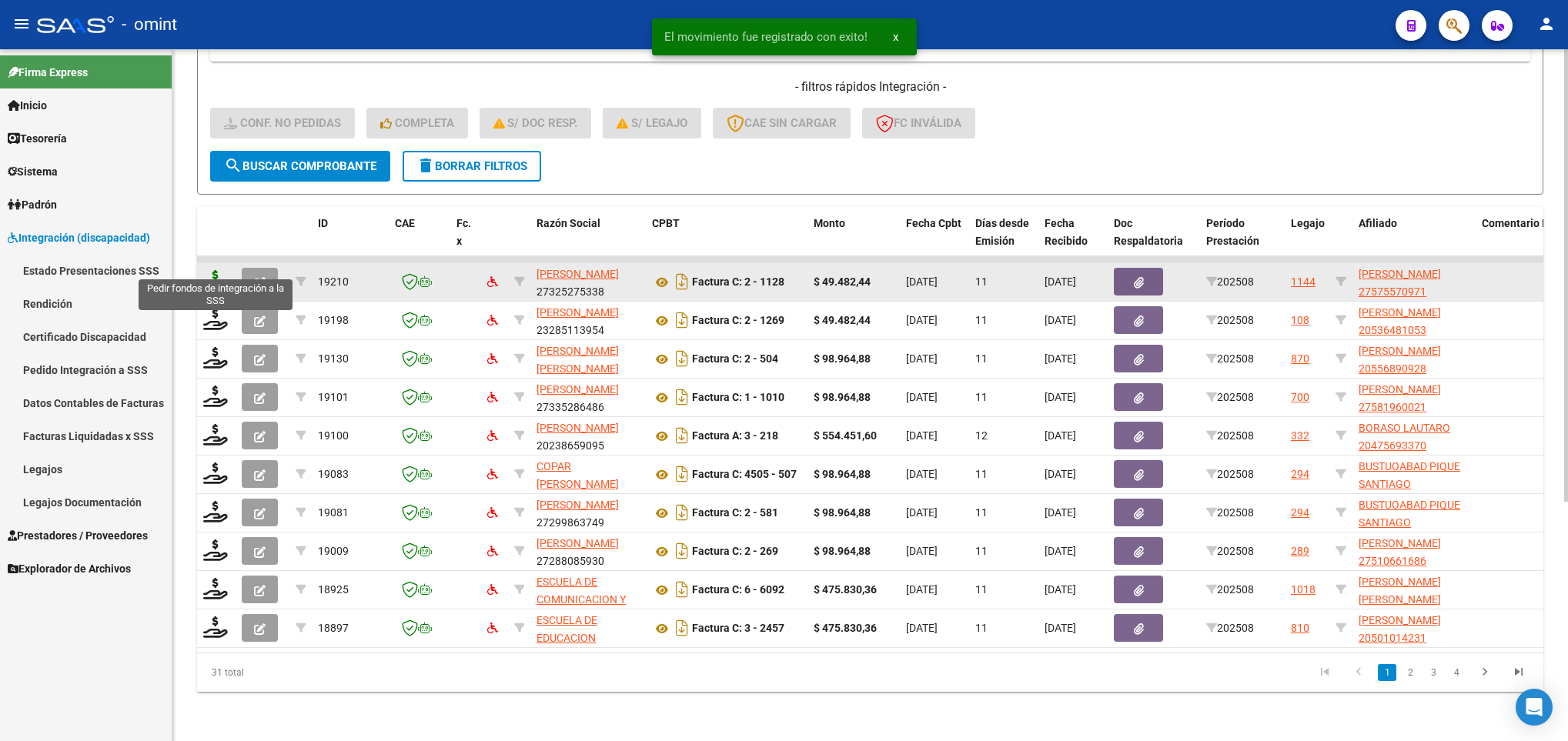
click at [215, 270] on icon at bounding box center [215, 281] width 25 height 22
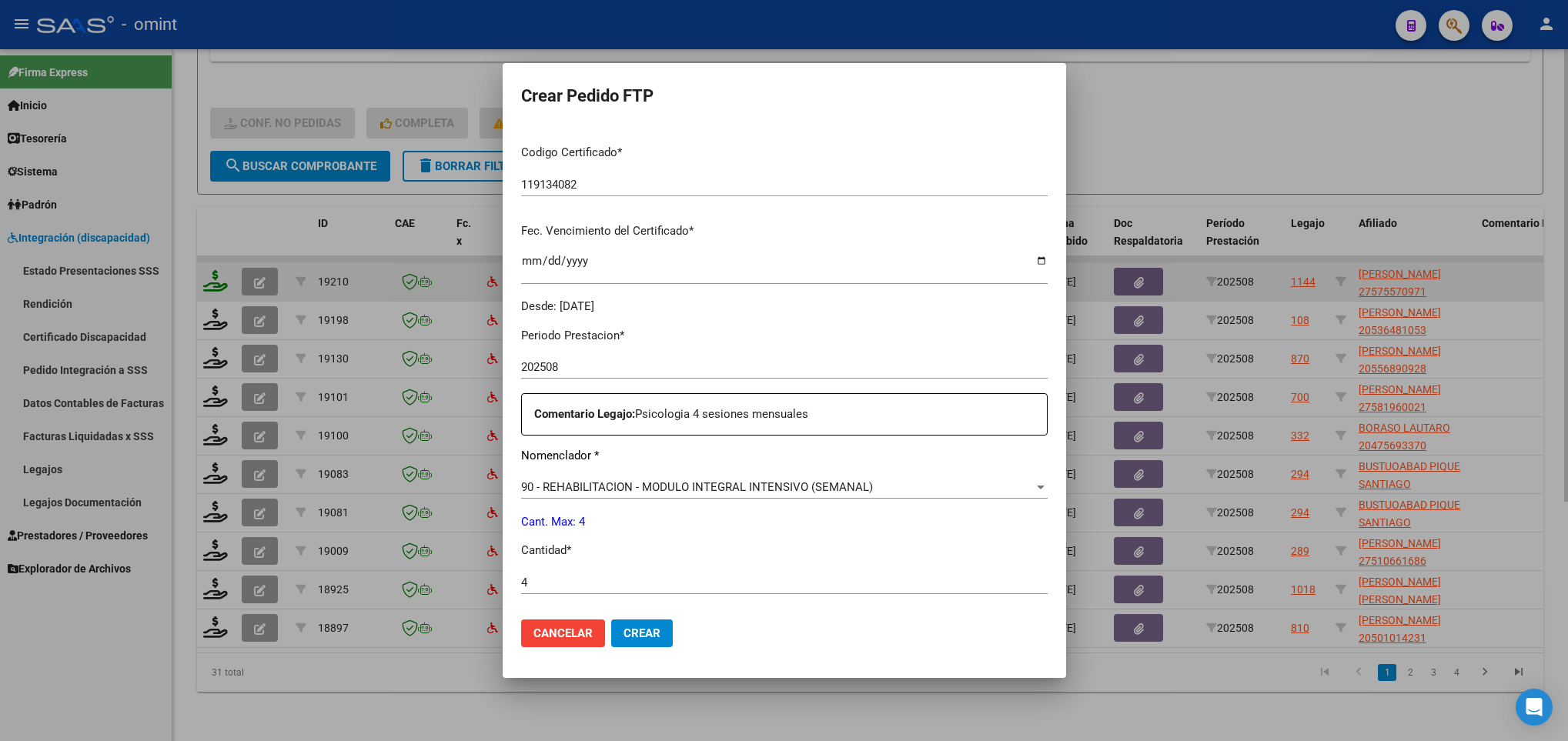
scroll to position [549, 0]
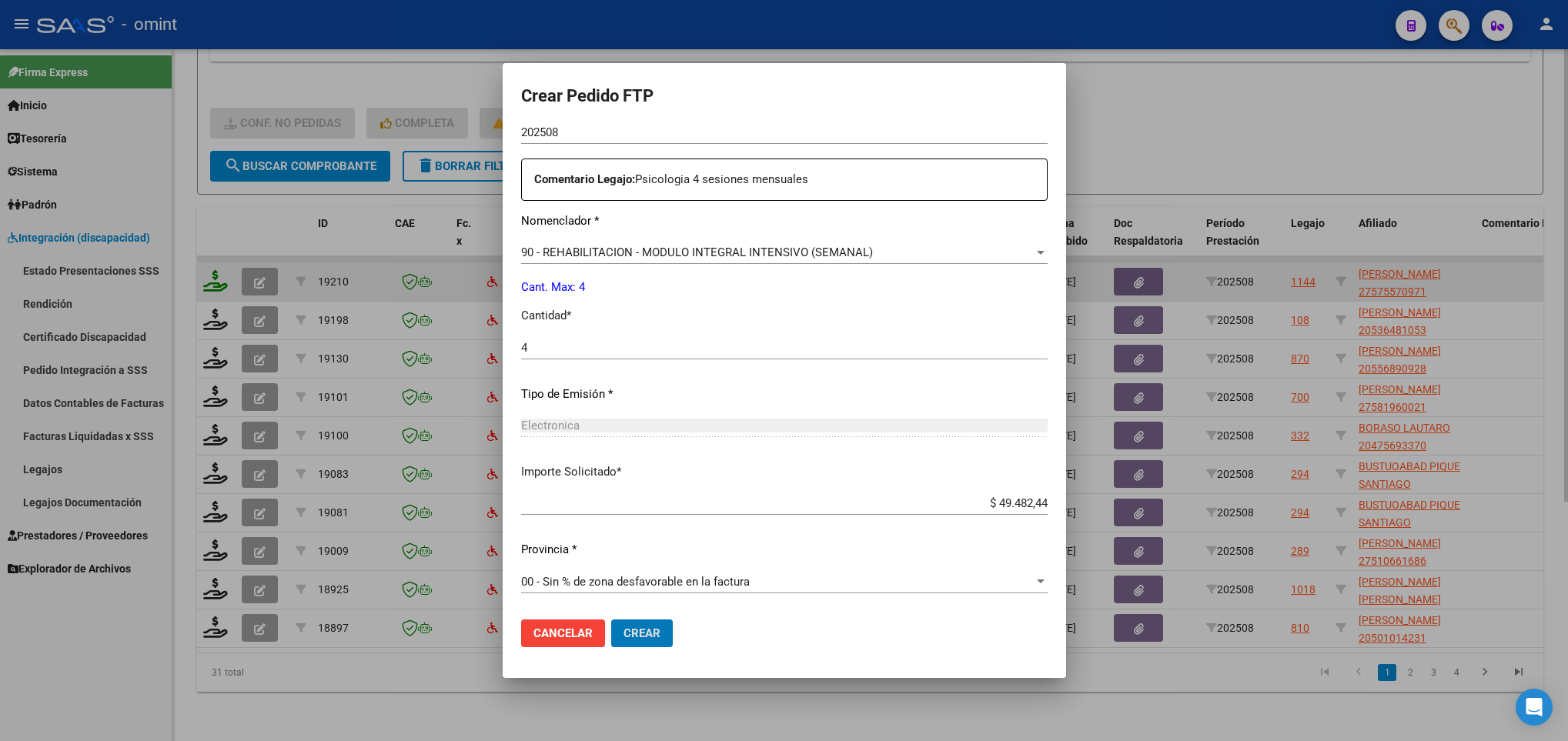
click at [611, 619] on button "Crear" at bounding box center [641, 633] width 61 height 28
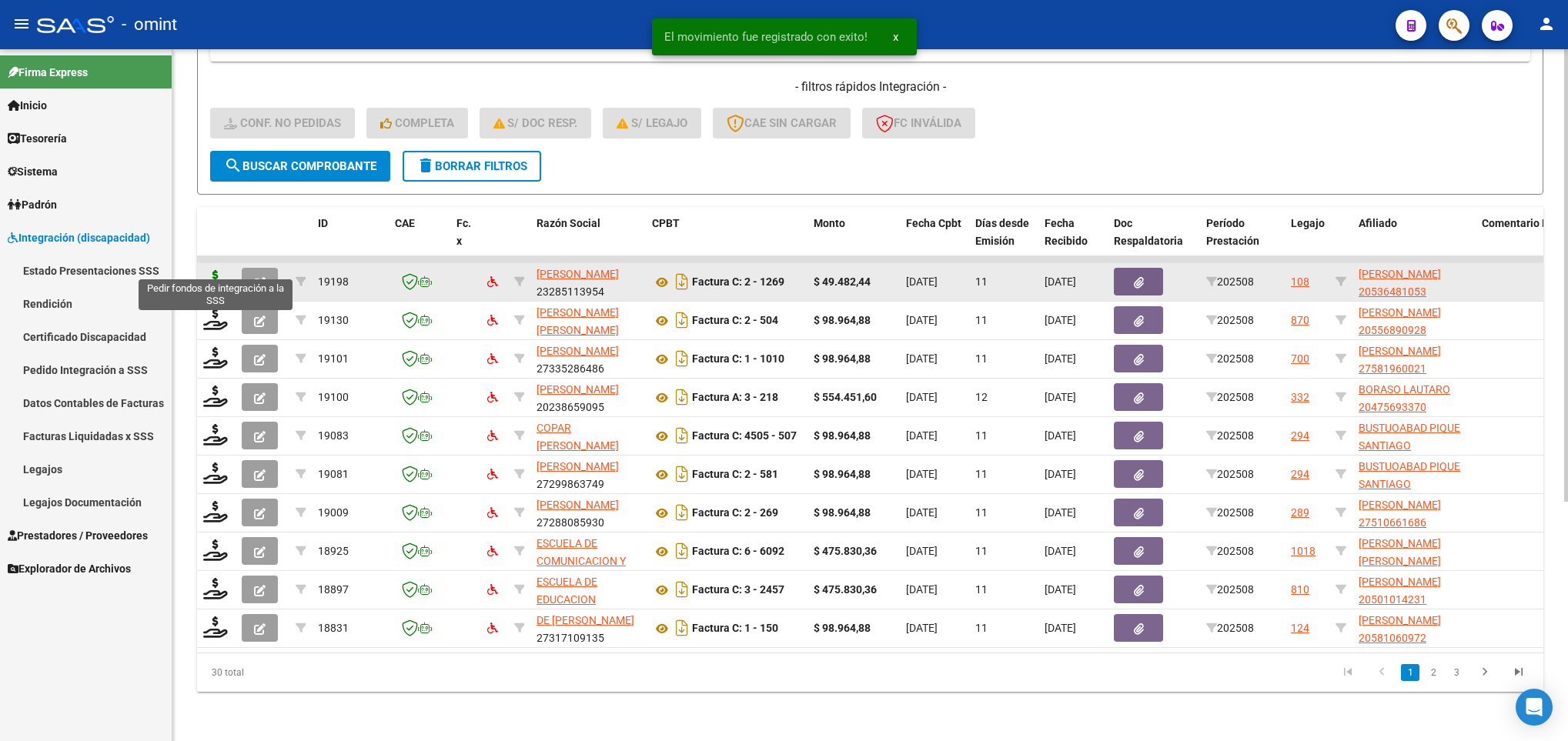
click at [215, 270] on icon at bounding box center [215, 281] width 25 height 22
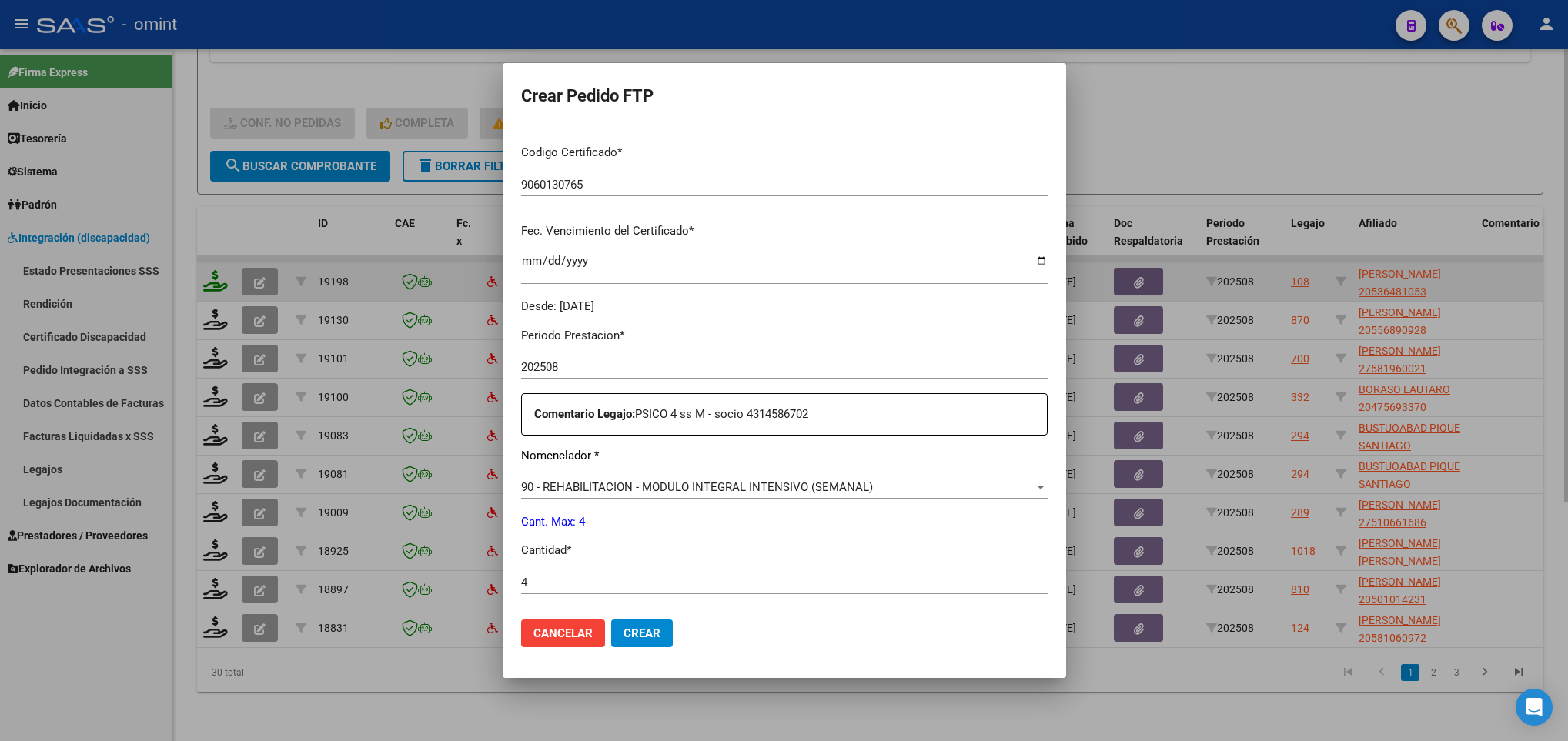
scroll to position [549, 0]
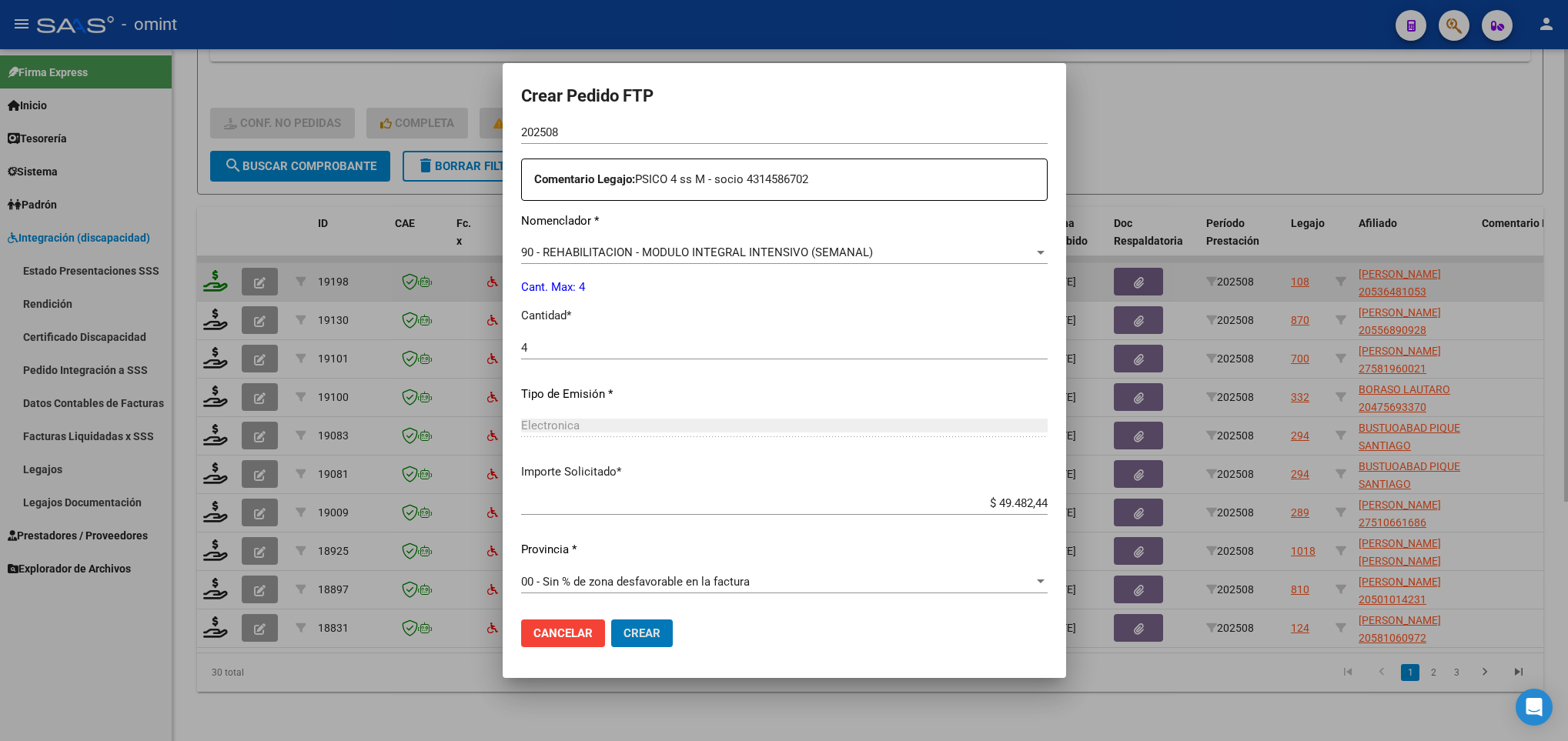
click at [611, 619] on button "Crear" at bounding box center [641, 633] width 61 height 28
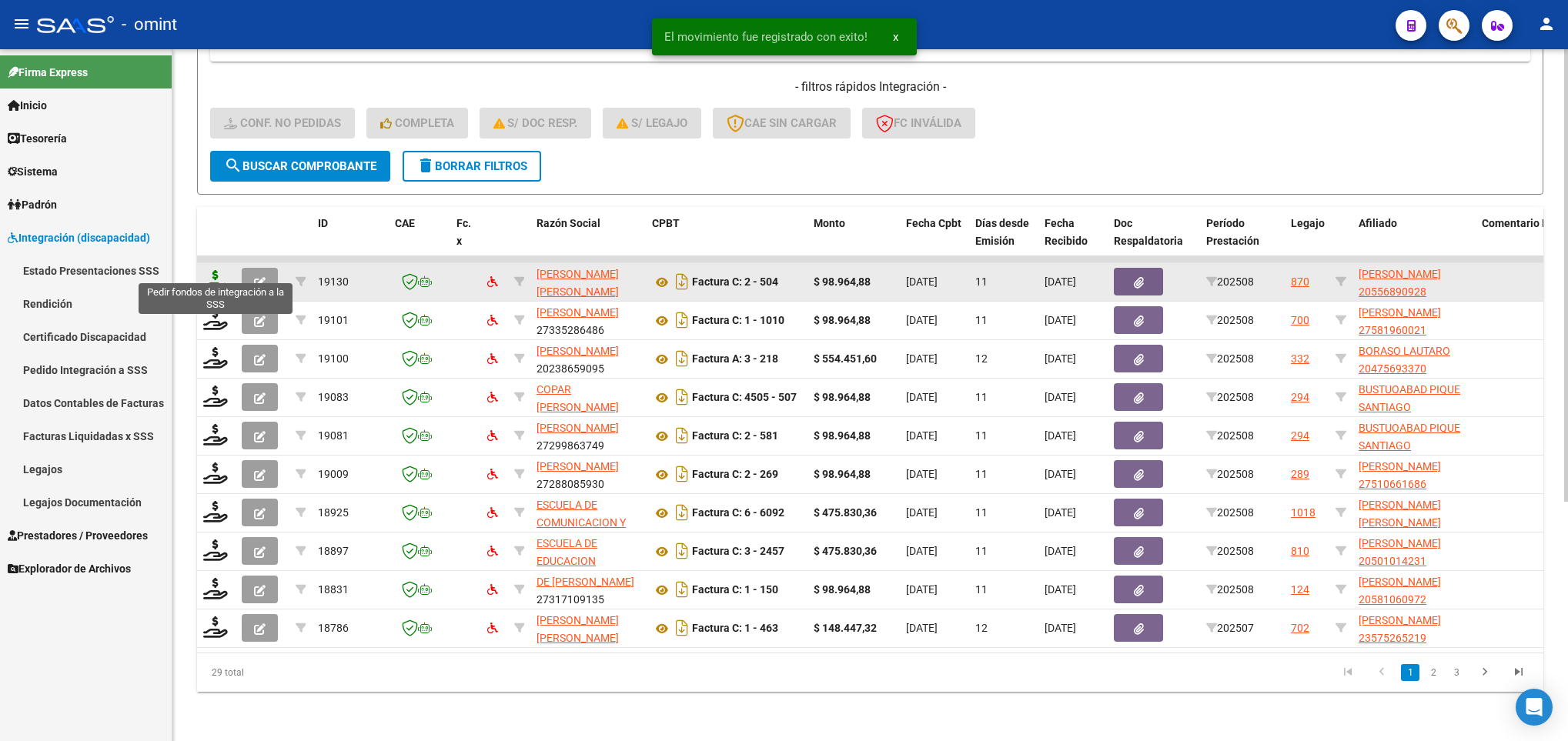
click at [215, 270] on icon at bounding box center [215, 281] width 25 height 22
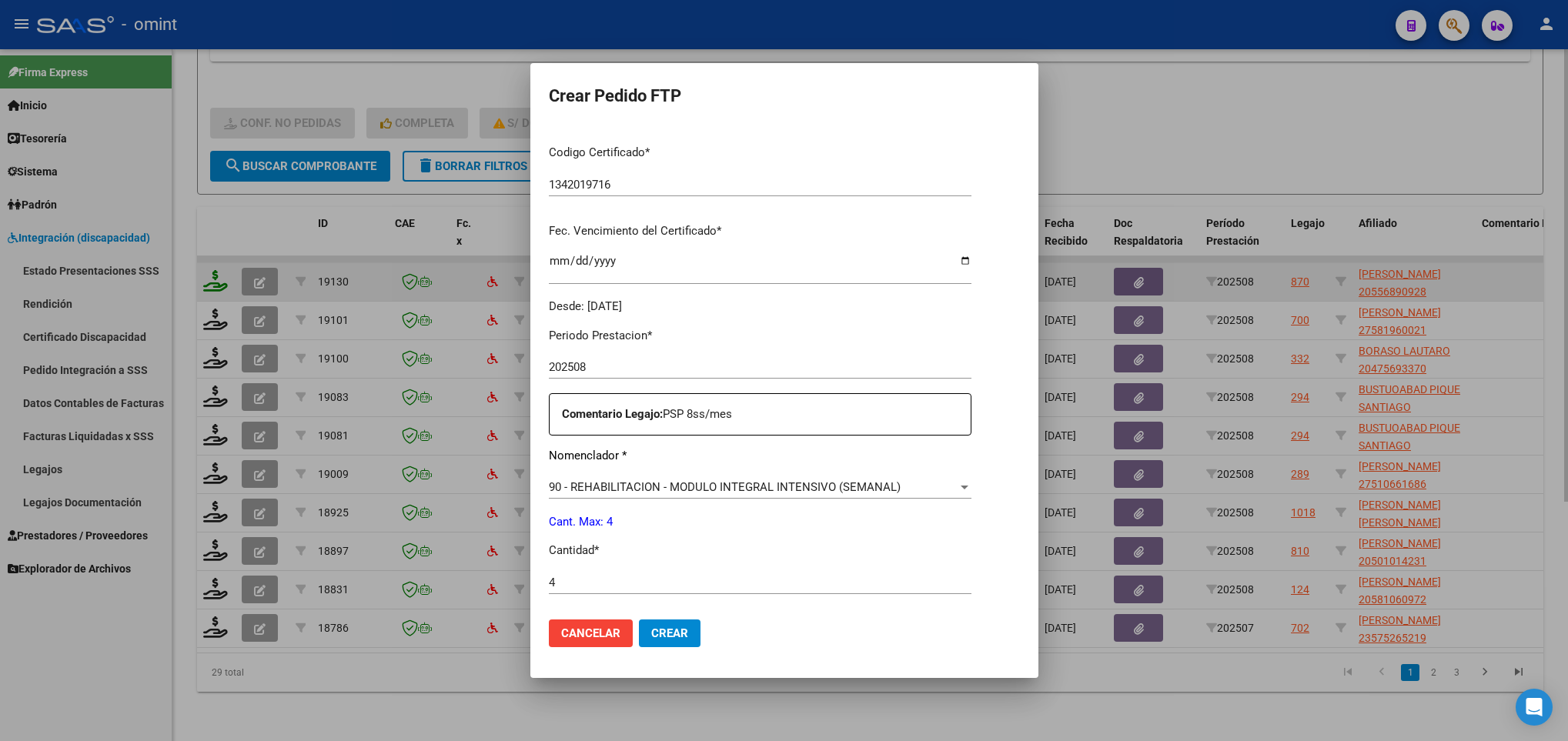
scroll to position [549, 0]
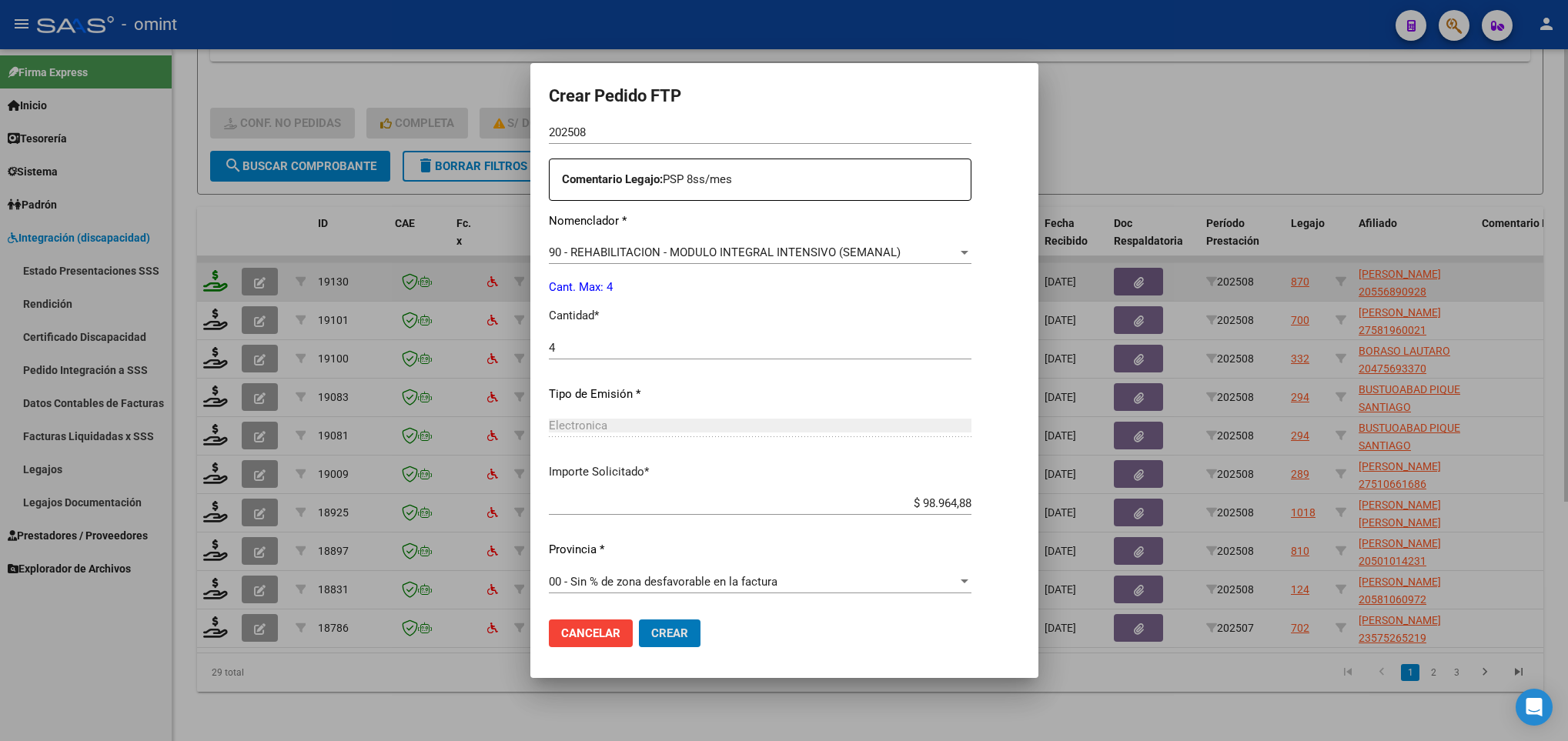
click at [639, 619] on button "Crear" at bounding box center [669, 633] width 61 height 28
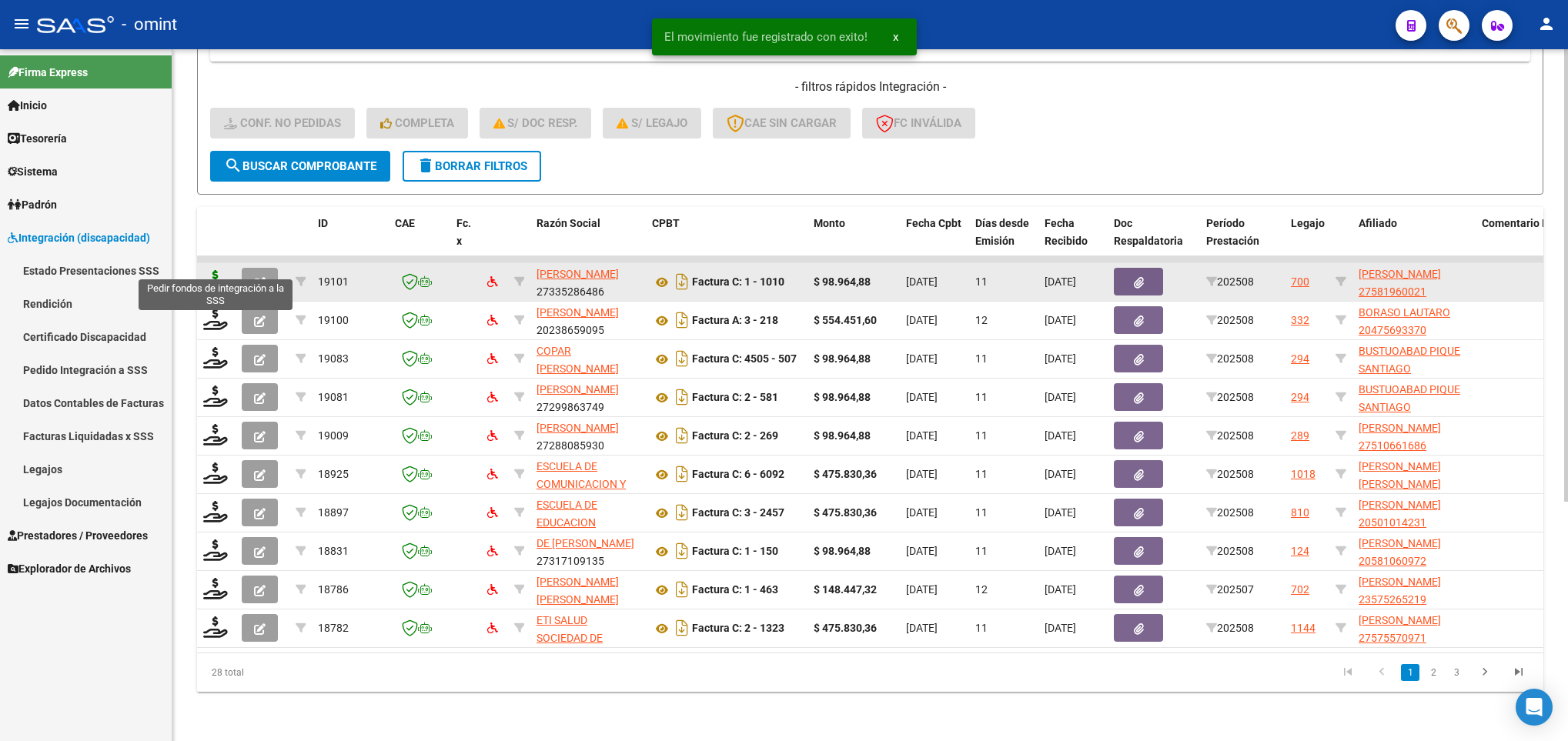
click at [214, 270] on icon at bounding box center [215, 281] width 25 height 22
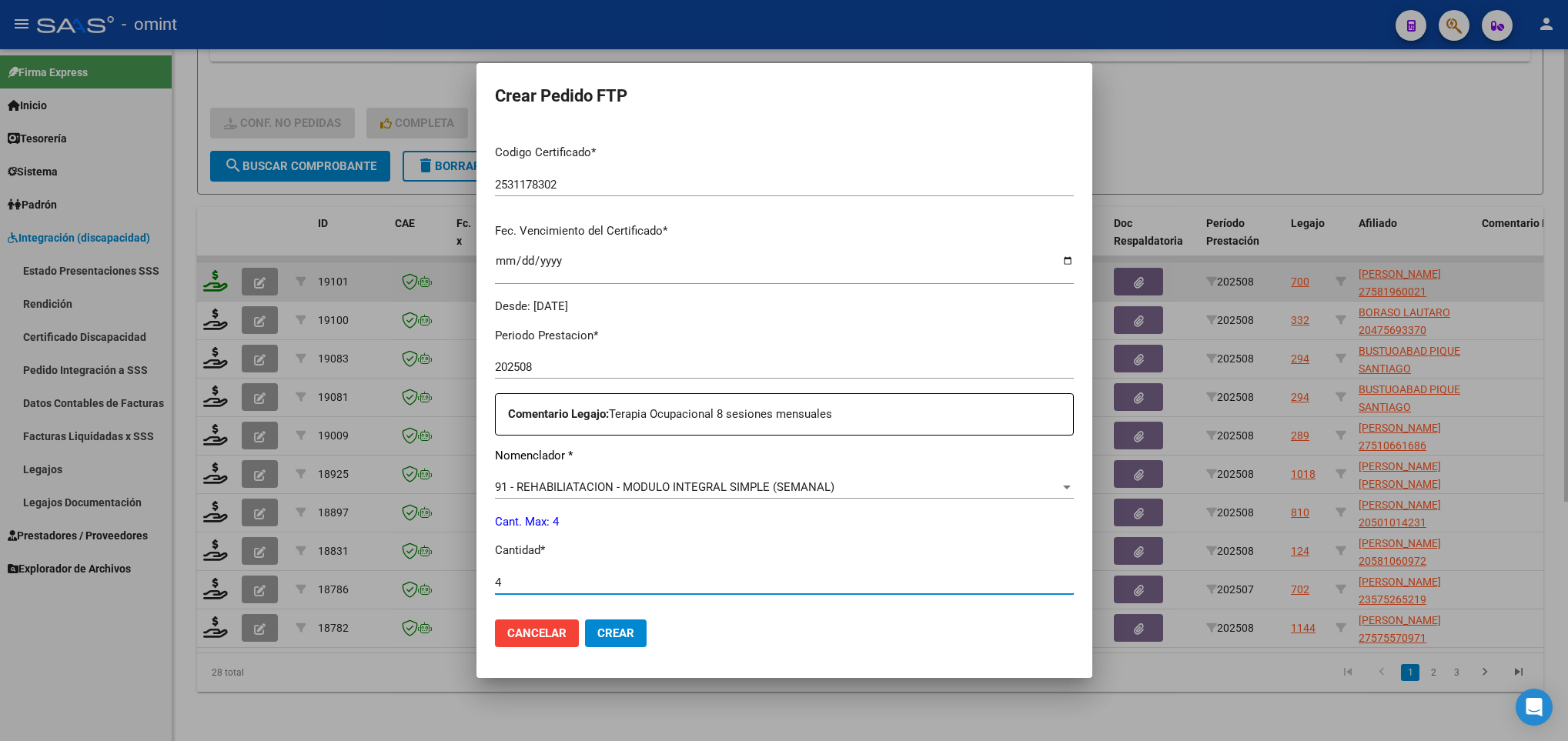
scroll to position [549, 0]
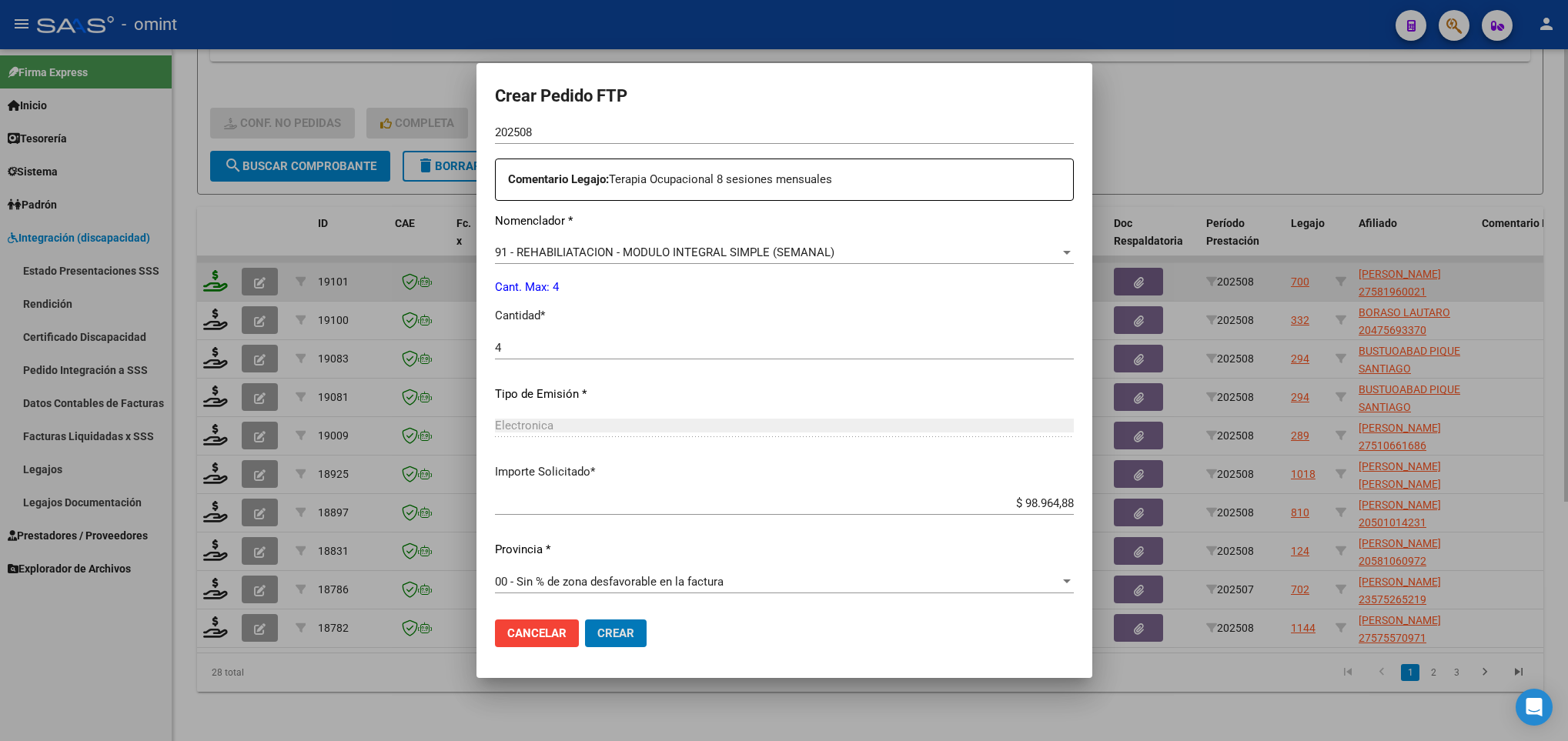
click at [585, 619] on button "Crear" at bounding box center [615, 633] width 61 height 28
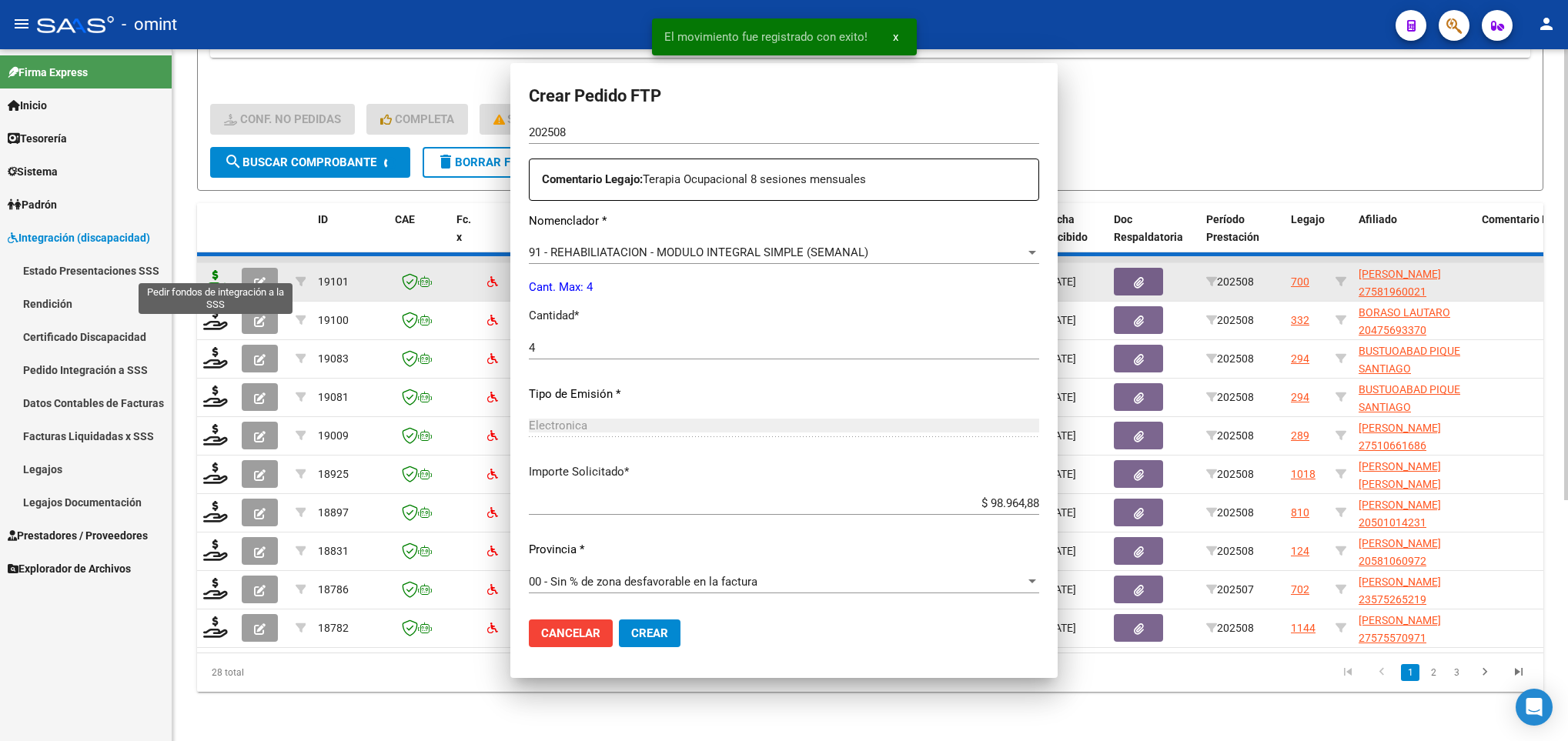
scroll to position [0, 0]
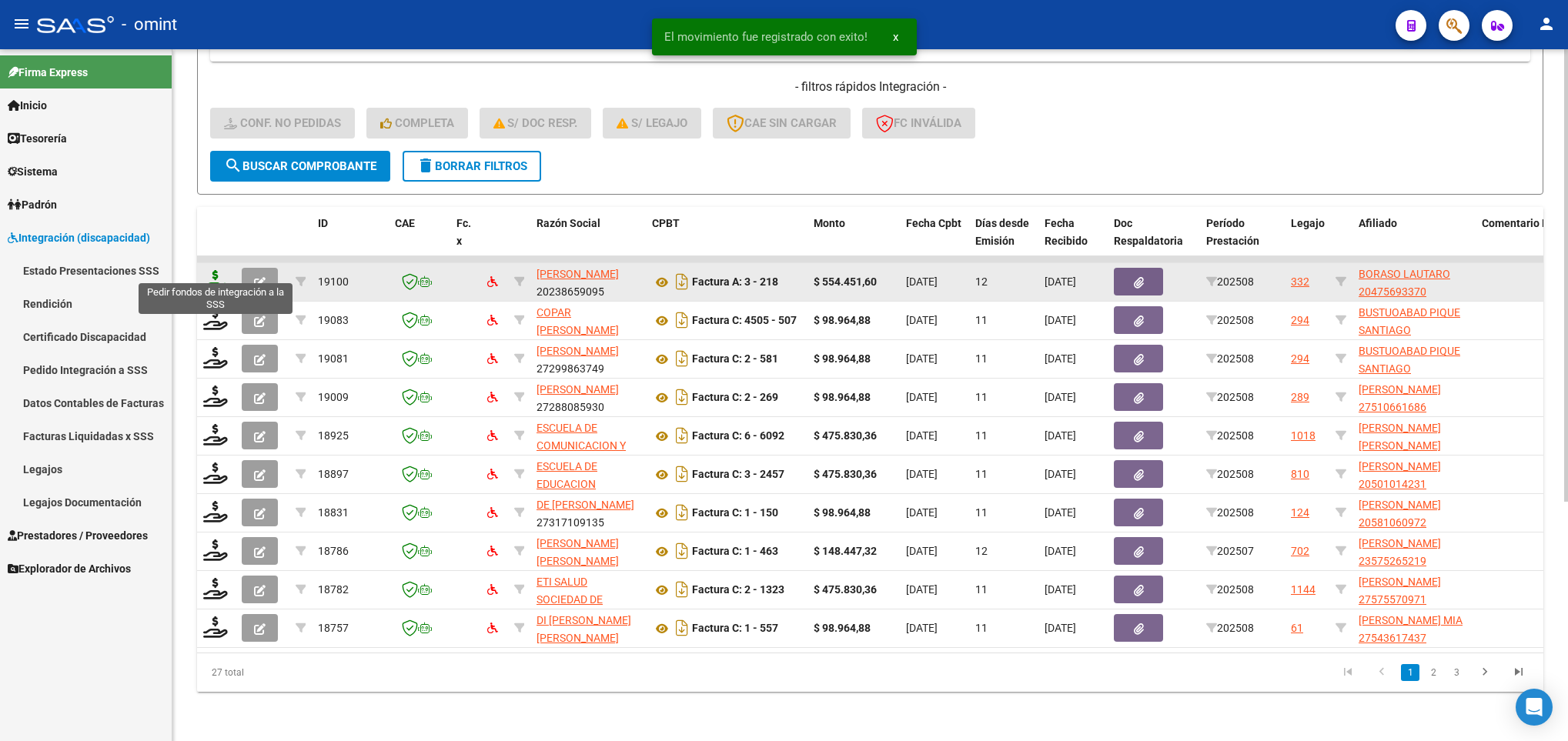
click at [214, 270] on icon at bounding box center [215, 281] width 25 height 22
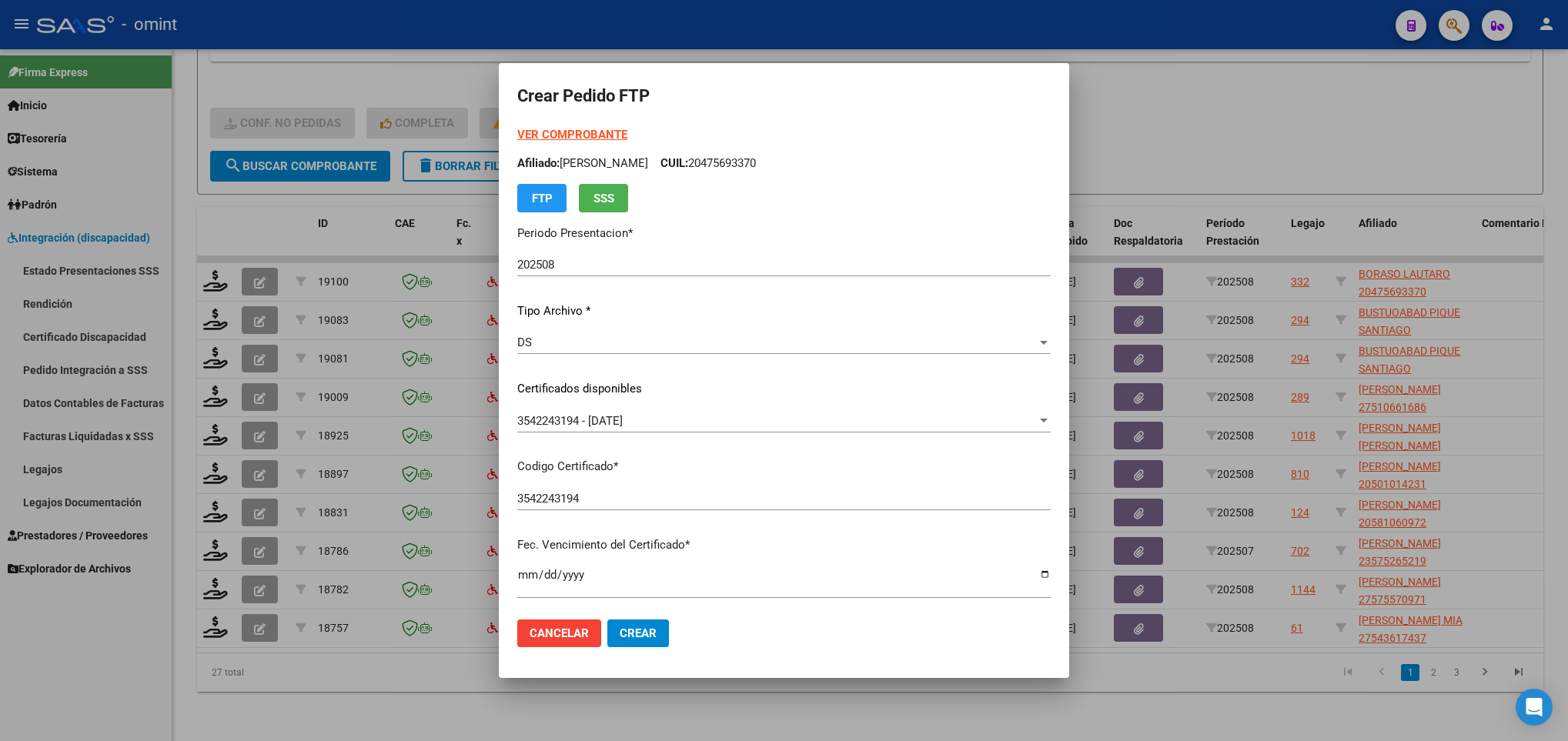
click at [570, 134] on strong "VER COMPROBANTE" at bounding box center [573, 134] width 110 height 14
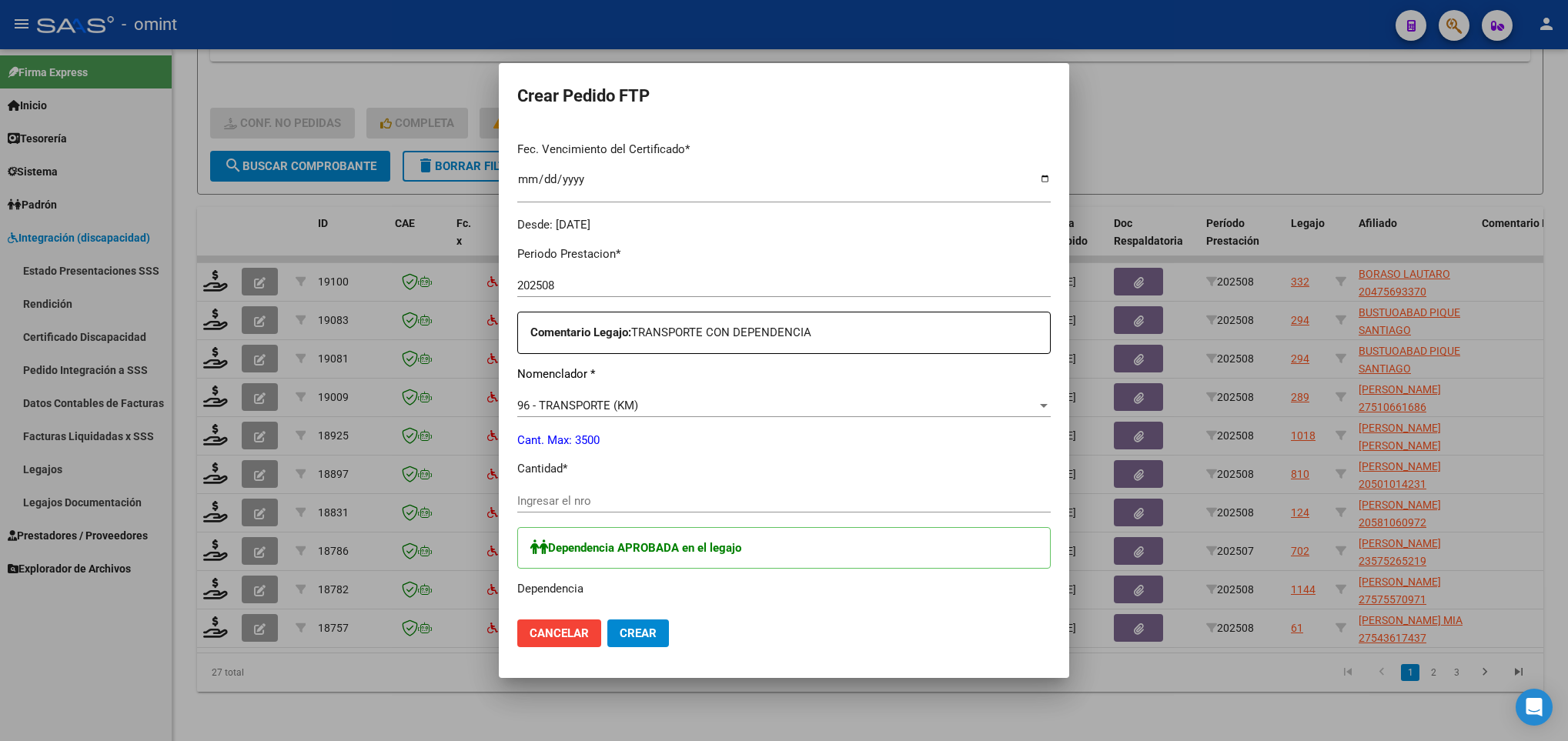
scroll to position [420, 0]
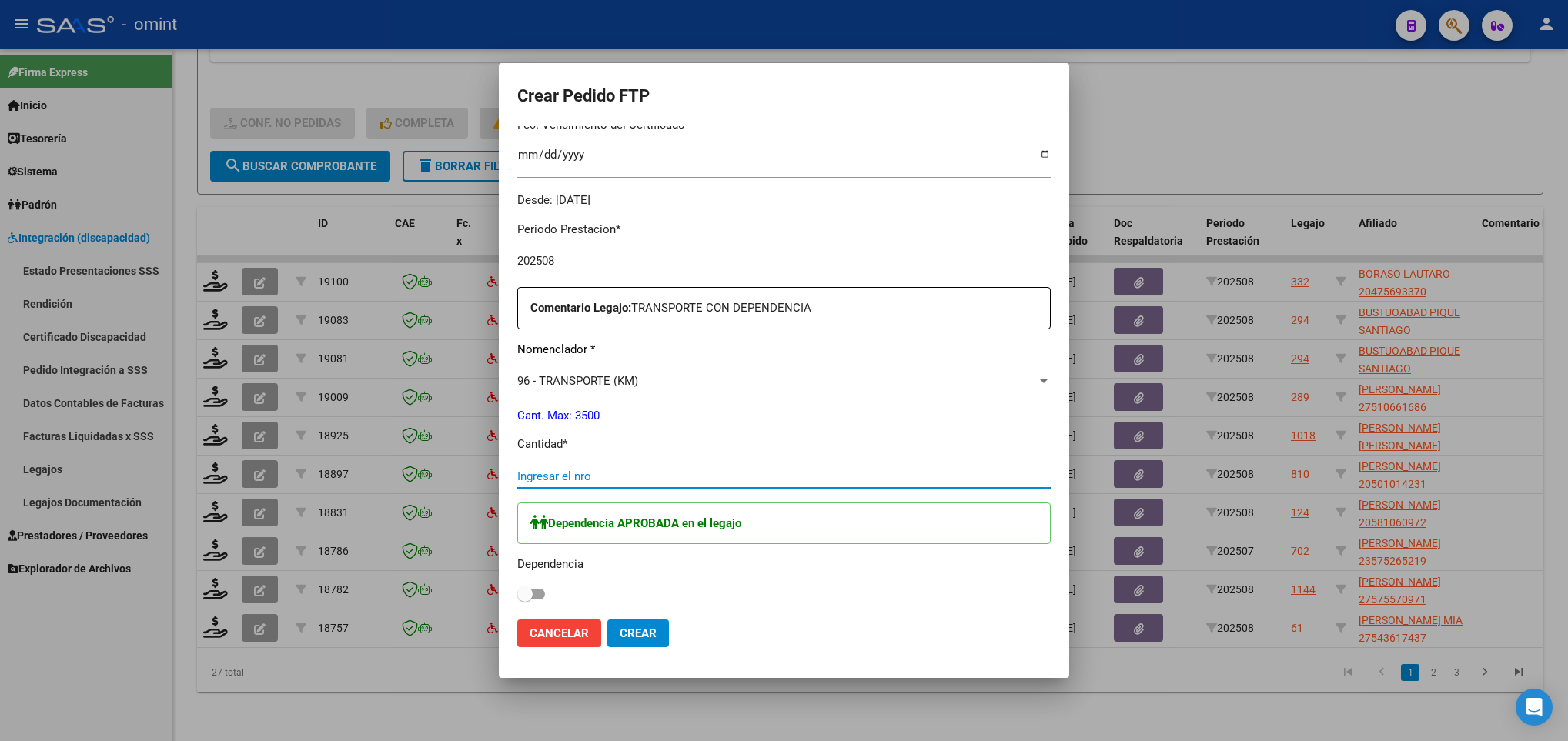
click at [604, 478] on input "Ingresar el nro" at bounding box center [784, 476] width 533 height 14
click at [517, 591] on span at bounding box center [525, 594] width 16 height 16
click at [524, 600] on input "checkbox" at bounding box center [524, 600] width 1 height 1
click at [633, 631] on button "Crear" at bounding box center [637, 633] width 61 height 28
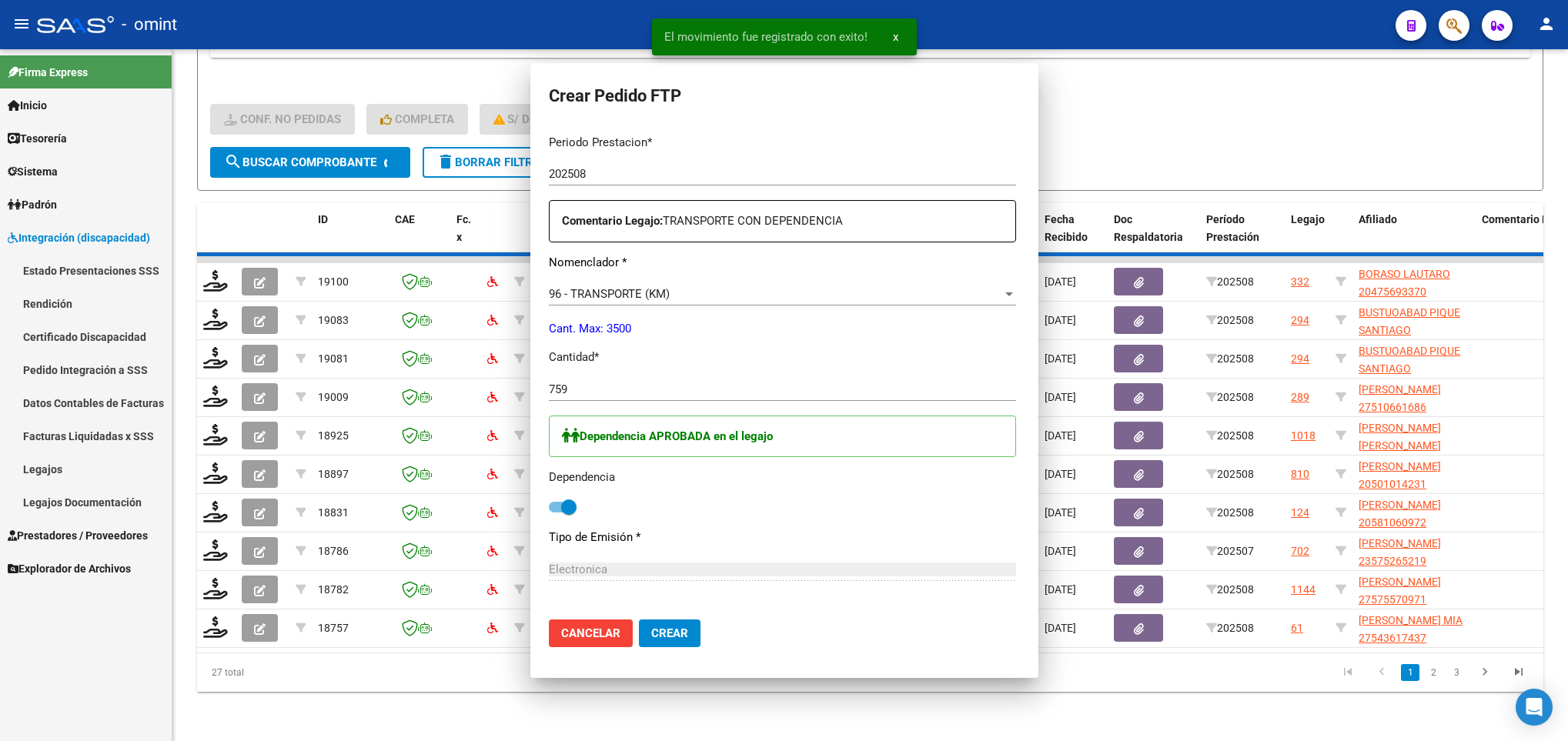
scroll to position [0, 0]
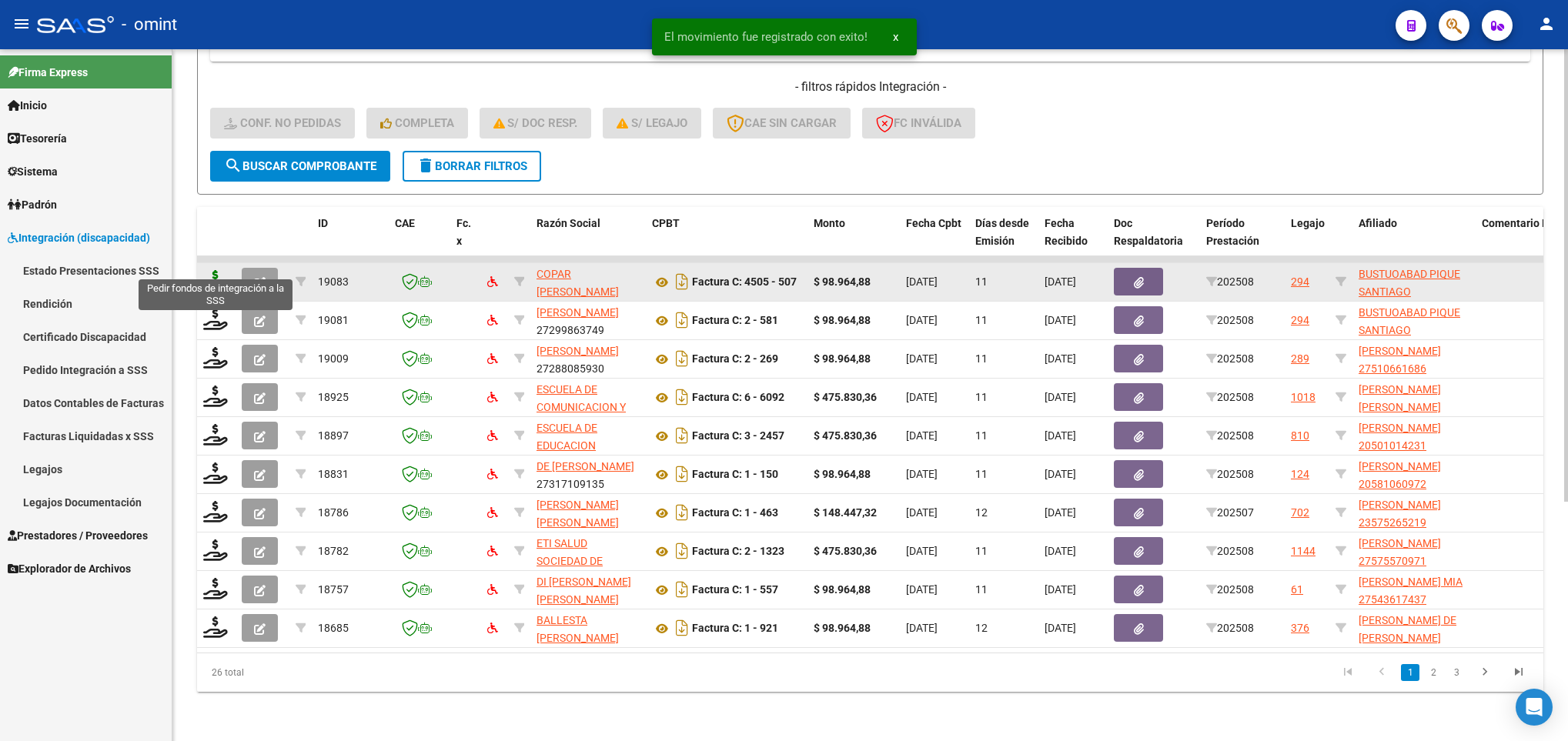
click at [217, 270] on icon at bounding box center [215, 281] width 25 height 22
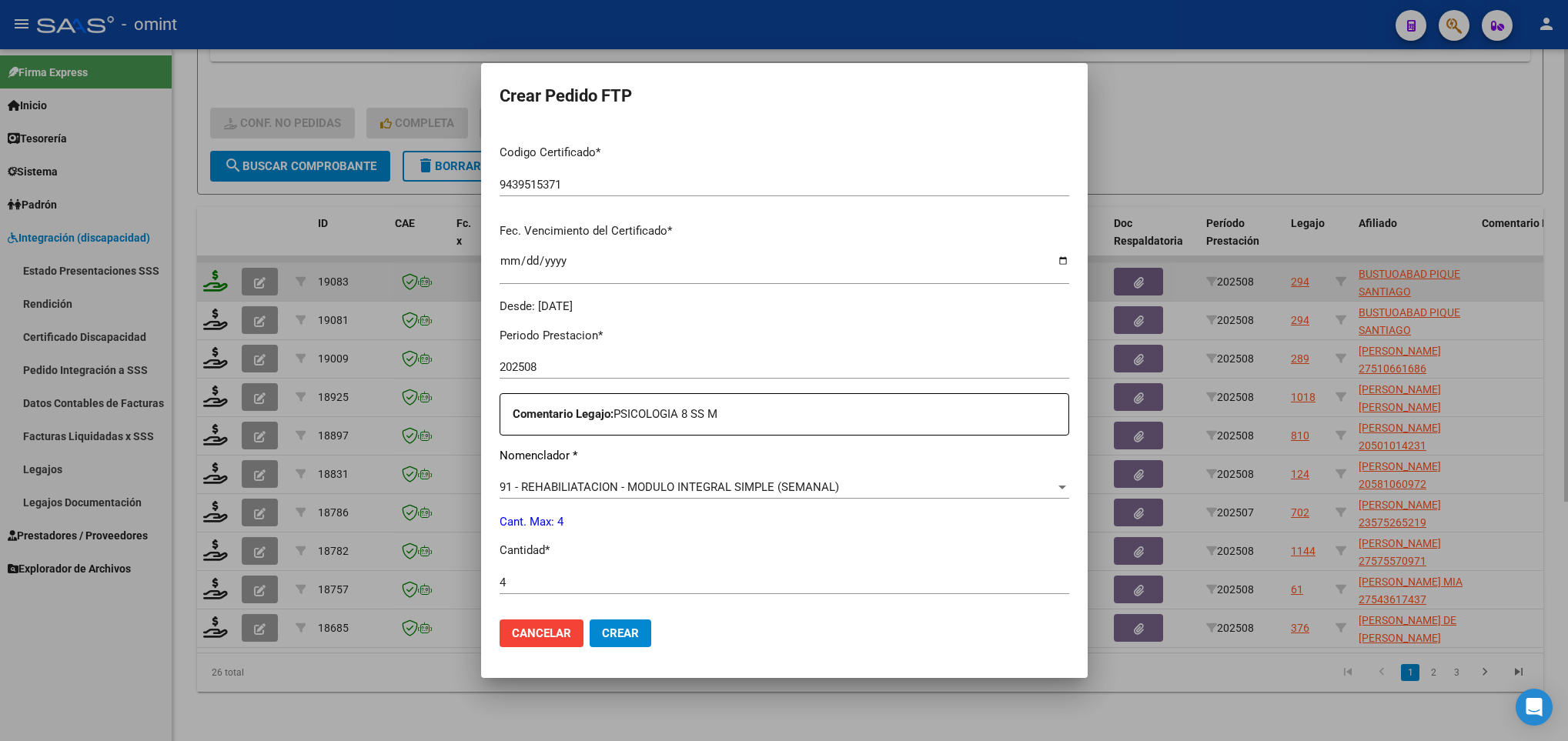
scroll to position [549, 0]
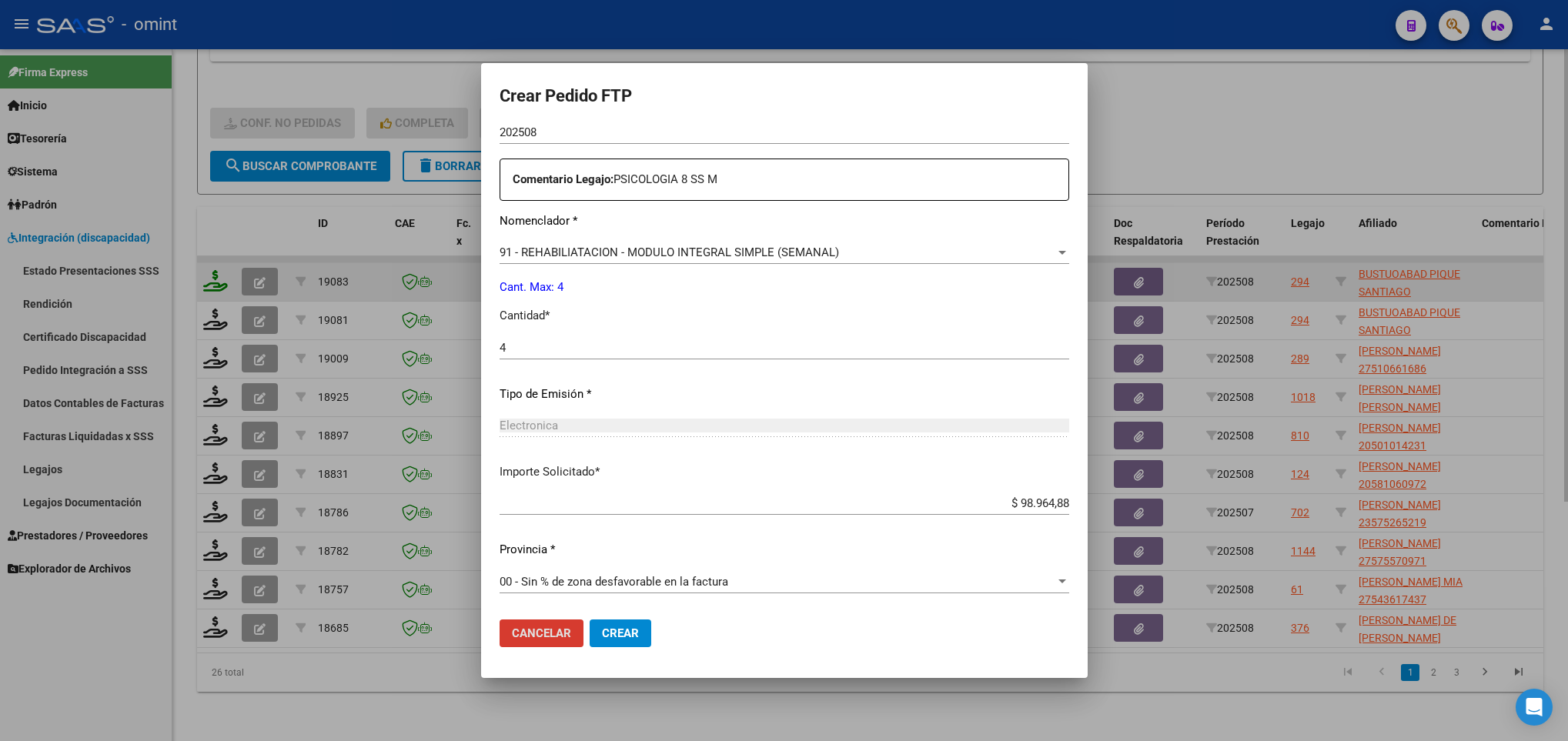
click at [500, 619] on button "Cancelar" at bounding box center [542, 633] width 84 height 28
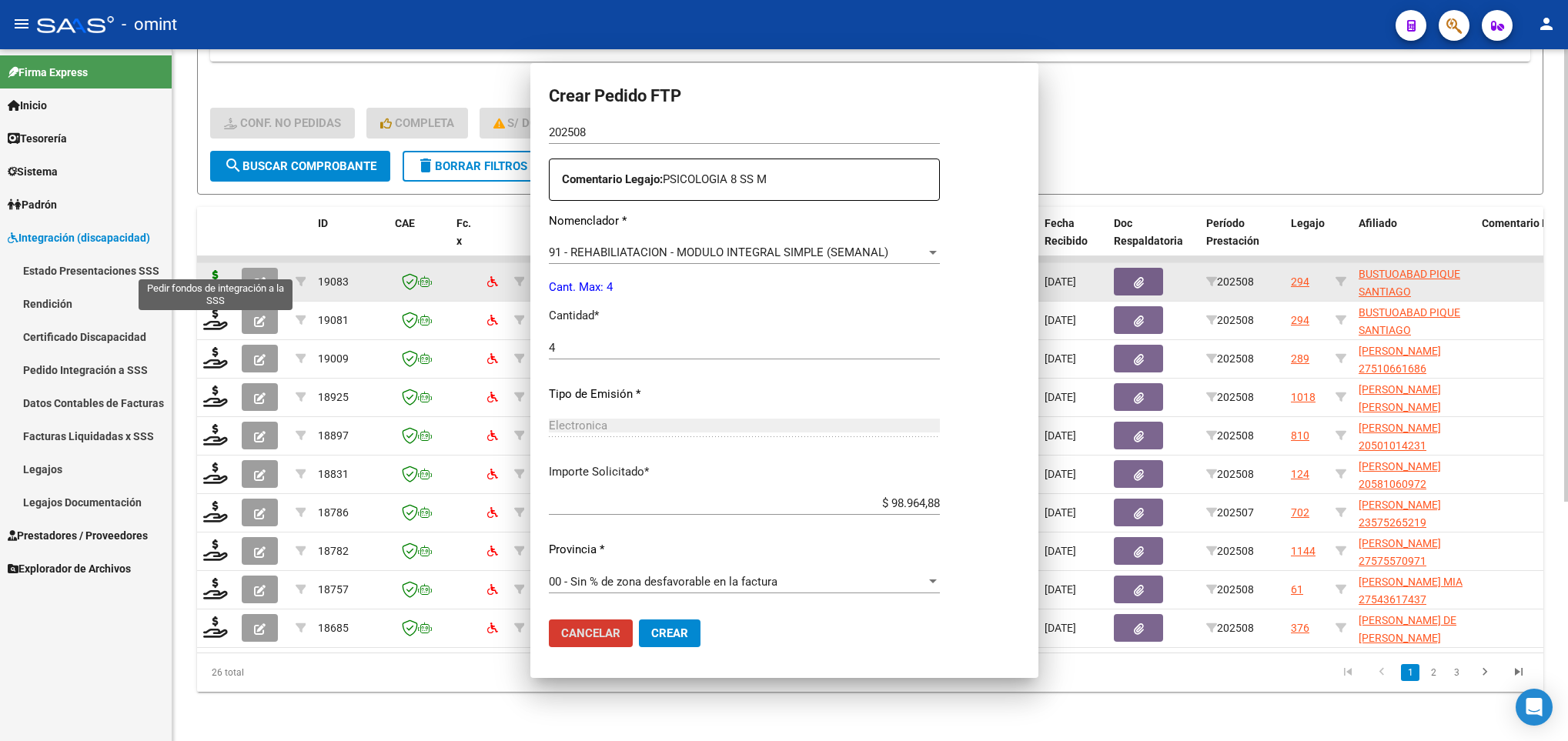
scroll to position [0, 0]
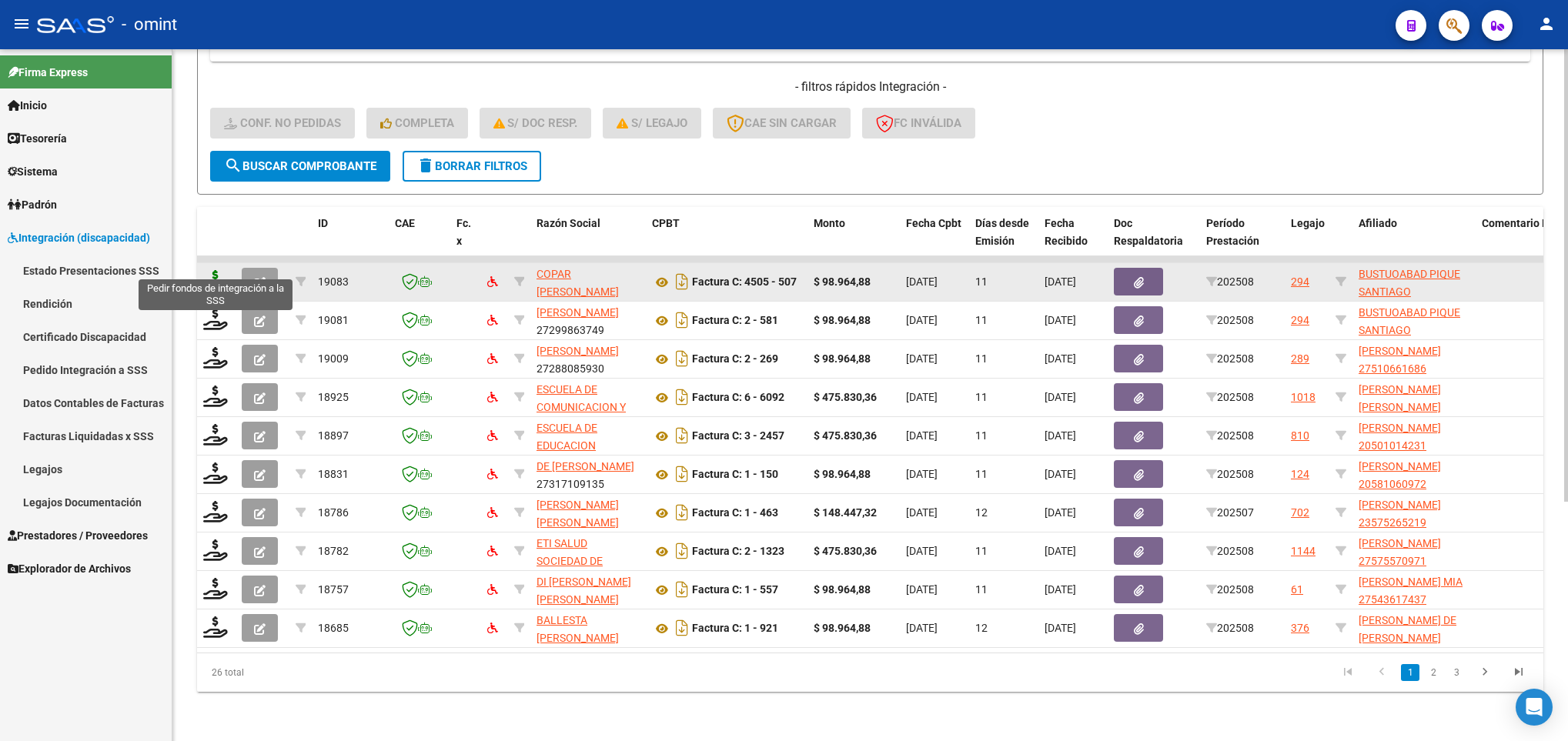
click at [217, 270] on icon at bounding box center [215, 281] width 25 height 22
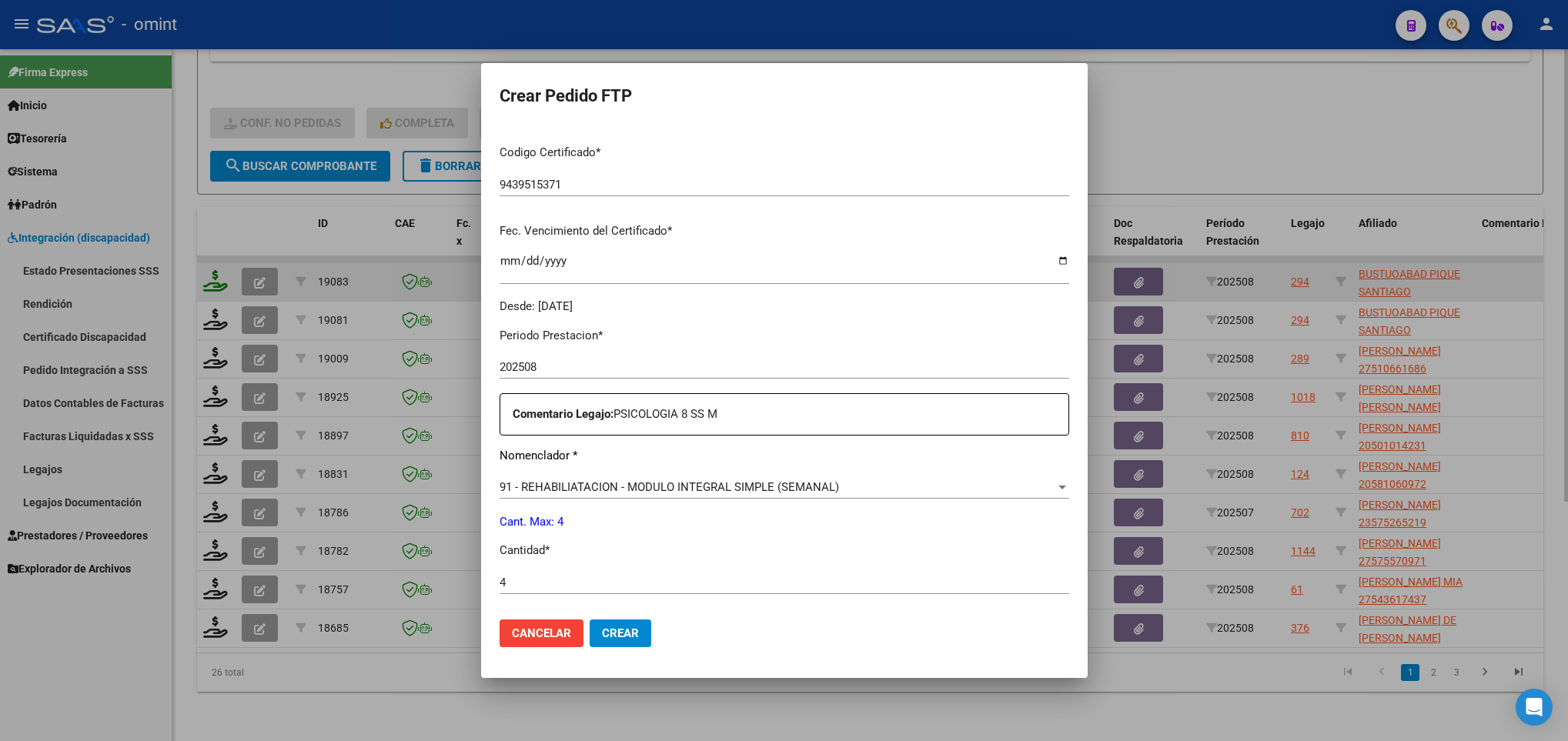
scroll to position [549, 0]
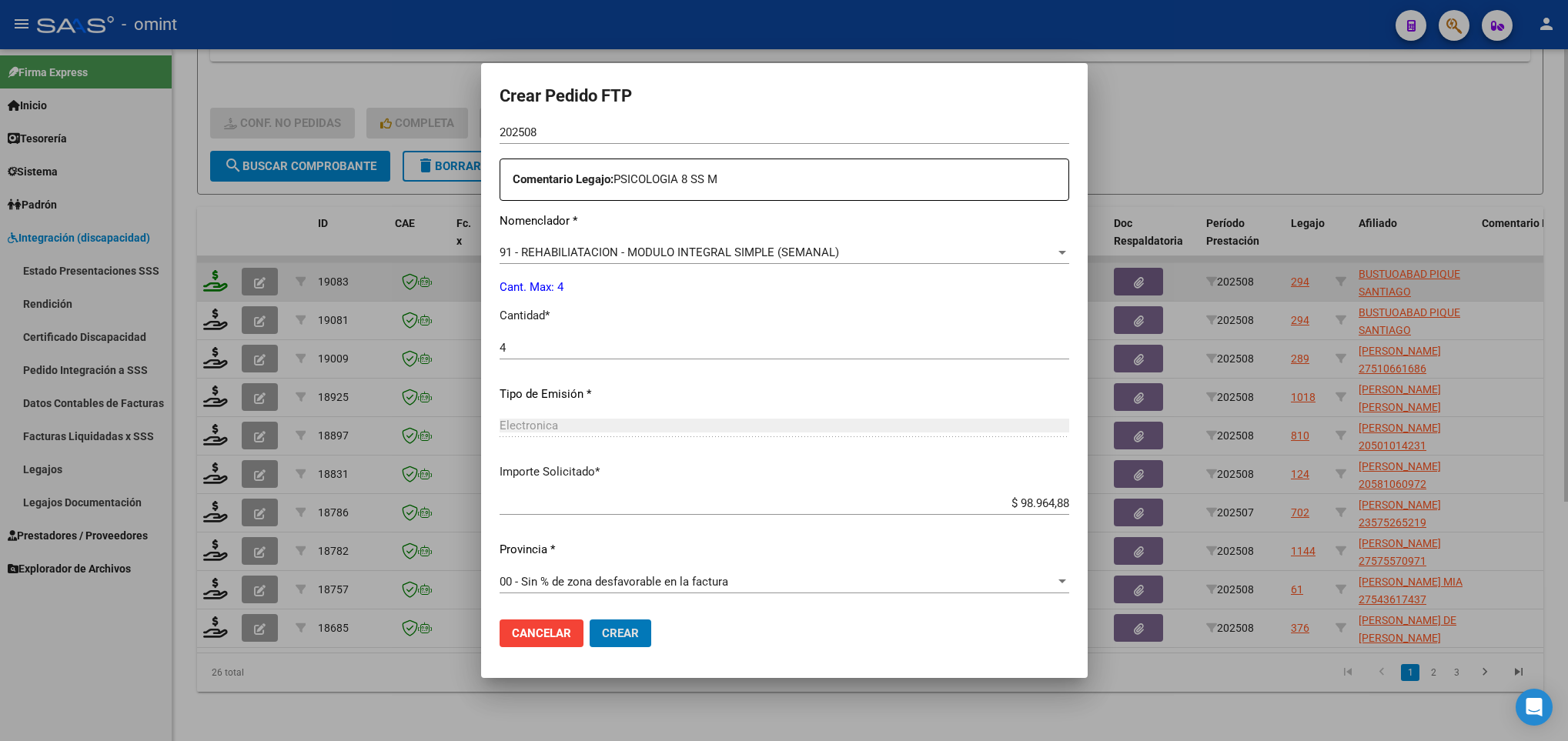
click at [590, 619] on button "Crear" at bounding box center [620, 633] width 61 height 28
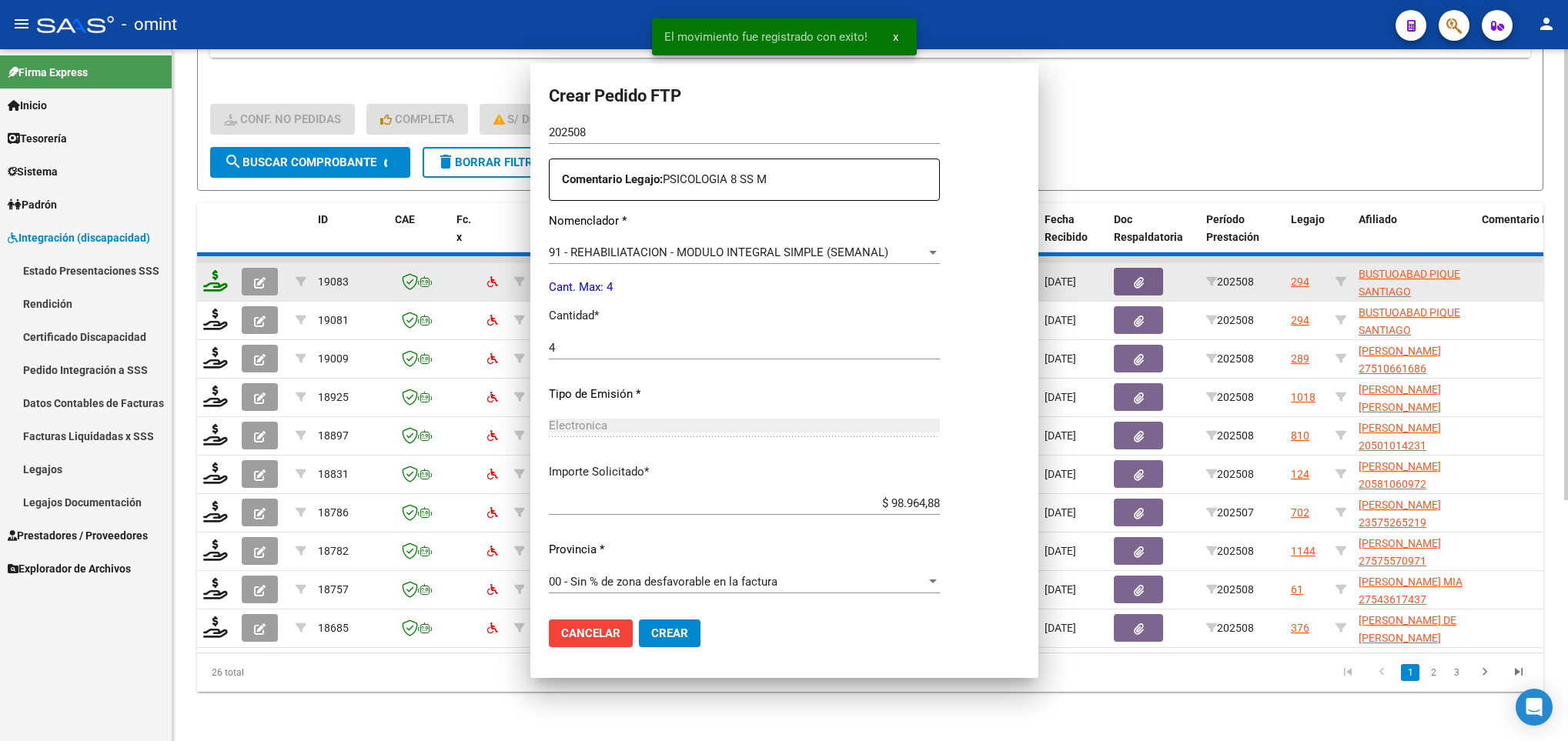
scroll to position [462, 0]
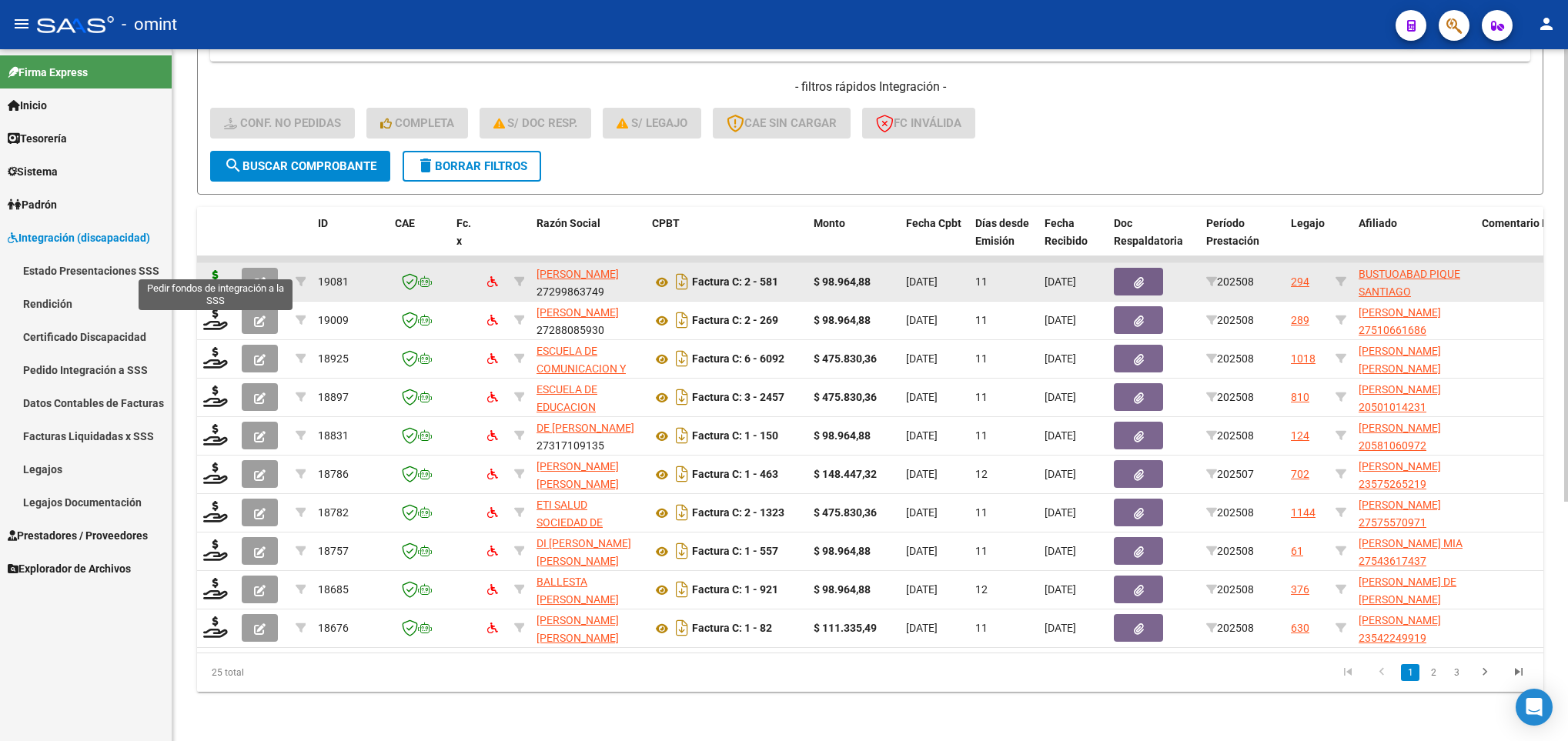
click at [215, 270] on icon at bounding box center [215, 281] width 25 height 22
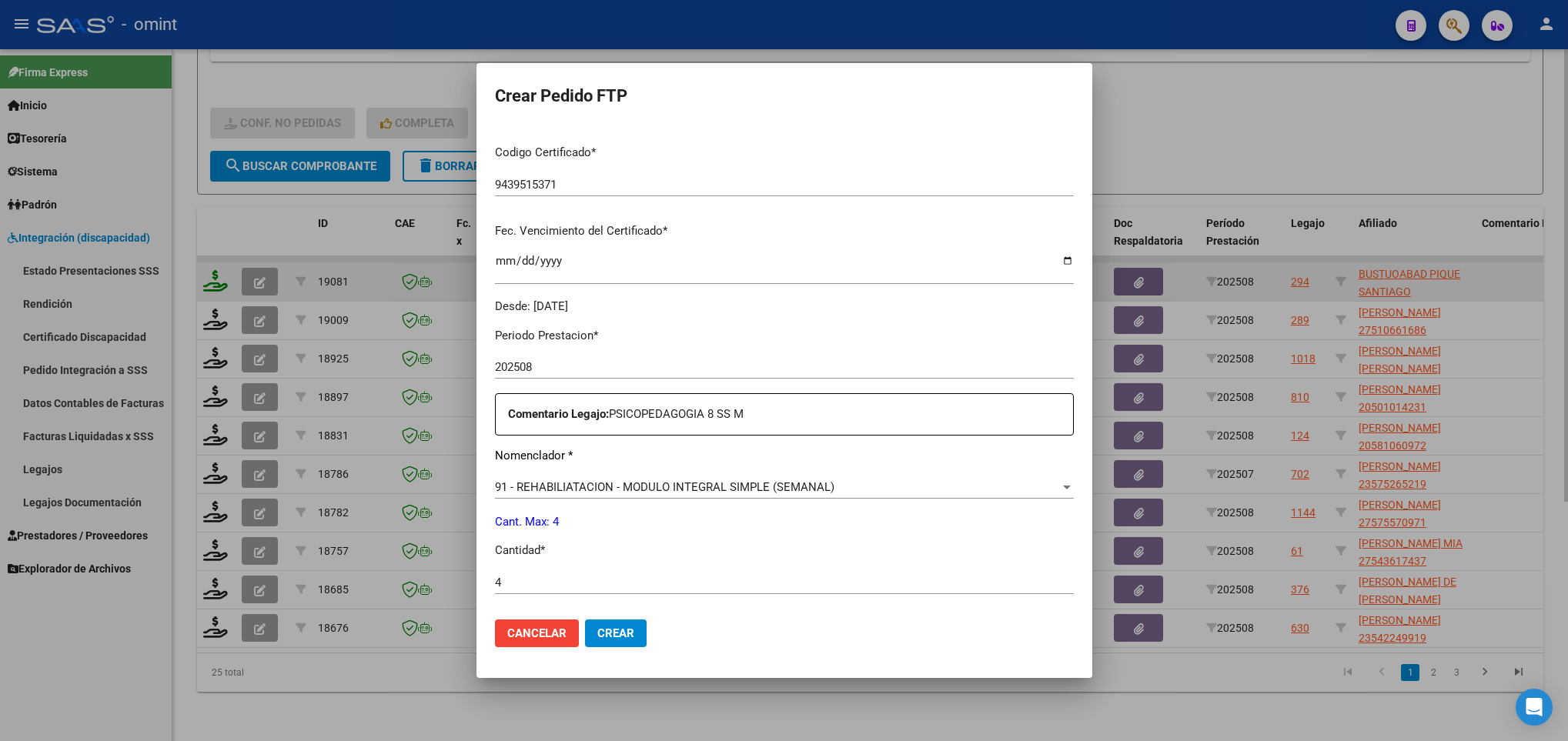
scroll to position [549, 0]
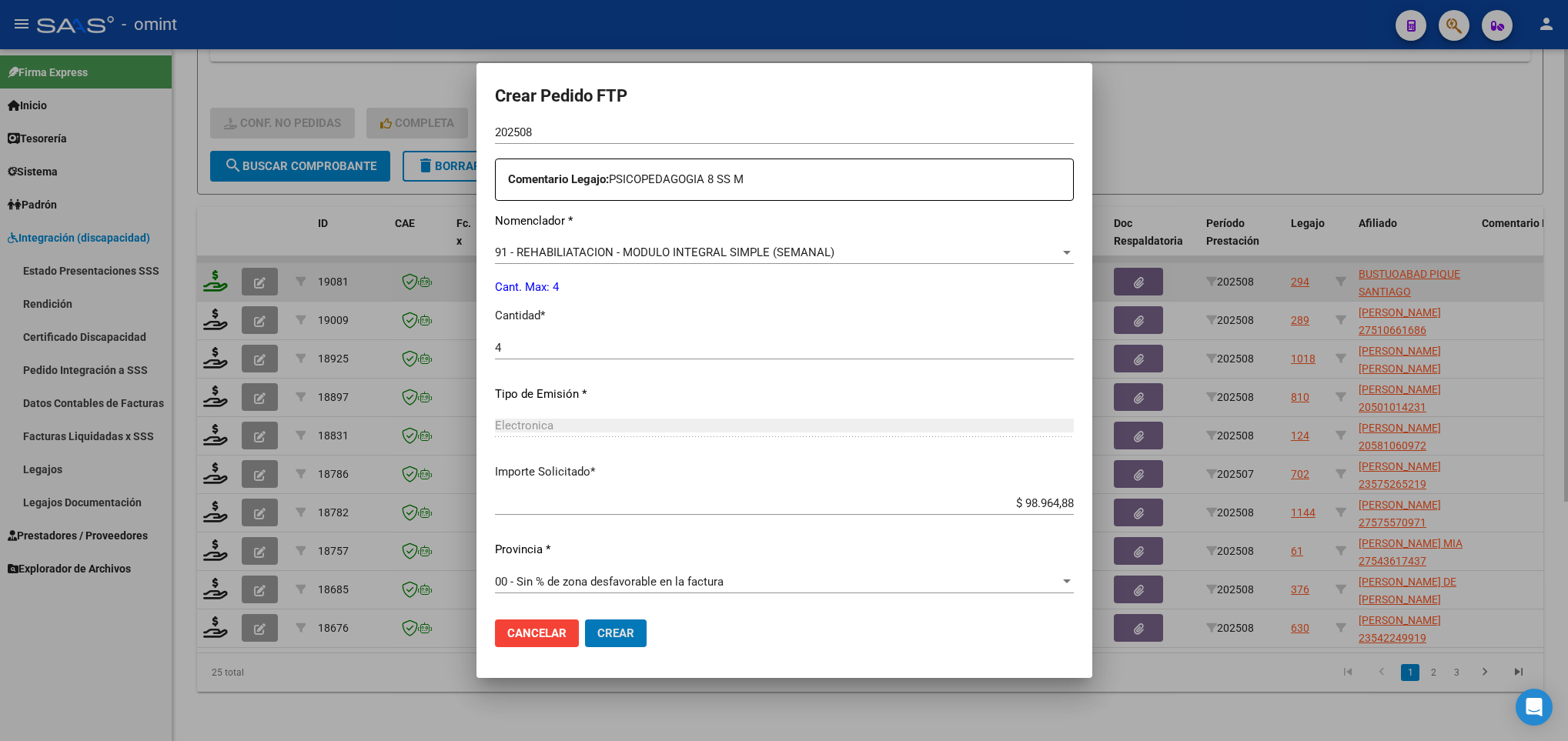
click at [585, 619] on button "Crear" at bounding box center [615, 633] width 61 height 28
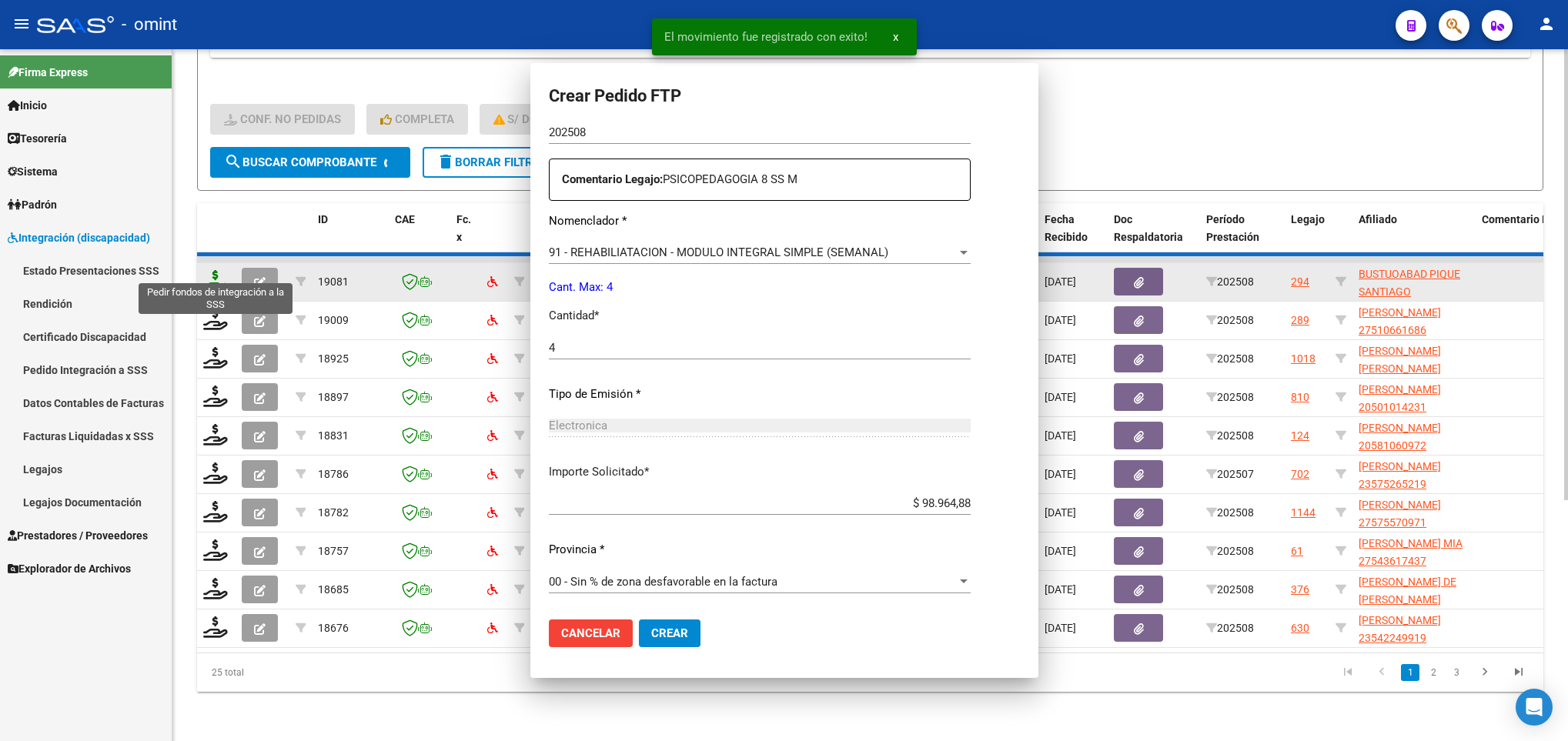
scroll to position [462, 0]
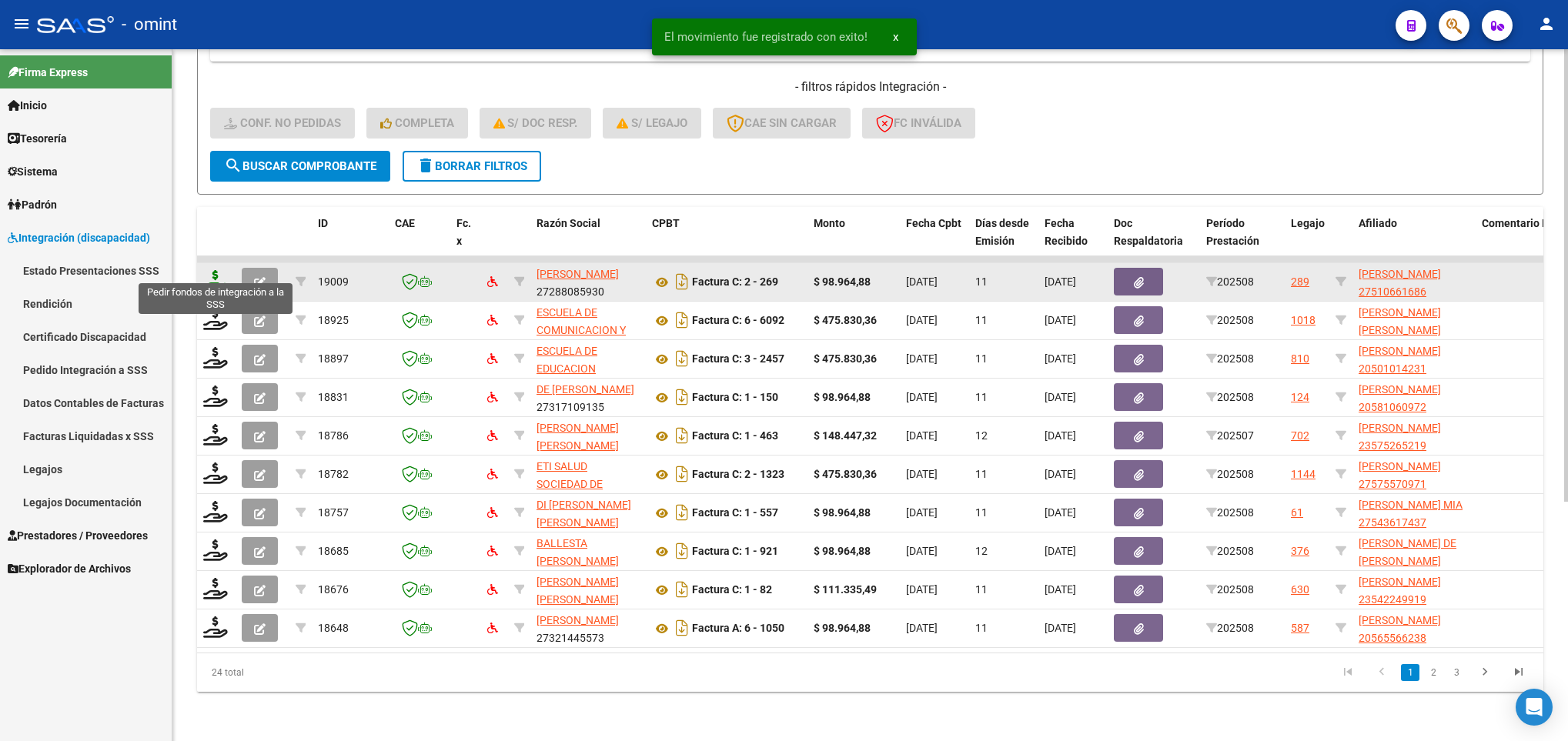
click at [212, 270] on icon at bounding box center [215, 281] width 25 height 22
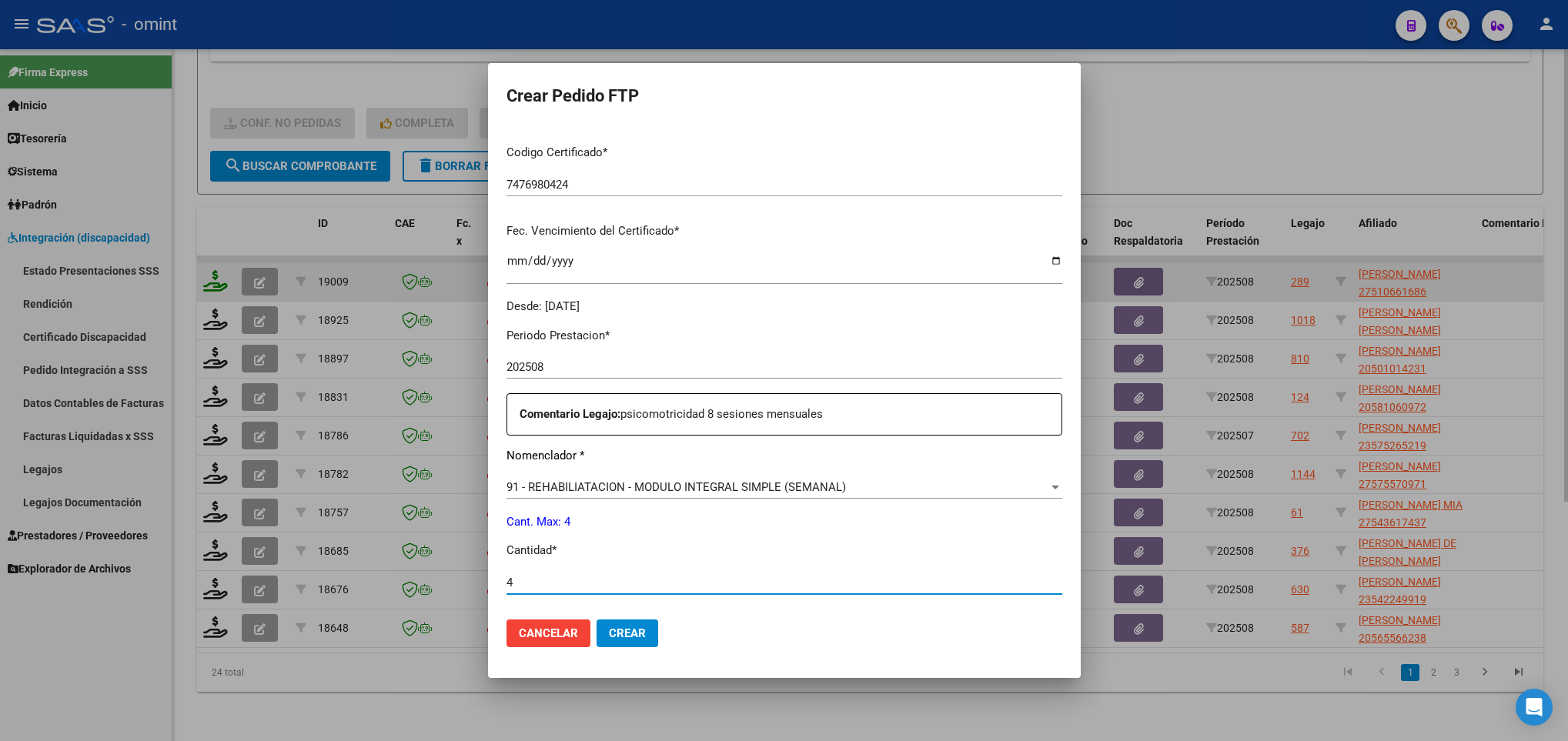
scroll to position [549, 0]
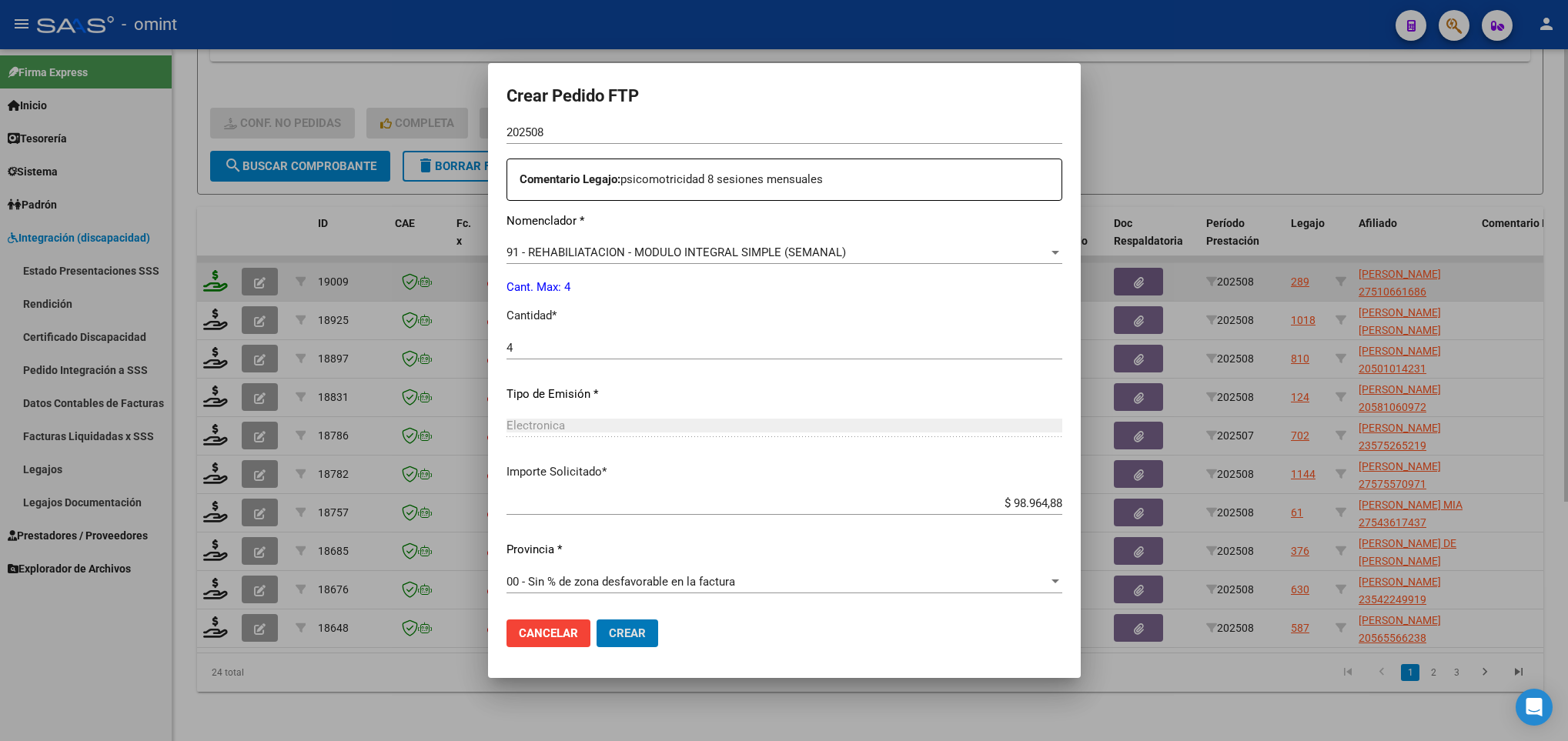
click at [597, 619] on button "Crear" at bounding box center [627, 633] width 61 height 28
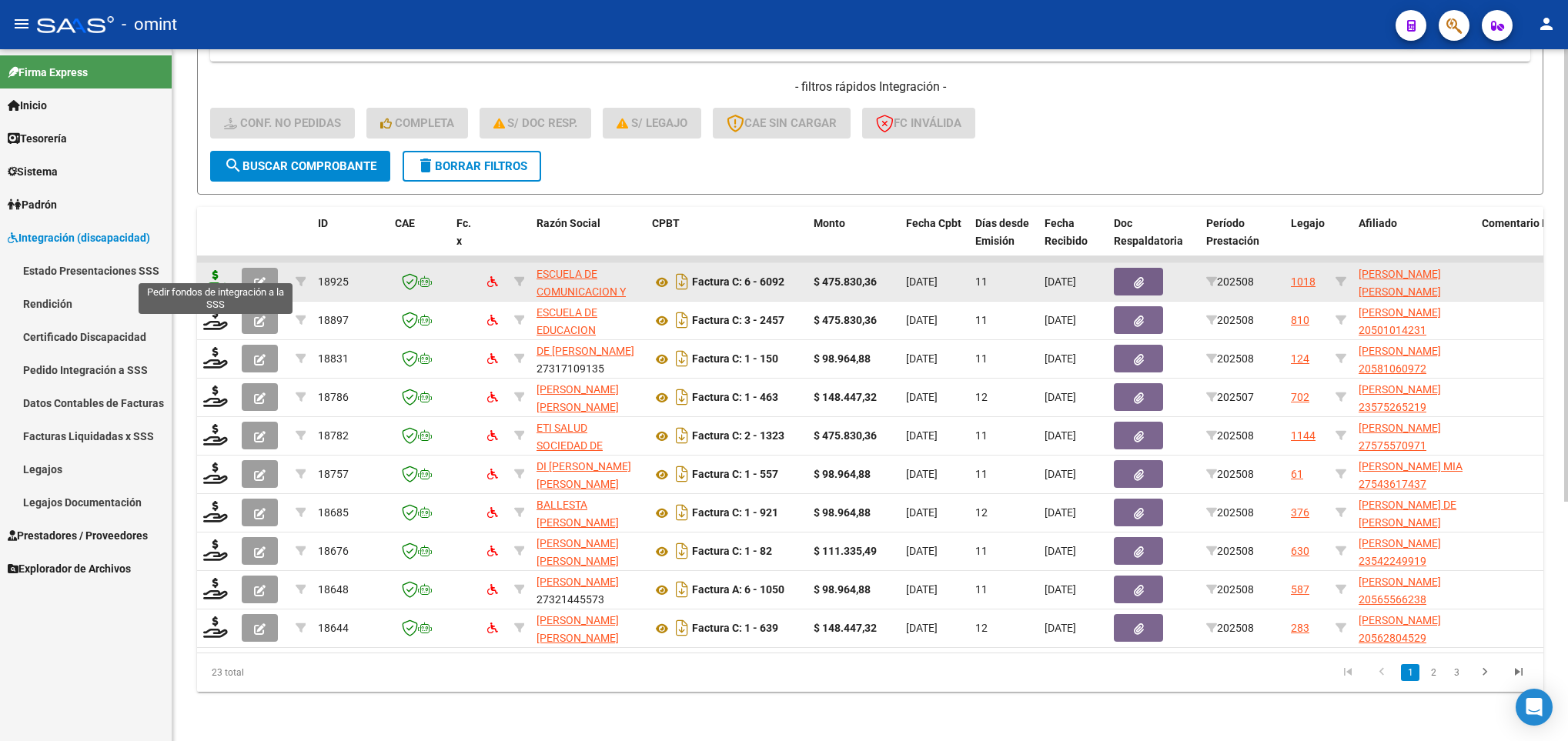
click at [212, 270] on icon at bounding box center [215, 281] width 25 height 22
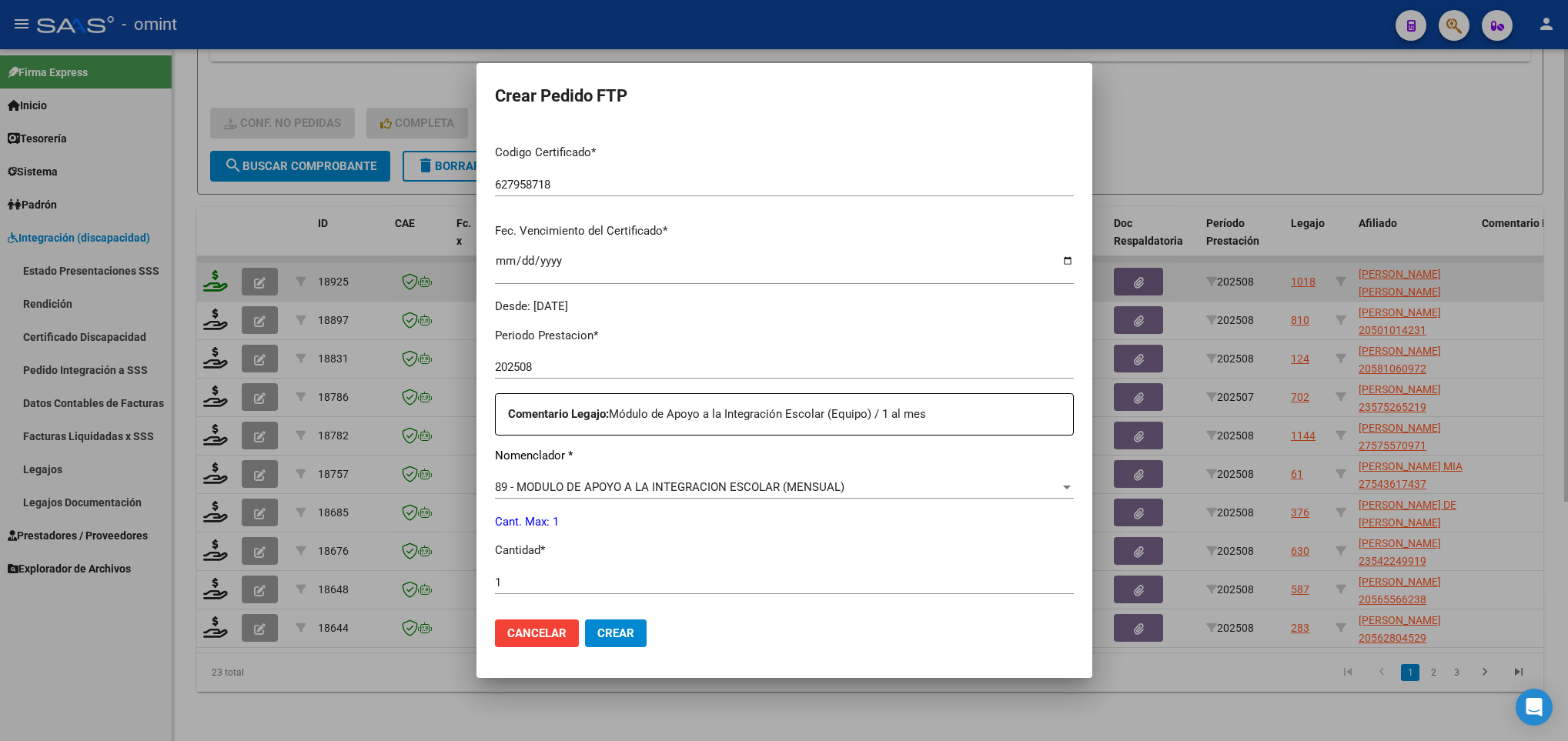
scroll to position [549, 0]
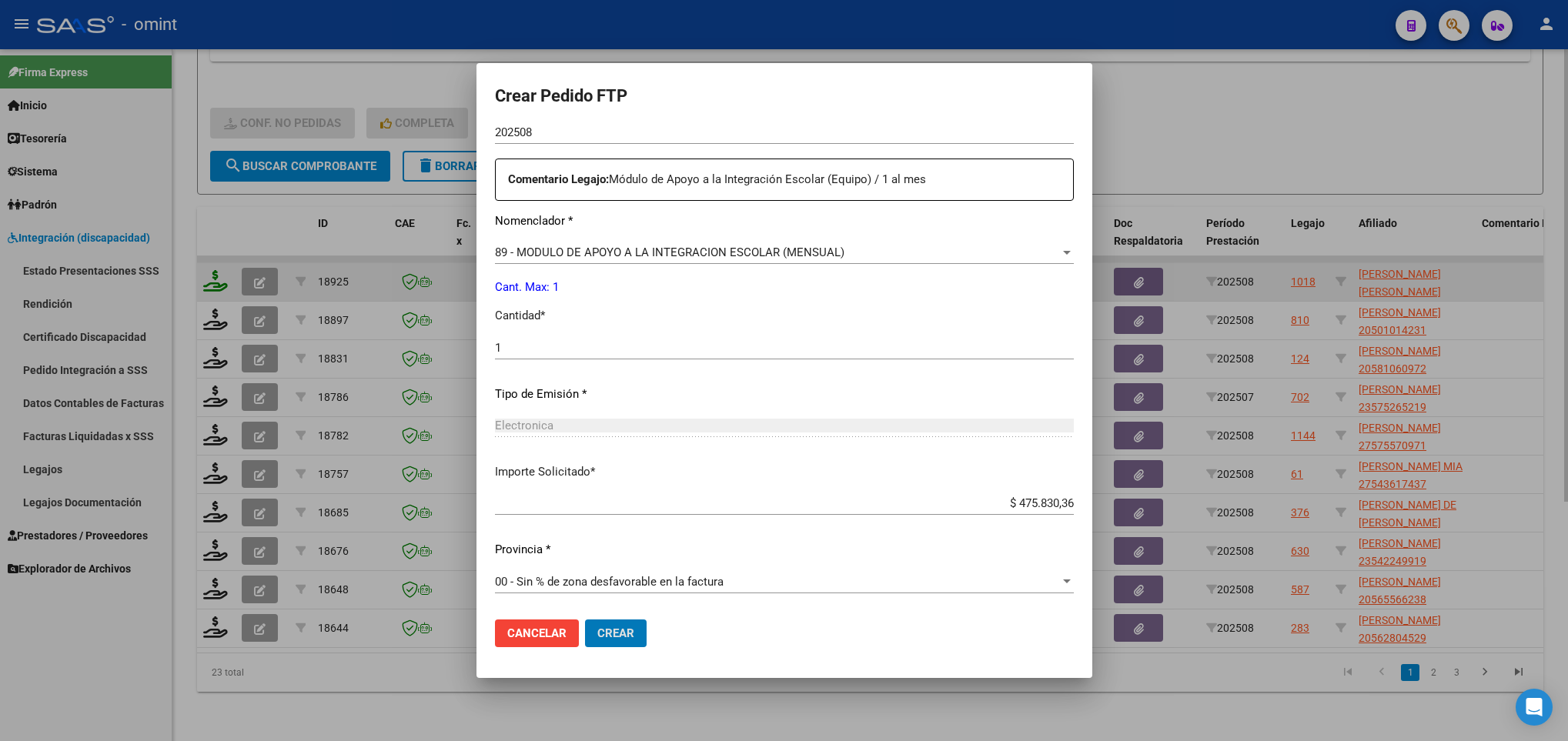
click at [585, 619] on button "Crear" at bounding box center [615, 633] width 61 height 28
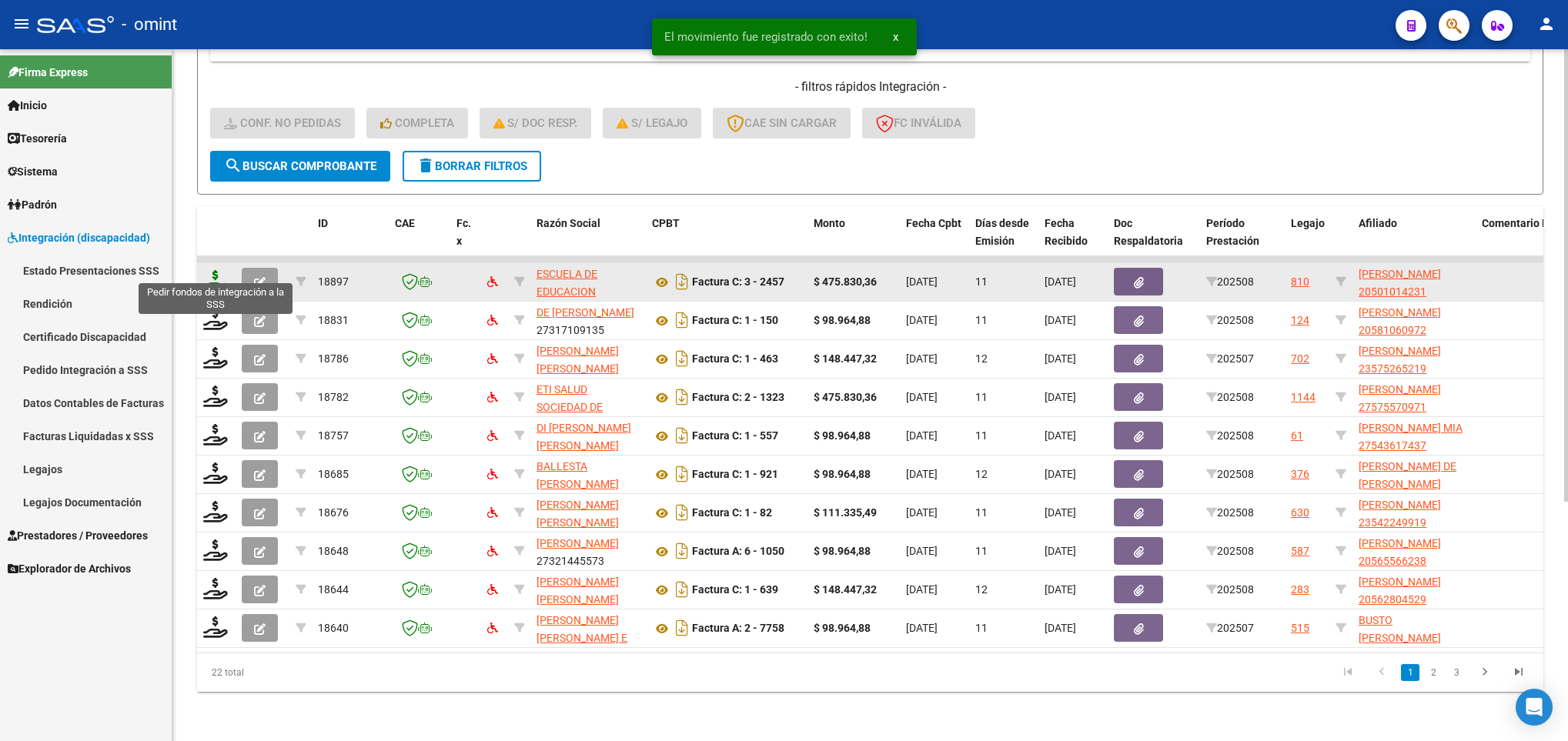
click at [212, 270] on icon at bounding box center [215, 281] width 25 height 22
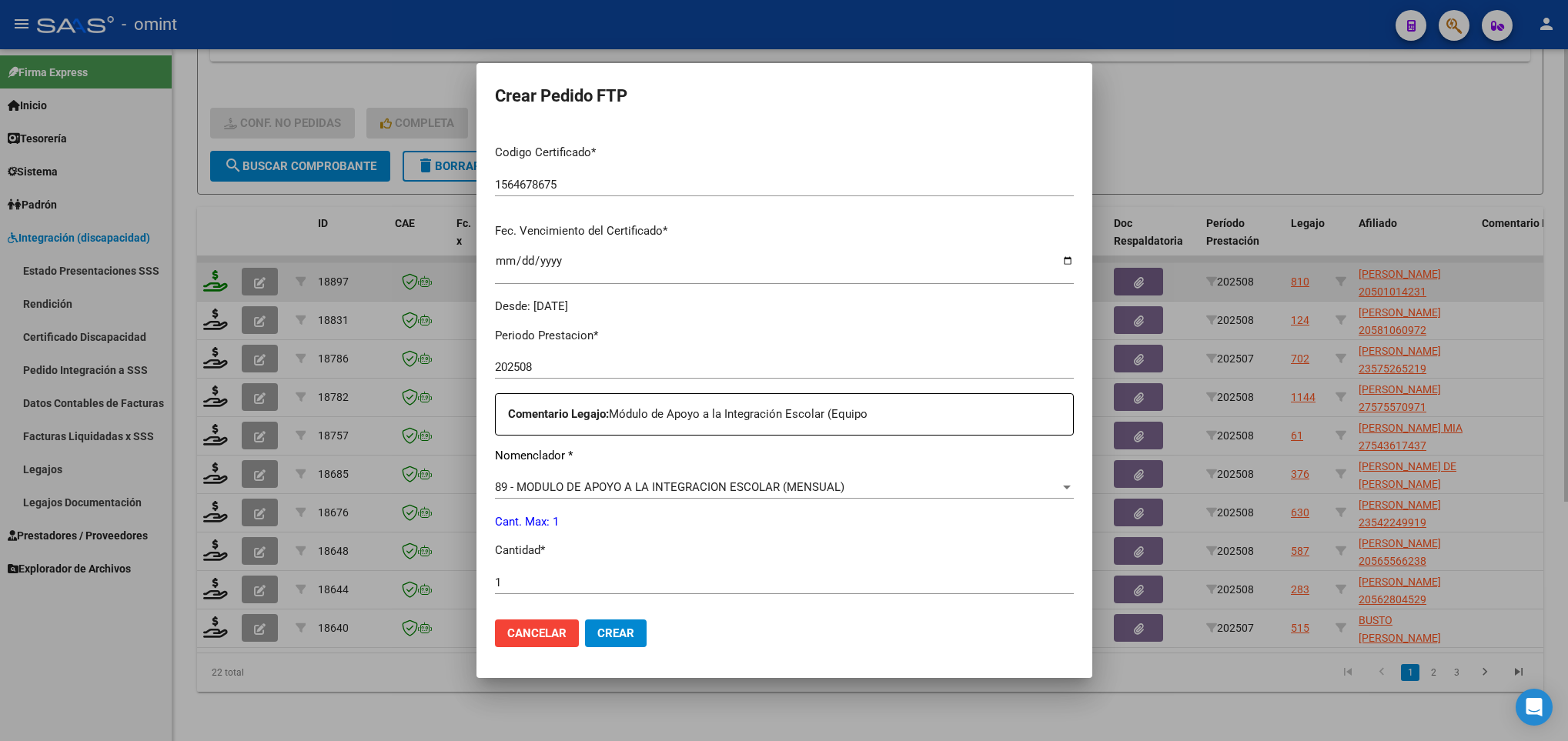
scroll to position [549, 0]
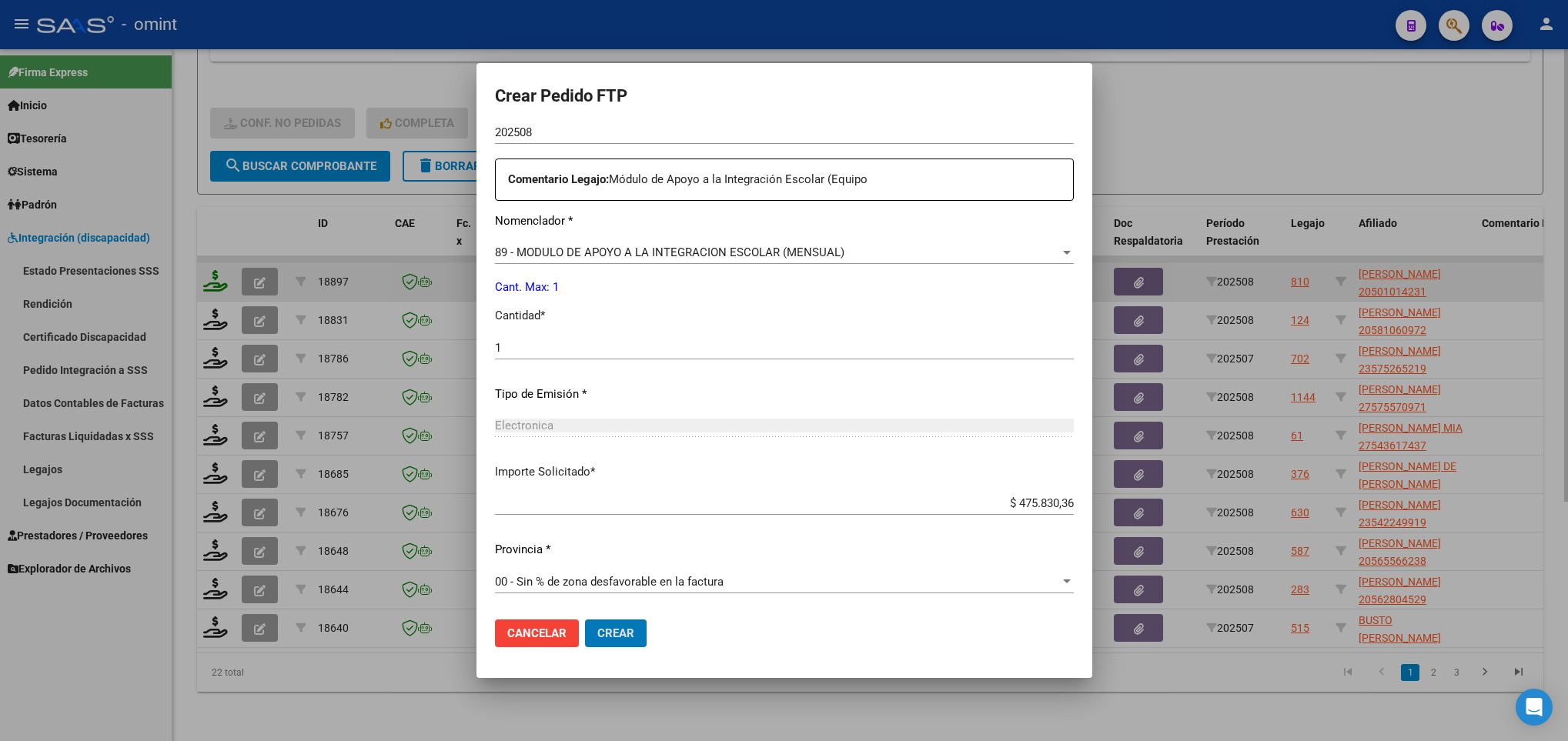
click at [585, 619] on button "Crear" at bounding box center [615, 633] width 61 height 28
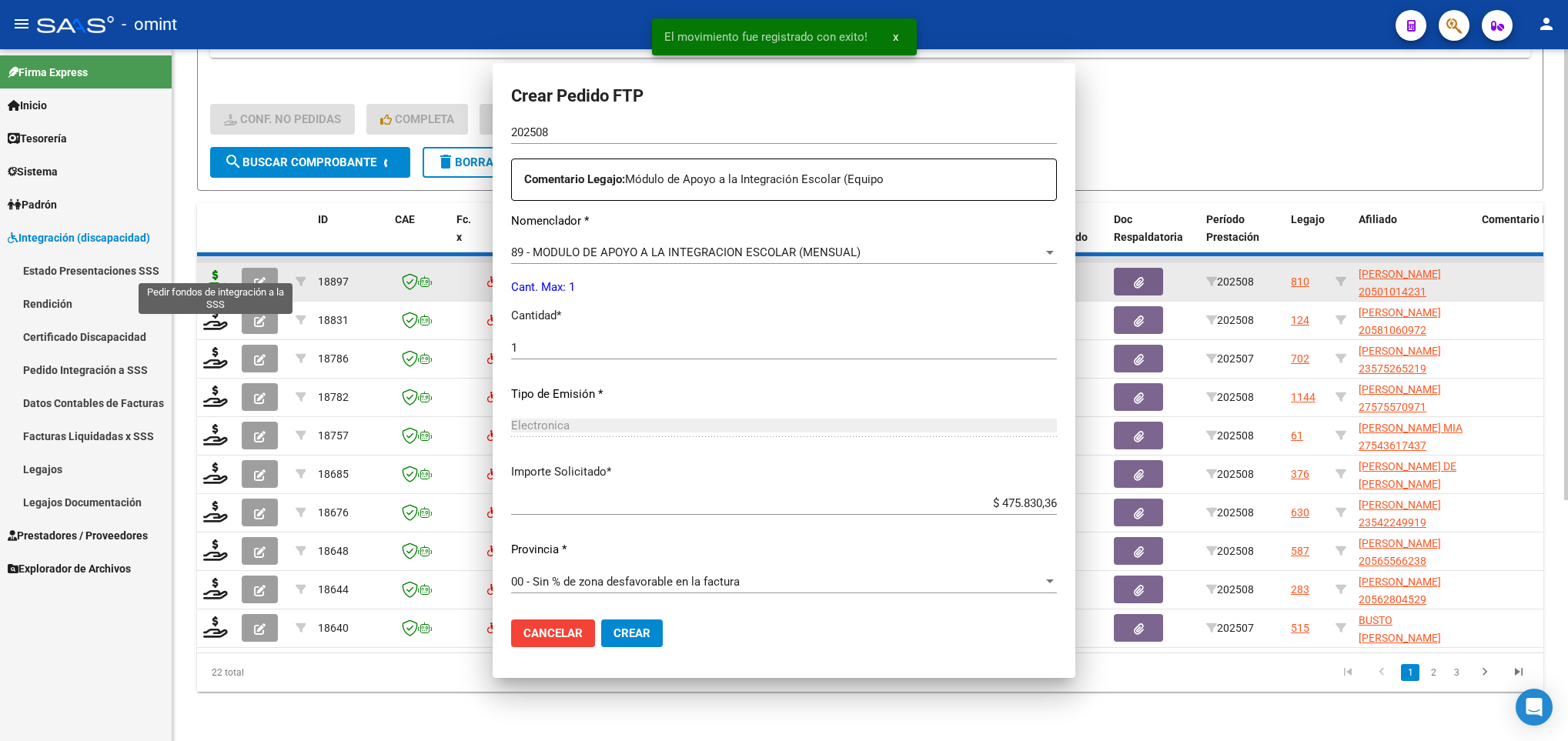
scroll to position [462, 0]
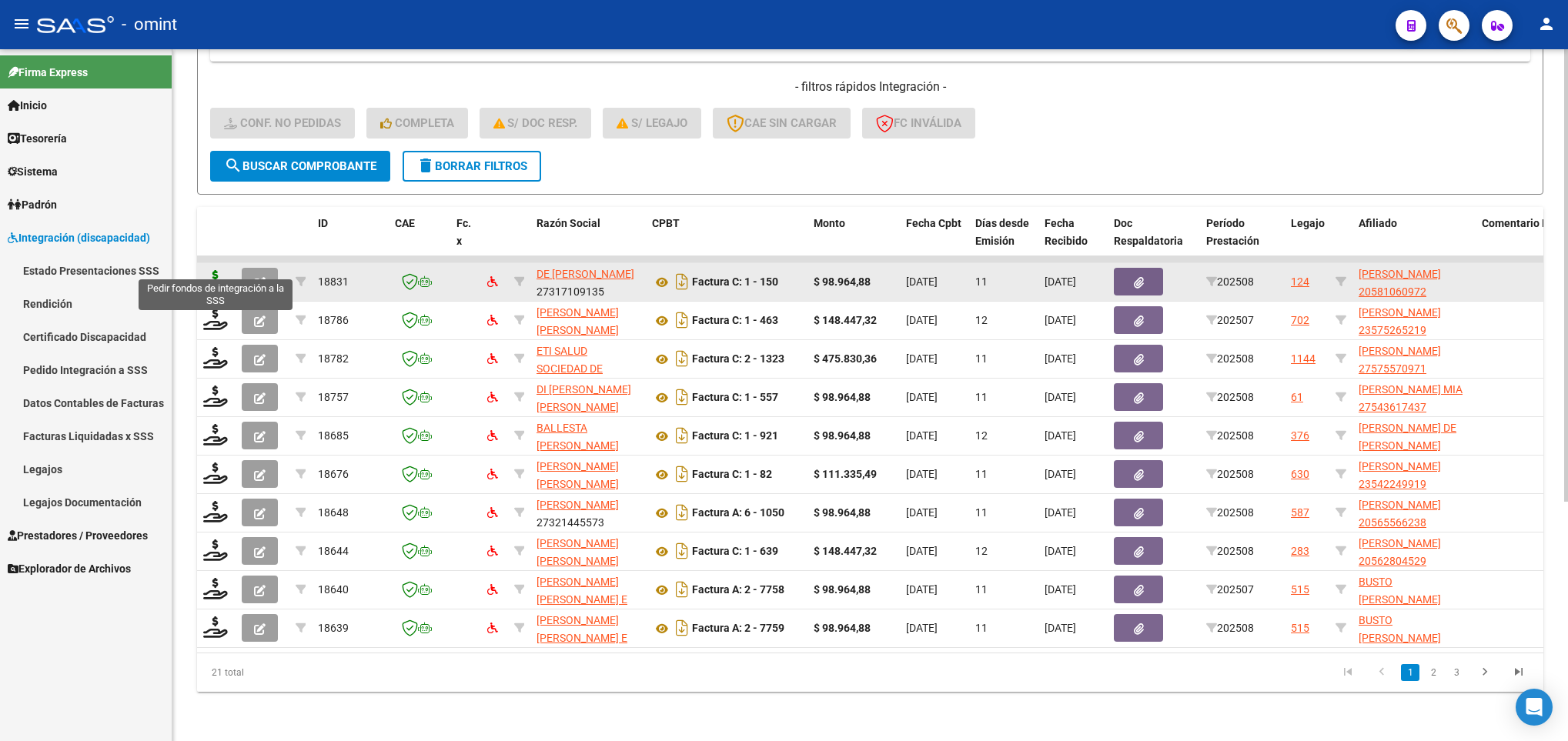
click at [211, 270] on icon at bounding box center [215, 281] width 25 height 22
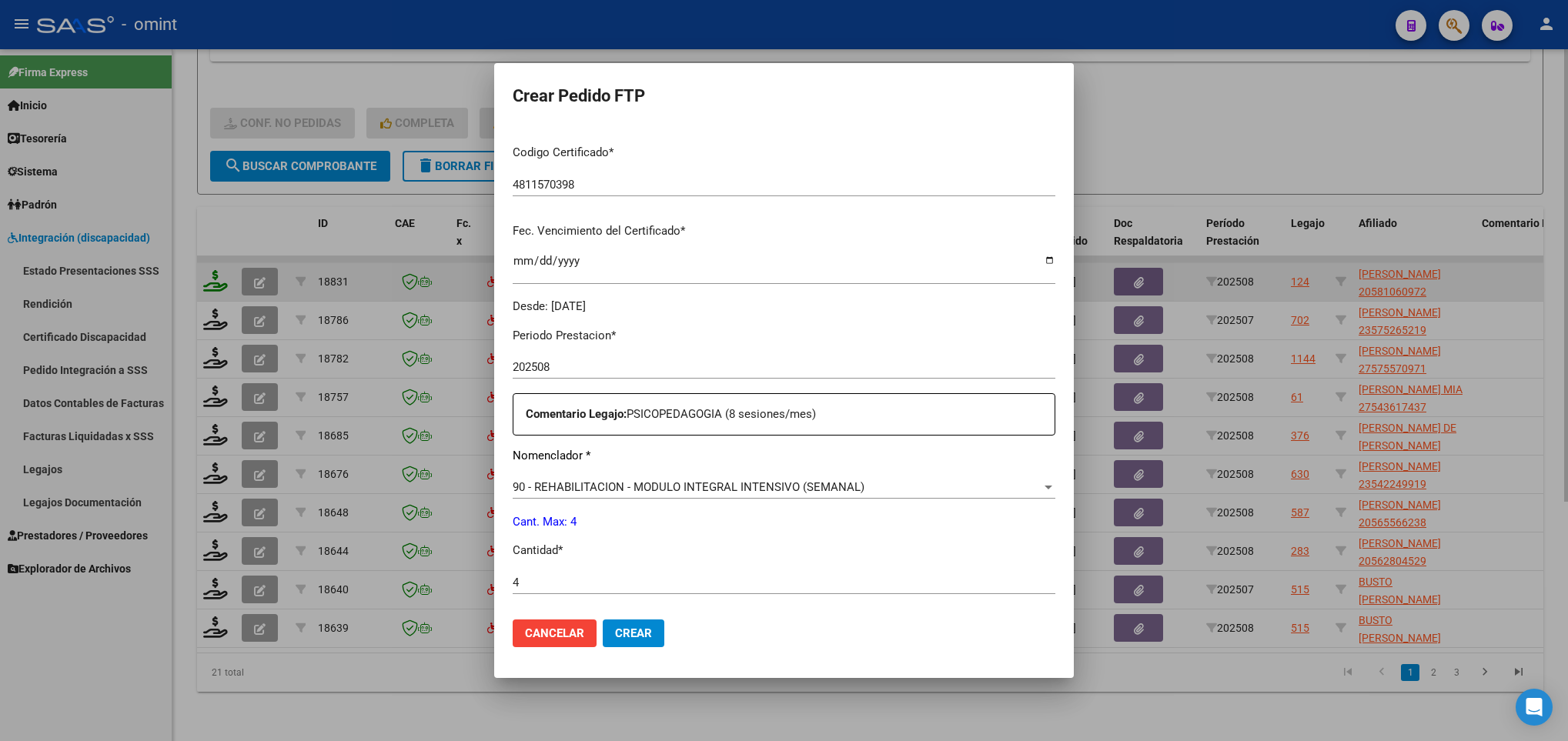
scroll to position [549, 0]
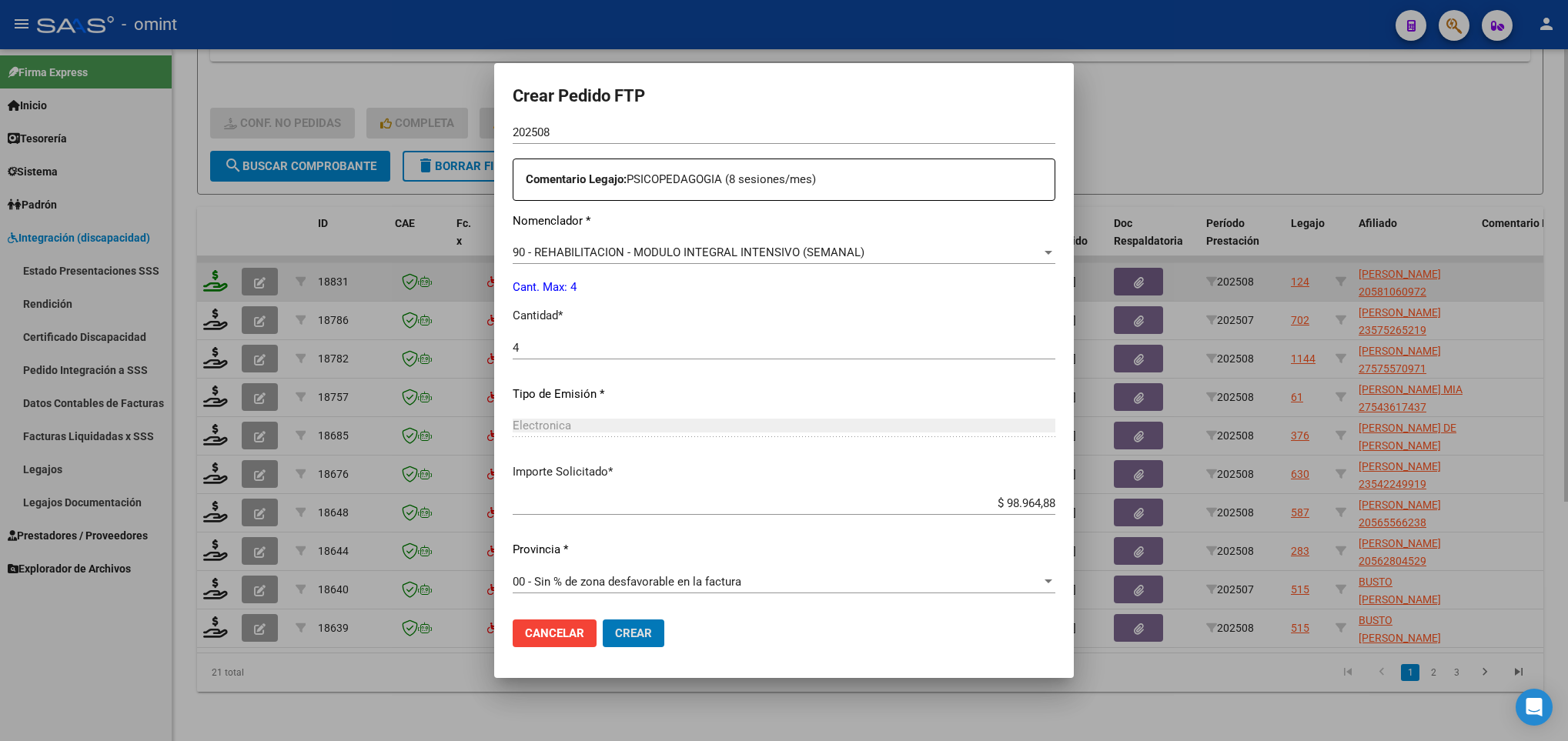
click at [603, 619] on button "Crear" at bounding box center [633, 633] width 61 height 28
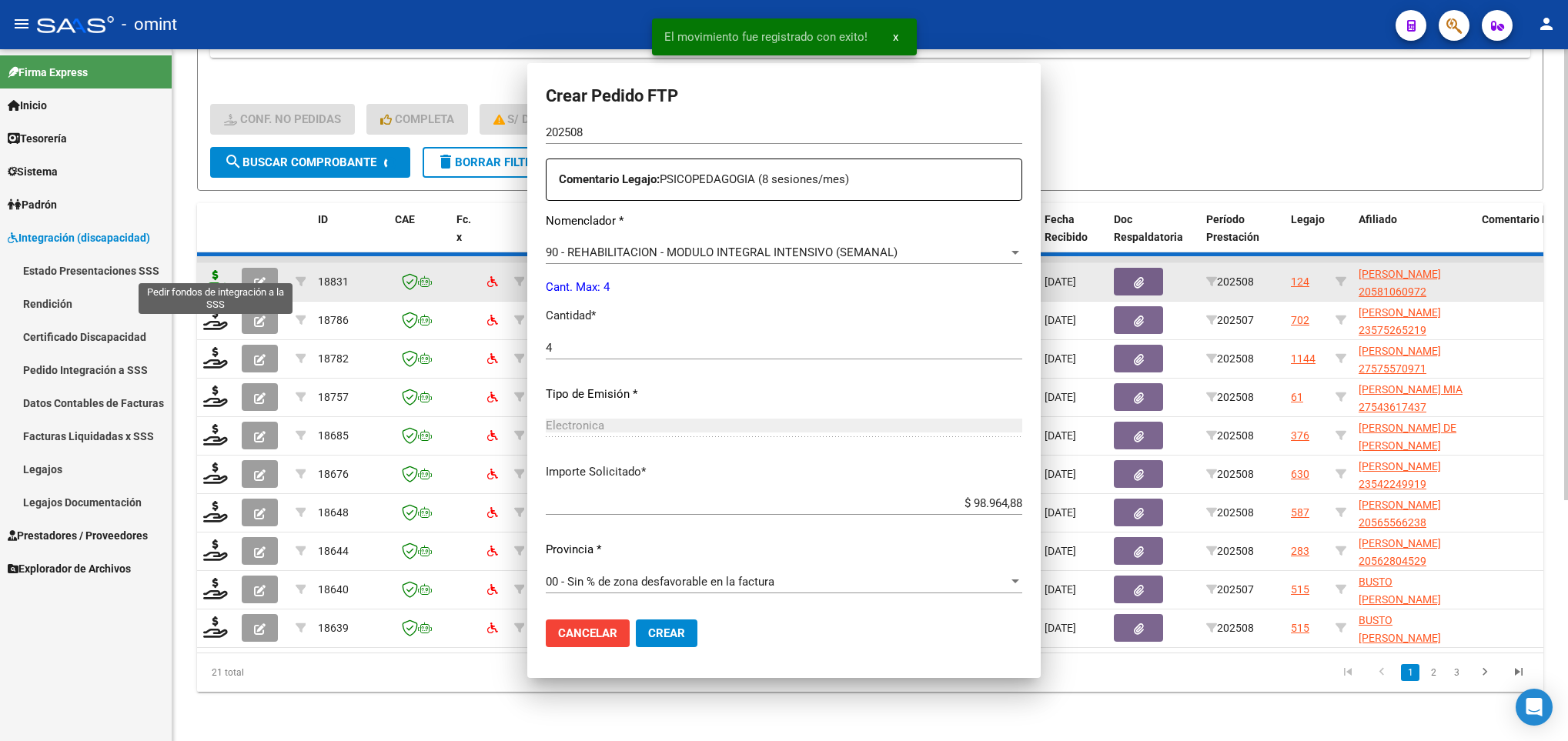
scroll to position [462, 0]
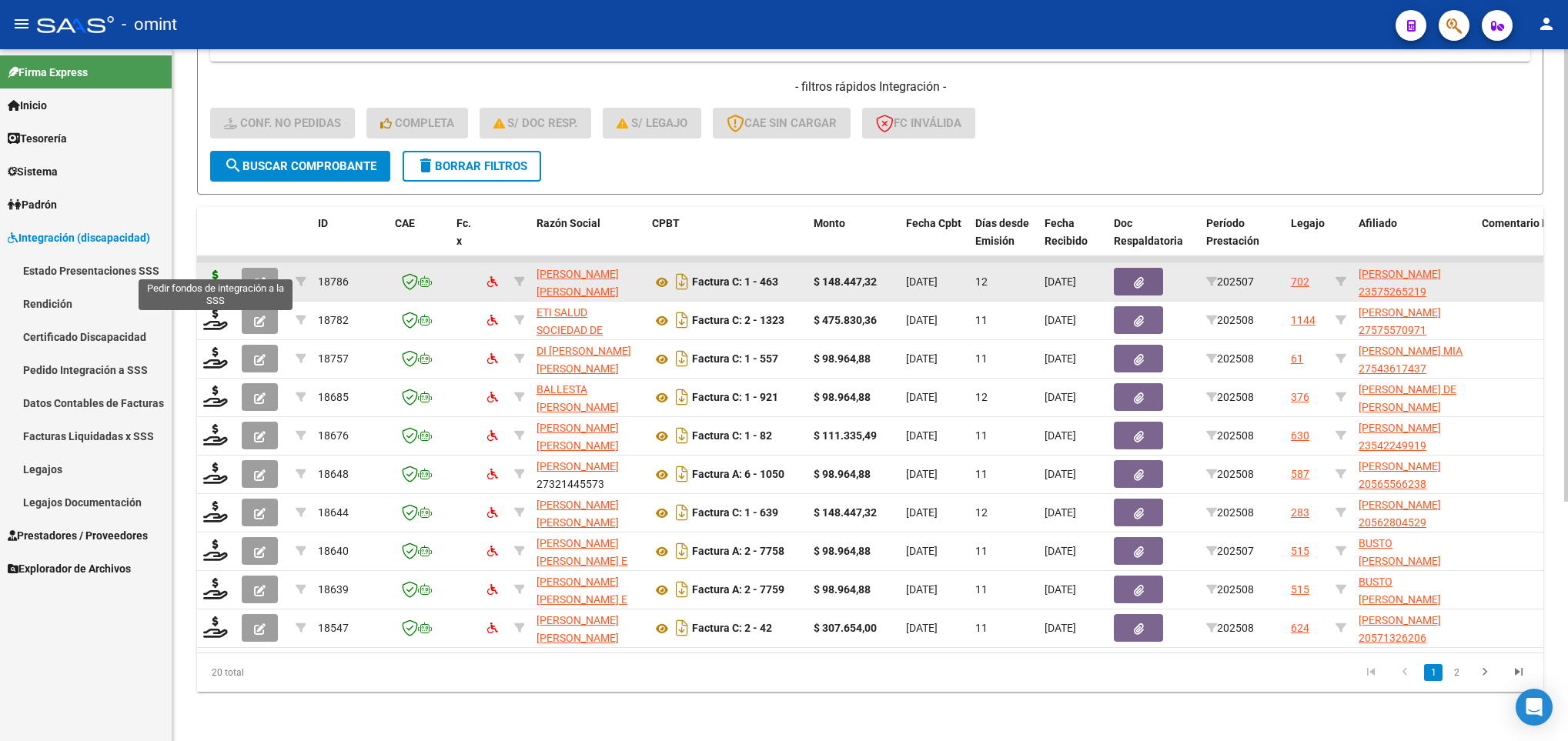
click at [213, 270] on icon at bounding box center [215, 281] width 25 height 22
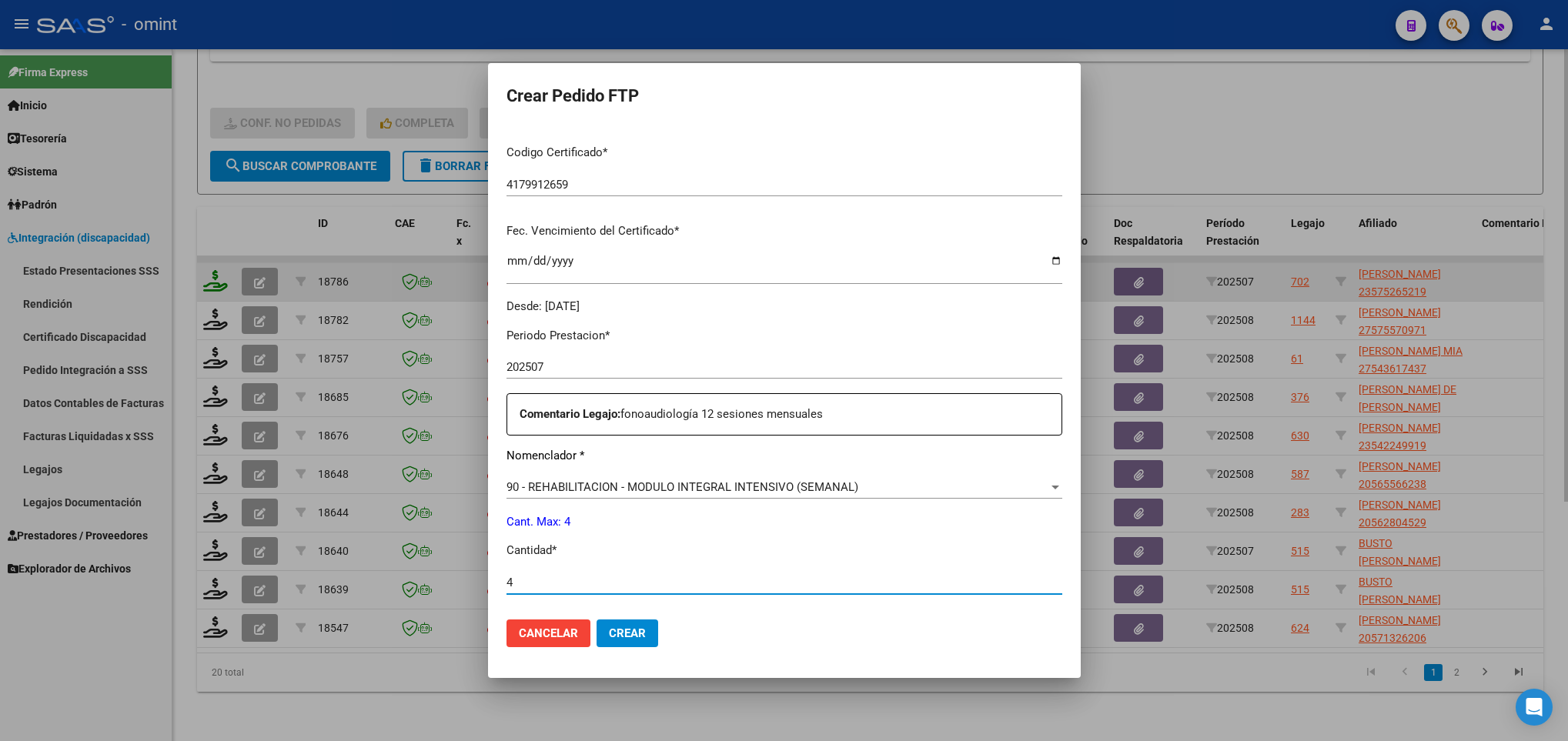
scroll to position [549, 0]
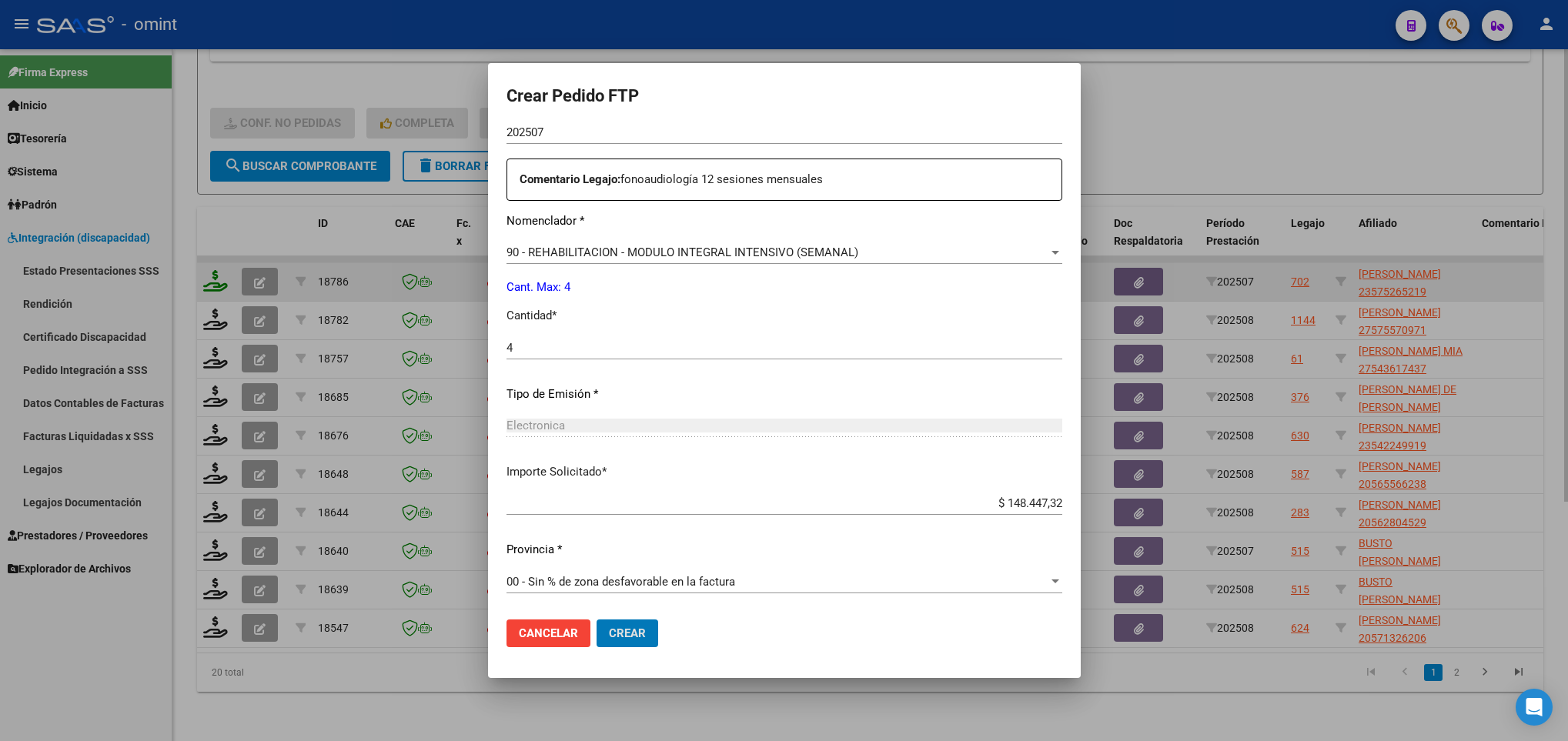
click at [597, 619] on button "Crear" at bounding box center [627, 633] width 61 height 28
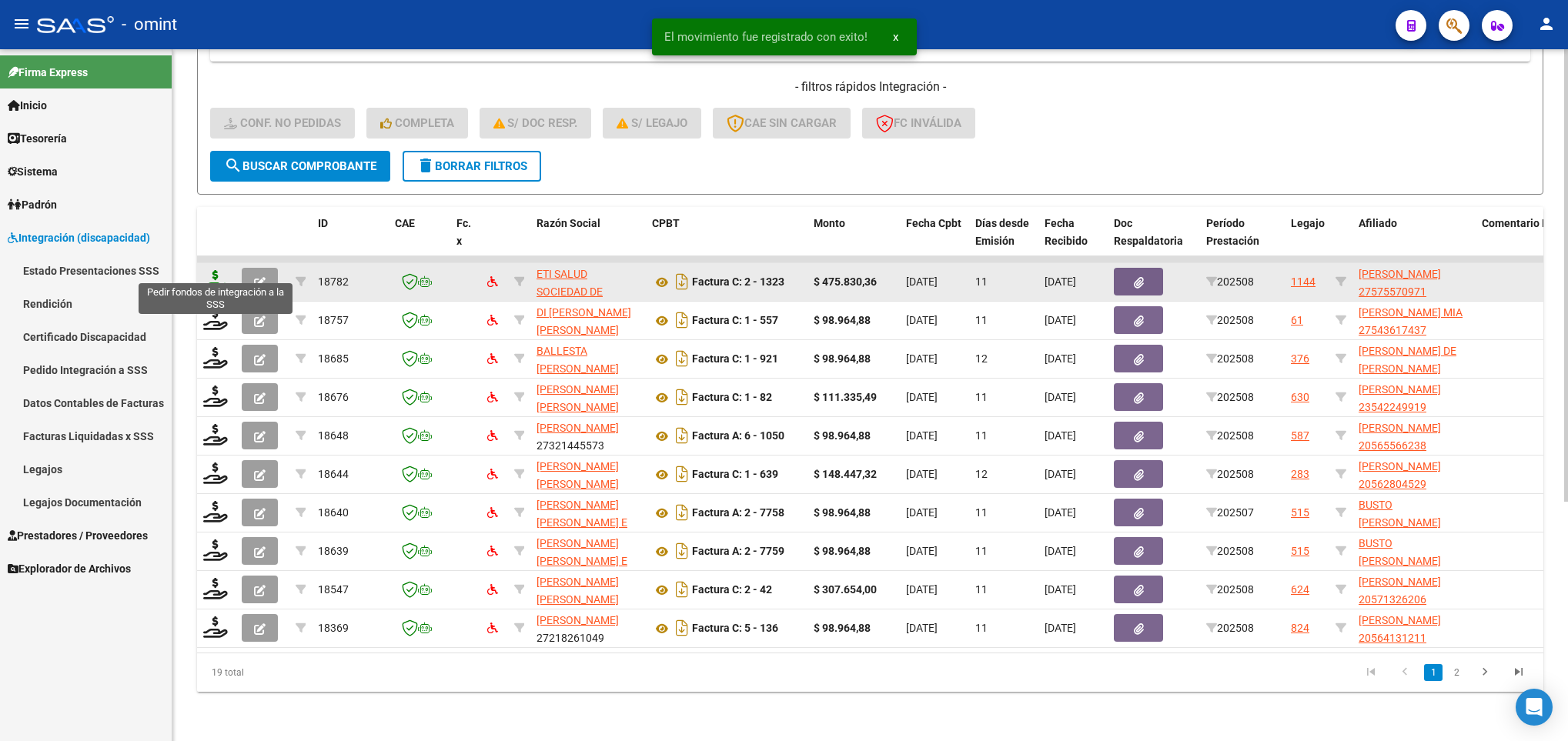
click at [213, 270] on icon at bounding box center [215, 281] width 25 height 22
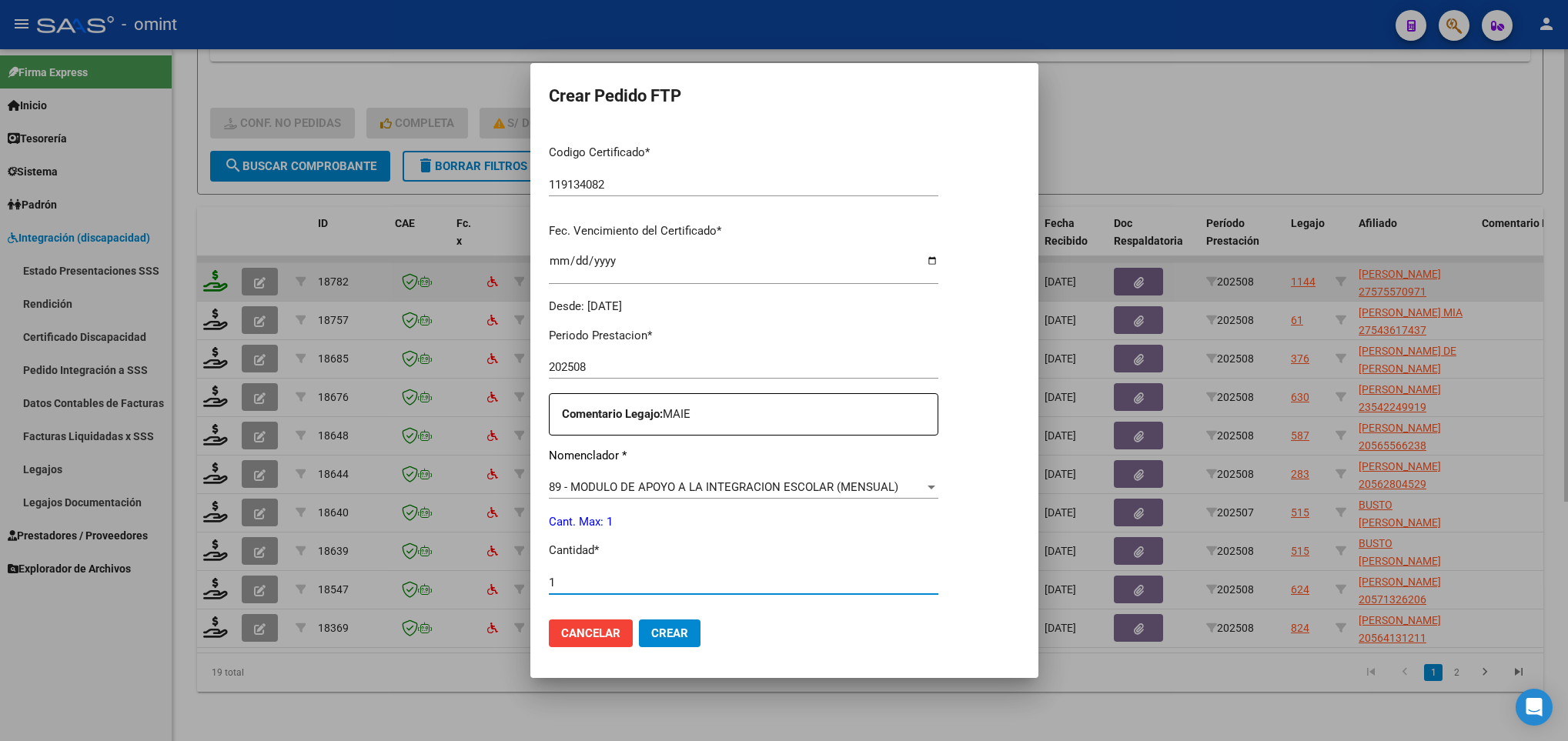
scroll to position [549, 0]
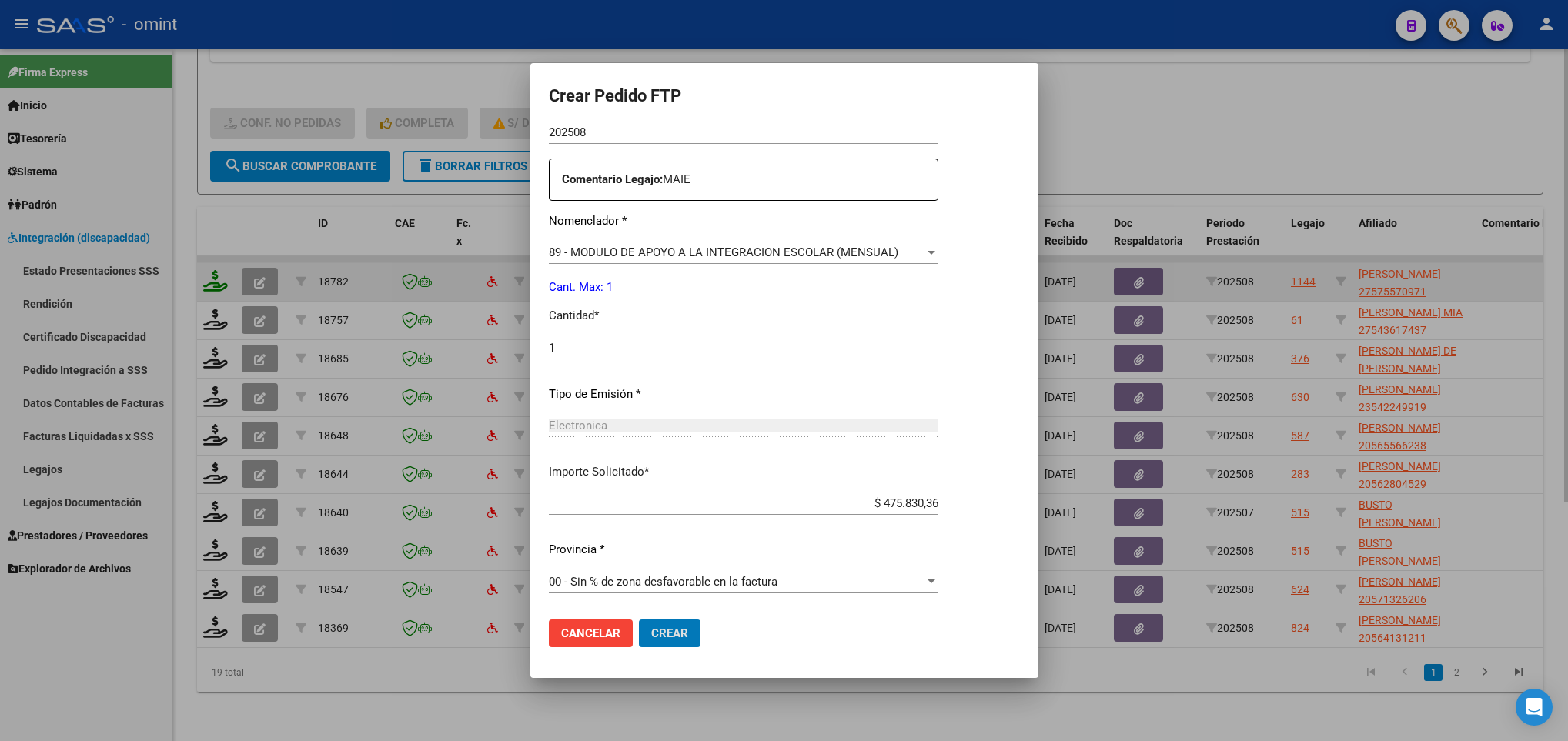
click at [639, 619] on button "Crear" at bounding box center [669, 633] width 61 height 28
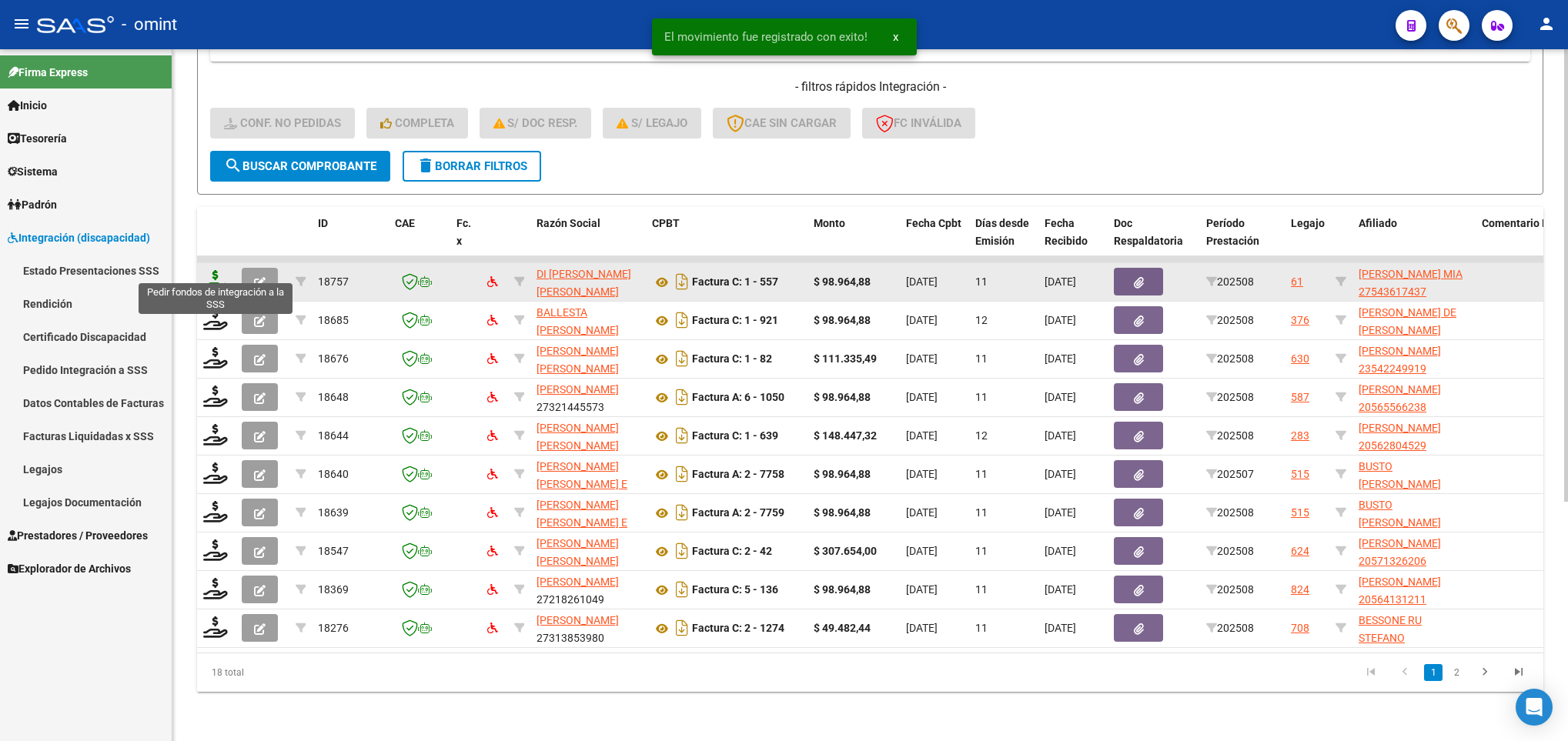
click at [213, 270] on icon at bounding box center [215, 281] width 25 height 22
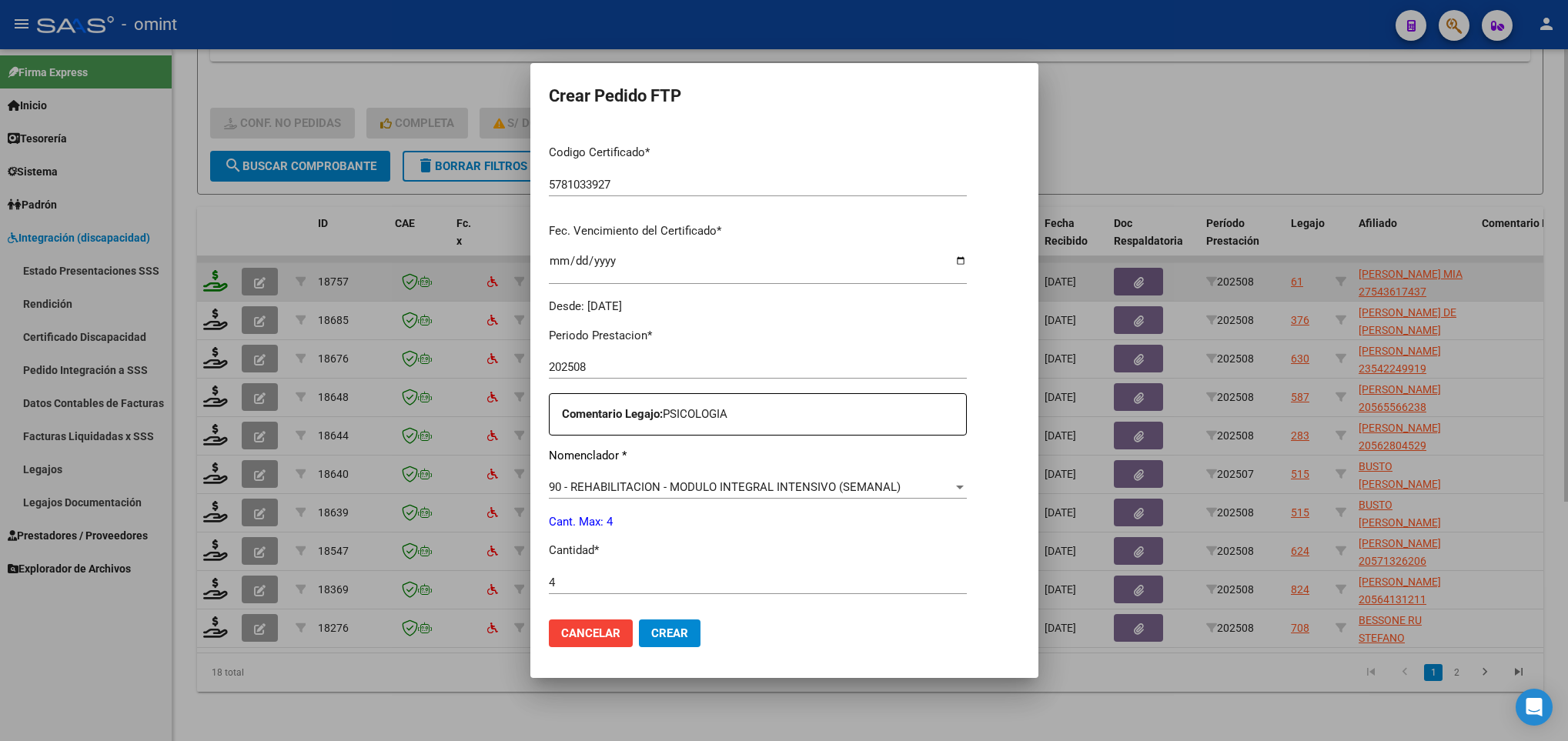
scroll to position [549, 0]
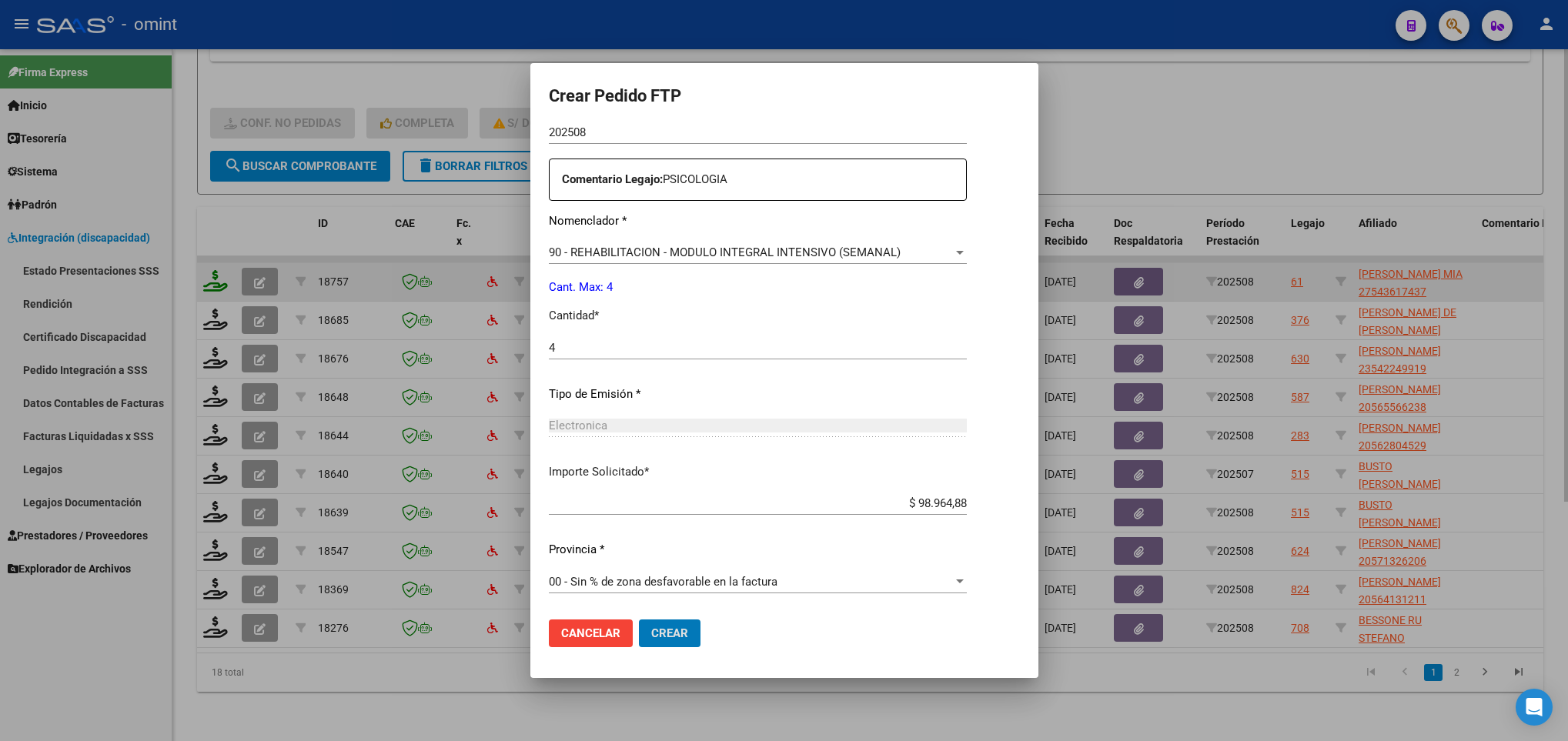
click at [639, 619] on button "Crear" at bounding box center [669, 633] width 61 height 28
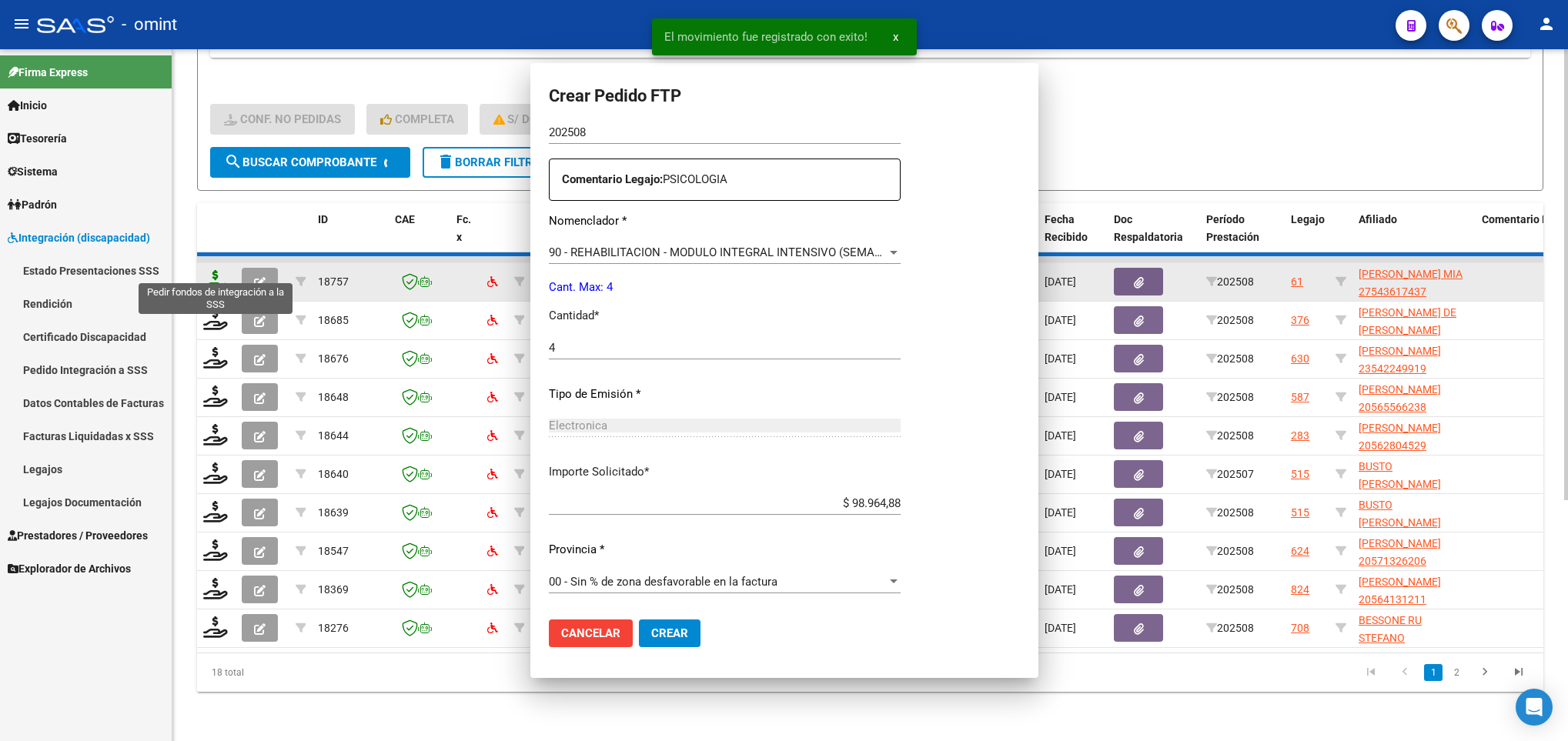
scroll to position [462, 0]
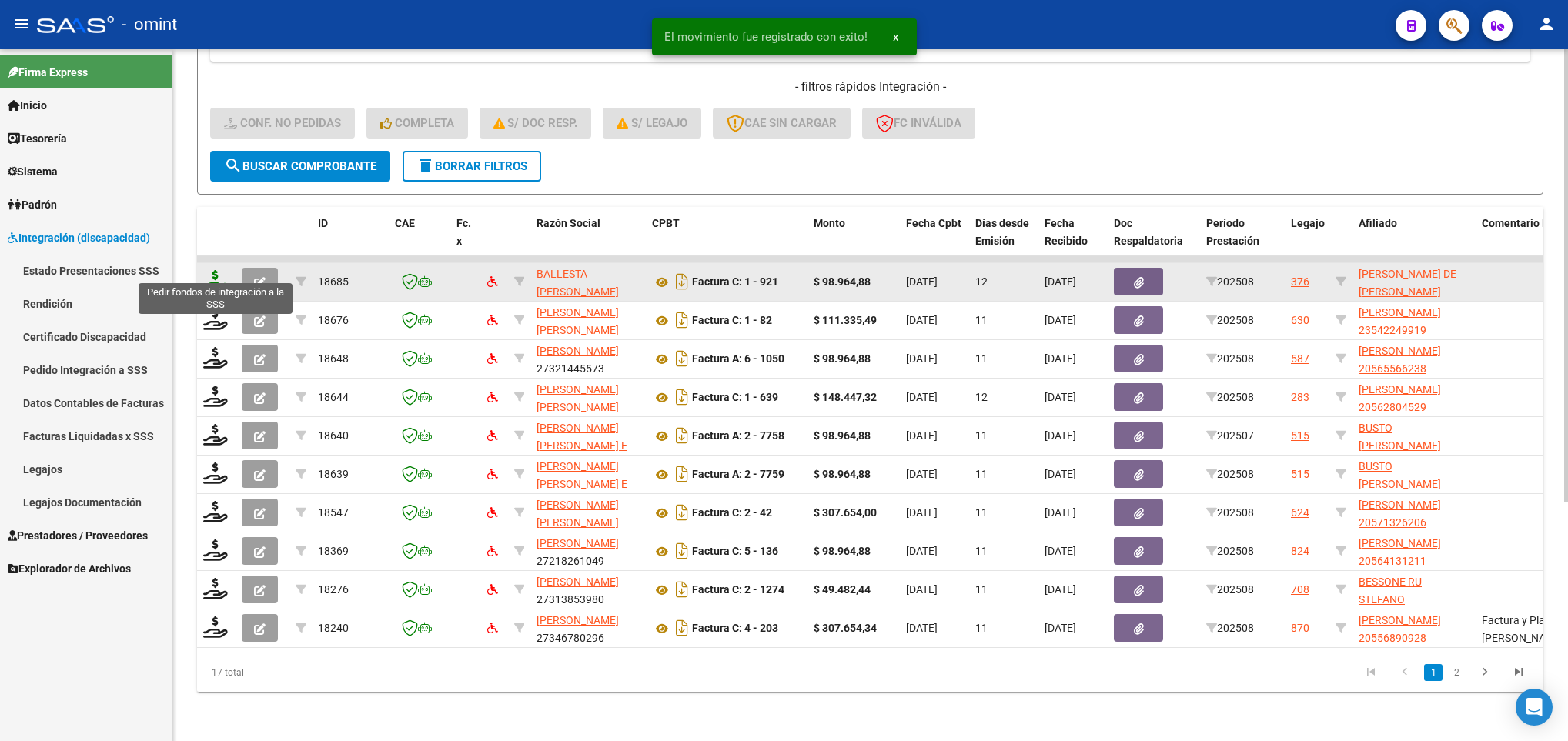
click at [213, 270] on icon at bounding box center [215, 281] width 25 height 22
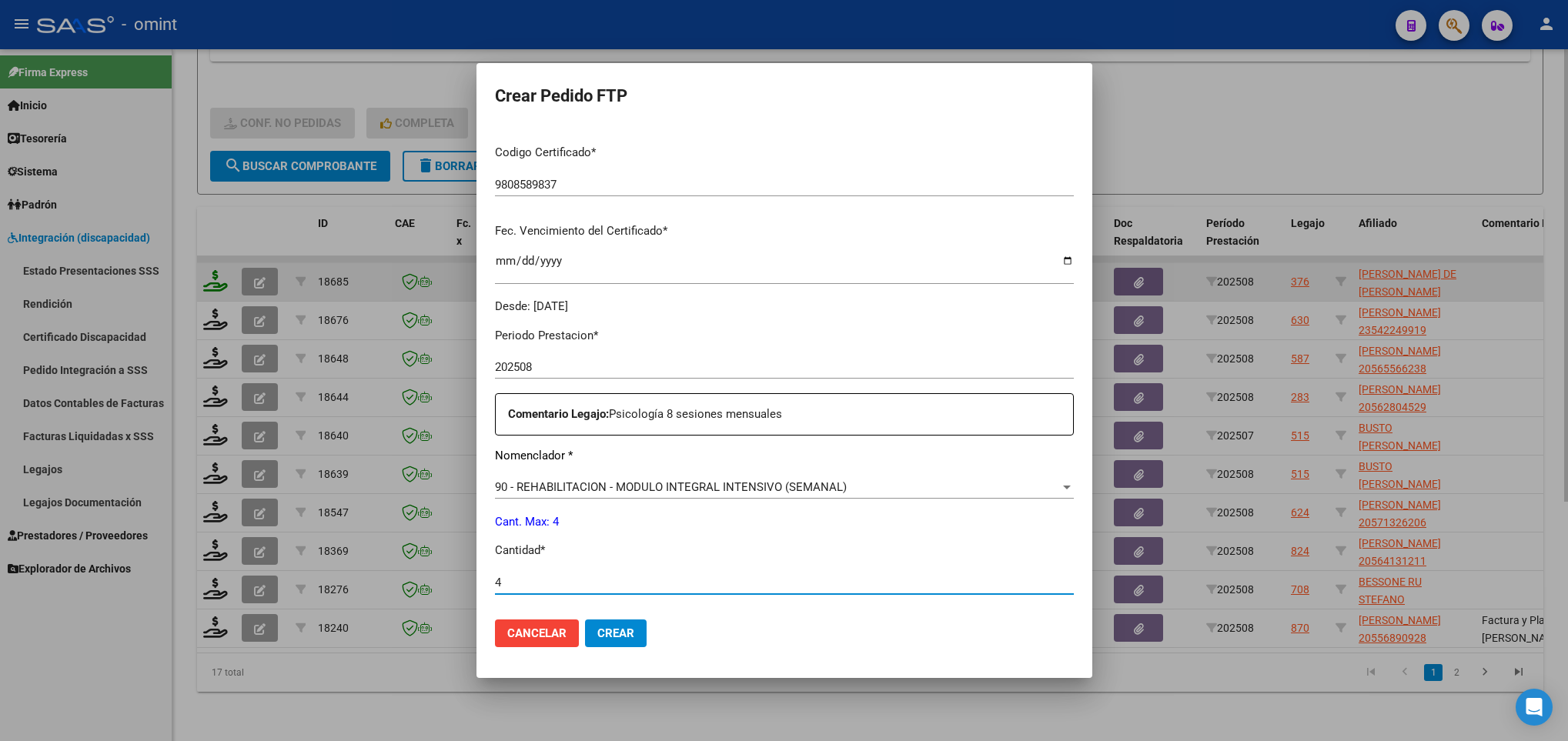
scroll to position [549, 0]
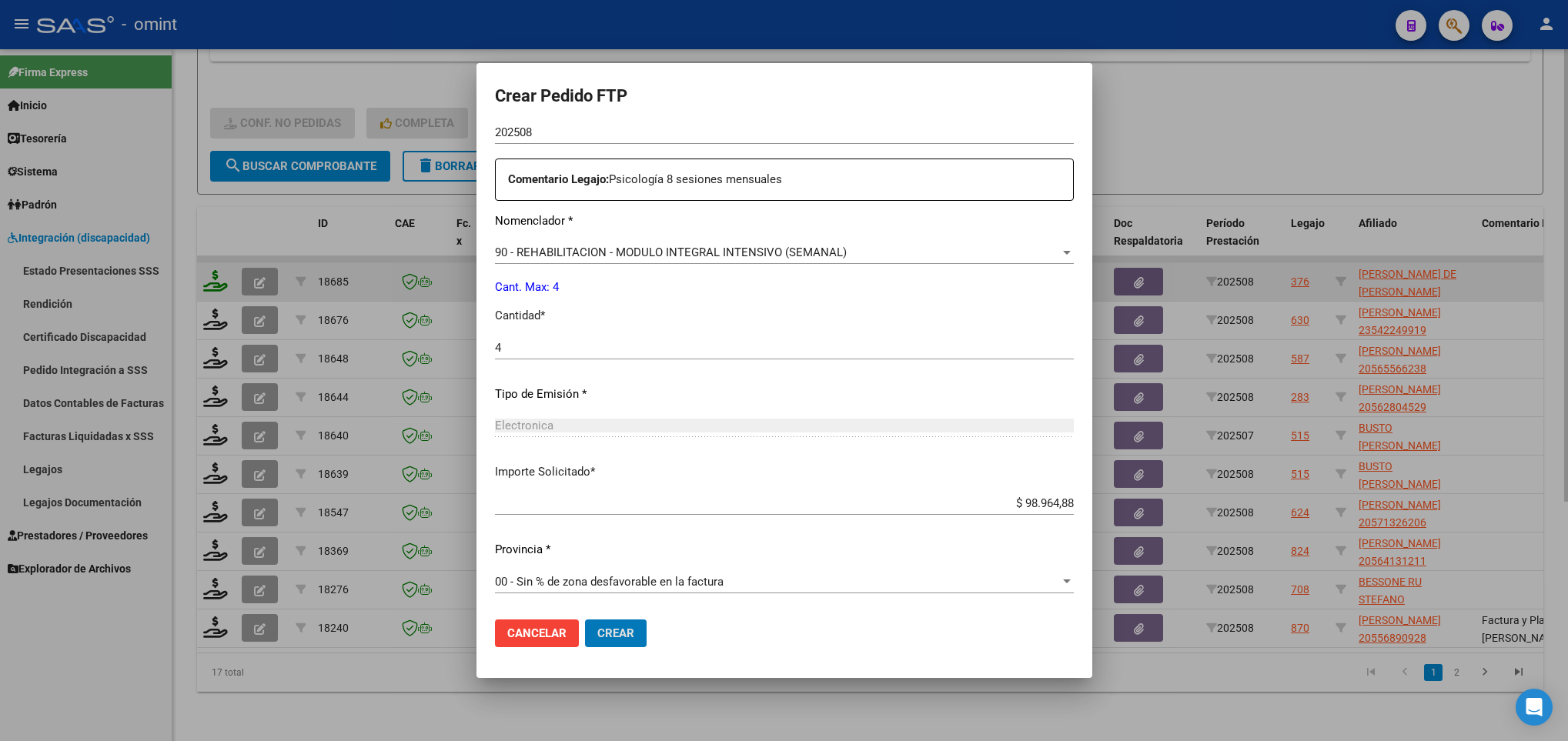
click at [585, 619] on button "Crear" at bounding box center [615, 633] width 61 height 28
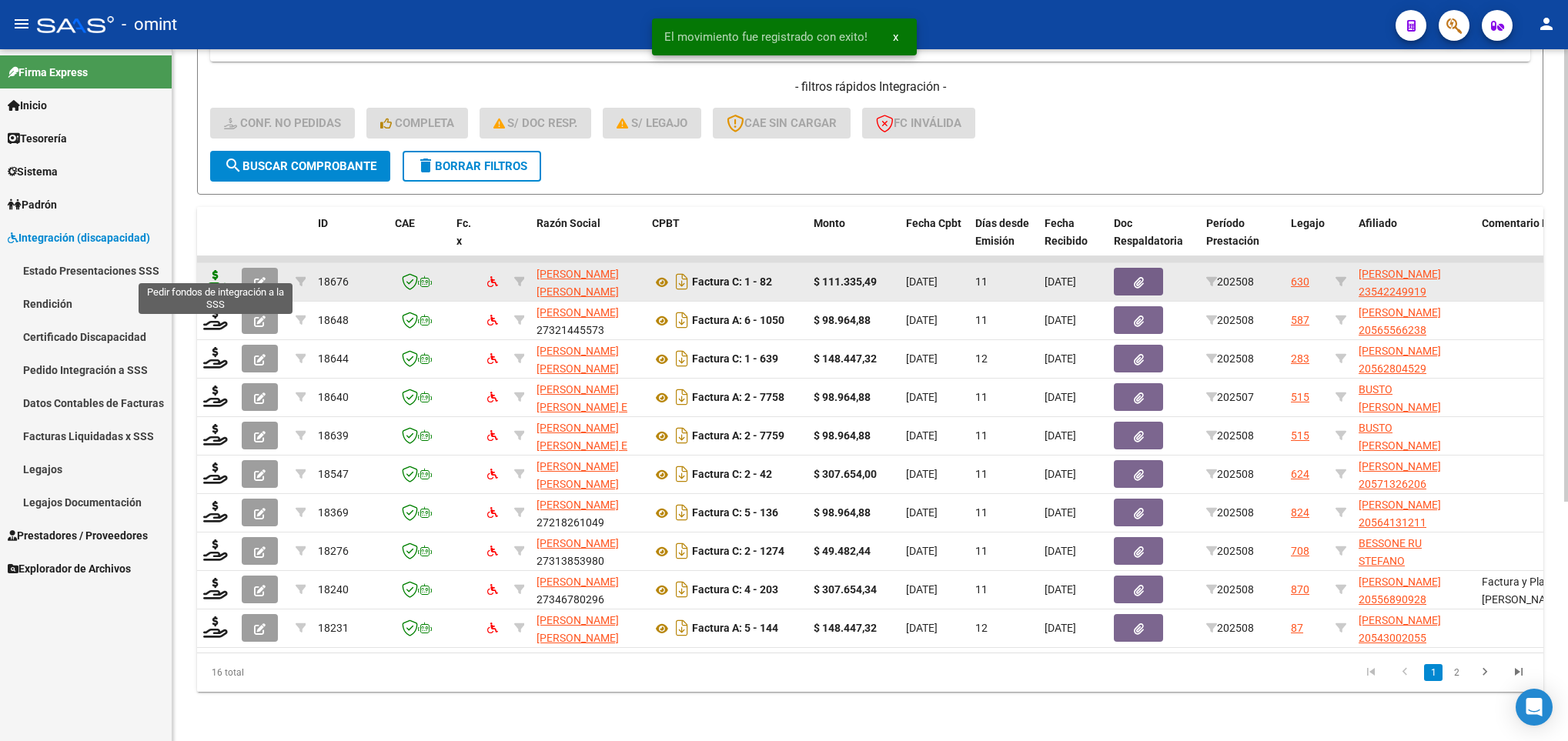
click at [213, 270] on icon at bounding box center [215, 281] width 25 height 22
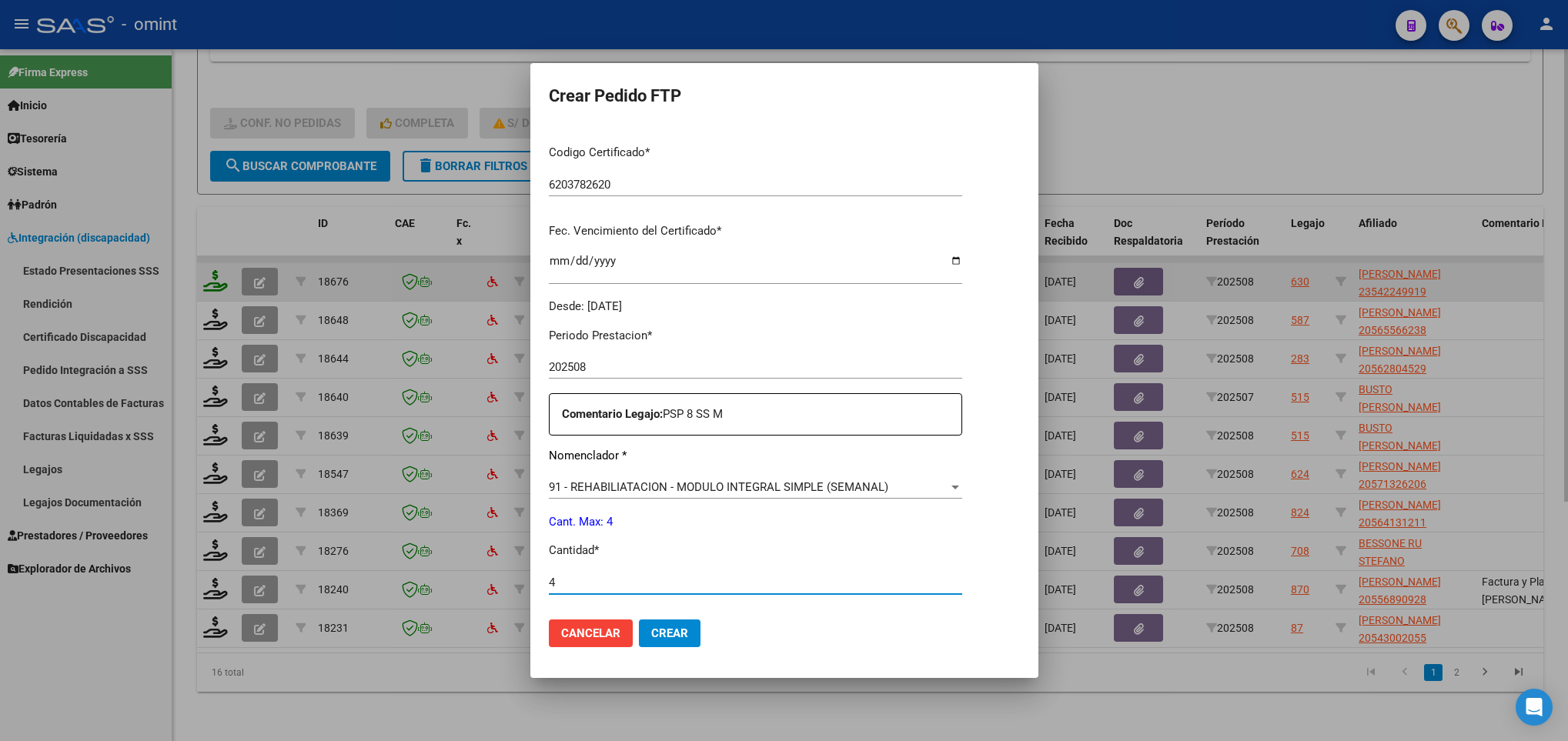
scroll to position [549, 0]
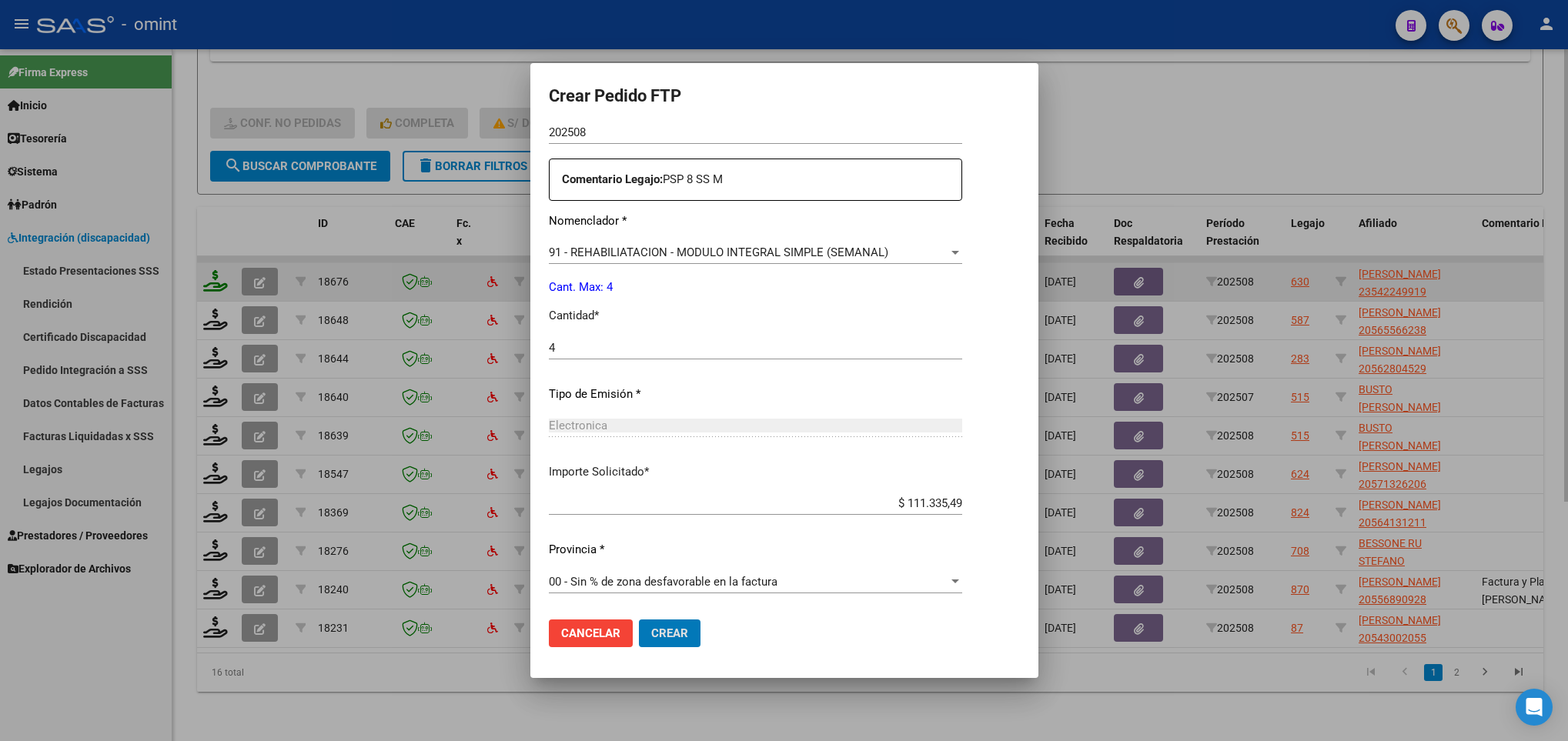
click at [639, 619] on button "Crear" at bounding box center [669, 633] width 61 height 28
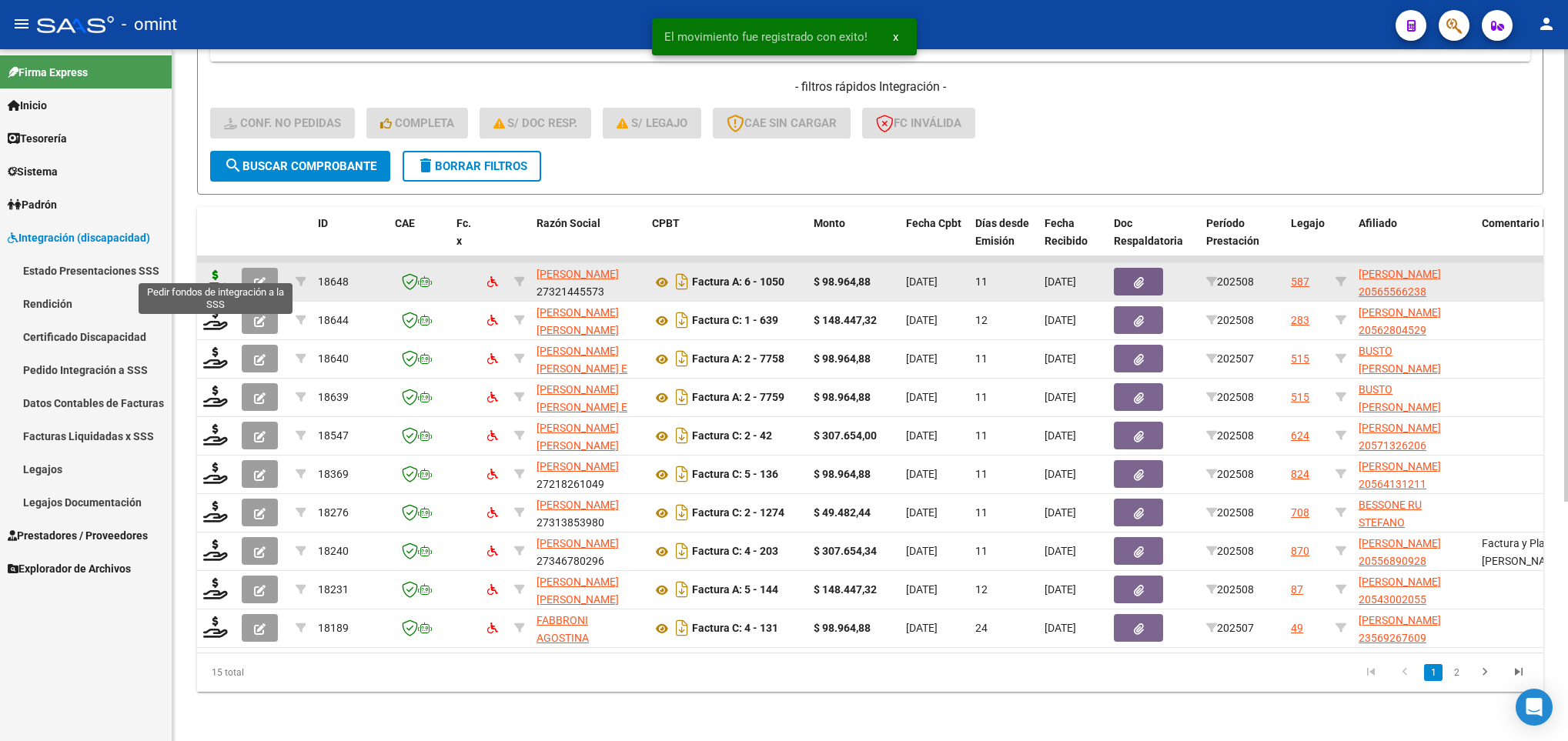
click at [213, 270] on icon at bounding box center [215, 281] width 25 height 22
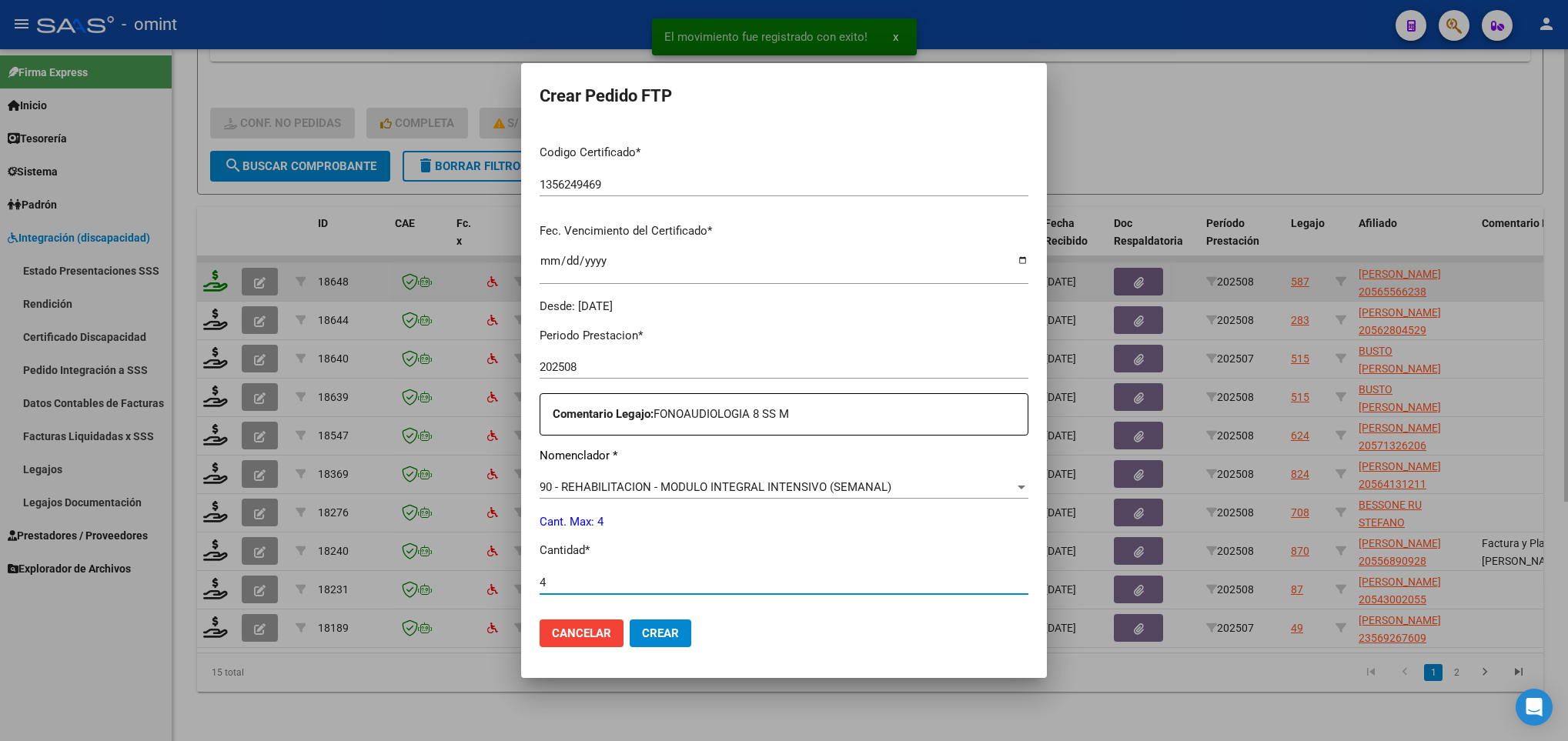
scroll to position [549, 0]
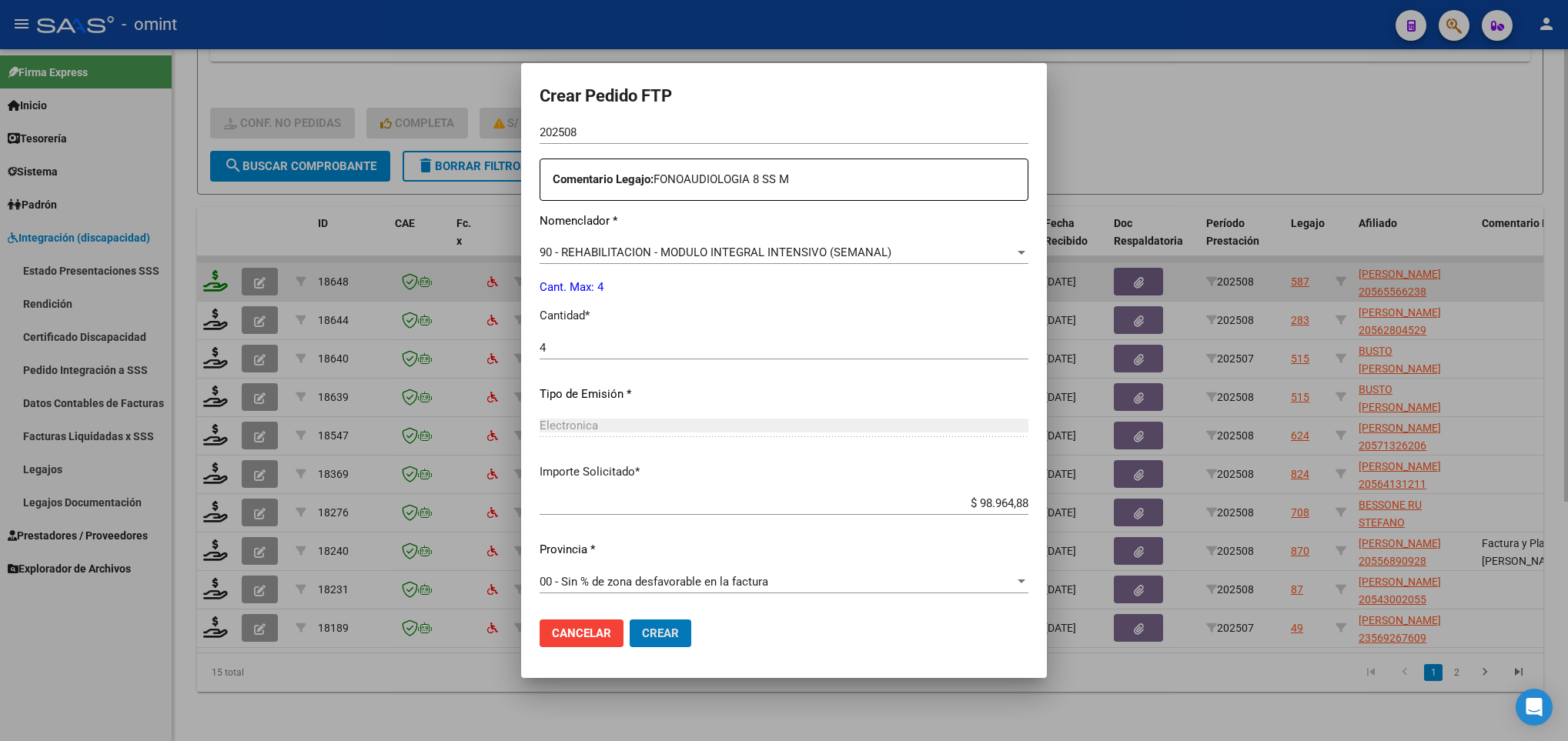
click at [629, 619] on button "Crear" at bounding box center [660, 633] width 61 height 28
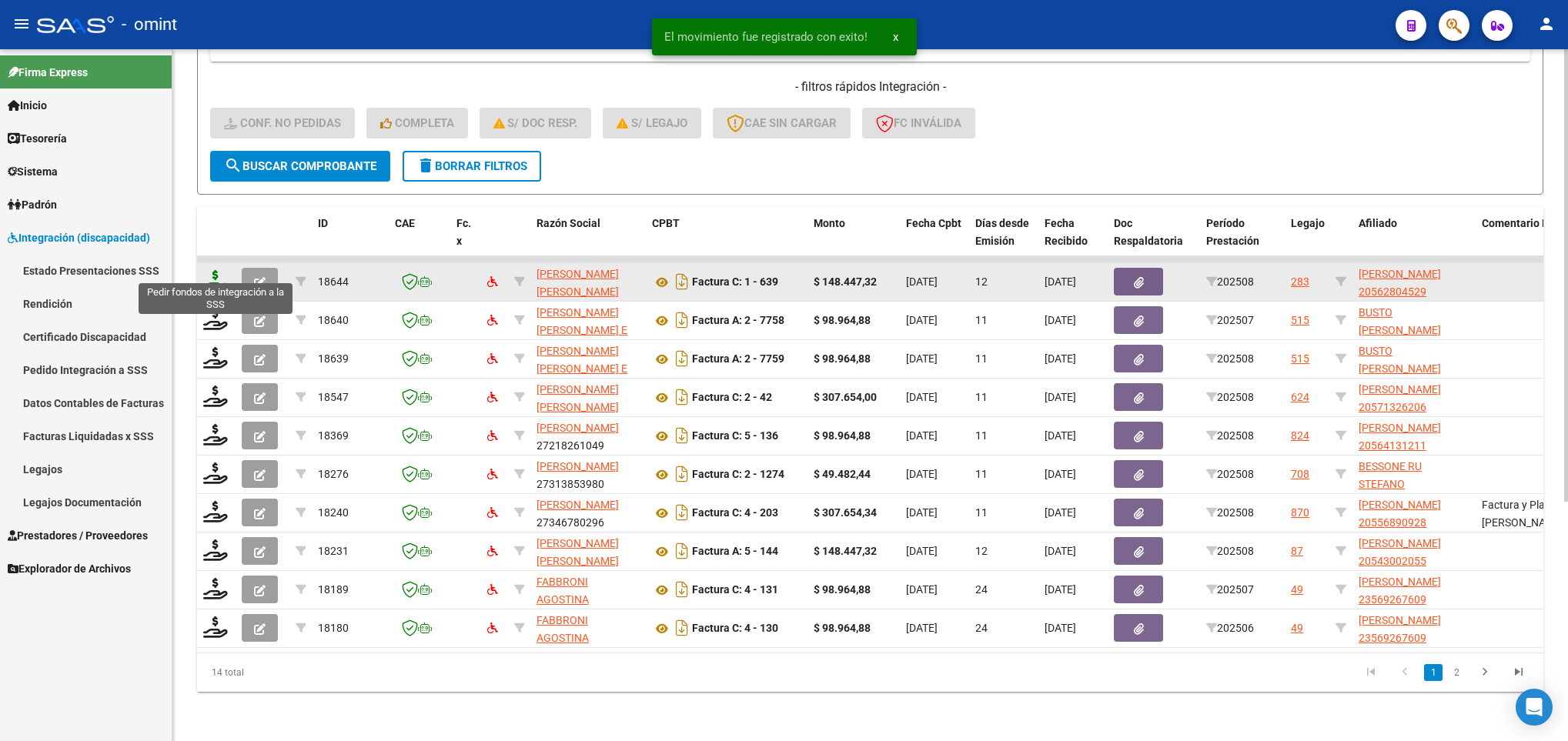
click at [213, 270] on icon at bounding box center [215, 281] width 25 height 22
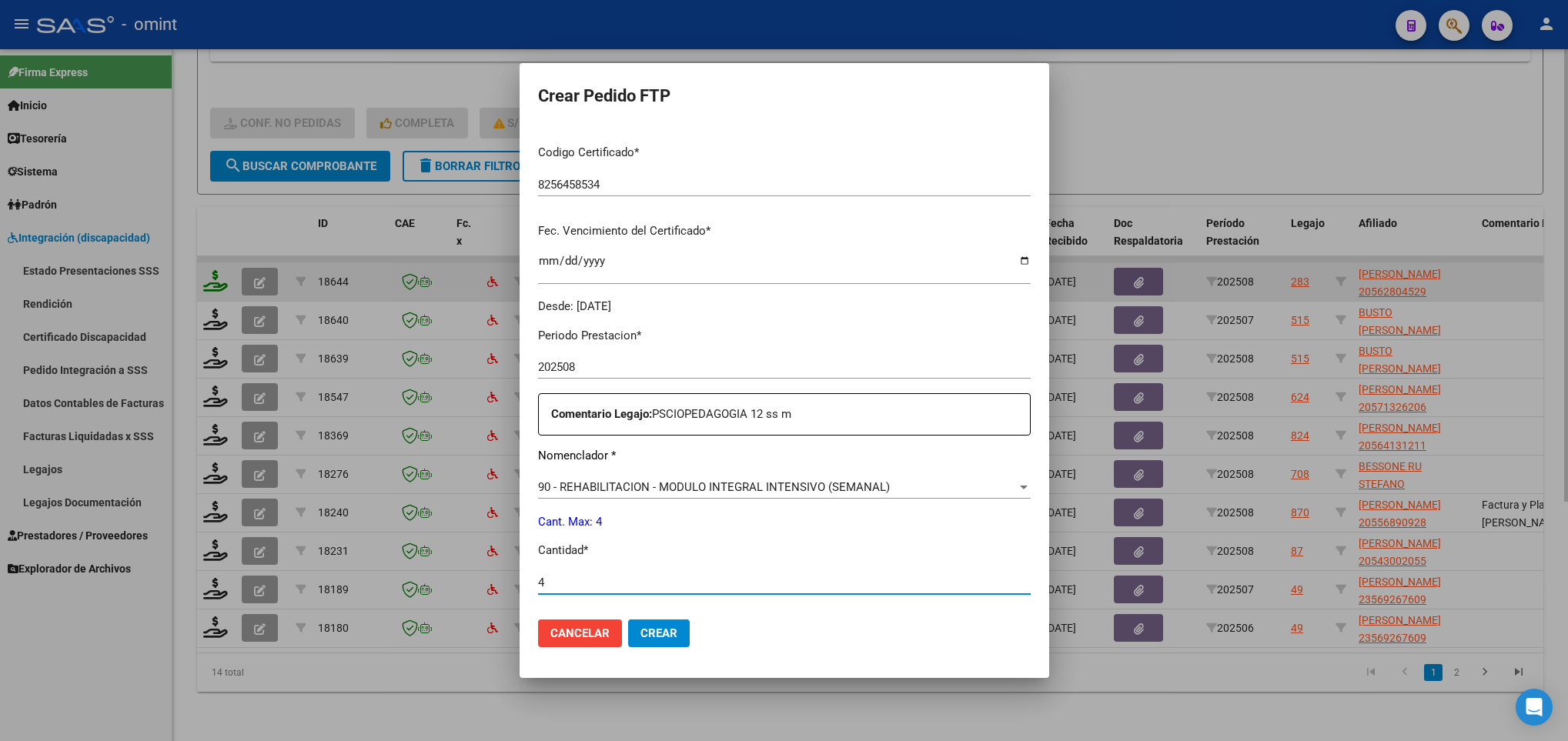
scroll to position [549, 0]
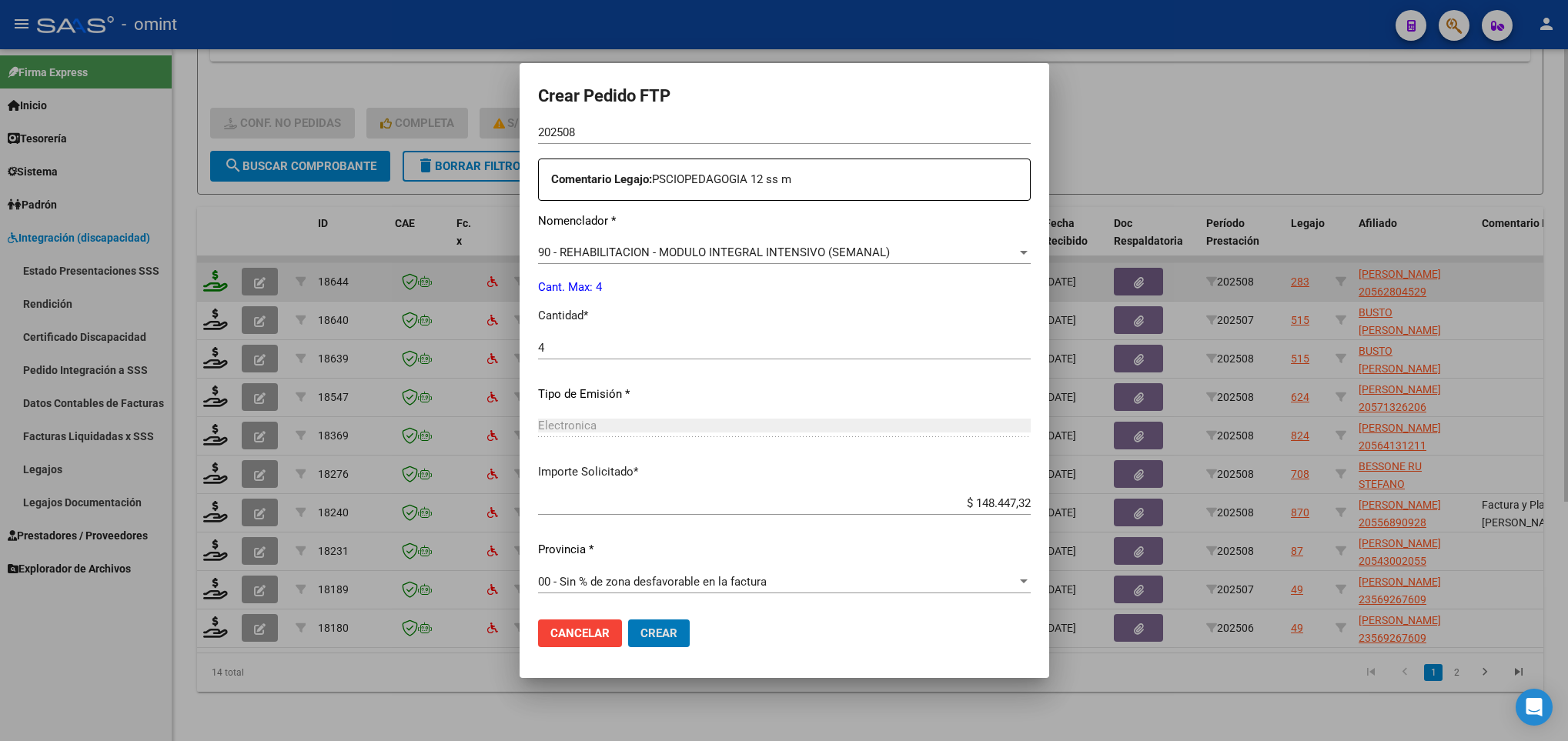
click at [628, 619] on button "Crear" at bounding box center [658, 633] width 61 height 28
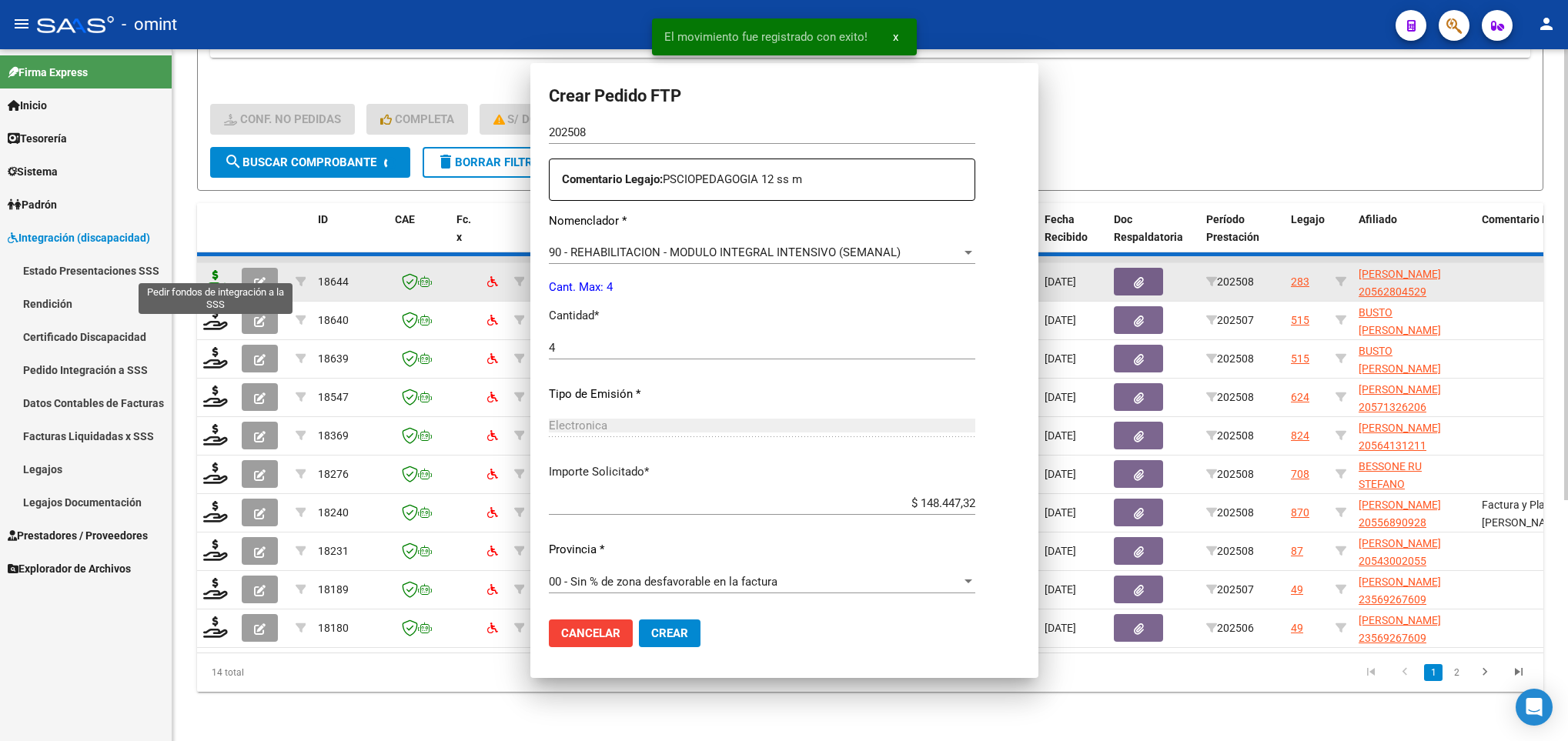
scroll to position [0, 0]
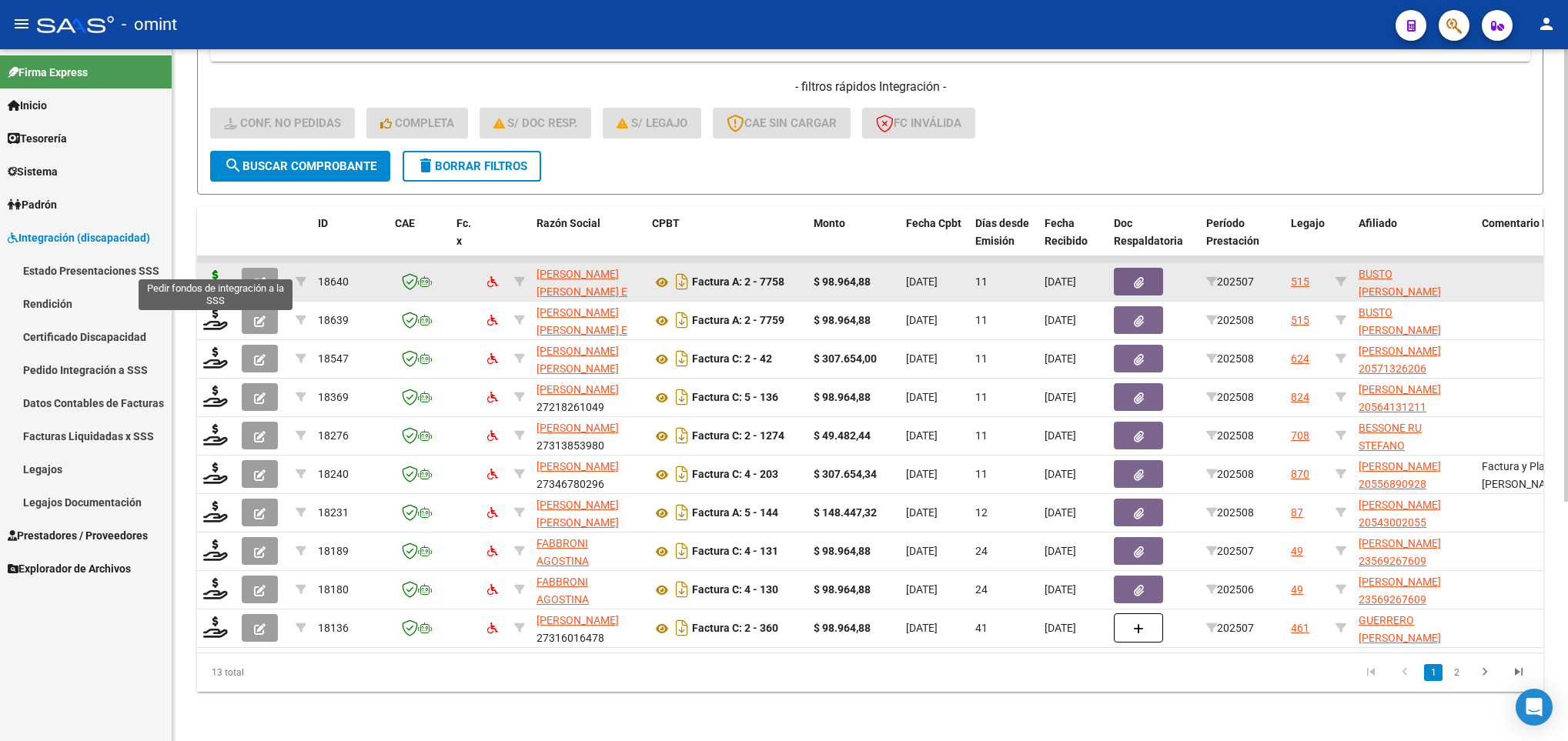
click at [213, 270] on icon at bounding box center [215, 281] width 25 height 22
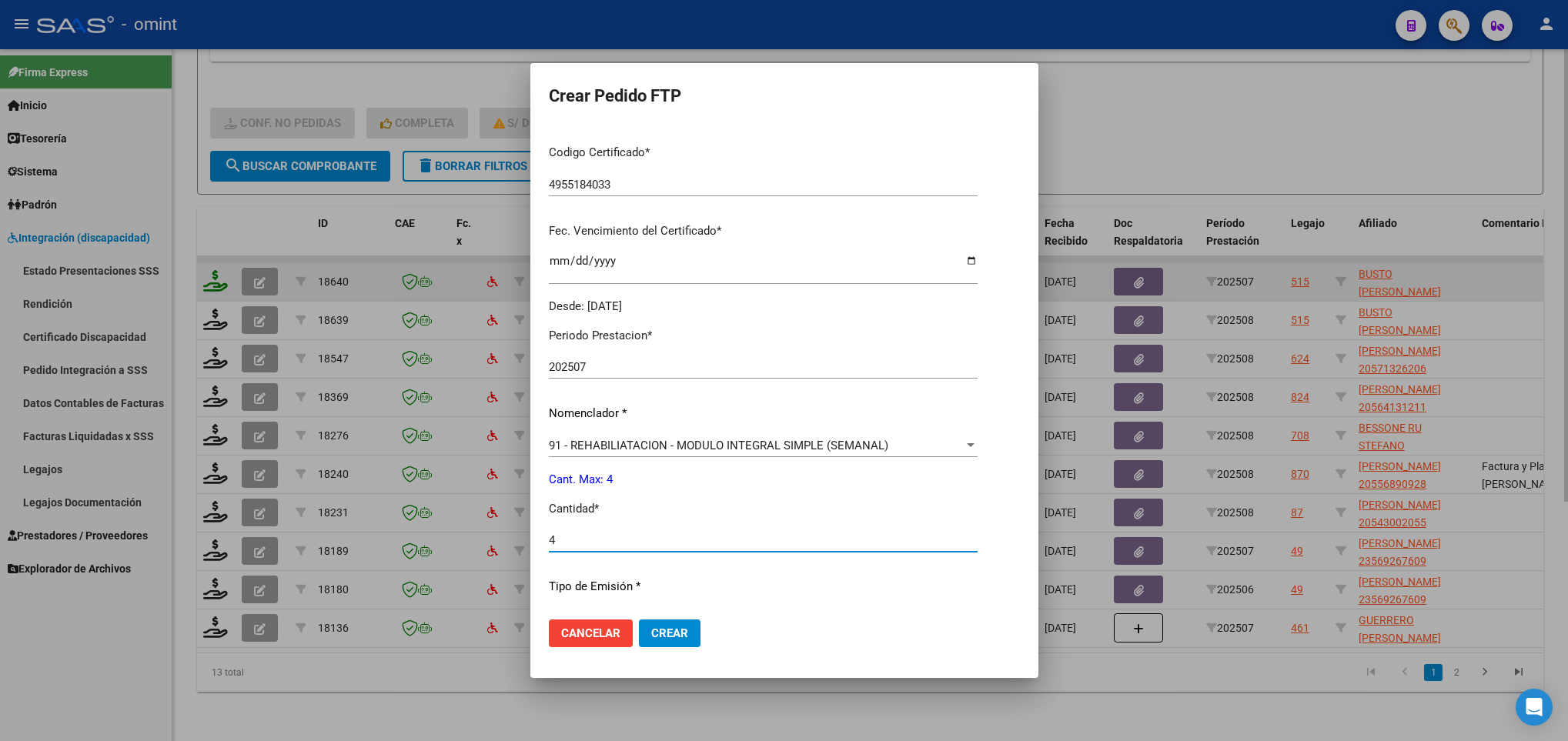
scroll to position [506, 0]
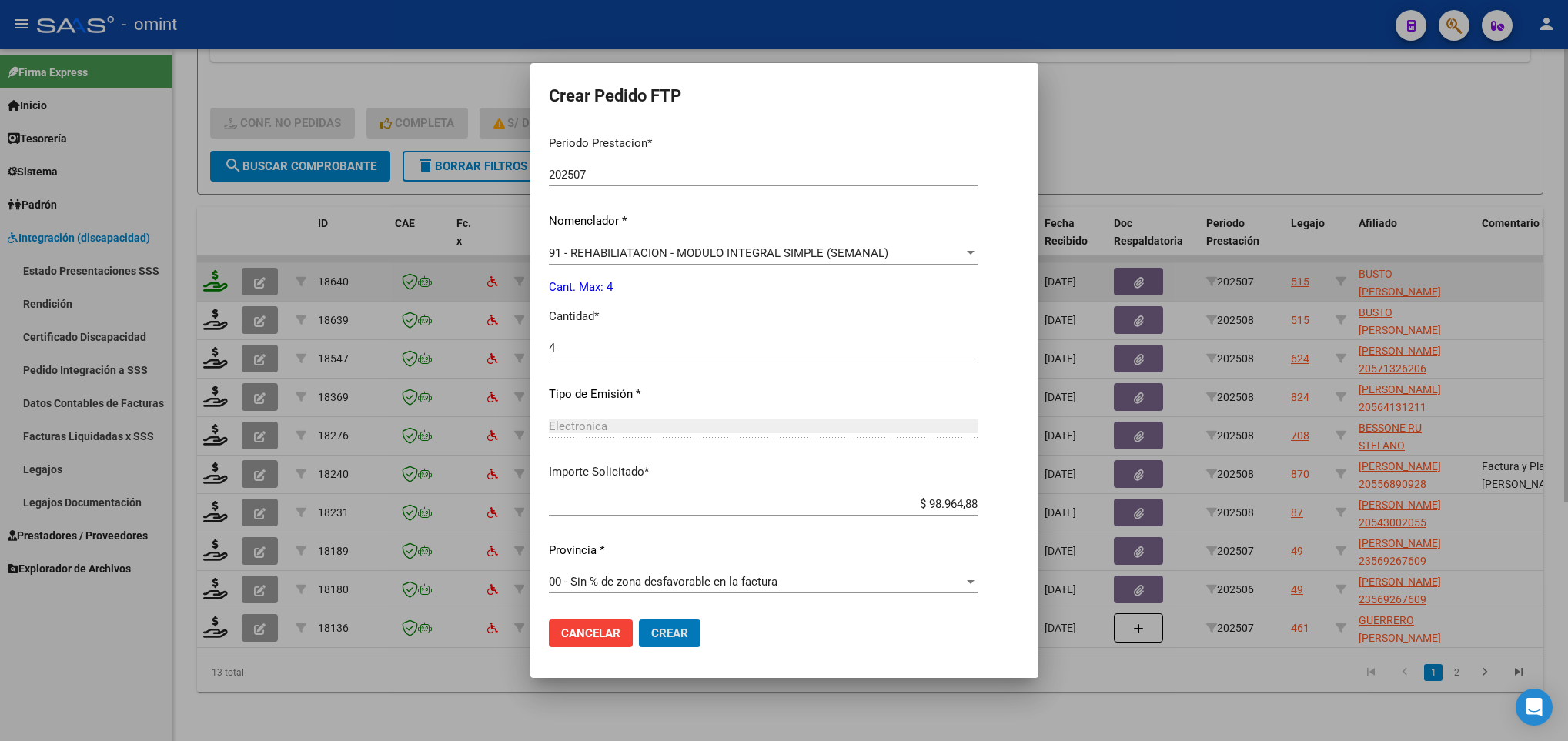
click at [639, 619] on button "Crear" at bounding box center [669, 633] width 61 height 28
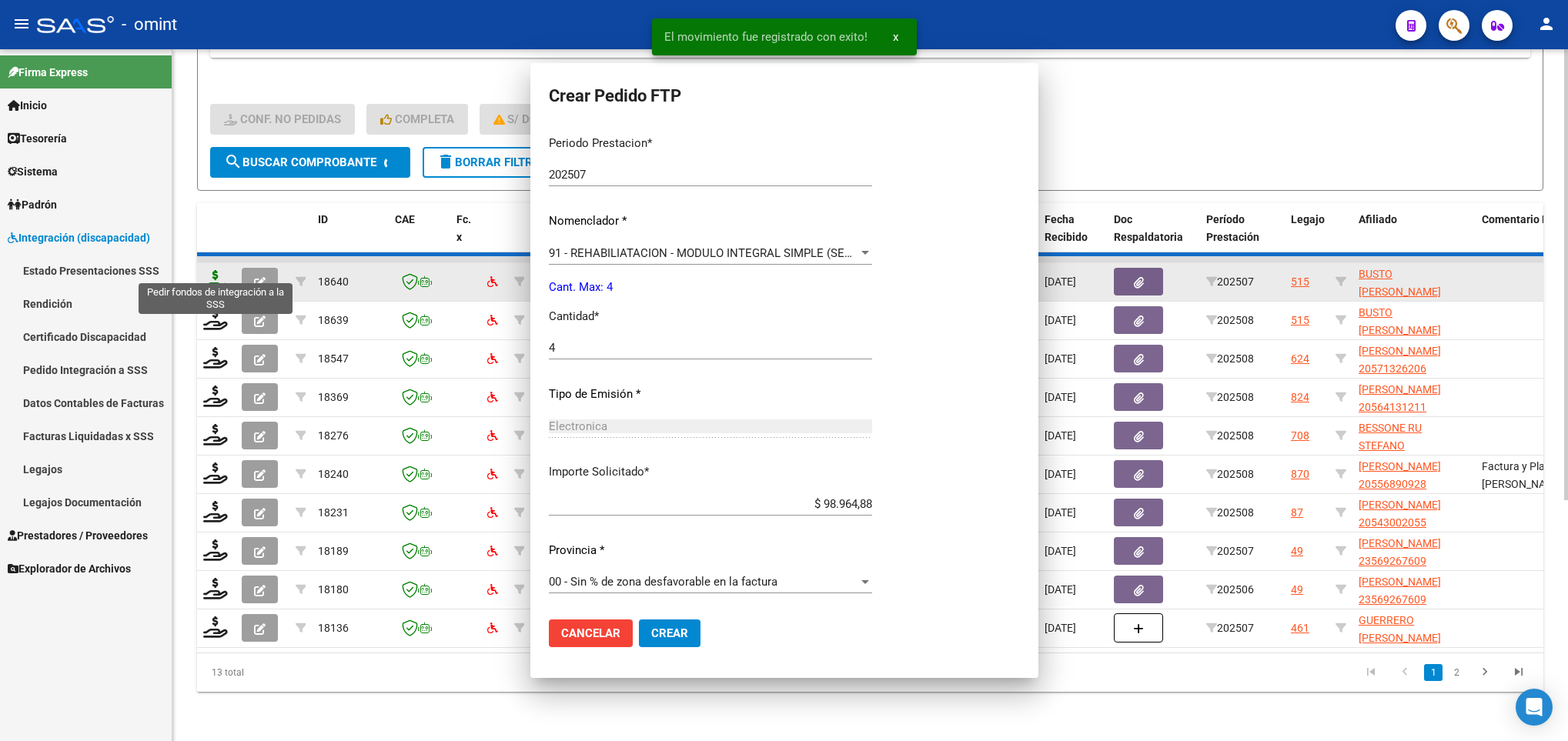
scroll to position [0, 0]
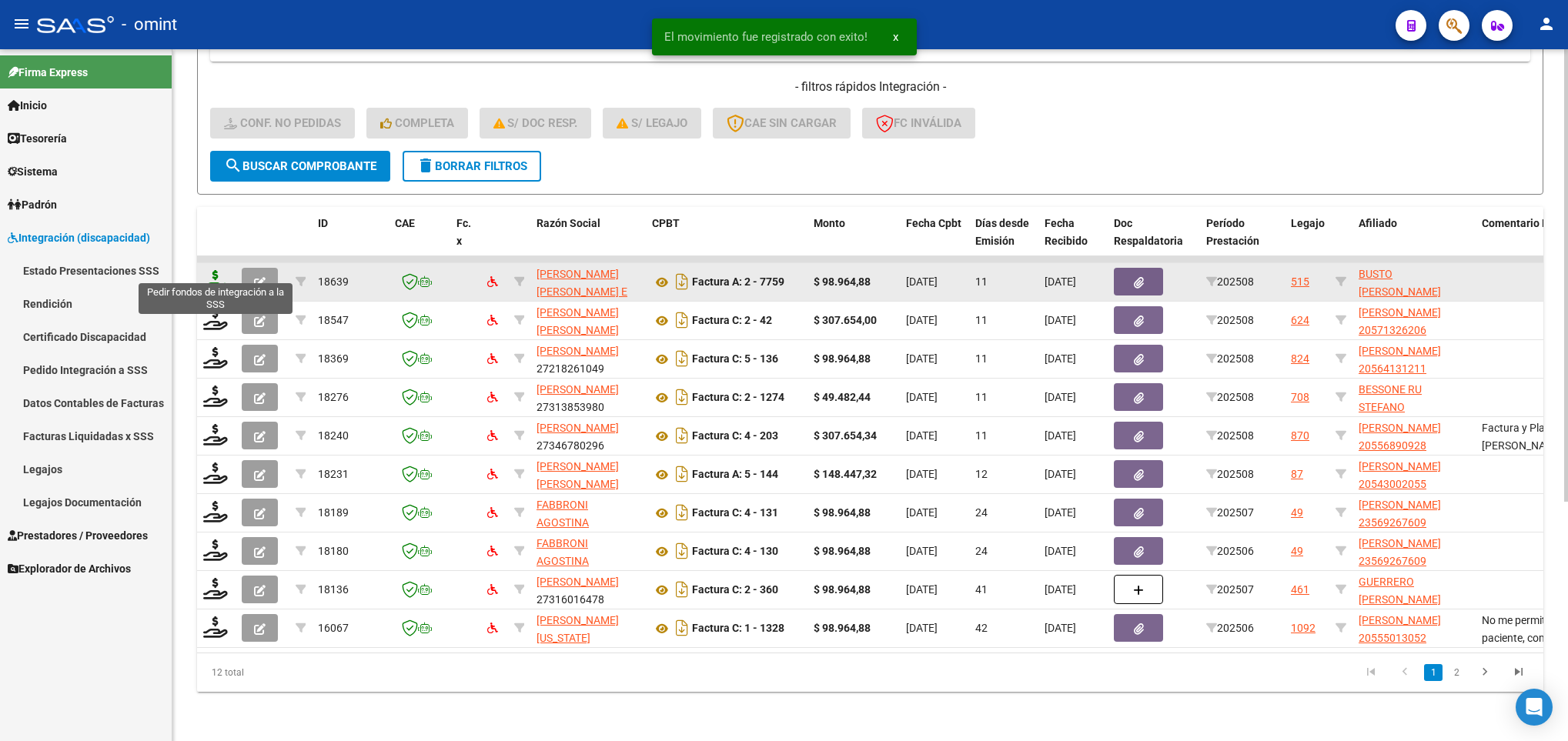
click at [213, 270] on icon at bounding box center [215, 281] width 25 height 22
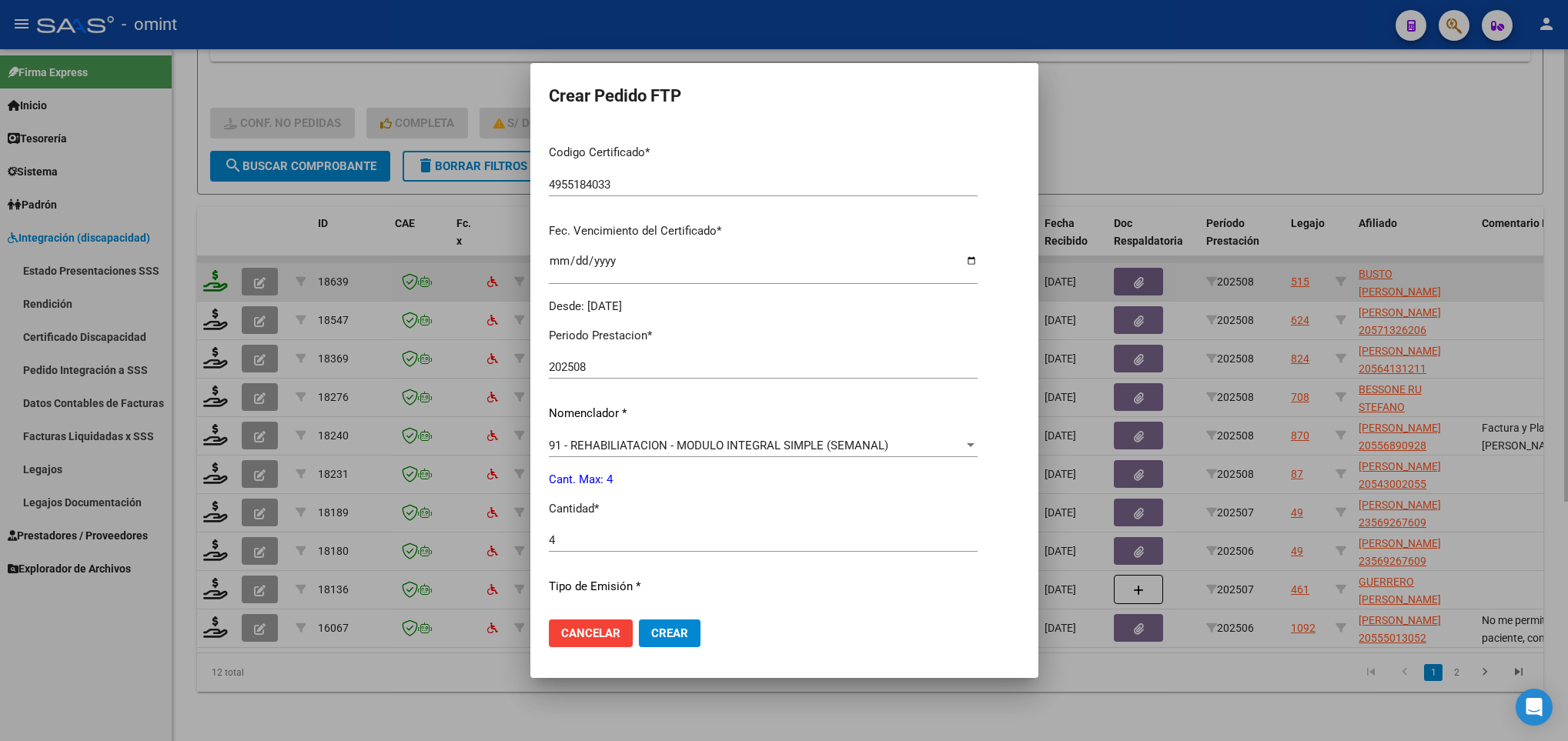
scroll to position [506, 0]
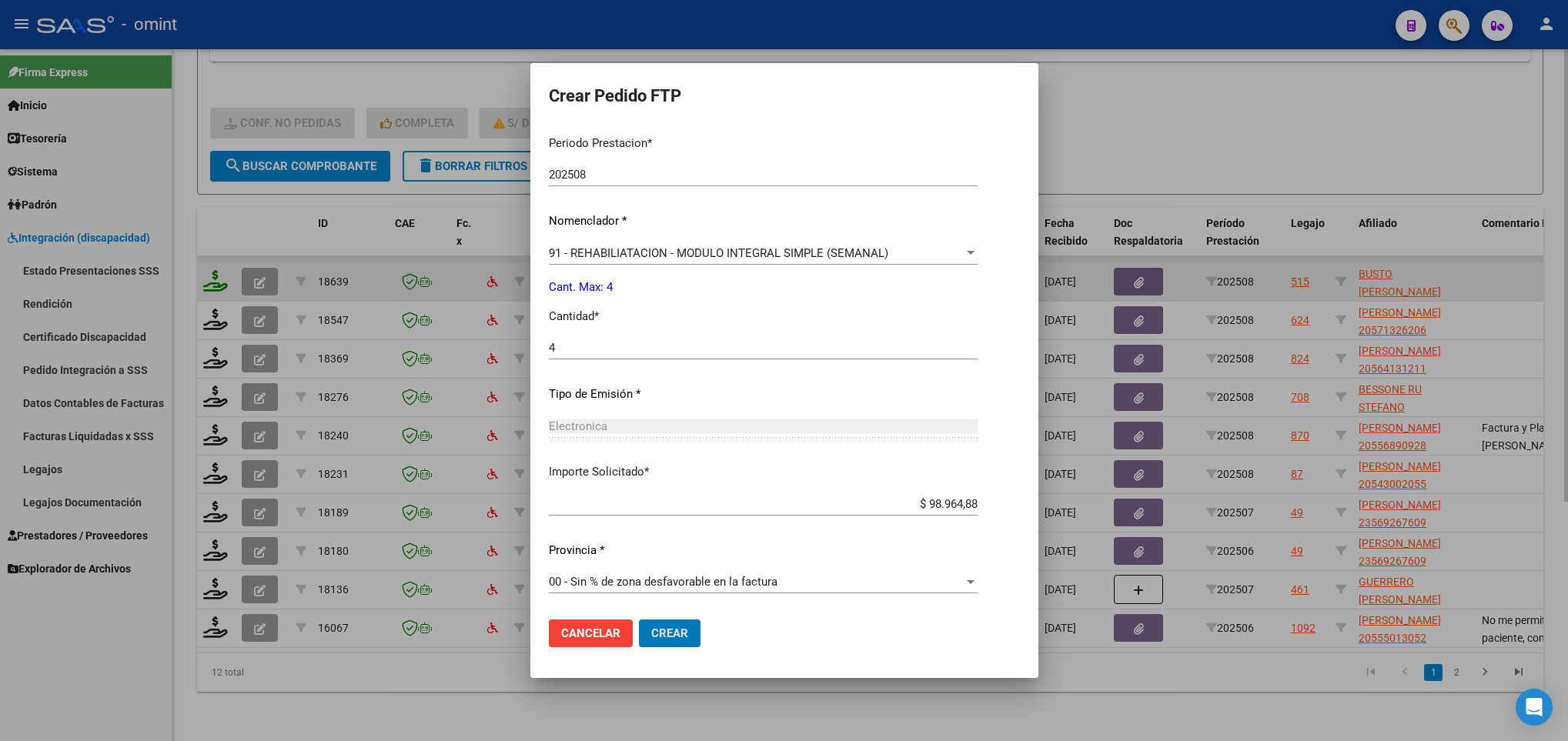
click at [639, 619] on button "Crear" at bounding box center [669, 633] width 61 height 28
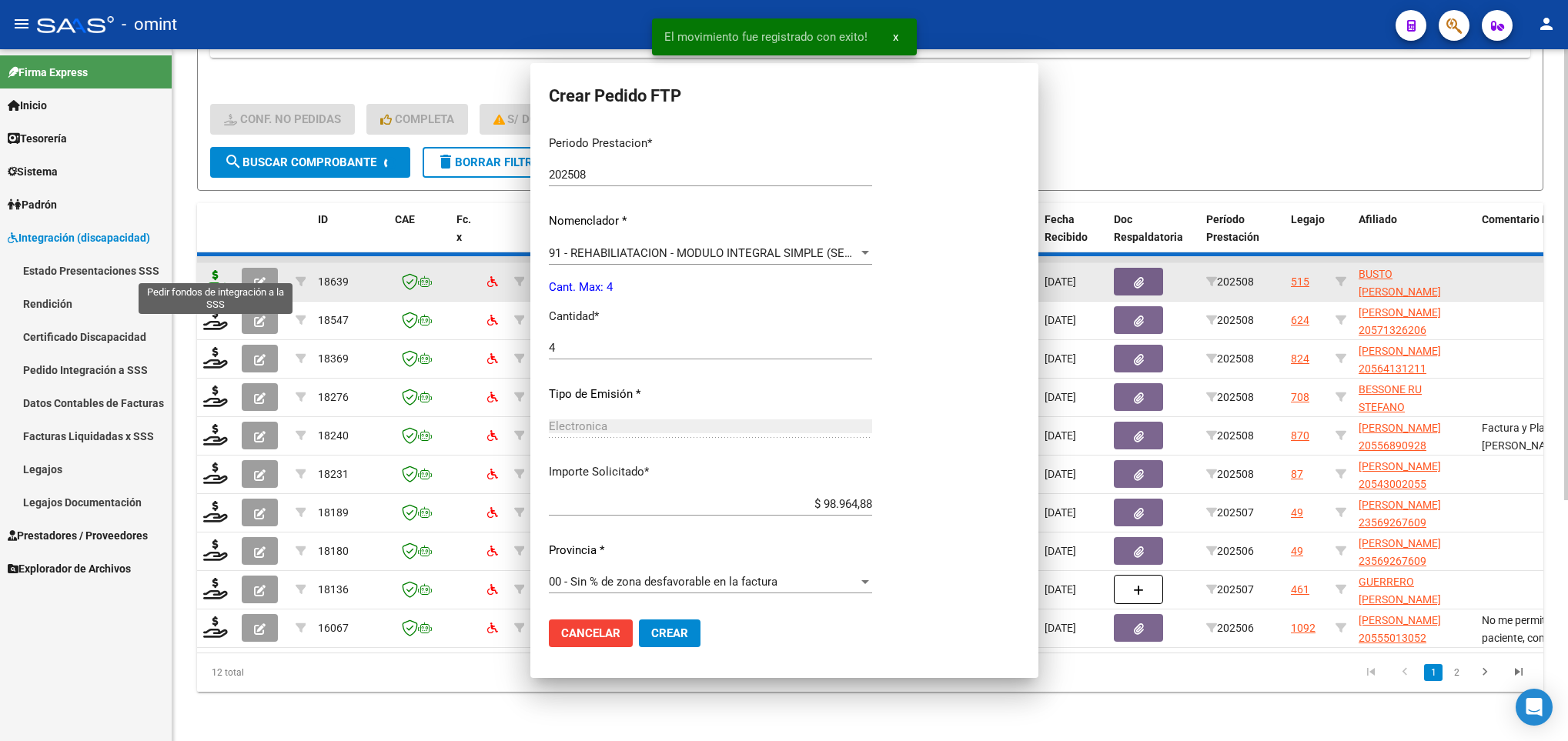
scroll to position [420, 0]
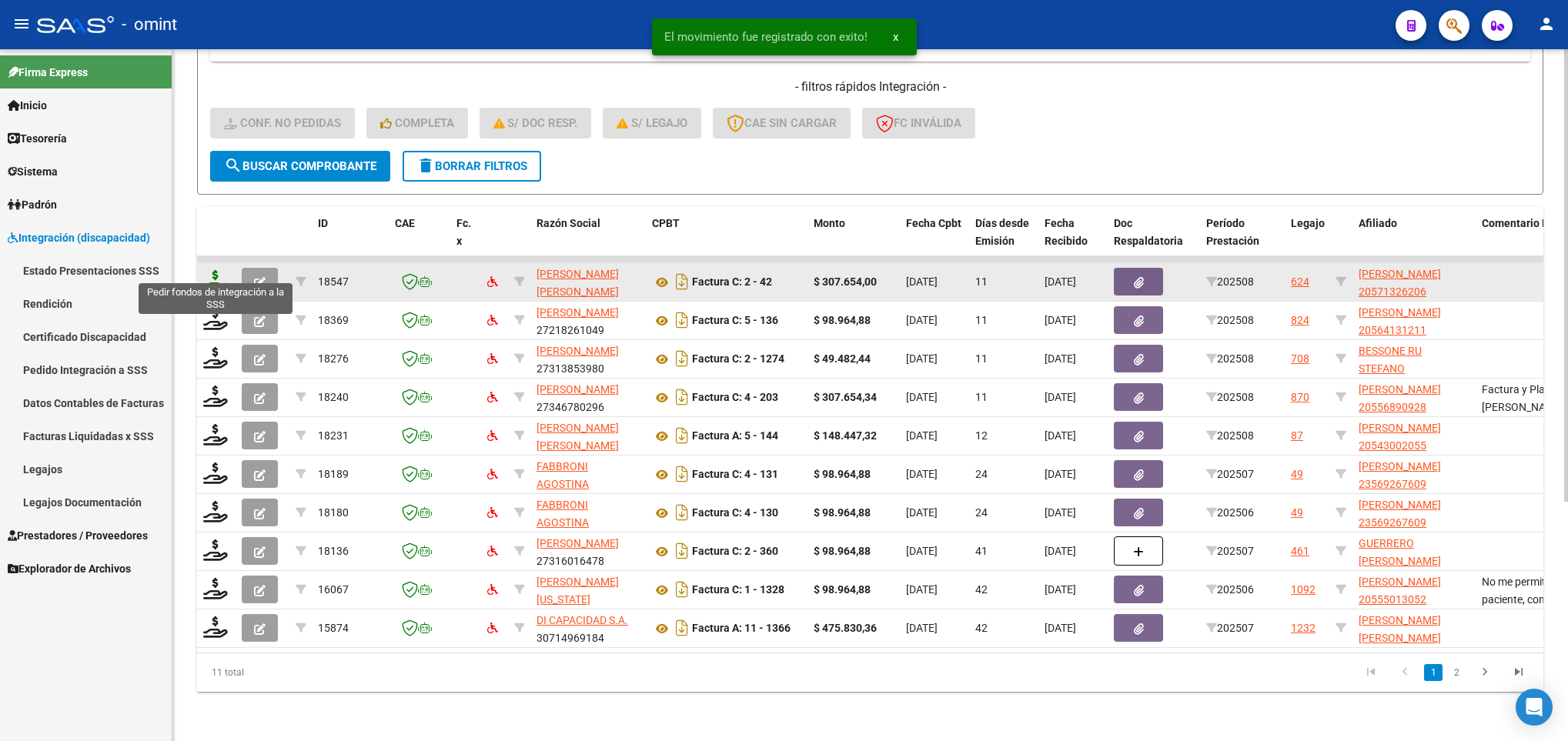
click at [213, 270] on icon at bounding box center [215, 281] width 25 height 22
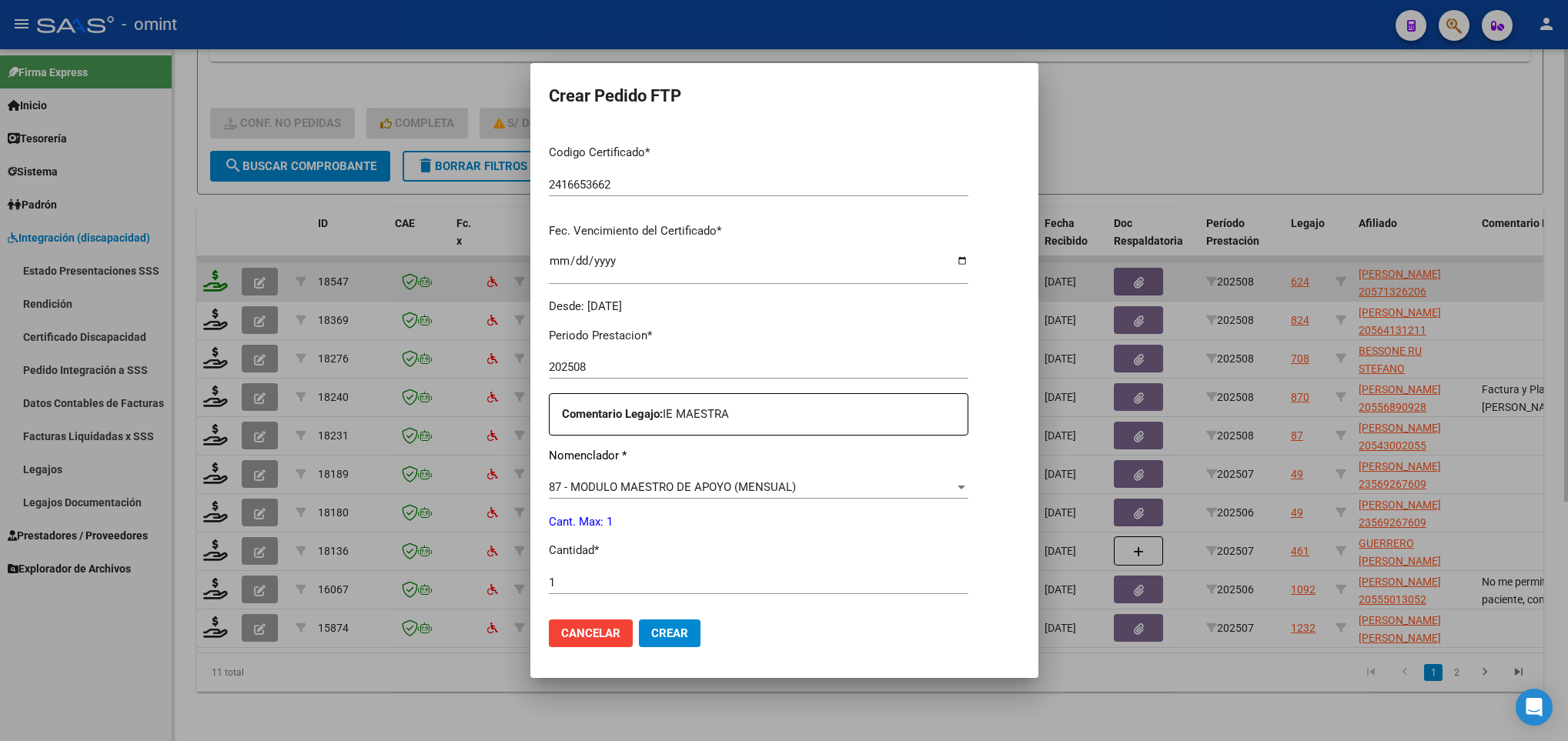
scroll to position [549, 0]
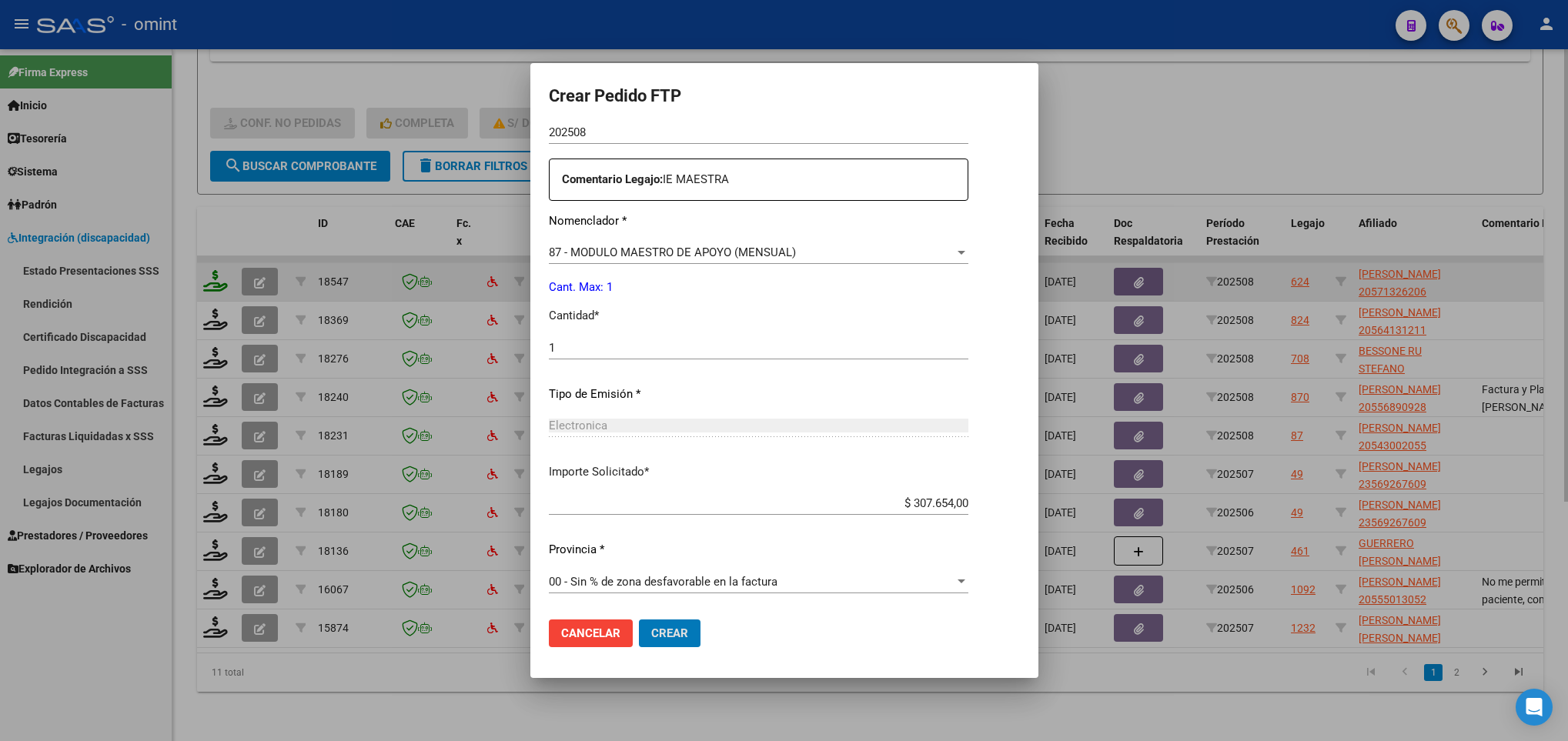
click at [639, 619] on button "Crear" at bounding box center [669, 633] width 61 height 28
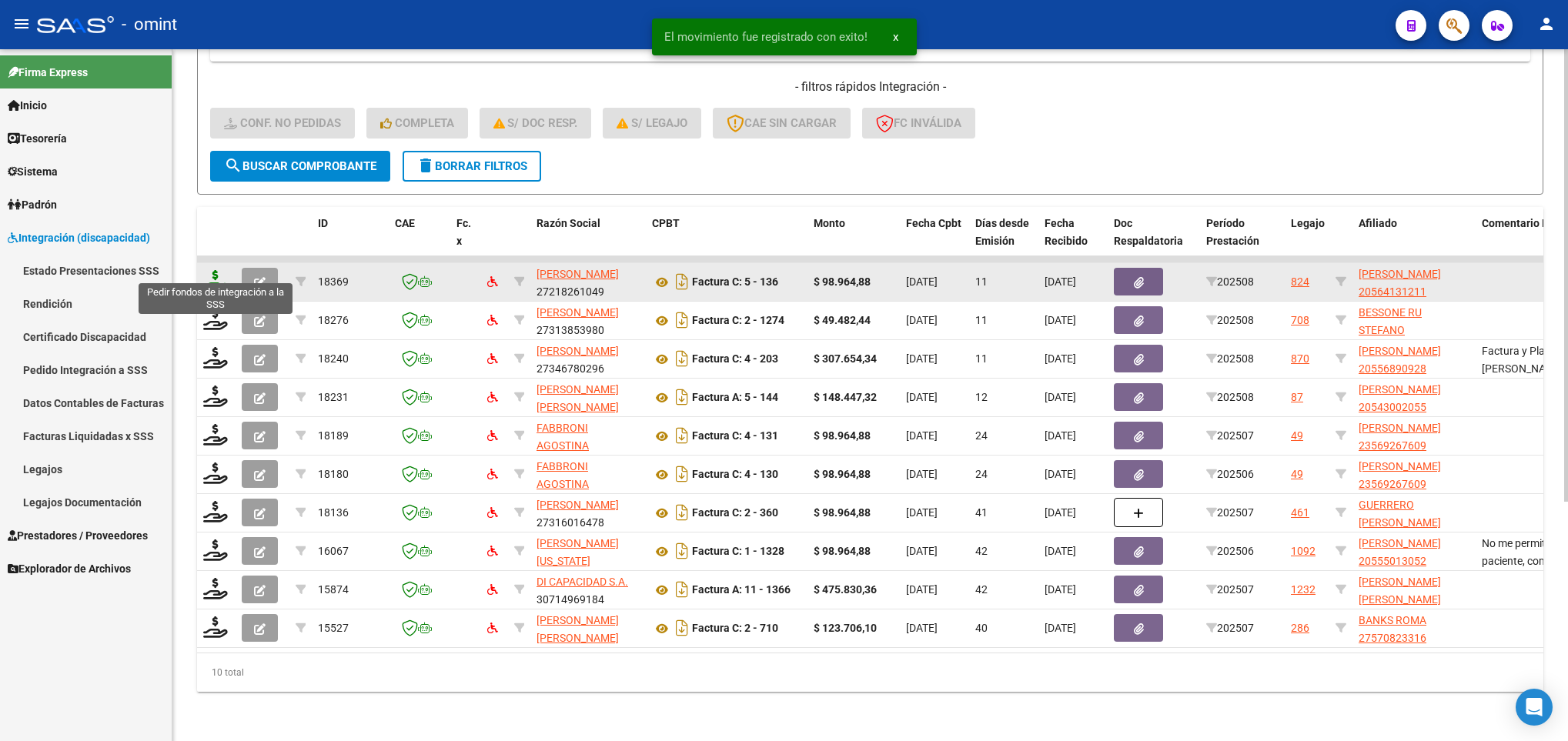
click at [206, 270] on icon at bounding box center [215, 281] width 25 height 22
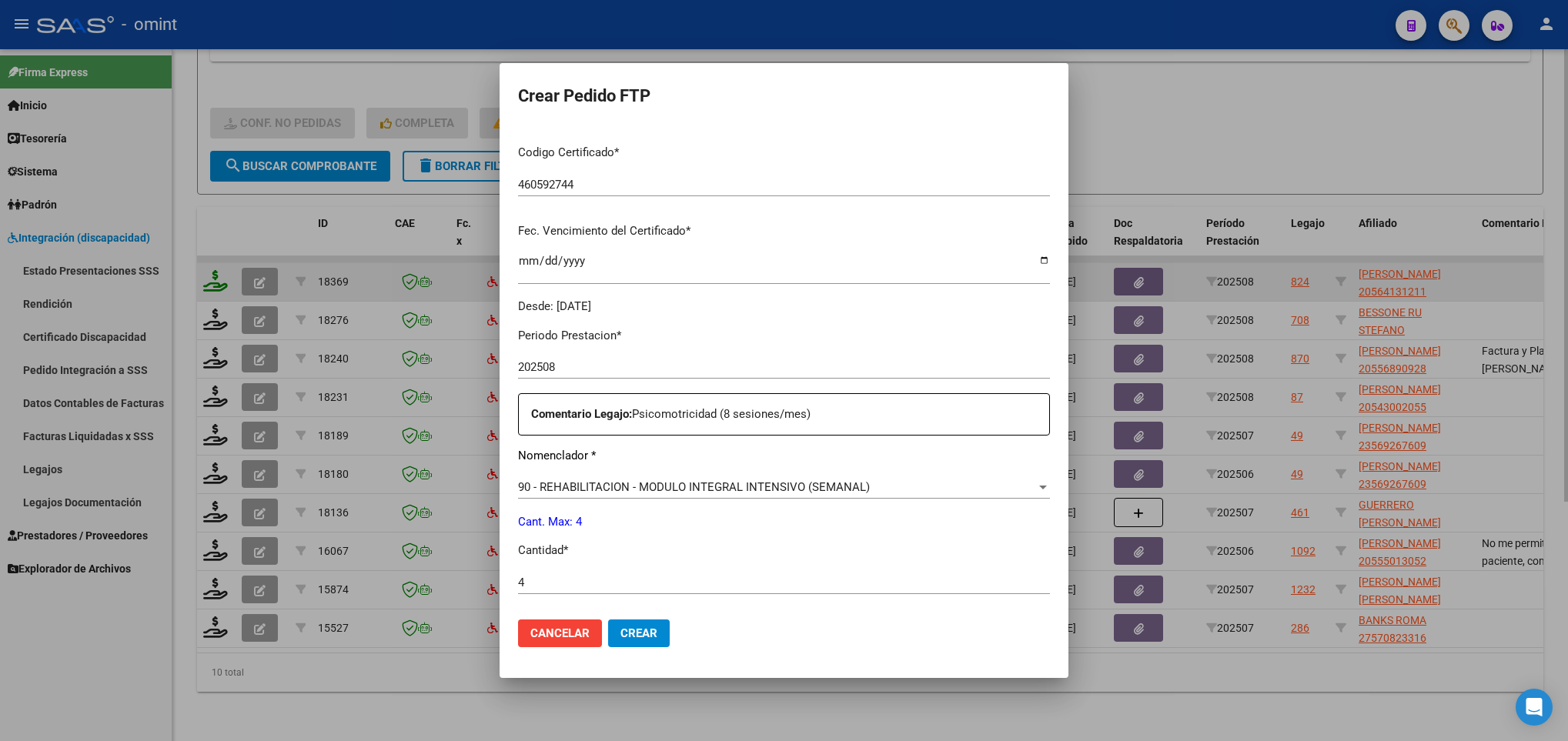
scroll to position [549, 0]
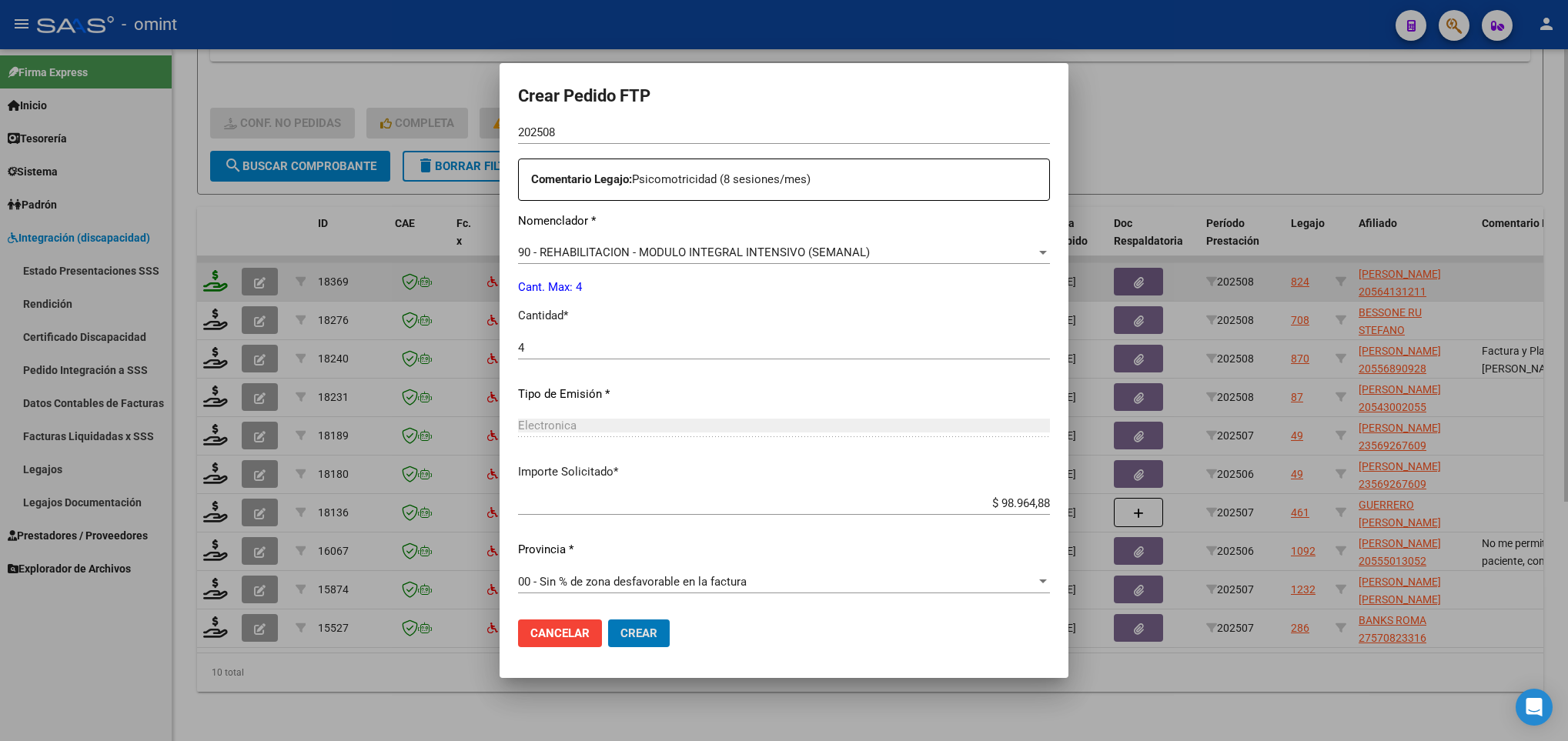
click at [608, 619] on button "Crear" at bounding box center [638, 633] width 61 height 28
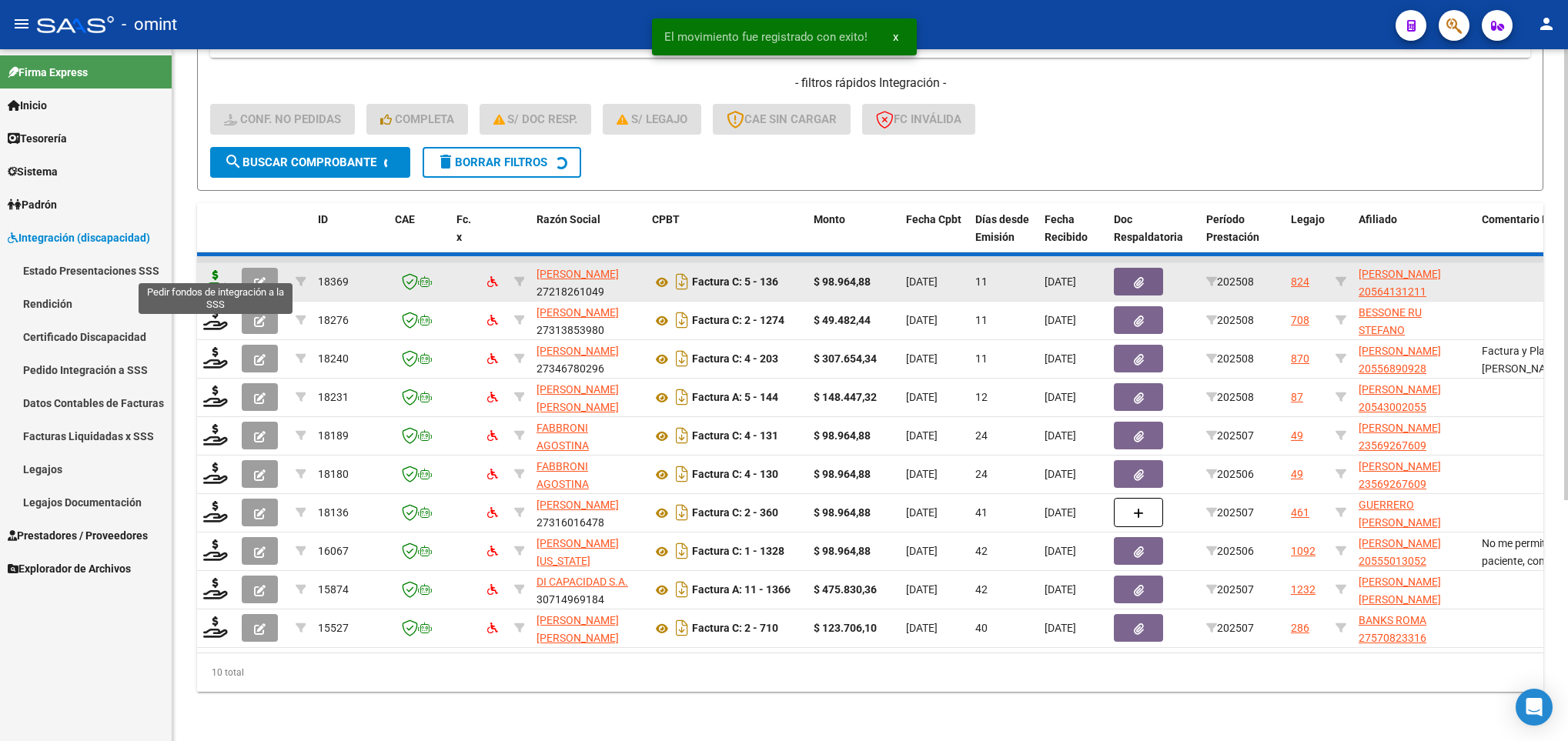
scroll to position [328, 0]
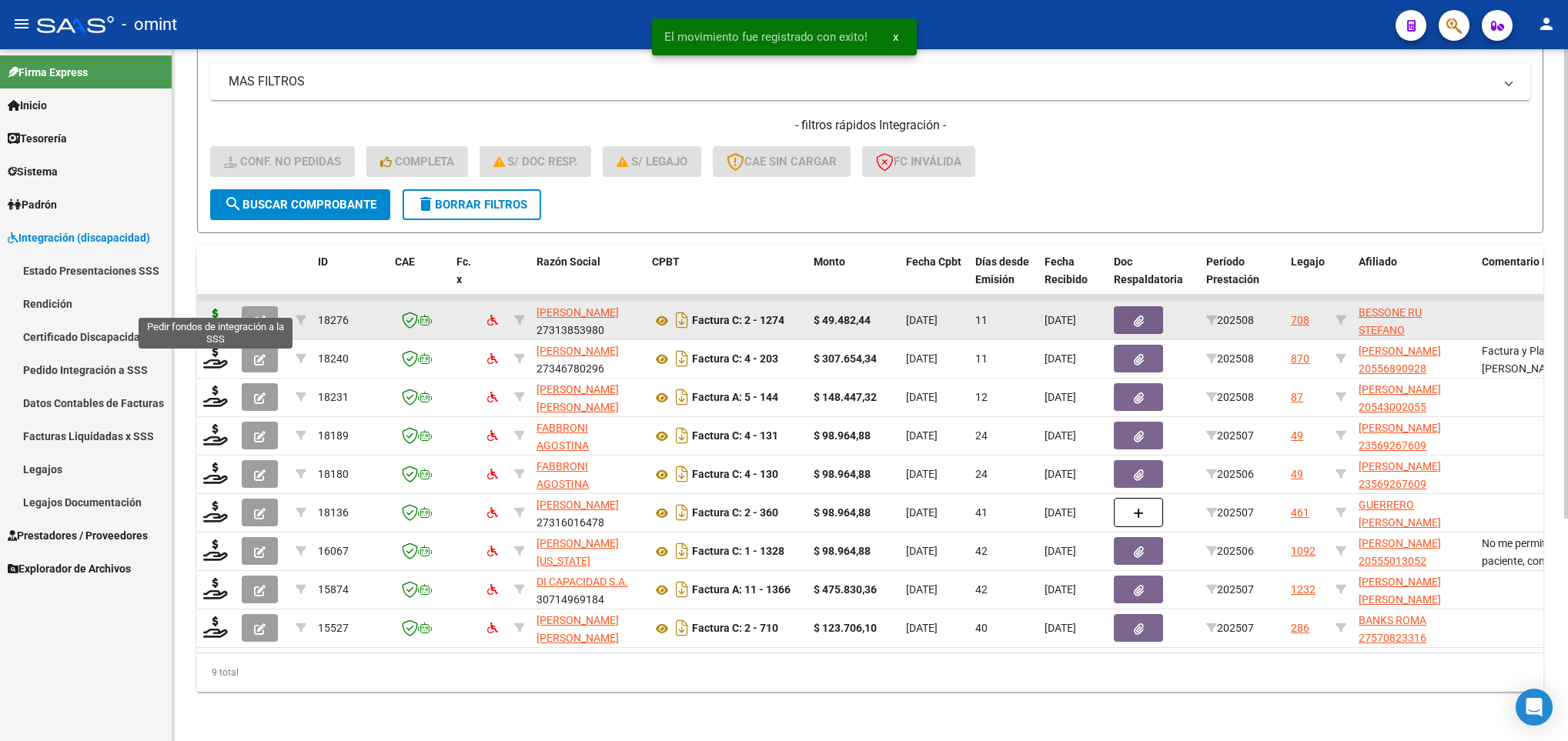
click at [208, 308] on icon at bounding box center [215, 319] width 25 height 22
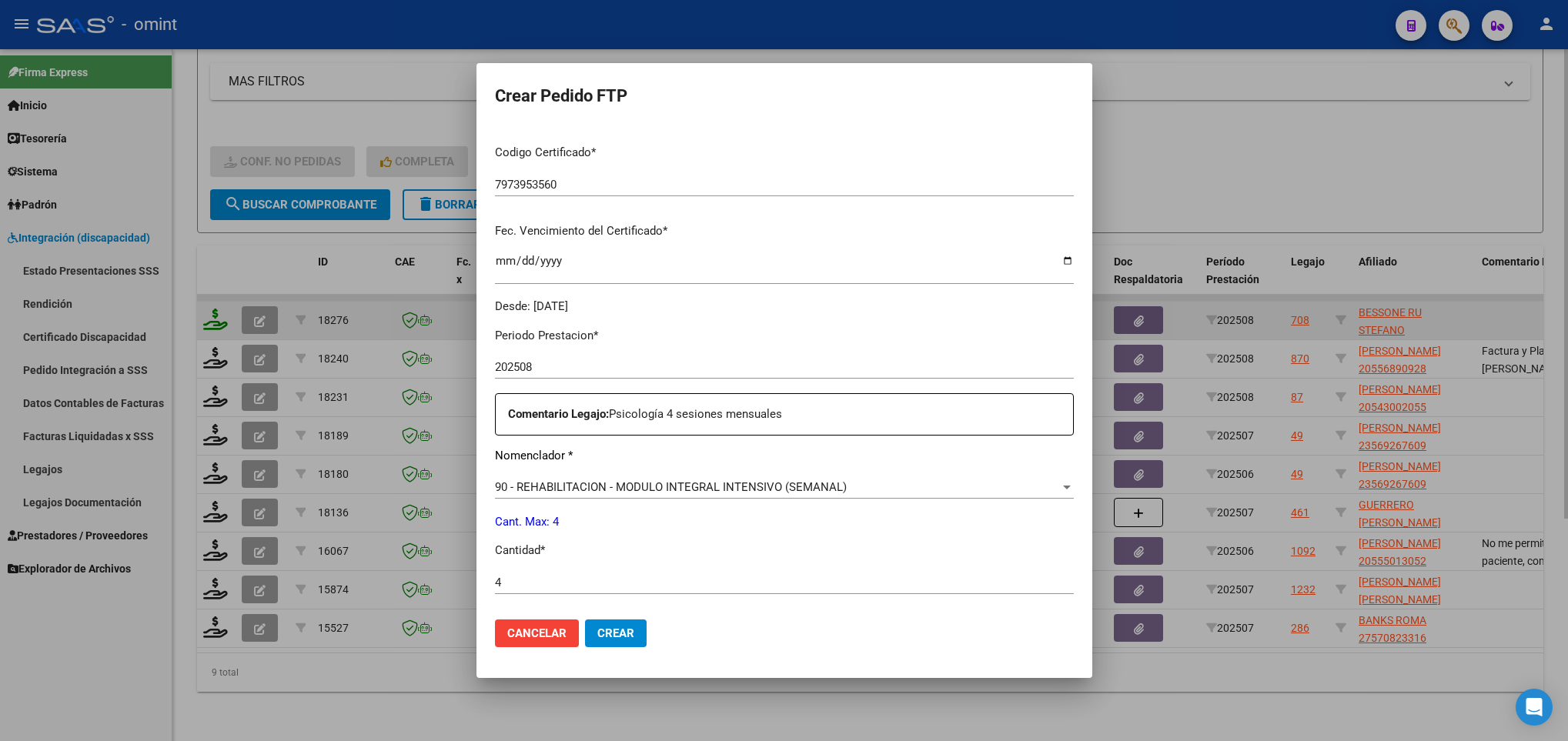
scroll to position [549, 0]
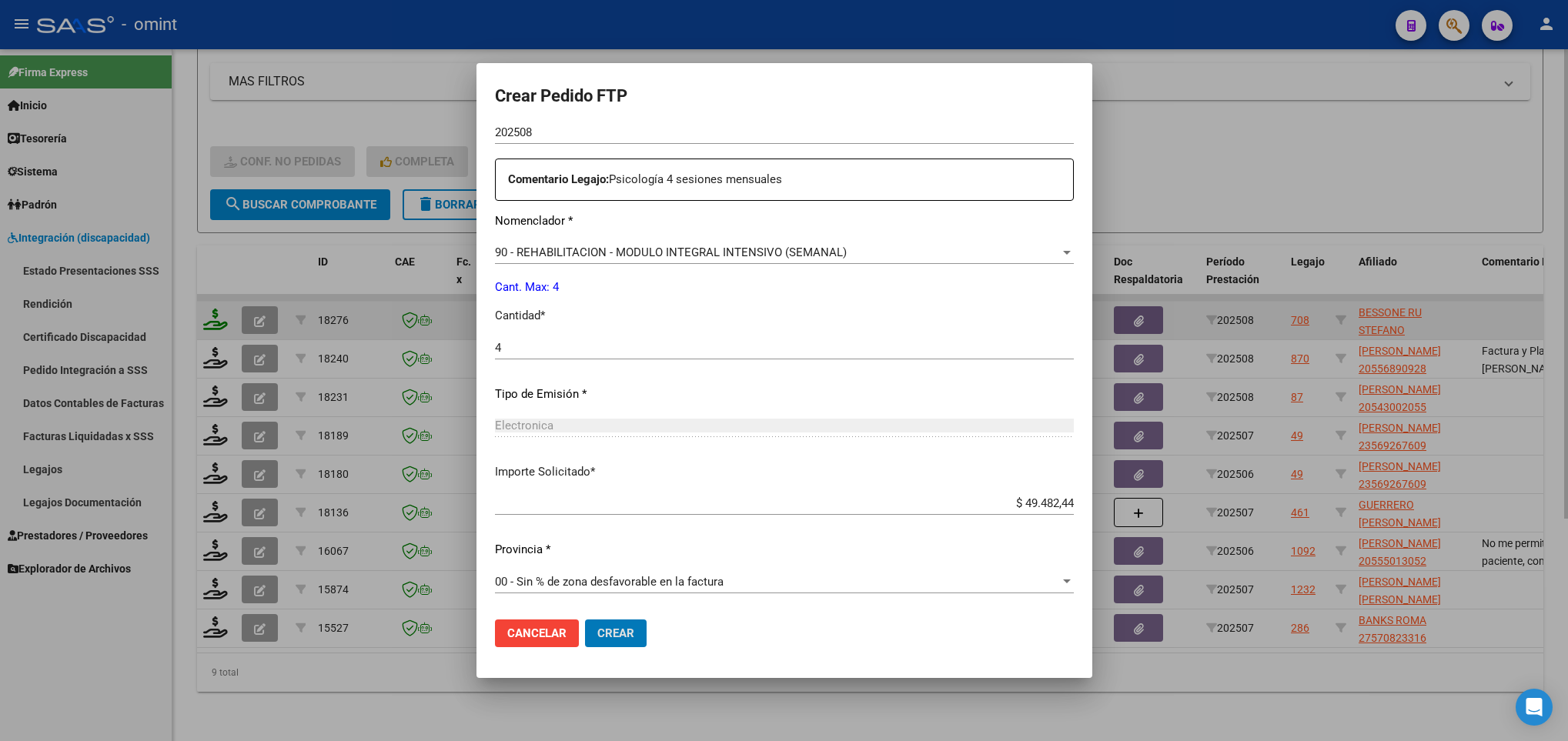
click at [585, 619] on button "Crear" at bounding box center [615, 633] width 61 height 28
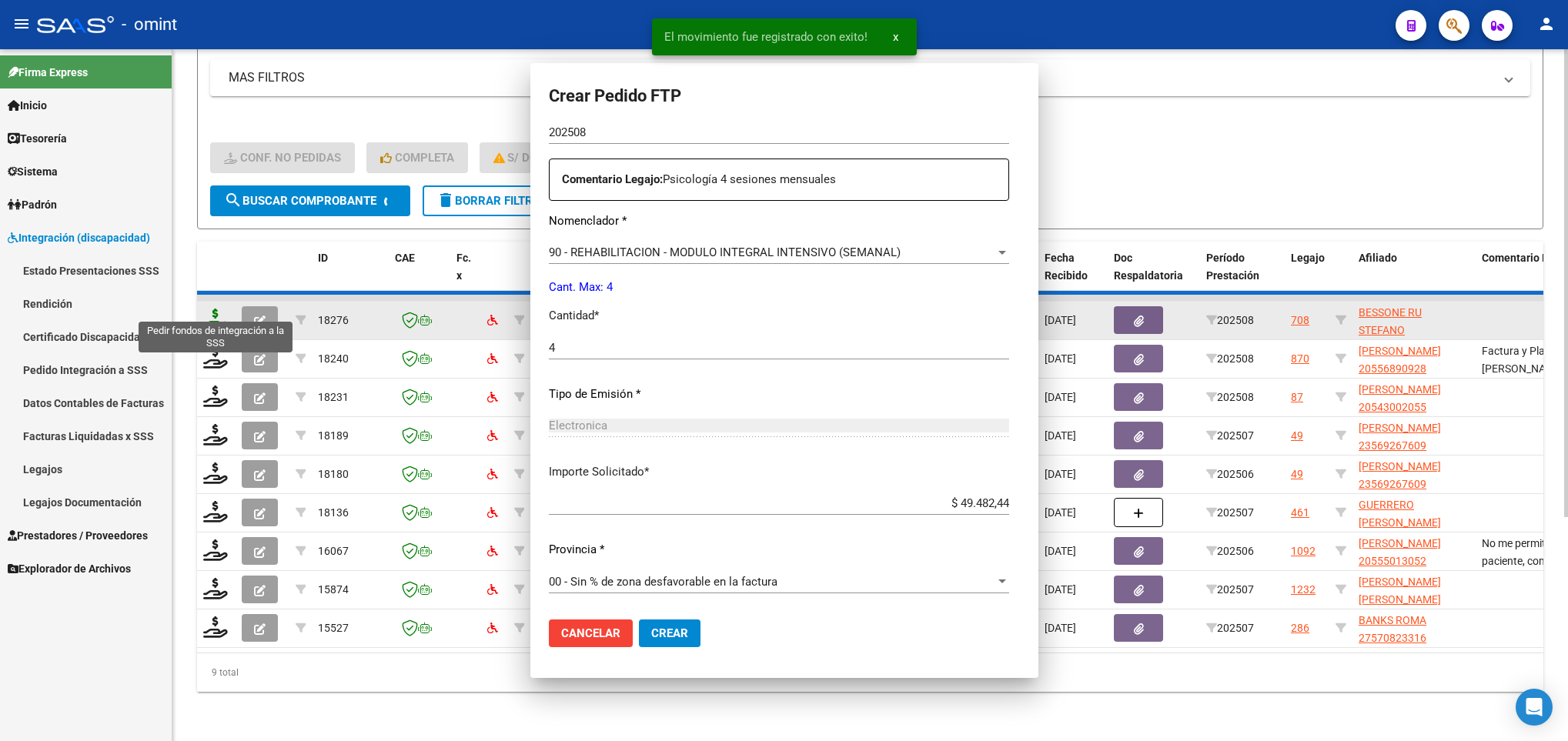
scroll to position [462, 0]
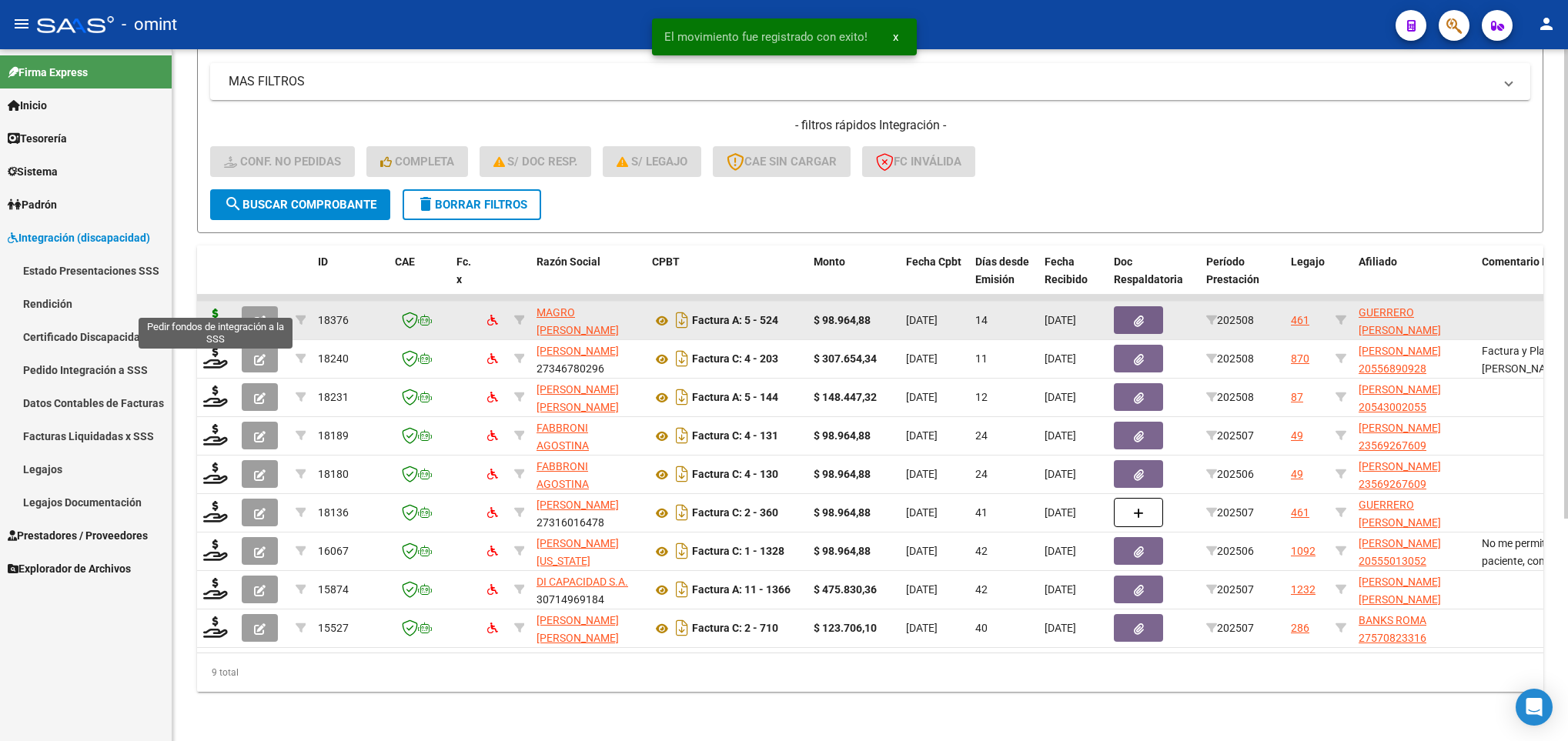
click at [214, 308] on icon at bounding box center [215, 319] width 25 height 22
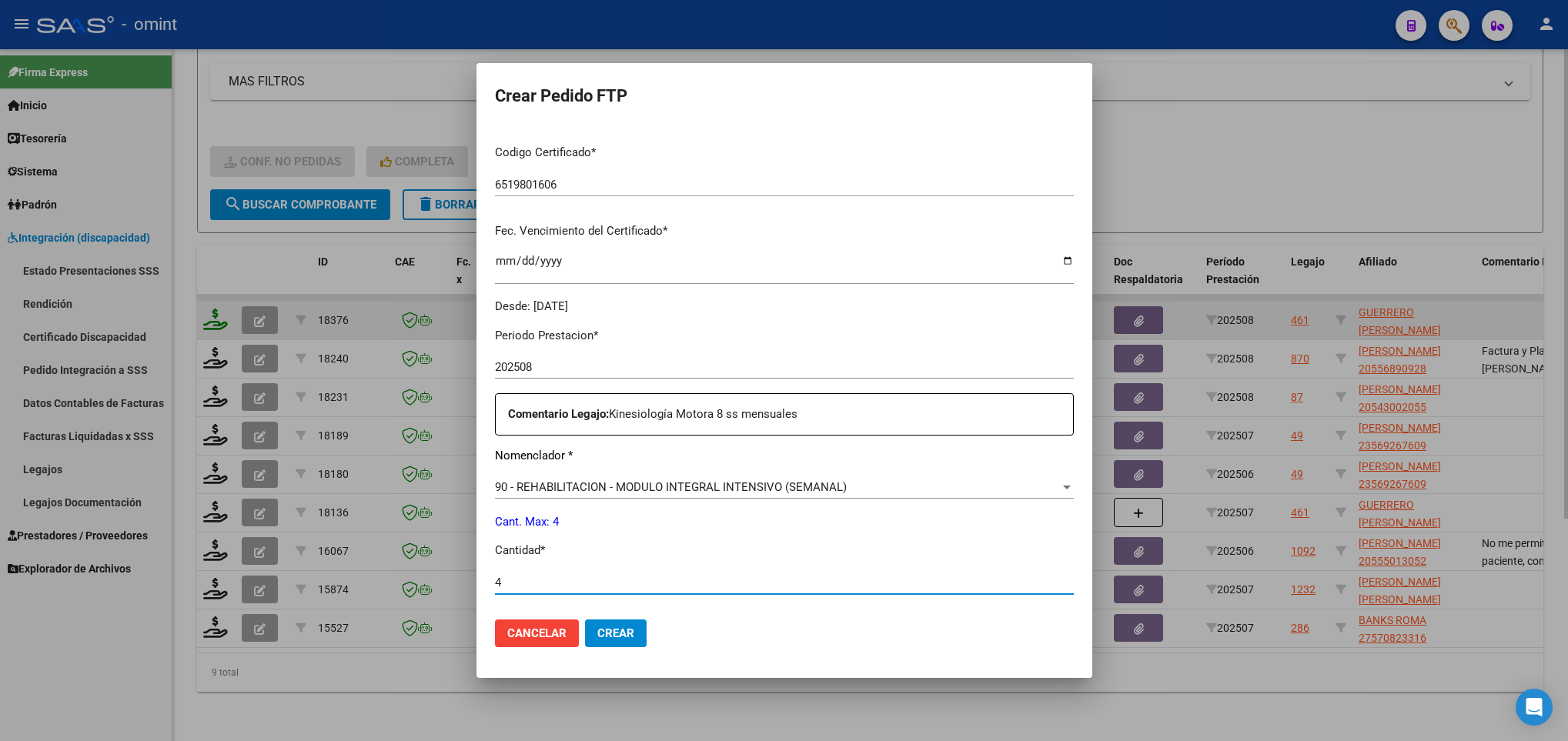
scroll to position [549, 0]
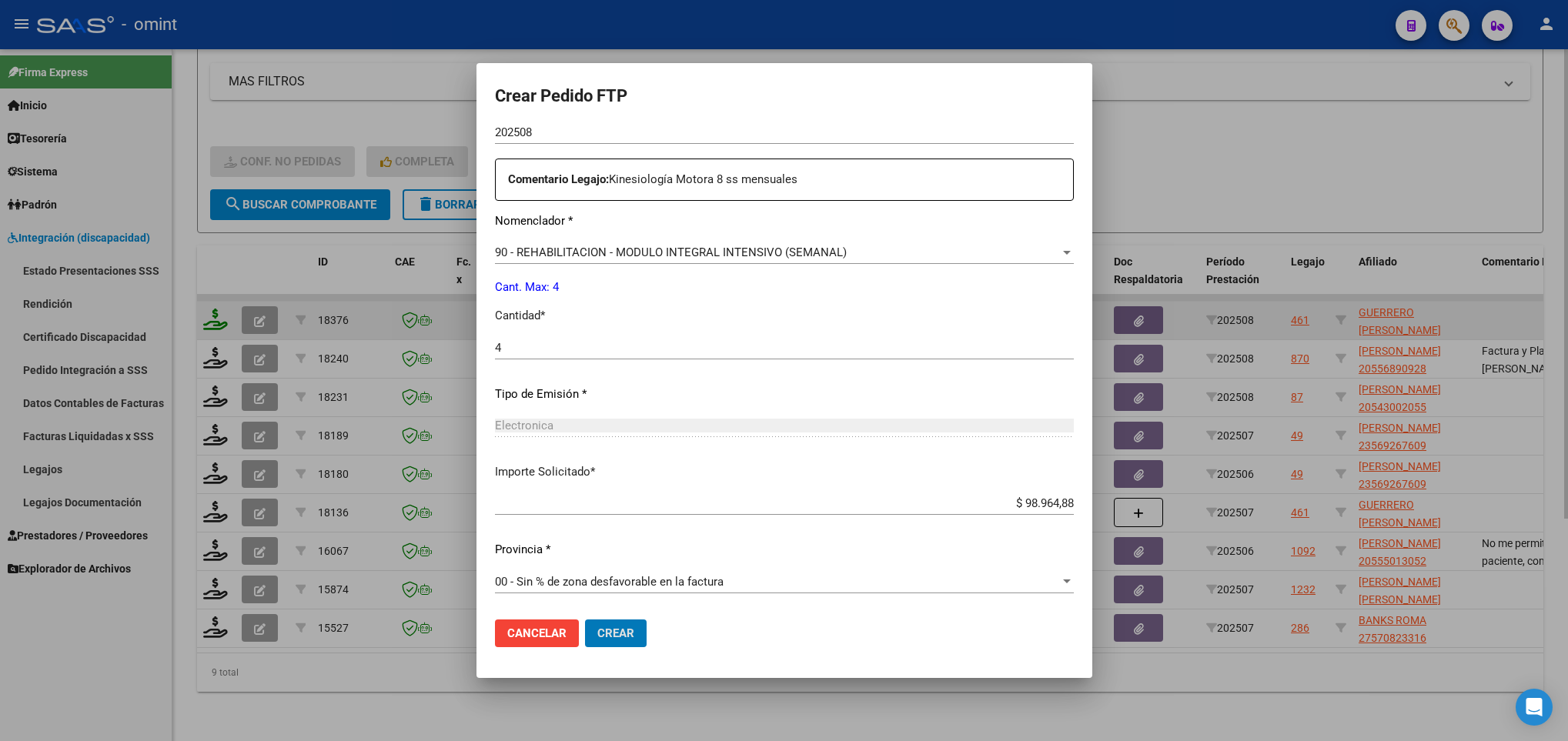
click at [585, 619] on button "Crear" at bounding box center [615, 633] width 61 height 28
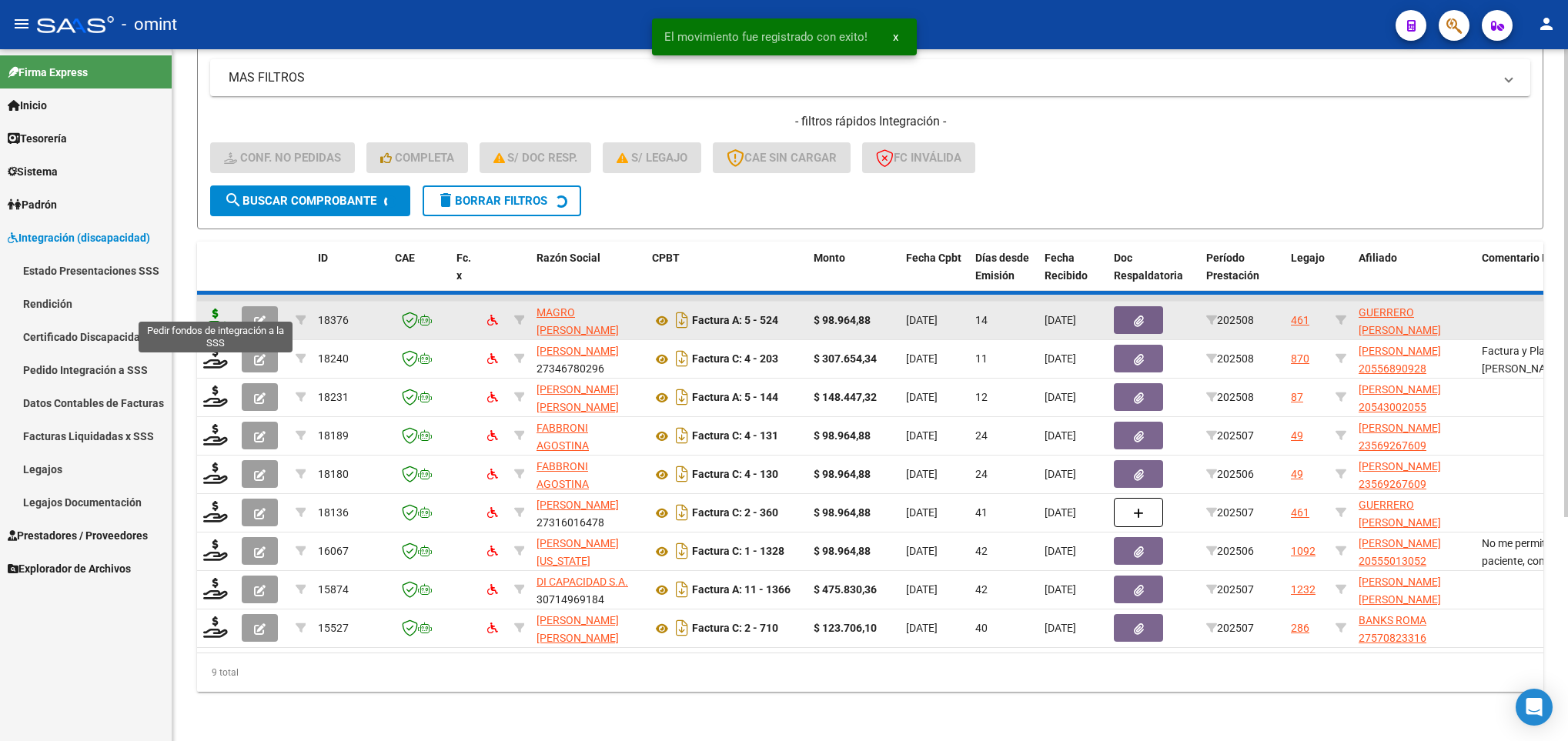
scroll to position [289, 0]
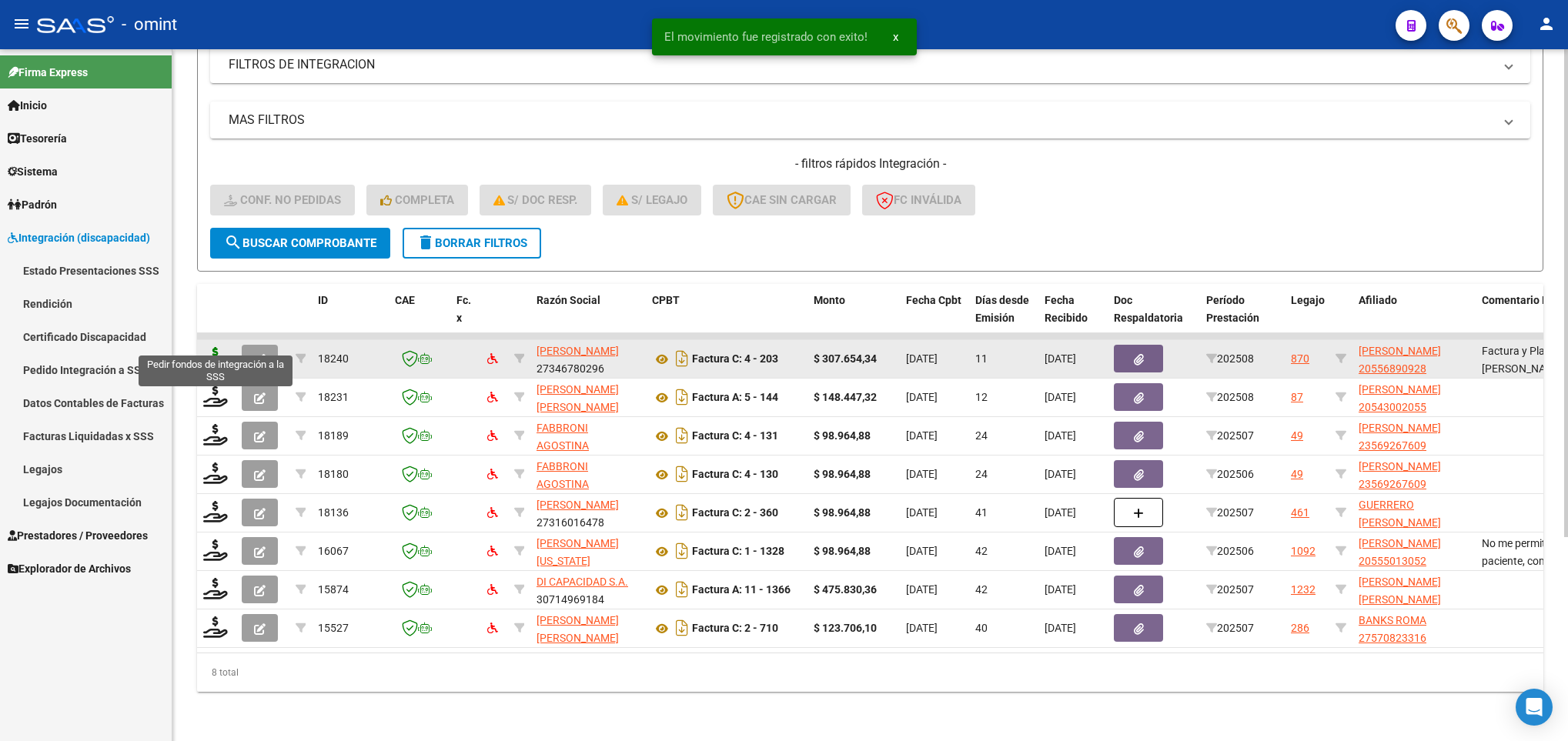
drag, startPoint x: 214, startPoint y: 304, endPoint x: 206, endPoint y: 344, distance: 40.8
click at [206, 344] on div "ID CAE Fc. x Razón Social CPBT Monto Fecha Cpbt Días desde Emisión Fecha Recibi…" at bounding box center [870, 487] width 1346 height 408
click at [206, 347] on icon at bounding box center [215, 358] width 25 height 22
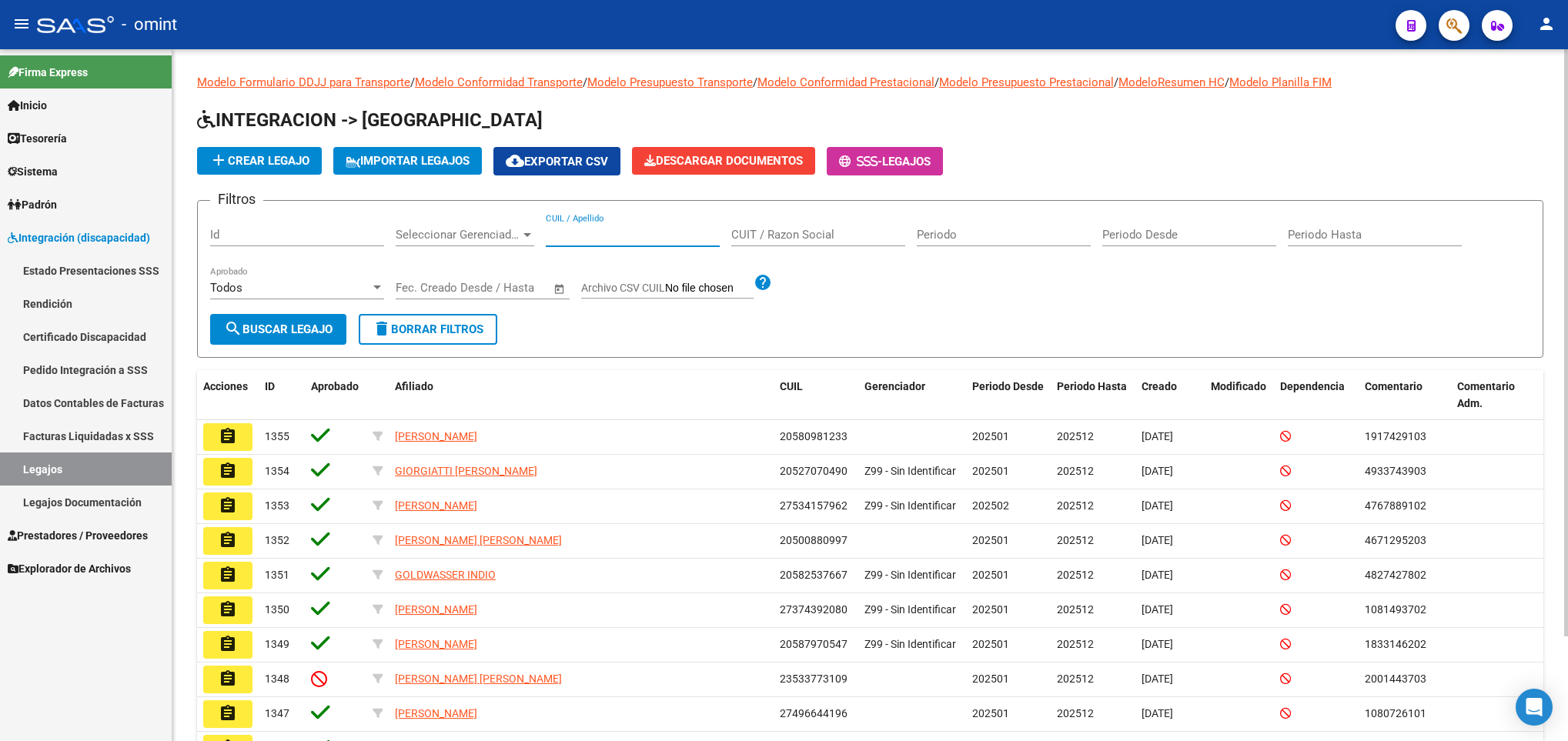
click at [658, 234] on input "CUIL / Apellido" at bounding box center [632, 235] width 174 height 14
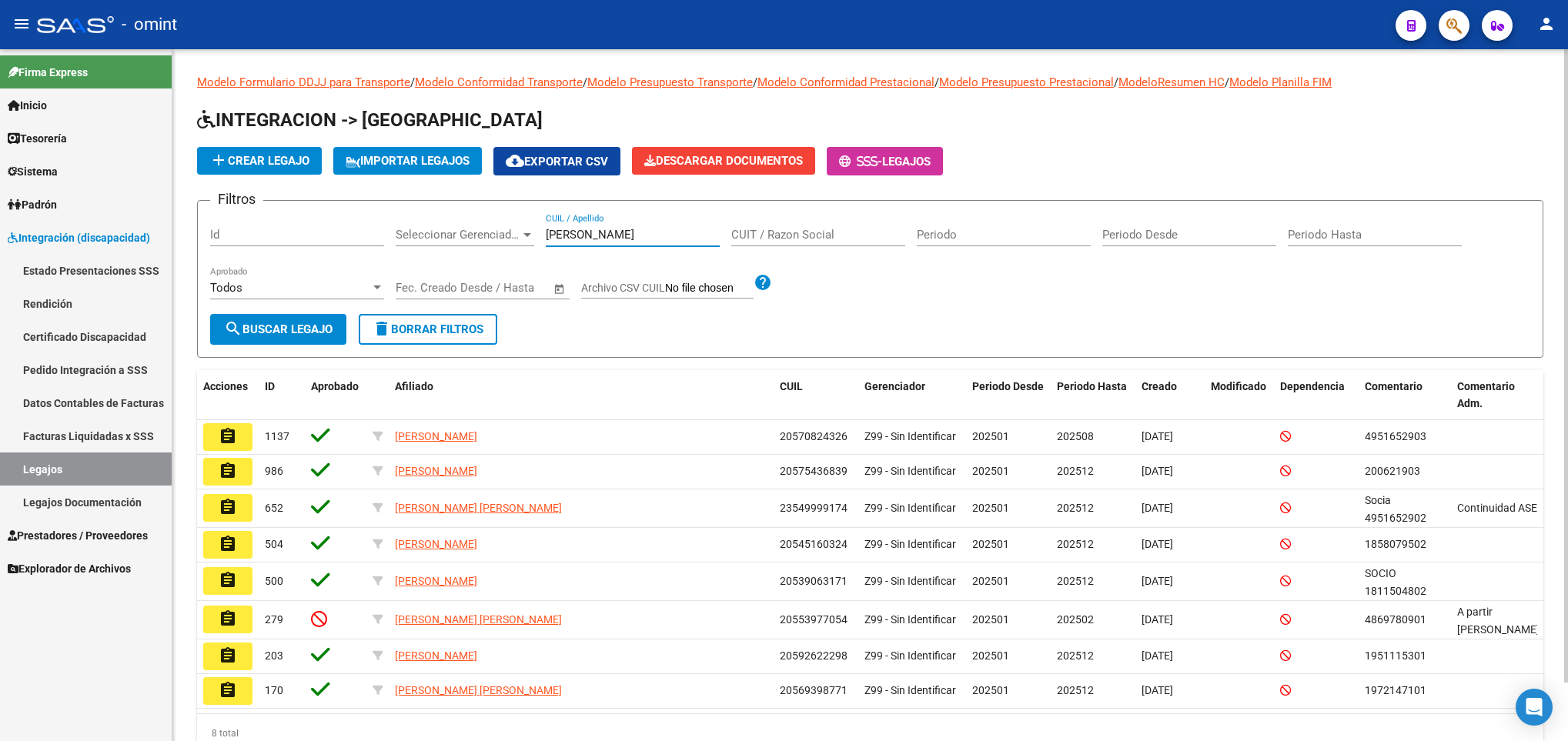
scroll to position [63, 0]
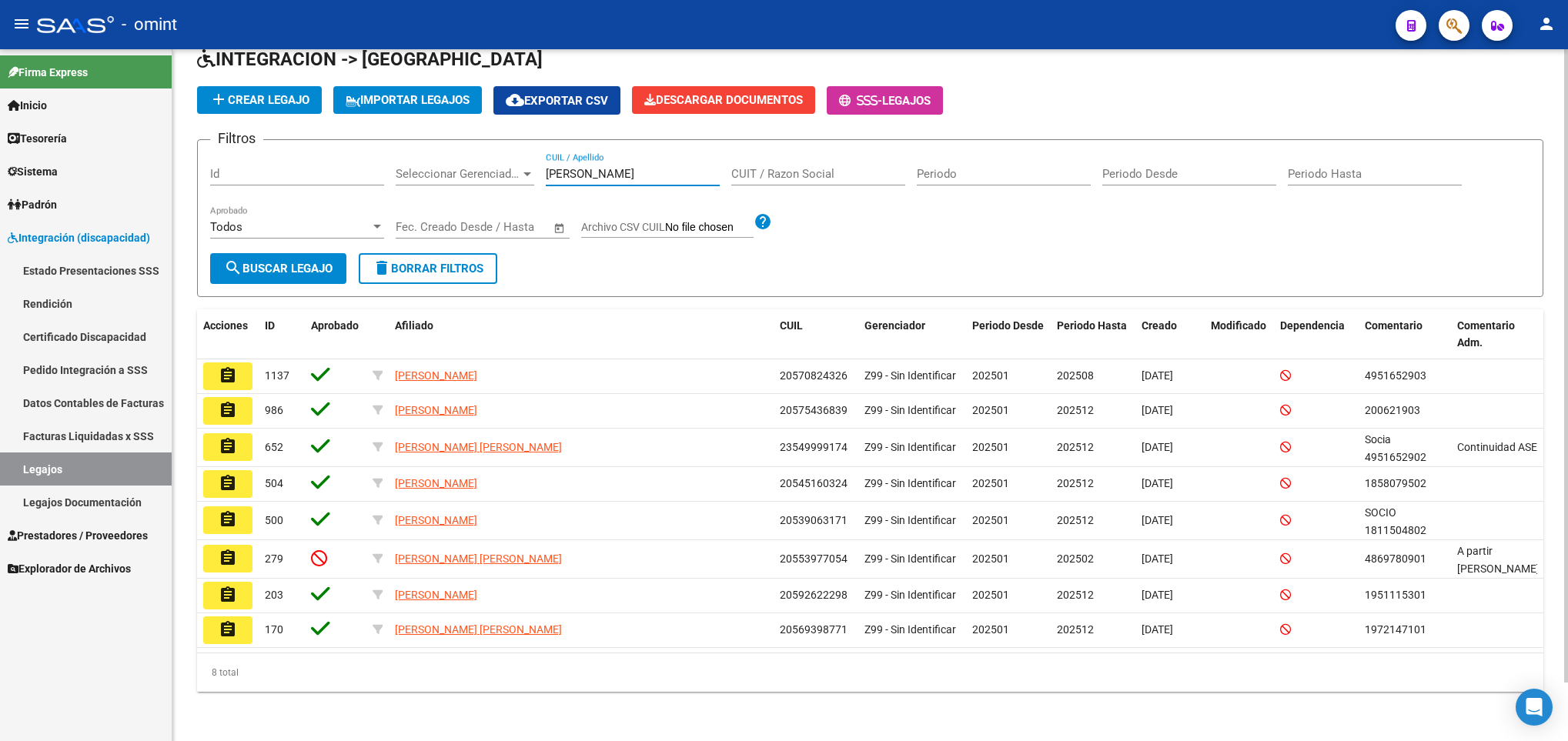
click at [1566, 709] on div at bounding box center [1566, 395] width 4 height 691
click at [604, 167] on input "torres" at bounding box center [632, 174] width 174 height 14
type input "t"
paste input "53.080.595"
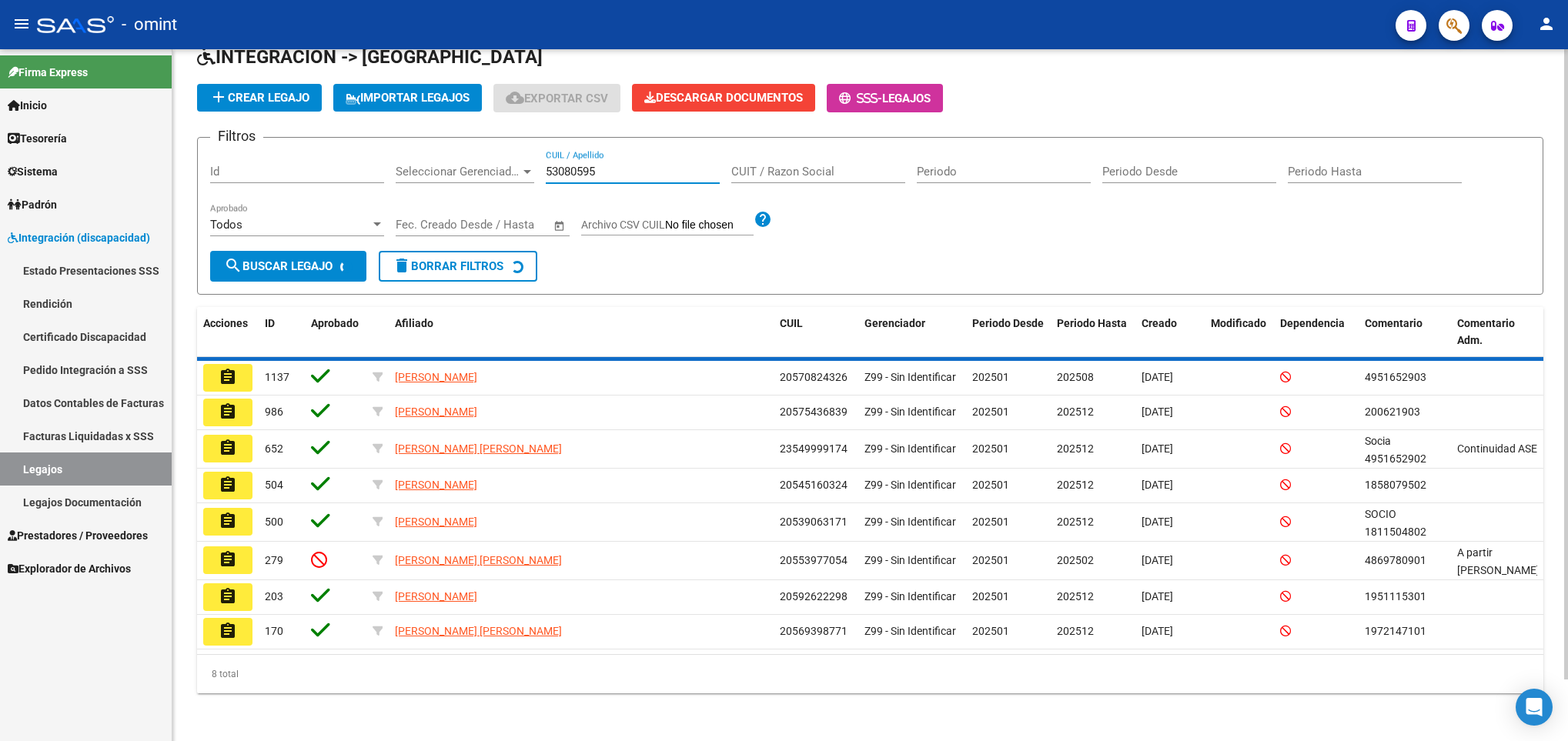
scroll to position [0, 0]
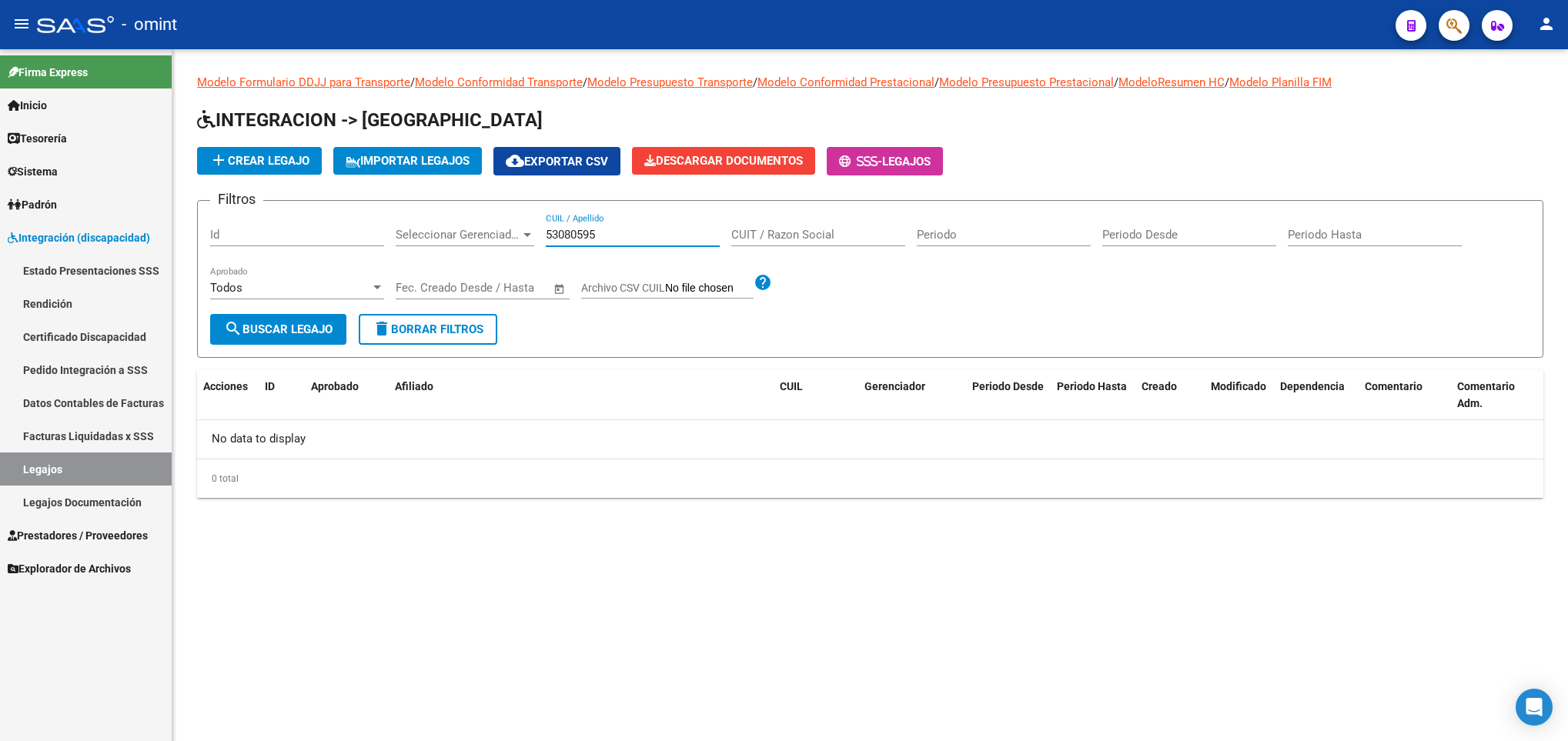
click at [573, 231] on input "53080595" at bounding box center [632, 235] width 174 height 14
type input "v"
paste input "56.106.848"
click at [575, 235] on input "56106848" at bounding box center [632, 235] width 174 height 14
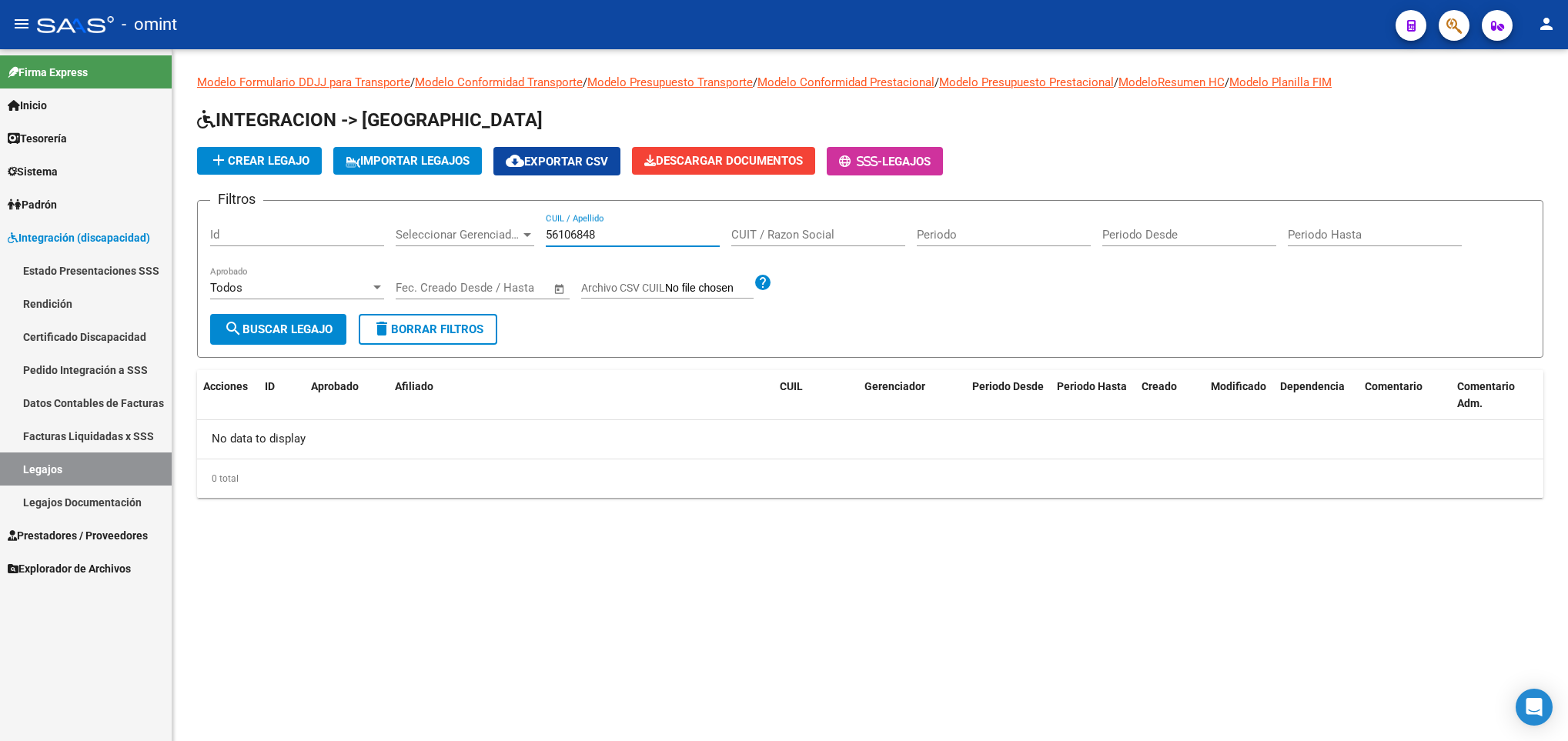
click at [575, 235] on input "56106848" at bounding box center [632, 235] width 174 height 14
click at [580, 339] on form "Filtros Id Seleccionar Gerenciador Seleccionar Gerenciador 56106848 CUIL / Apel…" at bounding box center [870, 279] width 1346 height 158
click at [609, 236] on input "56106848" at bounding box center [632, 235] width 174 height 14
type input "5"
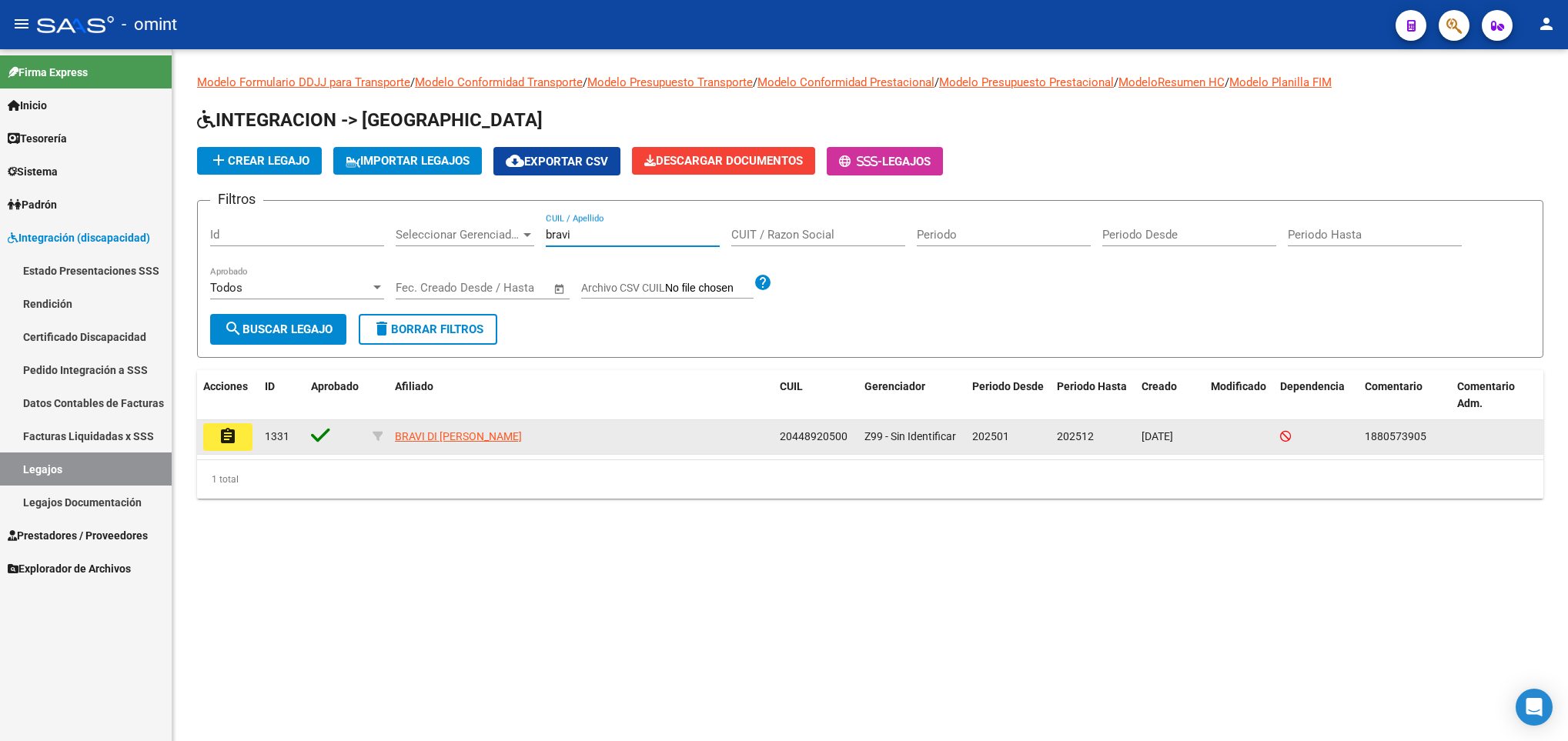
type input "bravi"
click at [235, 441] on mat-icon "assignment" at bounding box center [228, 437] width 19 height 19
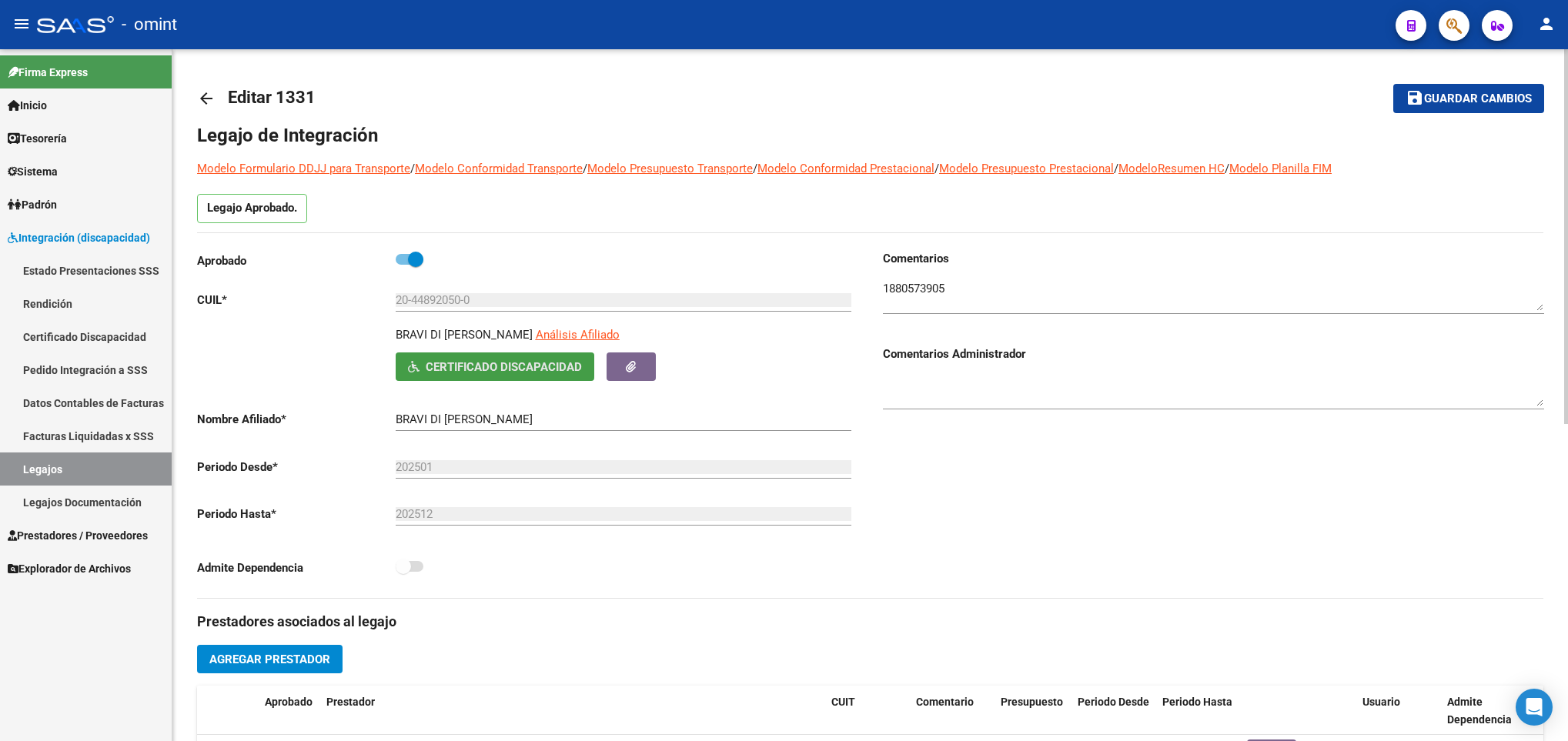
click at [455, 363] on span "Certificado Discapacidad" at bounding box center [504, 367] width 156 height 14
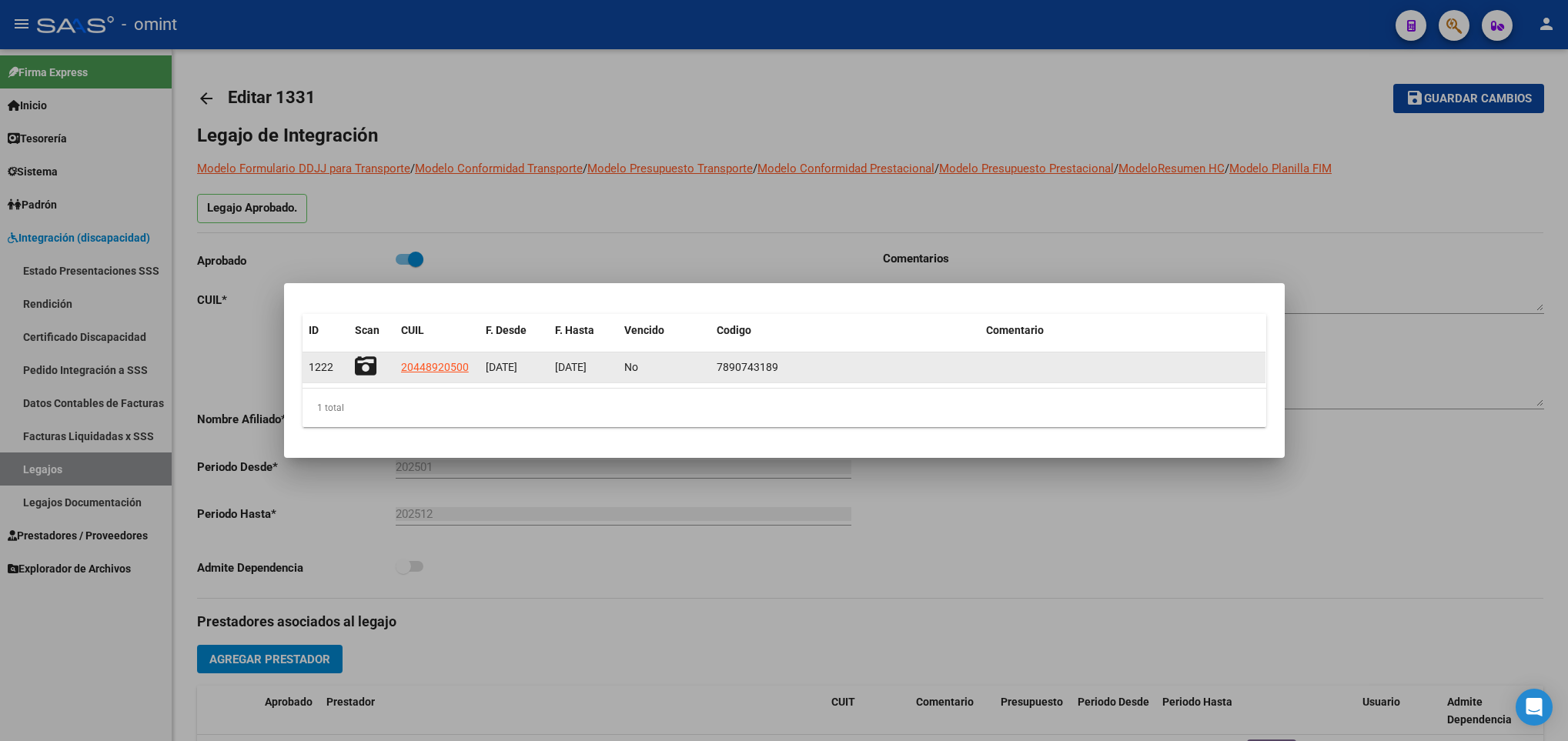
click at [363, 362] on icon at bounding box center [366, 367] width 22 height 22
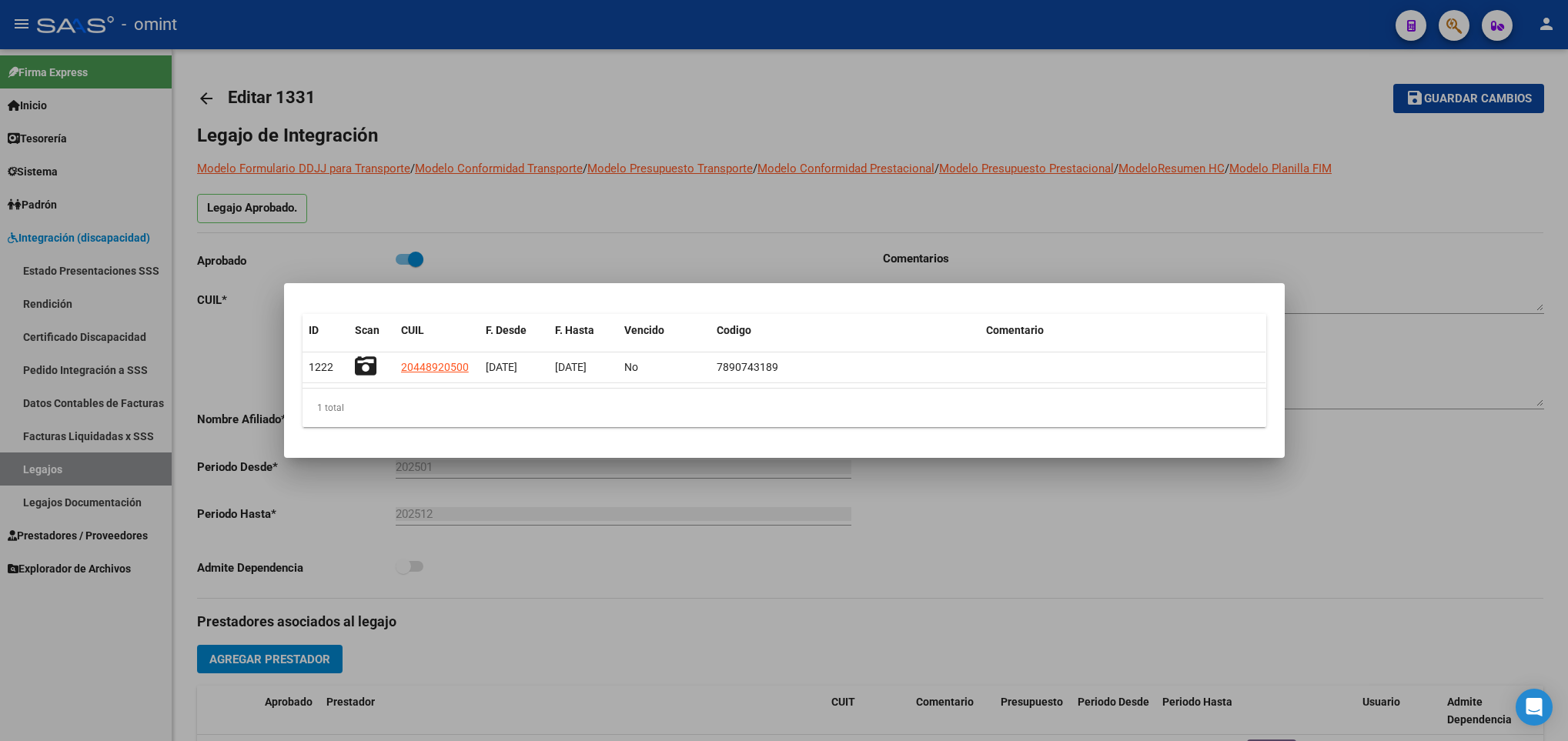
click at [566, 594] on div at bounding box center [784, 370] width 1568 height 741
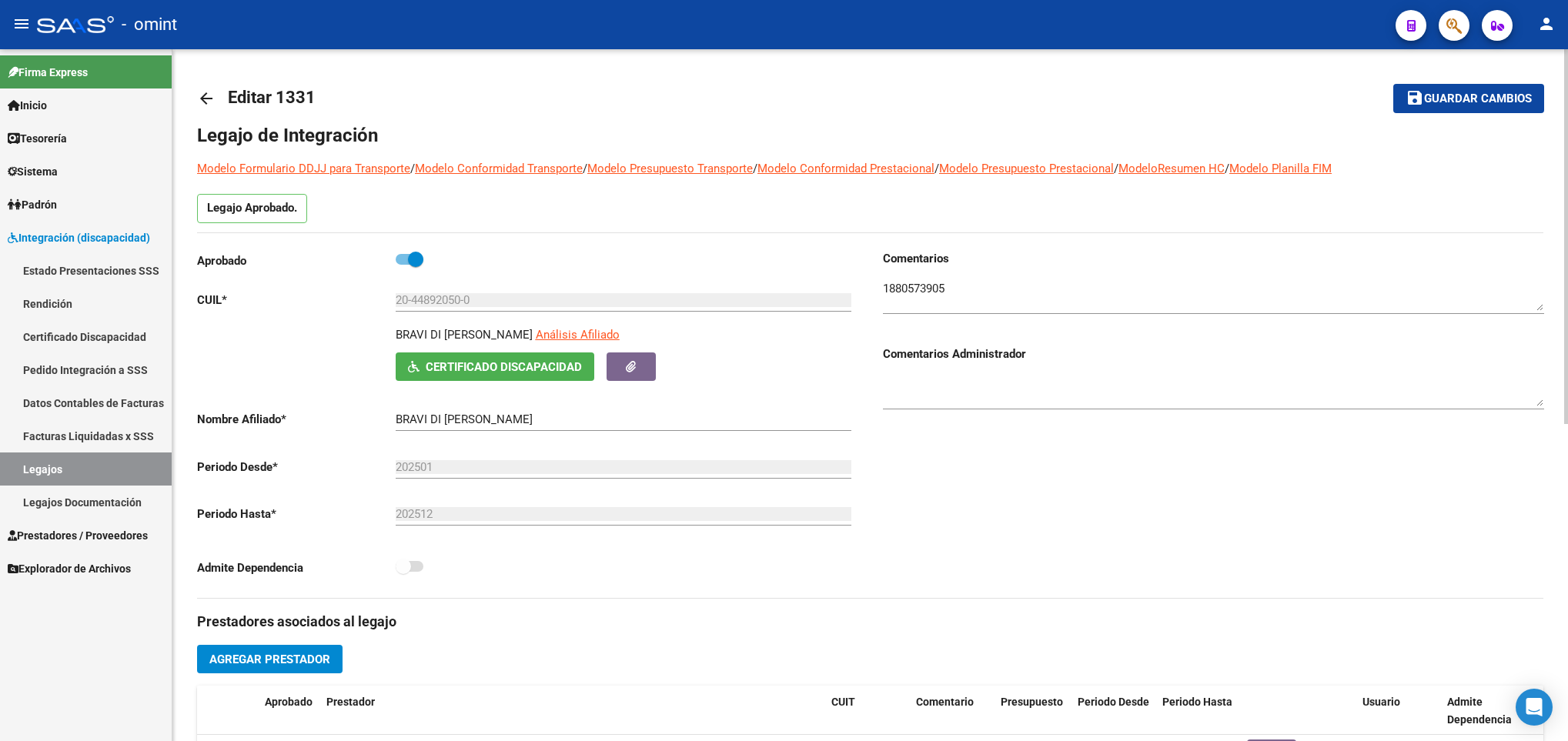
click at [218, 103] on link "arrow_back" at bounding box center [213, 98] width 31 height 37
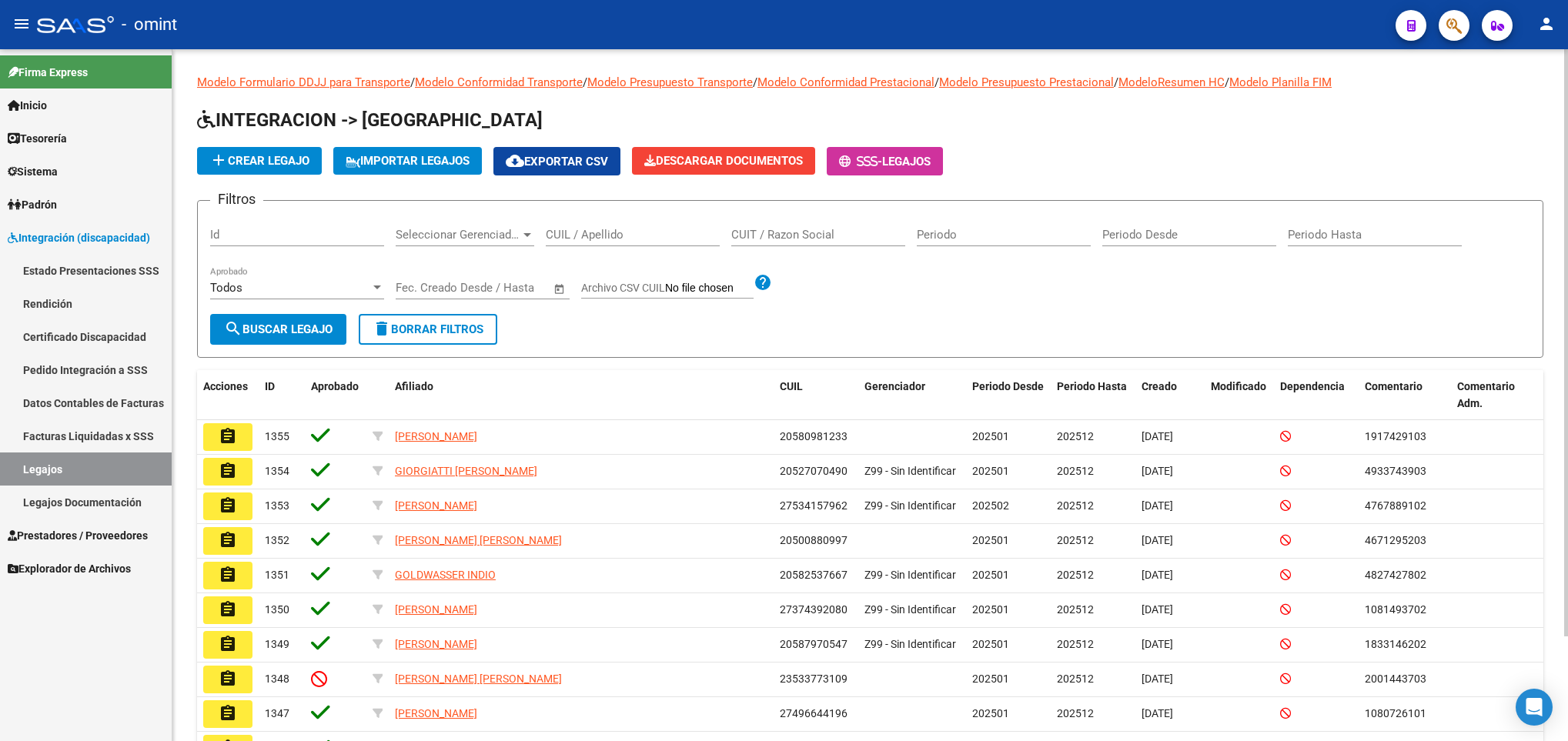
click at [601, 242] on div "CUIL / Apellido" at bounding box center [632, 229] width 174 height 33
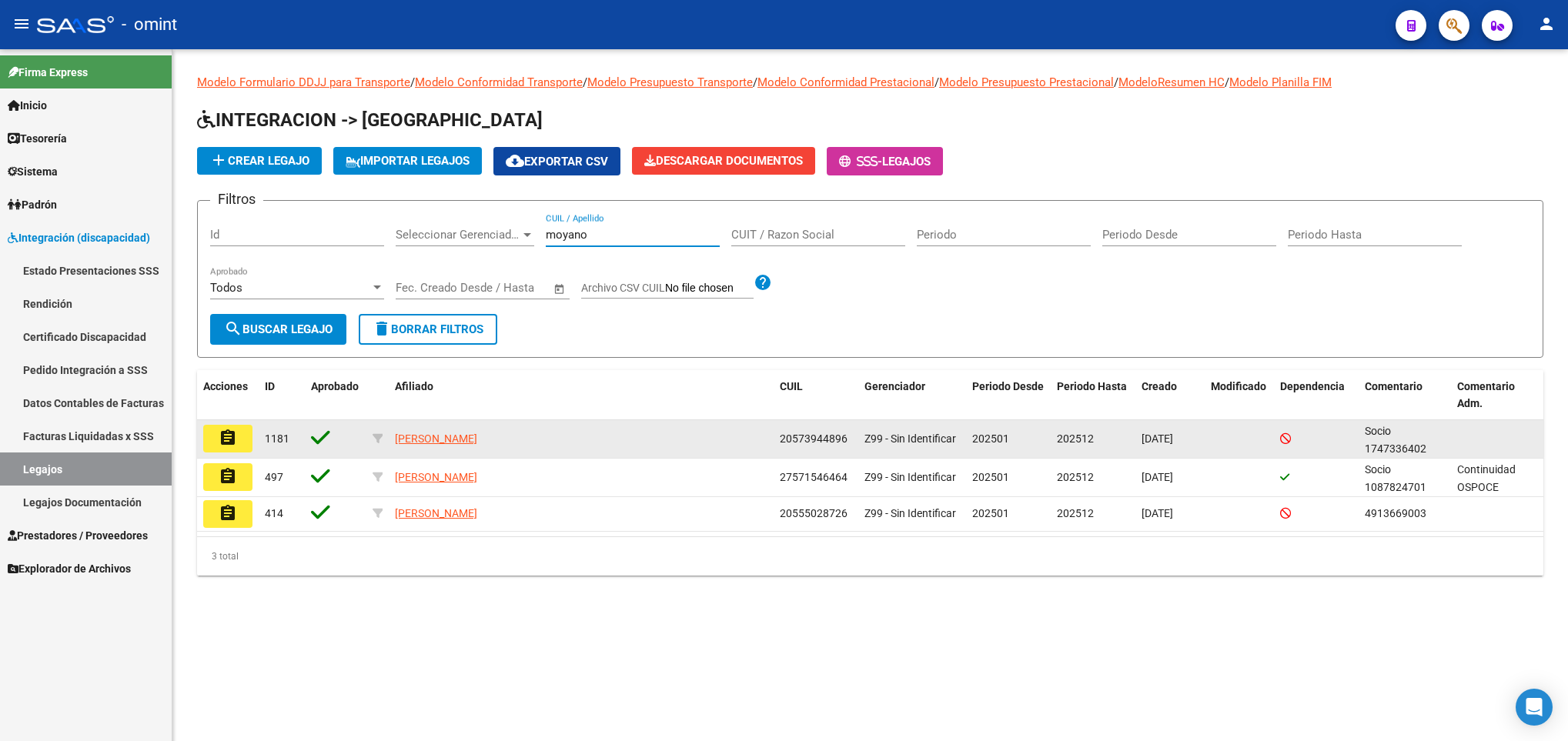
type input "moyano"
click at [233, 439] on mat-icon "assignment" at bounding box center [228, 438] width 19 height 19
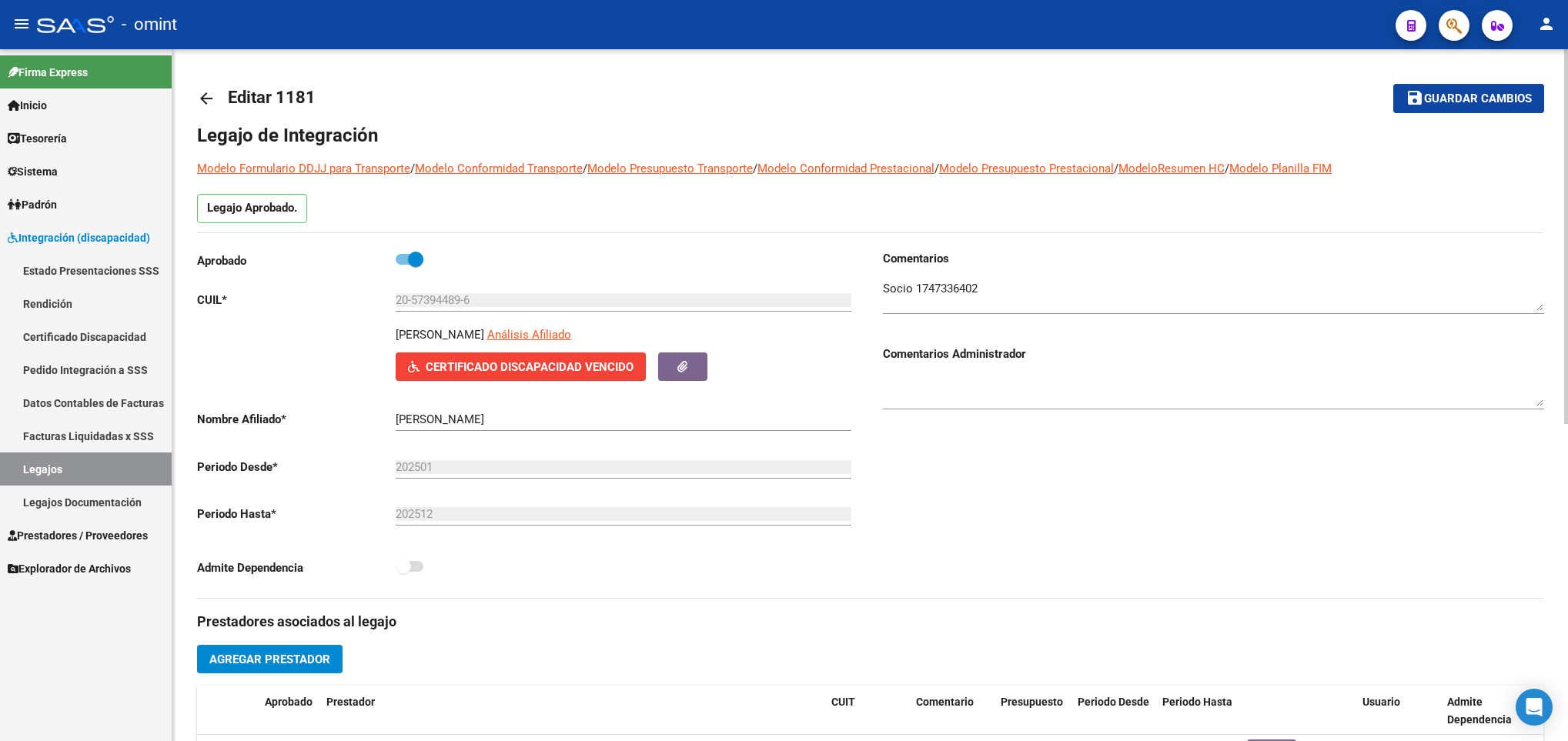
click at [205, 112] on link "arrow_back" at bounding box center [213, 98] width 31 height 37
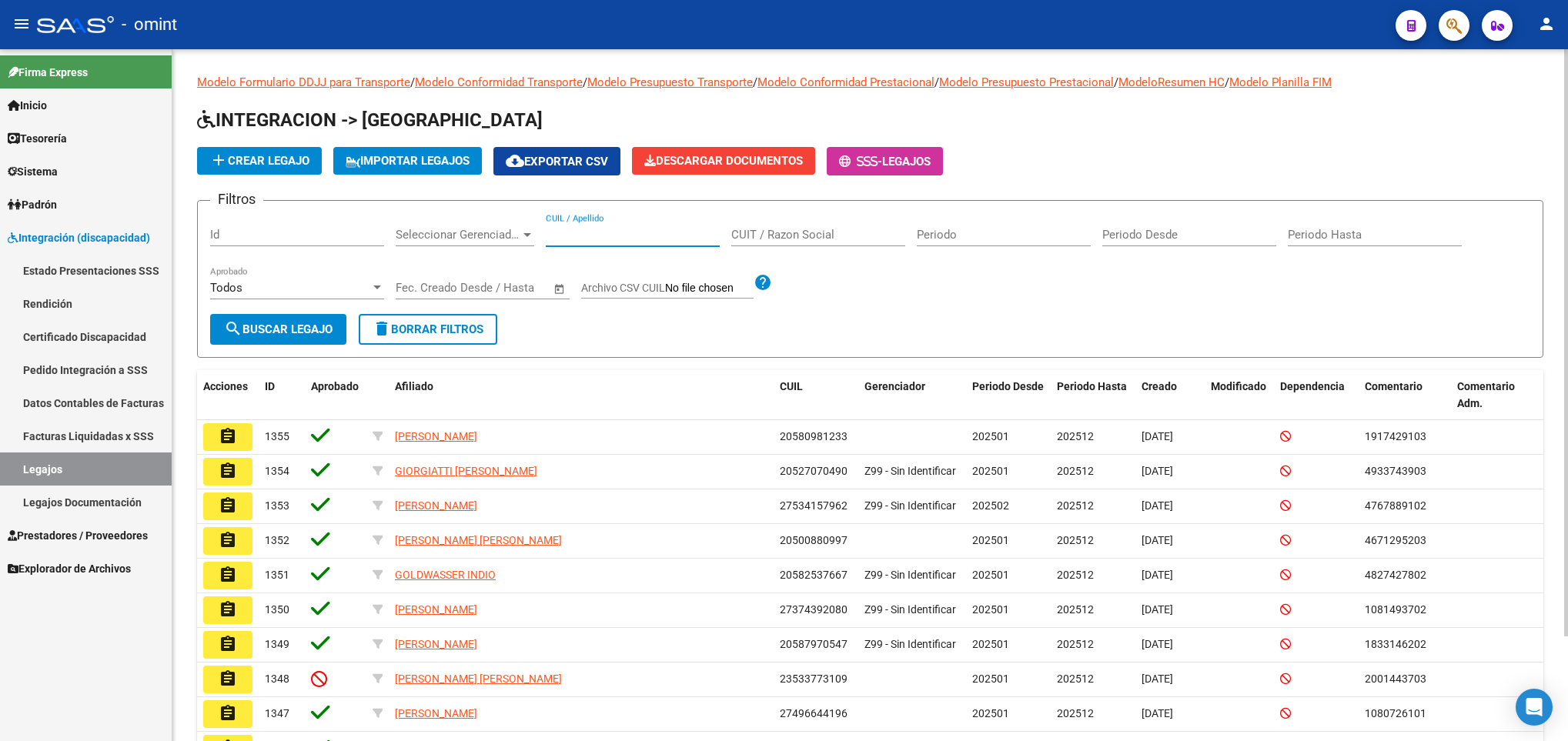
click at [615, 235] on input "CUIL / Apellido" at bounding box center [632, 235] width 174 height 14
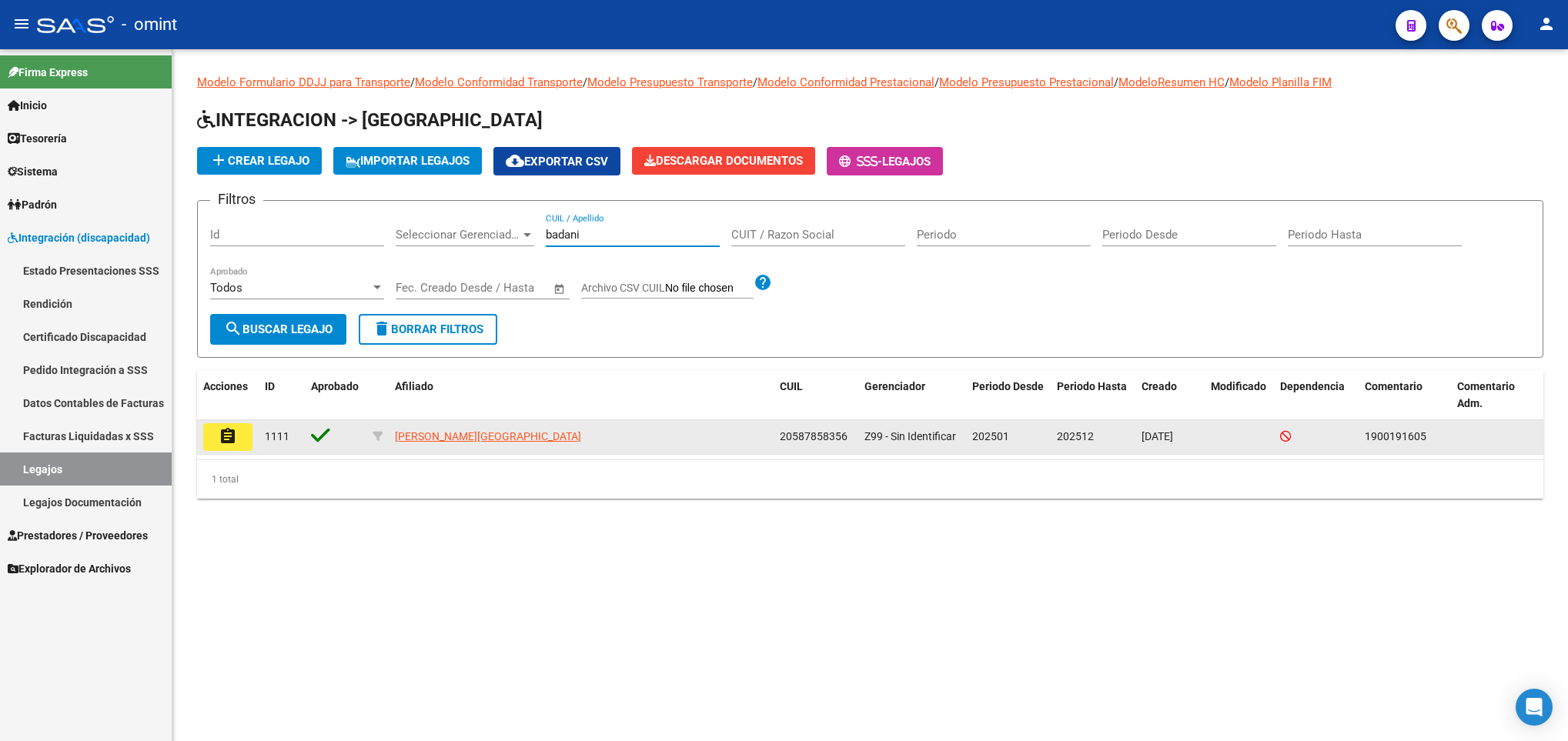
type input "badani"
click at [245, 443] on button "assignment" at bounding box center [227, 437] width 49 height 28
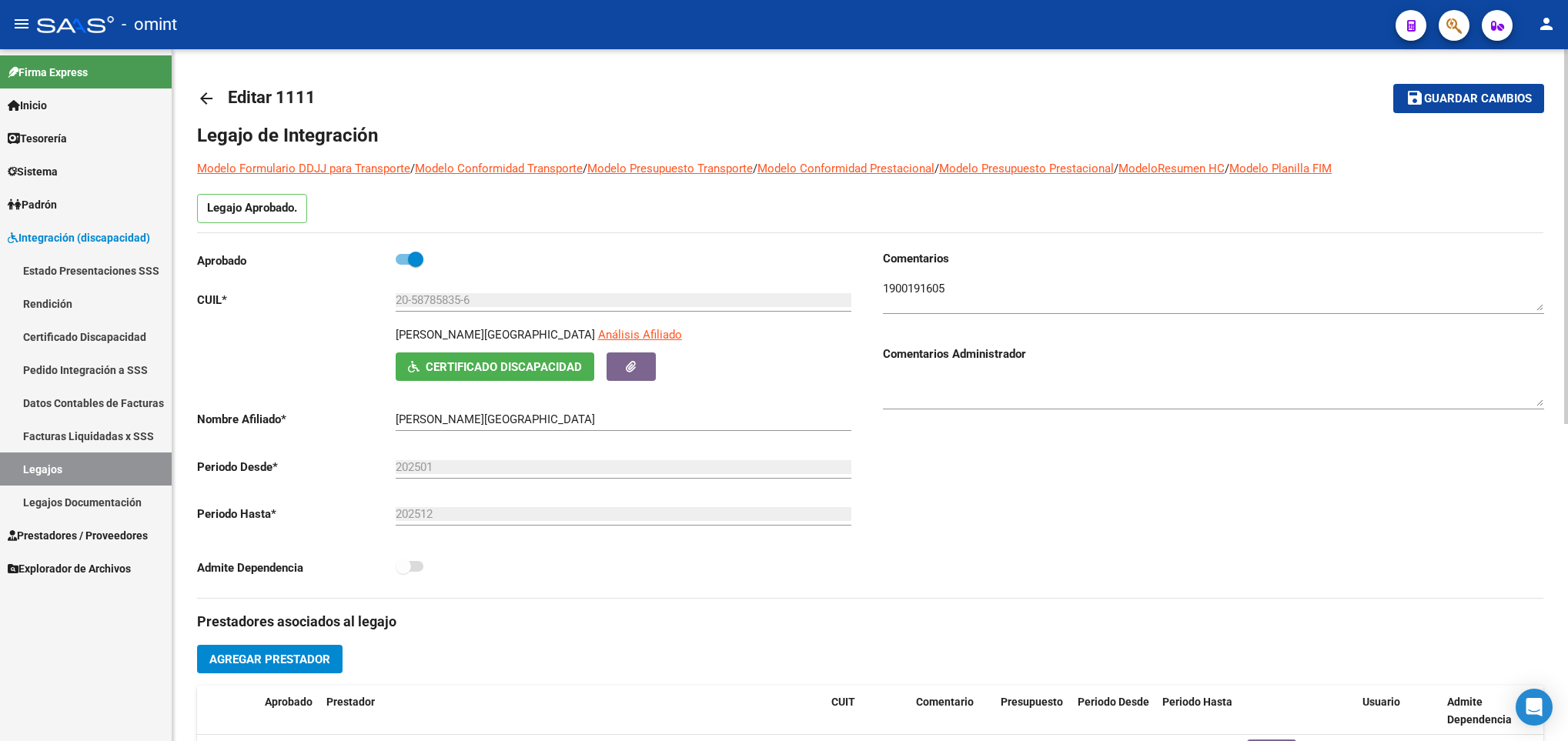
click at [212, 86] on link "arrow_back" at bounding box center [213, 98] width 31 height 37
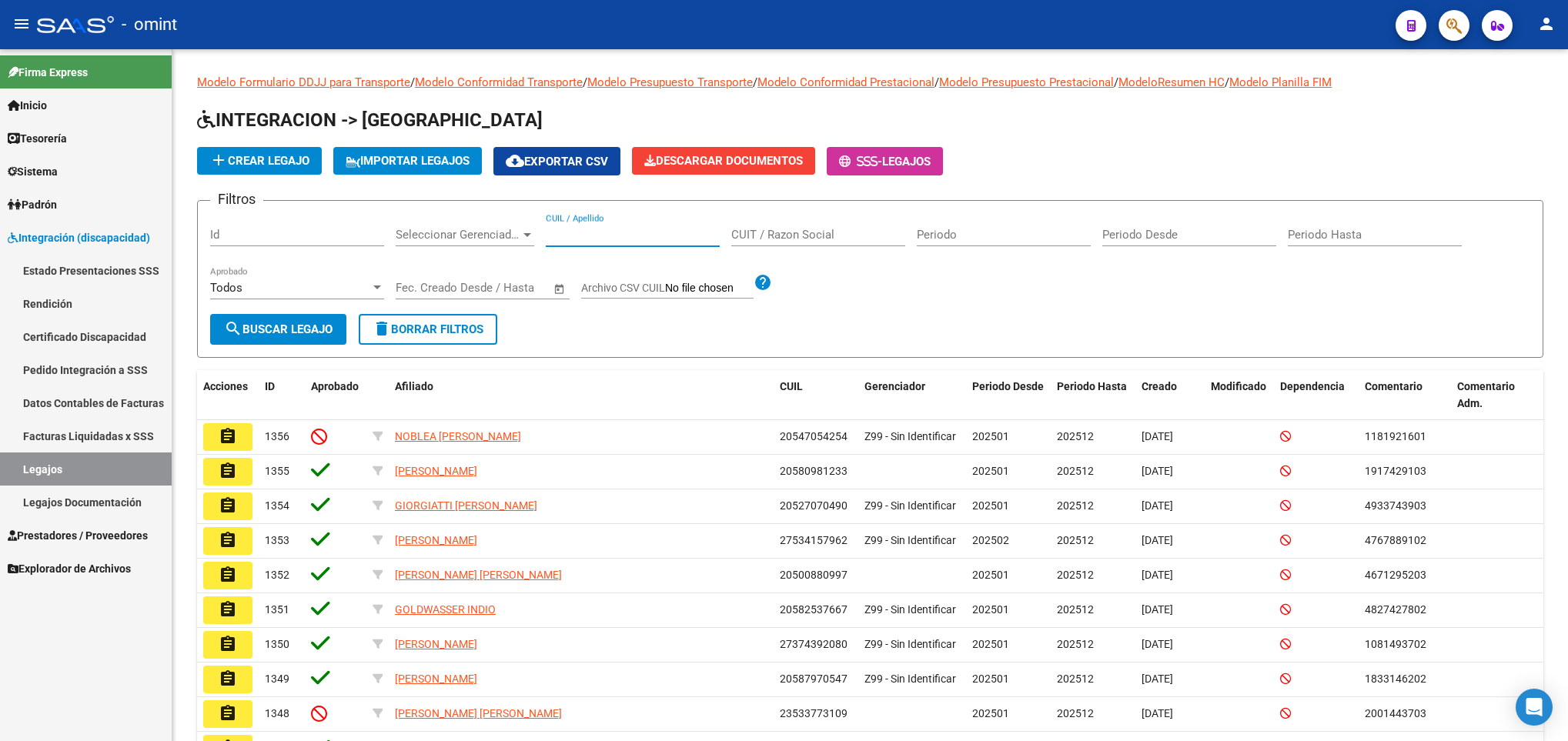
click at [584, 235] on input "CUIL / Apellido" at bounding box center [632, 235] width 174 height 14
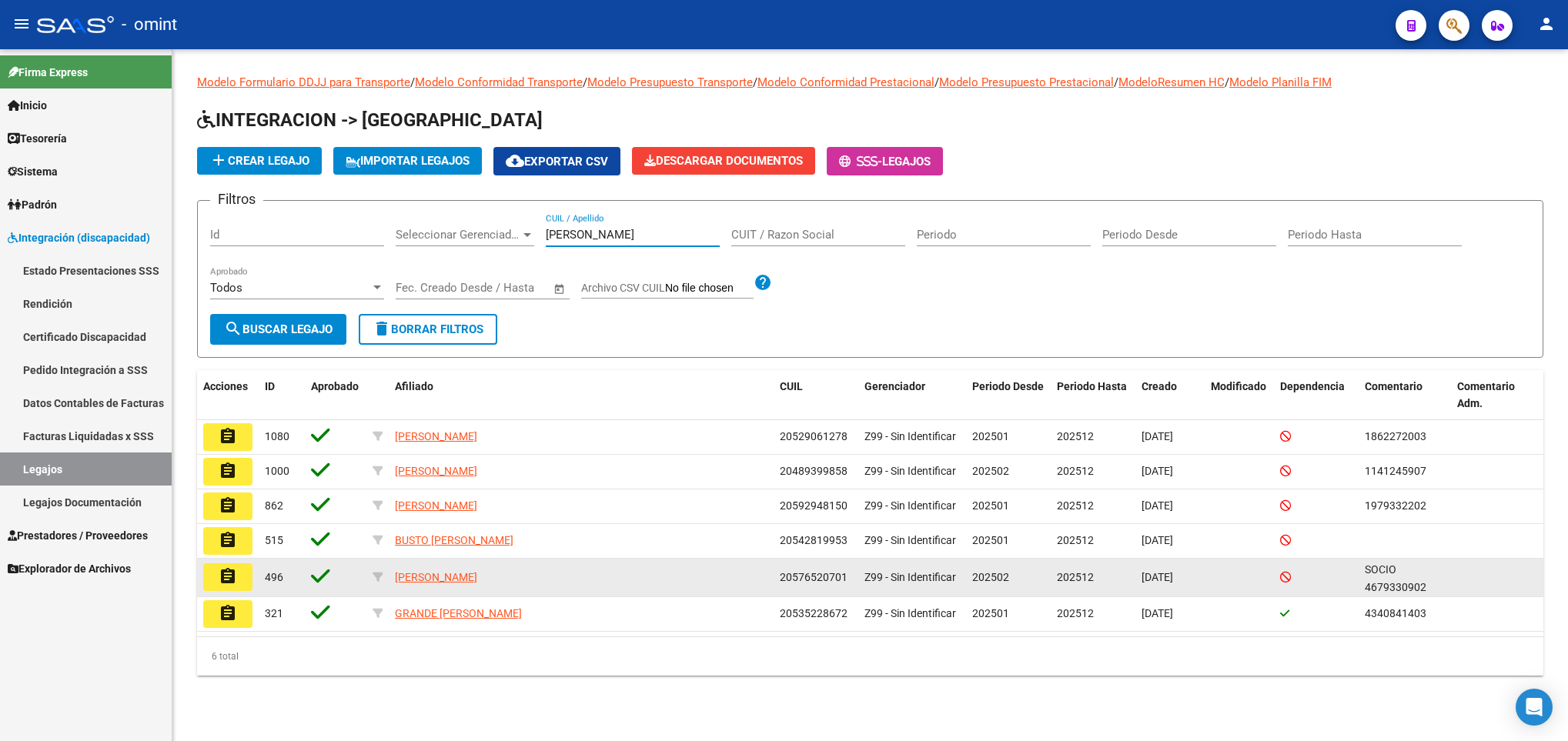
type input "thom"
click at [232, 569] on mat-icon "assignment" at bounding box center [228, 576] width 19 height 19
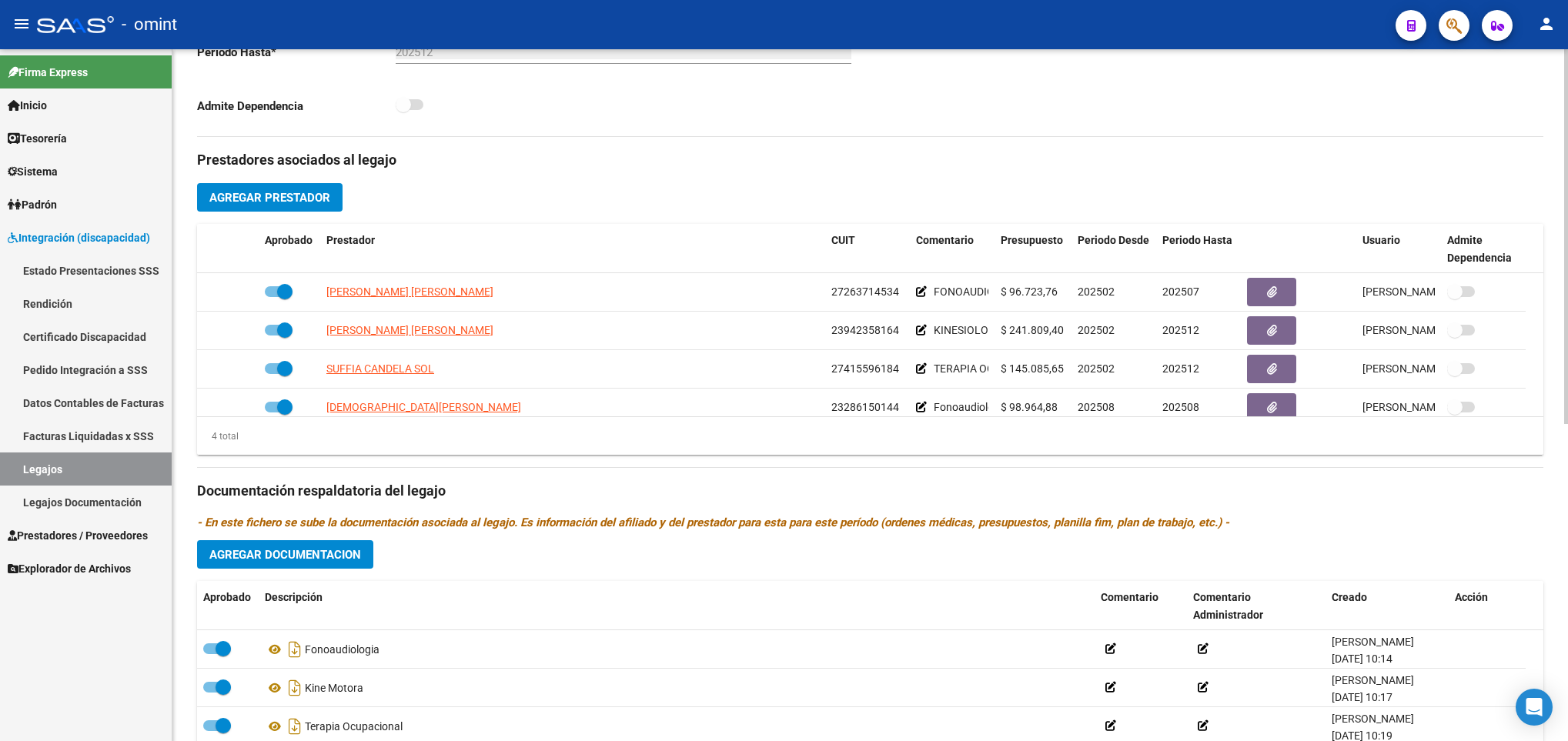
scroll to position [508, 0]
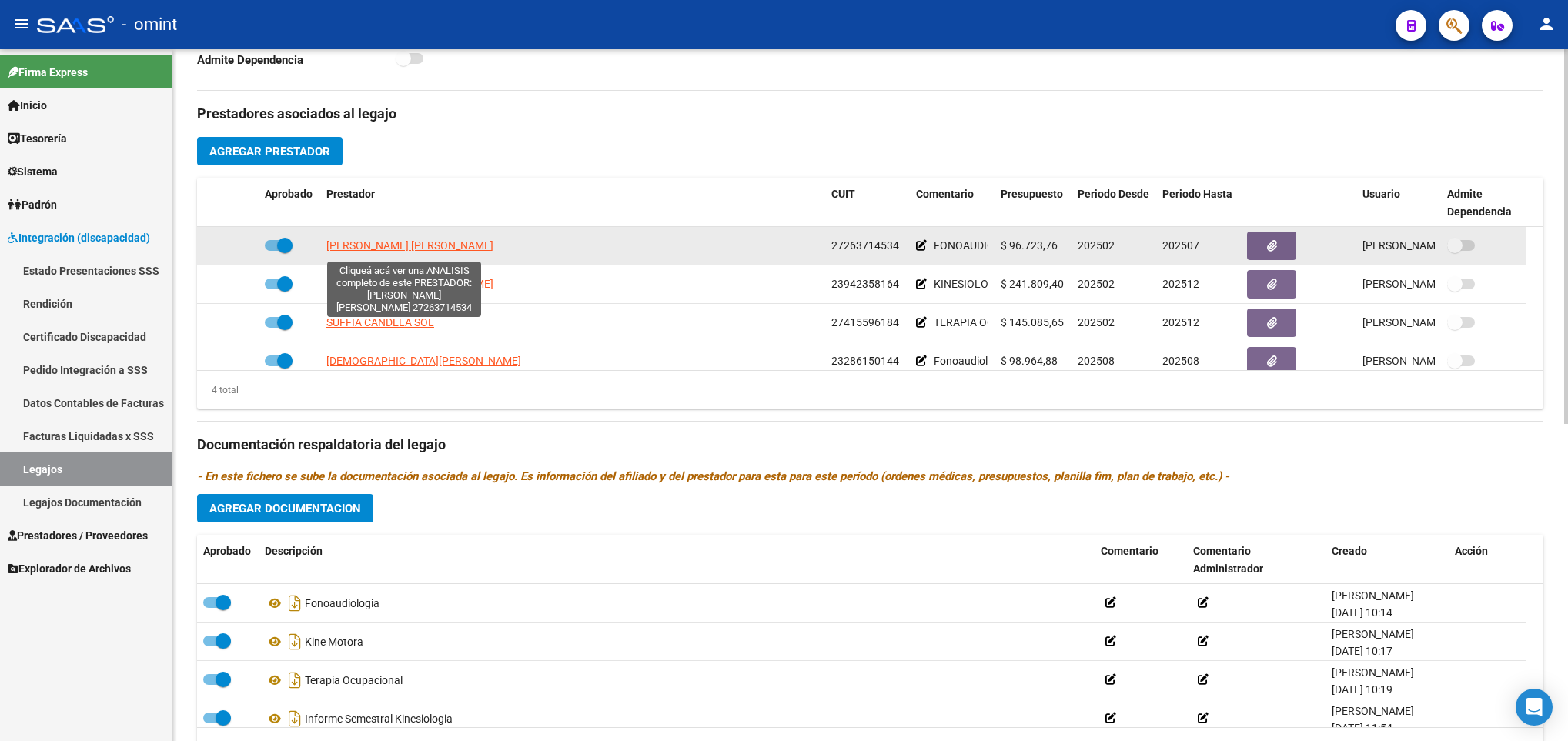
click at [370, 243] on span "ZARLENGA MARIA CONSTANZA" at bounding box center [409, 245] width 167 height 12
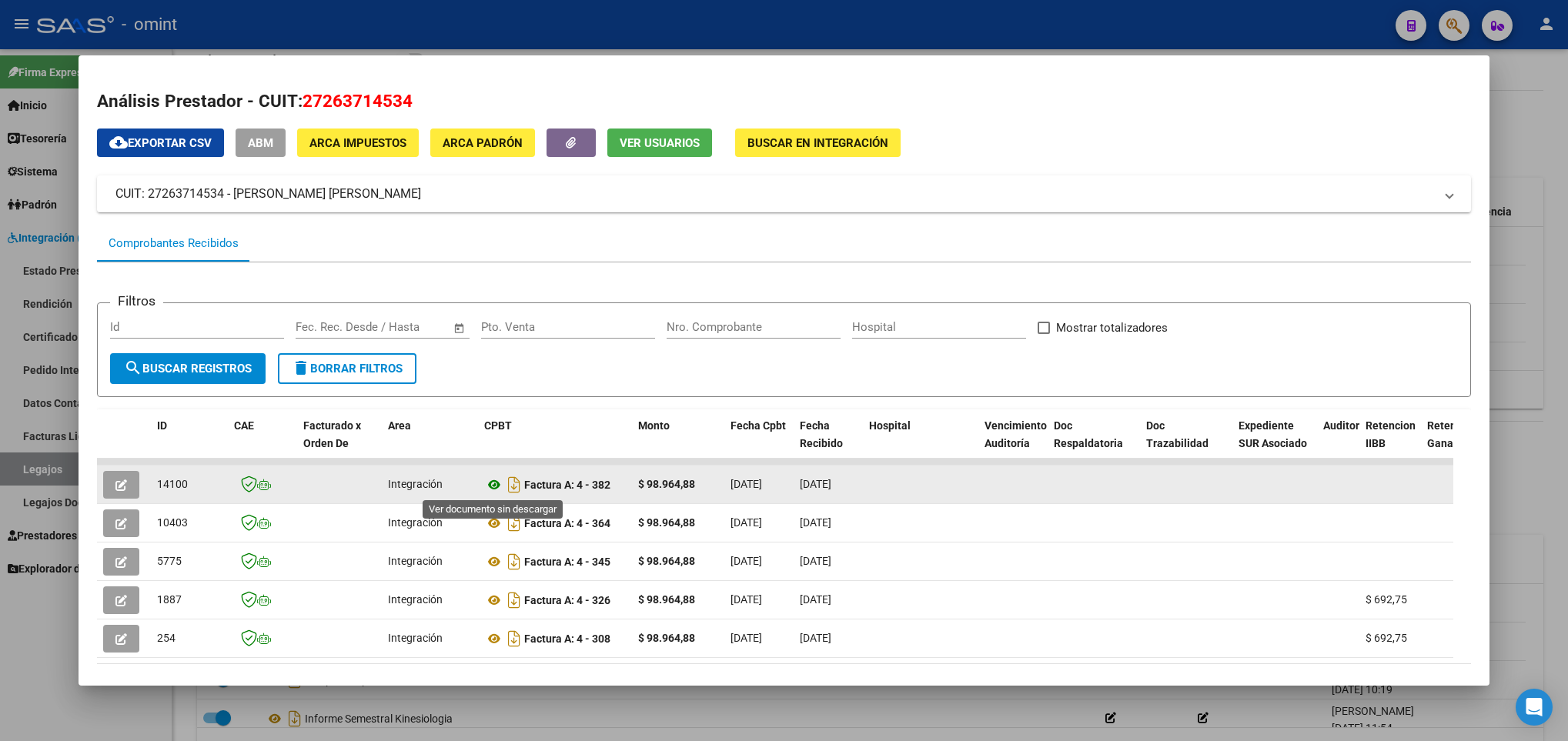
click at [495, 489] on icon at bounding box center [494, 485] width 20 height 19
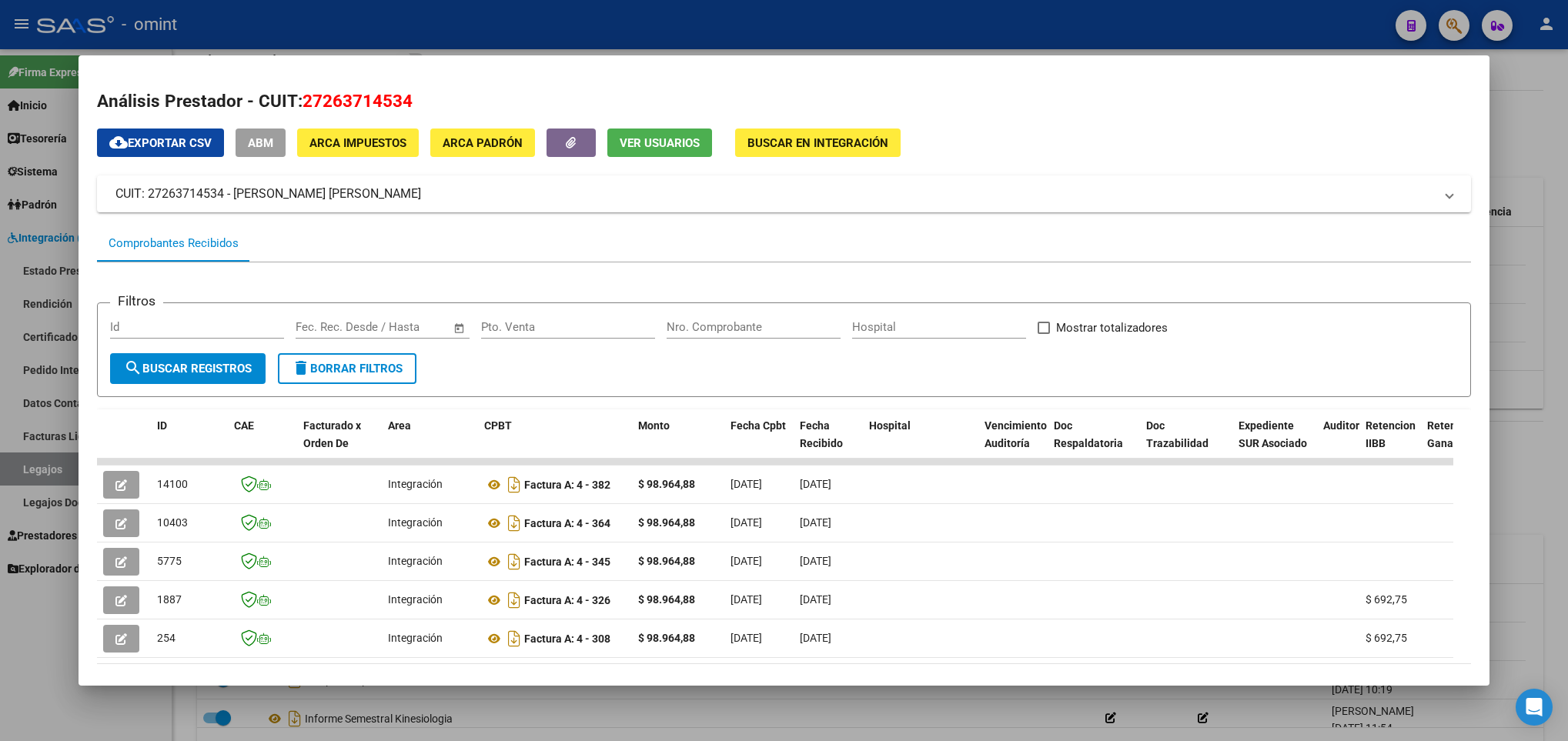
drag, startPoint x: 1561, startPoint y: 454, endPoint x: 1548, endPoint y: 397, distance: 58.5
click at [1548, 397] on div at bounding box center [784, 370] width 1568 height 741
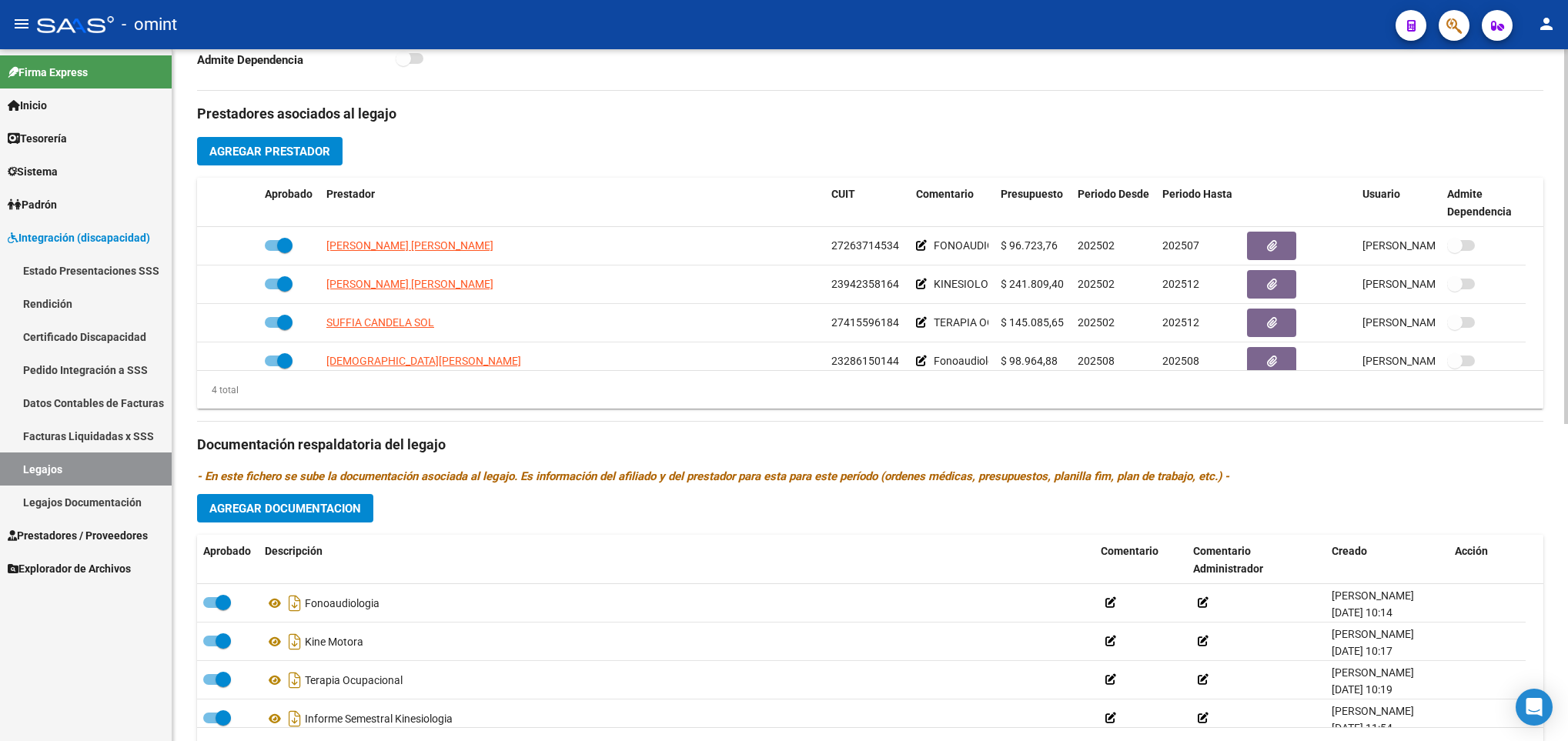
click at [1548, 397] on div "arrow_back Editar 496 save Guardar cambios Legajo de Integración Modelo Formula…" at bounding box center [870, 178] width 1396 height 1273
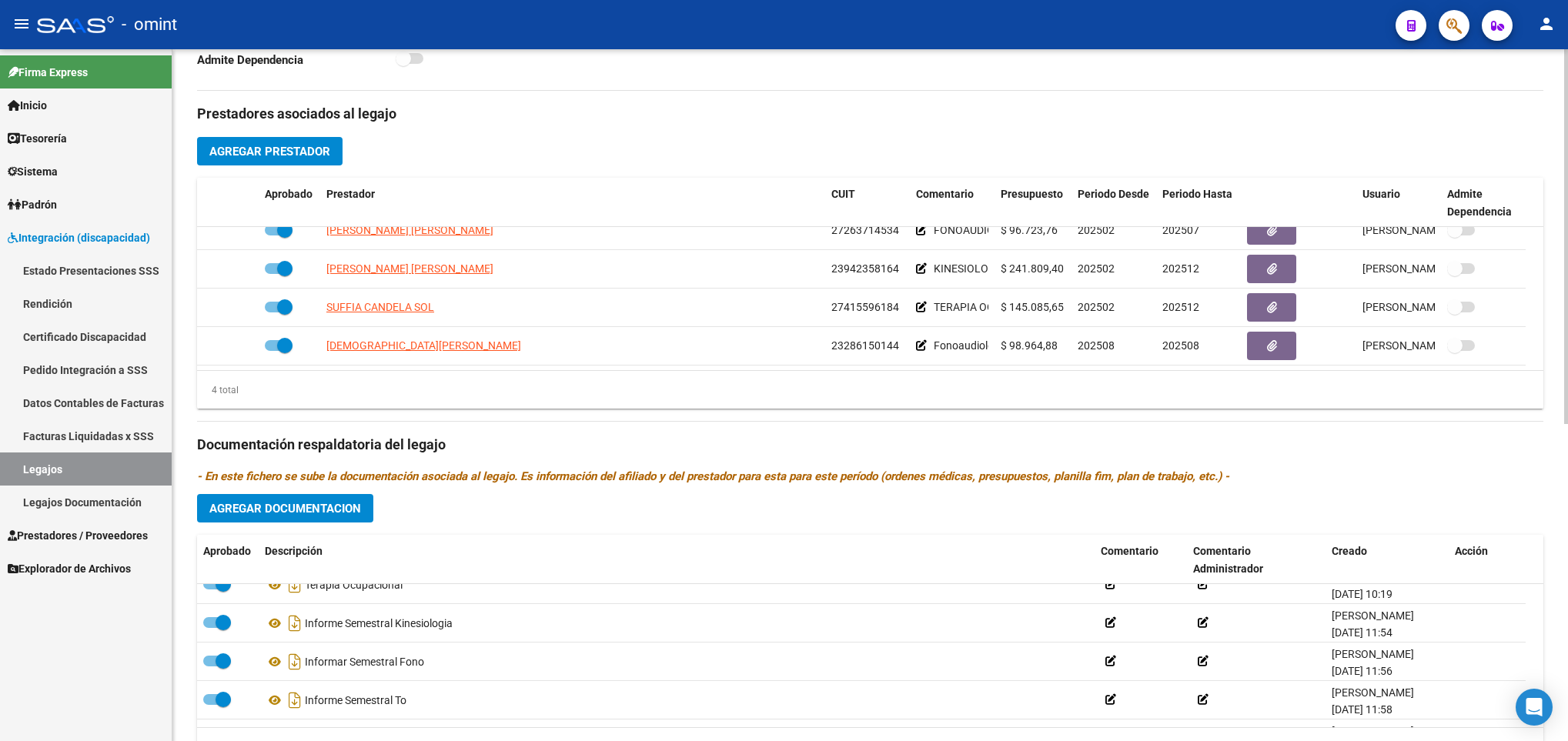
scroll to position [125, 0]
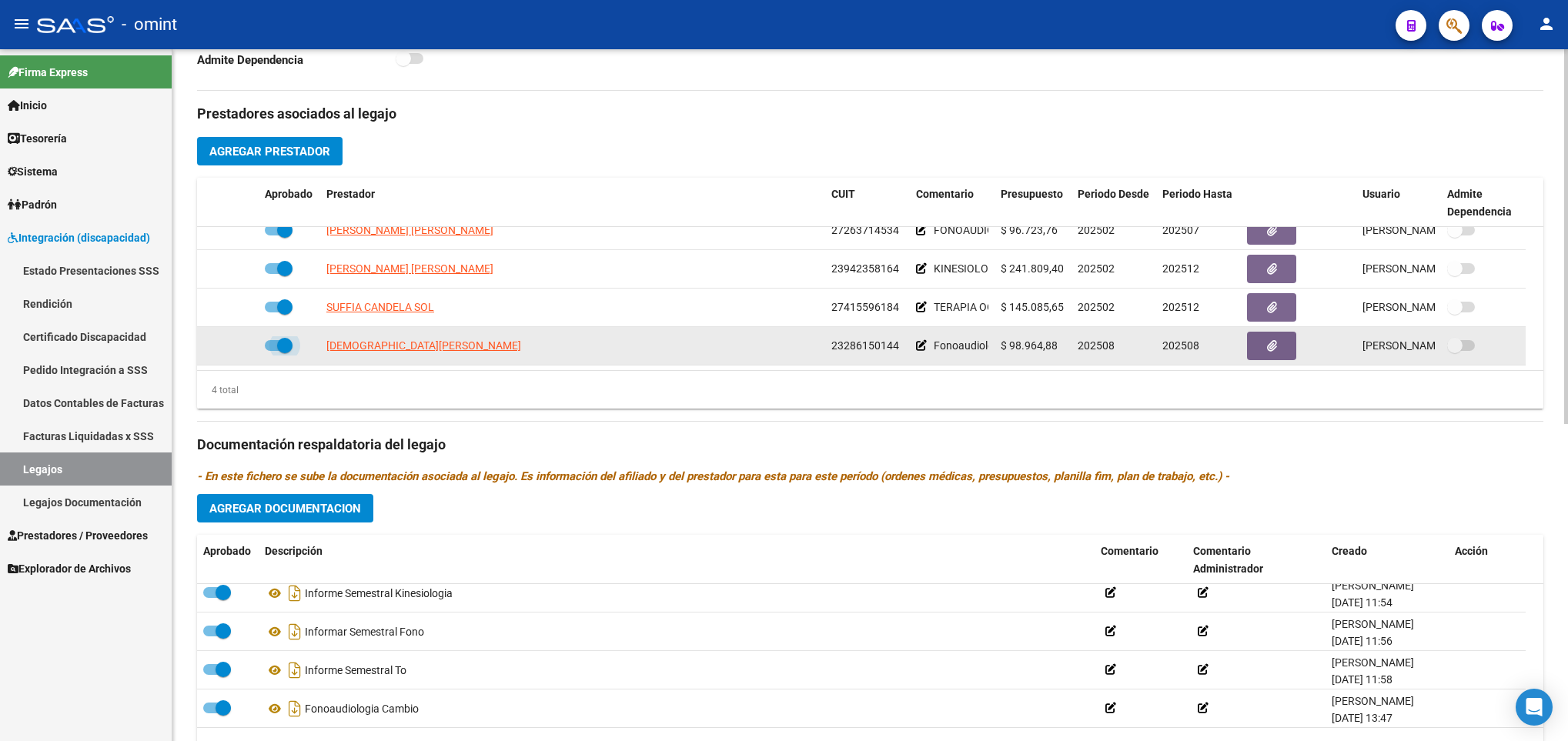
click at [280, 349] on span at bounding box center [285, 346] width 16 height 16
click at [273, 351] on input "checkbox" at bounding box center [272, 351] width 1 height 1
checkbox input "false"
click at [236, 349] on icon at bounding box center [236, 346] width 11 height 11
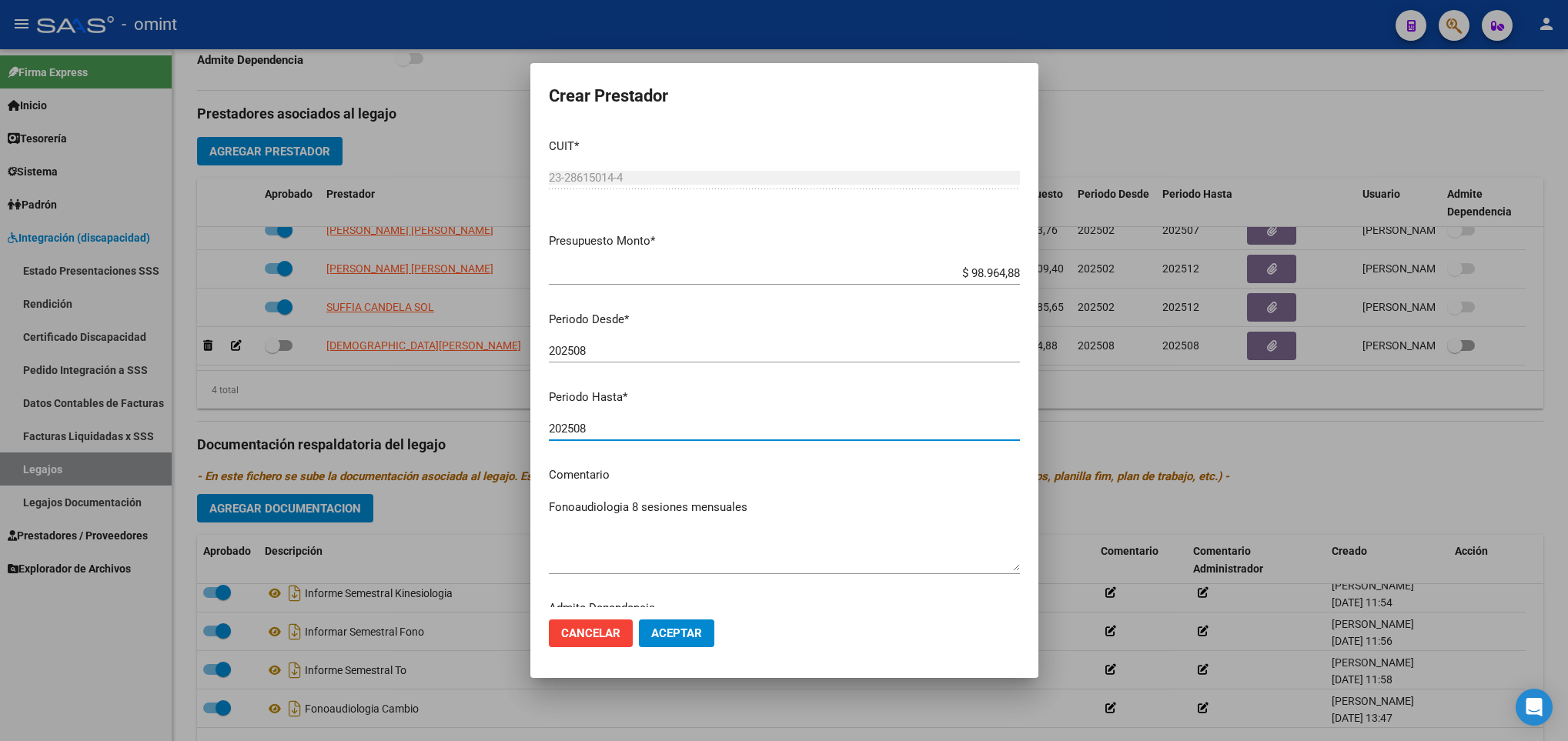
click at [607, 433] on input "202508" at bounding box center [784, 429] width 471 height 14
type input "202512"
click at [685, 628] on span "Aceptar" at bounding box center [676, 633] width 51 height 14
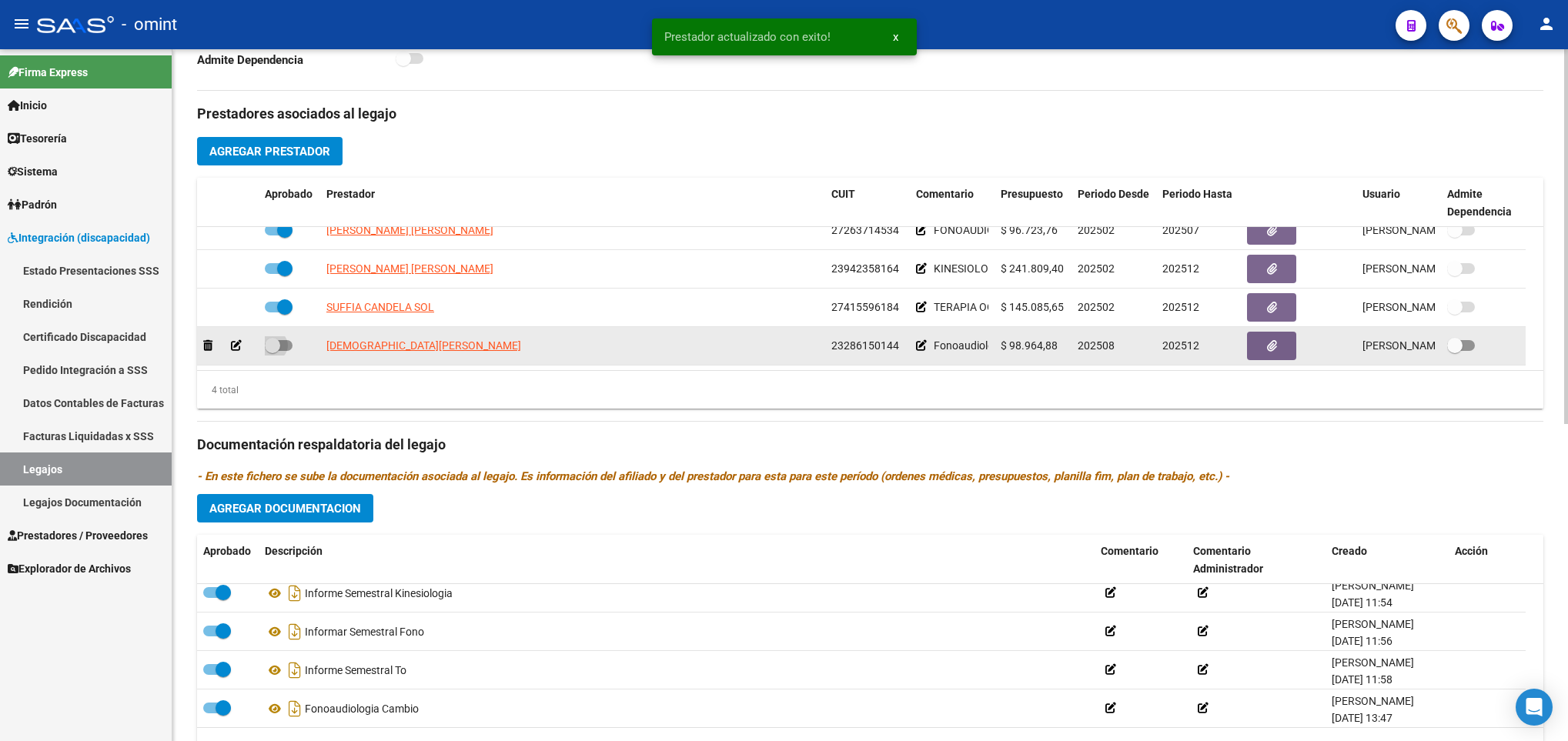
click at [286, 350] on span at bounding box center [279, 346] width 28 height 11
click at [273, 351] on input "checkbox" at bounding box center [272, 351] width 1 height 1
checkbox input "true"
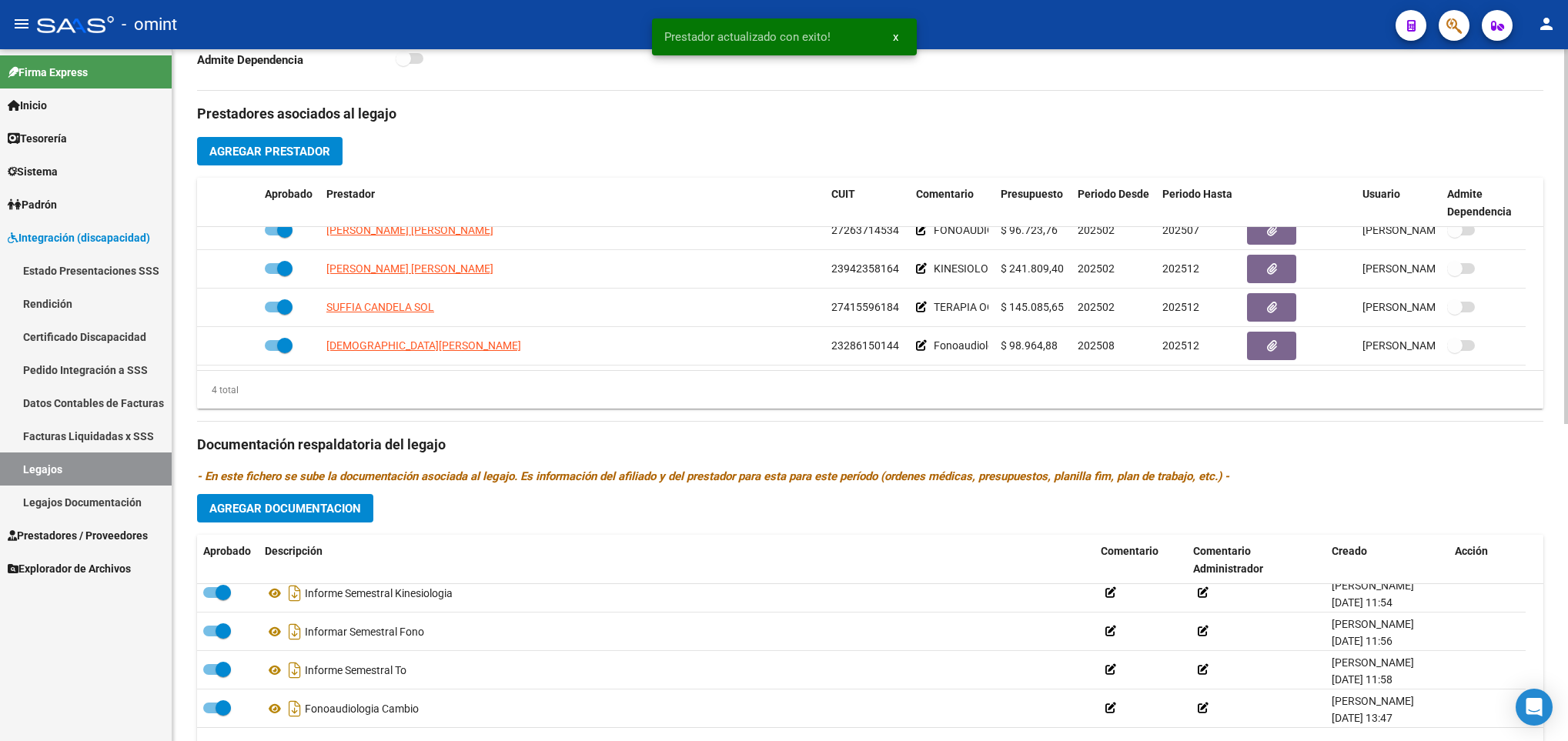
click at [1562, 99] on div "arrow_back Editar 496 save Guardar cambios Legajo de Integración Modelo Formula…" at bounding box center [870, 178] width 1396 height 1273
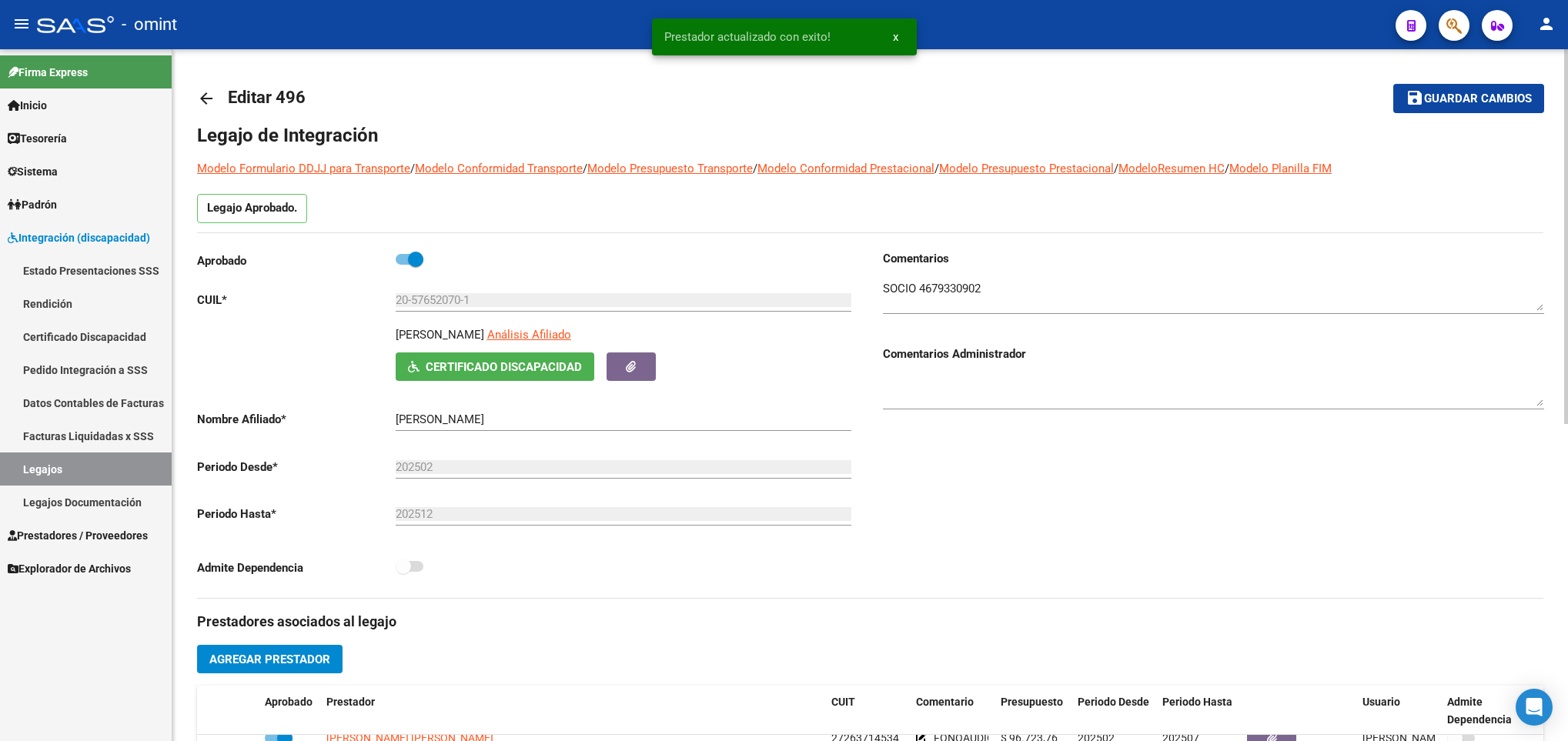
click at [1566, 64] on div at bounding box center [1566, 395] width 4 height 691
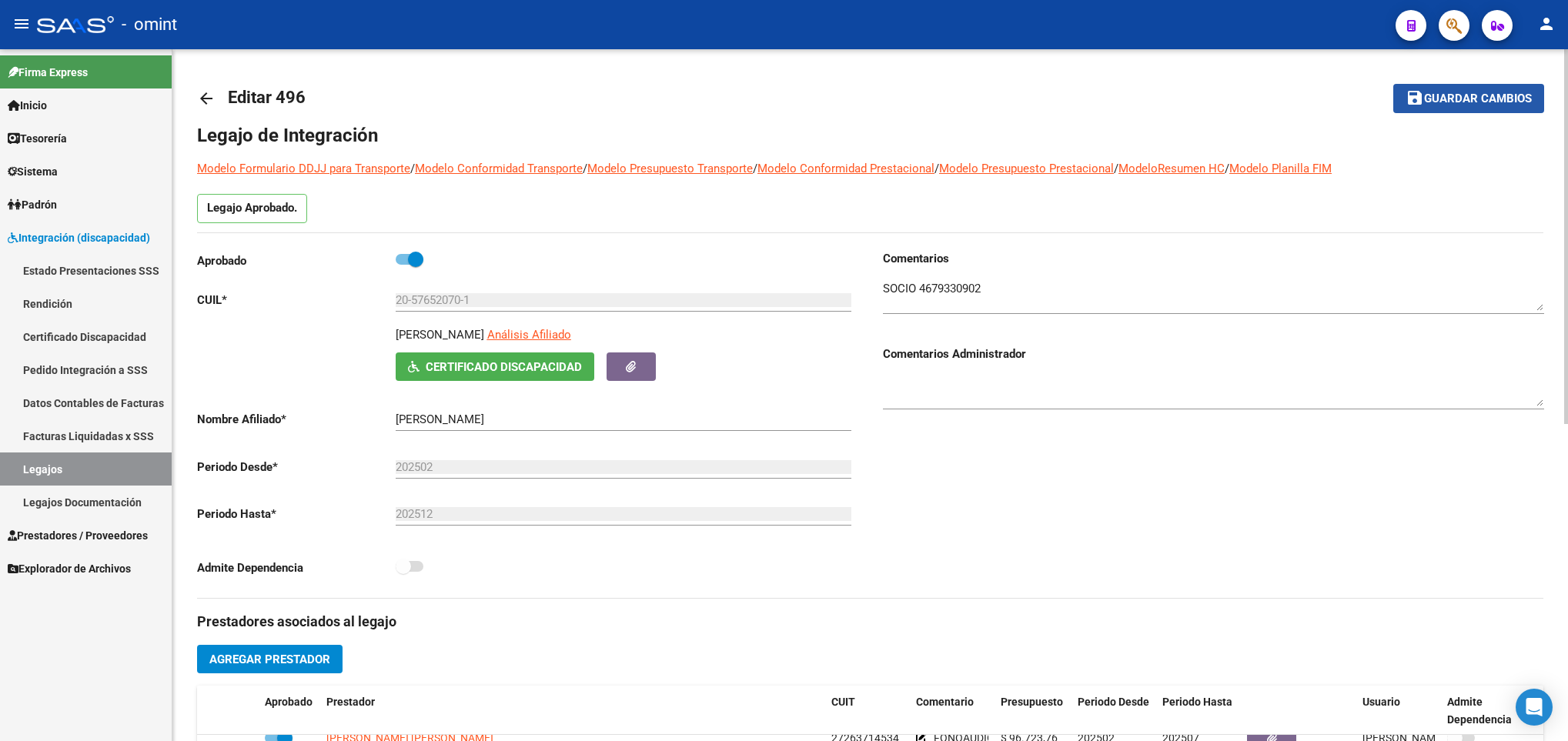
click at [1481, 99] on span "Guardar cambios" at bounding box center [1477, 99] width 108 height 14
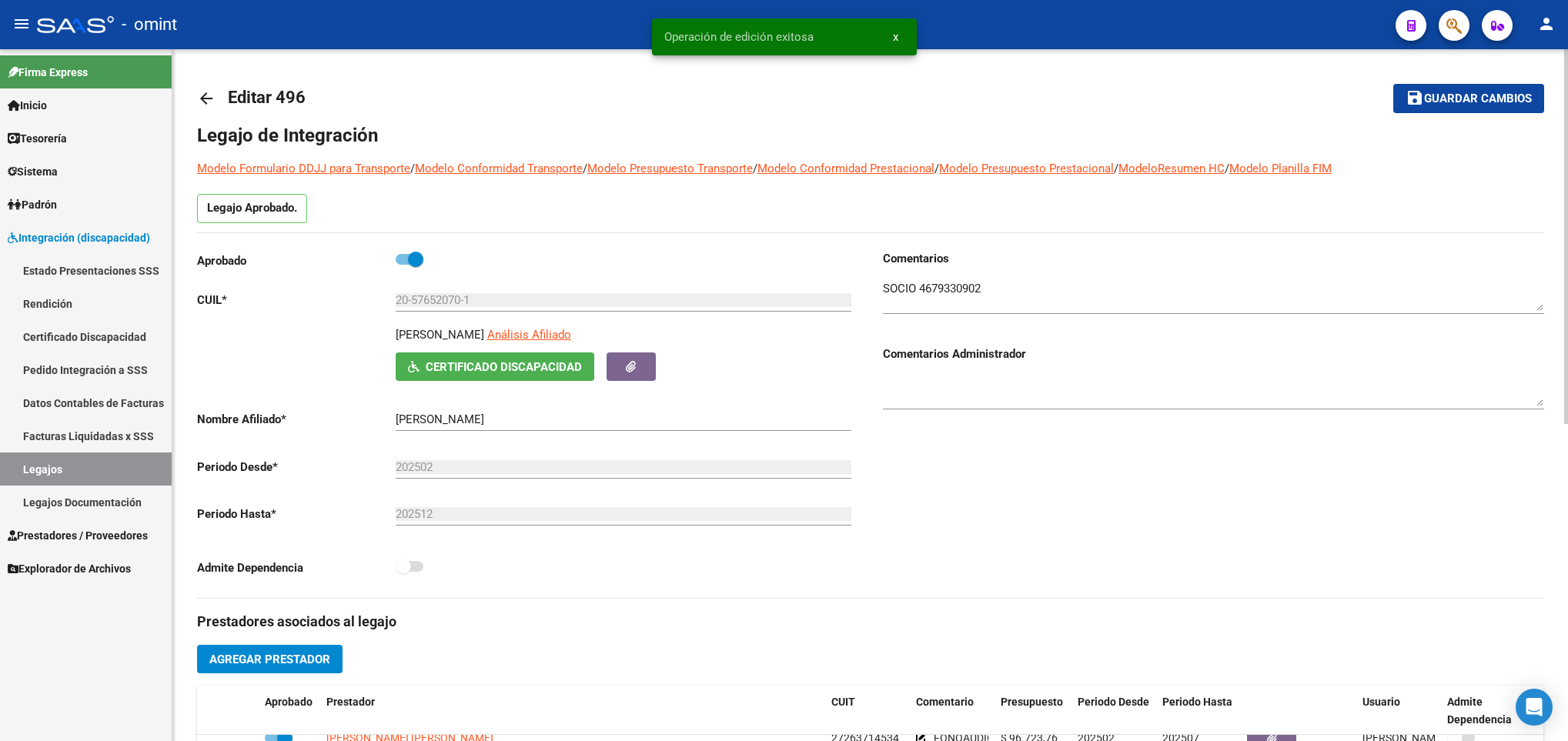
click at [1527, 520] on div "Comentarios Comentarios Administrador" at bounding box center [1207, 424] width 674 height 348
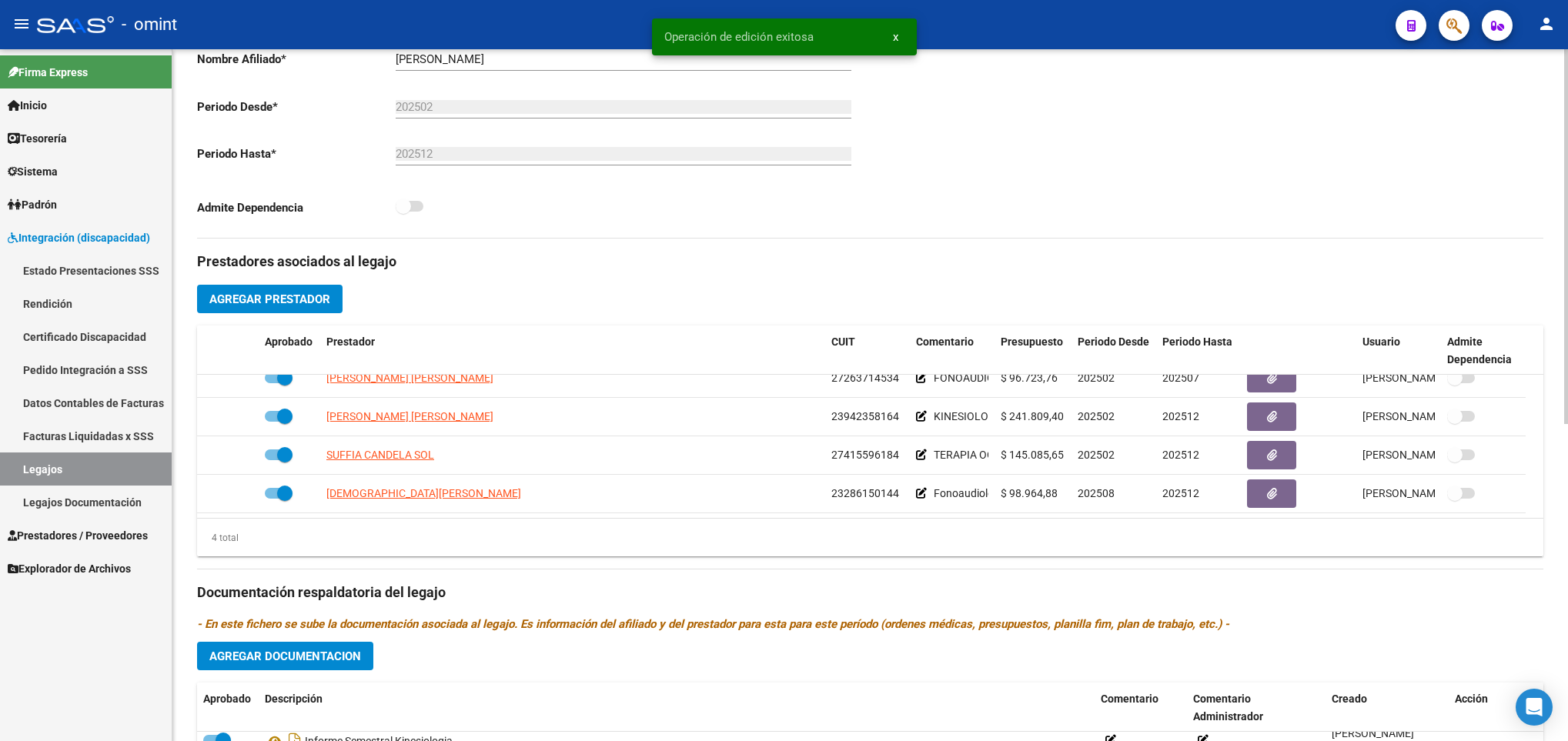
scroll to position [585, 0]
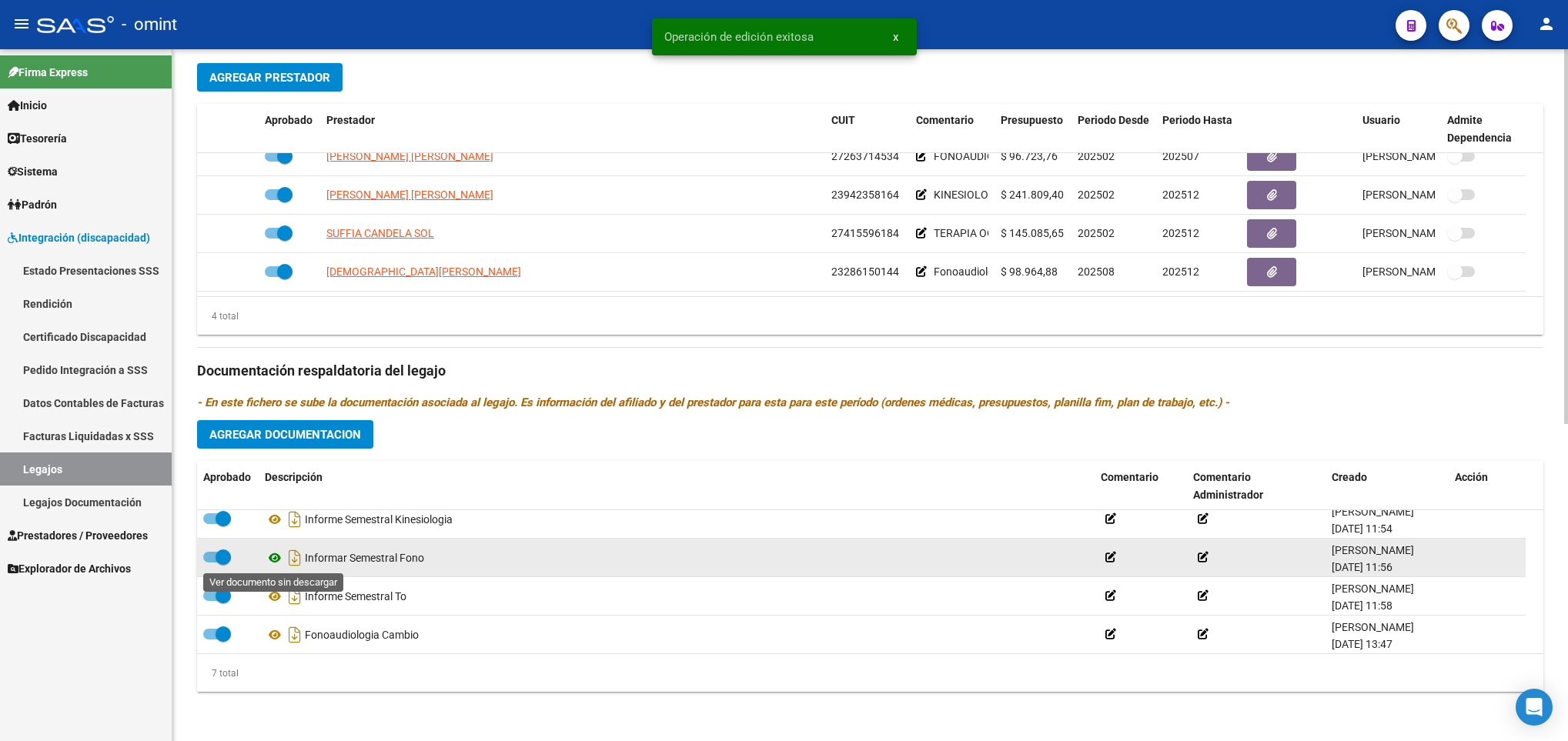
click at [274, 557] on icon at bounding box center [275, 558] width 20 height 19
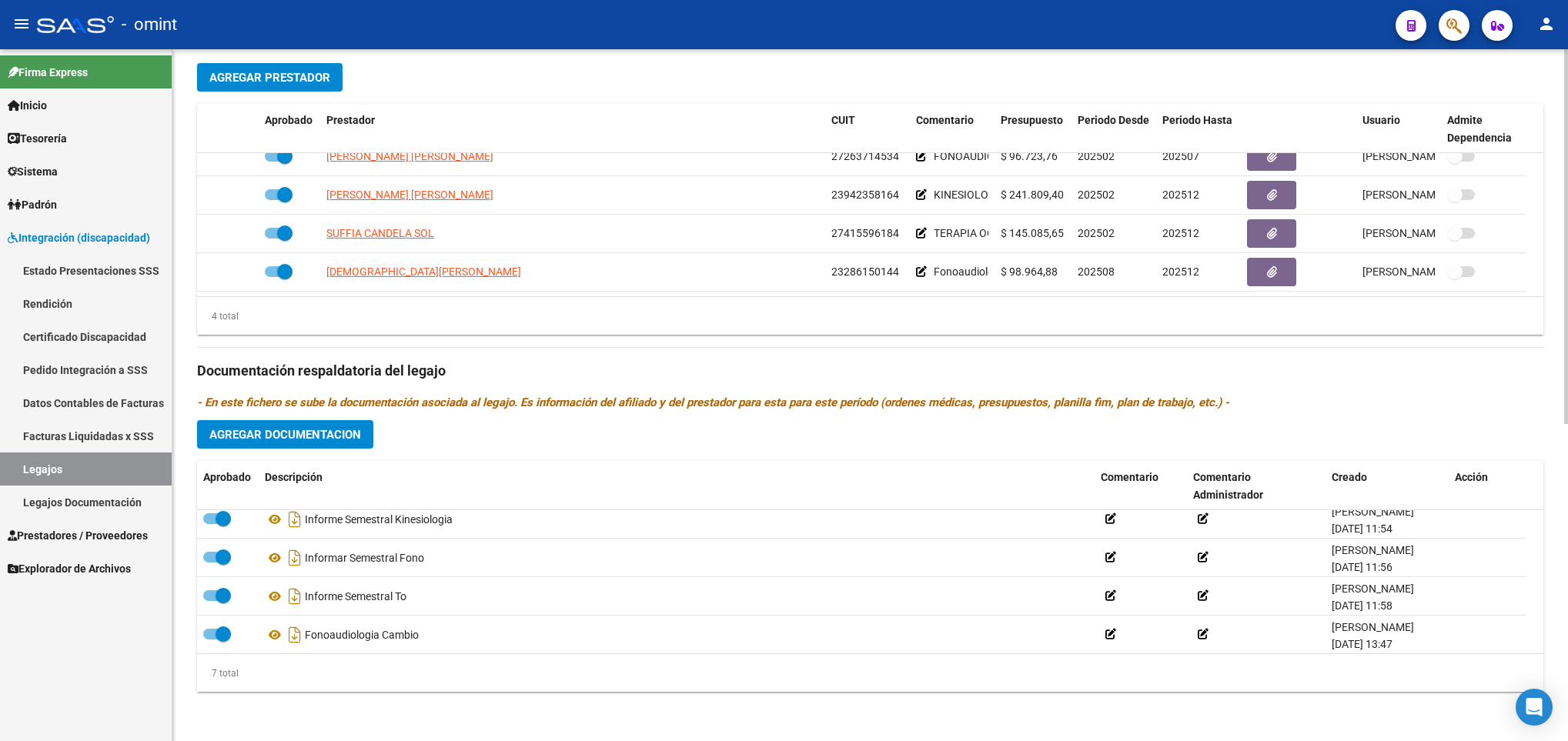
click at [1559, 79] on div "arrow_back Editar 496 save Guardar cambios Legajo de Integración Modelo Formula…" at bounding box center [870, 104] width 1396 height 1273
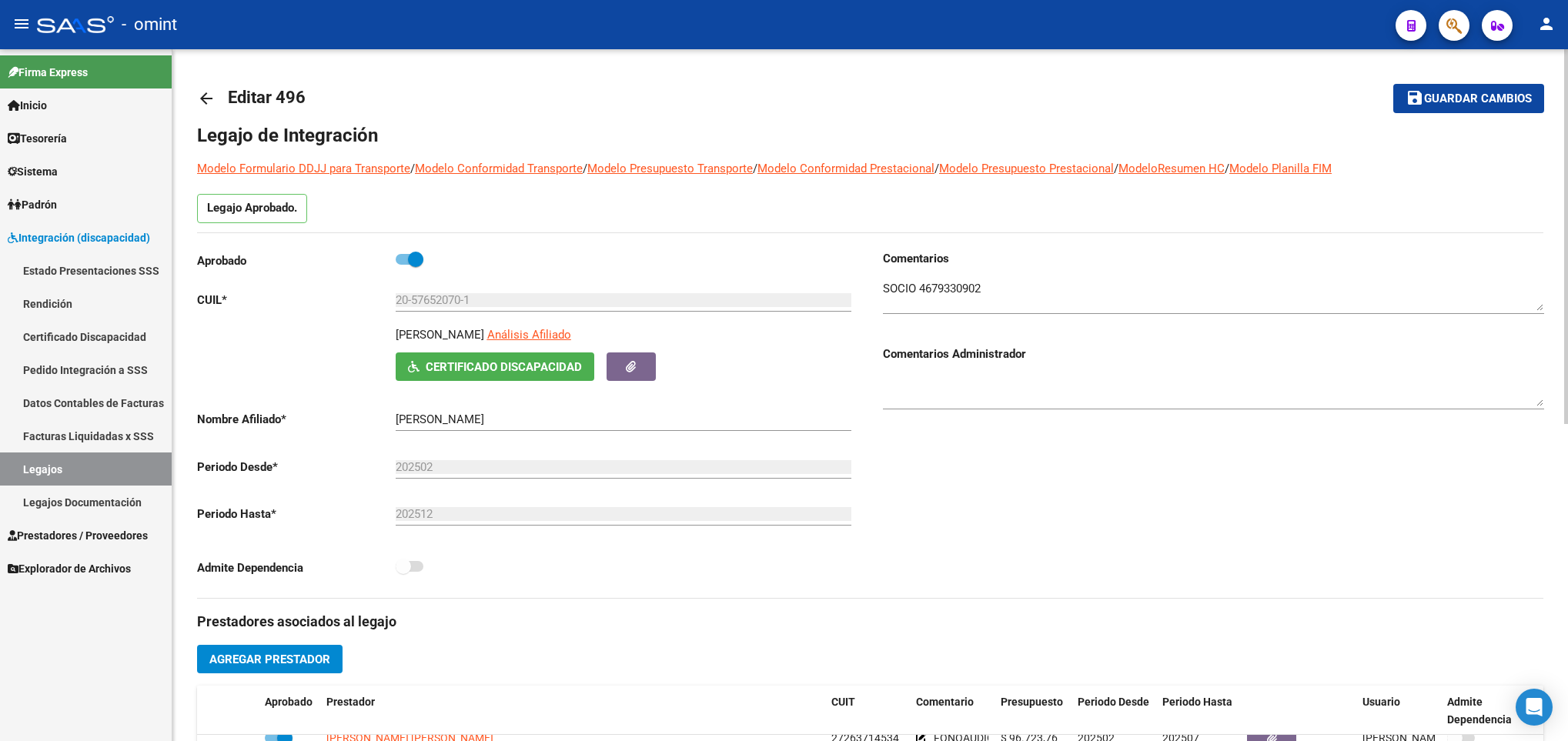
click at [1567, 77] on html "menu - omint person Firma Express Inicio Calendario SSS Instructivos Contacto O…" at bounding box center [784, 370] width 1568 height 741
click at [1471, 92] on span "Guardar cambios" at bounding box center [1477, 99] width 108 height 14
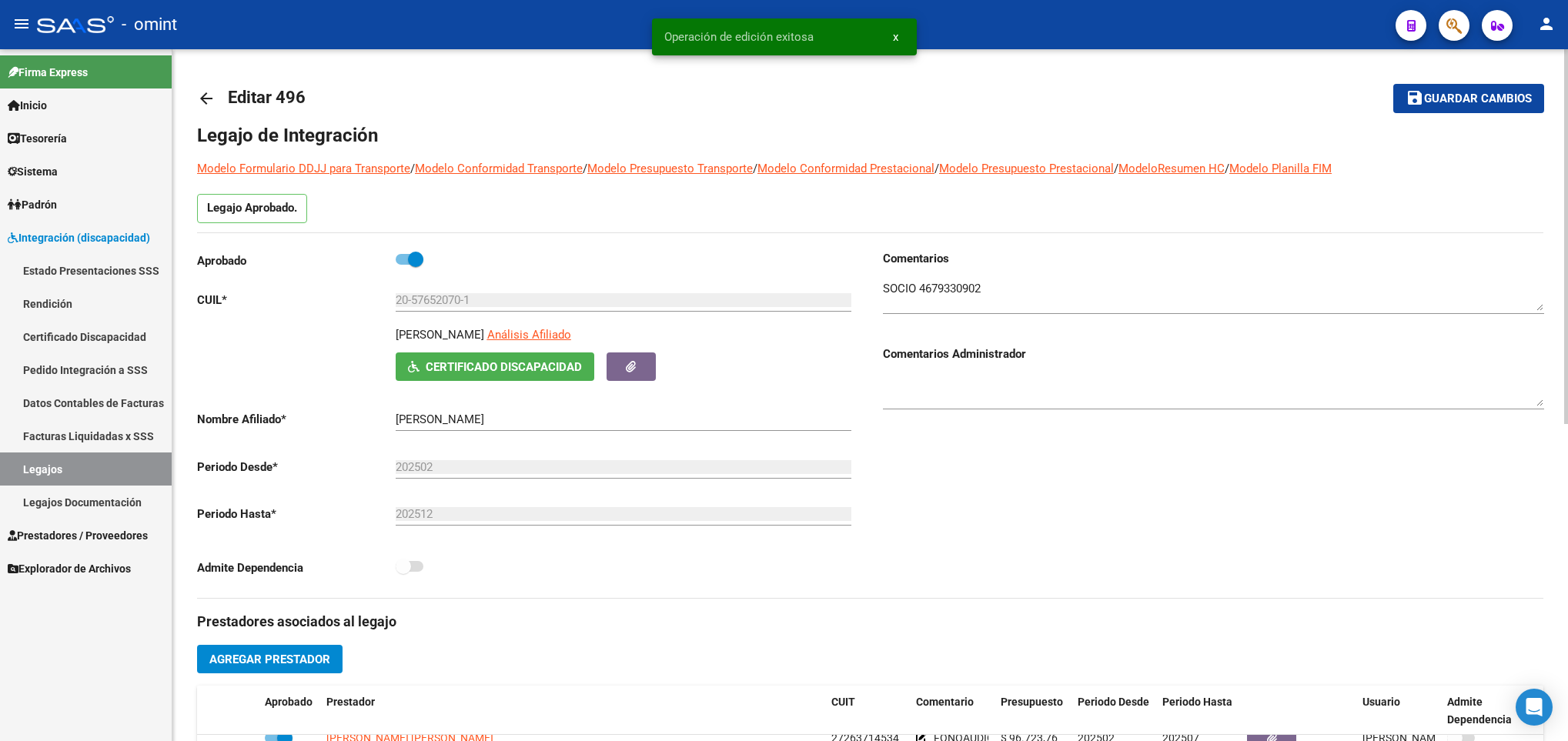
click at [205, 89] on mat-icon "arrow_back" at bounding box center [207, 99] width 19 height 19
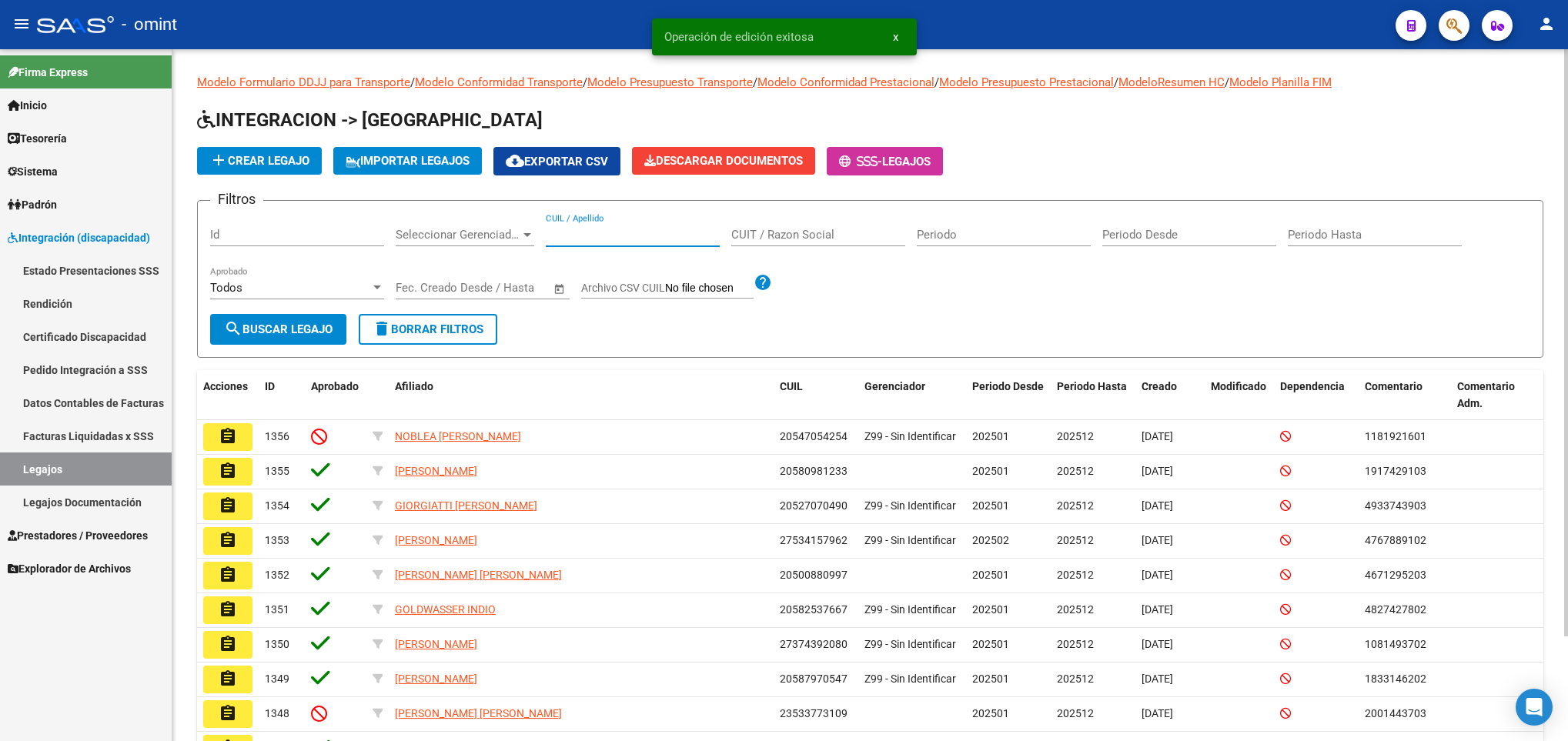
click at [580, 233] on input "CUIL / Apellido" at bounding box center [632, 235] width 174 height 14
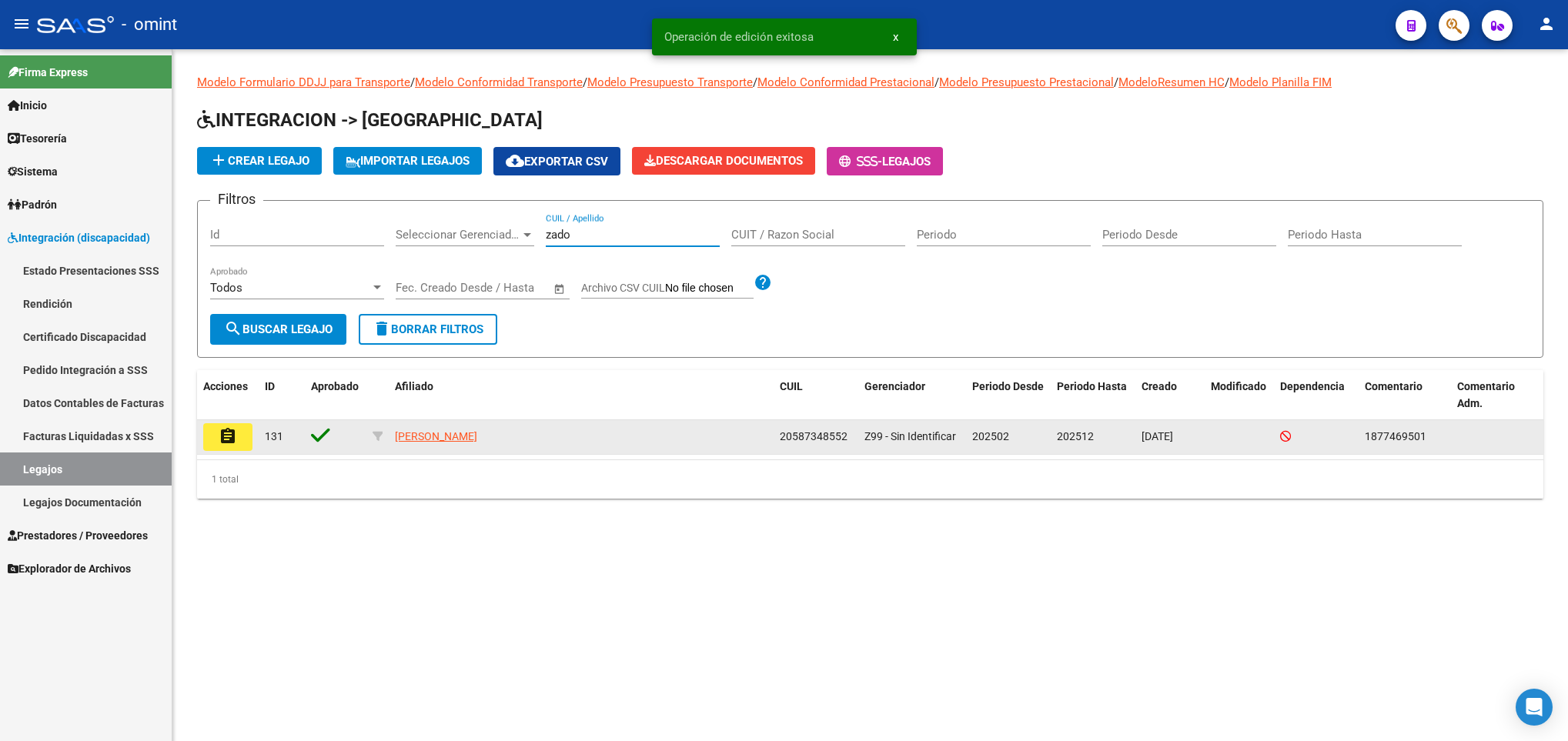
type input "zado"
click at [231, 437] on mat-icon "assignment" at bounding box center [228, 437] width 19 height 19
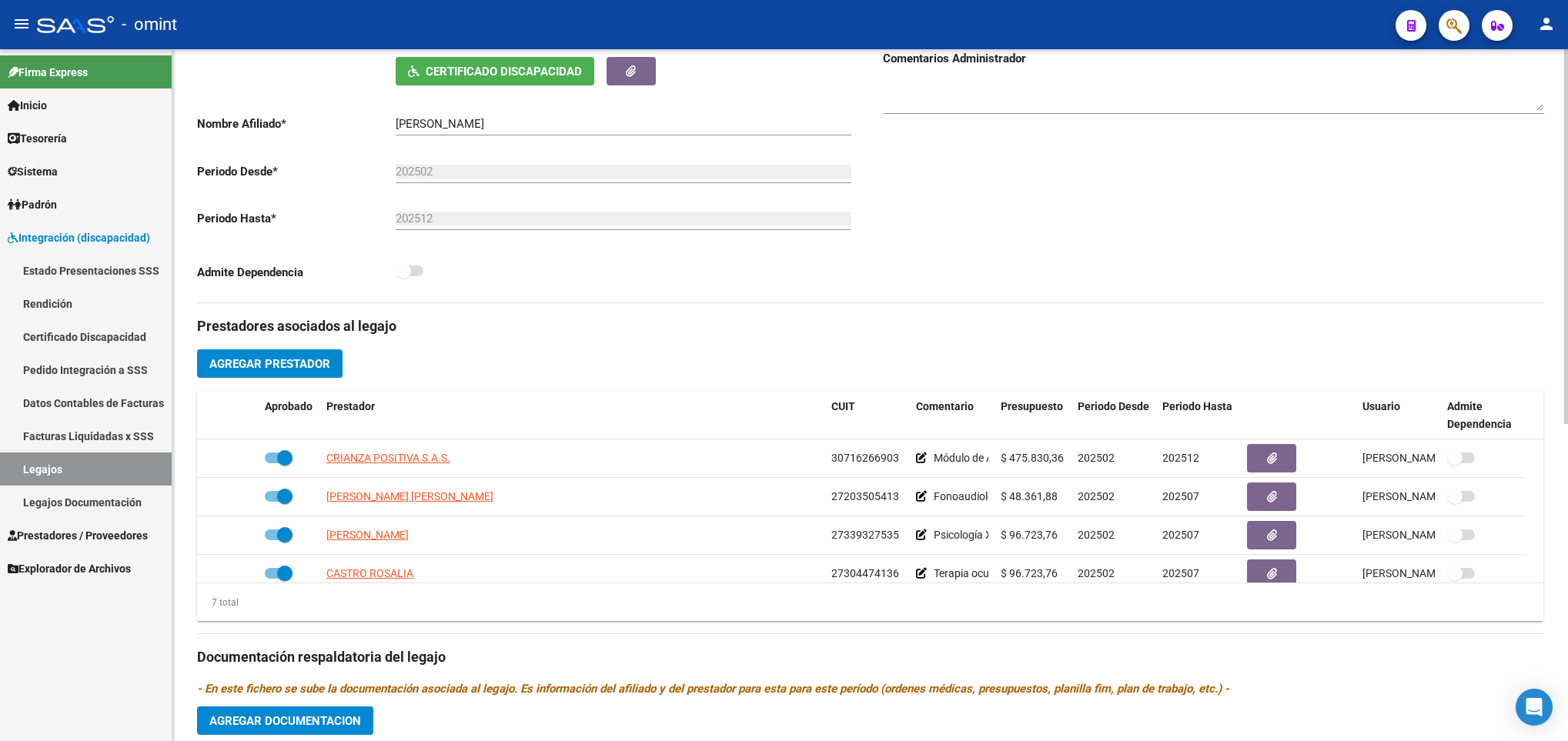
scroll to position [416, 0]
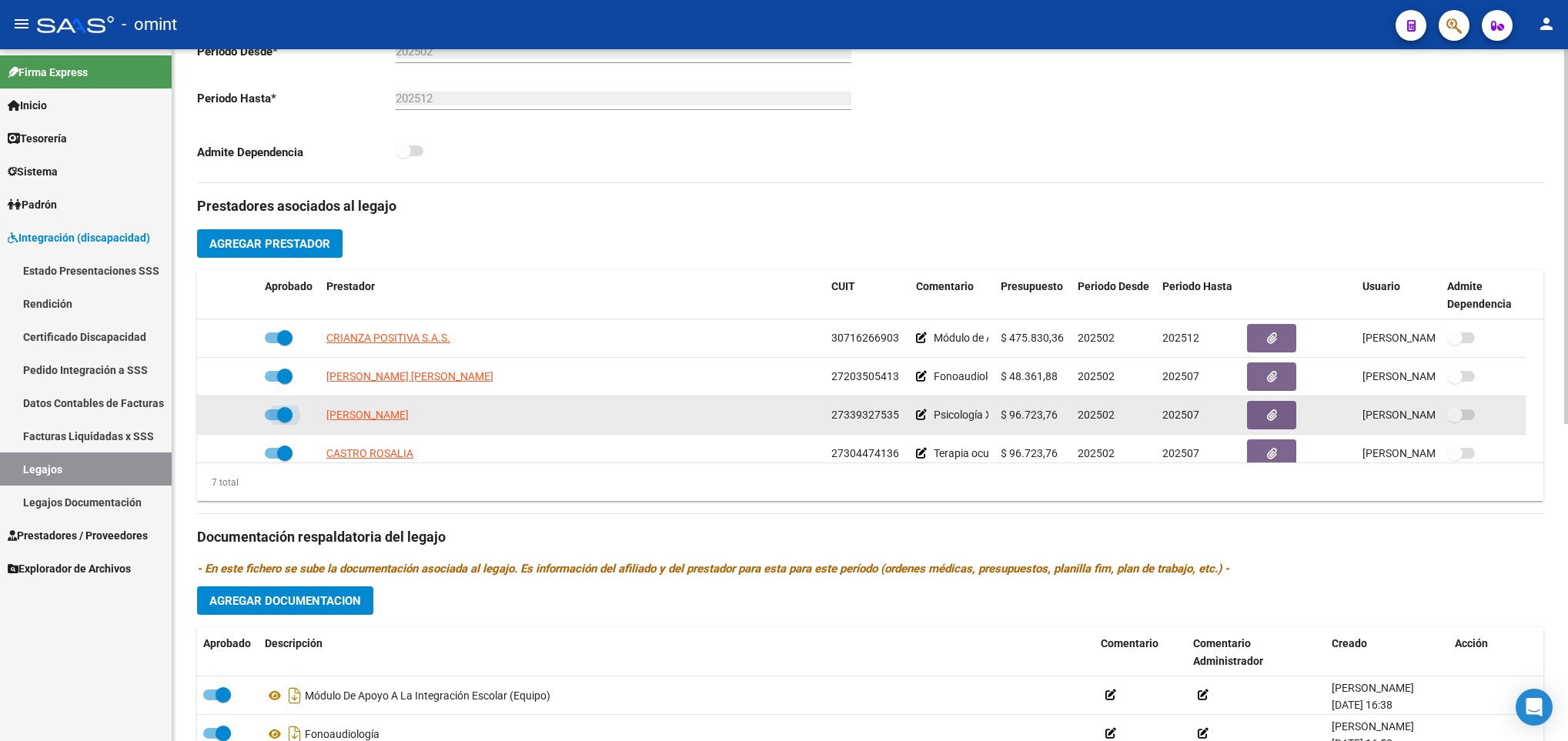
click at [291, 416] on span at bounding box center [285, 415] width 16 height 16
click at [273, 420] on input "checkbox" at bounding box center [272, 420] width 1 height 1
checkbox input "false"
click at [231, 418] on icon at bounding box center [236, 415] width 11 height 11
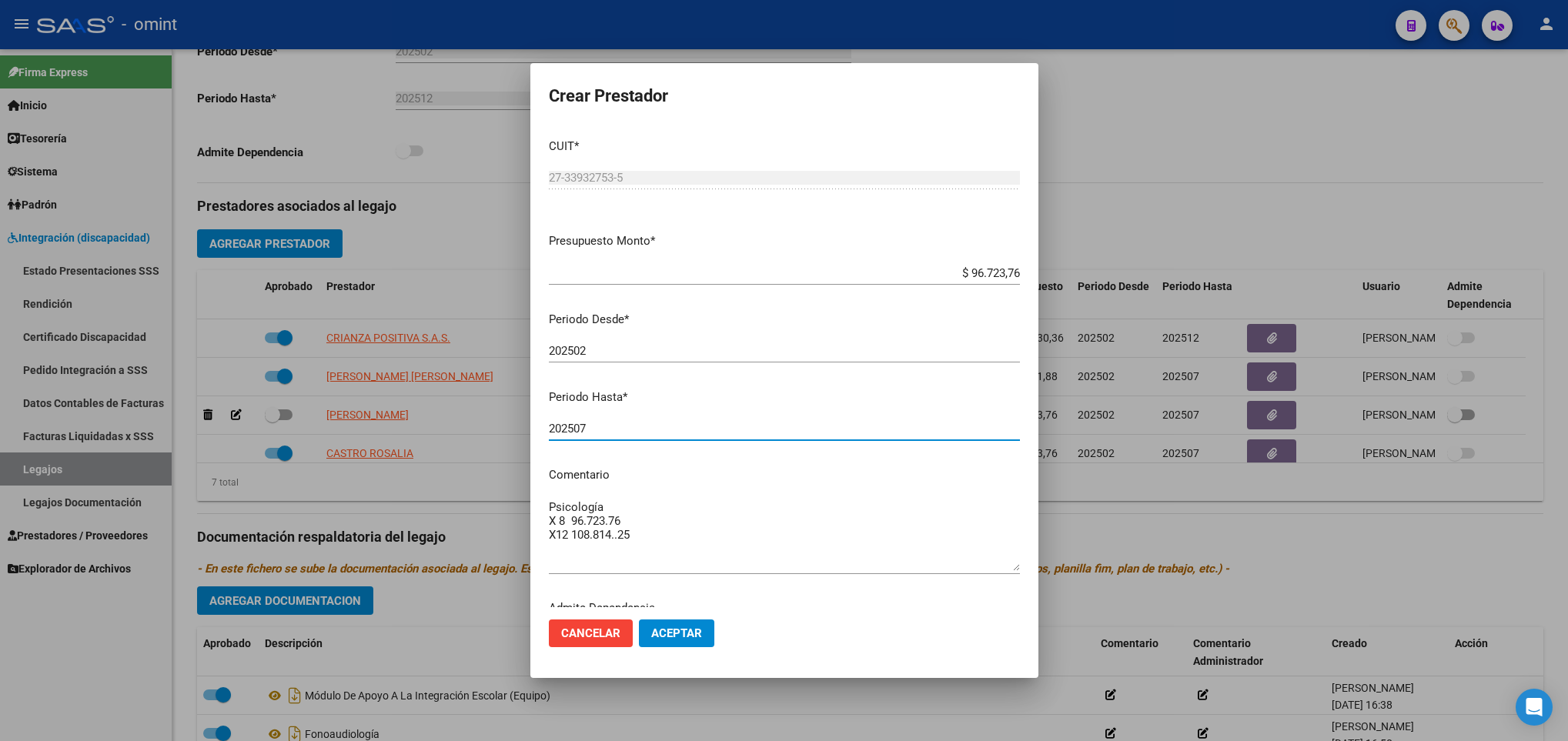
click at [651, 427] on input "202507" at bounding box center [784, 429] width 471 height 14
type input "202512"
click at [682, 626] on span "Aceptar" at bounding box center [676, 633] width 51 height 14
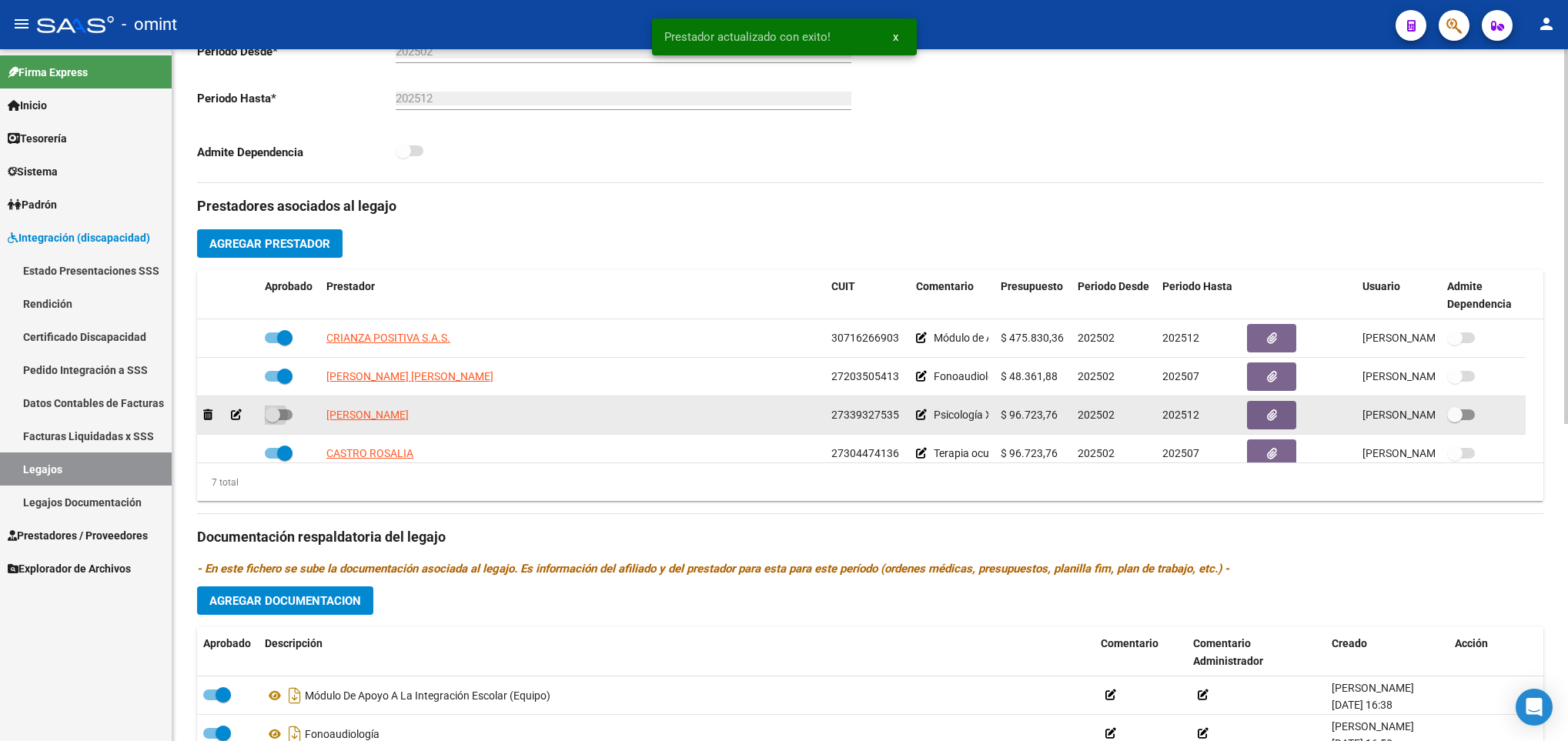
click at [280, 423] on span at bounding box center [273, 415] width 16 height 16
click at [273, 421] on input "checkbox" at bounding box center [272, 420] width 1 height 1
checkbox input "true"
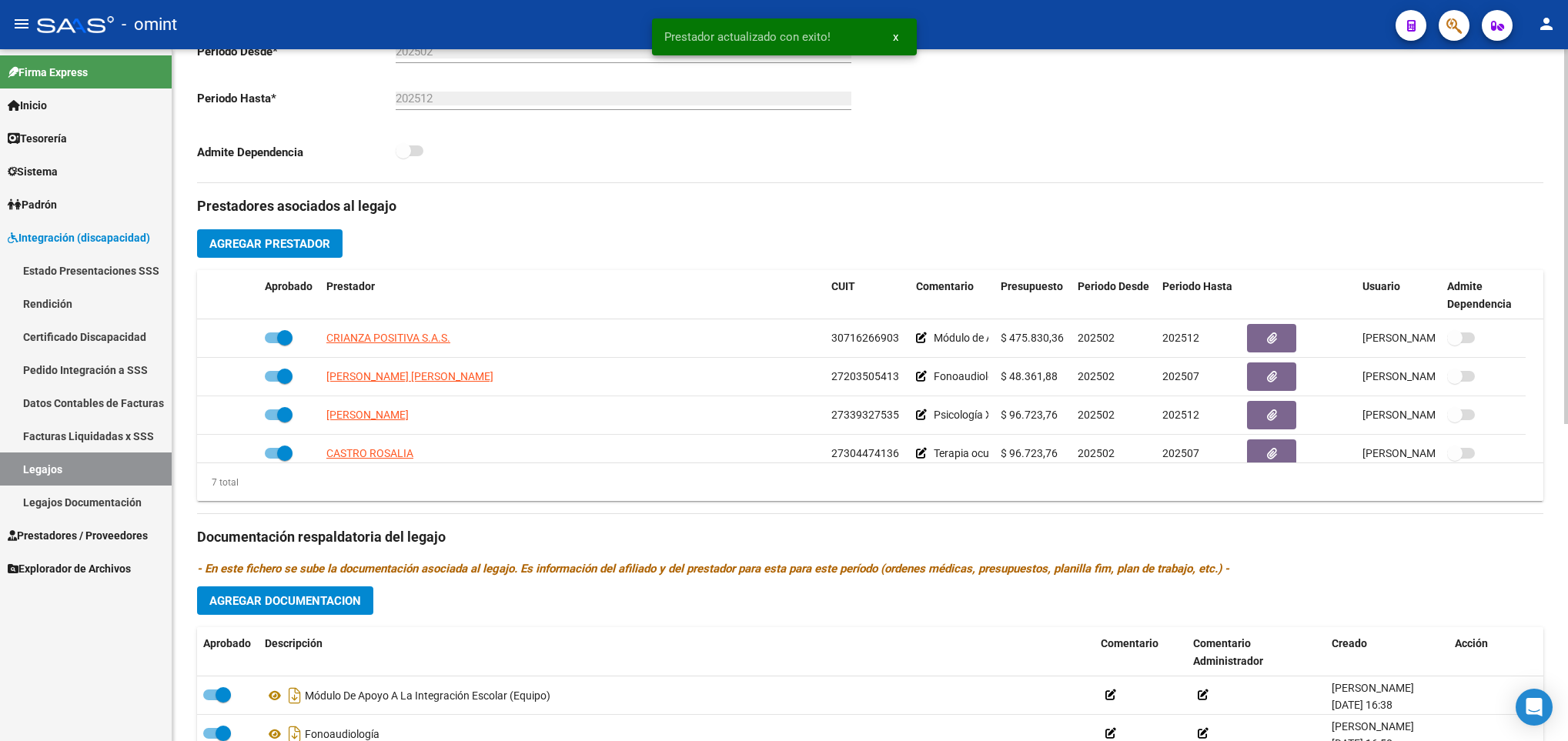
scroll to position [0, 0]
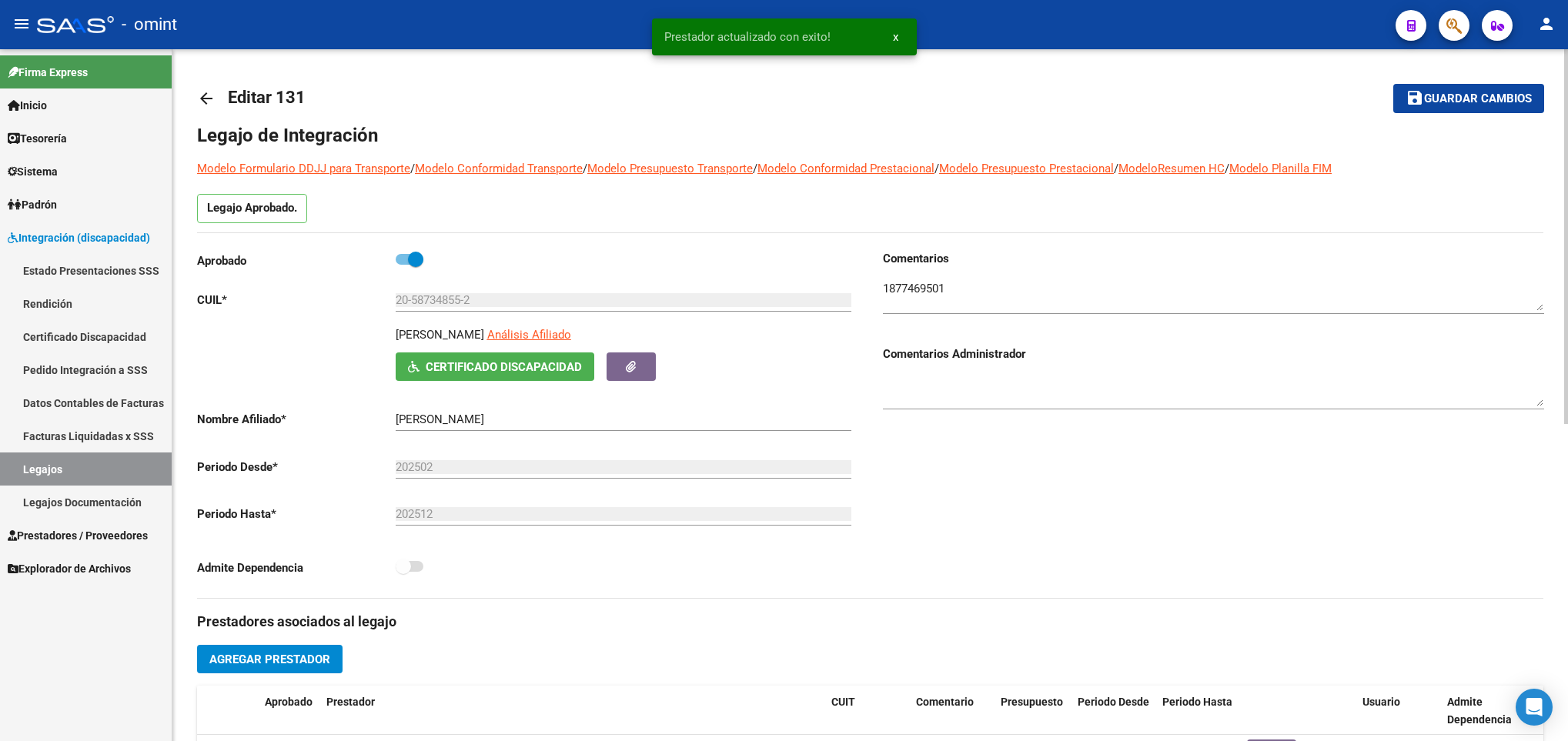
click at [1564, 92] on div at bounding box center [1566, 395] width 4 height 691
click at [1487, 104] on span "Guardar cambios" at bounding box center [1477, 99] width 108 height 14
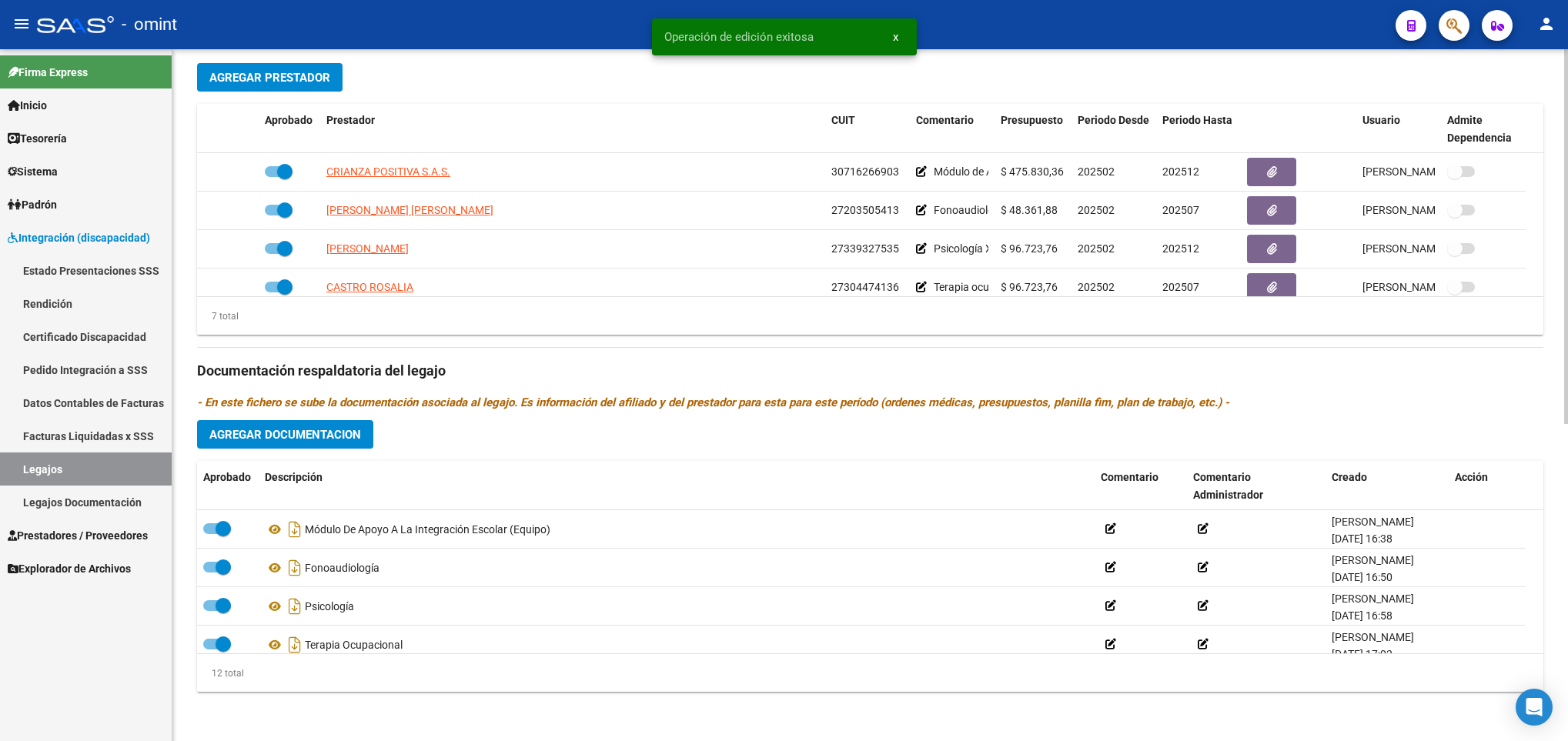
click at [1566, 563] on div at bounding box center [1566, 395] width 4 height 691
click at [347, 430] on span "Agregar Documentacion" at bounding box center [284, 435] width 152 height 14
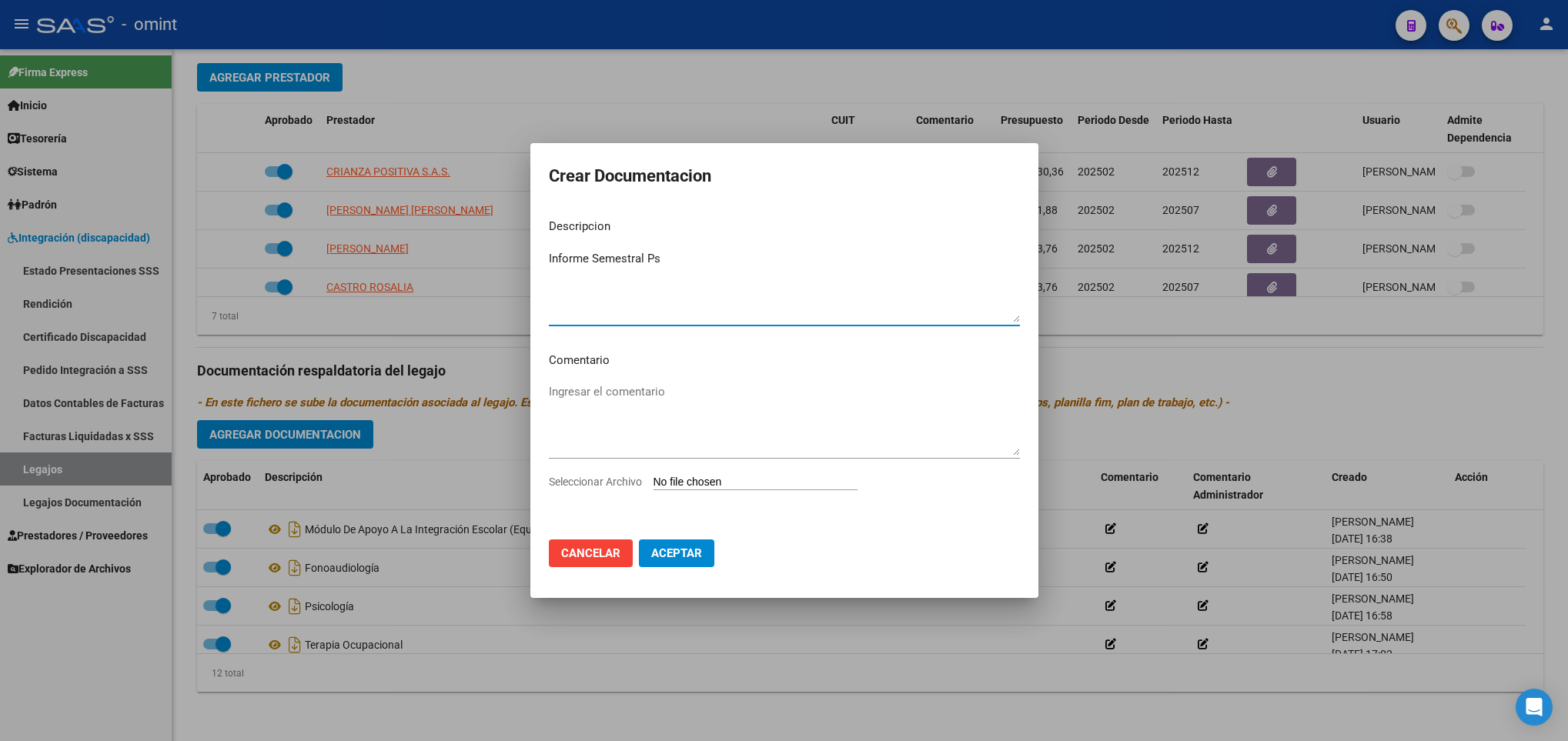
type textarea "Informe Semestral Ps"
click at [776, 476] on input "Seleccionar Archivo" at bounding box center [755, 482] width 204 height 15
type input "C:\fakepath\informe psico.pdf"
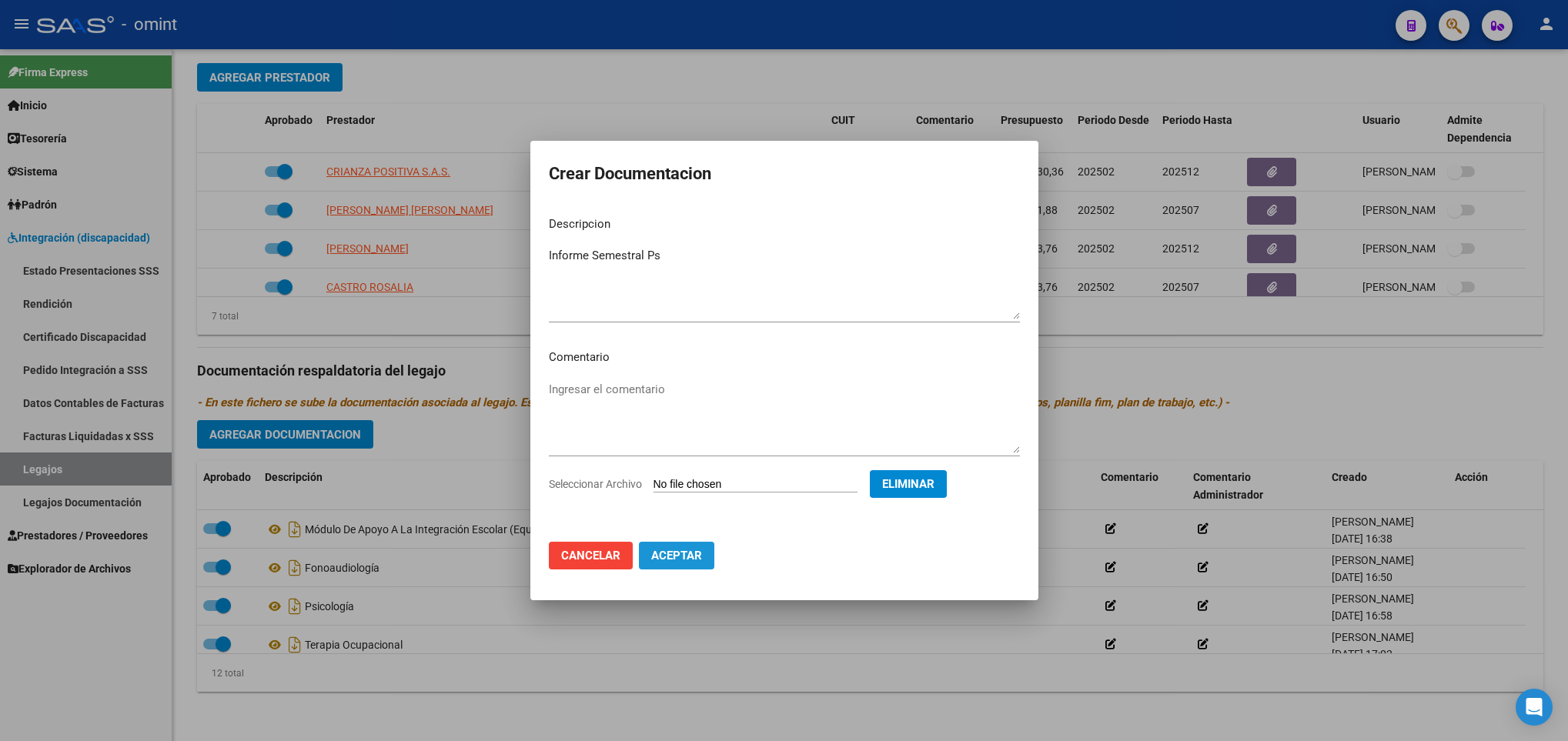
click at [692, 556] on span "Aceptar" at bounding box center [676, 555] width 51 height 14
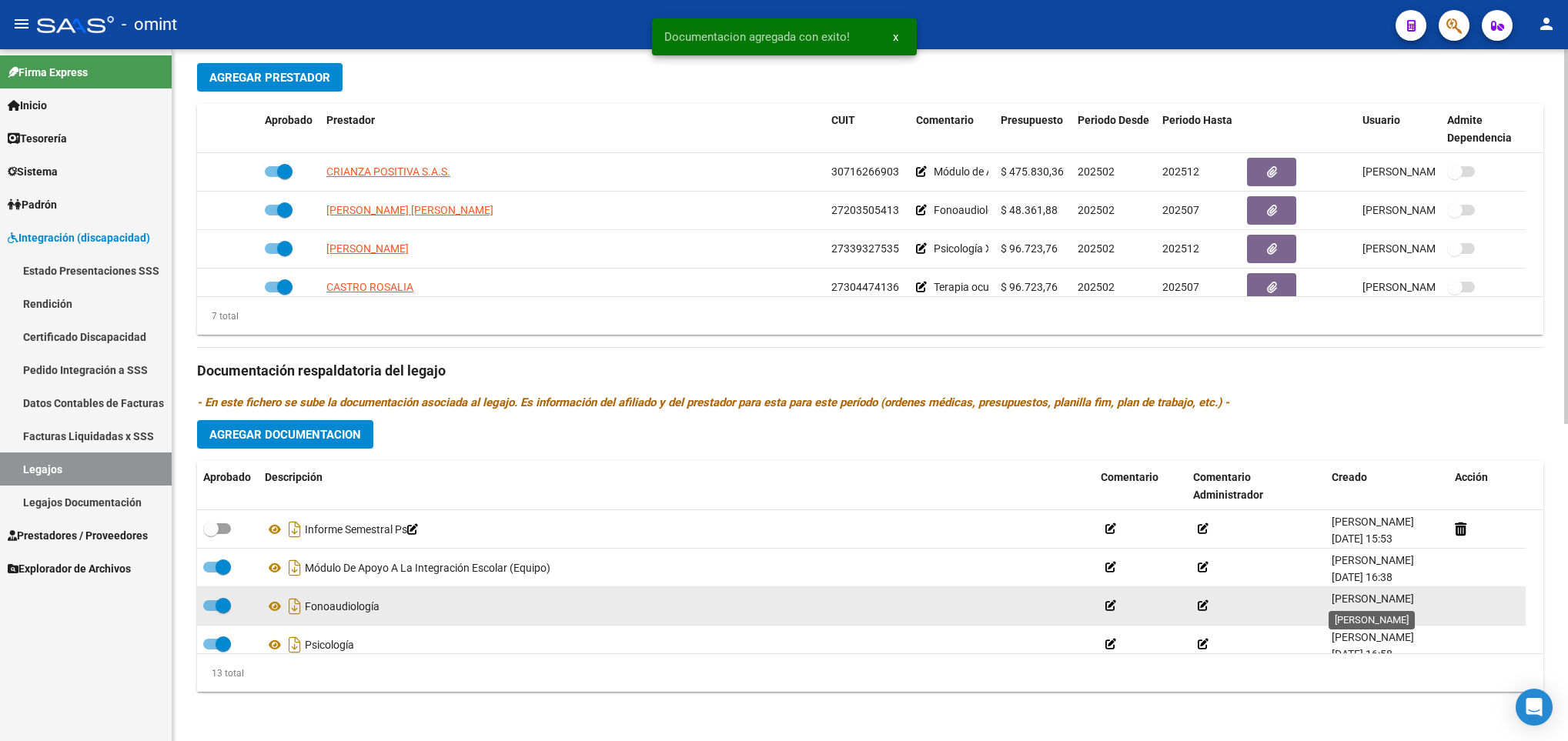
click at [1340, 604] on span "Paola Tarnovski" at bounding box center [1372, 599] width 82 height 12
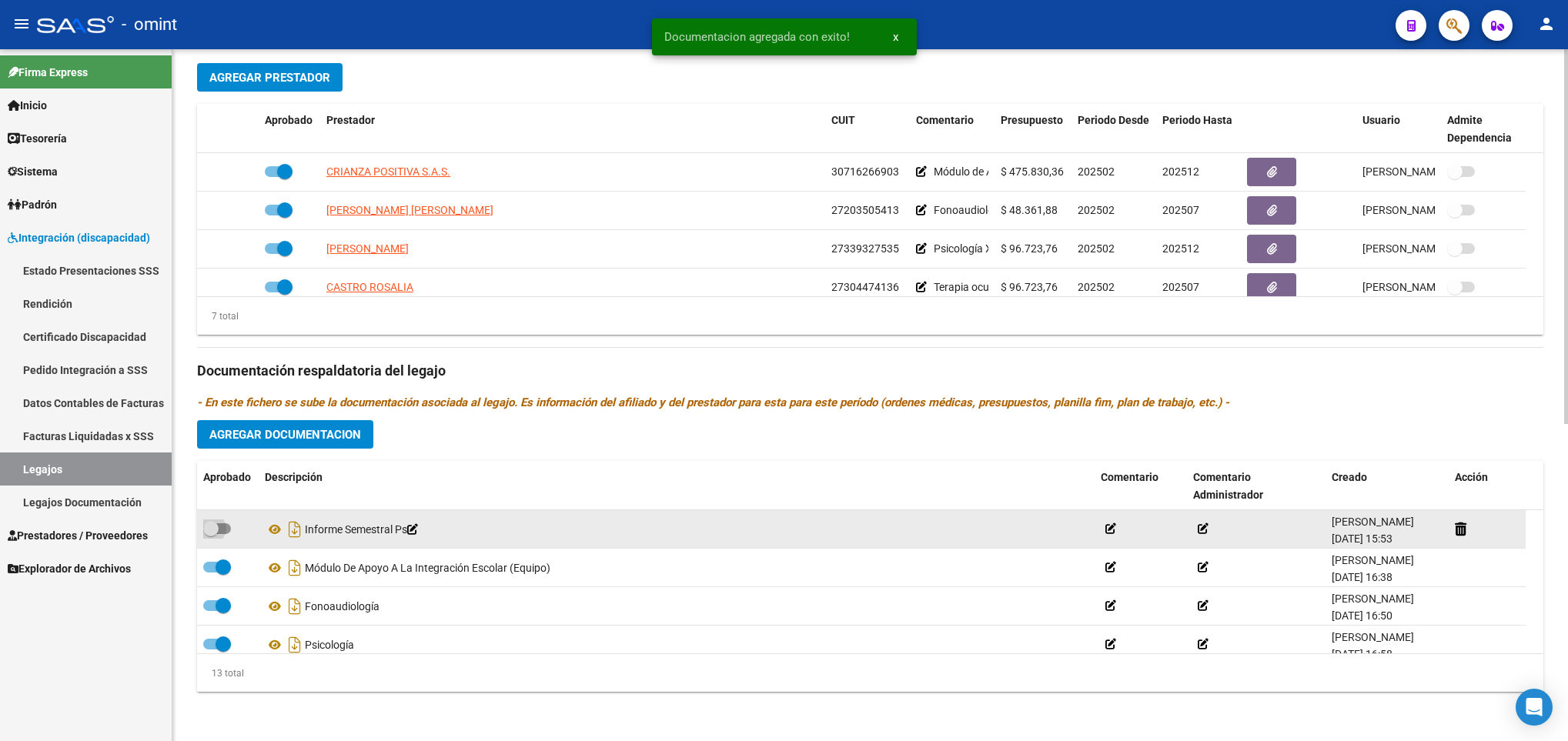
click at [225, 529] on span at bounding box center [217, 528] width 28 height 11
click at [211, 534] on input "checkbox" at bounding box center [210, 534] width 1 height 1
checkbox input "true"
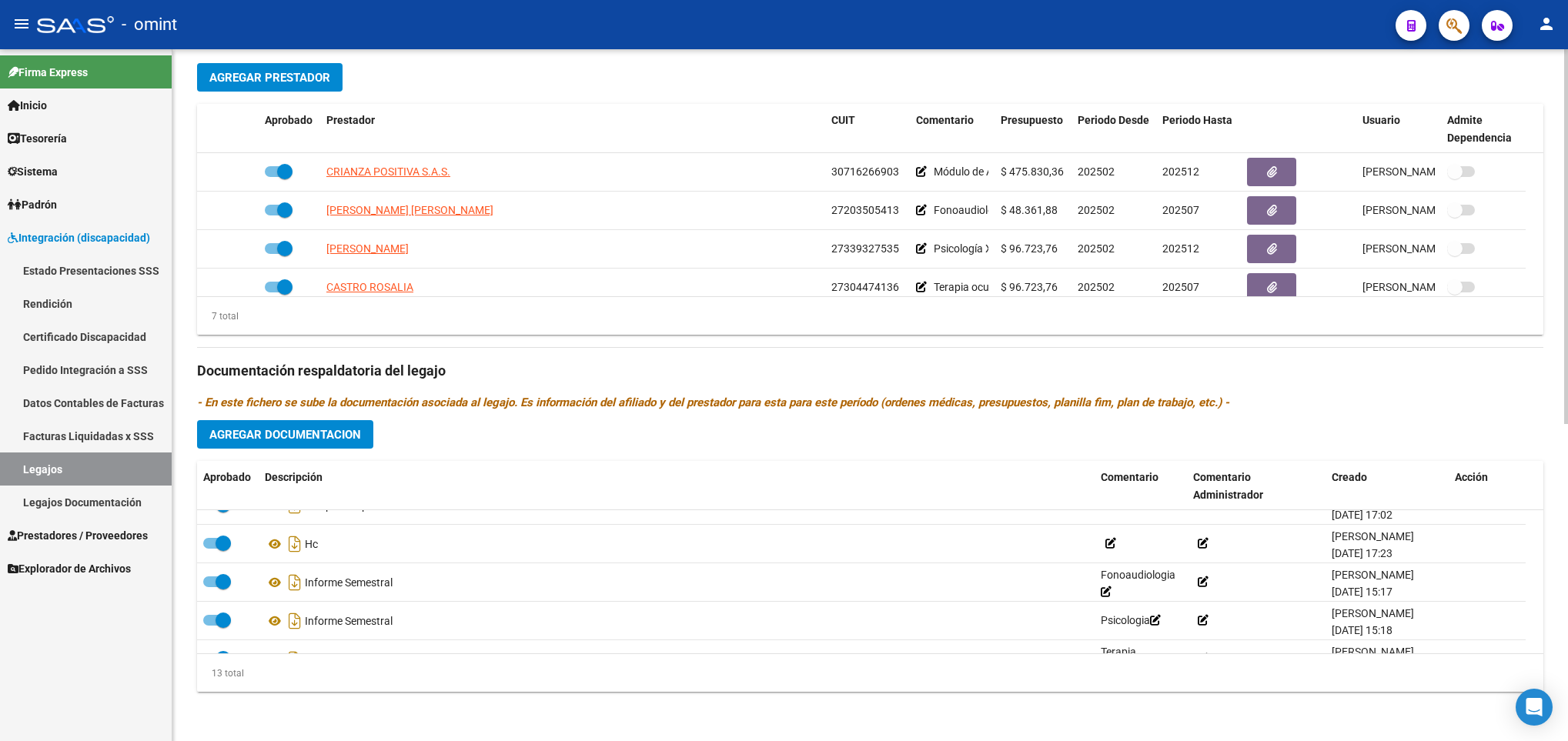
scroll to position [53, 0]
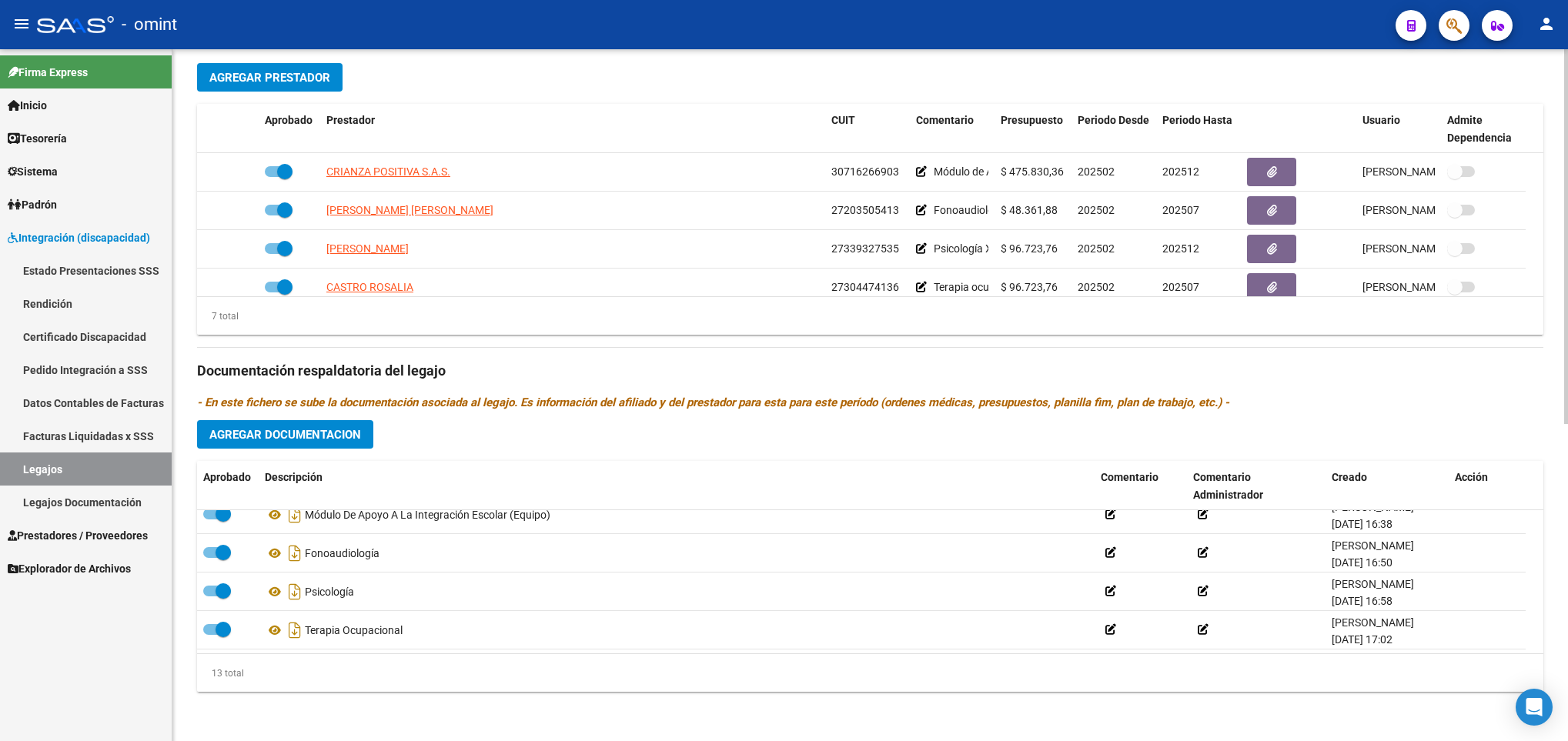
drag, startPoint x: 1545, startPoint y: 568, endPoint x: 1557, endPoint y: 545, distance: 25.9
click at [1557, 545] on div "arrow_back Editar 131 save Guardar cambios Legajo de Integración Modelo Formula…" at bounding box center [870, 104] width 1396 height 1273
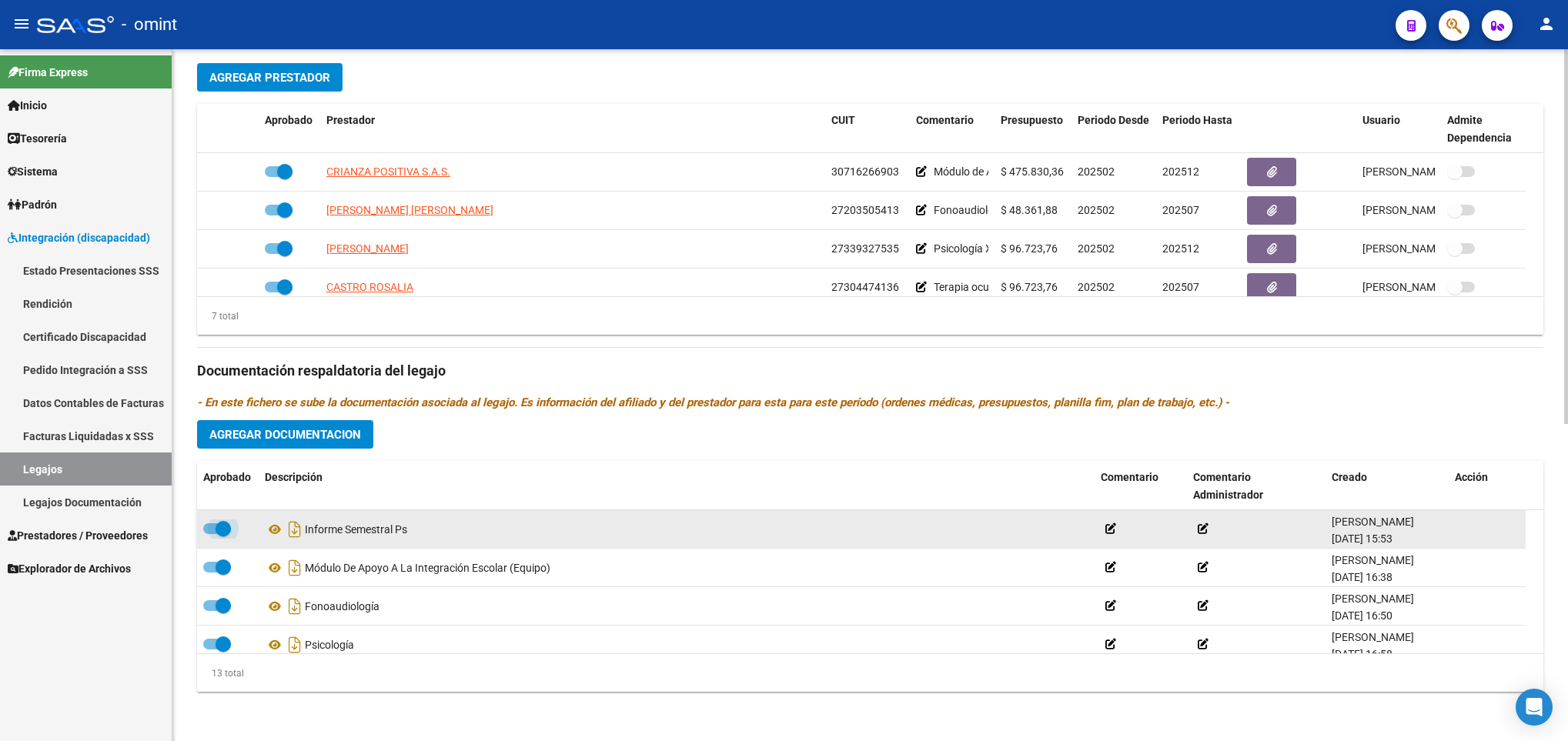
click at [215, 526] on span at bounding box center [223, 529] width 16 height 16
click at [211, 534] on input "checkbox" at bounding box center [210, 534] width 1 height 1
click at [1464, 531] on icon at bounding box center [1460, 529] width 12 height 15
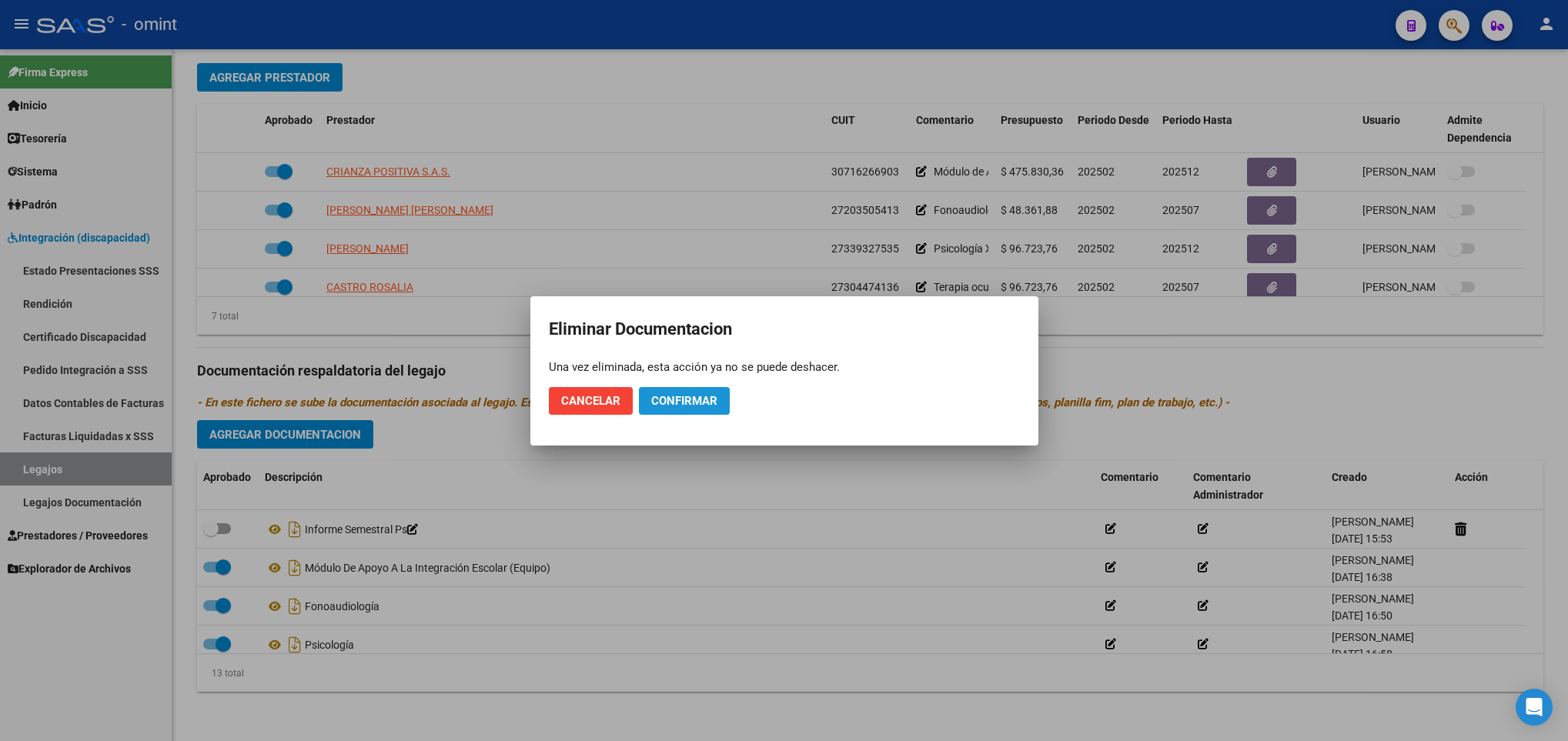
click at [718, 407] on button "Confirmar" at bounding box center [684, 401] width 91 height 28
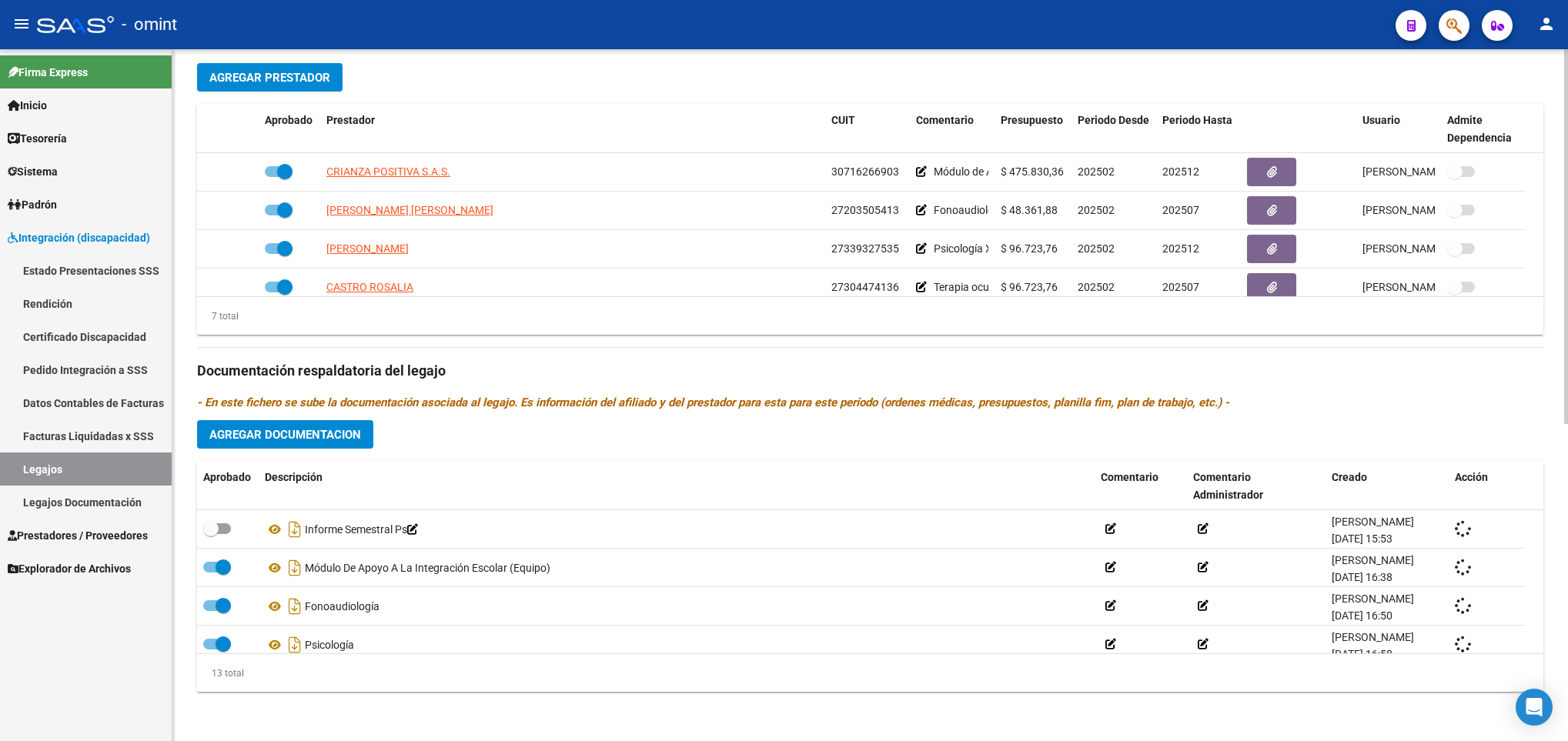
checkbox input "true"
click at [1543, 261] on div "arrow_back Editar 131 save Guardar cambios Legajo de Integración Modelo Formula…" at bounding box center [870, 104] width 1396 height 1273
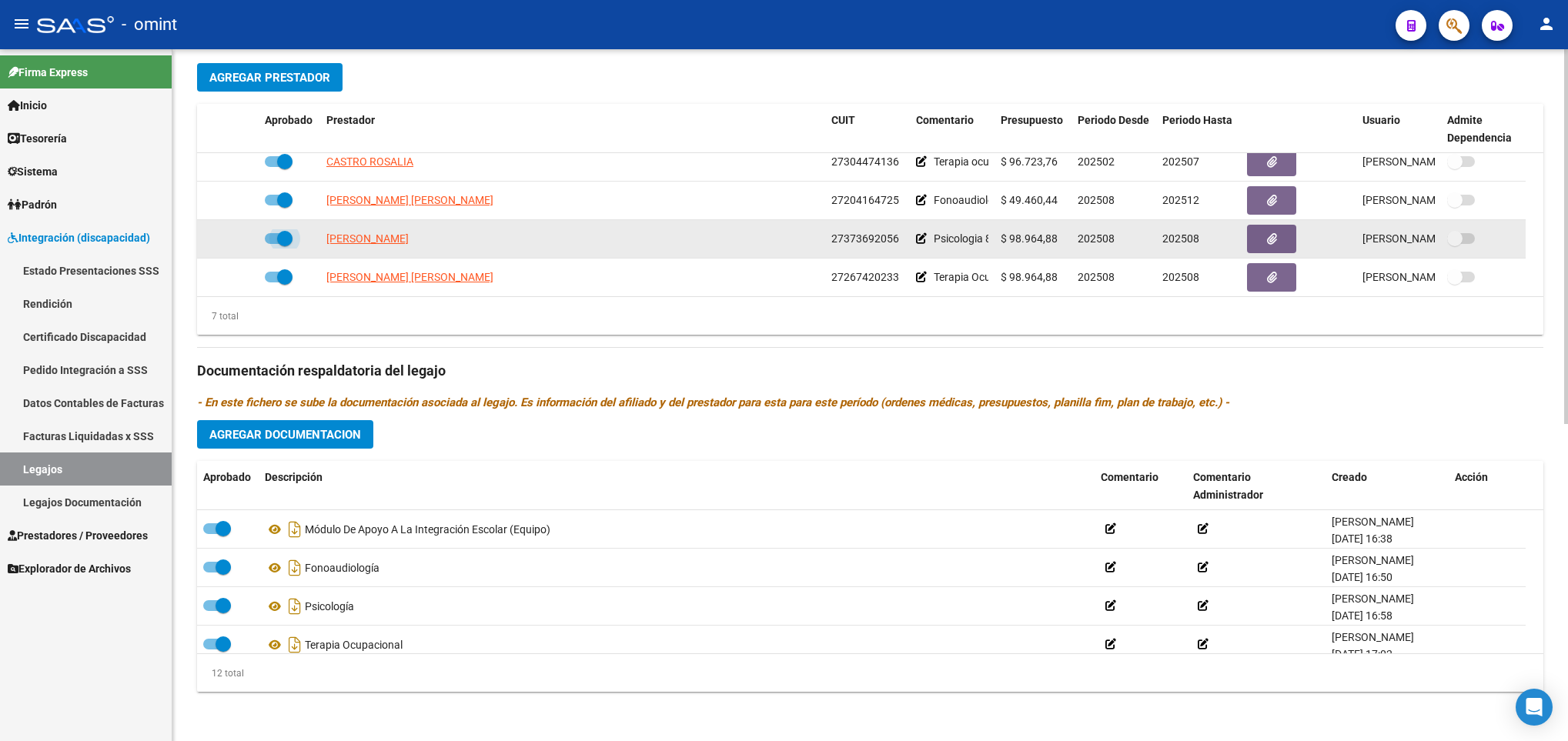
click at [277, 229] on label at bounding box center [279, 238] width 28 height 19
click at [273, 244] on input "checkbox" at bounding box center [272, 244] width 1 height 1
checkbox input "false"
drag, startPoint x: 226, startPoint y: 241, endPoint x: 235, endPoint y: 242, distance: 9.1
click at [235, 242] on div at bounding box center [227, 238] width 49 height 18
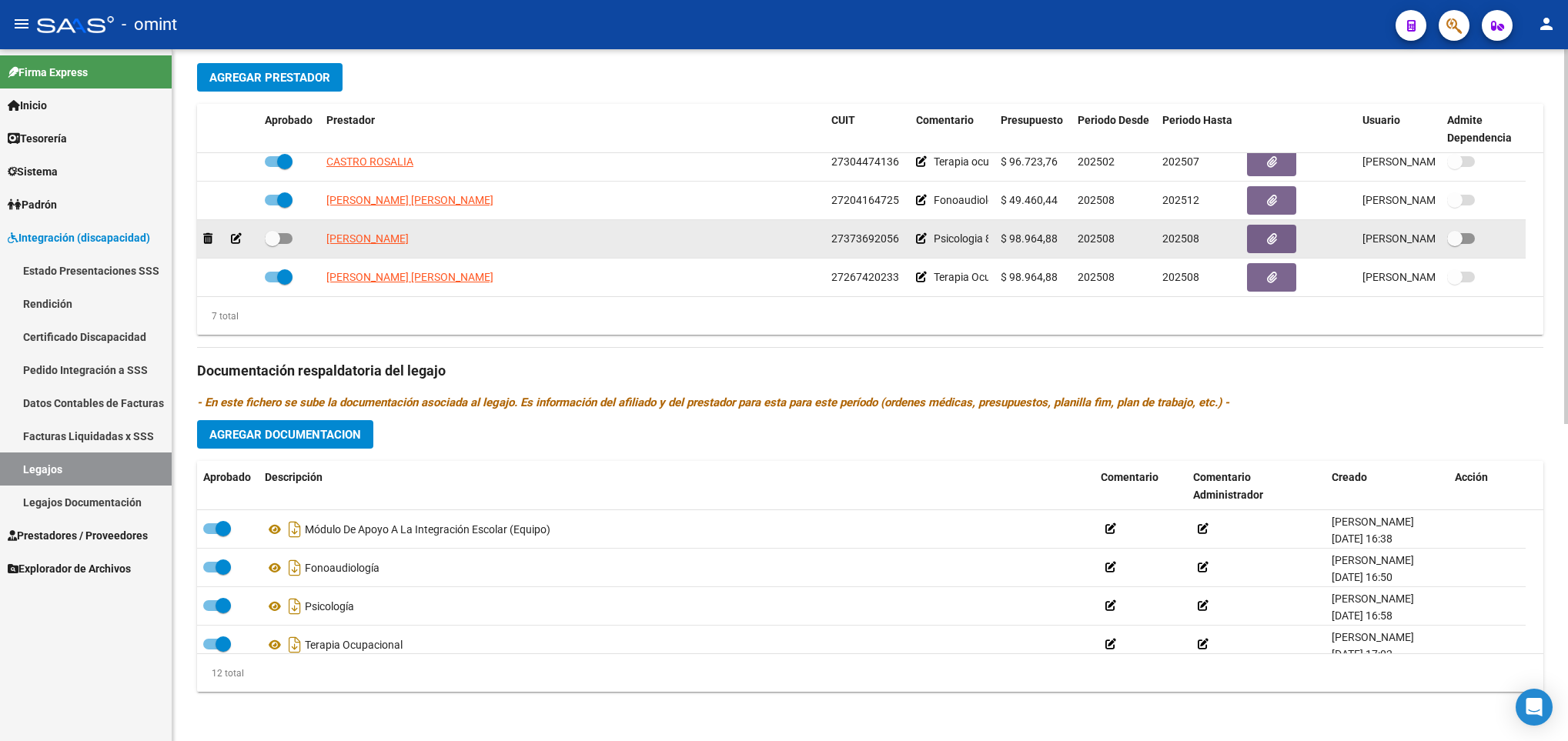
click at [235, 242] on icon at bounding box center [236, 238] width 11 height 11
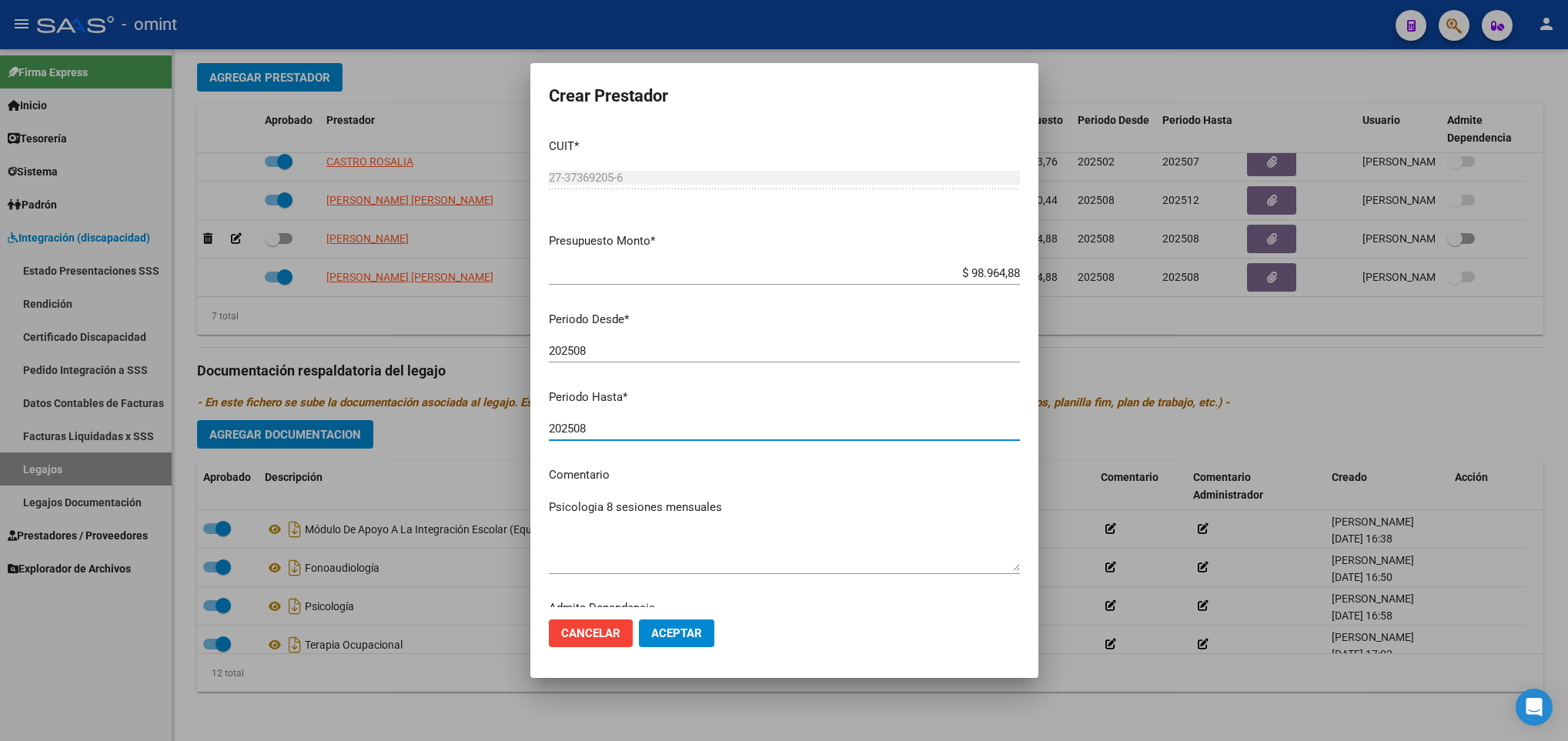
click at [624, 426] on input "202508" at bounding box center [784, 429] width 471 height 14
type input "202512"
click at [686, 638] on span "Aceptar" at bounding box center [676, 633] width 51 height 14
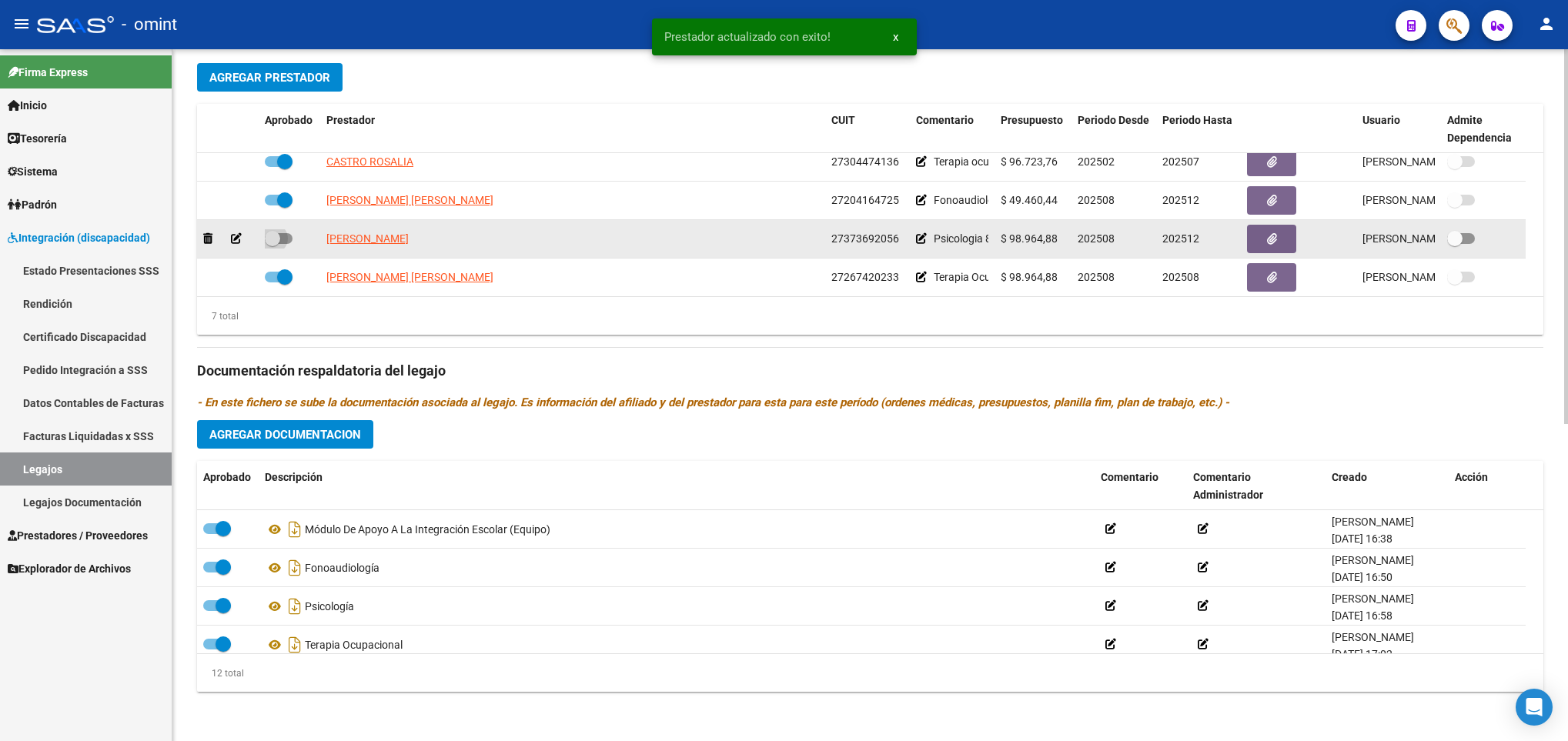
click at [284, 240] on span at bounding box center [279, 238] width 28 height 11
click at [273, 244] on input "checkbox" at bounding box center [272, 244] width 1 height 1
checkbox input "true"
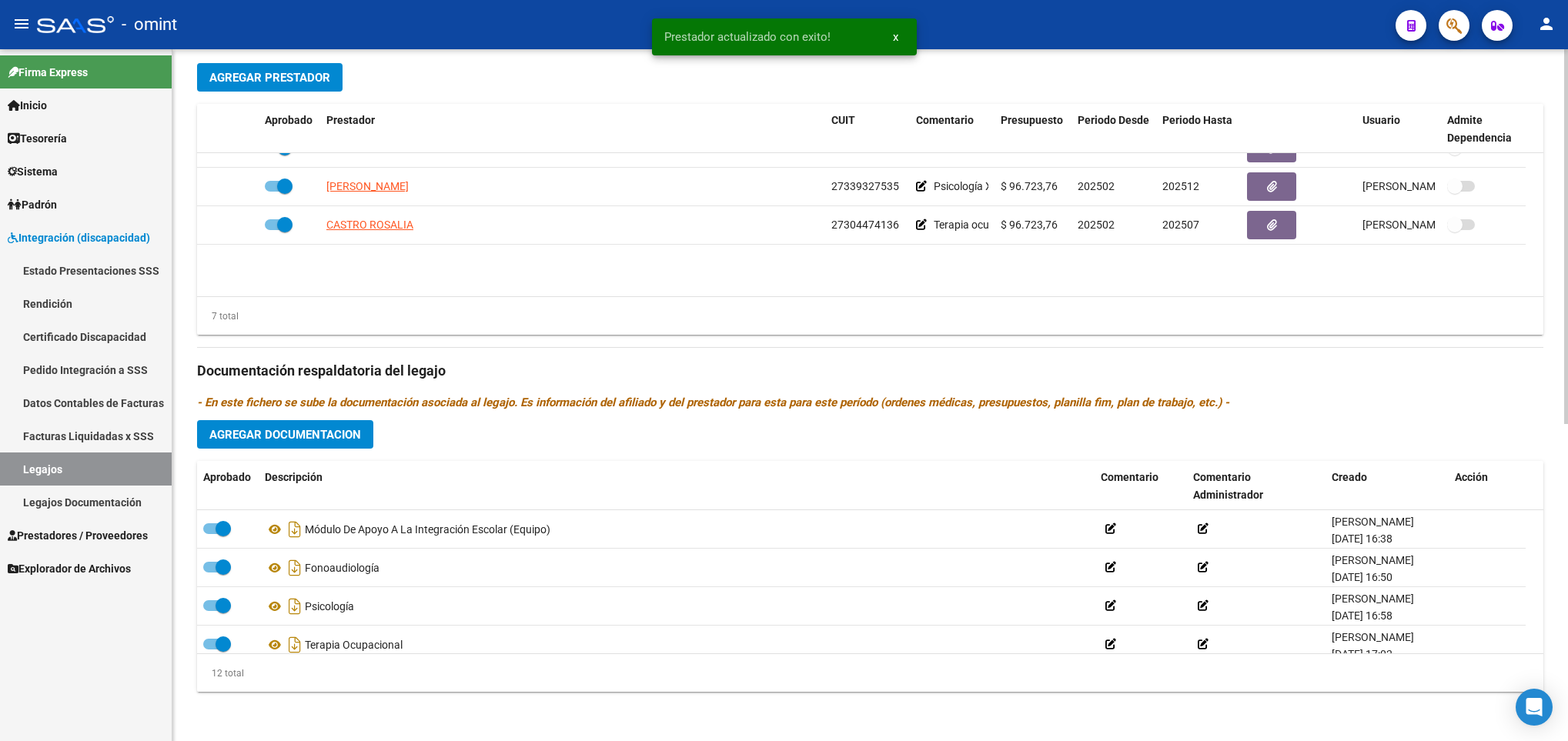
scroll to position [0, 0]
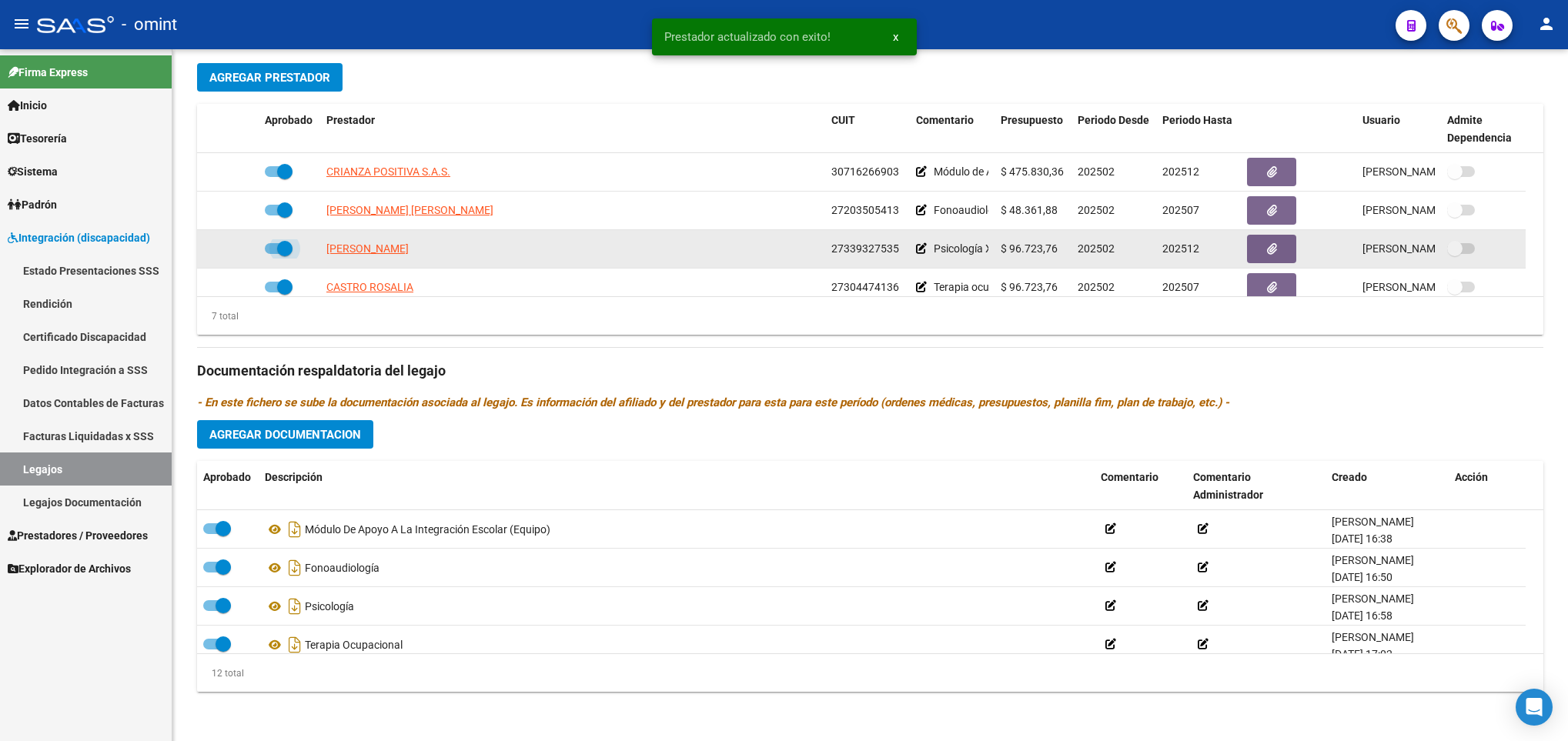
click at [273, 249] on span at bounding box center [279, 249] width 28 height 11
click at [273, 254] on input "checkbox" at bounding box center [272, 254] width 1 height 1
checkbox input "false"
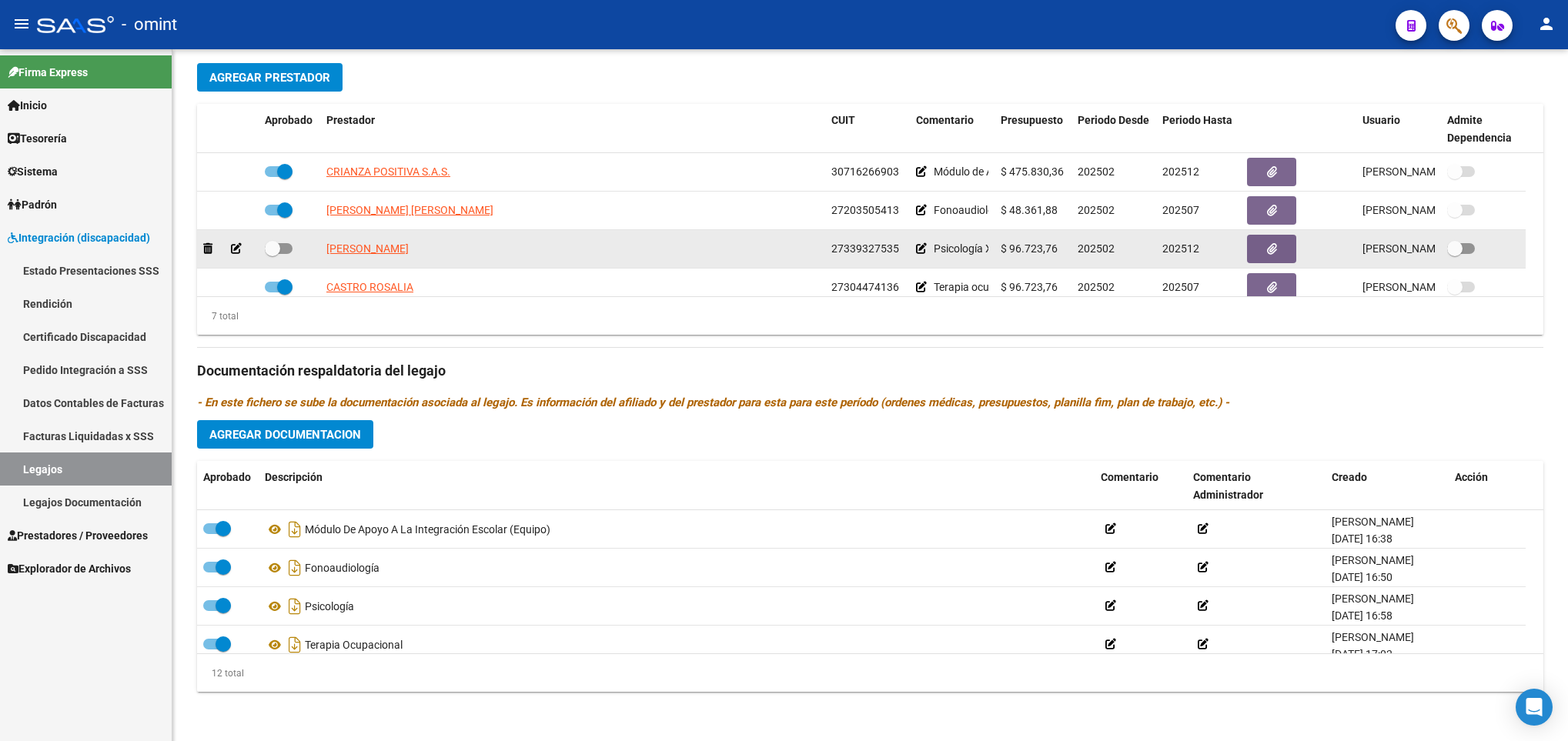
click at [234, 248] on icon at bounding box center [236, 249] width 11 height 11
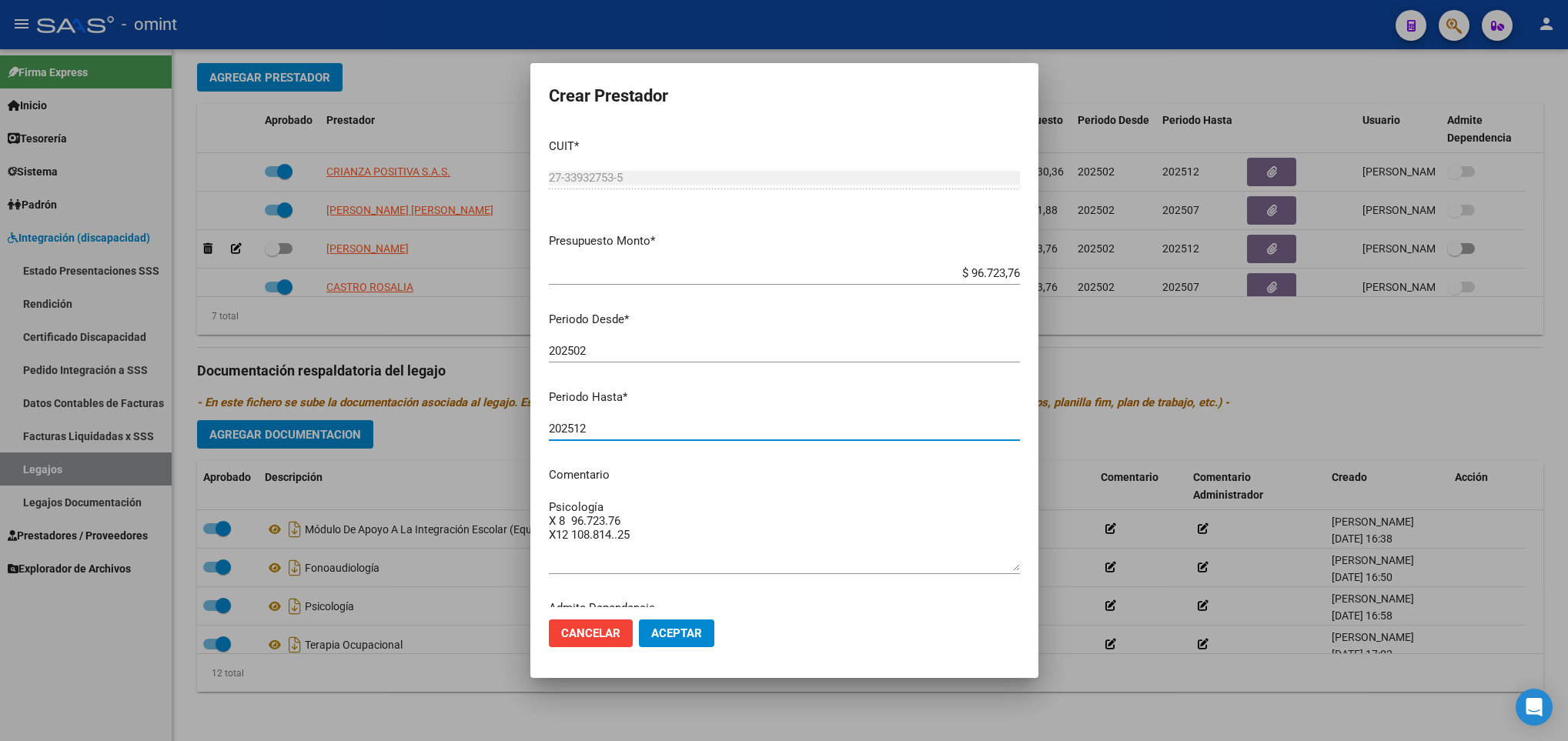
click at [610, 423] on input "202512" at bounding box center [784, 429] width 471 height 14
type input "202507"
click at [682, 630] on span "Aceptar" at bounding box center [676, 633] width 51 height 14
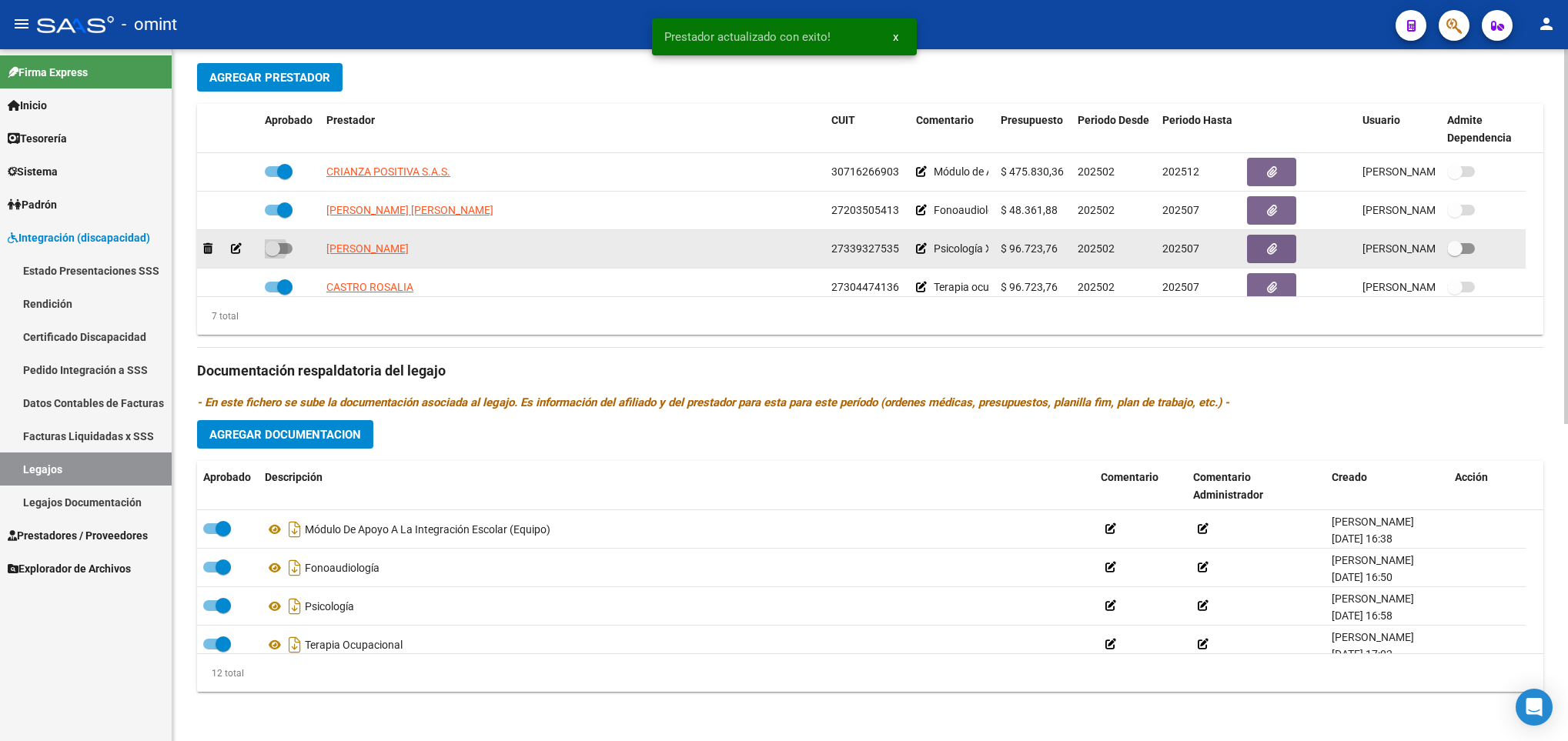
click at [284, 247] on span at bounding box center [279, 249] width 28 height 11
click at [273, 254] on input "checkbox" at bounding box center [272, 254] width 1 height 1
checkbox input "true"
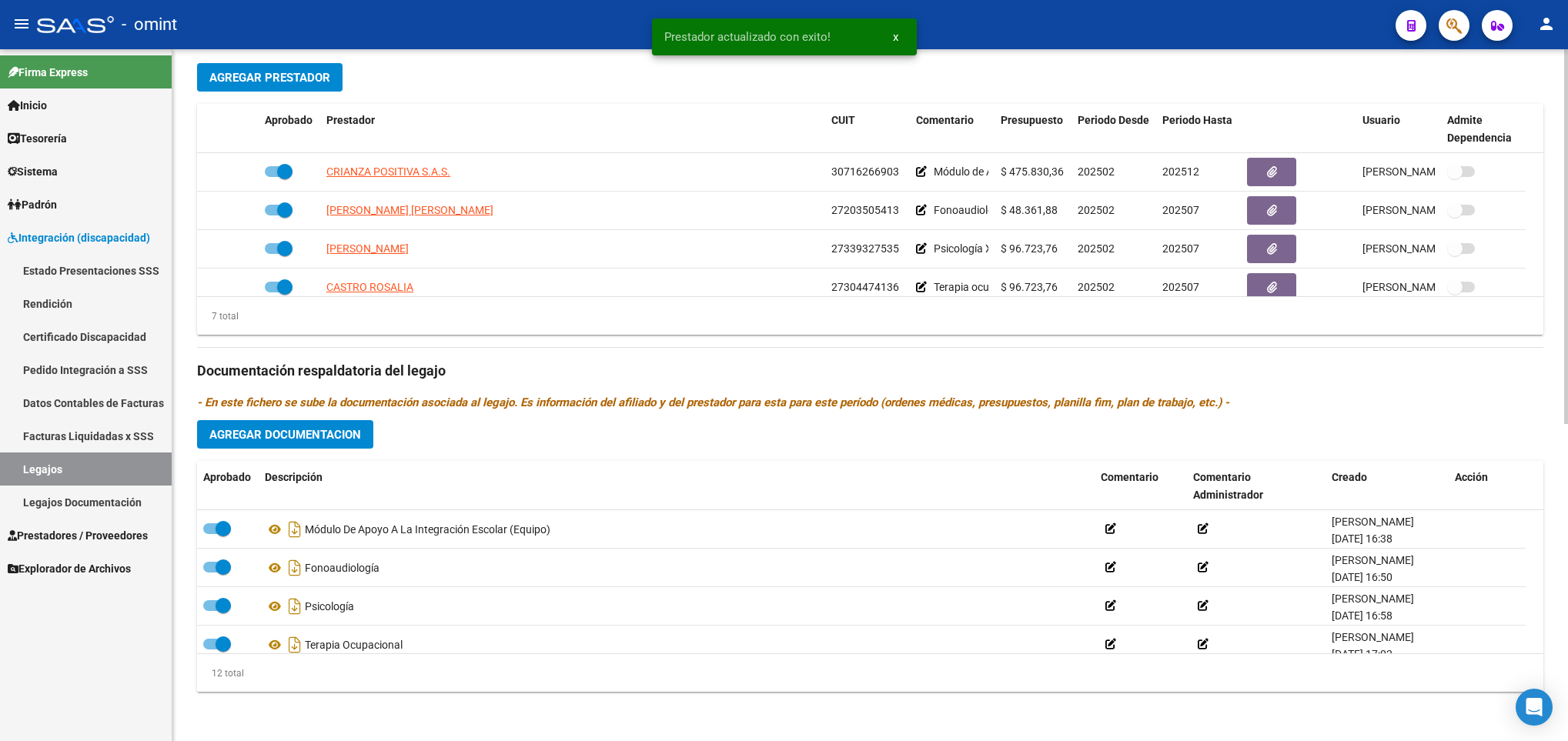
click at [1559, 78] on div "arrow_back Editar 131 save Guardar cambios Legajo de Integración Modelo Formula…" at bounding box center [870, 104] width 1396 height 1273
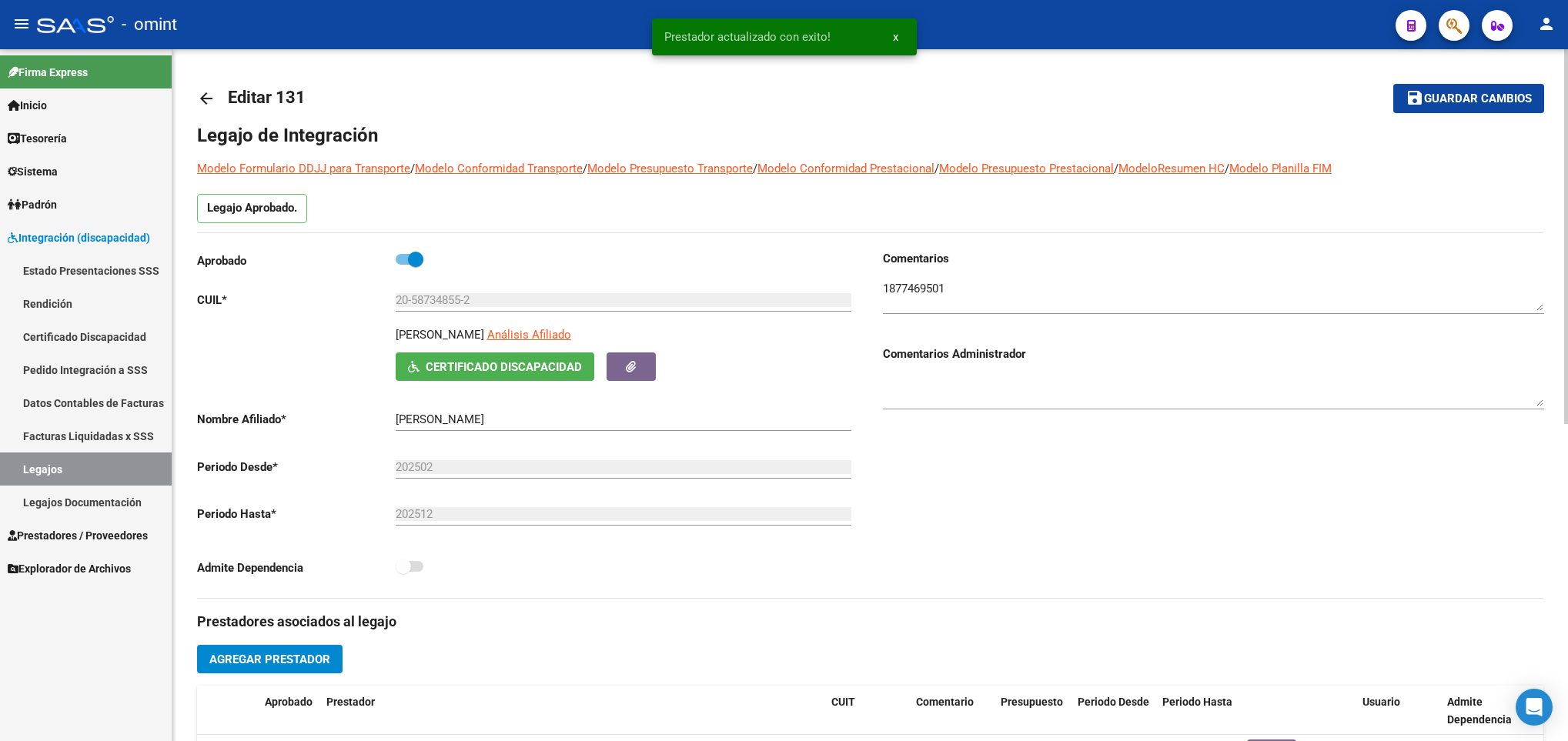
click at [1564, 57] on div at bounding box center [1566, 395] width 4 height 691
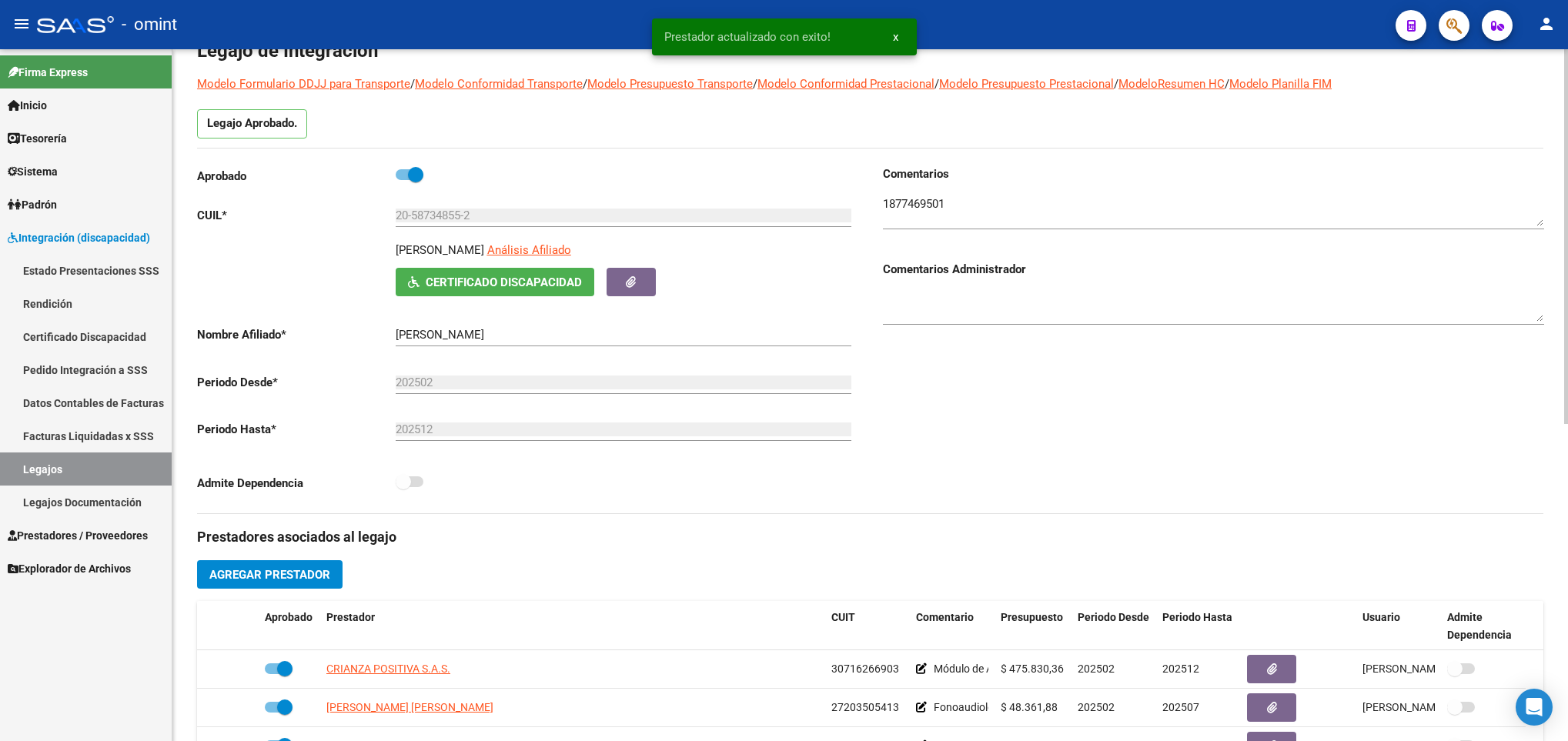
click at [1489, 104] on div "arrow_back Editar 131 save Guardar cambios Legajo de Integración Modelo Formula…" at bounding box center [872, 600] width 1399 height 1273
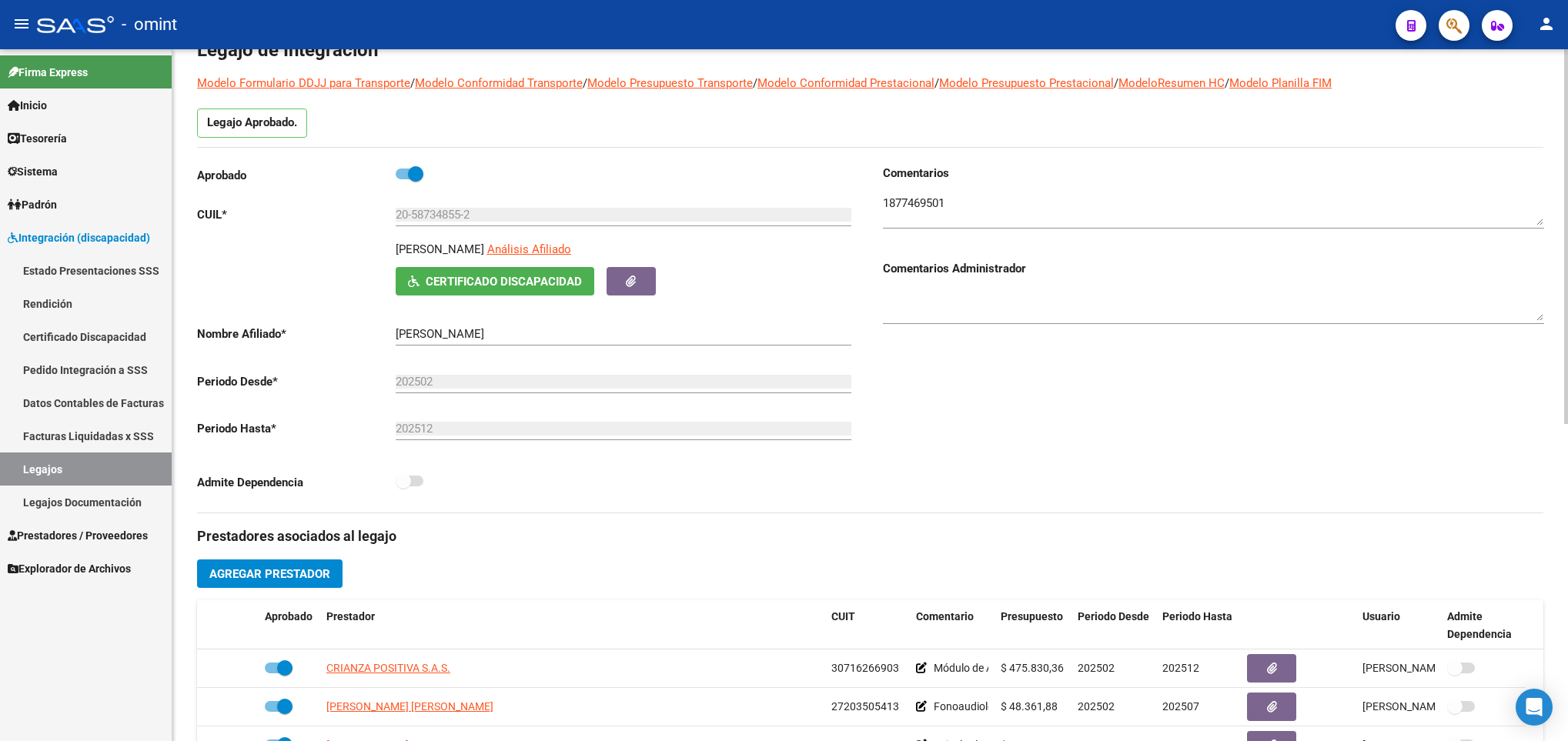
scroll to position [0, 0]
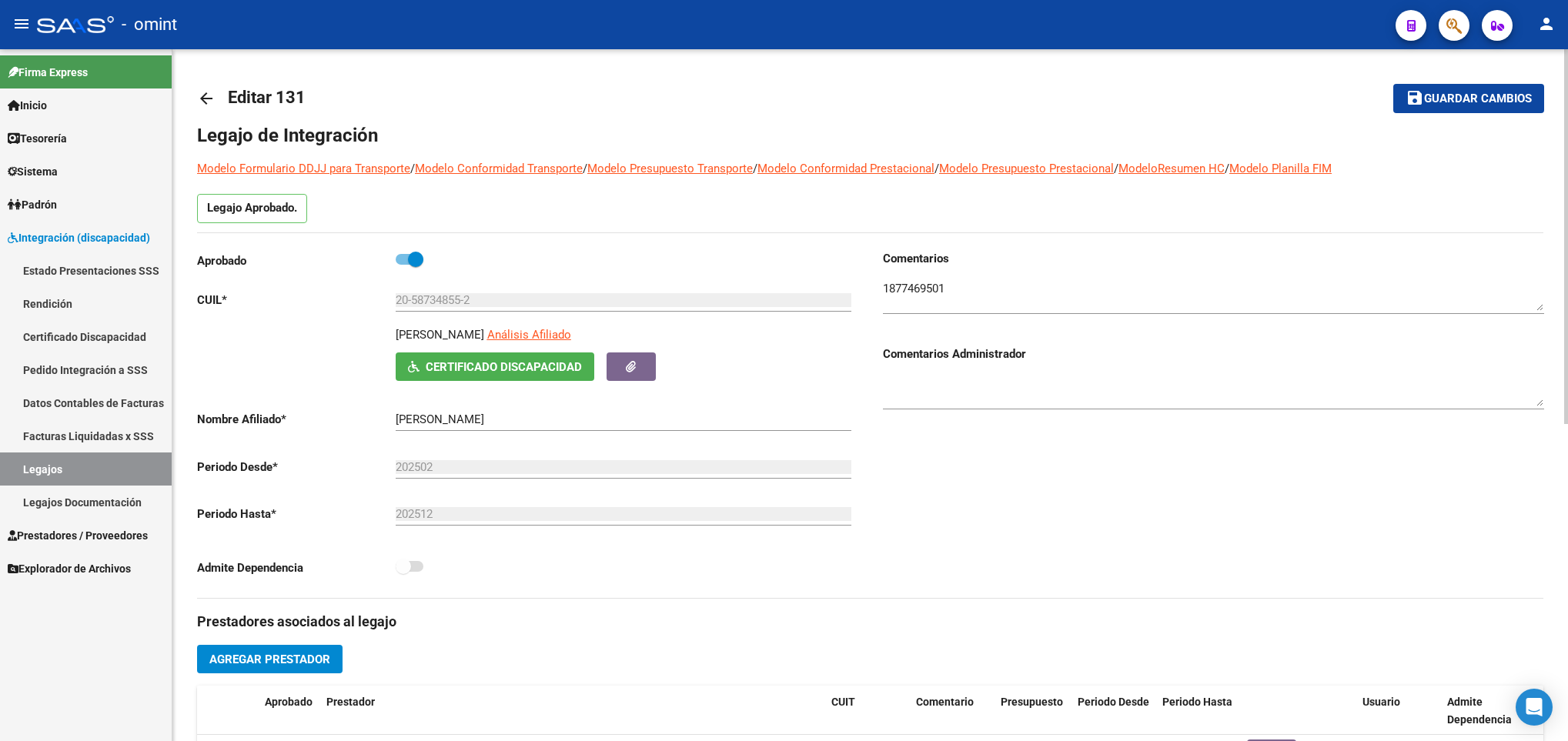
click at [1566, 63] on div at bounding box center [1566, 395] width 4 height 691
click at [1481, 105] on span "Guardar cambios" at bounding box center [1477, 99] width 108 height 14
click at [208, 105] on mat-icon "arrow_back" at bounding box center [207, 99] width 19 height 19
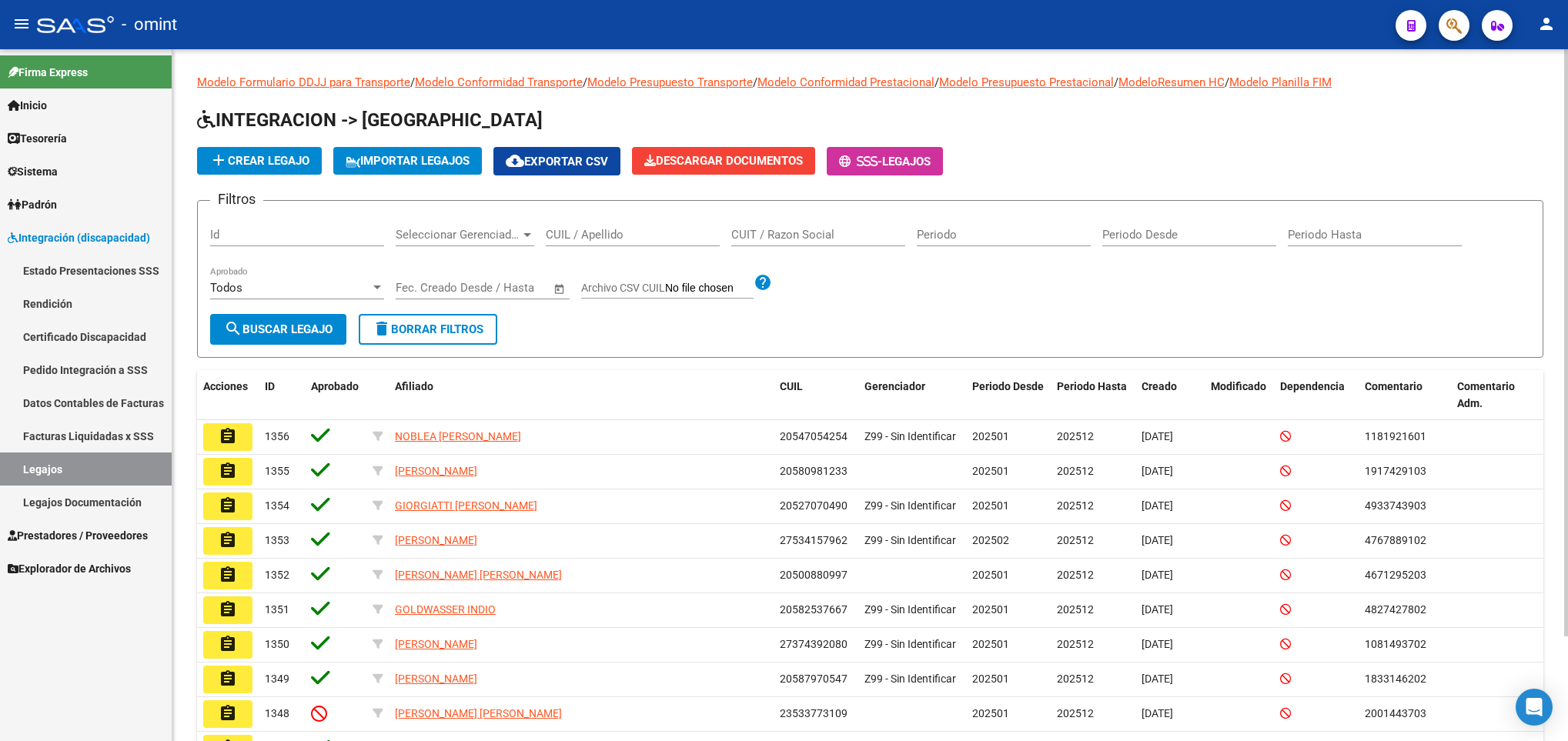
drag, startPoint x: 628, startPoint y: 210, endPoint x: 605, endPoint y: 234, distance: 33.2
click at [605, 234] on form "Filtros Id Seleccionar Gerenciador Seleccionar Gerenciador CUIL / Apellido CUIT…" at bounding box center [870, 279] width 1346 height 158
click at [605, 234] on input "CUIL / Apellido" at bounding box center [632, 235] width 174 height 14
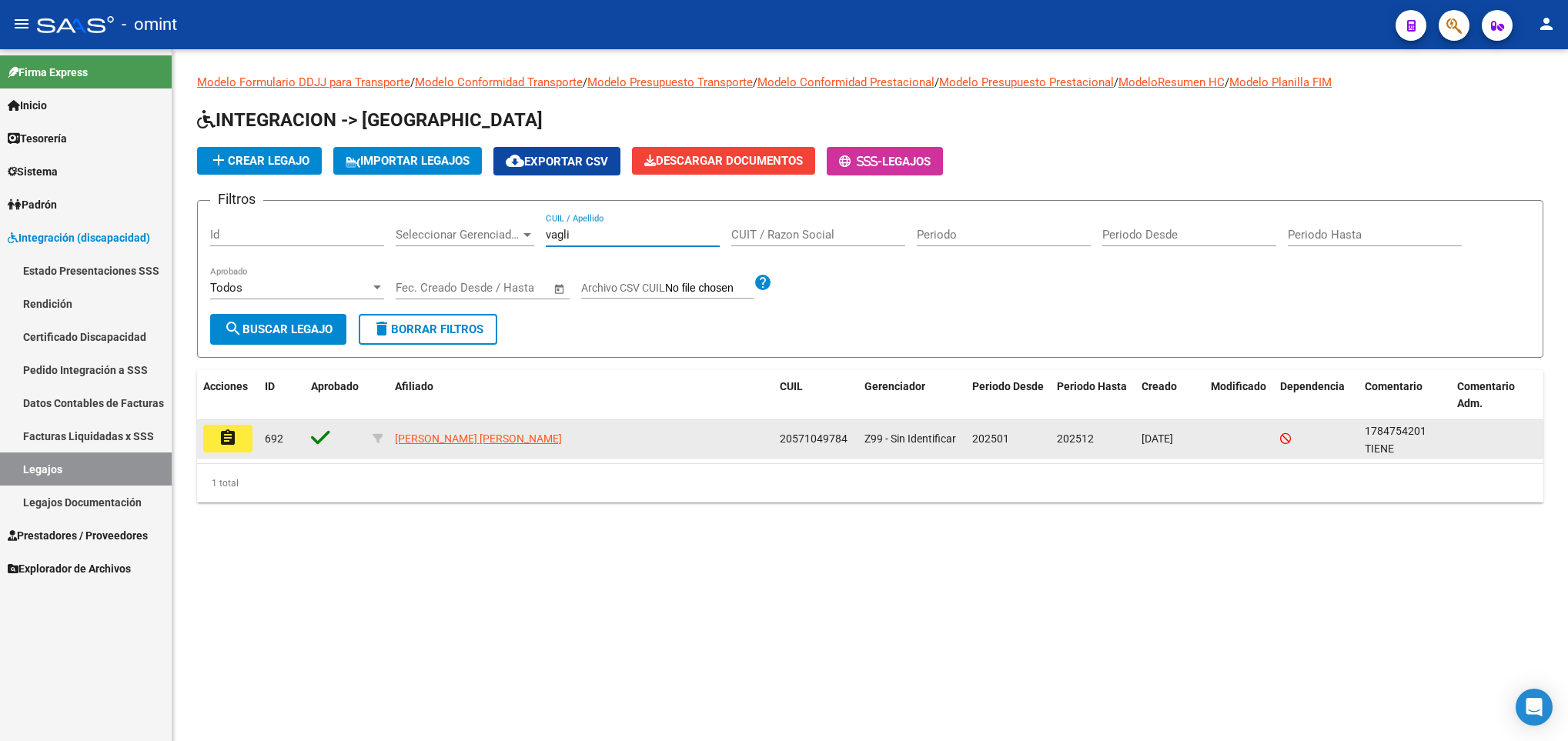
type input "vagli"
click at [218, 430] on mat-icon "assignment" at bounding box center [228, 438] width 19 height 19
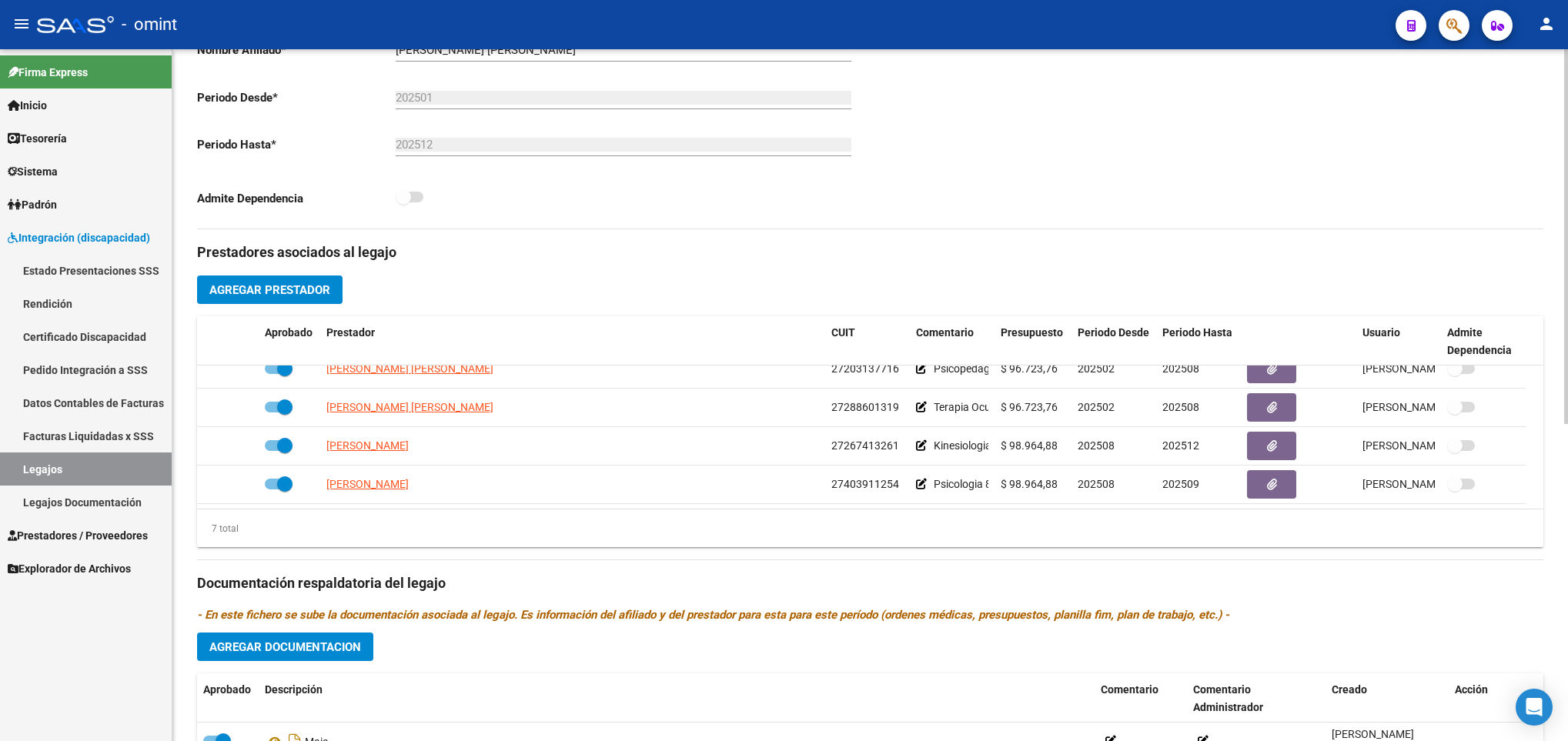
scroll to position [7, 0]
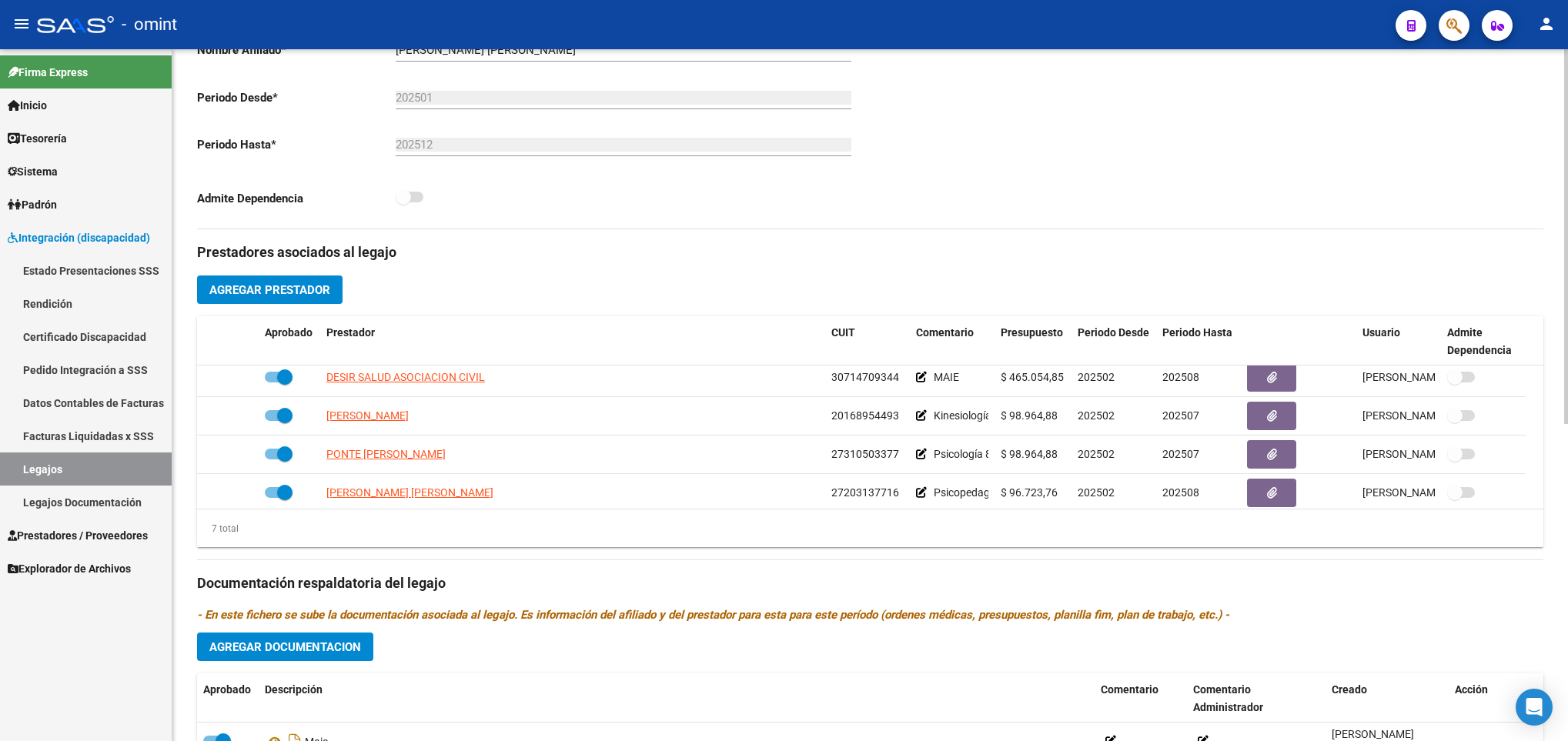
click at [1562, 71] on div "arrow_back Editar 692 save Guardar cambios Legajo de Integración Modelo Formula…" at bounding box center [870, 316] width 1396 height 1273
click at [1567, 75] on html "menu - omint person Firma Express Inicio Calendario SSS Instructivos Contacto O…" at bounding box center [784, 370] width 1568 height 741
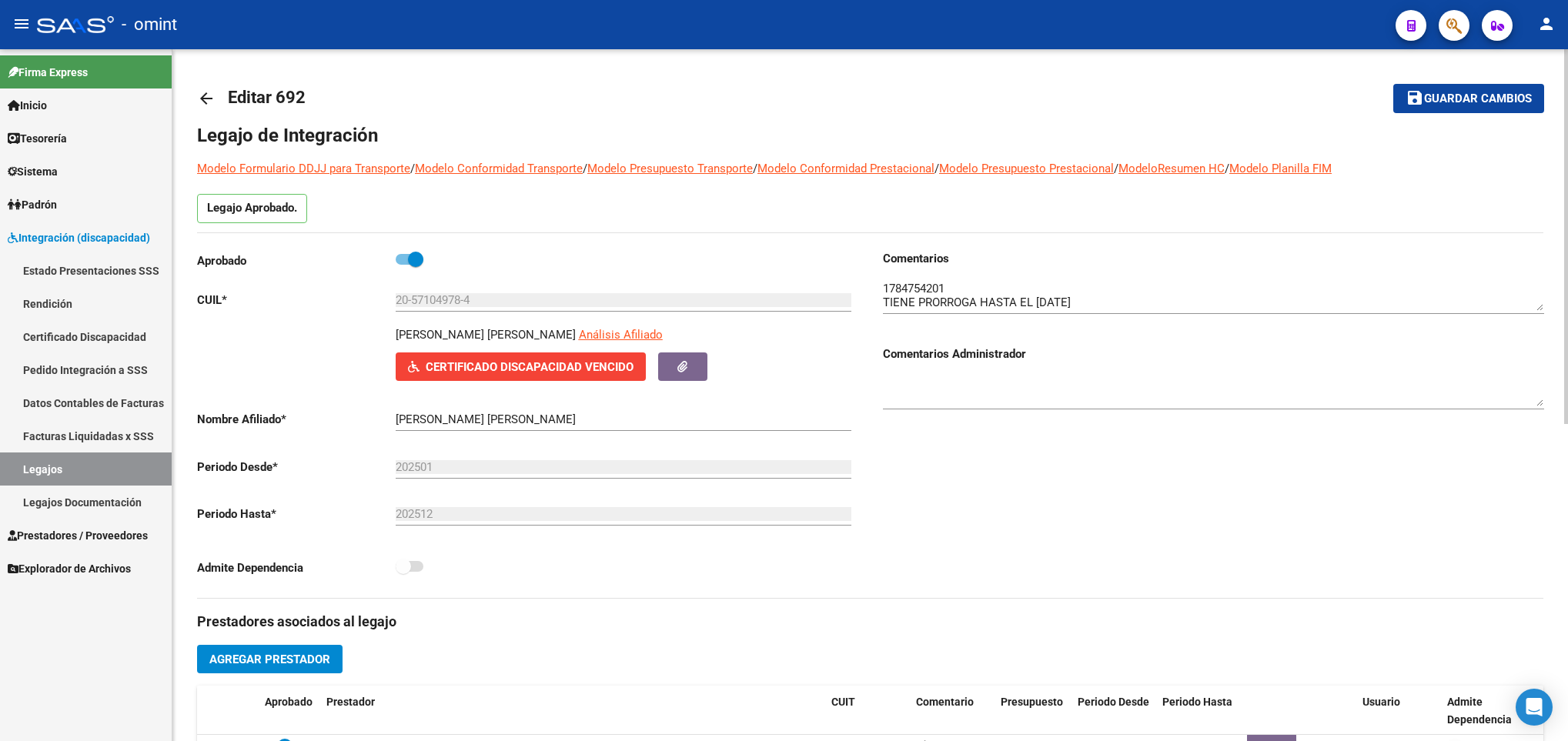
click at [1567, 75] on html "menu - omint person Firma Express Inicio Calendario SSS Instructivos Contacto O…" at bounding box center [784, 370] width 1568 height 741
click at [208, 112] on link "arrow_back" at bounding box center [213, 98] width 31 height 37
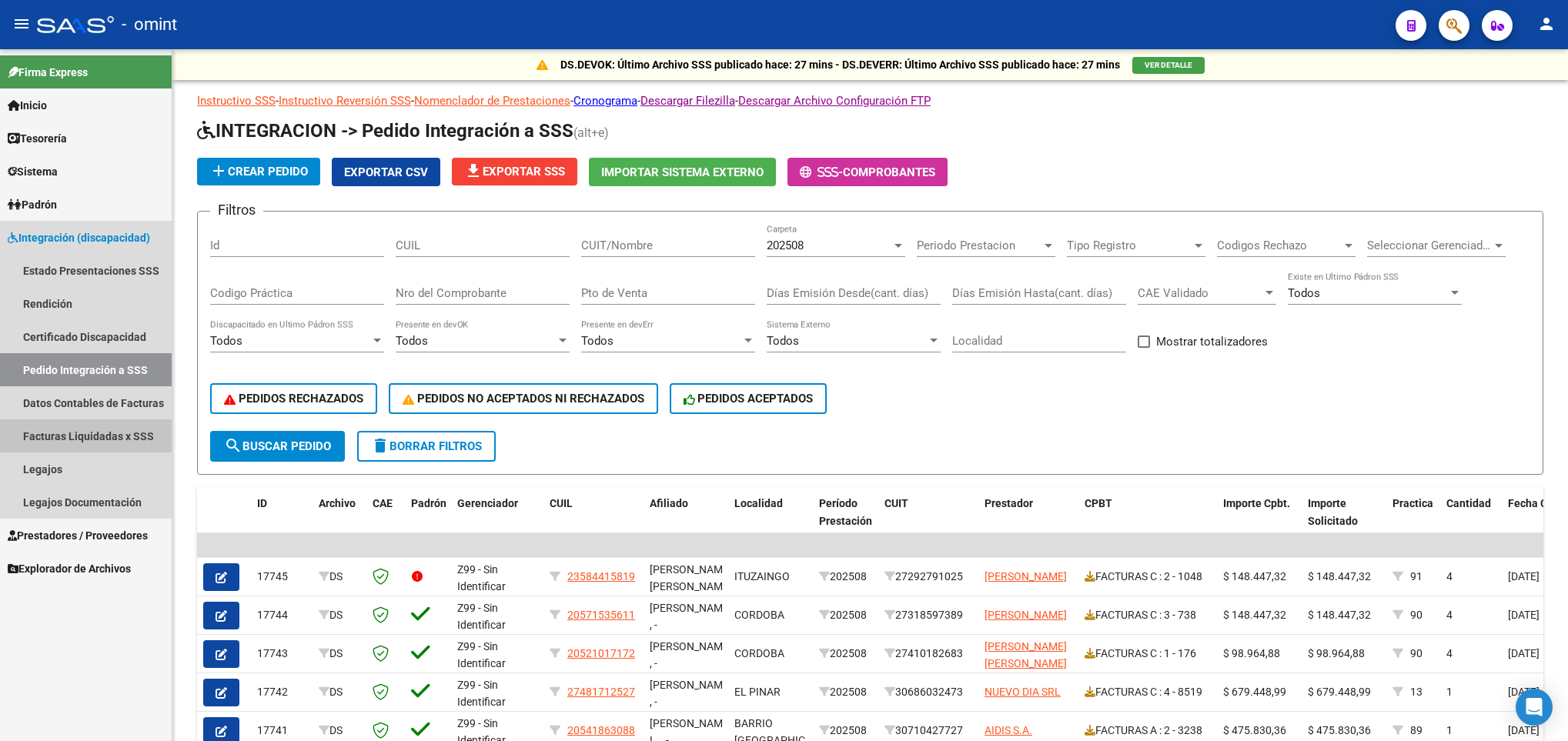
click at [103, 425] on link "Facturas Liquidadas x SSS" at bounding box center [85, 436] width 172 height 33
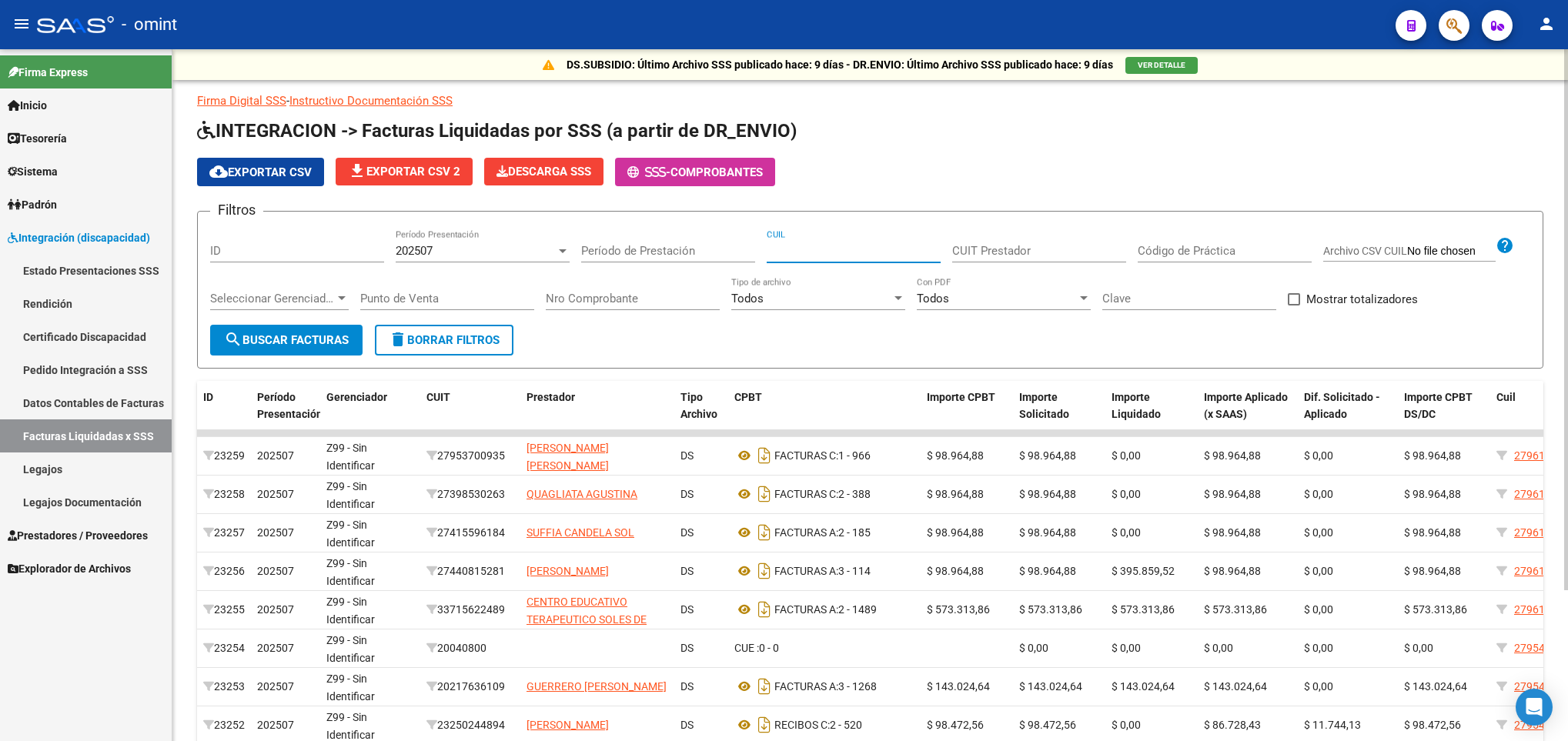
click at [810, 250] on input "CUIL" at bounding box center [853, 251] width 174 height 14
paste input "11-925617"
click at [830, 250] on input "11-925617" at bounding box center [853, 251] width 174 height 14
type input "1"
paste input "56-106848"
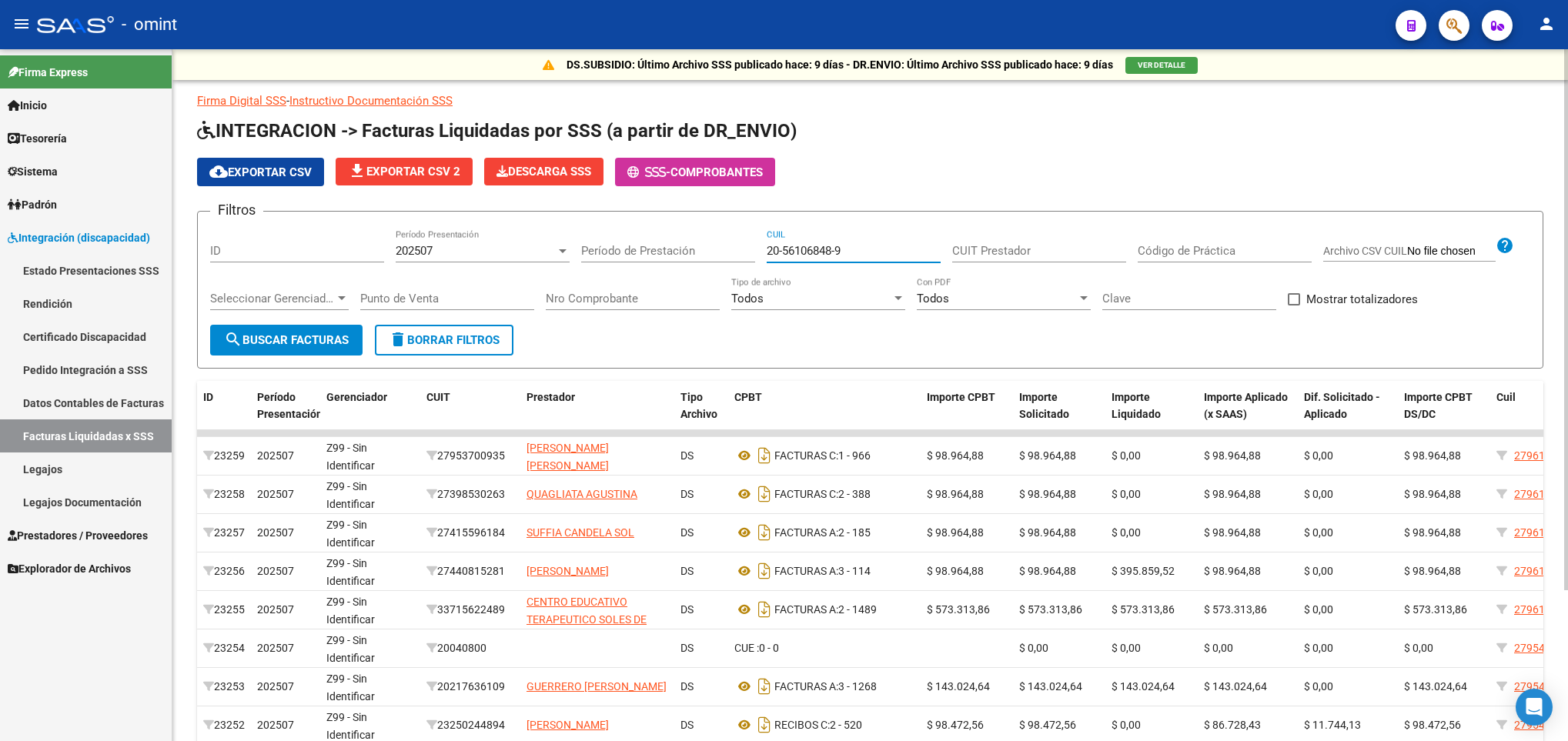
type input "20-56106848-9"
click at [557, 249] on div at bounding box center [563, 251] width 14 height 12
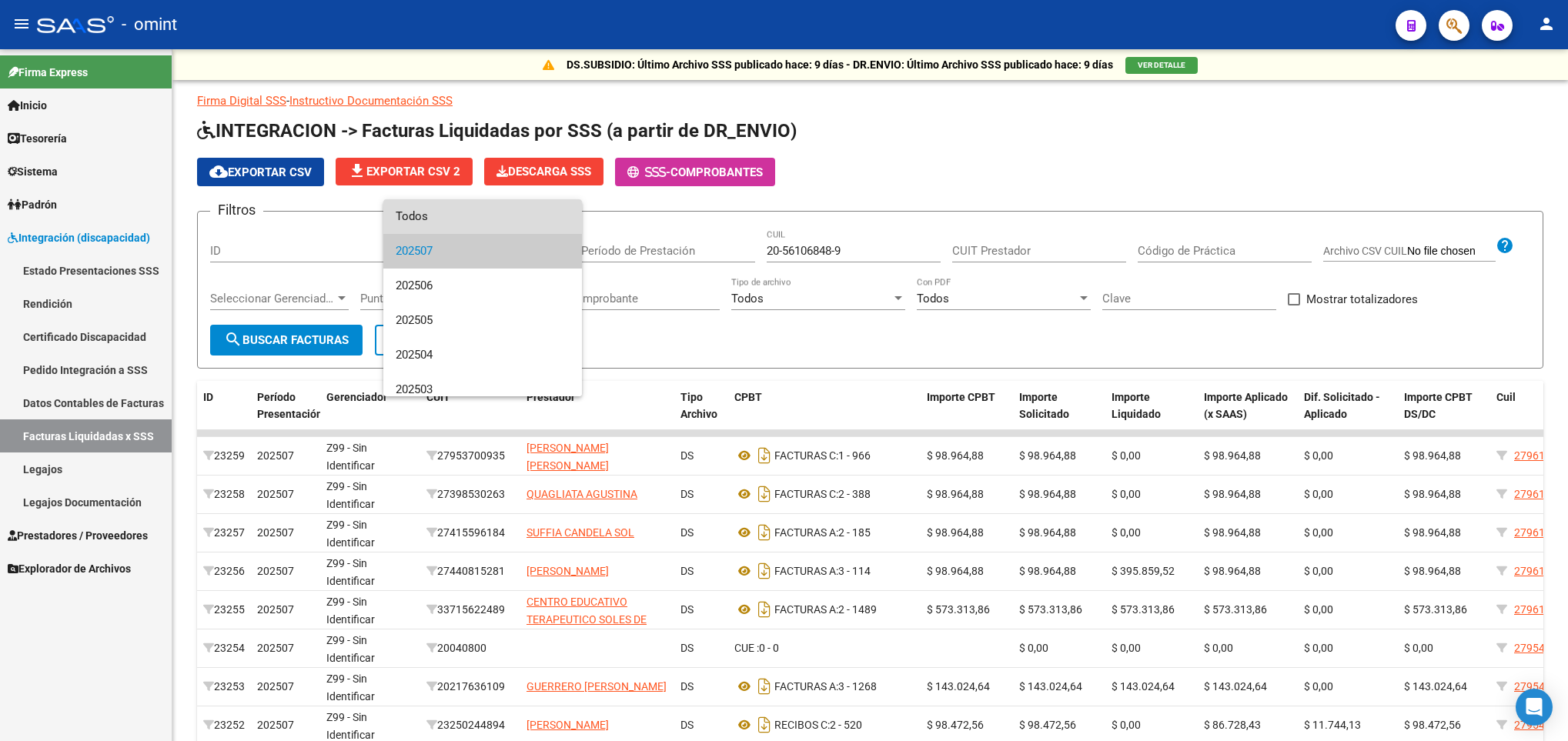
click at [504, 220] on span "Todos" at bounding box center [483, 217] width 174 height 35
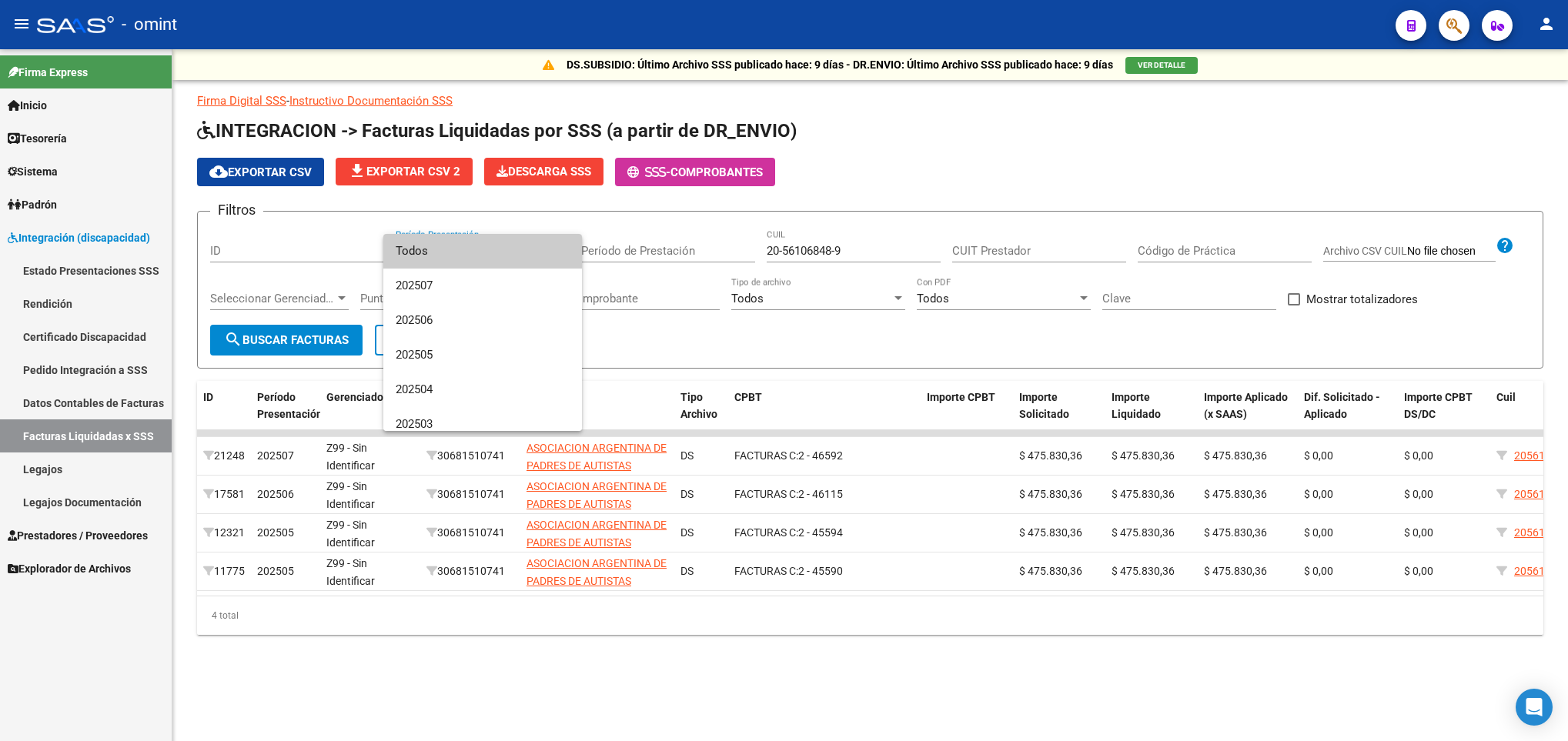
click at [1323, 601] on div at bounding box center [784, 370] width 1568 height 741
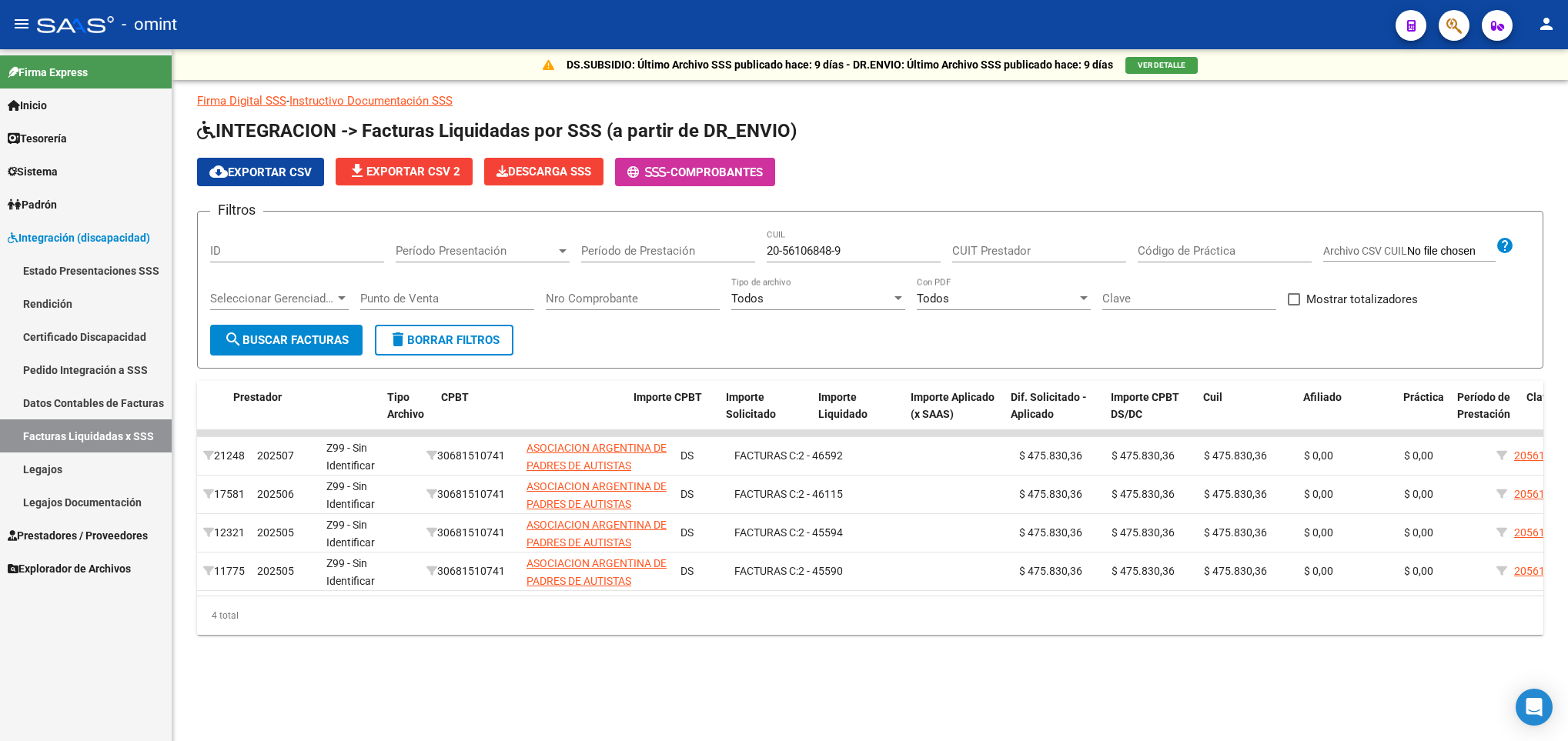
scroll to position [0, 385]
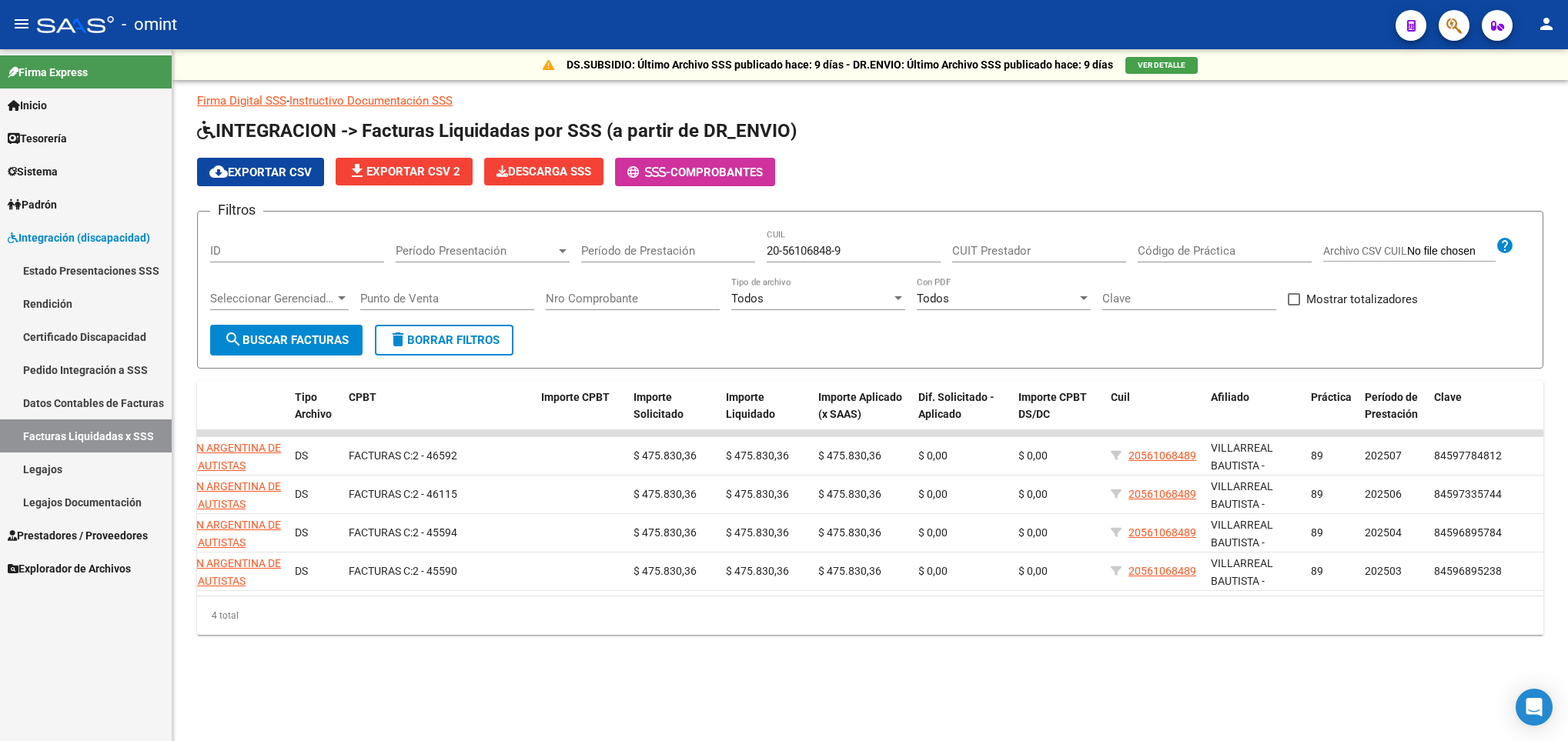
click at [465, 593] on datatable-selection "21248 202507 Z99 - Sin Identificar 30681510741 ASOCIACION ARGENTINA DE PADRES D…" at bounding box center [484, 587] width 1346 height 14
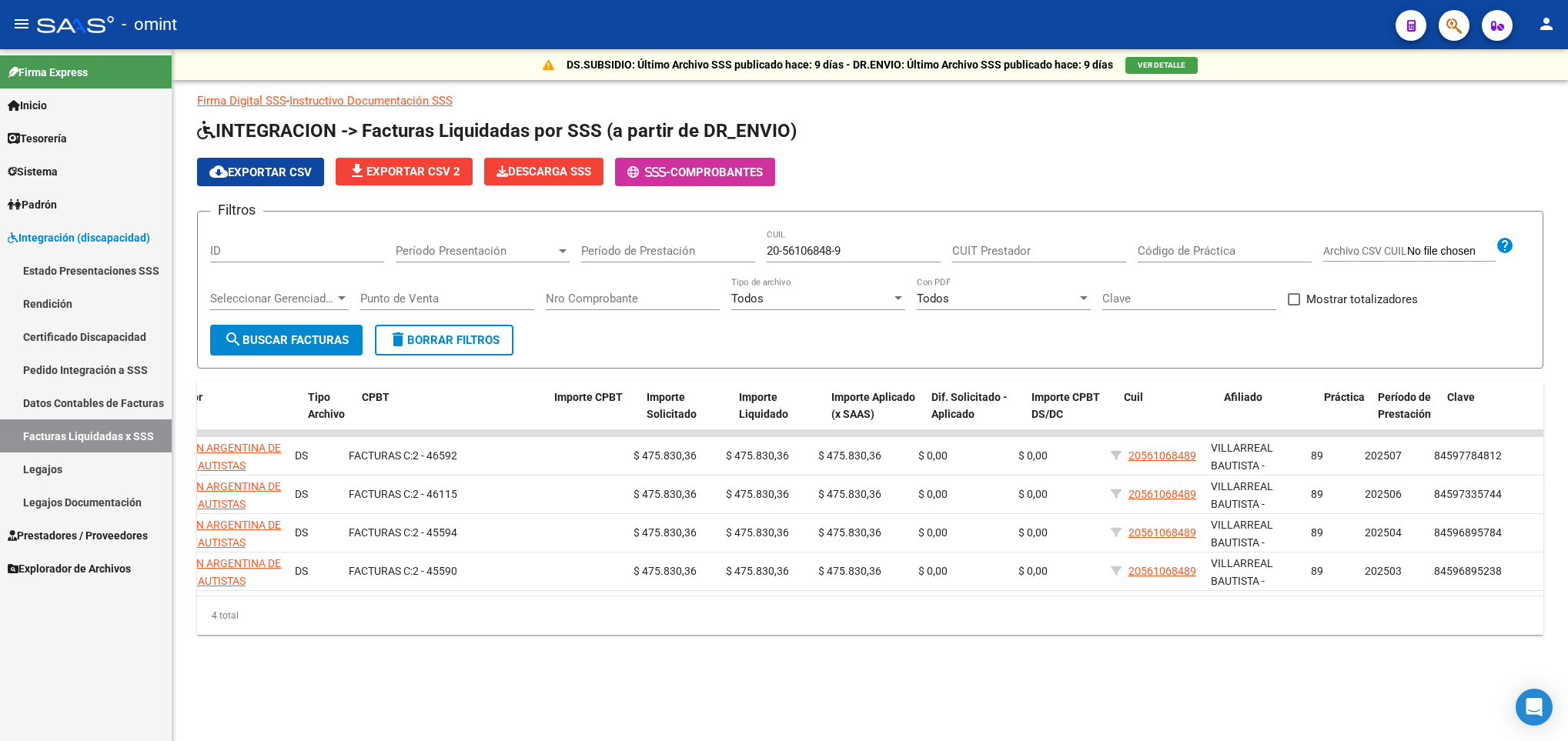
scroll to position [0, 0]
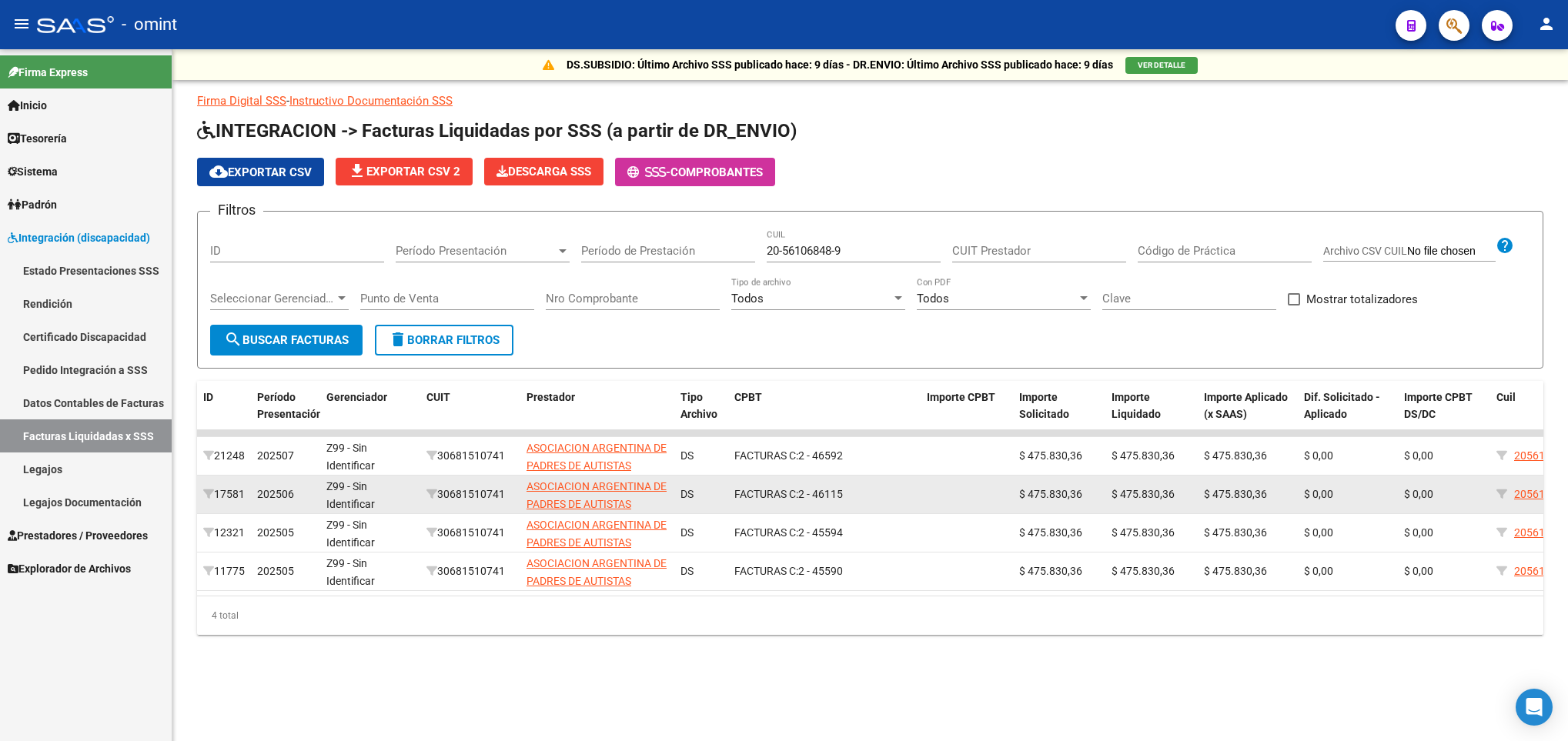
click at [478, 499] on div "30681510741" at bounding box center [470, 494] width 88 height 18
copy div "30681510741"
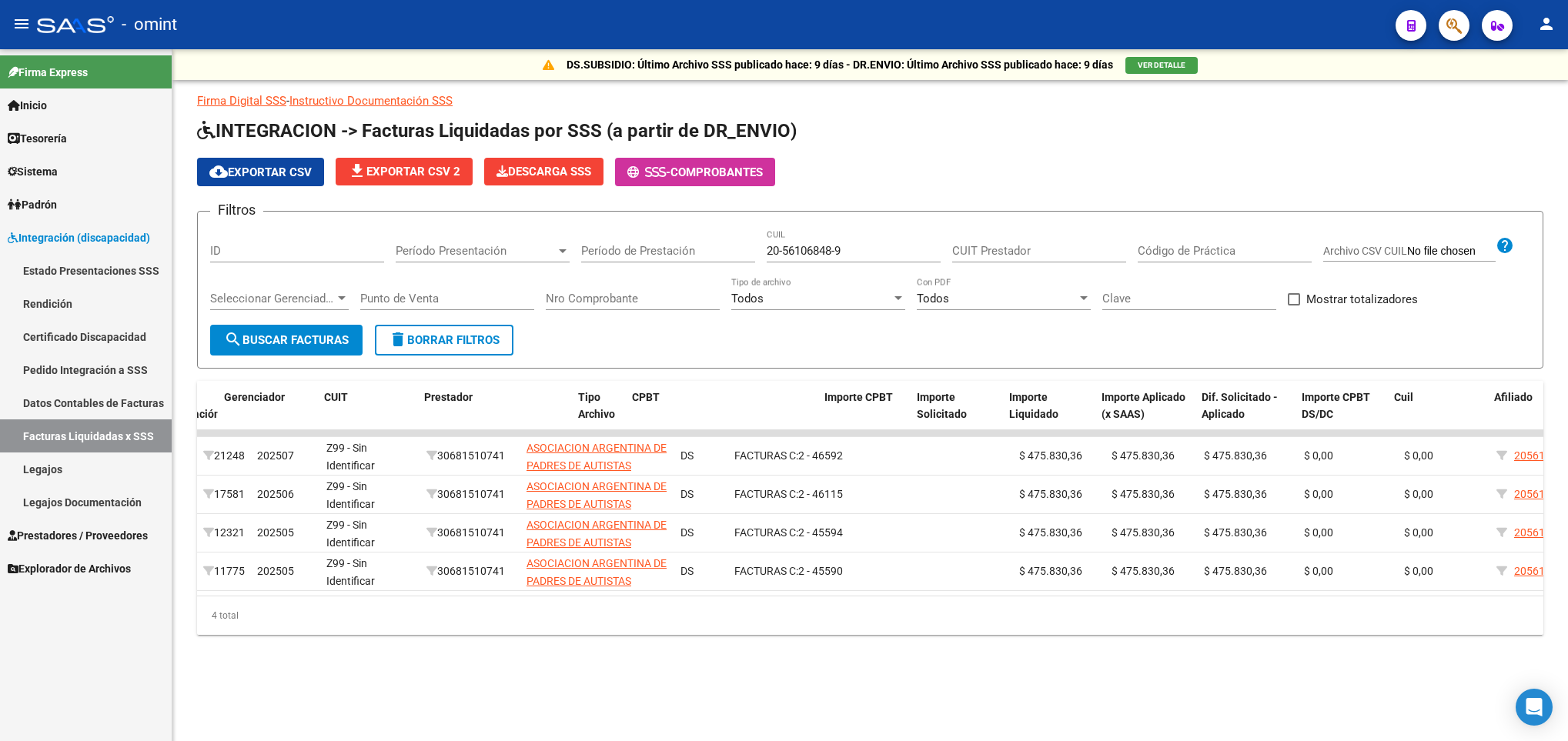
scroll to position [0, 385]
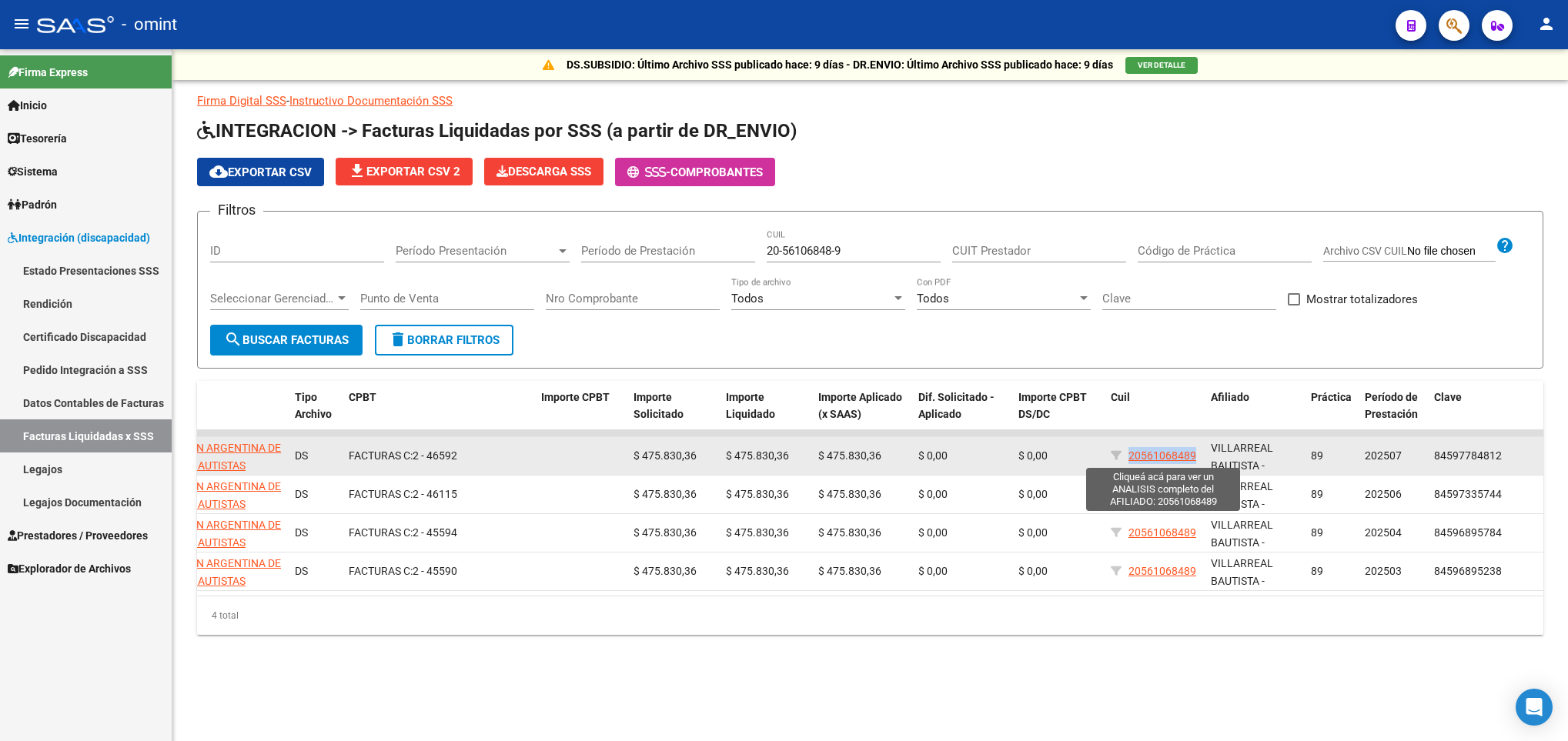
drag, startPoint x: 1199, startPoint y: 454, endPoint x: 1127, endPoint y: 460, distance: 72.2
click at [1127, 460] on datatable-body-cell "20561068489" at bounding box center [1154, 456] width 100 height 38
copy span "20561068489"
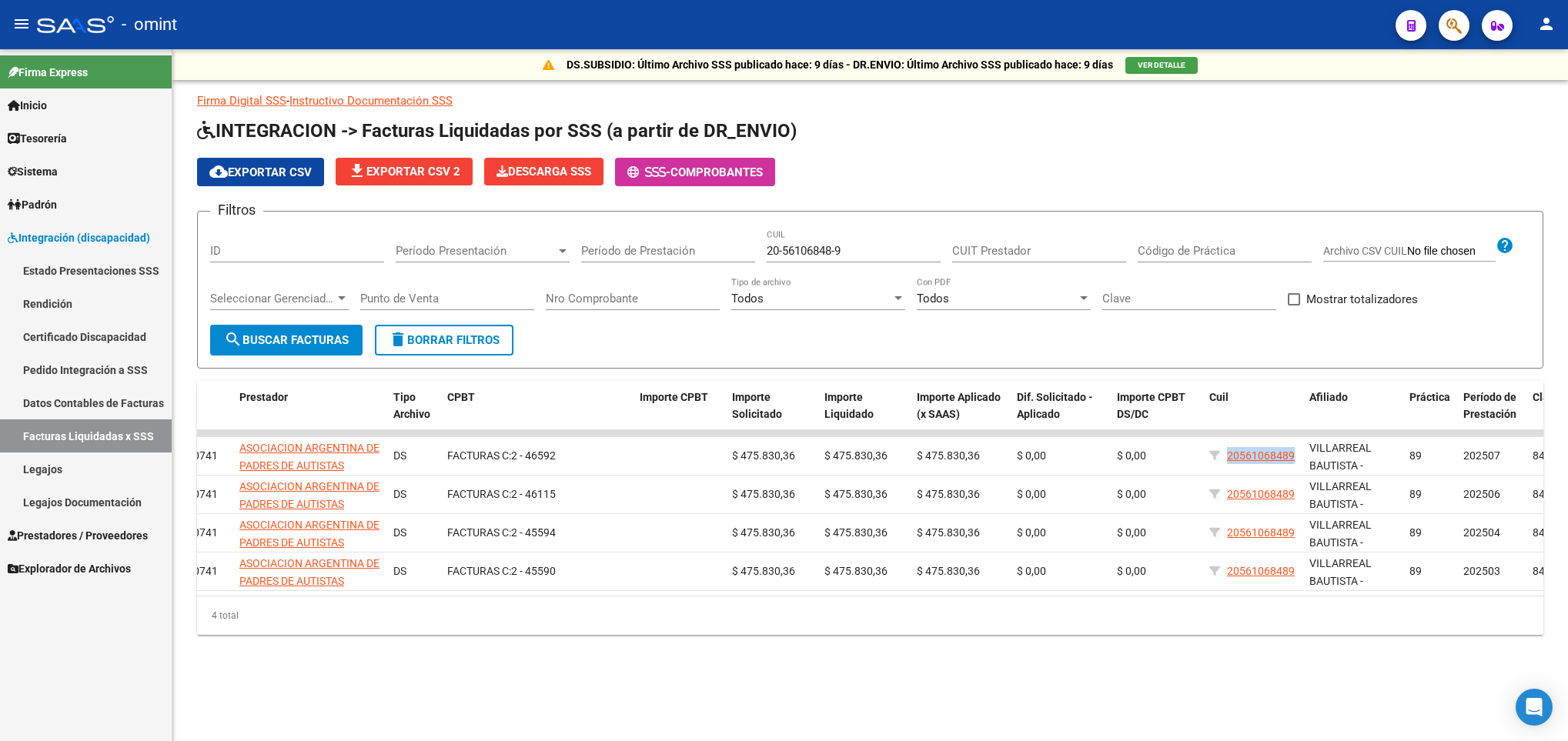
scroll to position [0, 289]
copy span "20561068489"
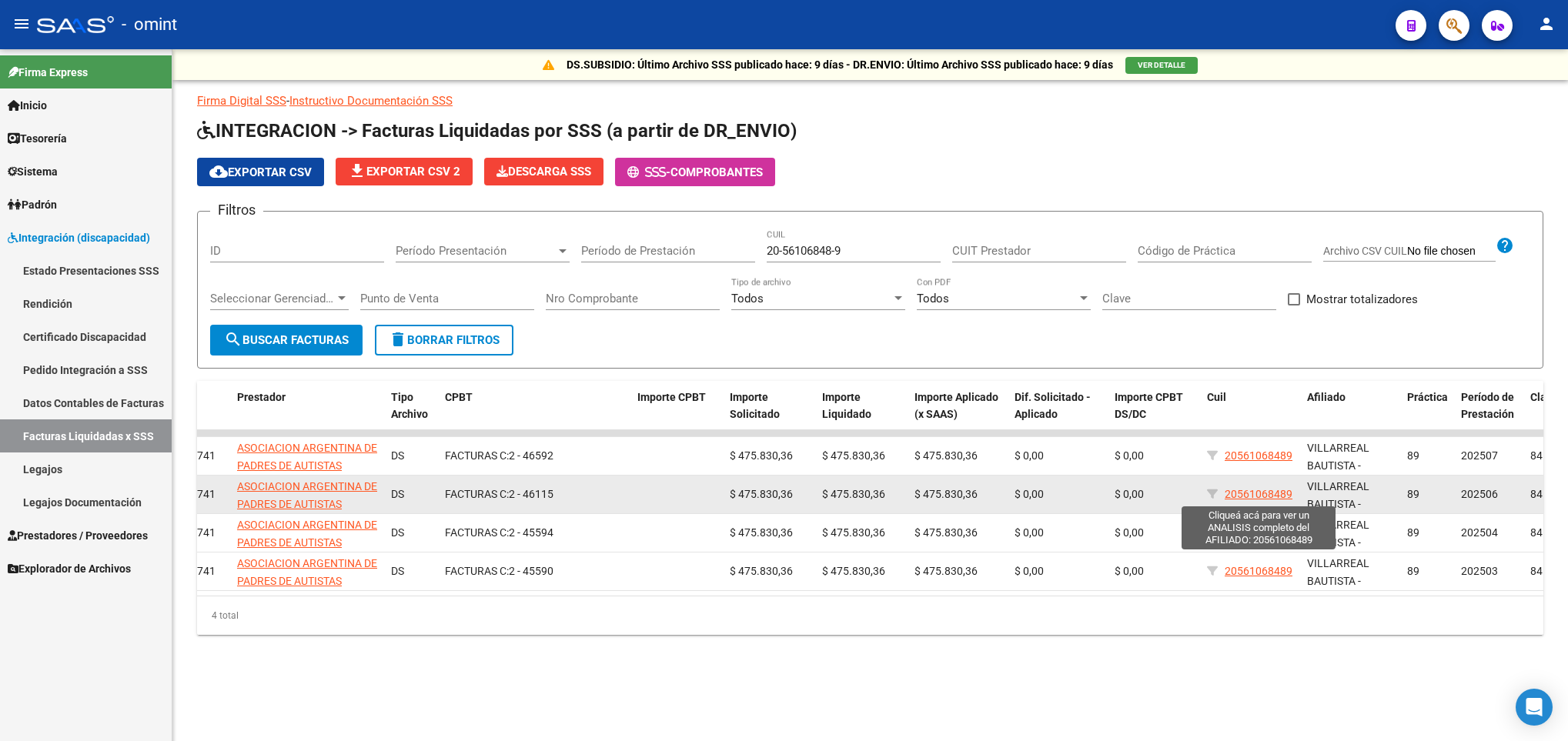
drag, startPoint x: 1263, startPoint y: 457, endPoint x: 1268, endPoint y: 492, distance: 35.4
click at [1268, 492] on span "20561068489" at bounding box center [1258, 494] width 68 height 12
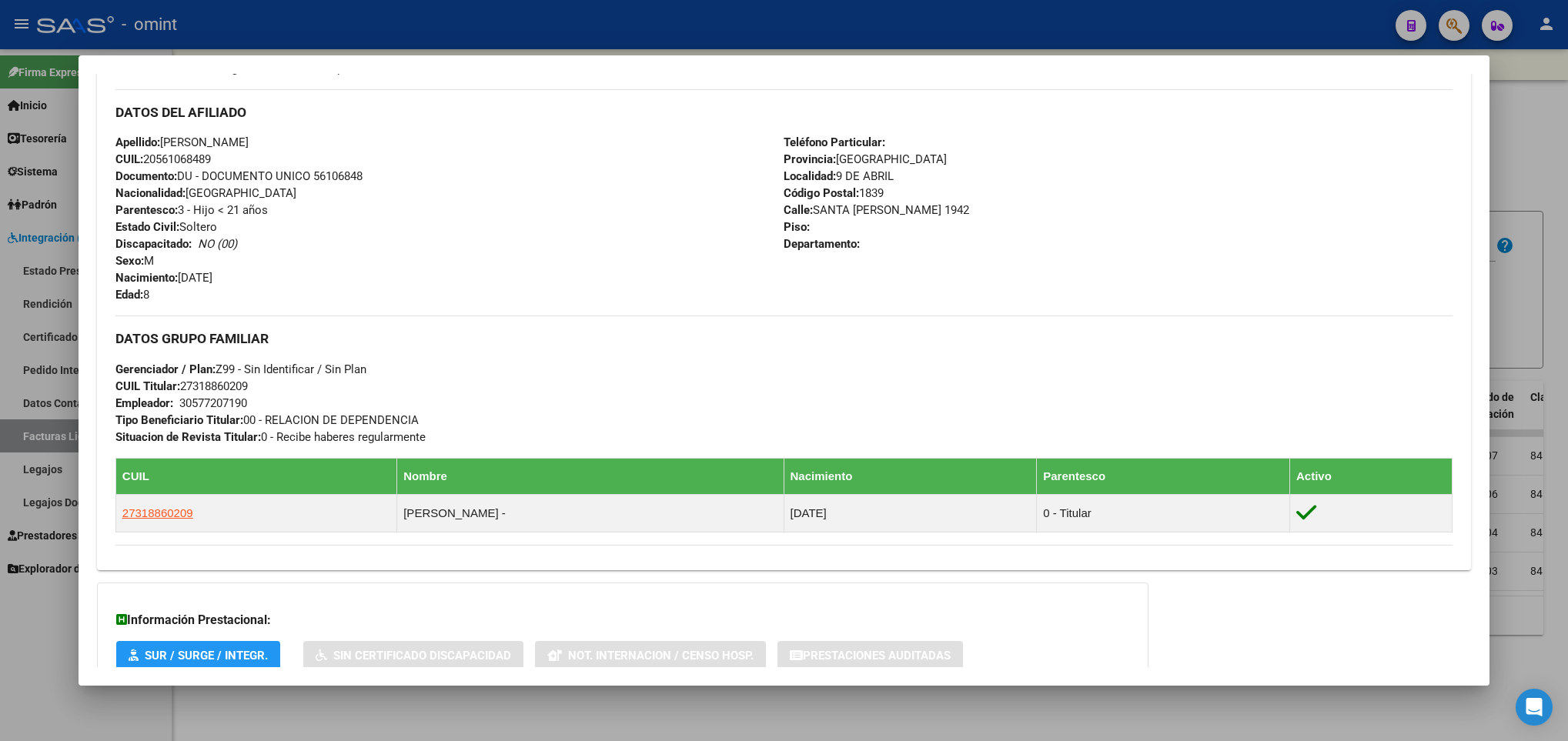
scroll to position [483, 0]
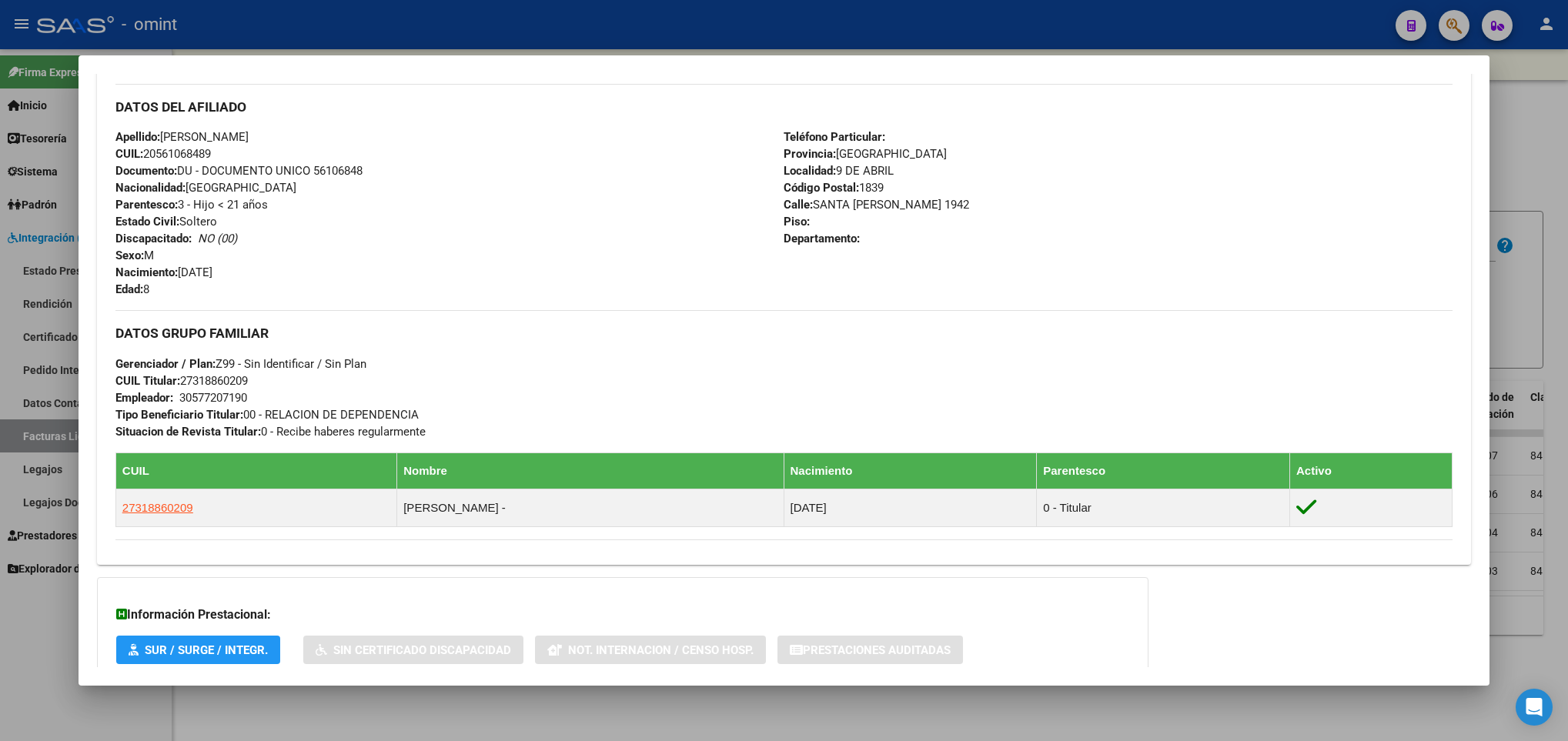
click at [248, 379] on span "CUIL Titular: 27318860209" at bounding box center [182, 381] width 132 height 14
copy span "27318860209"
click at [1531, 176] on div at bounding box center [784, 370] width 1568 height 741
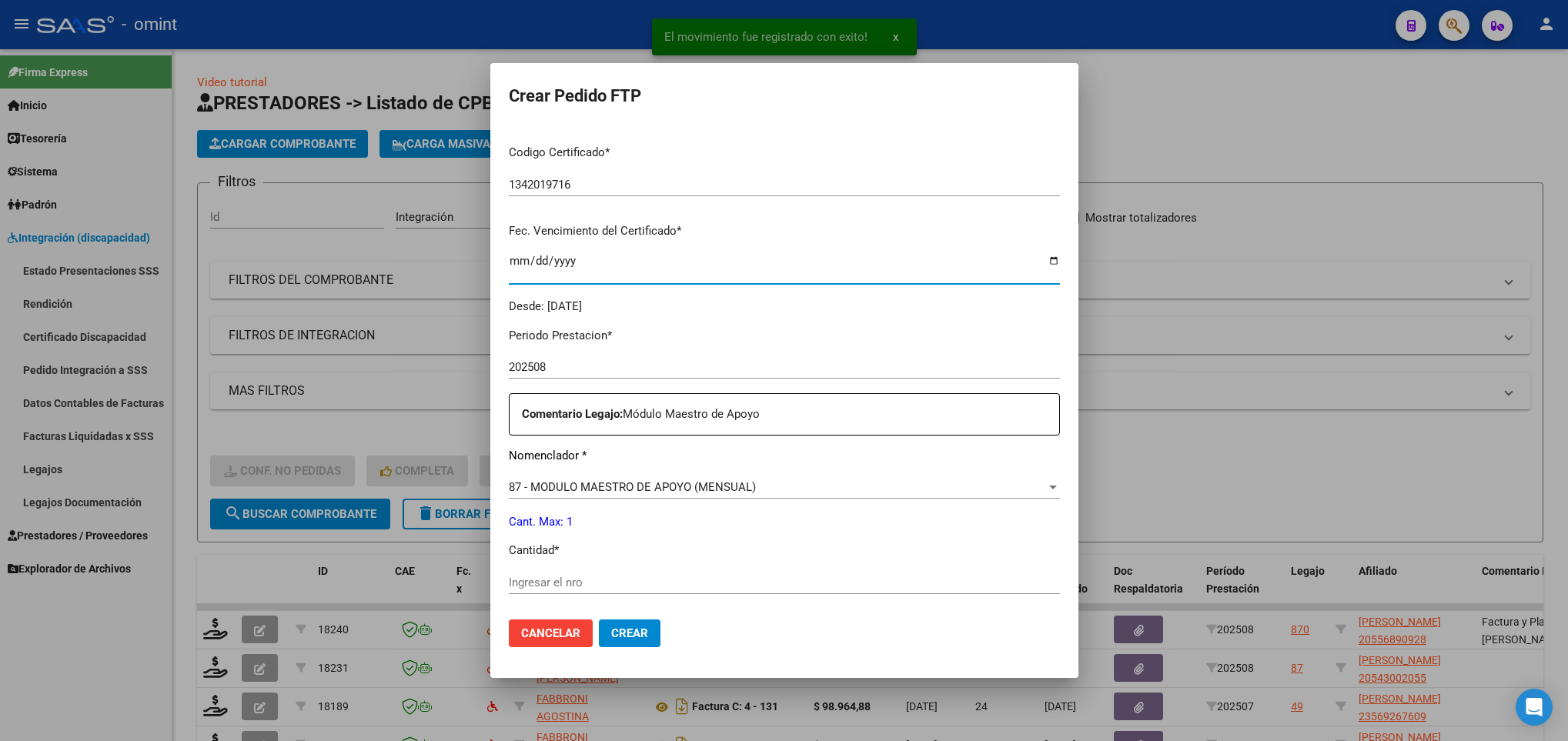
scroll to position [289, 0]
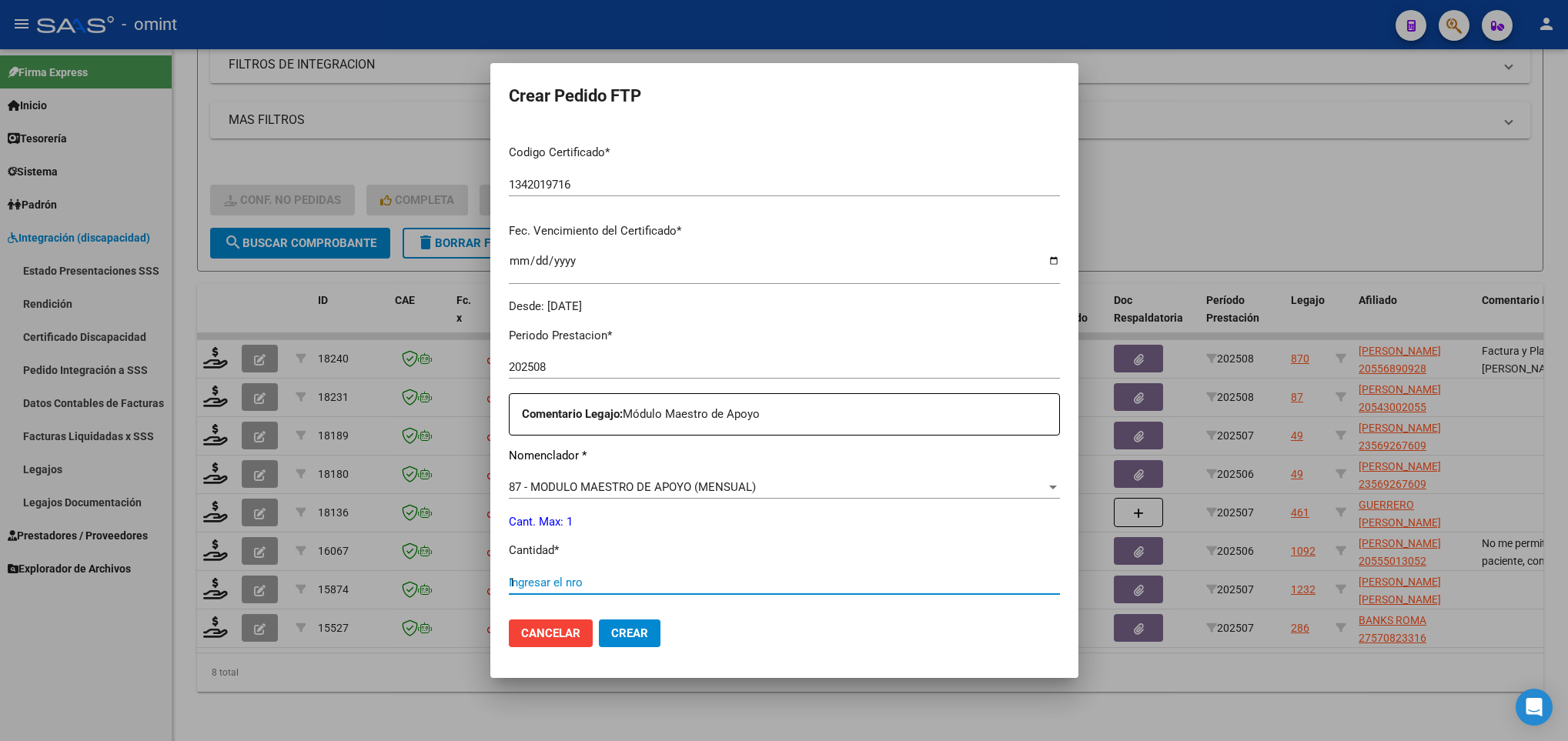
type input "1"
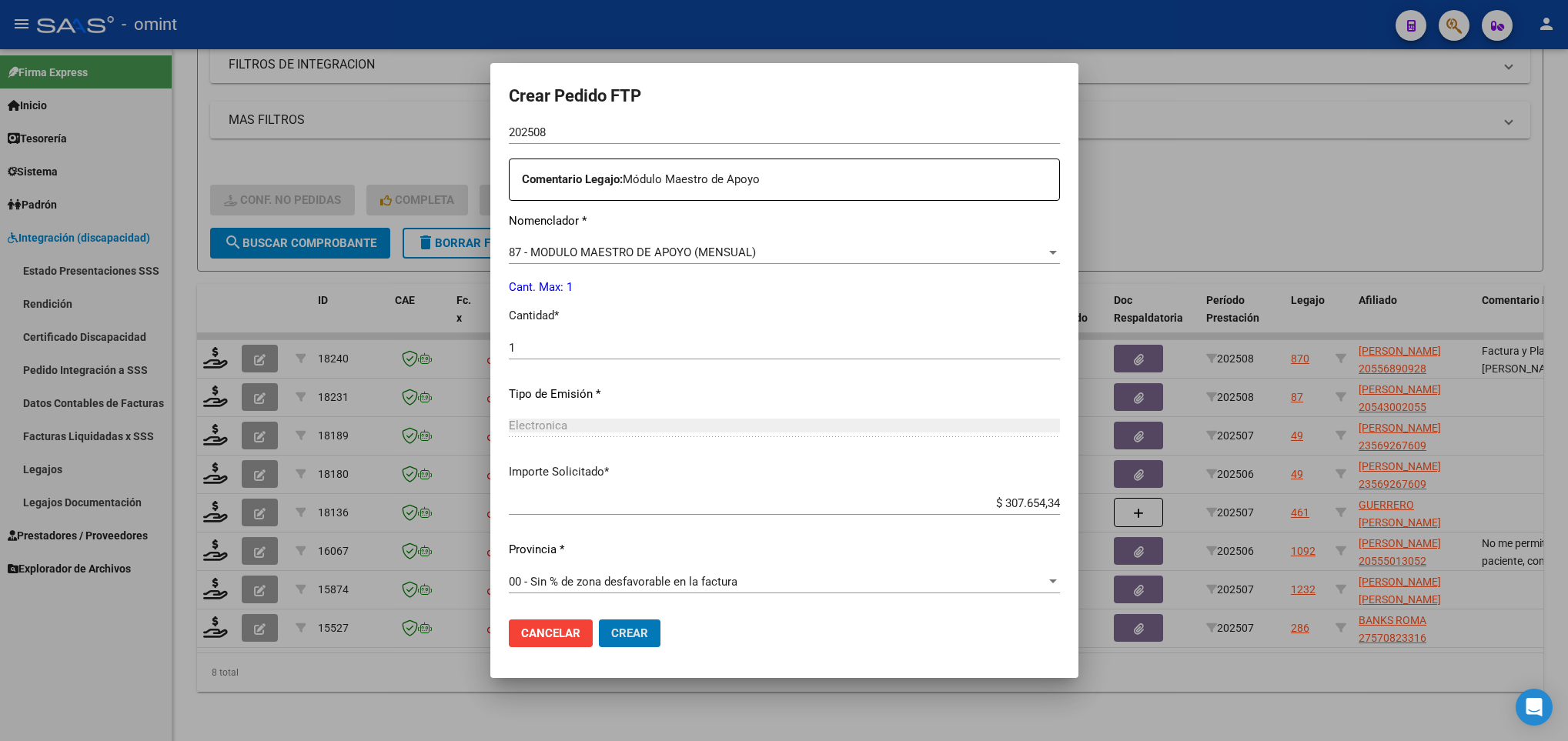
click at [599, 619] on button "Crear" at bounding box center [629, 633] width 61 height 28
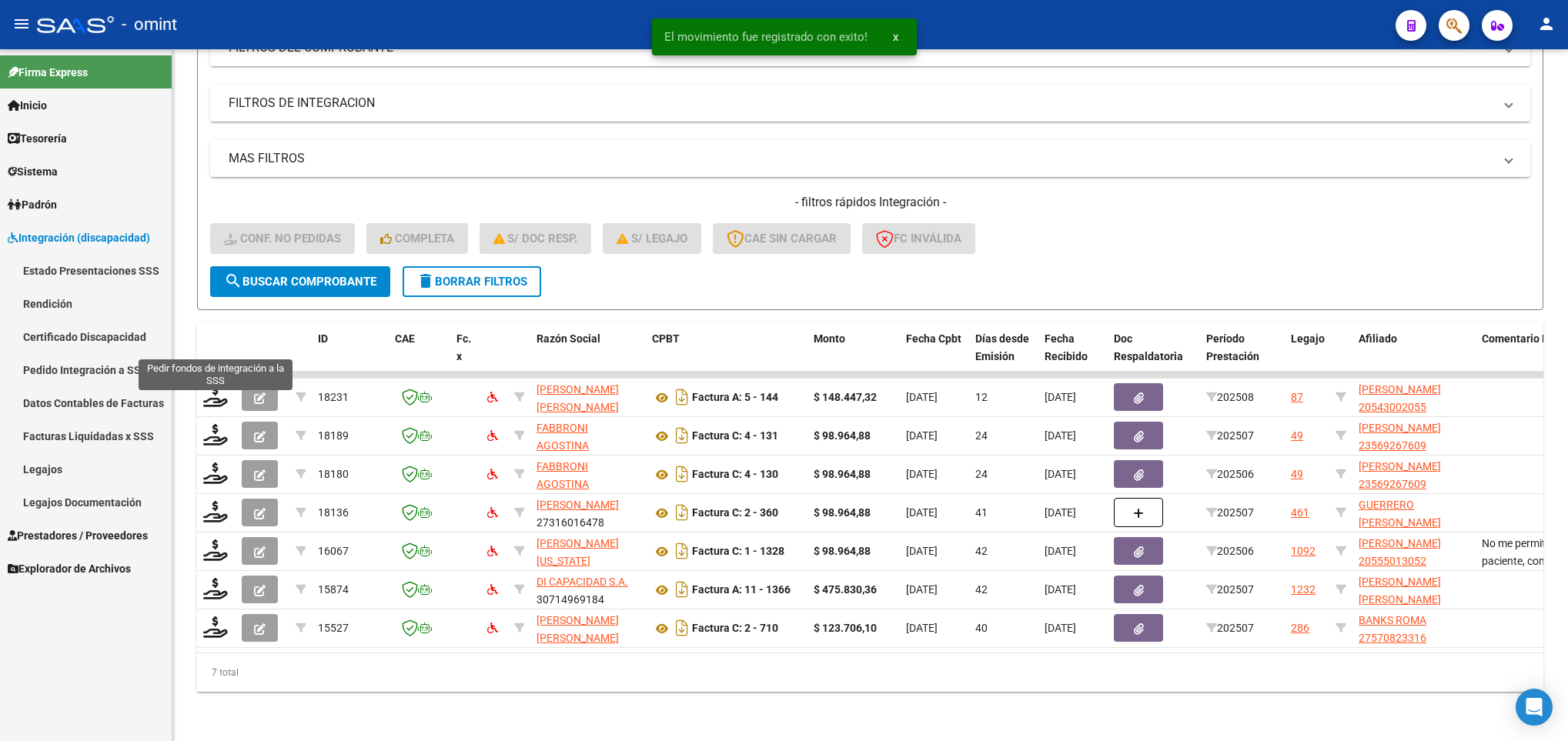
scroll to position [250, 0]
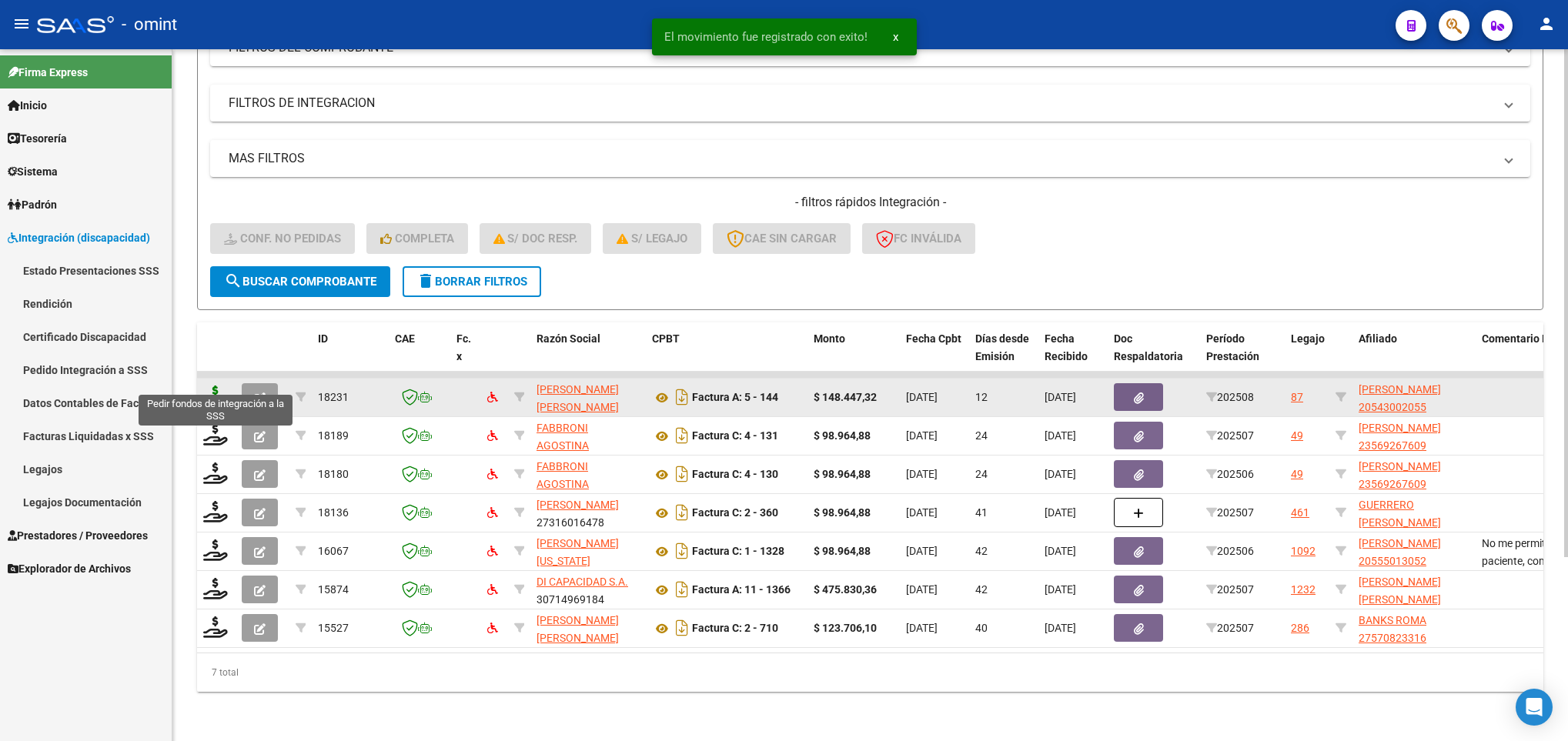
drag, startPoint x: 0, startPoint y: 0, endPoint x: 210, endPoint y: 374, distance: 428.9
click at [210, 374] on div "ID CAE Fc. x Razón Social CPBT Monto Fecha Cpbt Días desde Emisión Fecha Recibi…" at bounding box center [870, 506] width 1346 height 369
click at [210, 385] on icon at bounding box center [215, 396] width 25 height 22
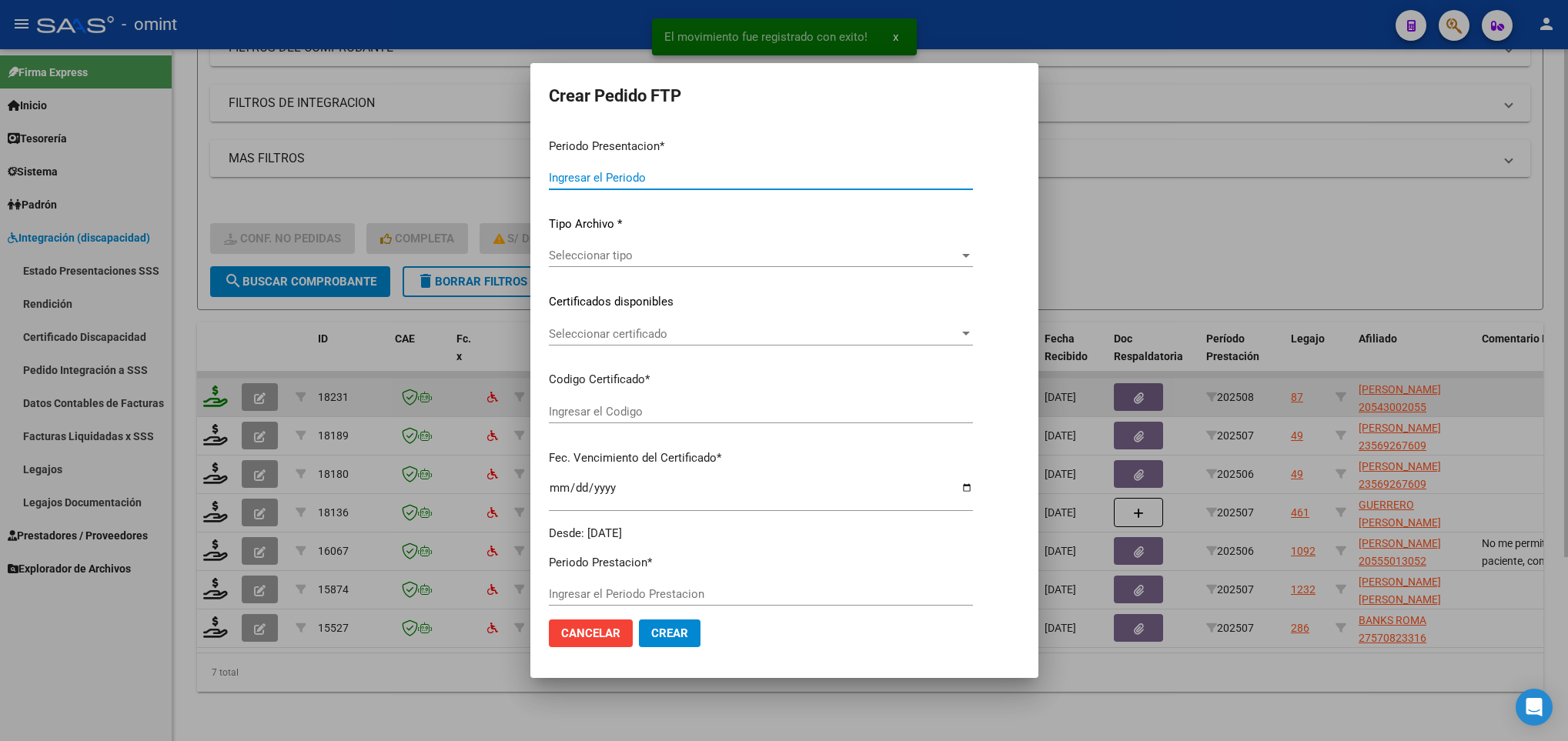
type input "202508"
type input "$ 148.447,32"
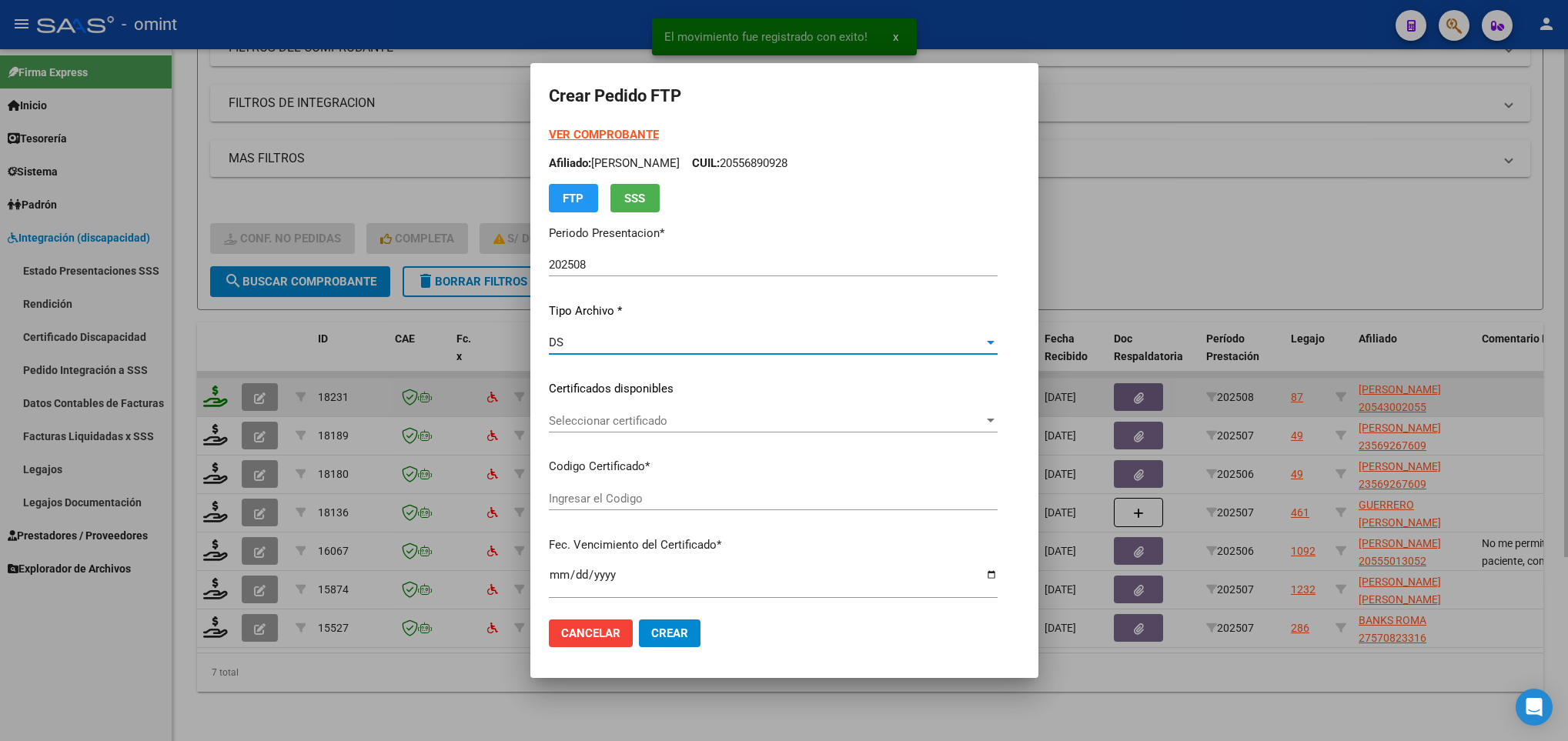
type input "9502062886"
type input "[DATE]"
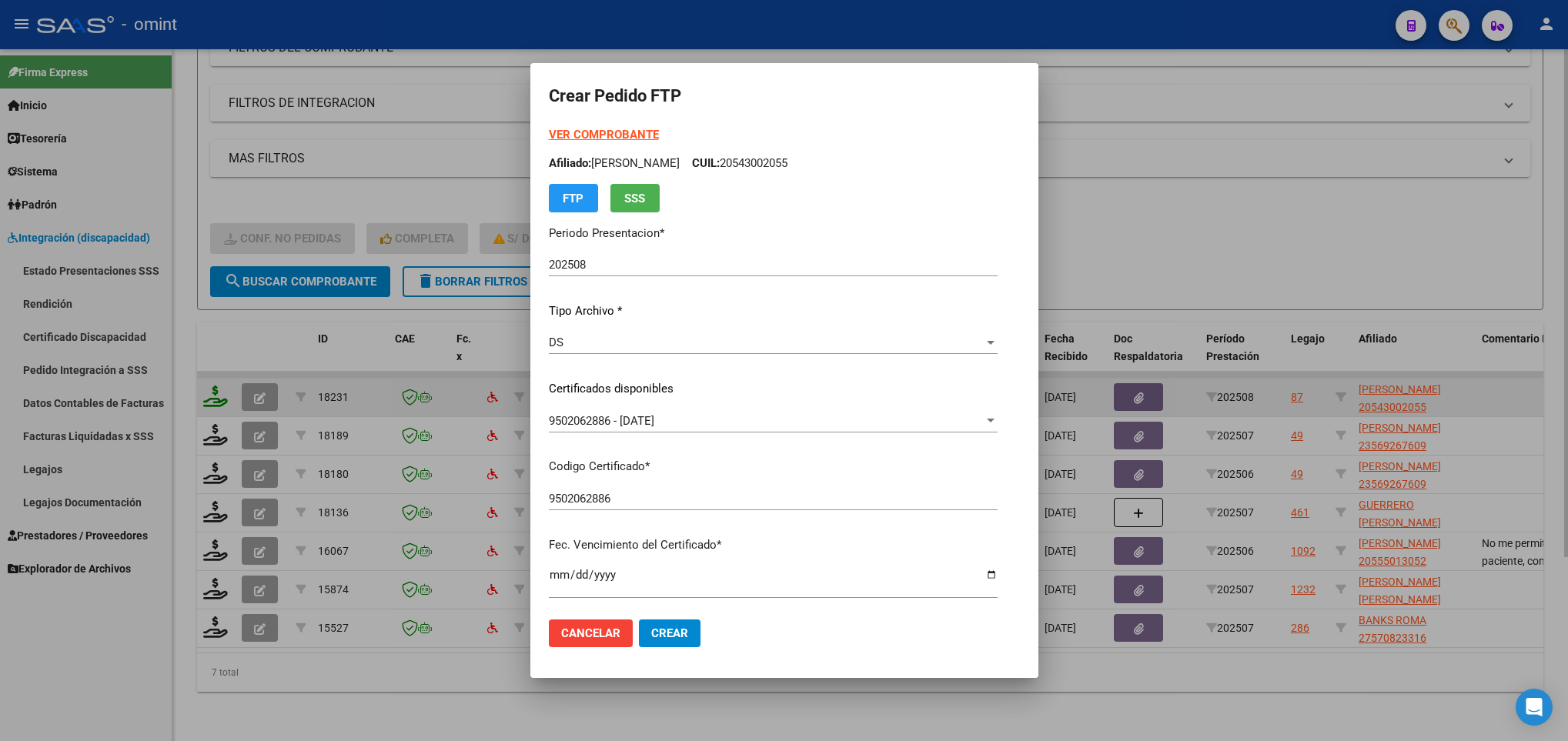
scroll to position [314, 0]
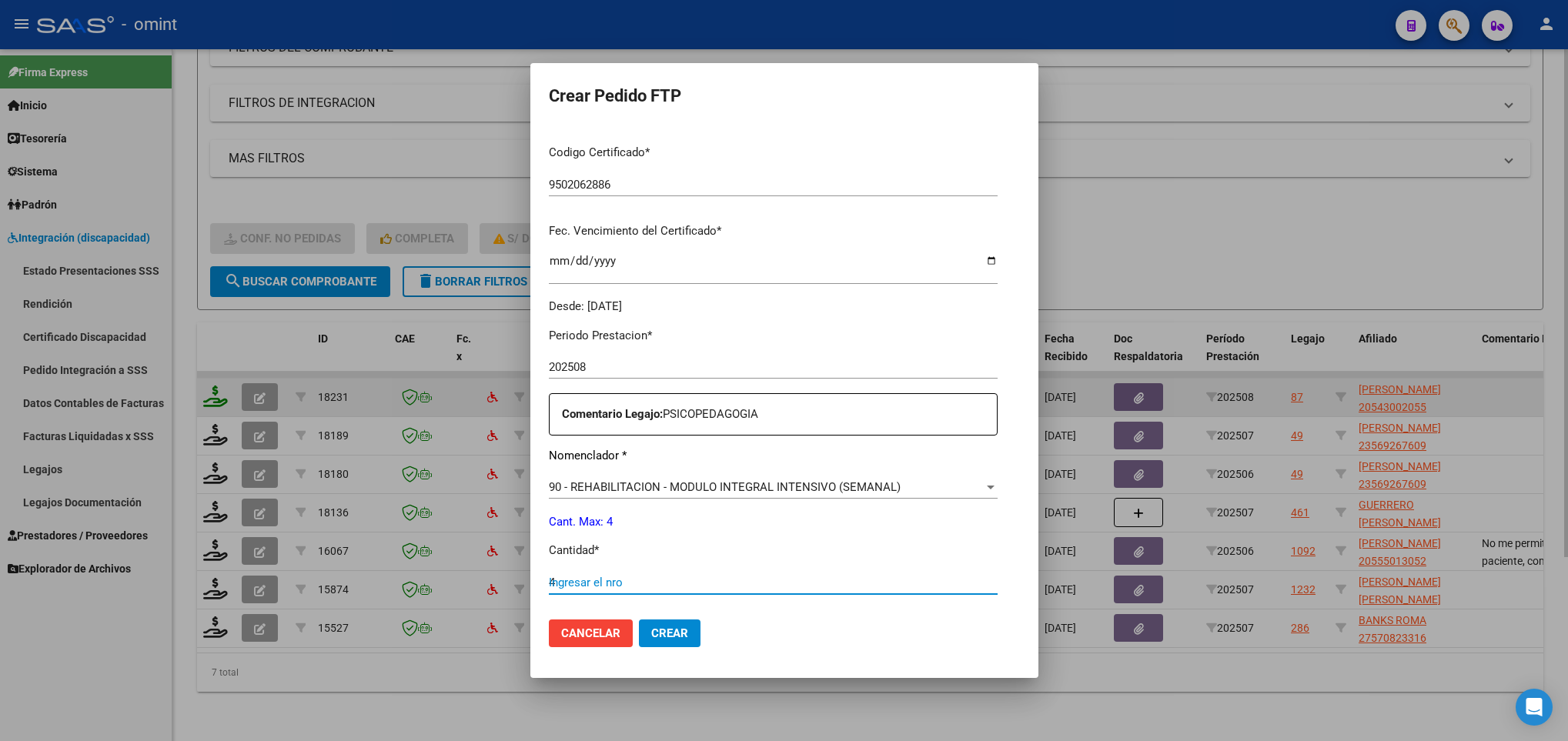
type input "4"
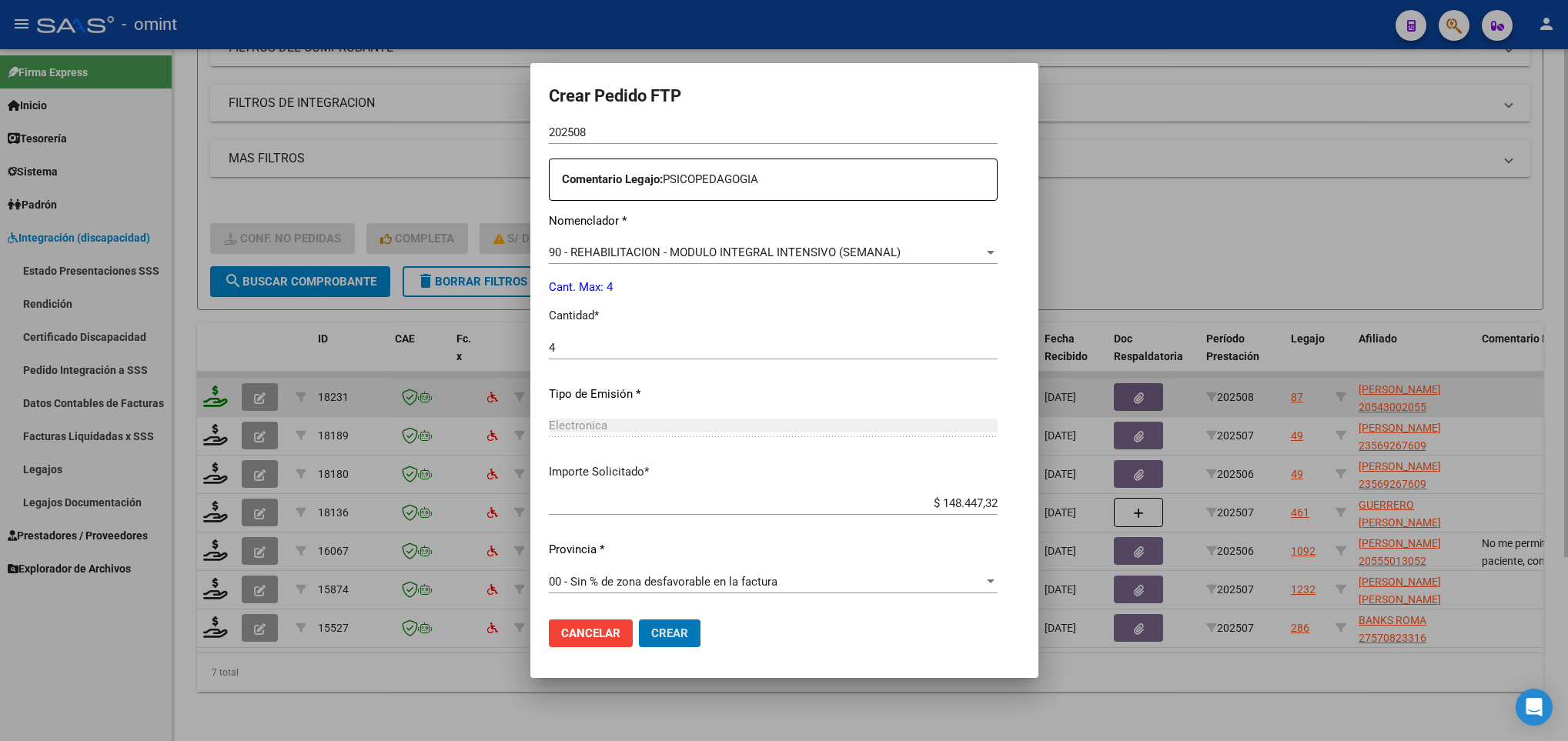
click at [639, 619] on button "Crear" at bounding box center [669, 633] width 61 height 28
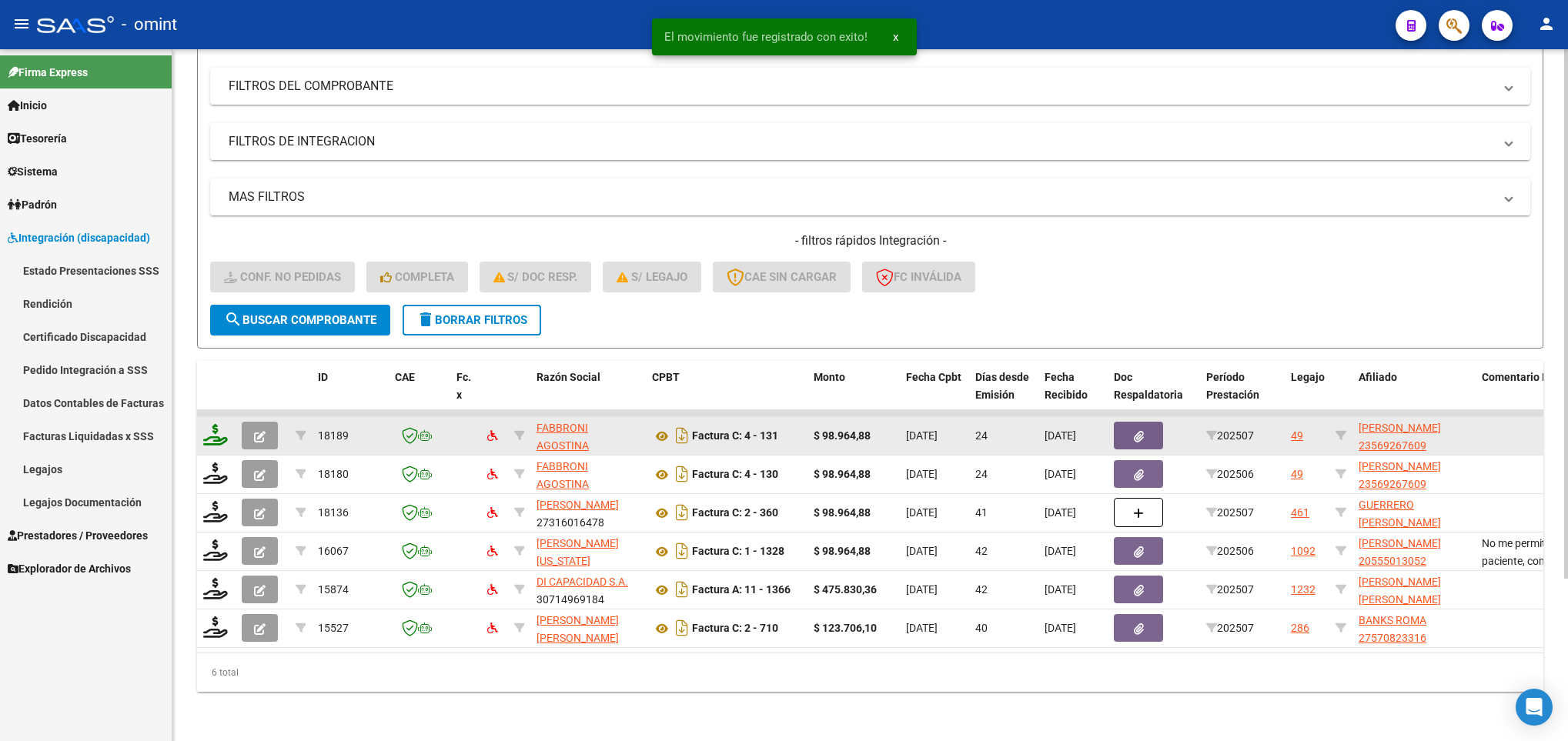
scroll to position [212, 0]
click at [208, 424] on icon at bounding box center [215, 435] width 25 height 22
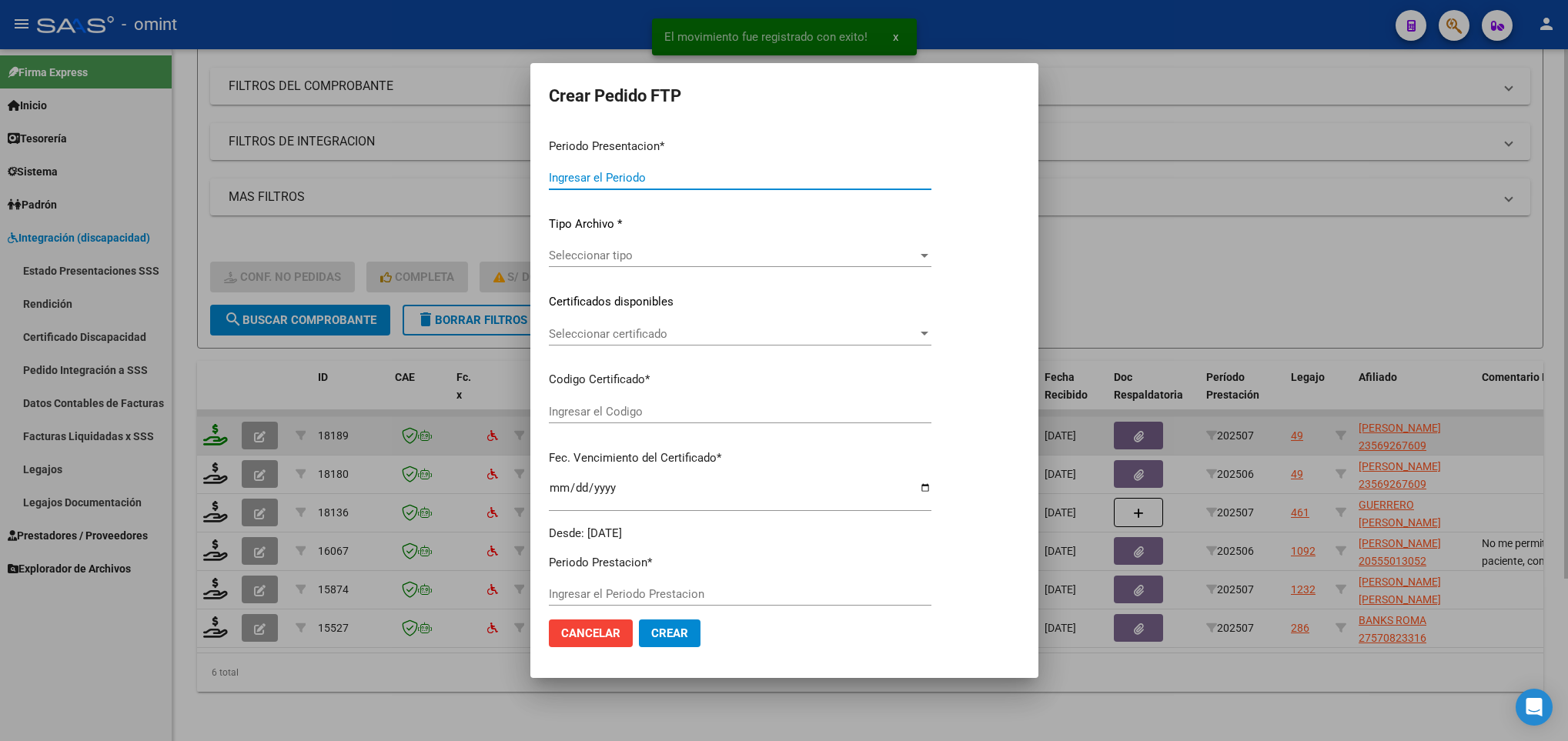
type input "202508"
type input "202507"
type input "$ 98.964,88"
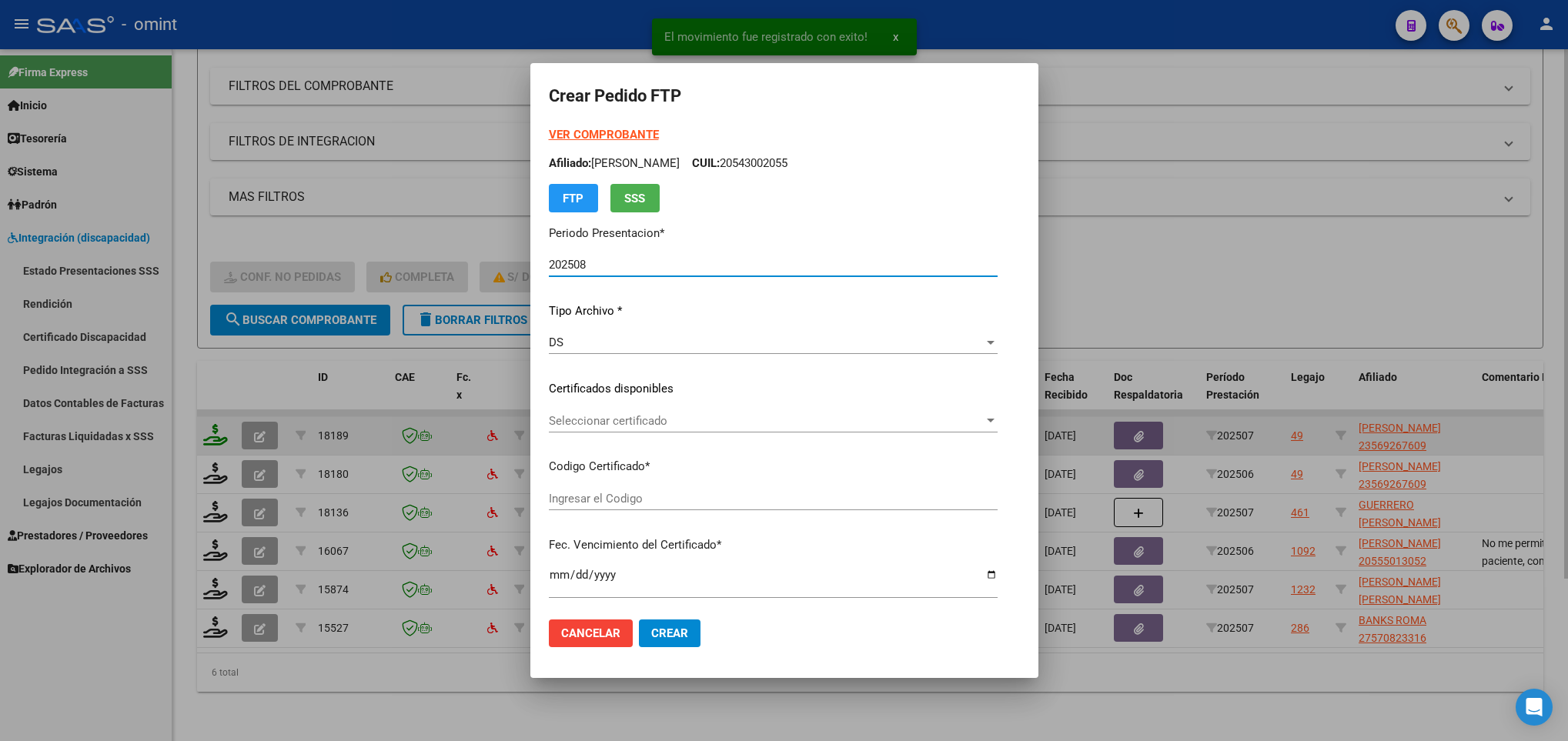
type input "2921007957"
type input "[DATE]"
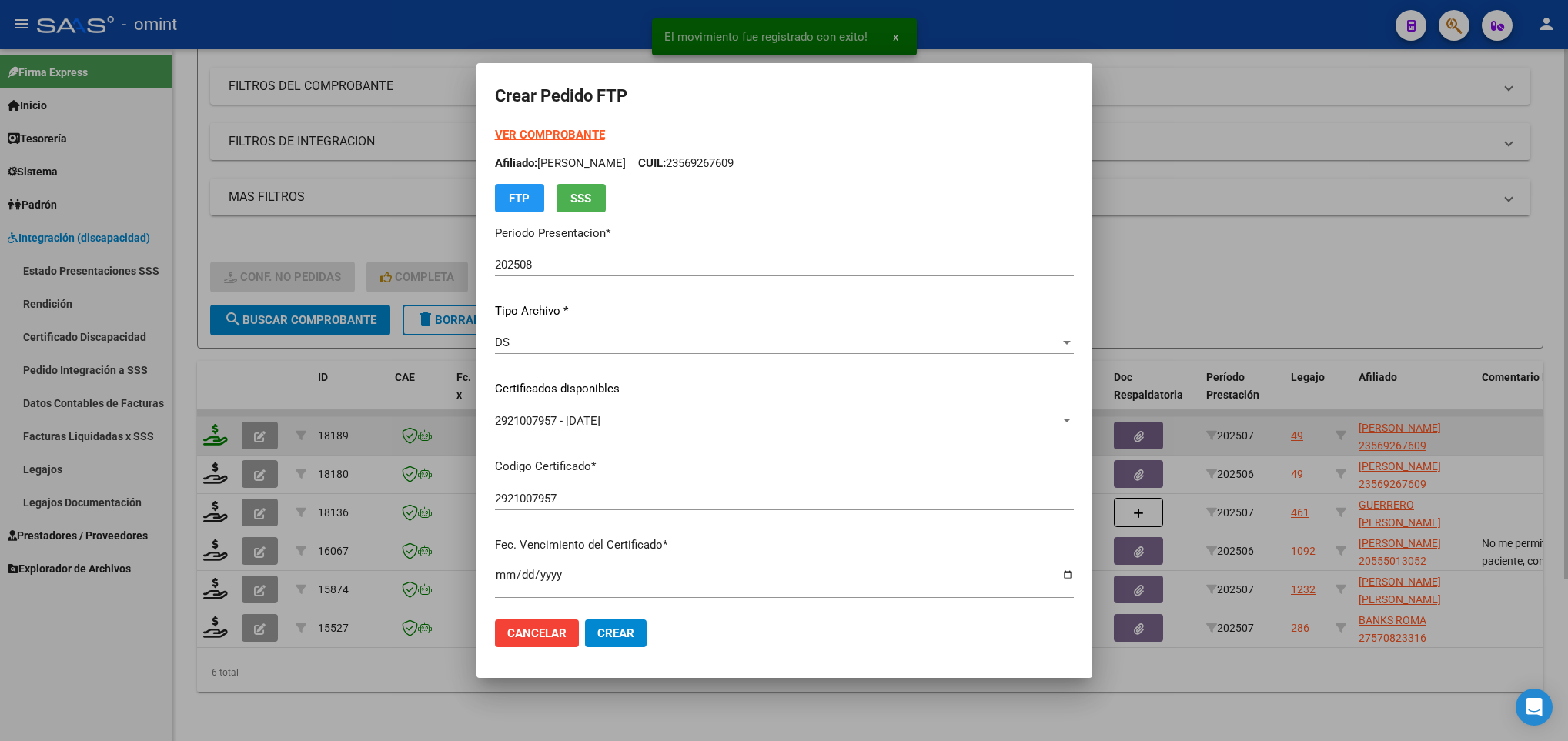
scroll to position [314, 0]
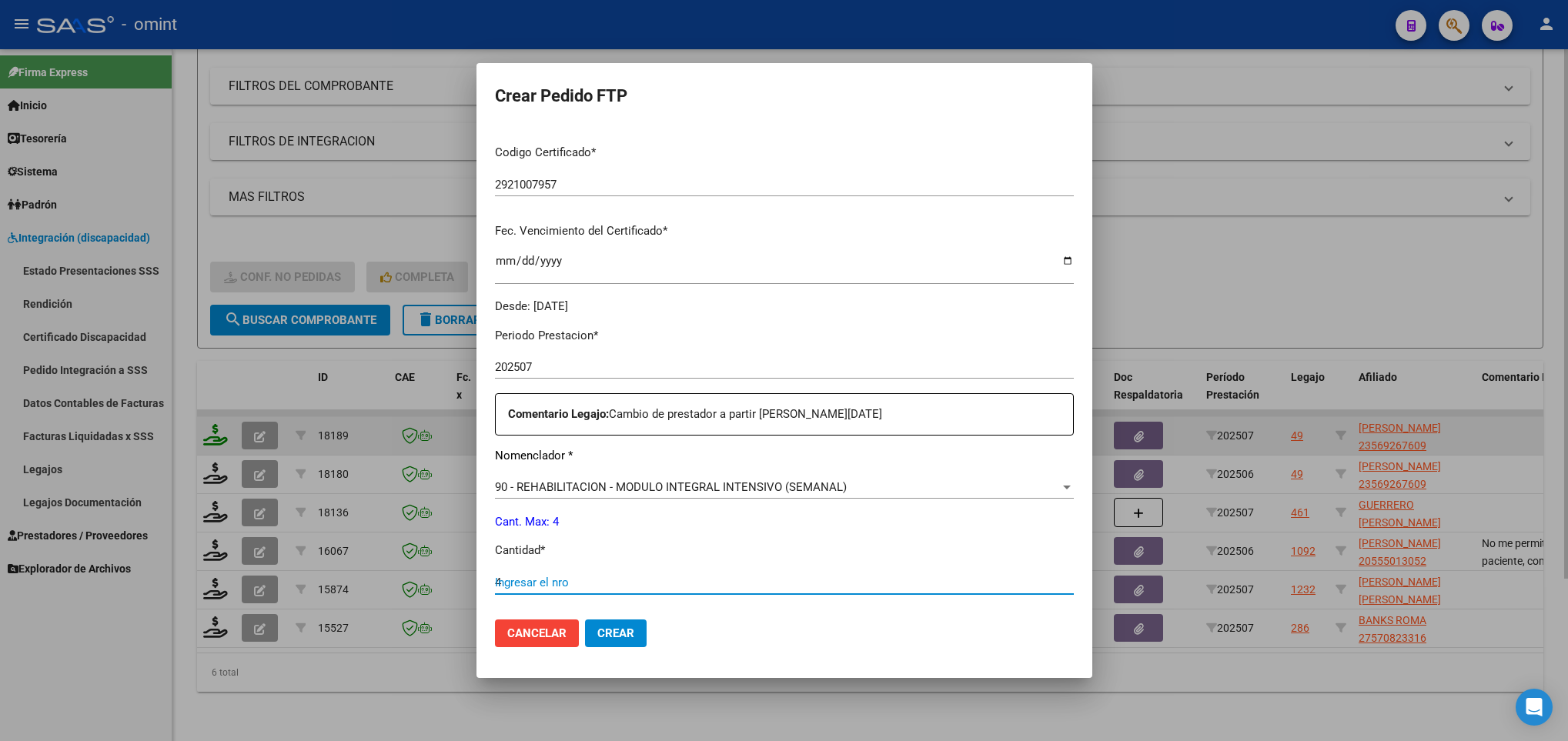
type input "4"
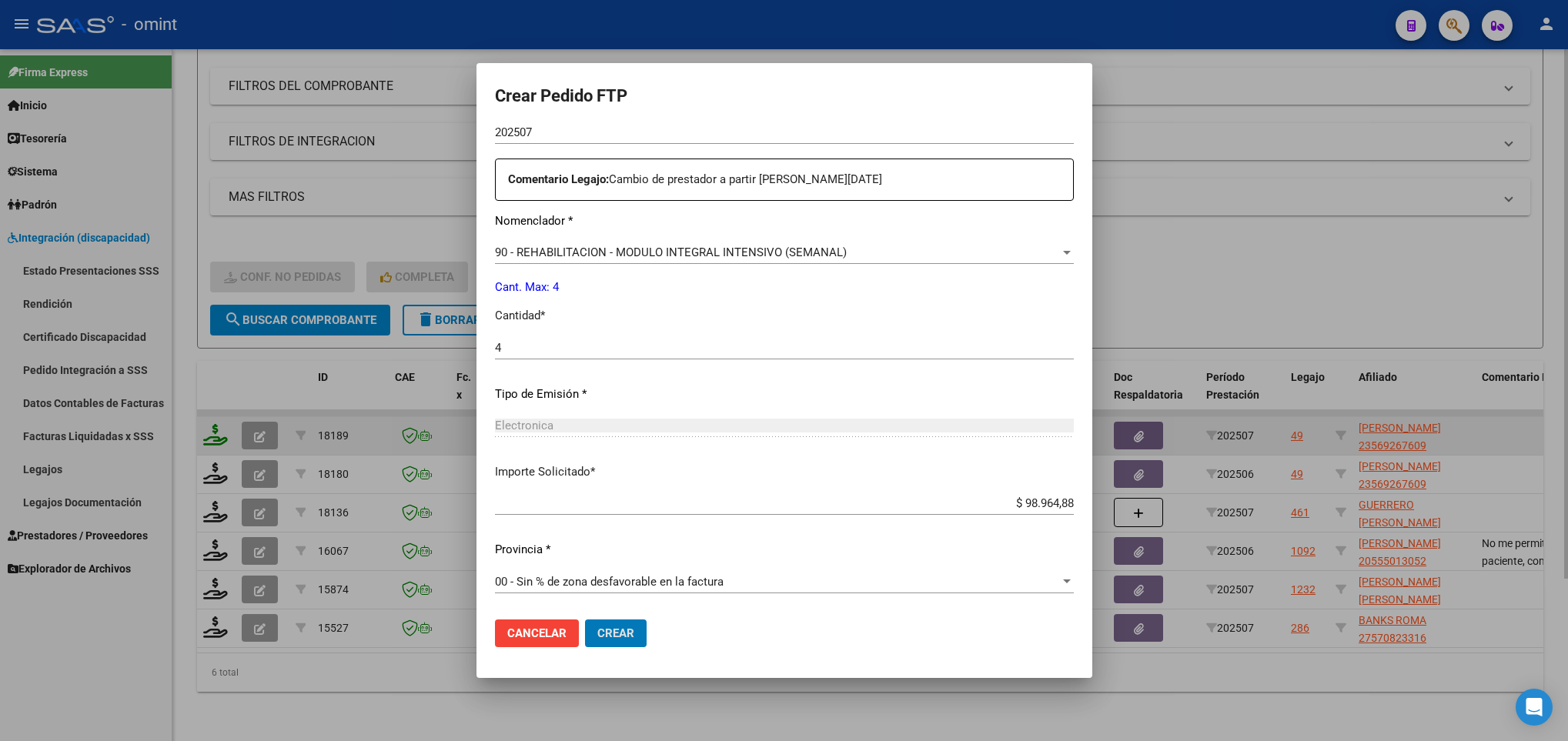
click at [585, 619] on button "Crear" at bounding box center [615, 633] width 61 height 28
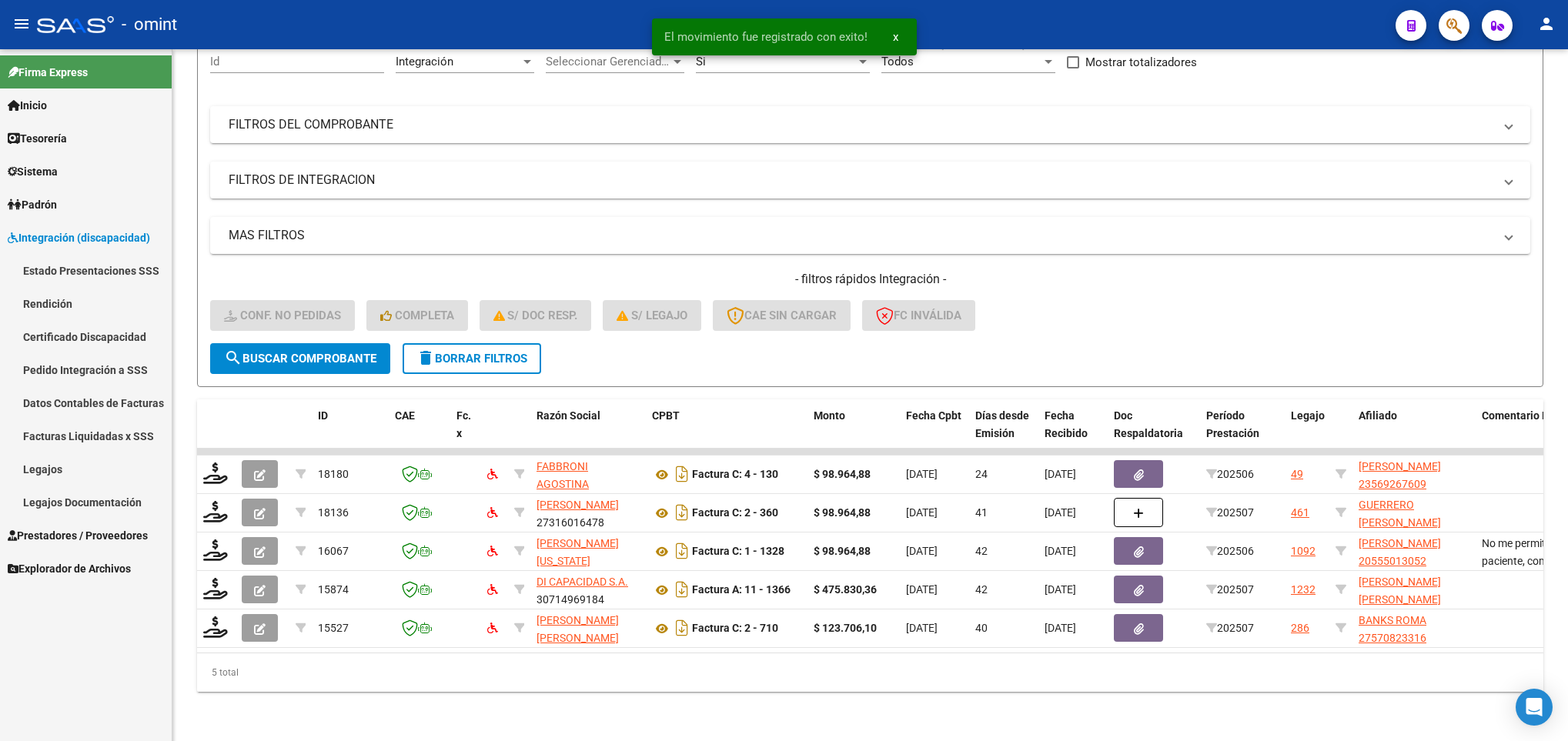
scroll to position [174, 0]
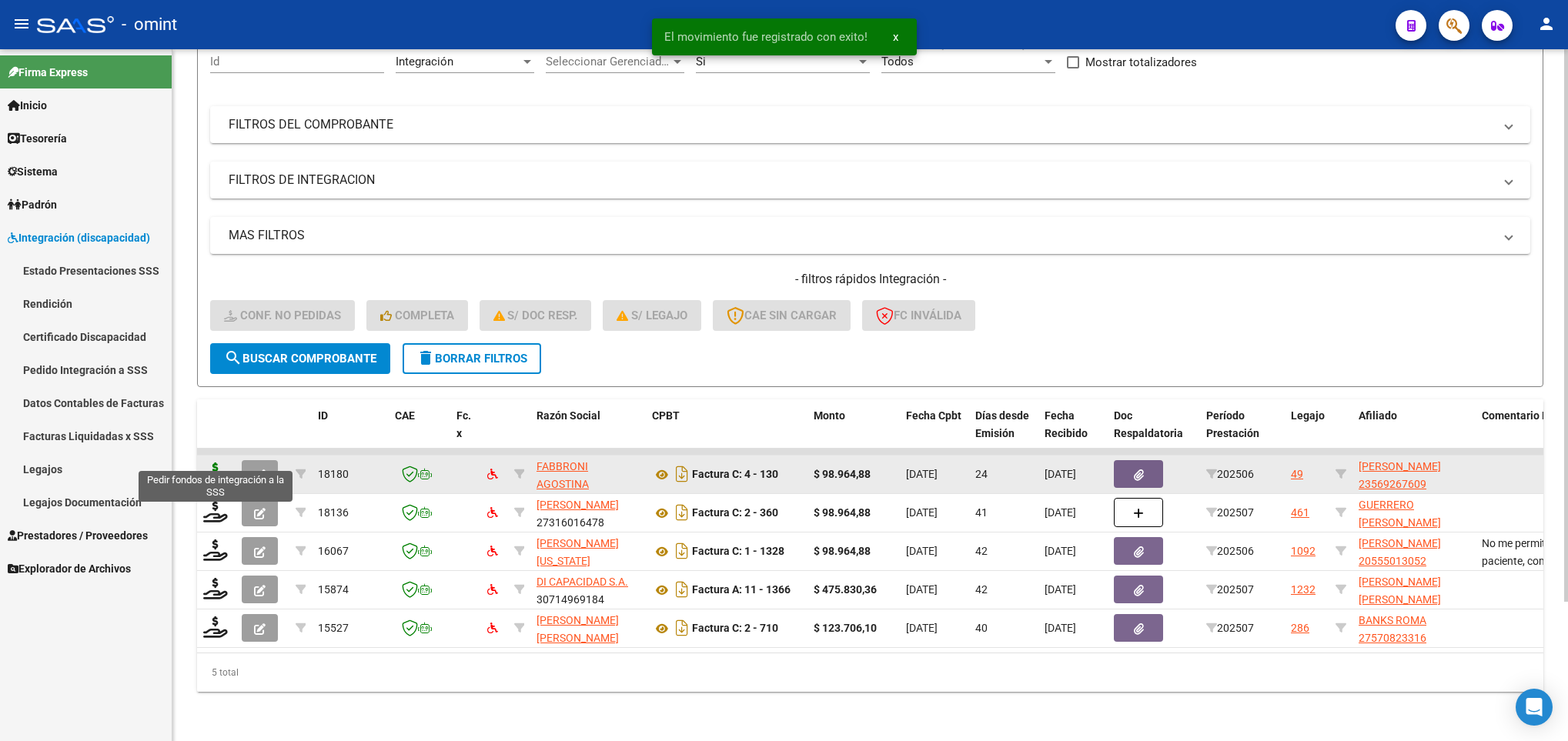
click at [210, 462] on icon at bounding box center [215, 473] width 25 height 22
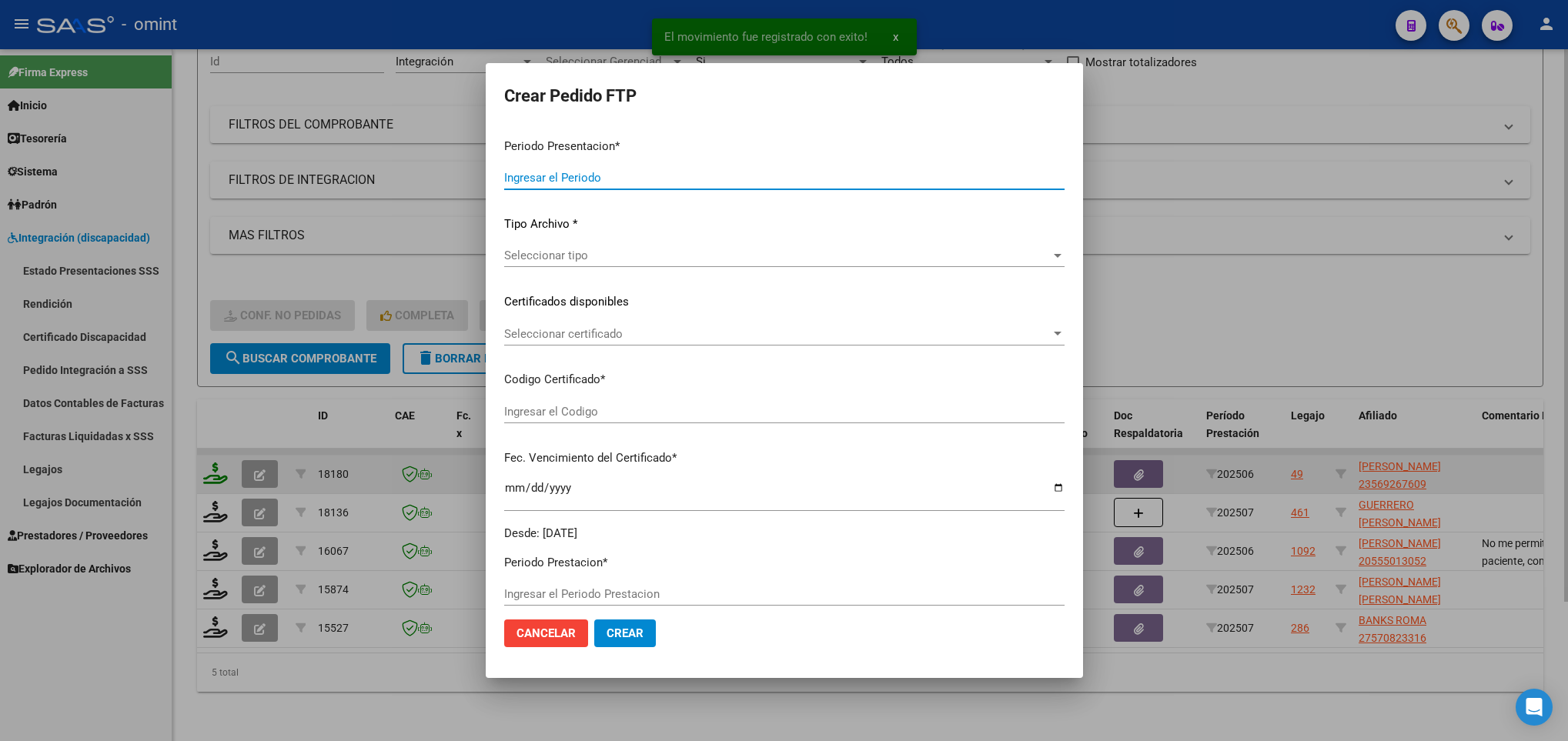
type input "202508"
type input "202506"
type input "$ 98.964,88"
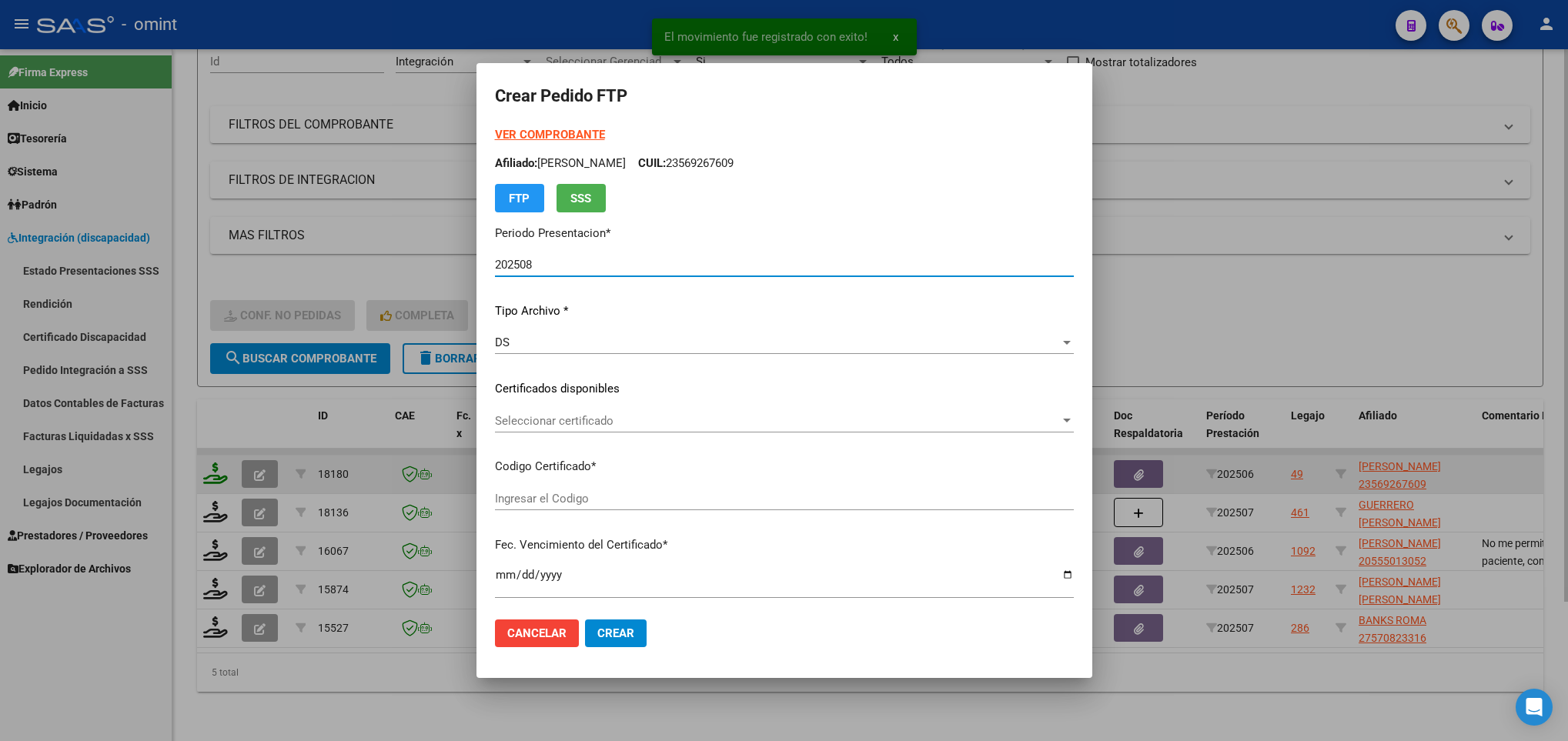
type input "2921007957"
type input "[DATE]"
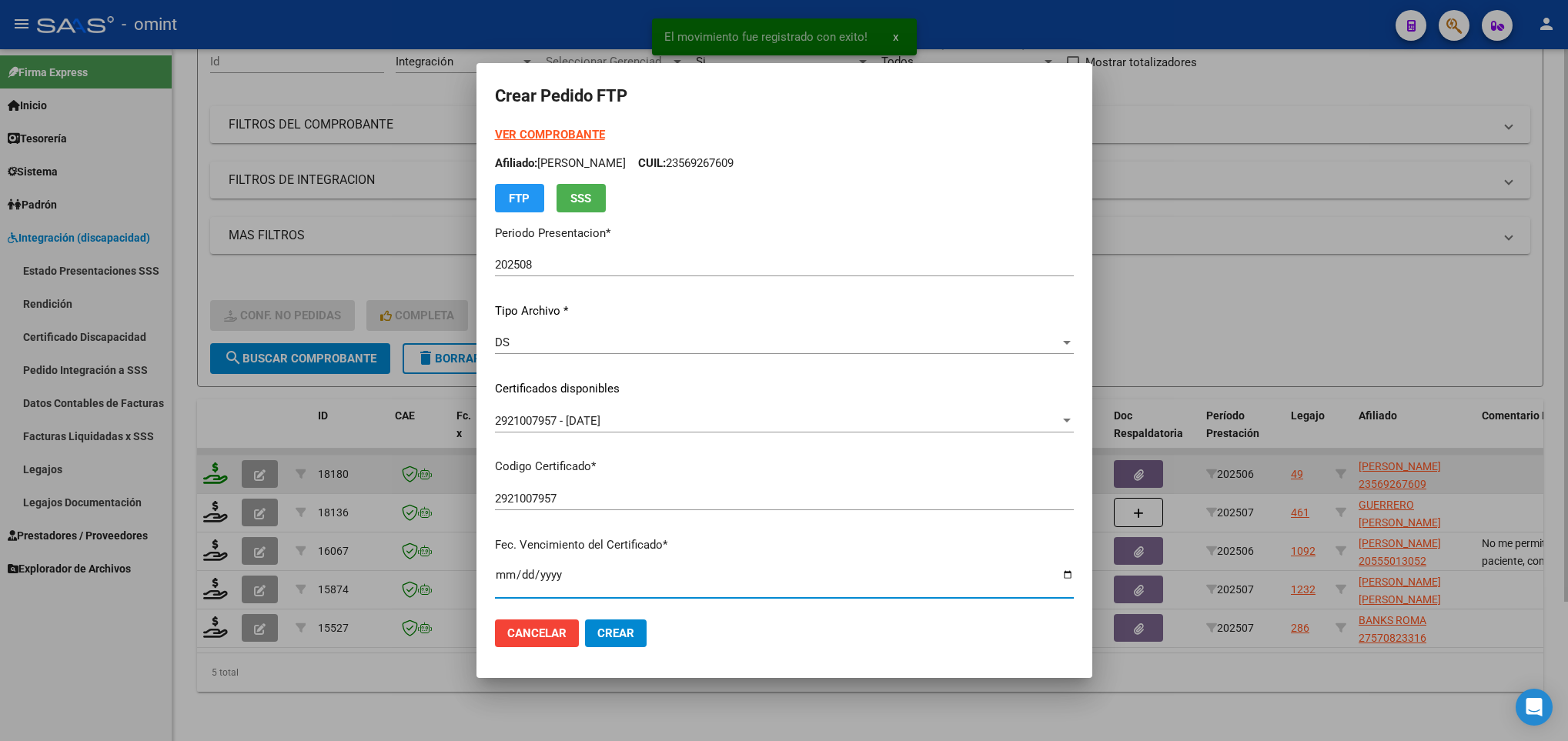
scroll to position [314, 0]
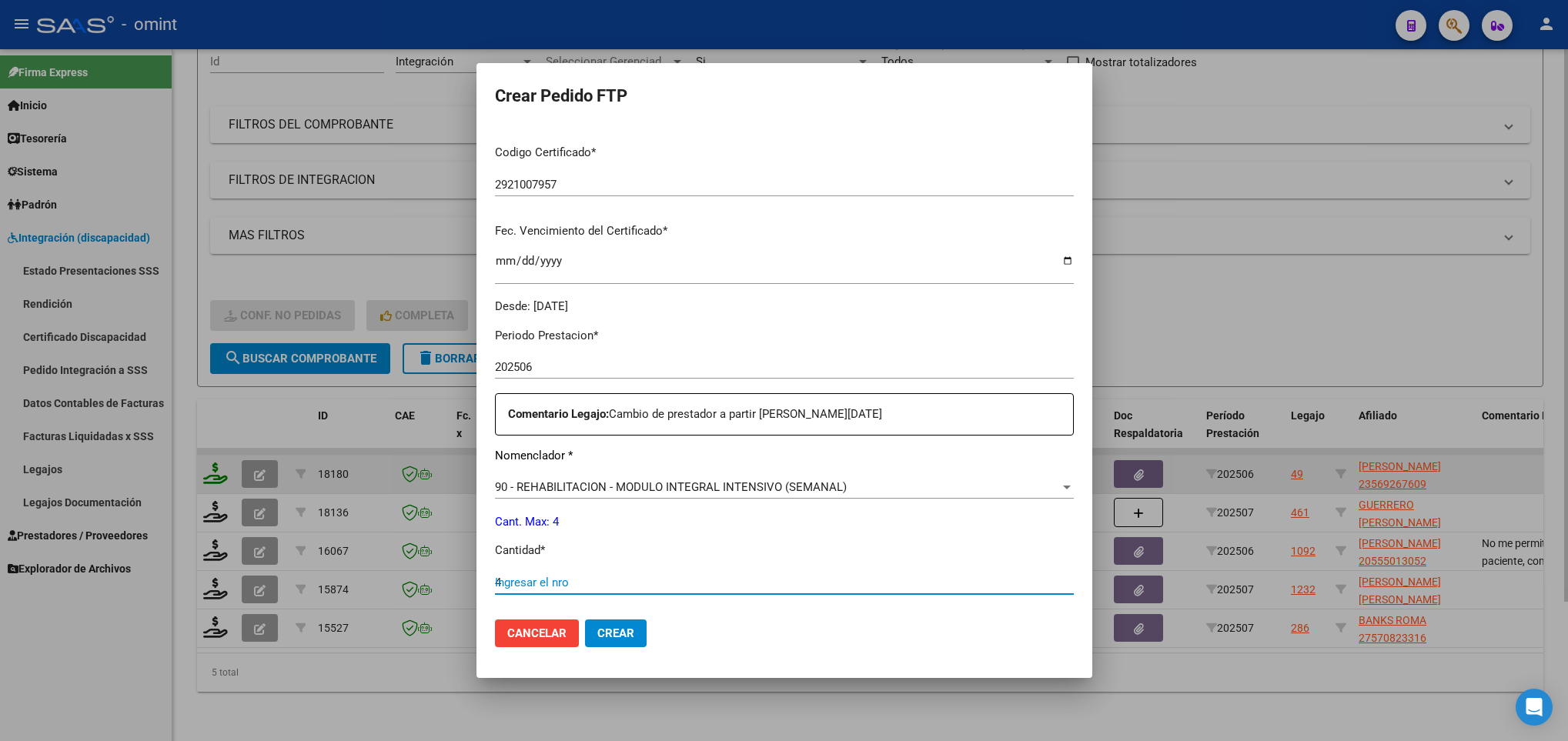
type input "4"
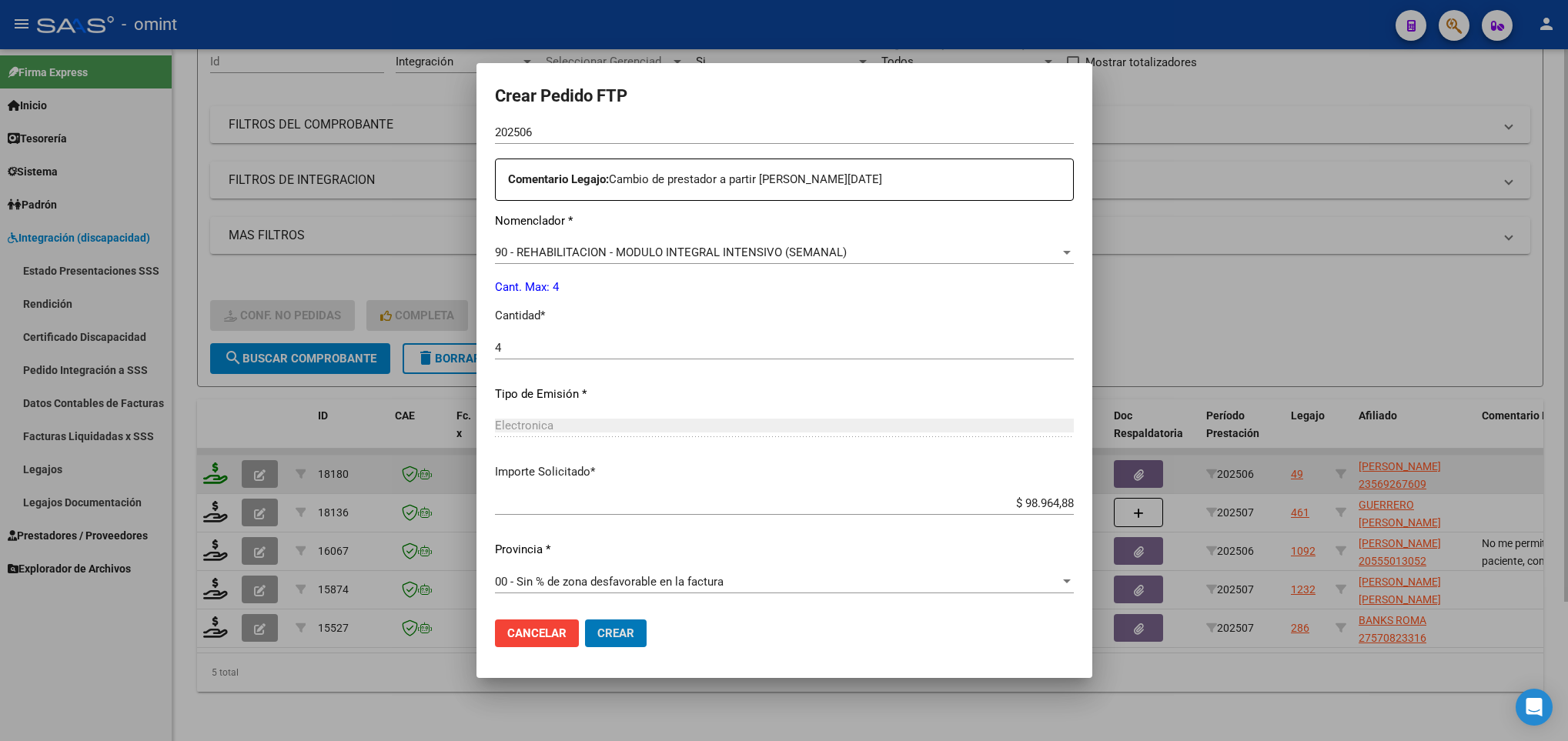
click at [585, 619] on button "Crear" at bounding box center [615, 633] width 61 height 28
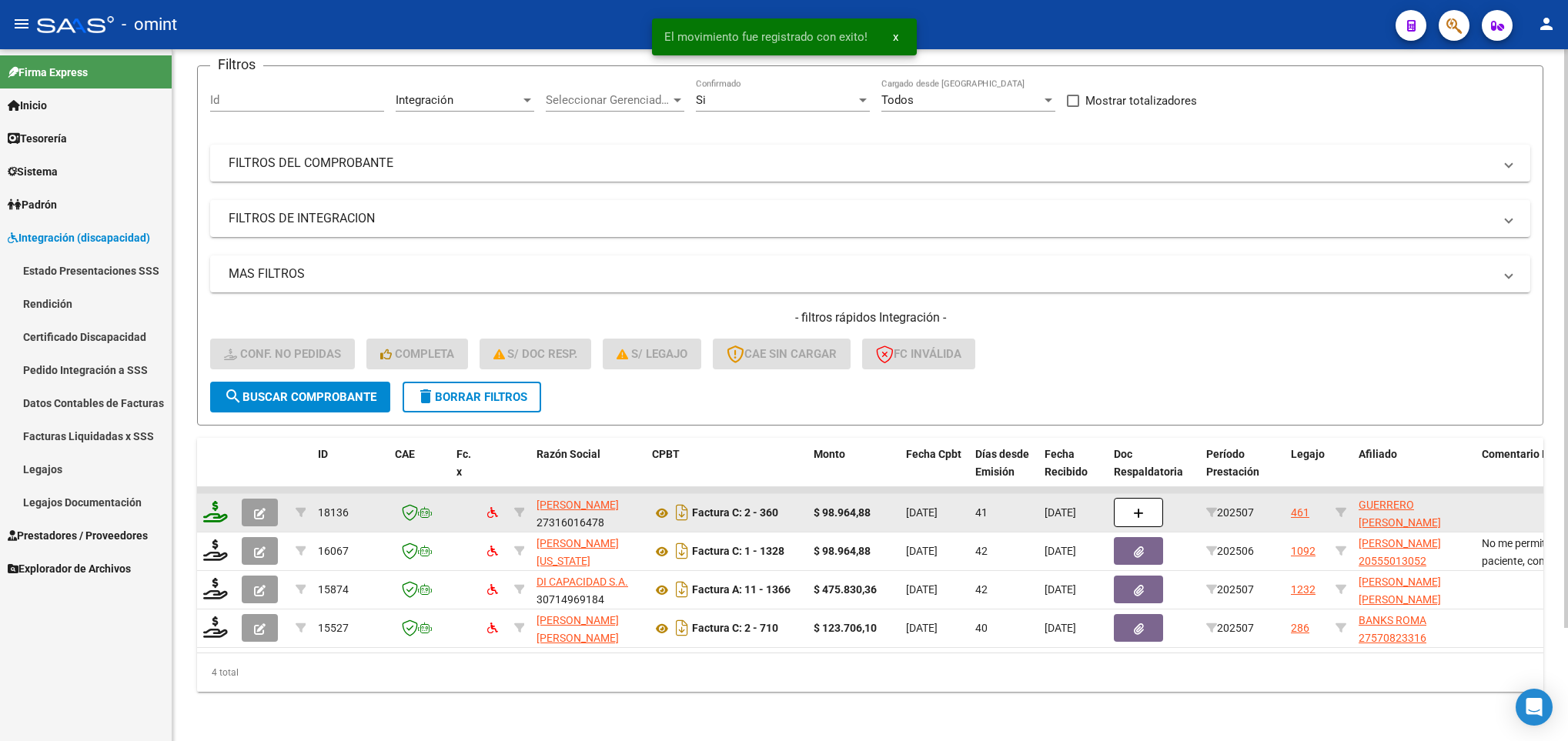
scroll to position [134, 0]
click at [212, 501] on icon at bounding box center [215, 512] width 25 height 22
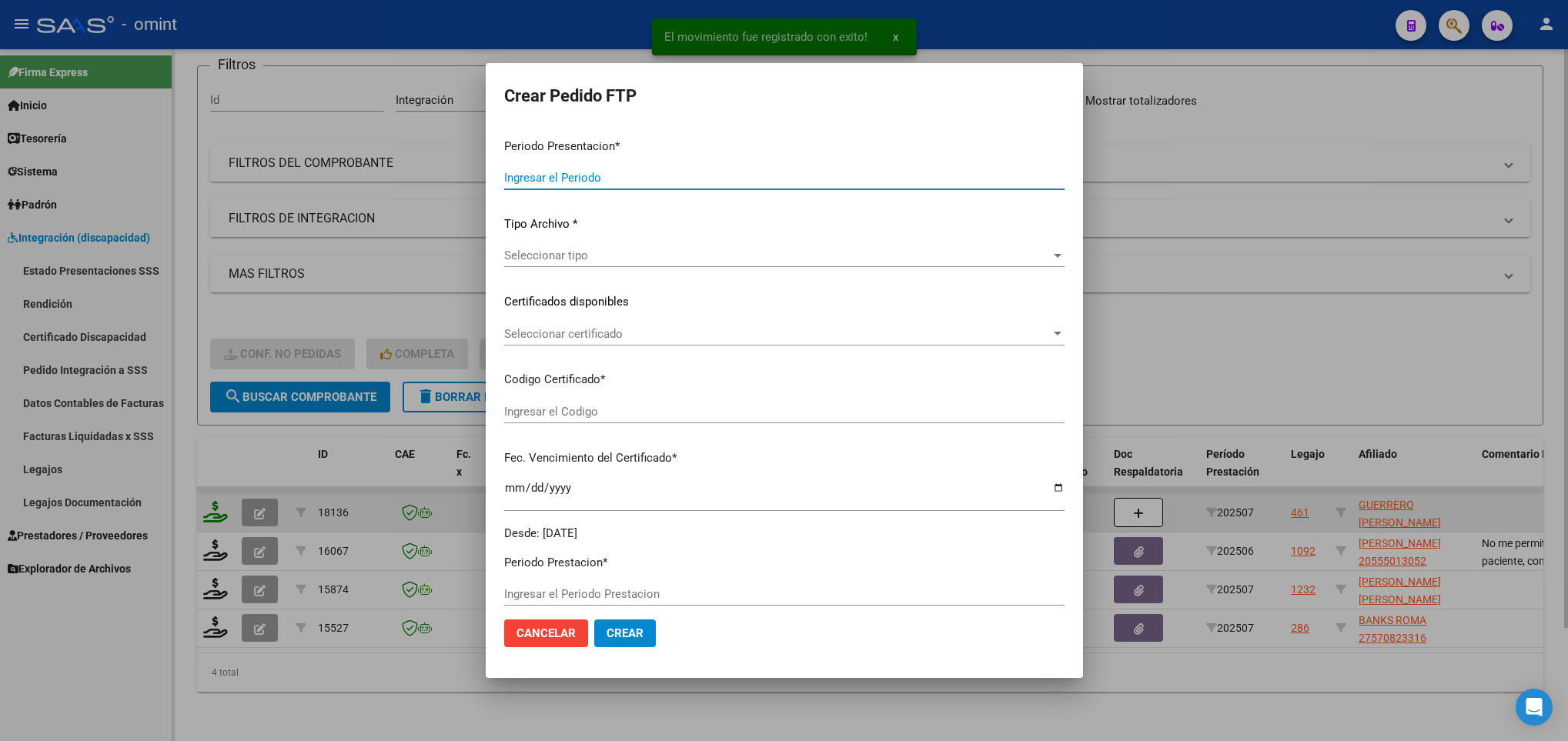
type input "202508"
type input "202507"
type input "$ 98.964,88"
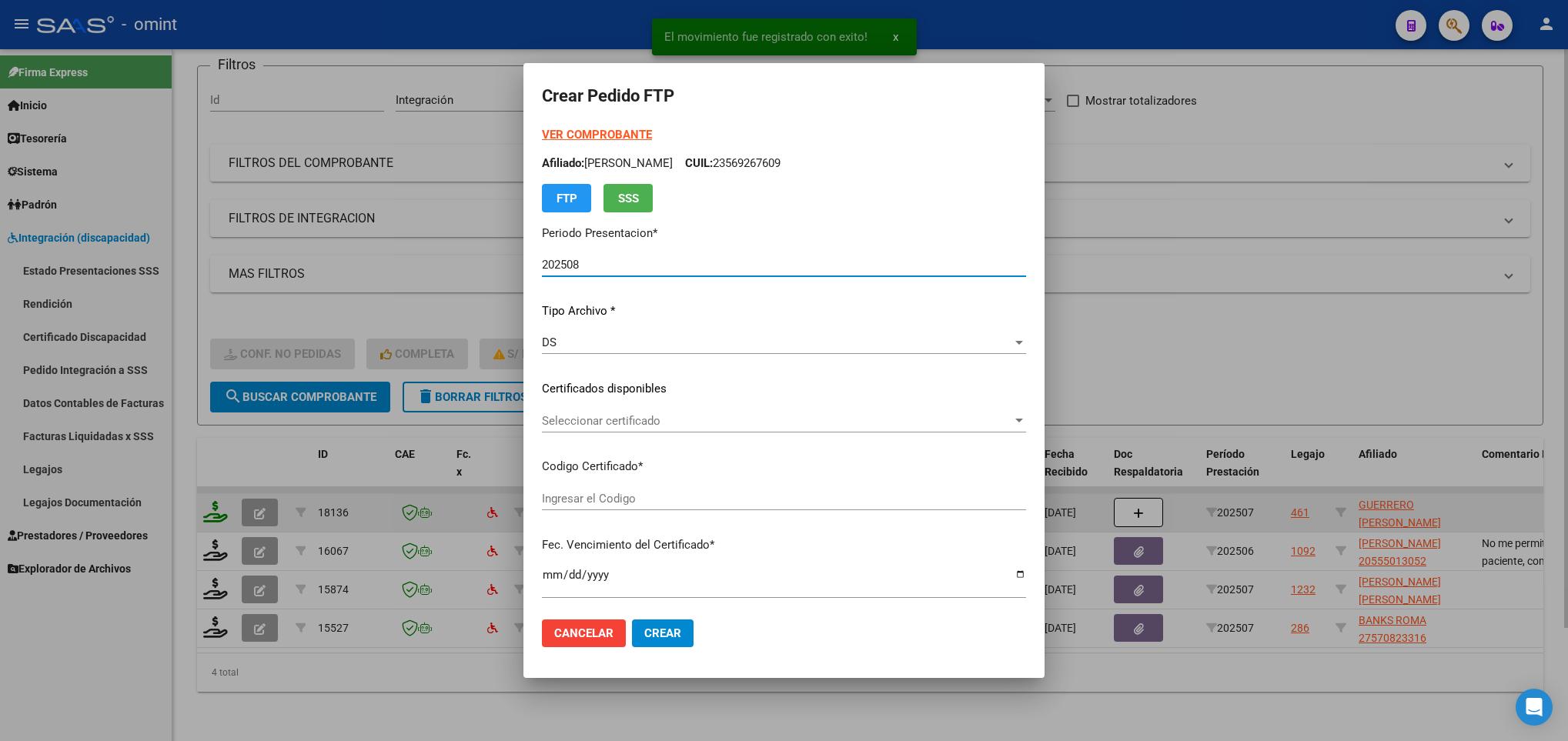
type input "6519801606"
type input "[DATE]"
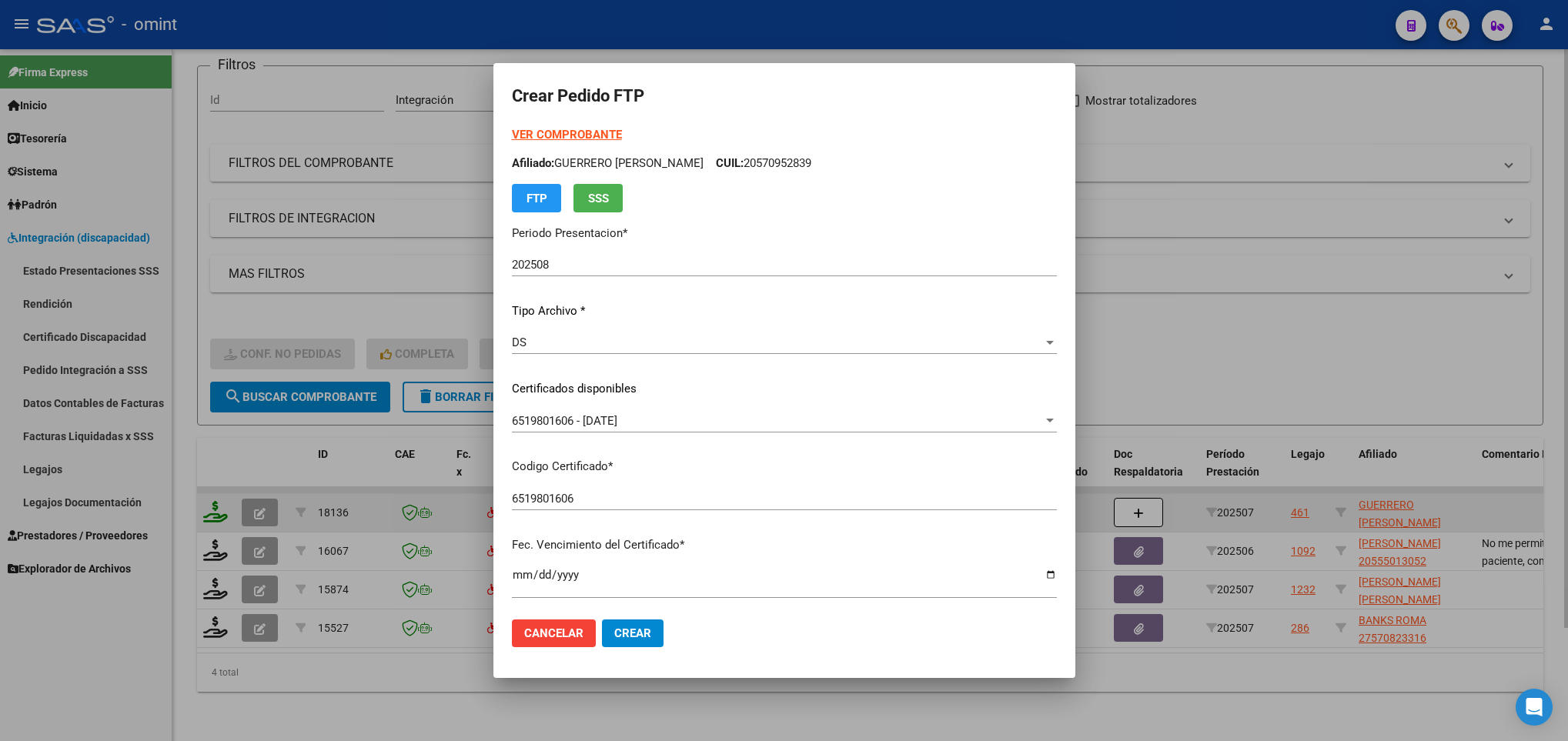
scroll to position [314, 0]
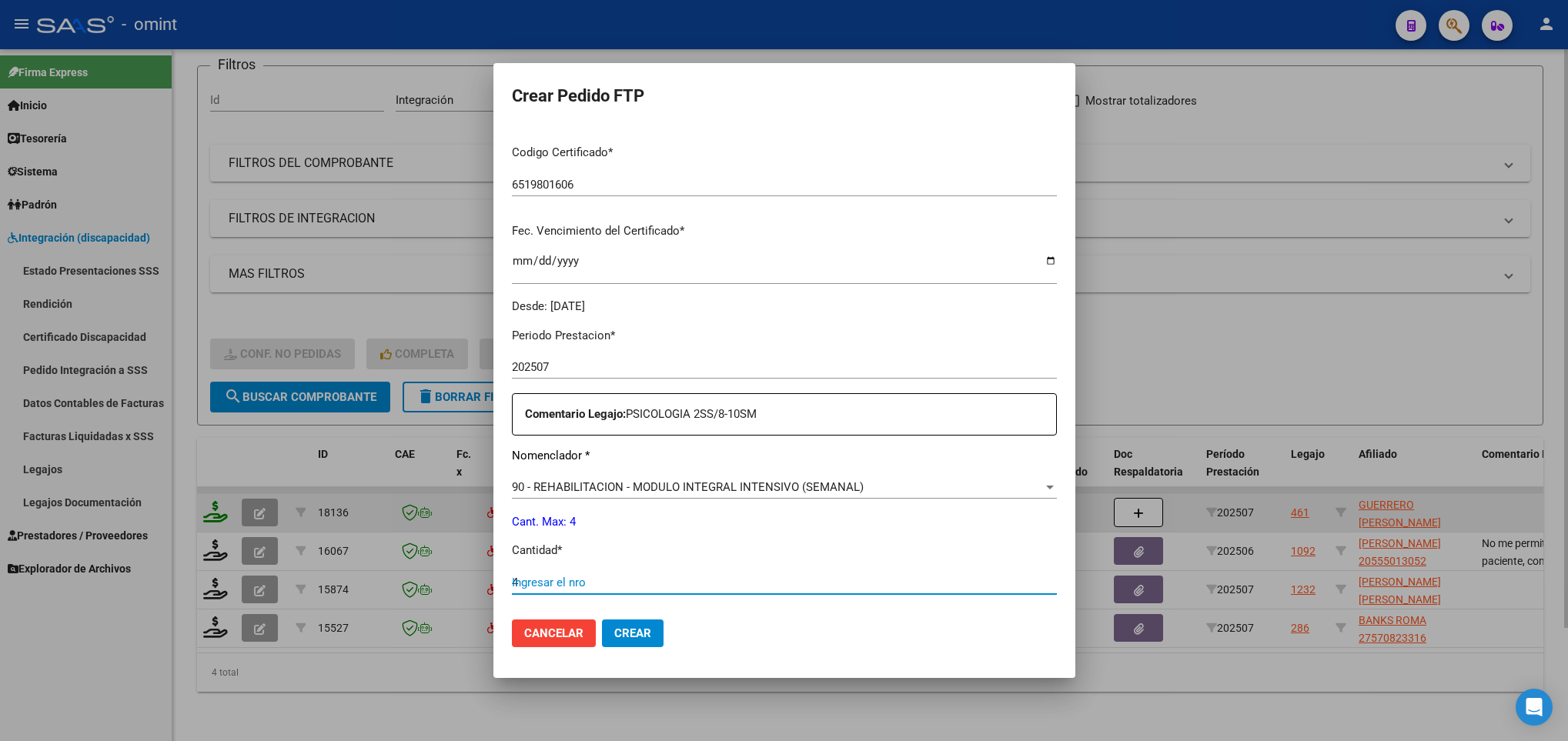
type input "4"
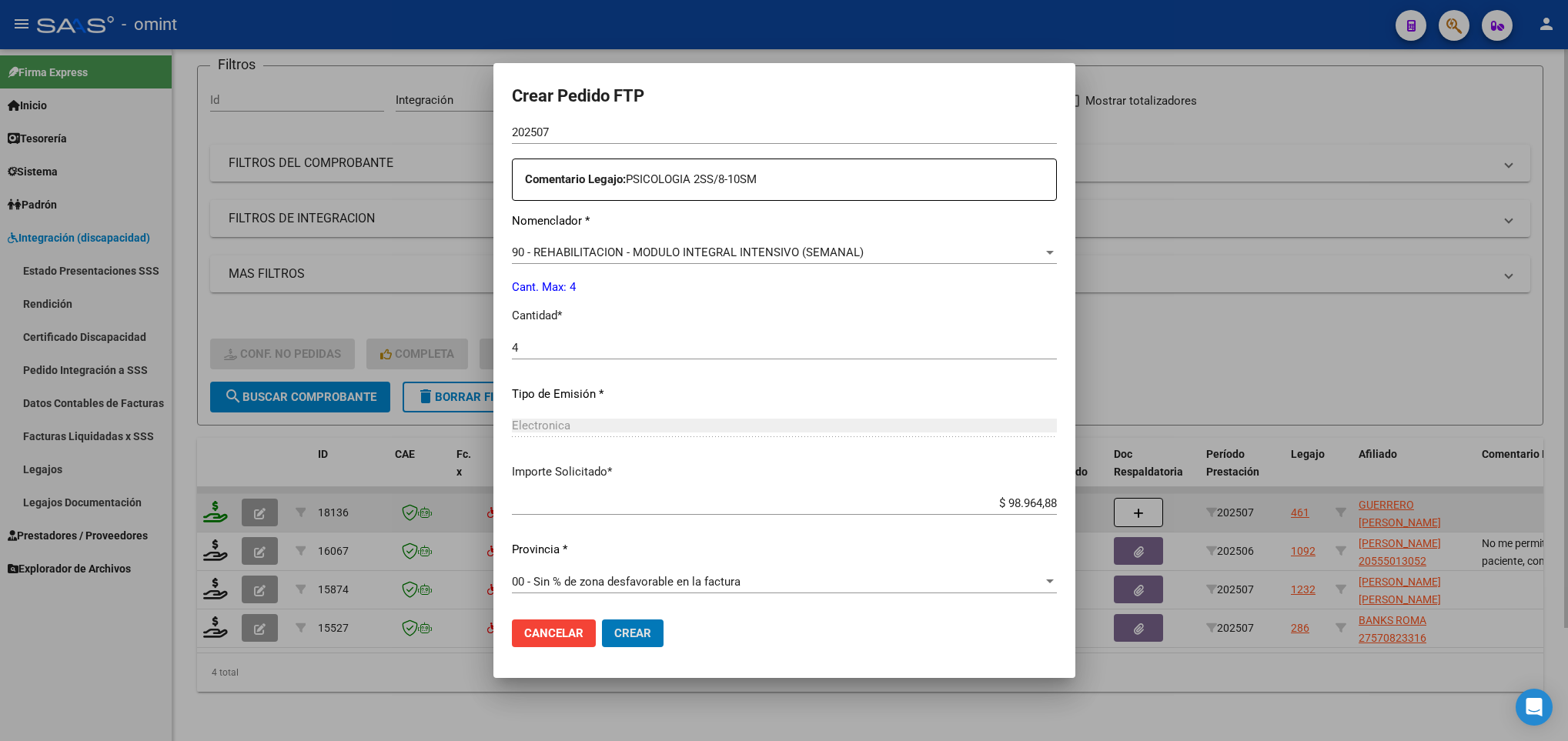
click at [602, 619] on button "Crear" at bounding box center [632, 633] width 61 height 28
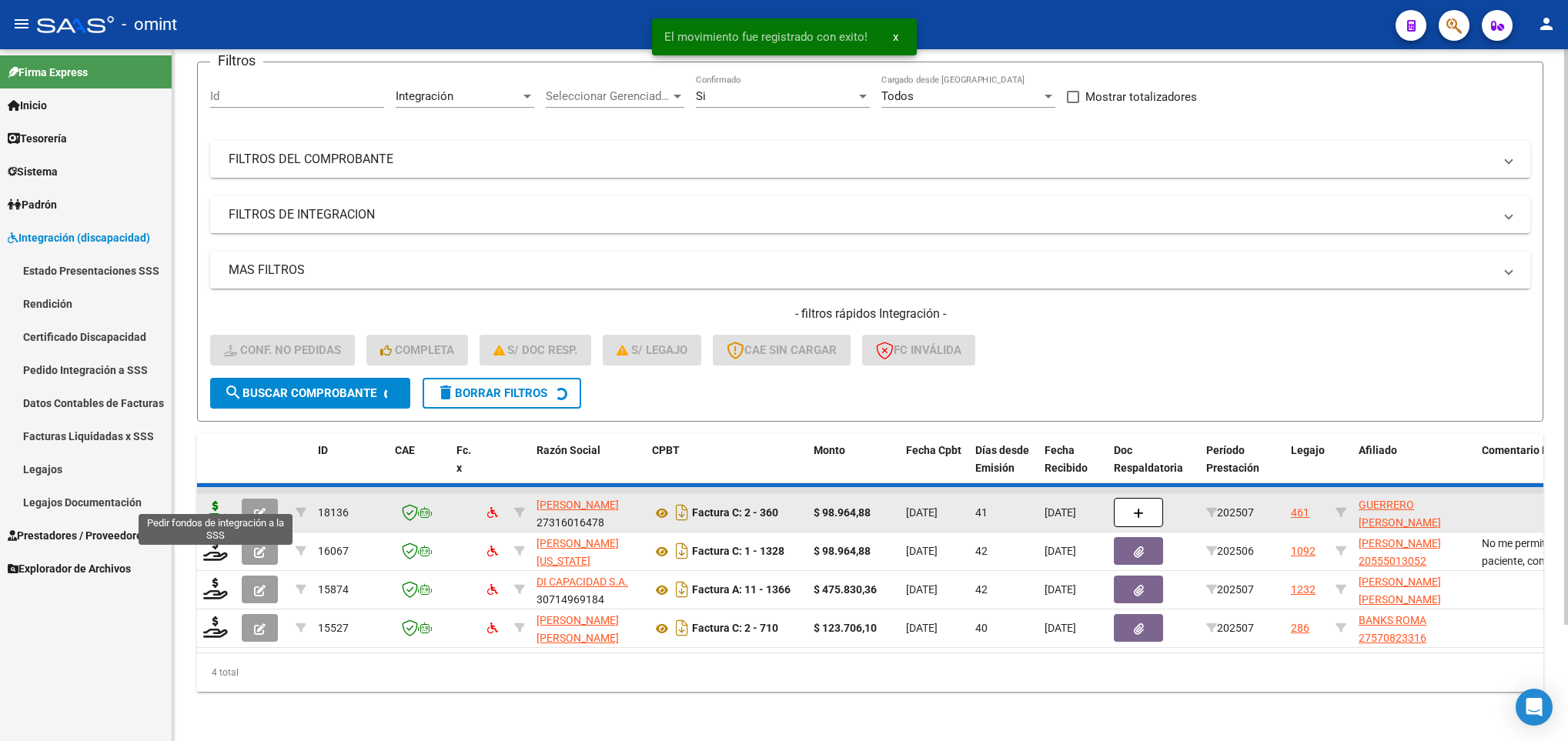
scroll to position [97, 0]
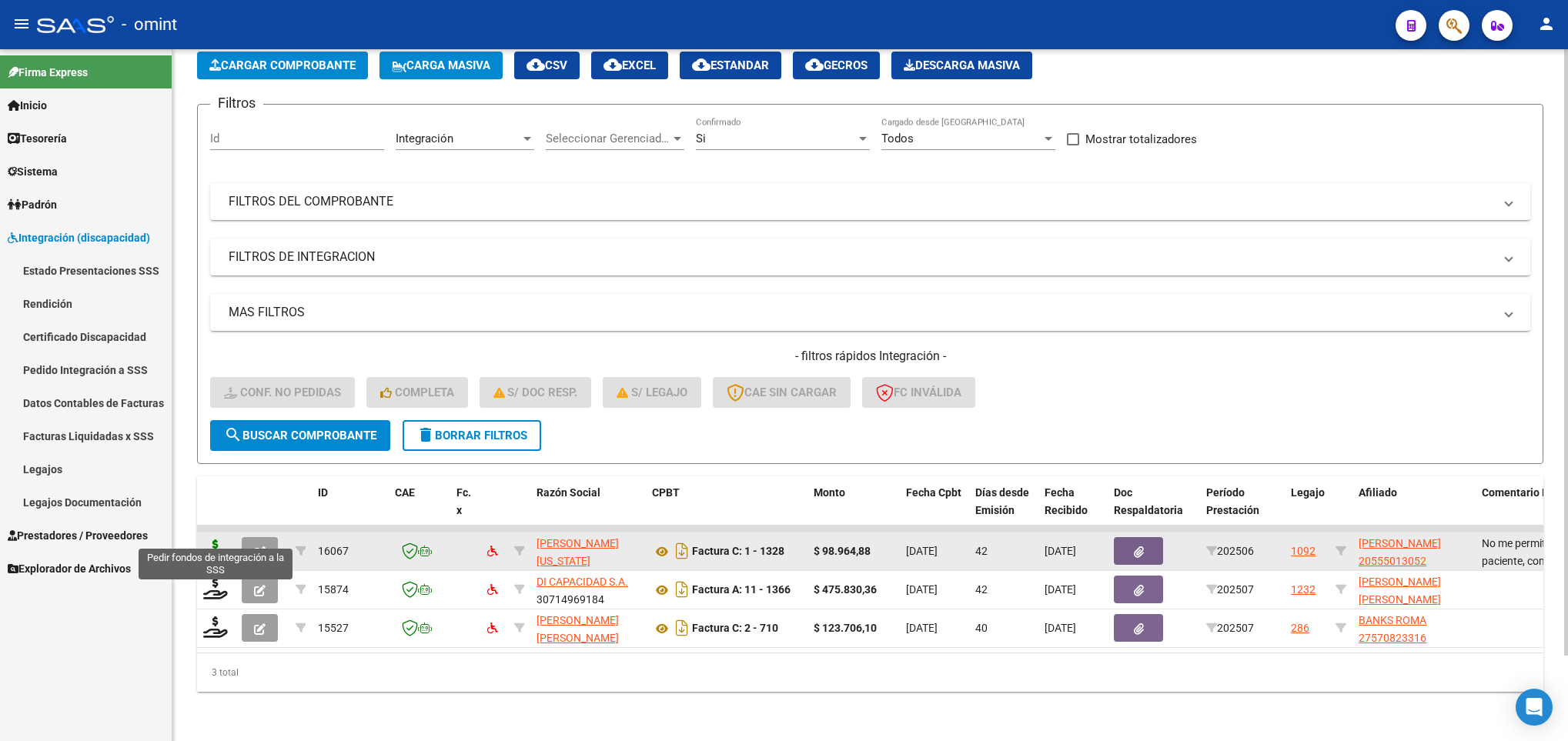
click at [212, 539] on icon at bounding box center [215, 550] width 25 height 22
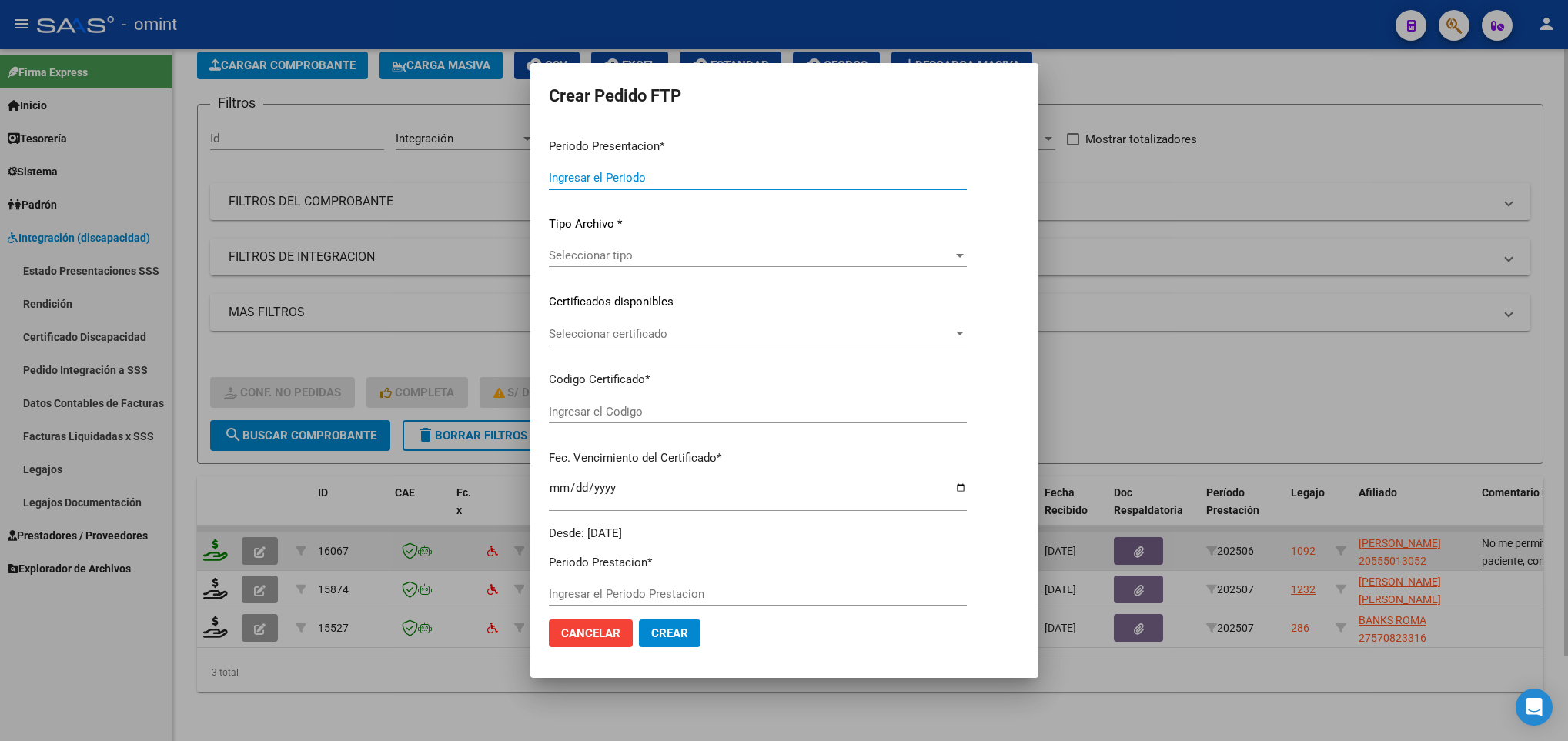
type input "202508"
type input "202506"
type input "$ 98.964,88"
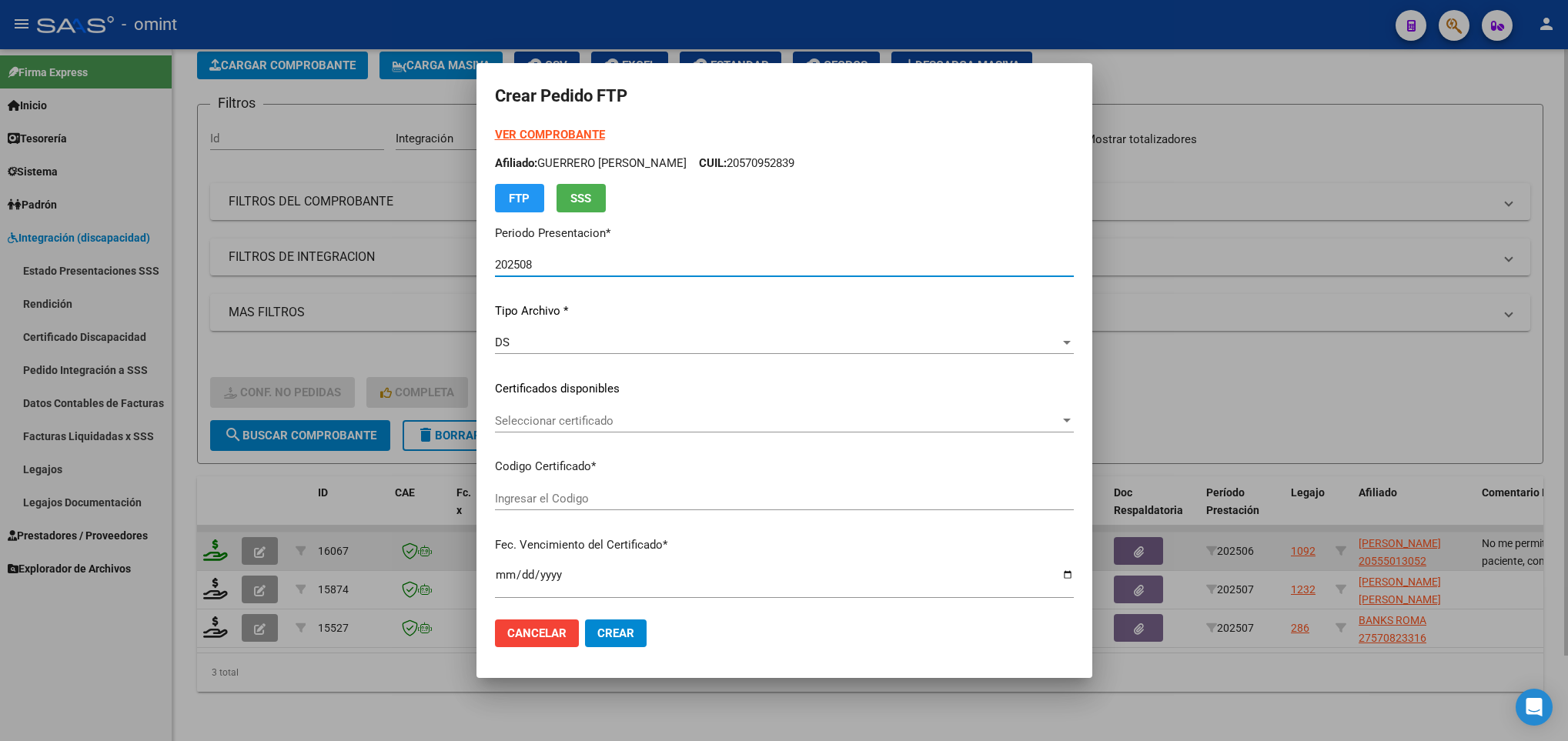
type input "1288593908"
type input "[DATE]"
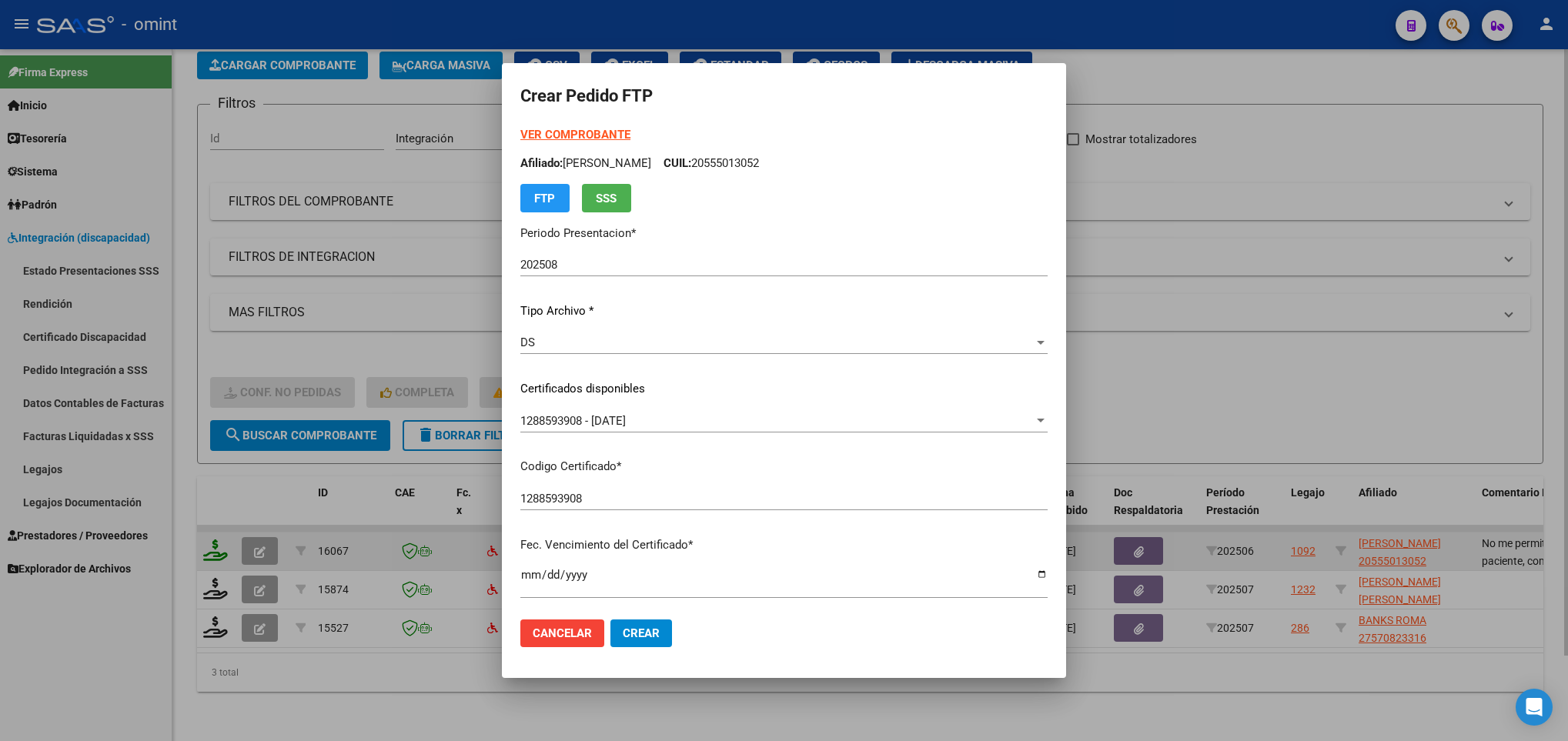
scroll to position [314, 0]
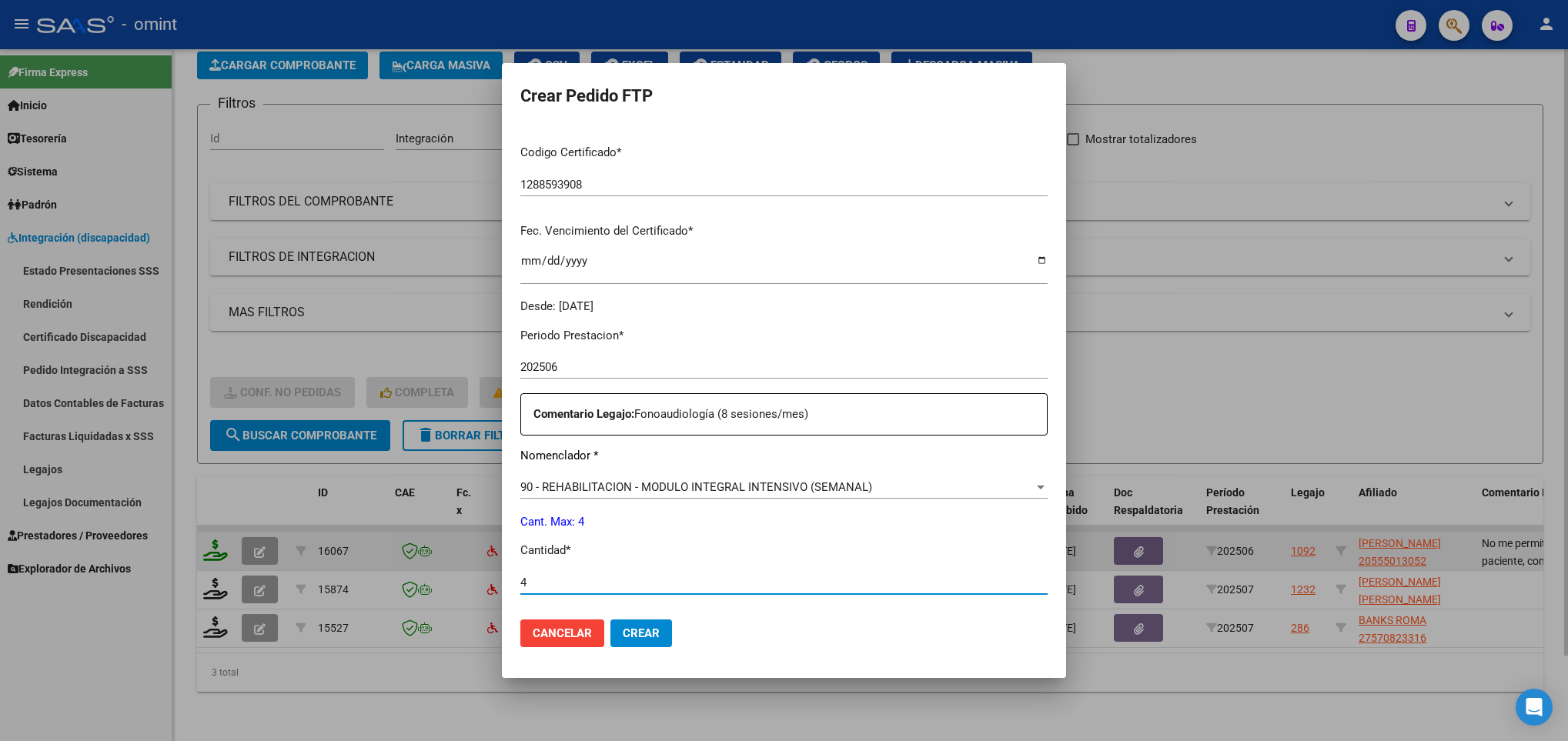
type input "4"
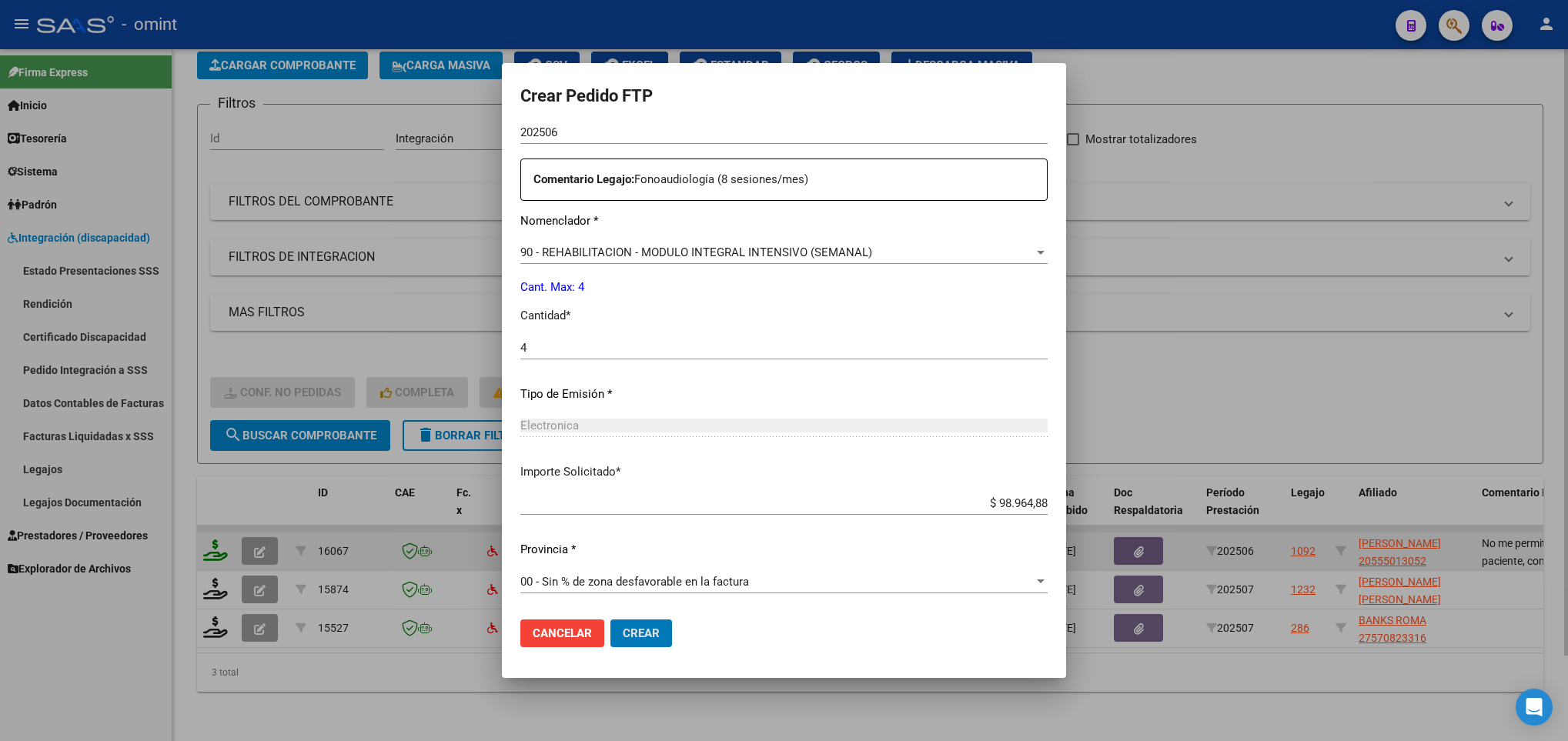
click at [610, 619] on button "Crear" at bounding box center [640, 633] width 61 height 28
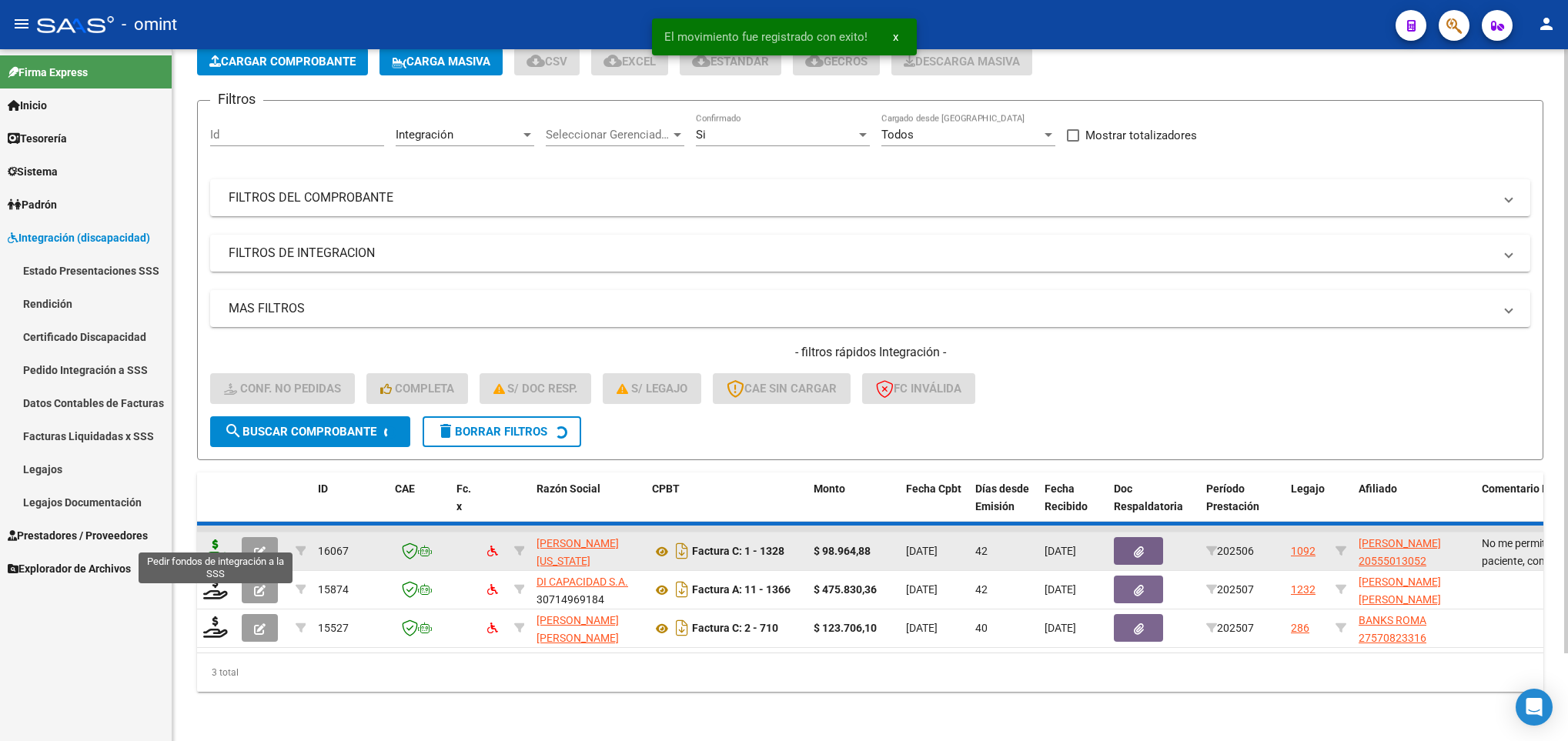
scroll to position [58, 0]
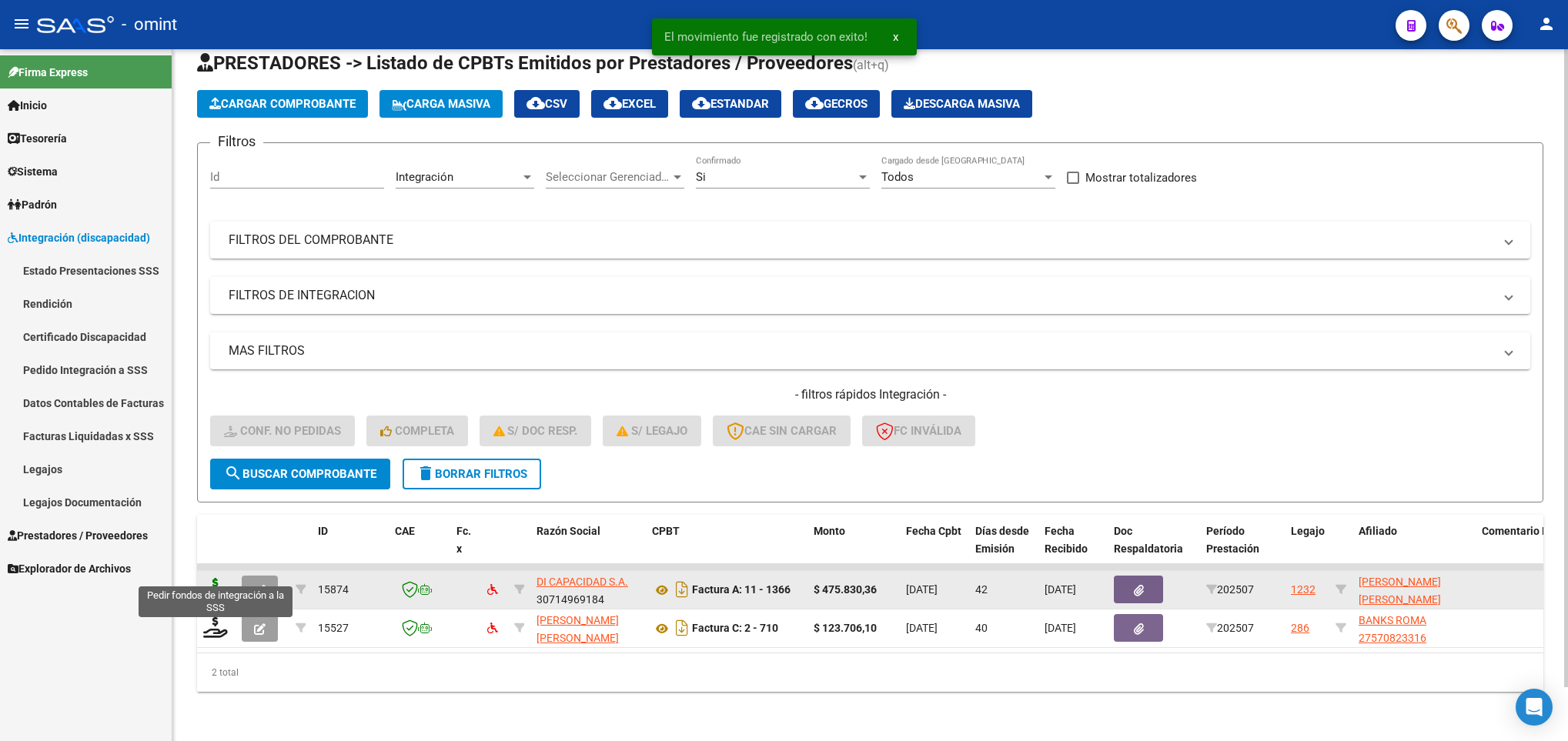
click at [212, 578] on icon at bounding box center [215, 589] width 25 height 22
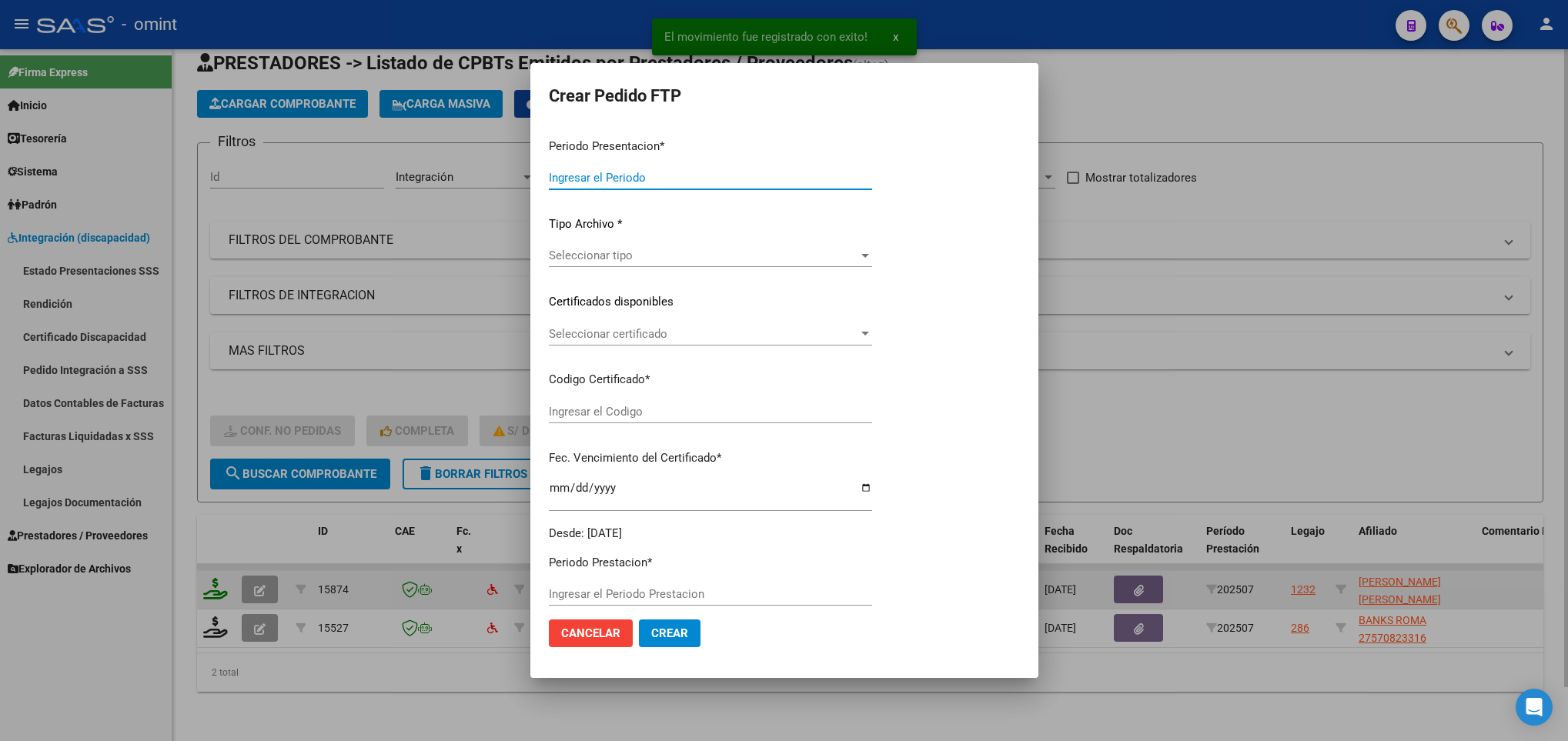
type input "202508"
type input "202507"
type input "$ 475.830,36"
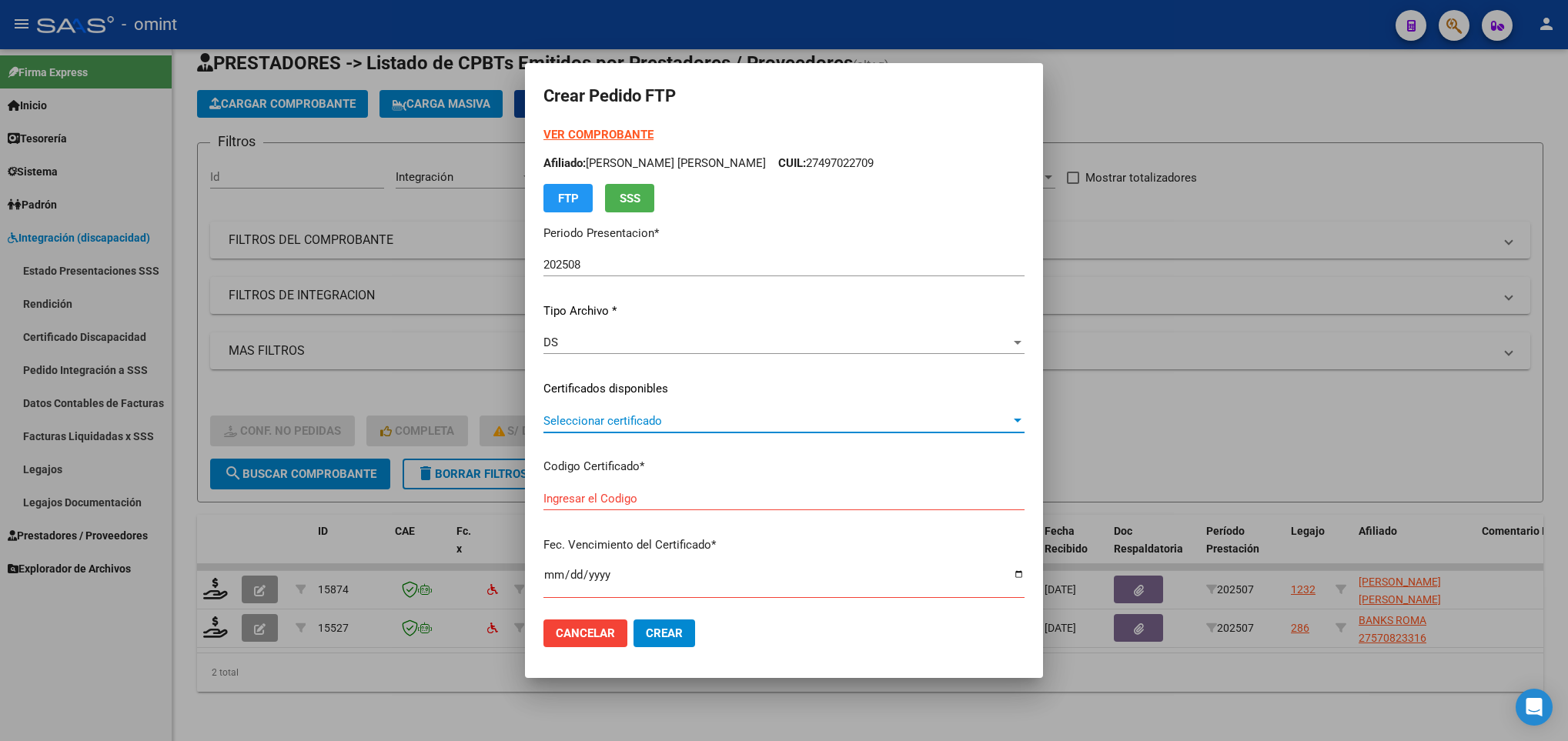
click at [917, 419] on span "Seleccionar certificado" at bounding box center [776, 421] width 467 height 14
click at [917, 419] on input "dropdown search" at bounding box center [775, 419] width 564 height 35
click at [273, 713] on div at bounding box center [784, 370] width 1568 height 741
click at [556, 628] on span "Cancelar" at bounding box center [585, 633] width 59 height 14
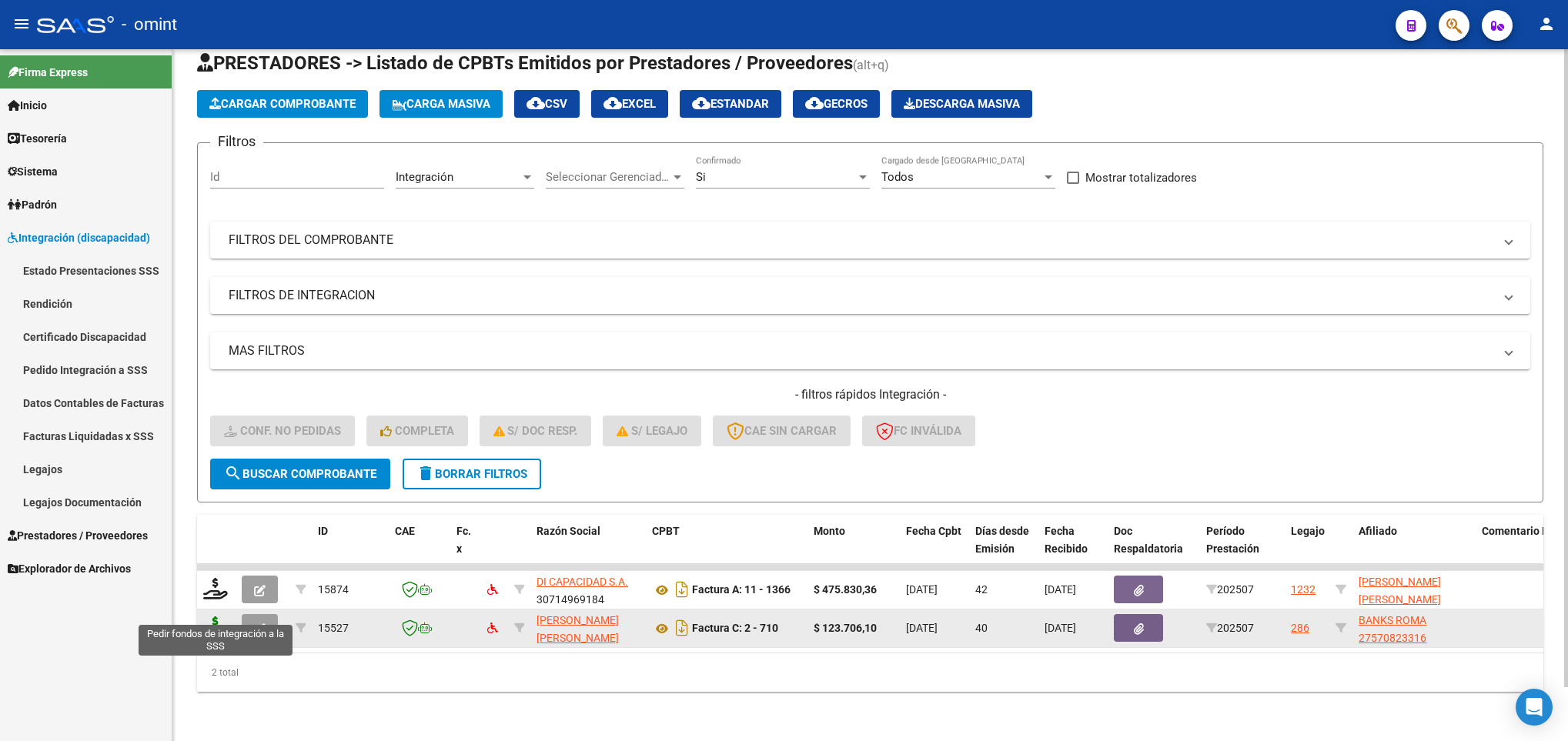
click at [213, 616] on icon at bounding box center [215, 627] width 25 height 22
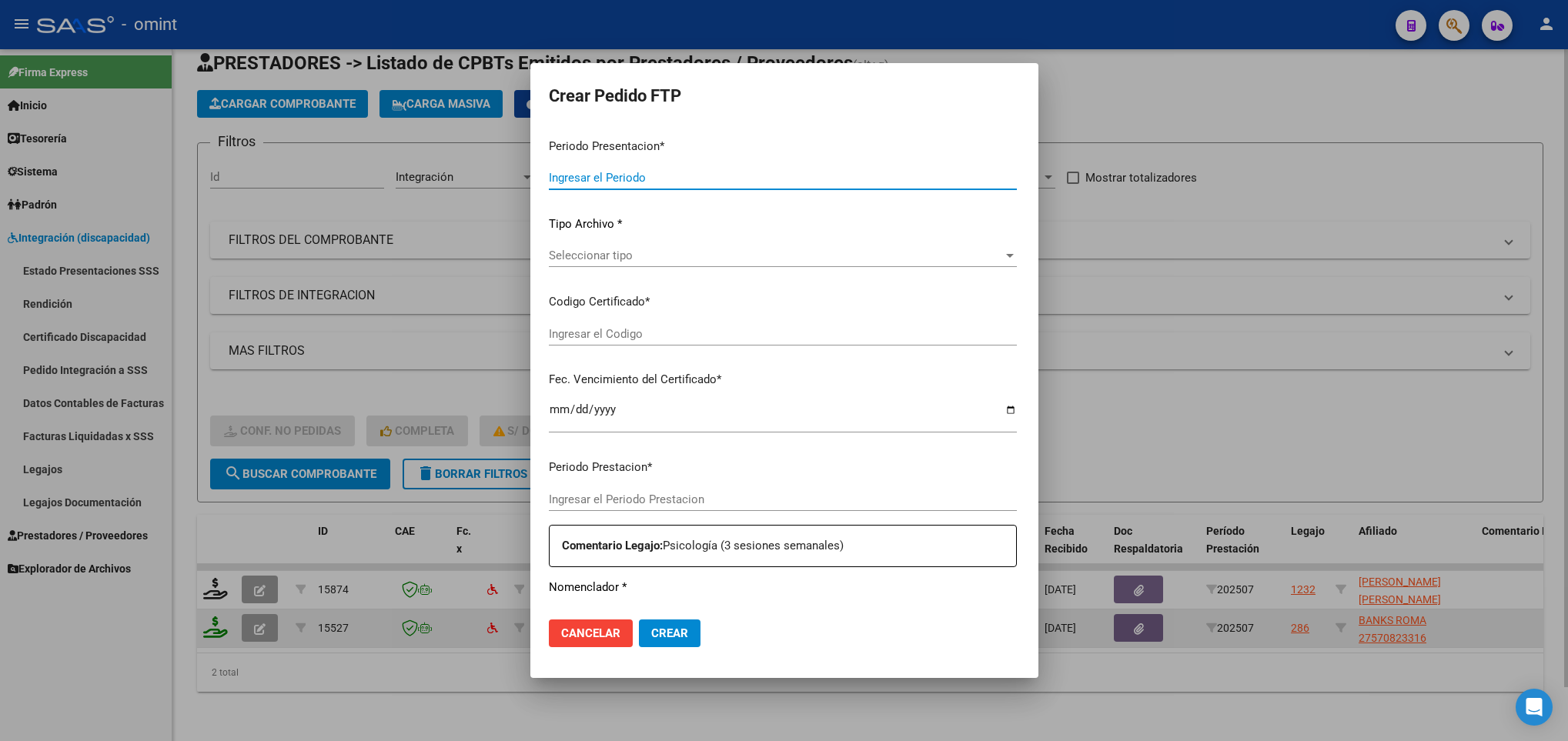
type input "202508"
type input "202507"
type input "$ 123.706,10"
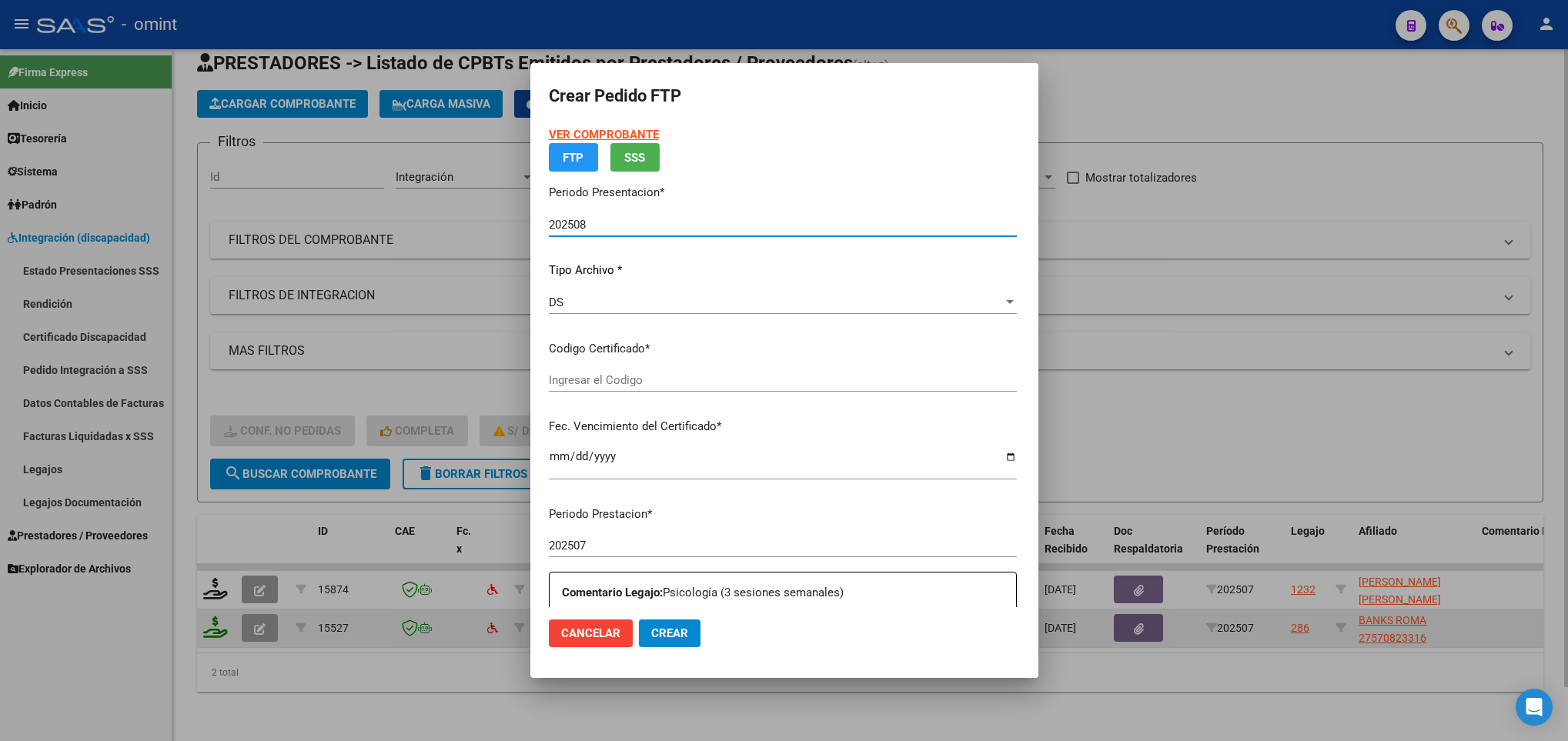
type input "6335048221"
type input "[DATE]"
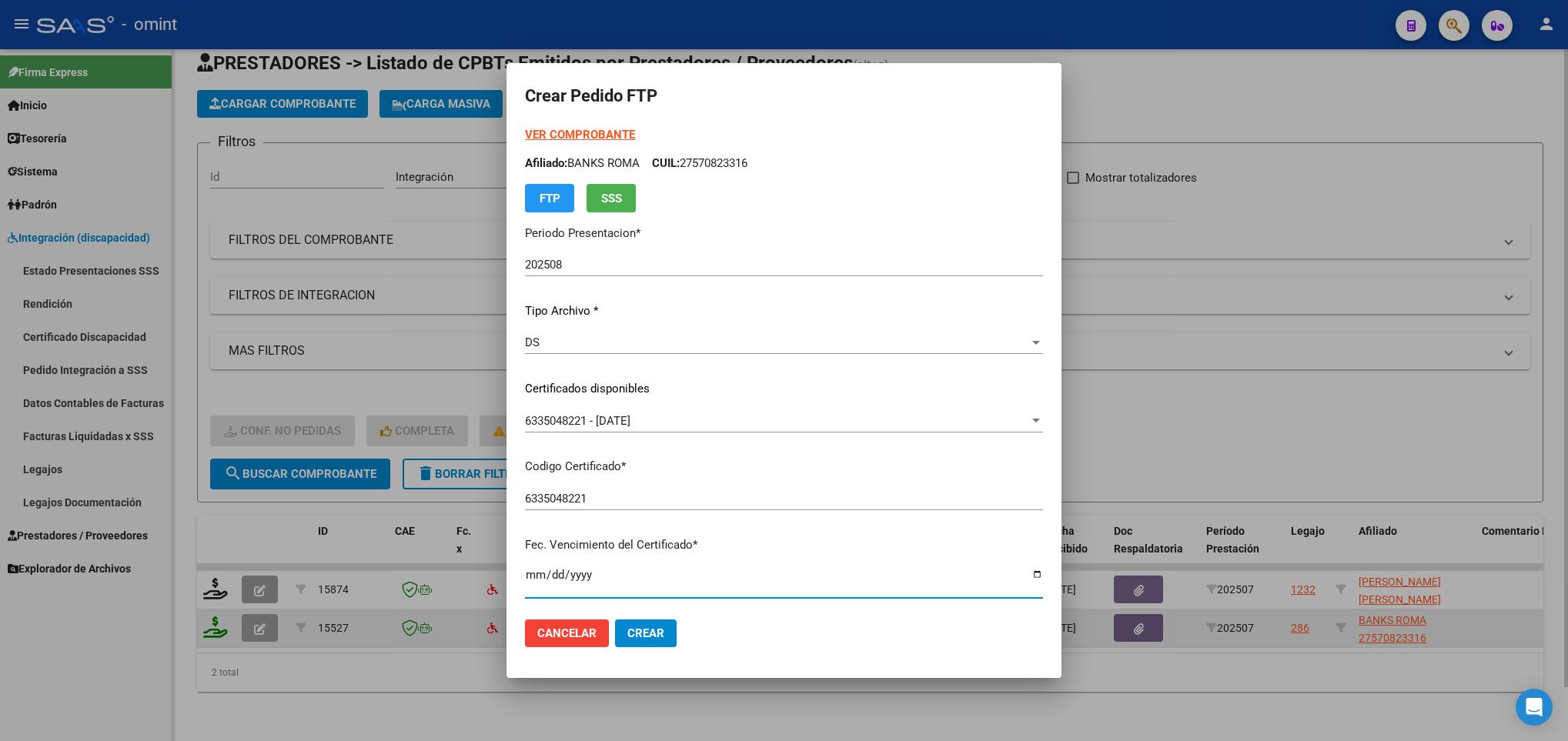
scroll to position [314, 0]
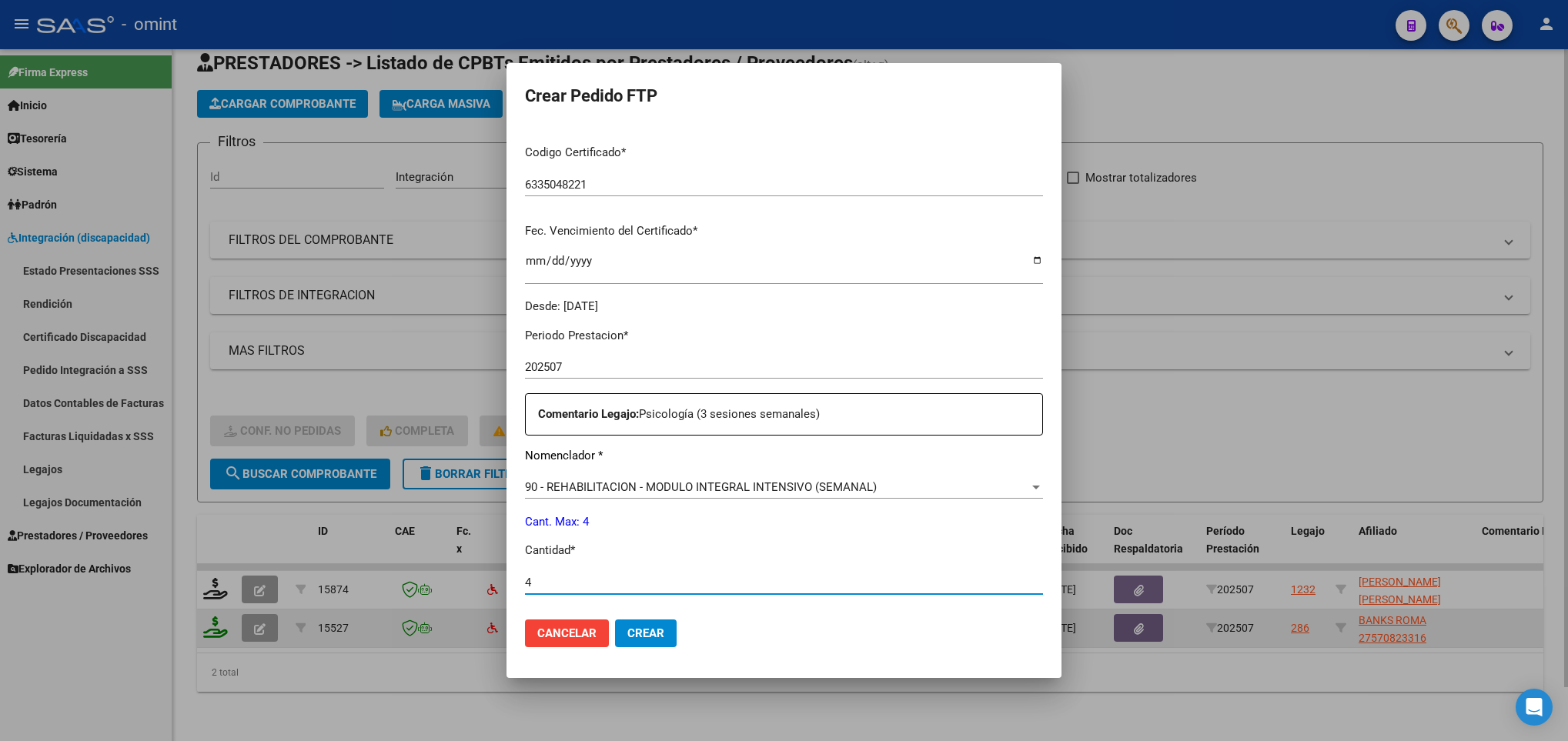
type input "4"
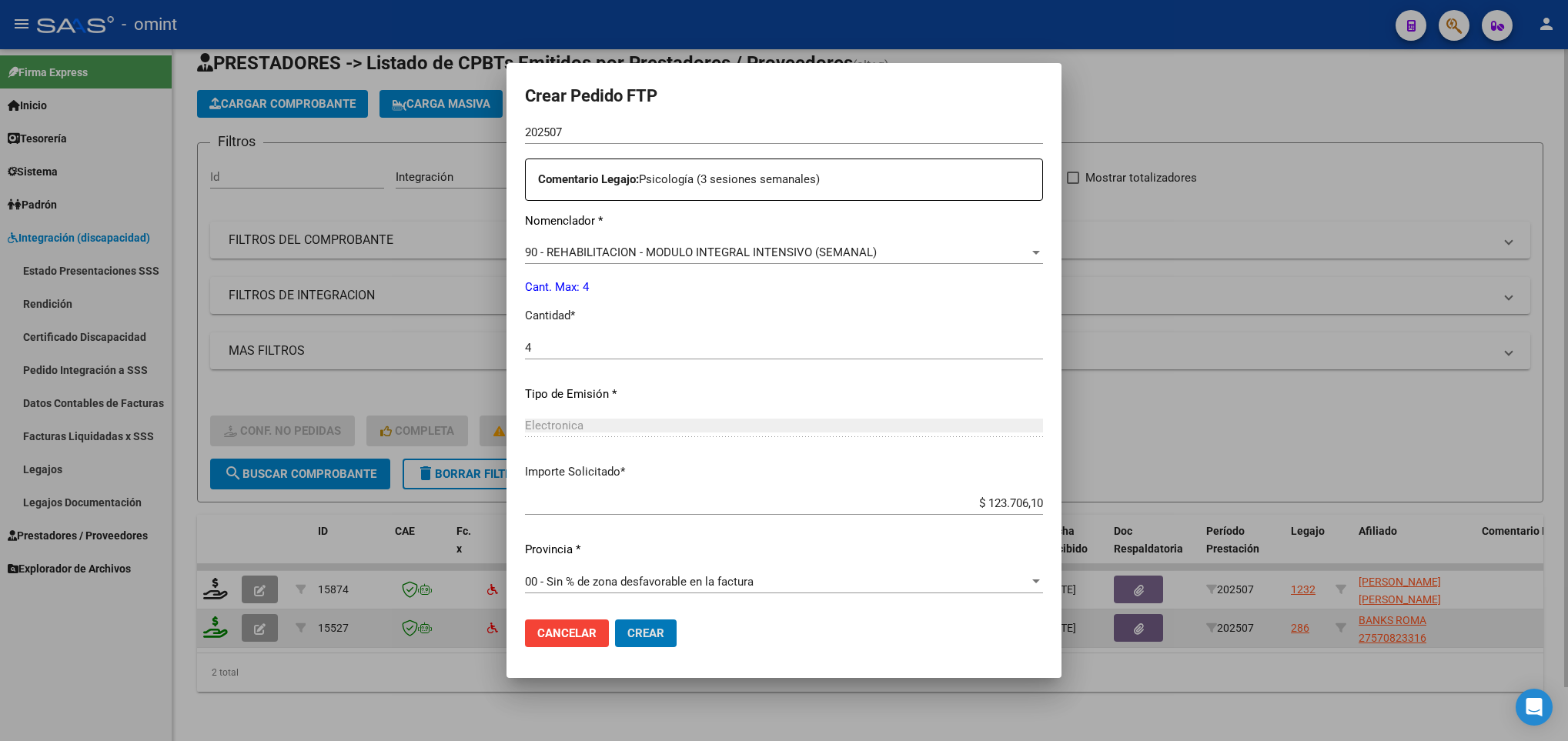
click at [615, 619] on button "Crear" at bounding box center [645, 633] width 61 height 28
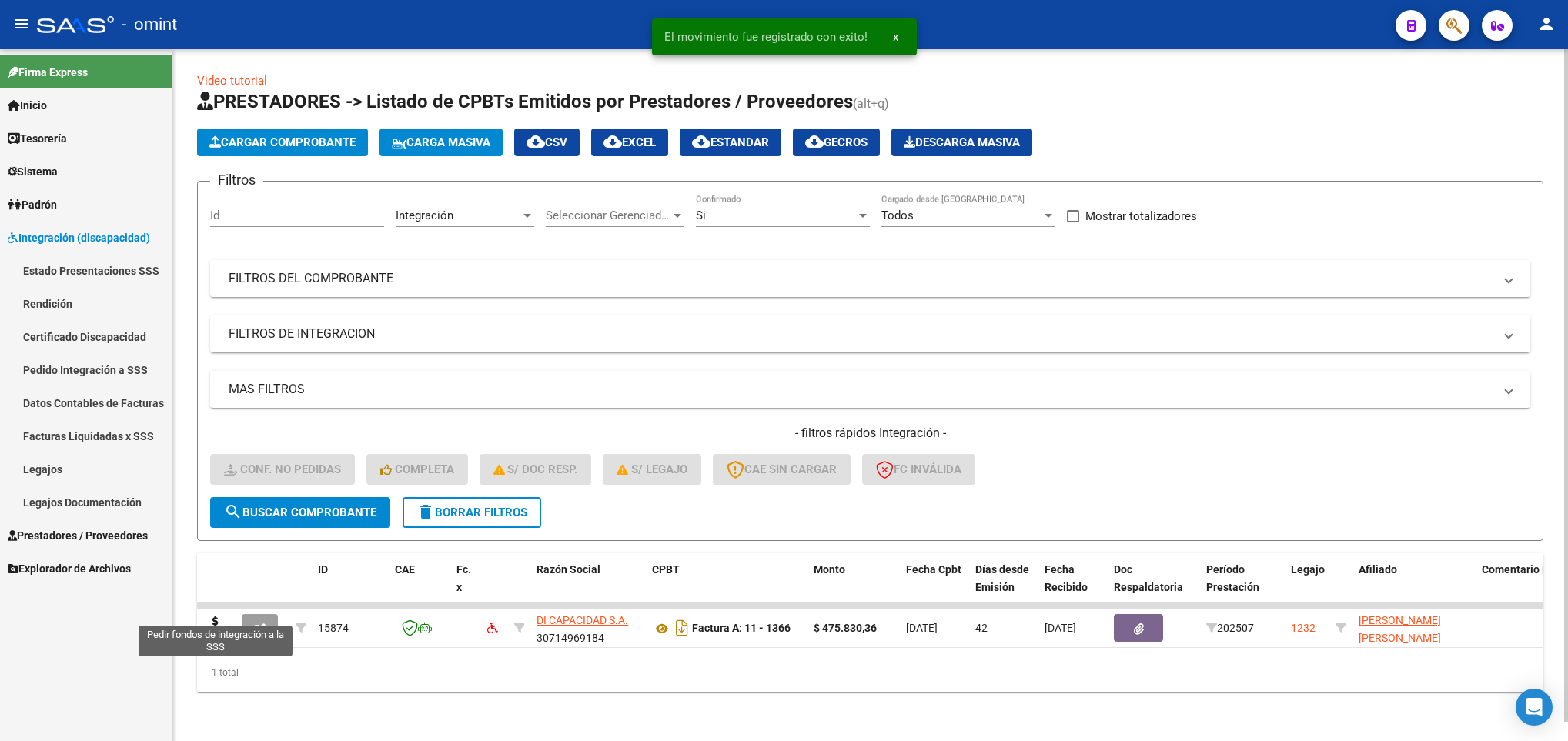
scroll to position [19, 0]
